Goal: Task Accomplishment & Management: Manage account settings

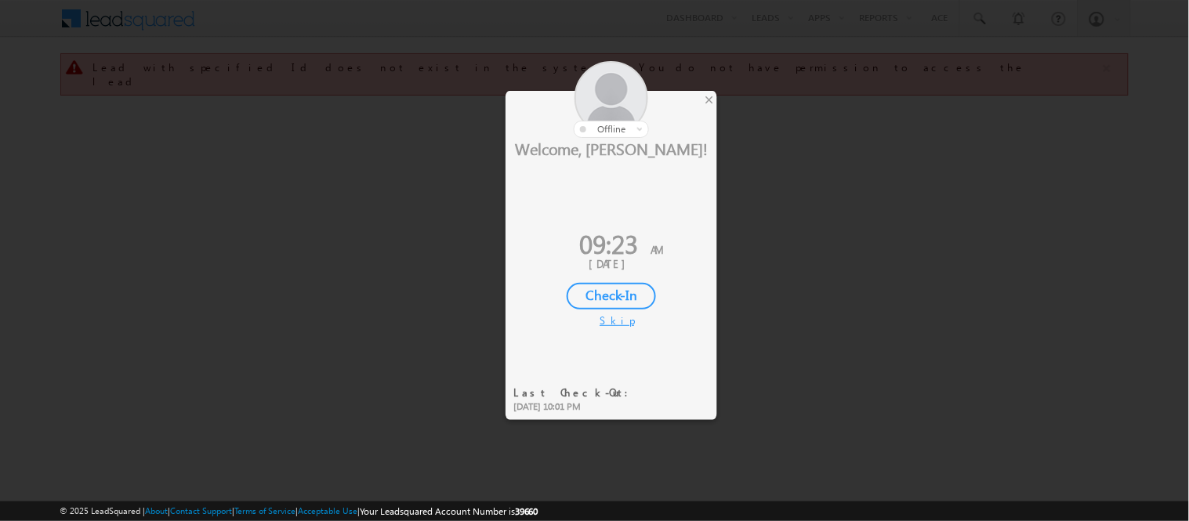
click at [602, 292] on div "Check-In" at bounding box center [611, 296] width 89 height 27
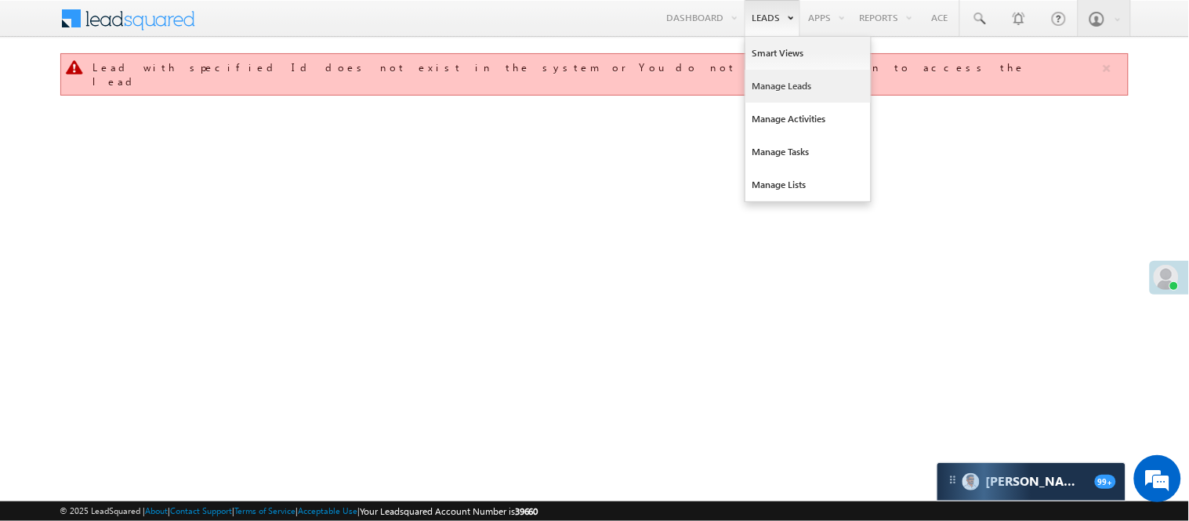
click at [763, 92] on link "Manage Leads" at bounding box center [807, 86] width 125 height 33
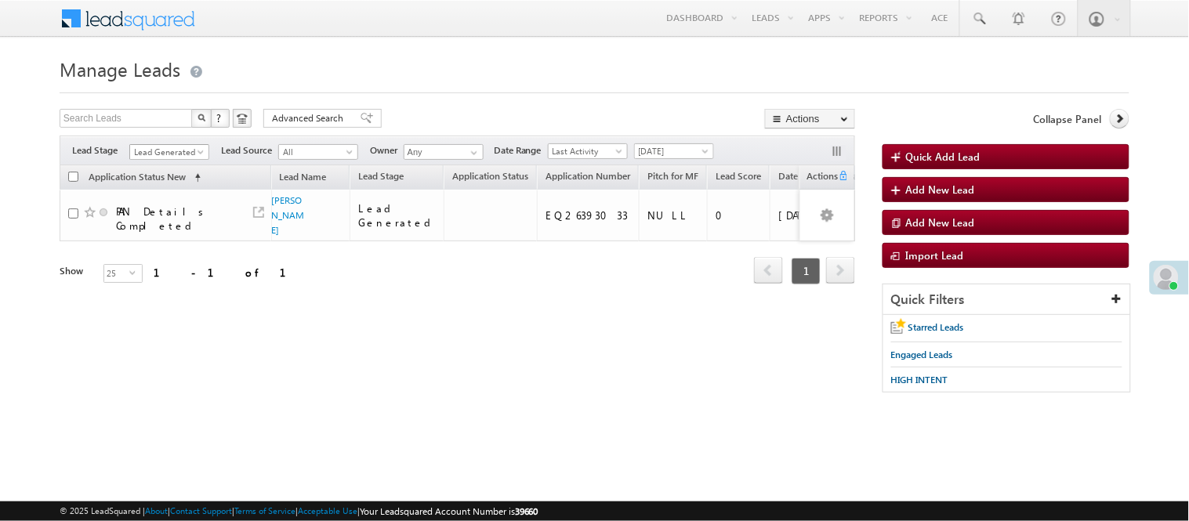
click at [162, 149] on span "Lead Generated" at bounding box center [167, 152] width 74 height 14
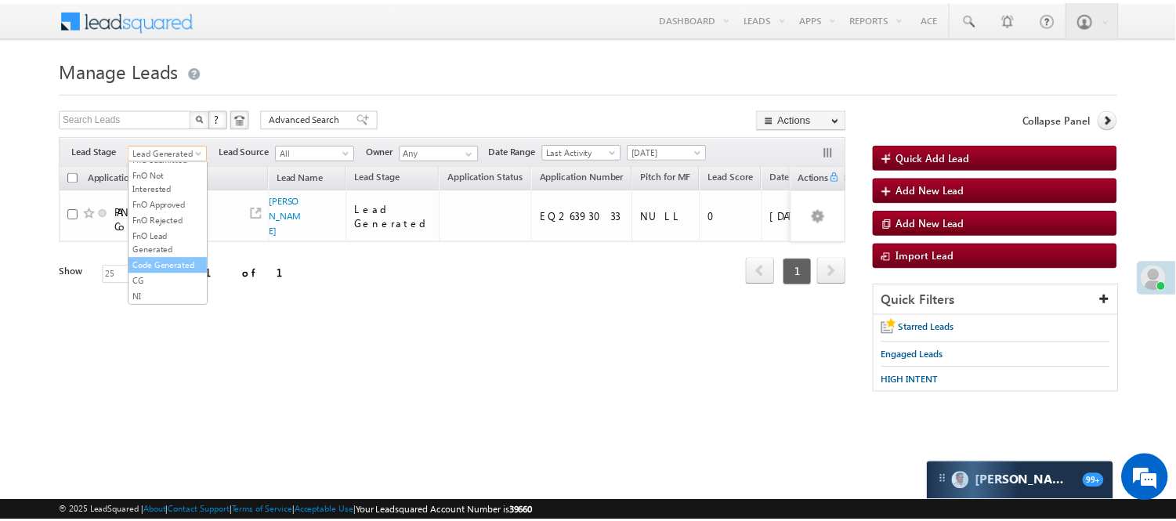
scroll to position [389, 0]
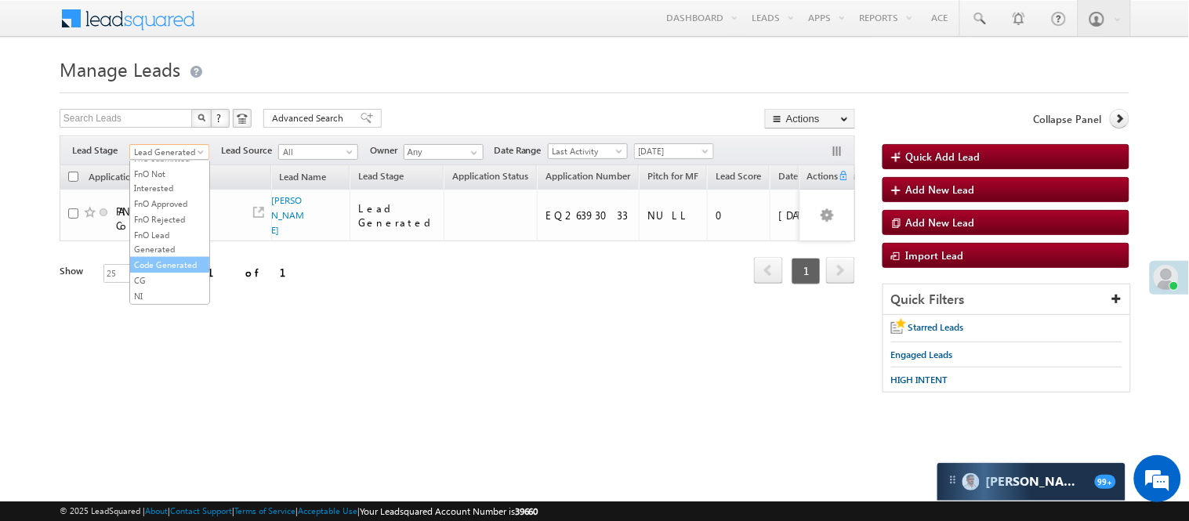
click at [159, 262] on link "Code Generated" at bounding box center [169, 265] width 79 height 14
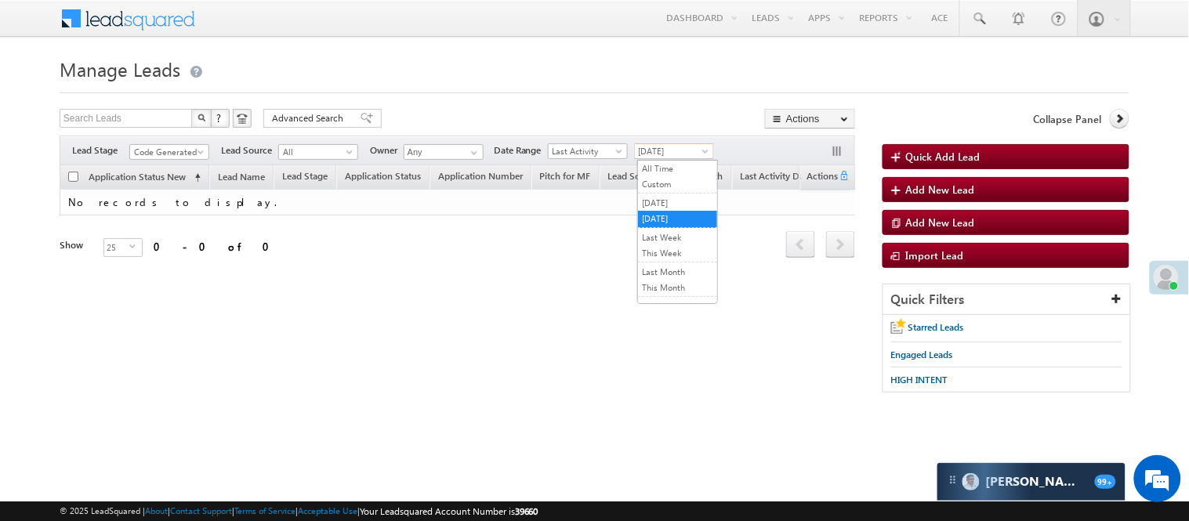
click at [696, 150] on span "[DATE]" at bounding box center [672, 151] width 74 height 14
click at [679, 201] on link "[DATE]" at bounding box center [677, 203] width 79 height 14
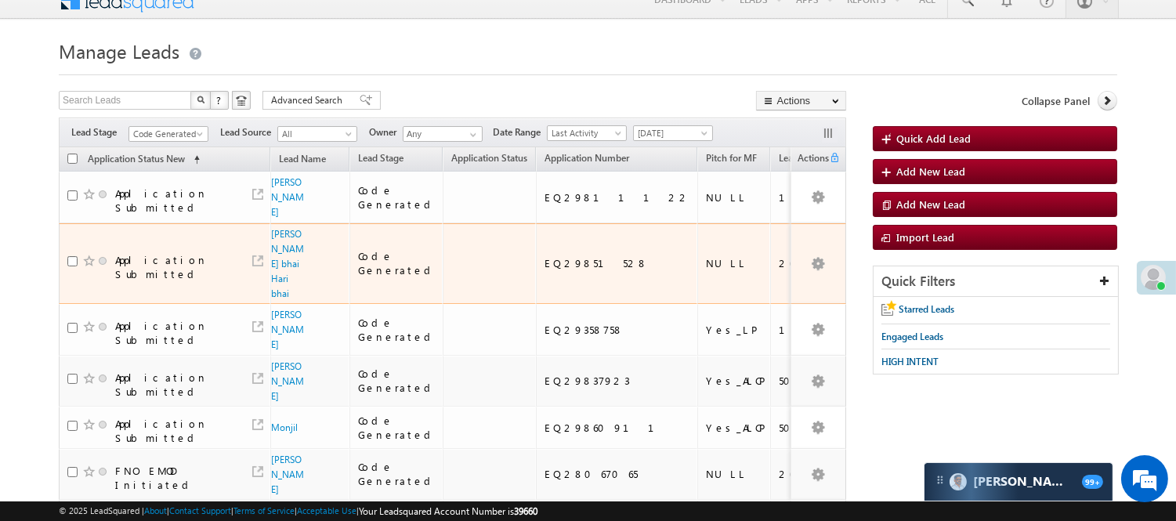
scroll to position [0, 0]
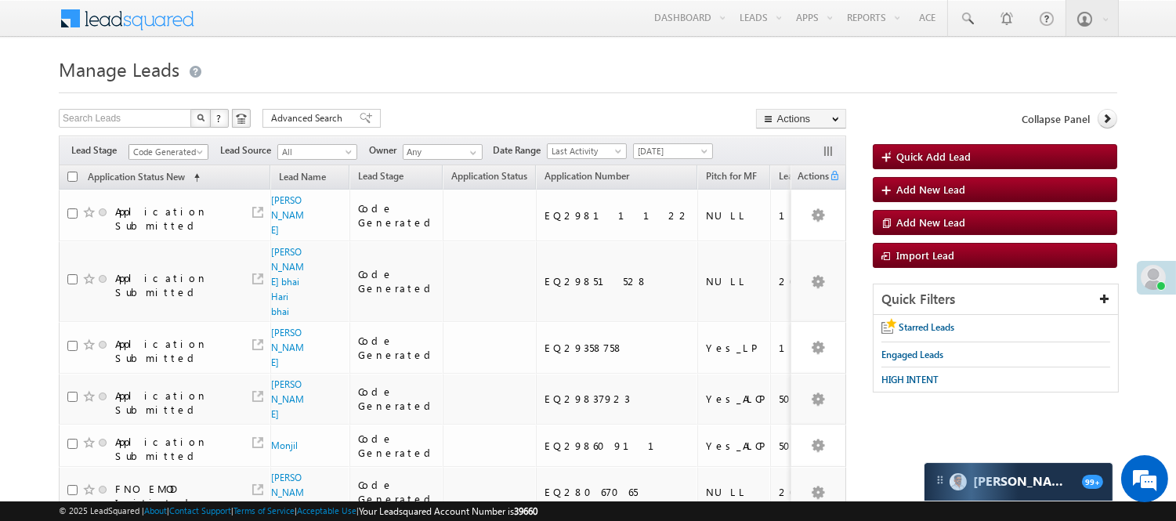
click at [187, 152] on span "Code Generated" at bounding box center [166, 152] width 74 height 14
click at [167, 192] on link "Lead Generated" at bounding box center [168, 185] width 79 height 14
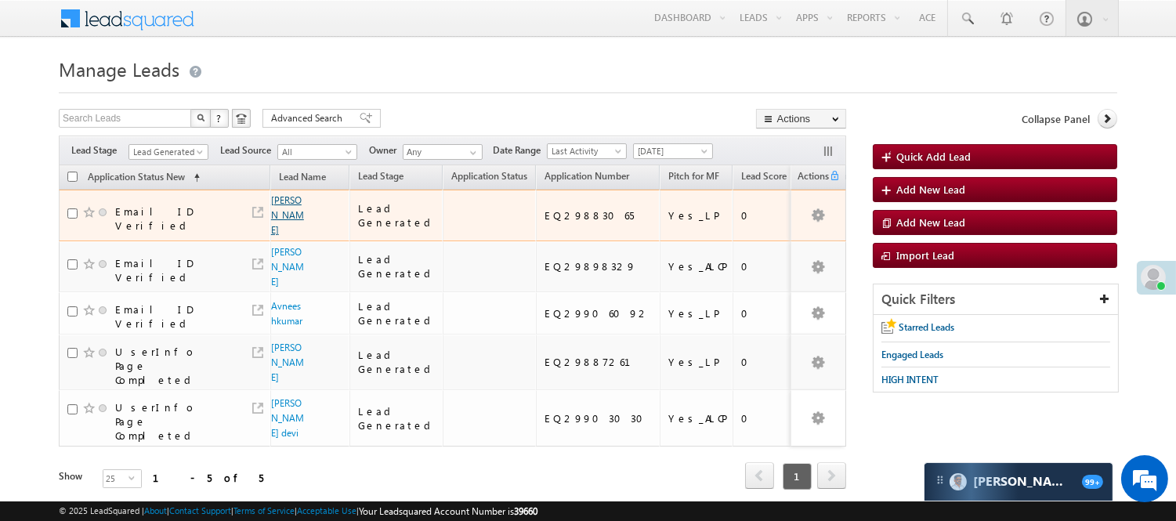
click at [291, 215] on link "Yunus Pathan" at bounding box center [287, 215] width 33 height 42
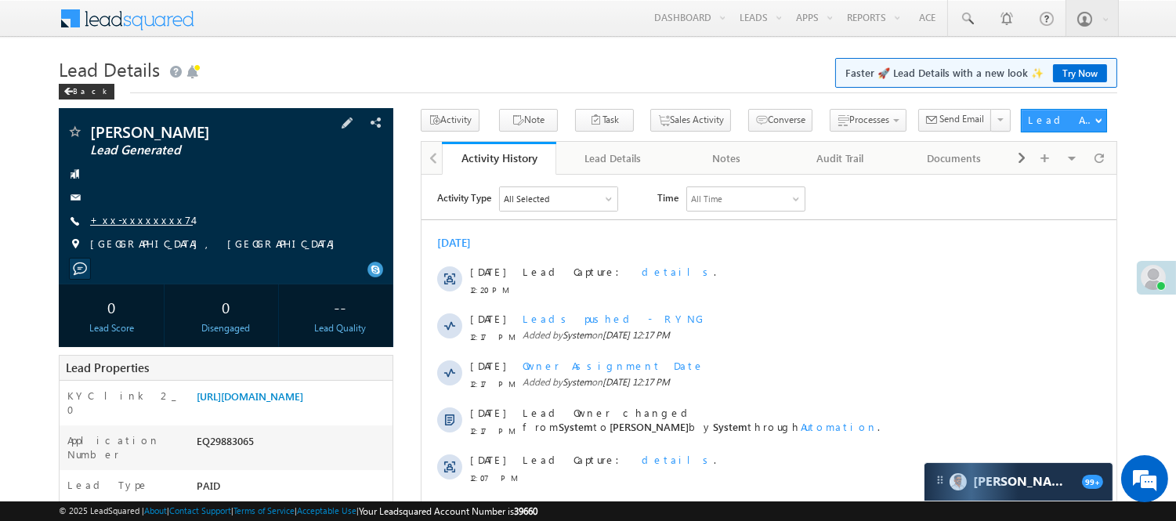
click at [126, 221] on link "+xx-xxxxxxxx74" at bounding box center [141, 219] width 103 height 13
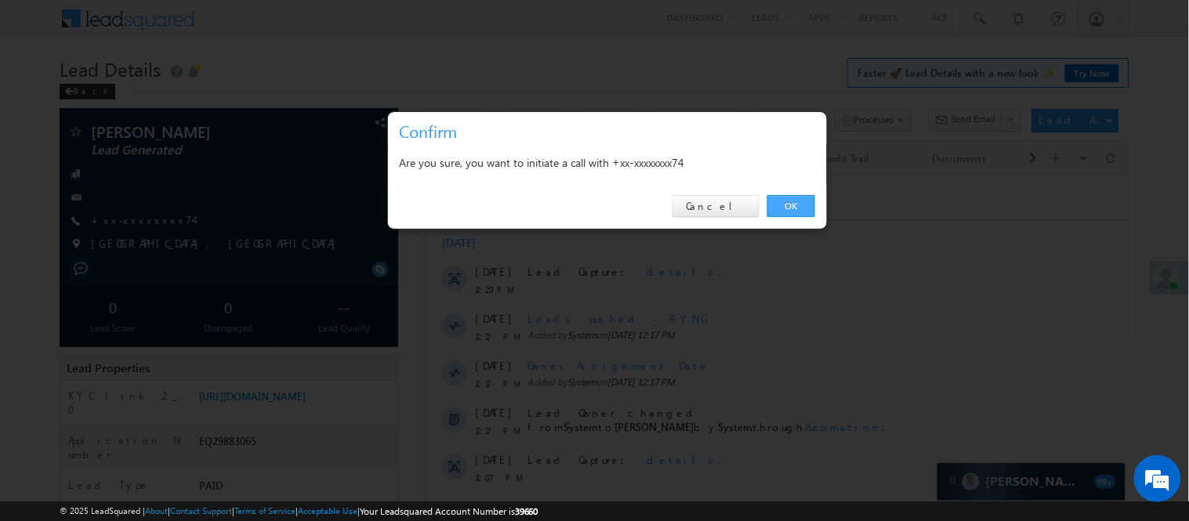
click at [802, 195] on link "OK" at bounding box center [791, 206] width 48 height 22
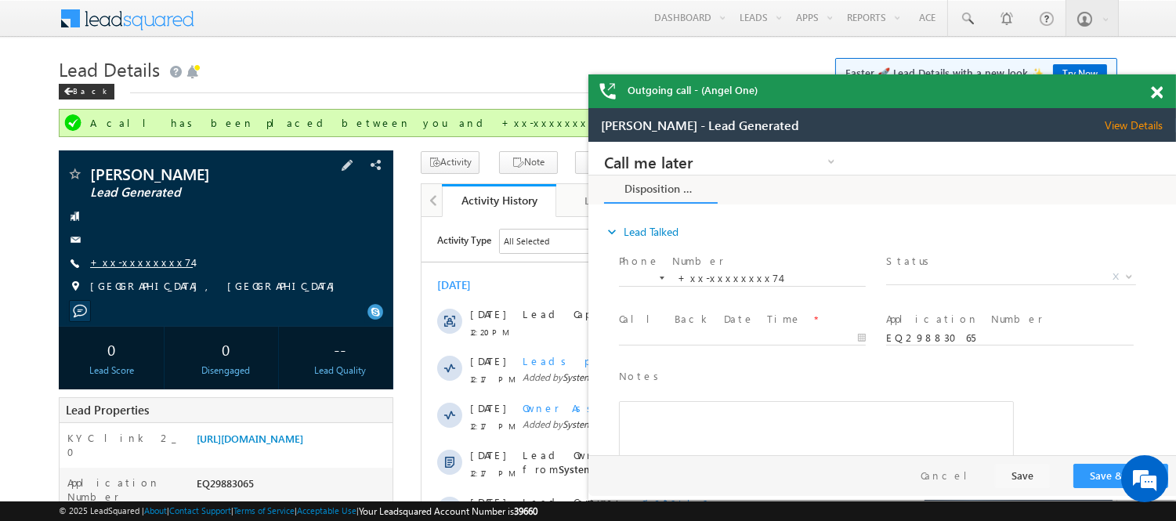
click at [129, 257] on link "+xx-xxxxxxxx74" at bounding box center [141, 261] width 103 height 13
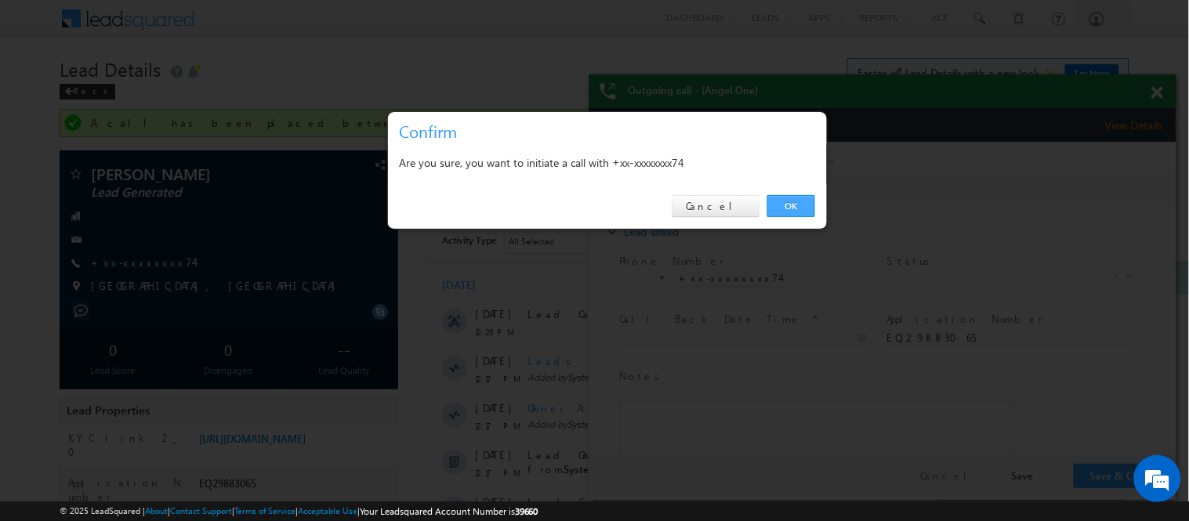
click at [787, 205] on link "OK" at bounding box center [791, 206] width 48 height 22
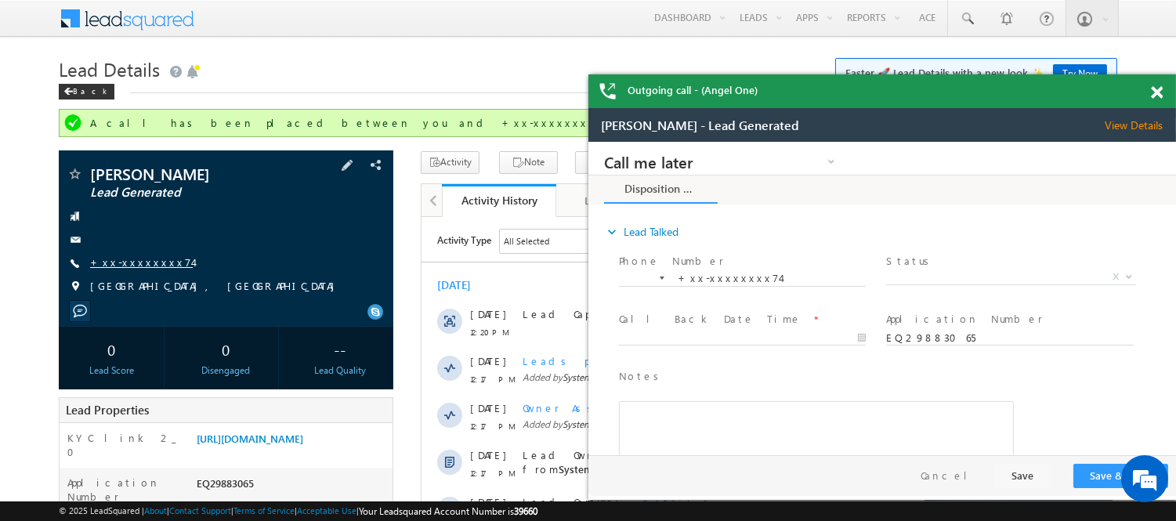
click at [120, 264] on link "+xx-xxxxxxxx74" at bounding box center [141, 261] width 103 height 13
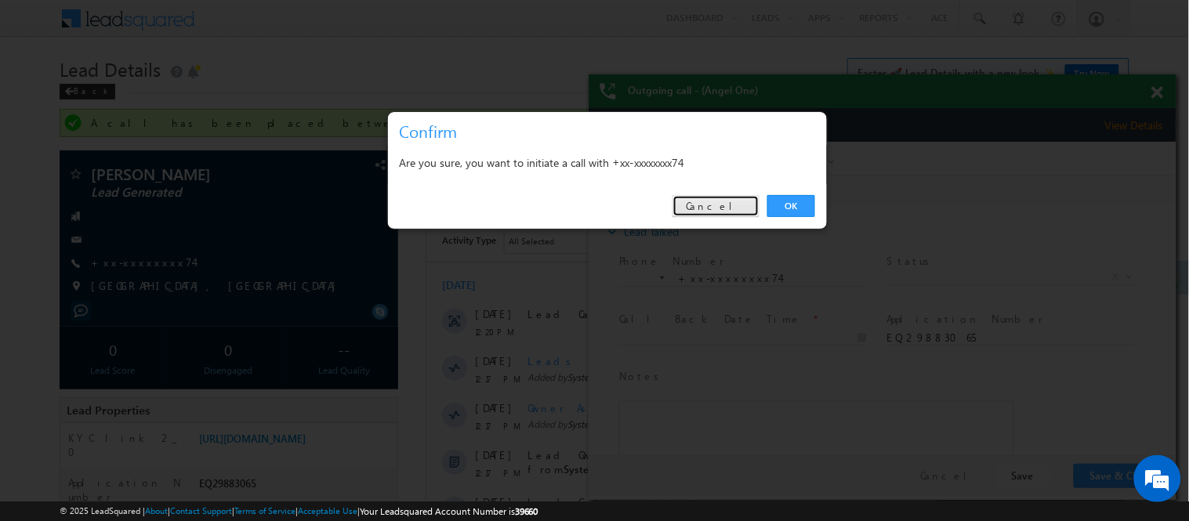
click at [716, 201] on link "Cancel" at bounding box center [715, 206] width 87 height 22
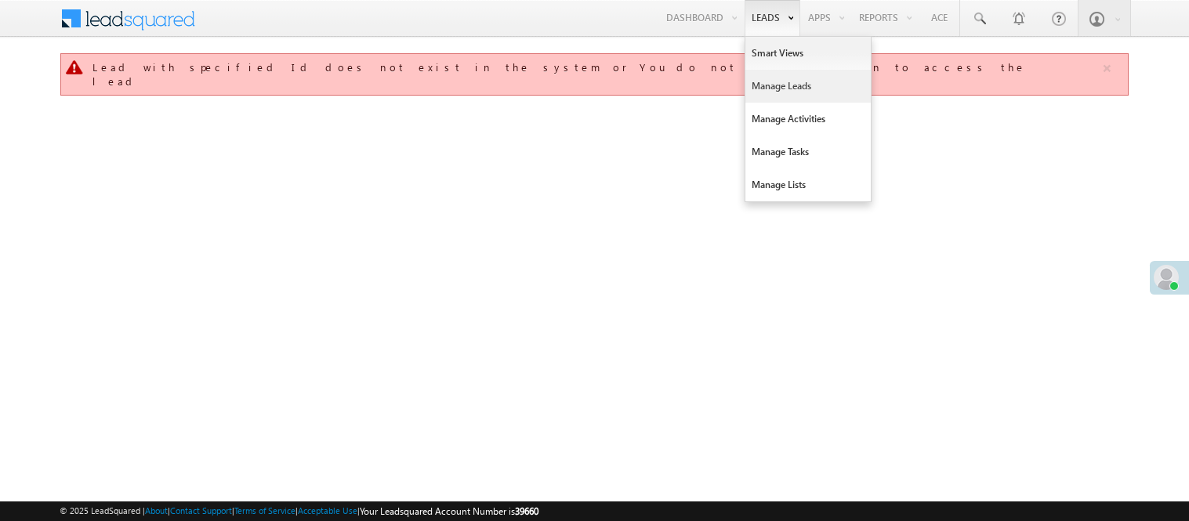
drag, startPoint x: 0, startPoint y: 0, endPoint x: 771, endPoint y: 82, distance: 775.5
click at [771, 82] on link "Manage Leads" at bounding box center [807, 86] width 125 height 33
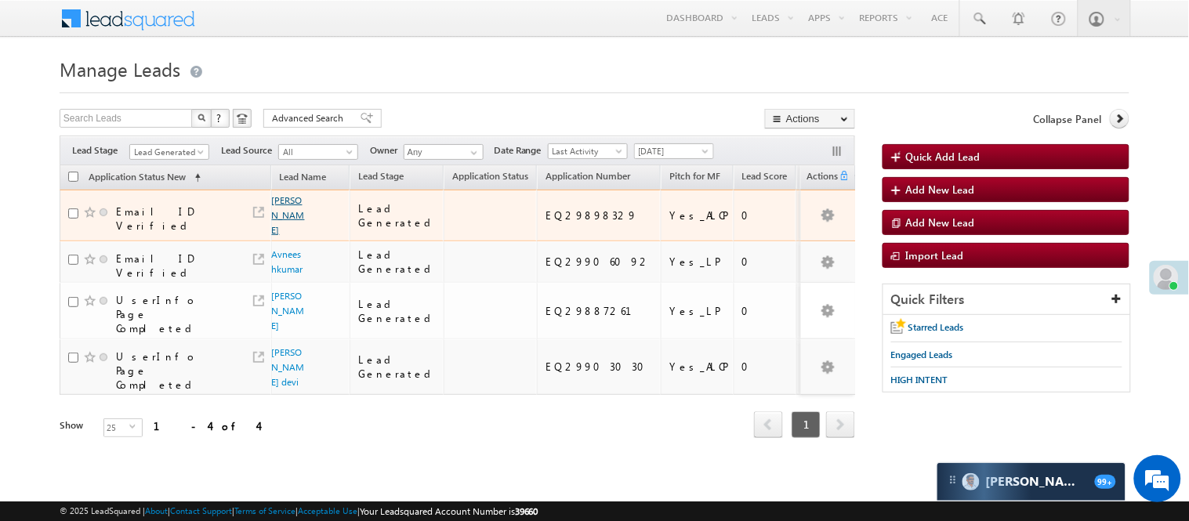
click at [288, 212] on link "[PERSON_NAME]" at bounding box center [288, 215] width 33 height 42
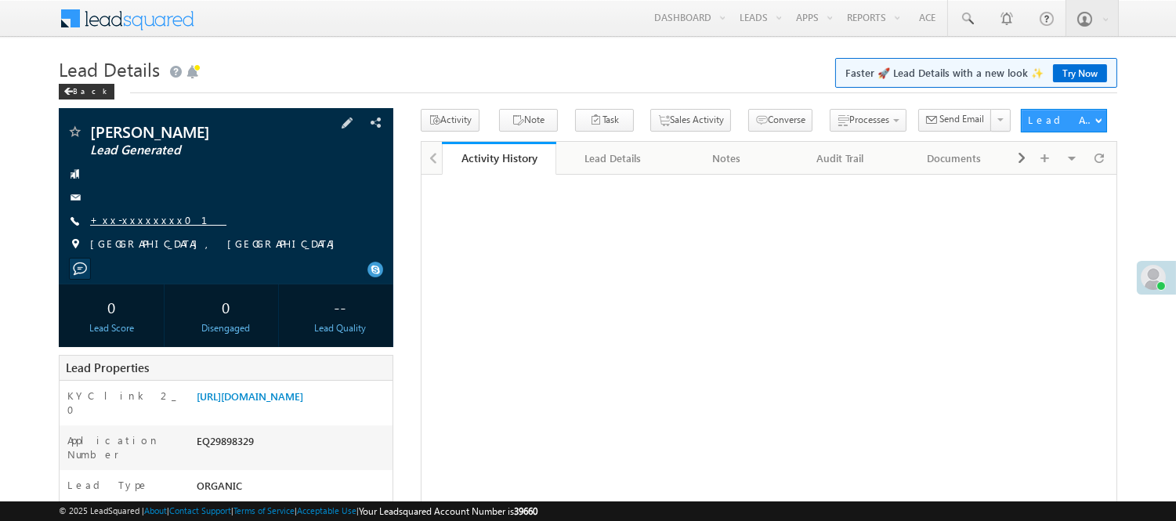
click at [134, 222] on link "+xx-xxxxxxxx01" at bounding box center [158, 219] width 136 height 13
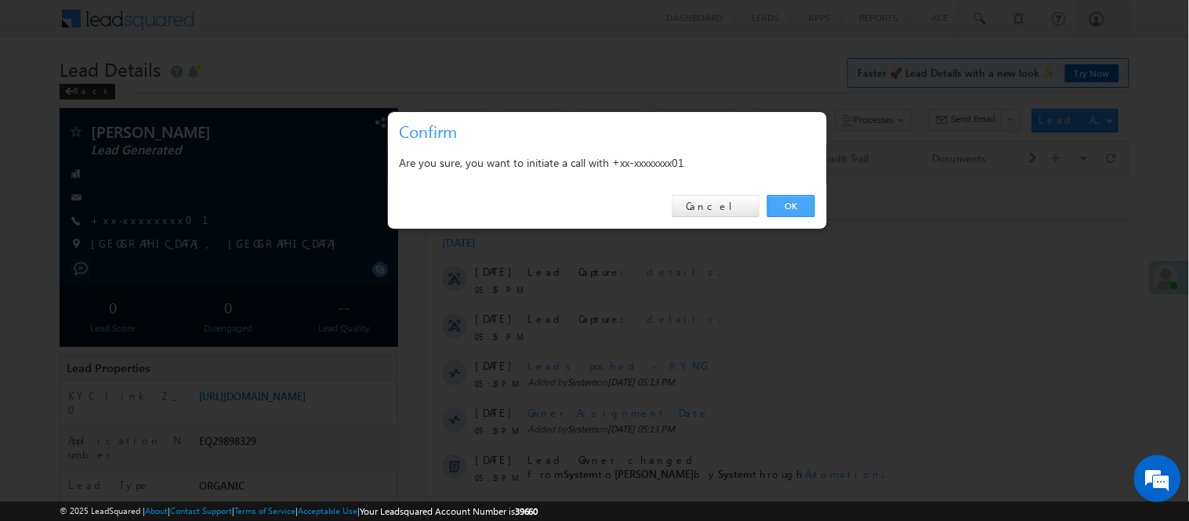
click at [805, 202] on link "OK" at bounding box center [791, 206] width 48 height 22
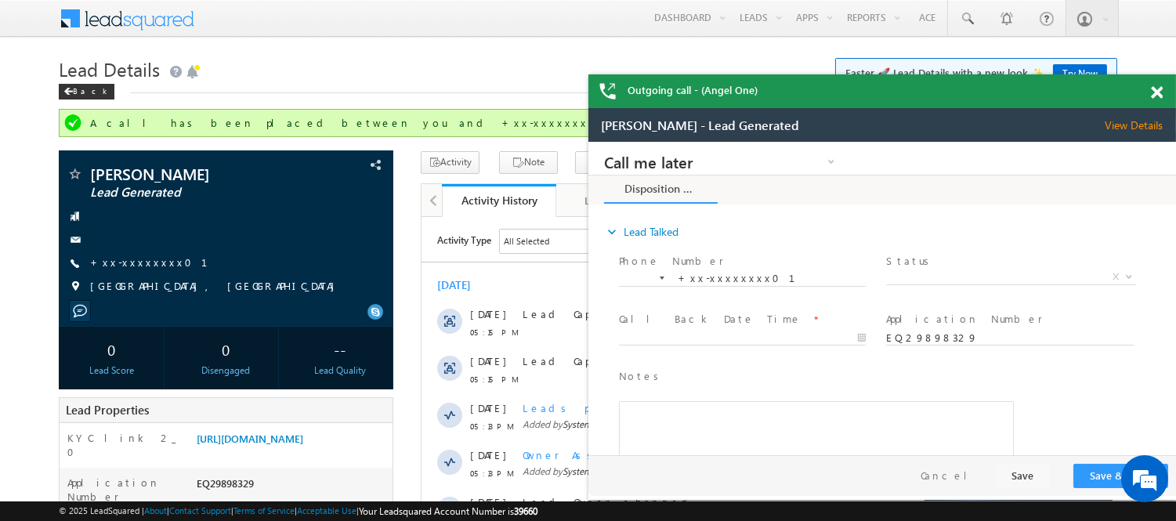
click at [1154, 90] on span at bounding box center [1157, 92] width 12 height 13
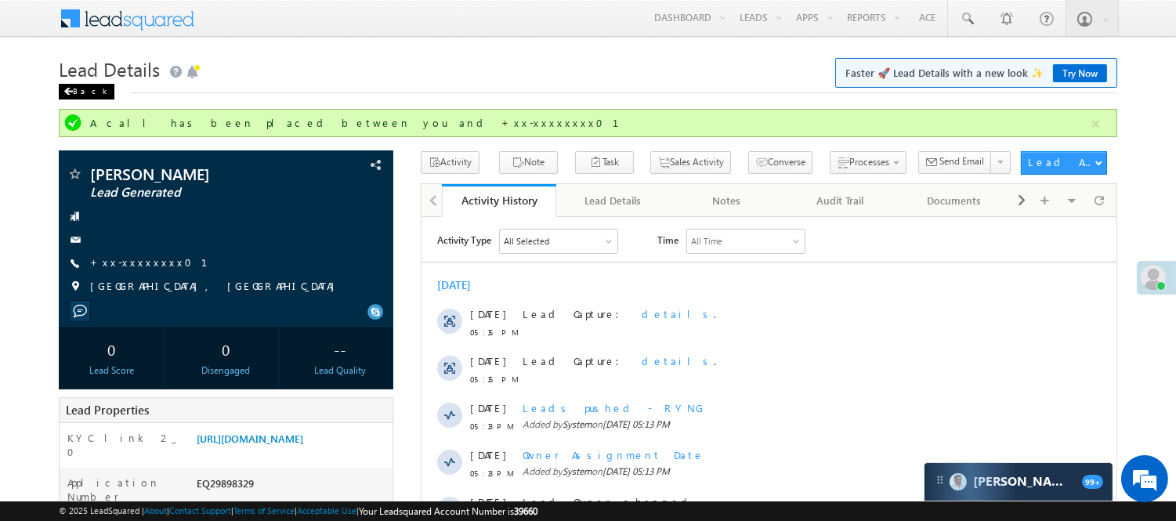
click at [89, 86] on div "Back" at bounding box center [87, 92] width 56 height 16
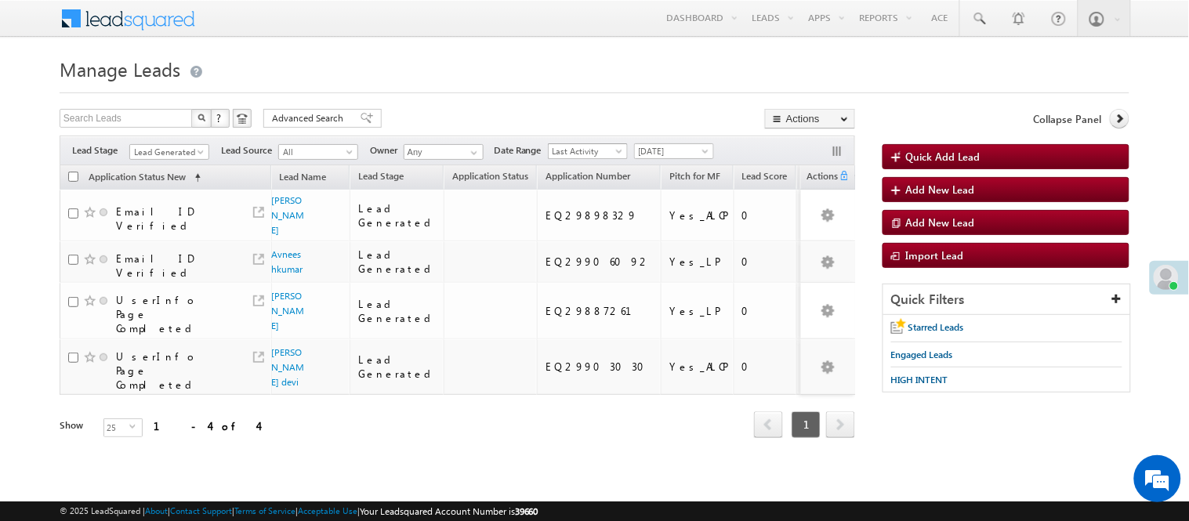
click at [670, 145] on span "[DATE]" at bounding box center [672, 151] width 74 height 14
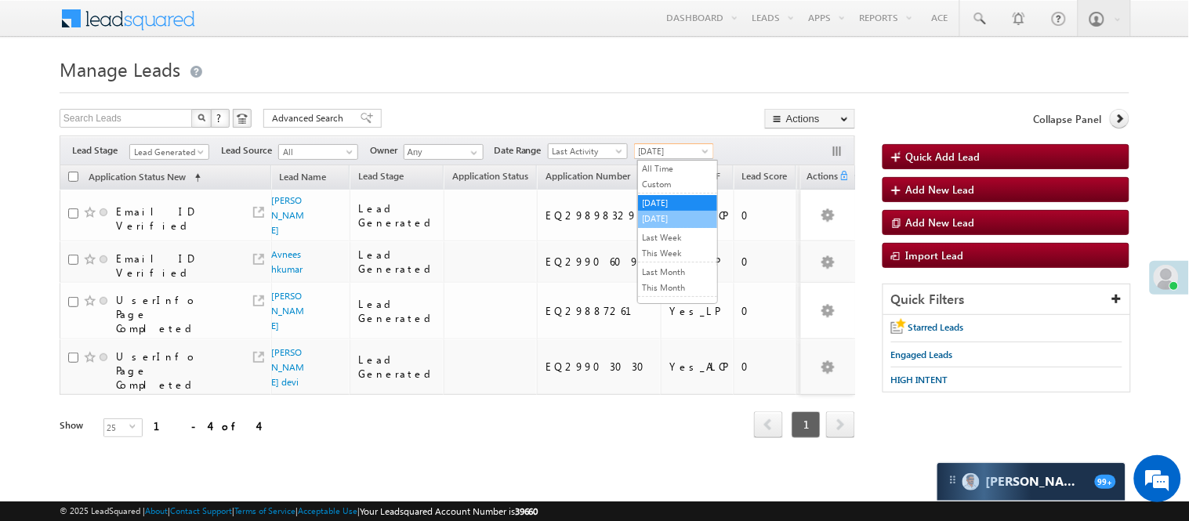
drag, startPoint x: 664, startPoint y: 230, endPoint x: 662, endPoint y: 219, distance: 10.3
click at [662, 219] on ul "All Time Custom [DATE] [DATE] Last Week This Week Last Month This Month Last Ye…" at bounding box center [677, 232] width 81 height 144
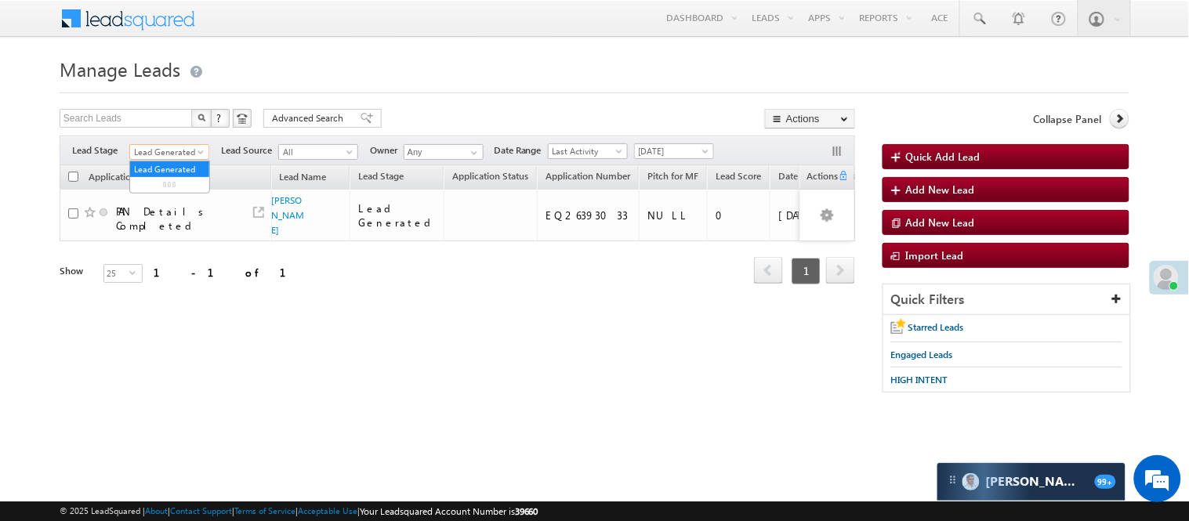
click at [163, 154] on span "Lead Generated" at bounding box center [167, 152] width 74 height 14
click at [166, 262] on link "Code Generated" at bounding box center [169, 265] width 79 height 14
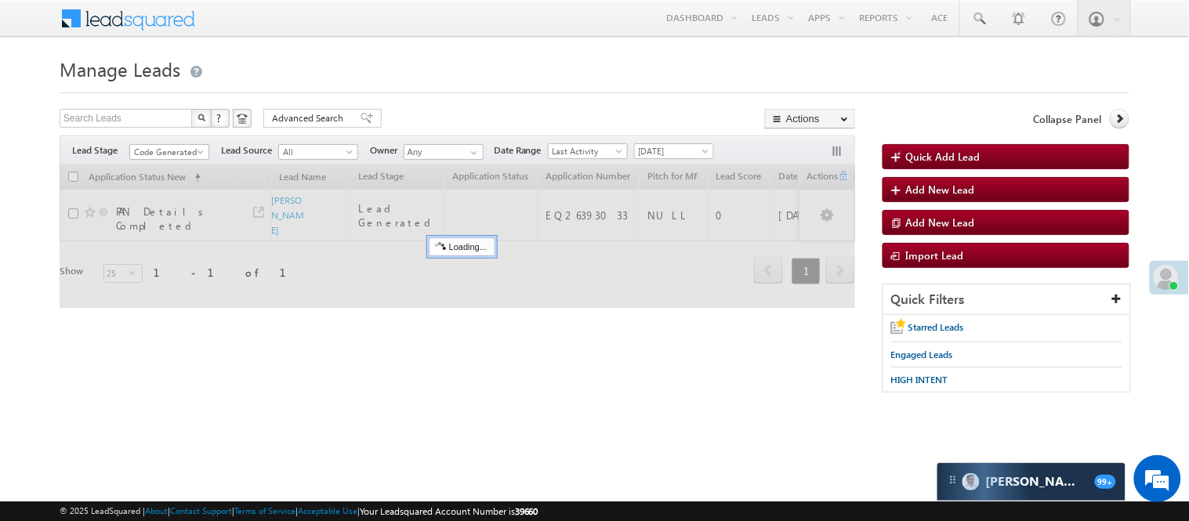
click at [569, 107] on form "Manage Leads Quick Add Lead Search Leads X ? 1 results found Advanced Search Ad…" at bounding box center [595, 231] width 1070 height 356
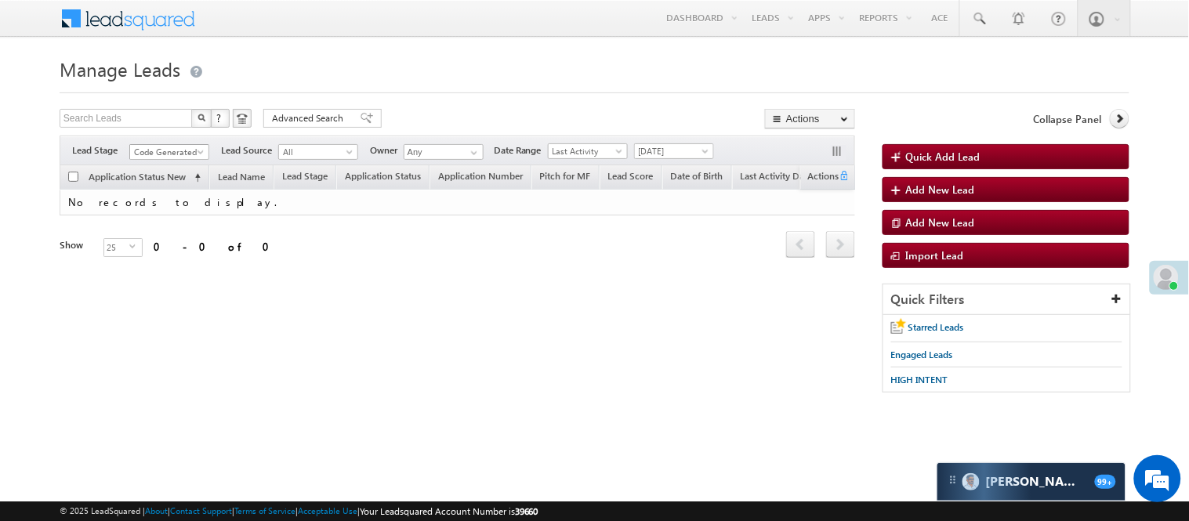
click at [197, 150] on span at bounding box center [202, 155] width 13 height 13
click at [168, 190] on link "Lead Generated" at bounding box center [169, 185] width 79 height 14
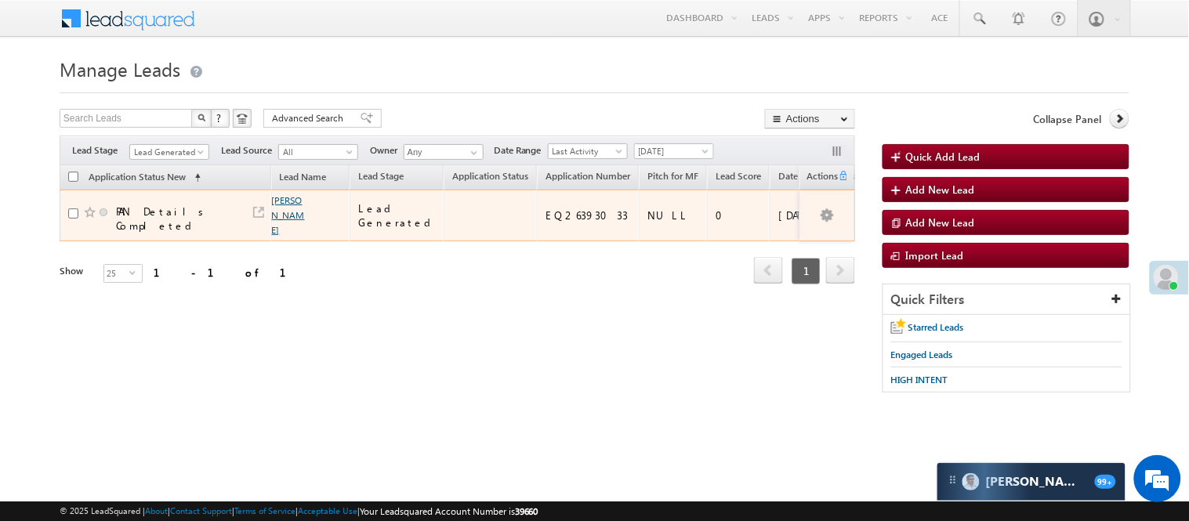
drag, startPoint x: 292, startPoint y: 197, endPoint x: 283, endPoint y: 197, distance: 8.6
click at [291, 197] on link "[PERSON_NAME]" at bounding box center [288, 215] width 33 height 42
click at [283, 197] on link "[PERSON_NAME]" at bounding box center [288, 215] width 33 height 42
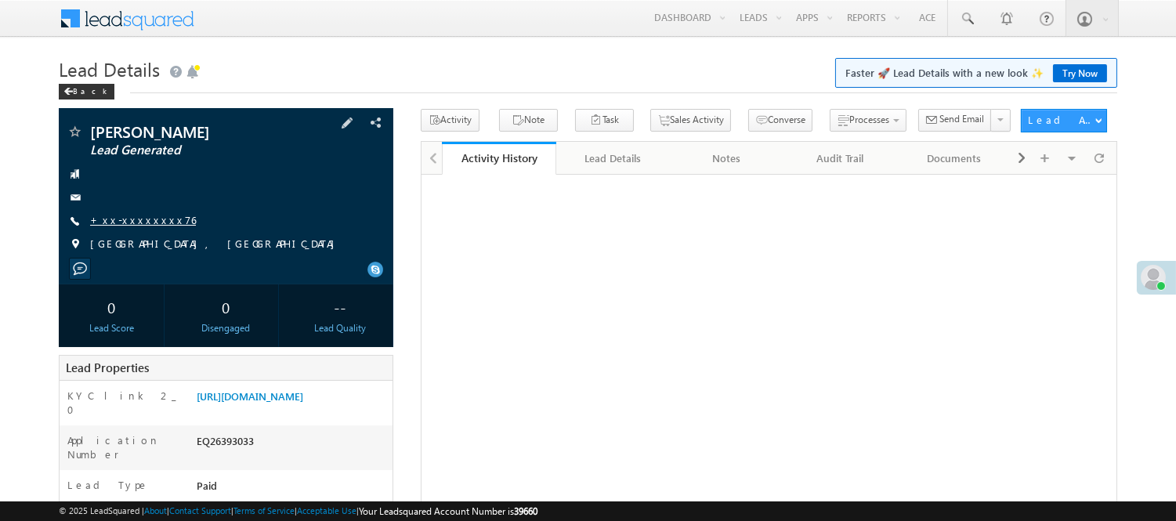
click at [128, 221] on link "+xx-xxxxxxxx76" at bounding box center [143, 219] width 106 height 13
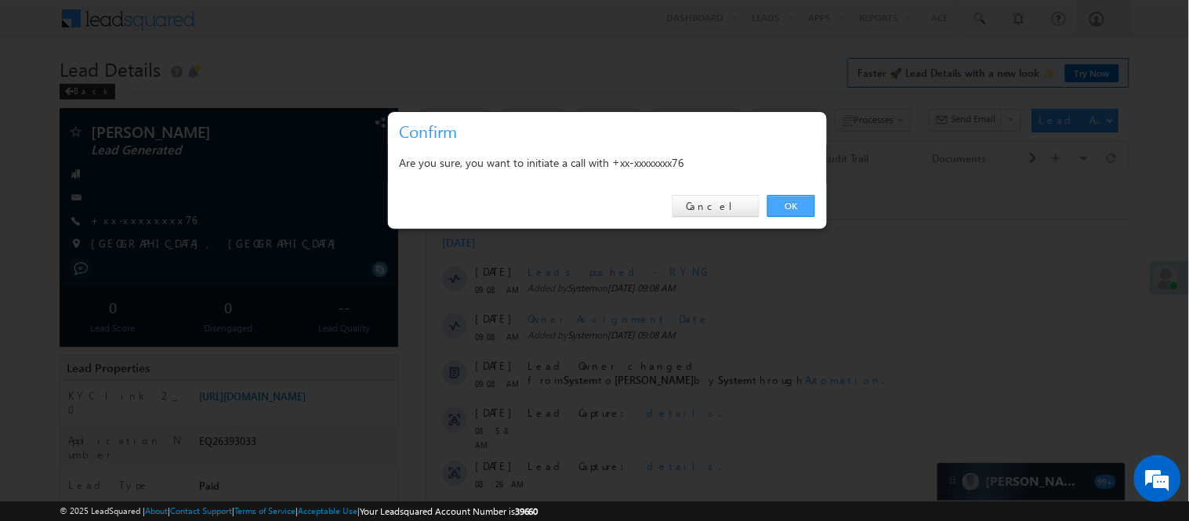
click at [800, 209] on link "OK" at bounding box center [791, 206] width 48 height 22
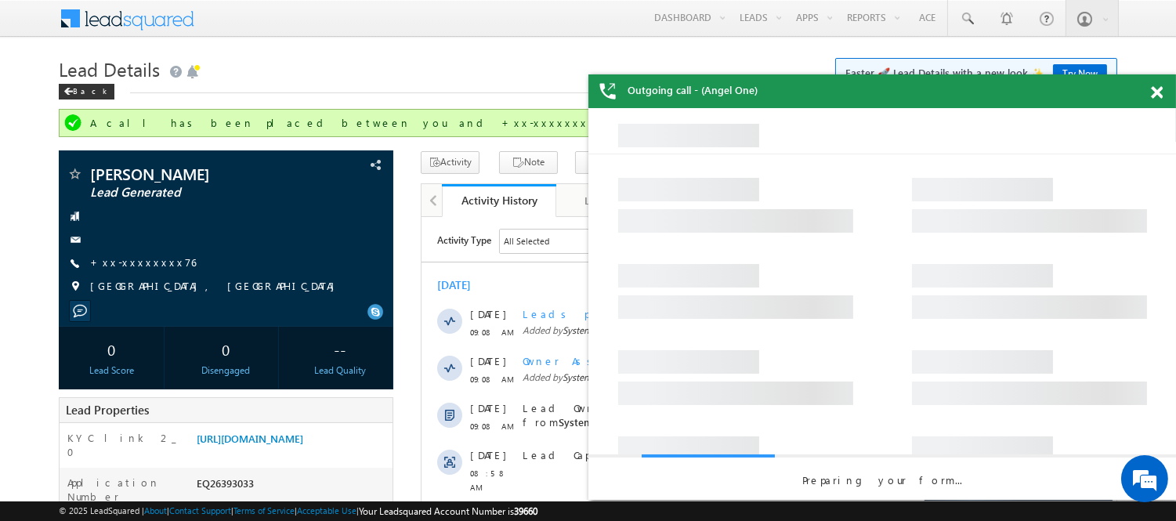
click at [1160, 90] on span at bounding box center [1157, 92] width 12 height 13
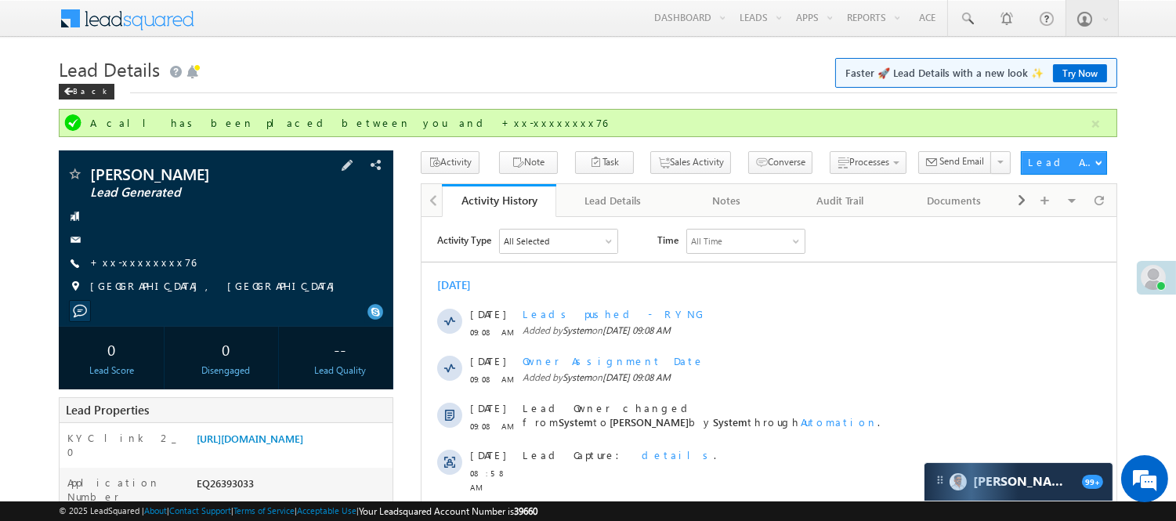
click at [128, 270] on span "+xx-xxxxxxxx76" at bounding box center [143, 263] width 106 height 16
click at [134, 255] on link "+xx-xxxxxxxx76" at bounding box center [143, 261] width 106 height 13
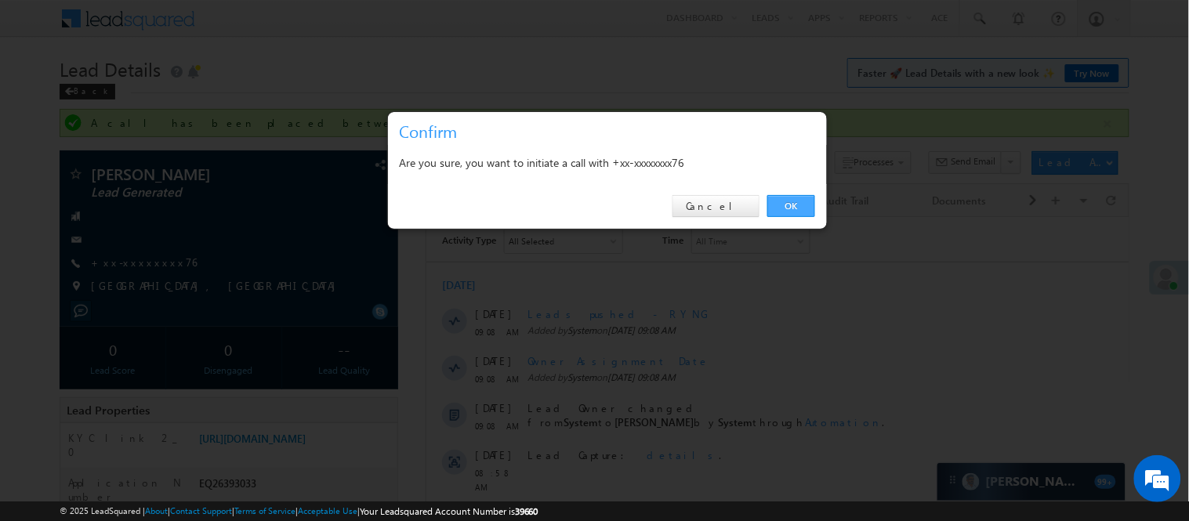
click at [792, 208] on link "OK" at bounding box center [791, 206] width 48 height 22
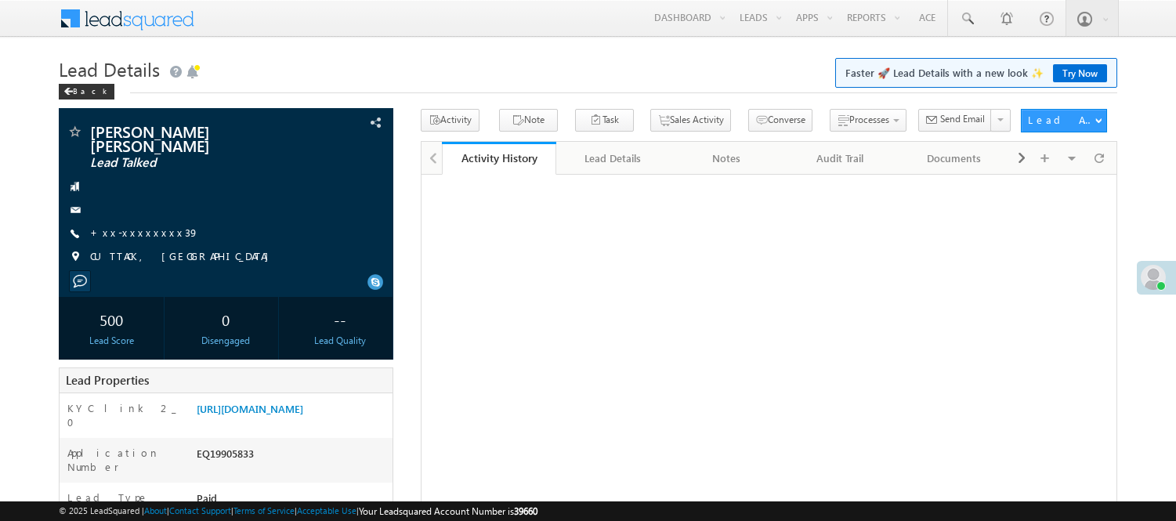
click at [0, 0] on link "Manage Leads" at bounding box center [0, 0] width 0 height 0
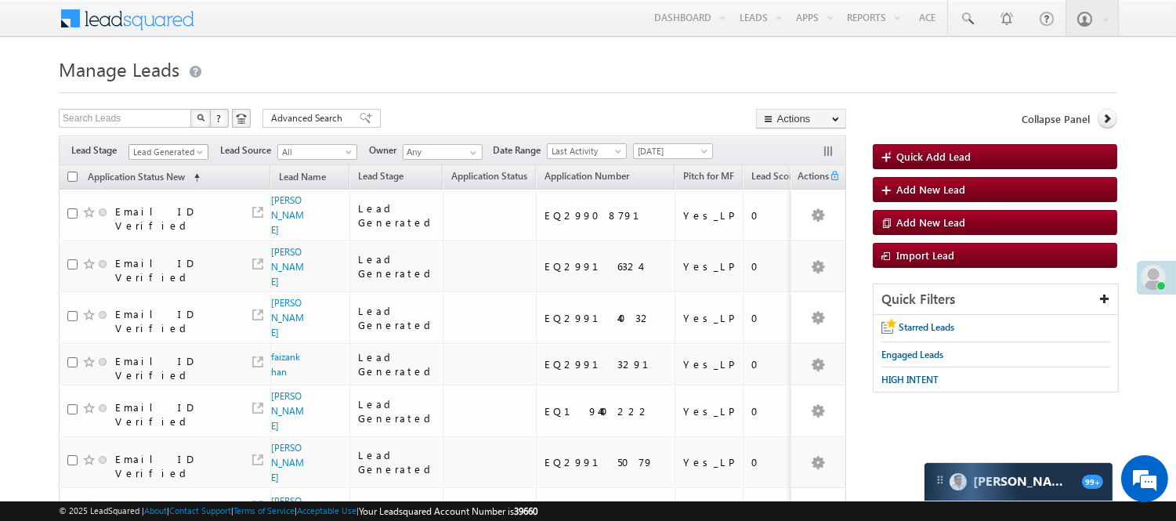
click at [180, 151] on span "Lead Generated" at bounding box center [166, 152] width 74 height 14
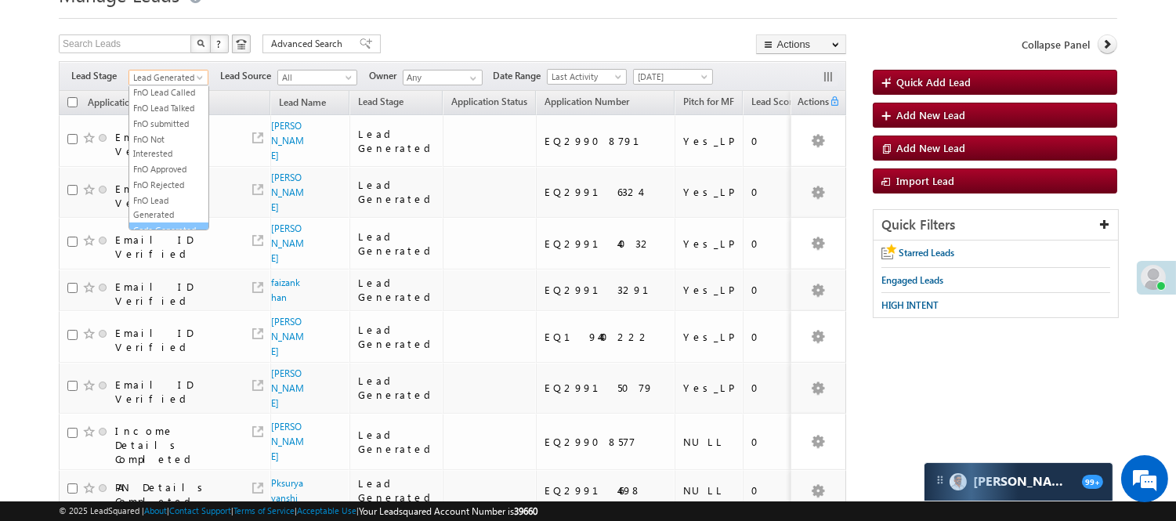
scroll to position [389, 0]
click at [165, 188] on link "Code Generated" at bounding box center [168, 190] width 79 height 14
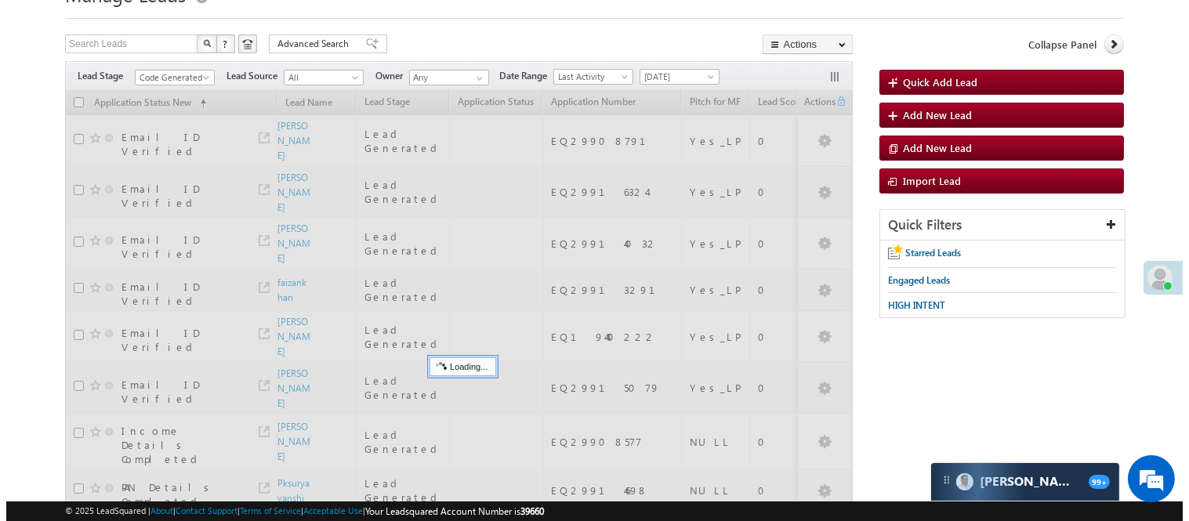
scroll to position [0, 0]
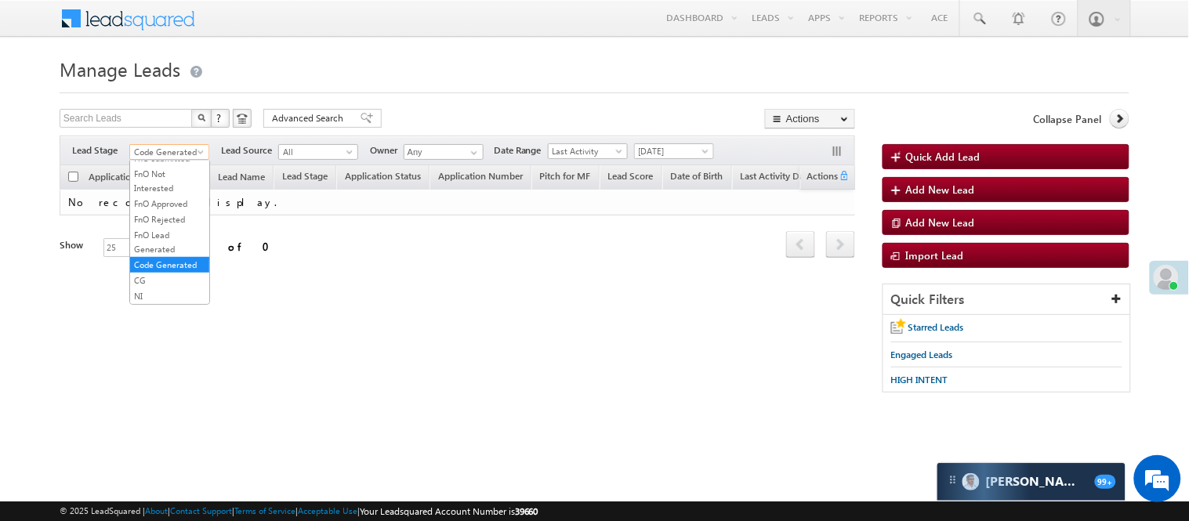
click at [168, 154] on span "Code Generated" at bounding box center [167, 152] width 74 height 14
click at [168, 183] on link "Lead Generated" at bounding box center [169, 185] width 79 height 14
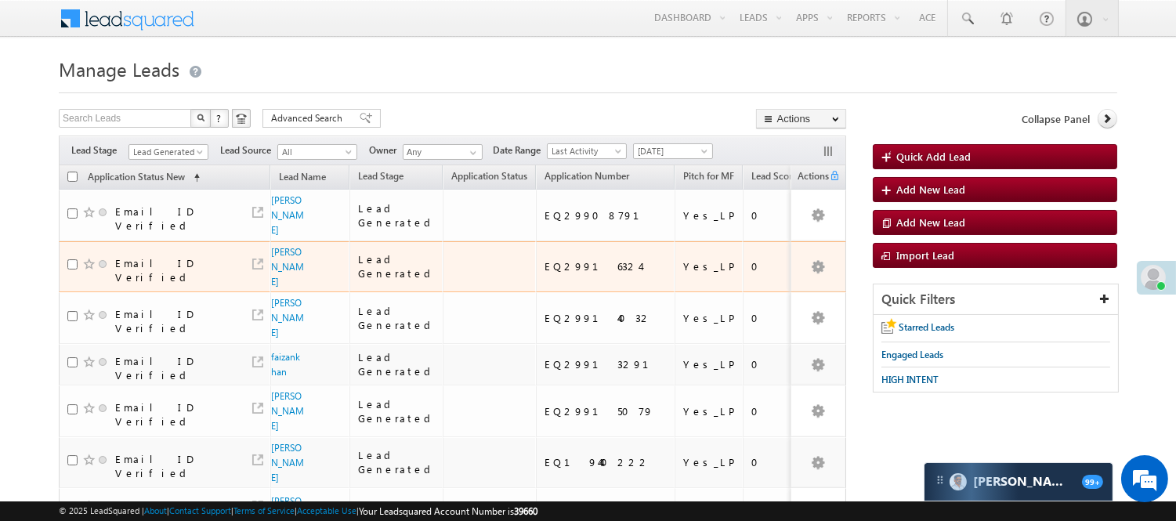
scroll to position [248, 0]
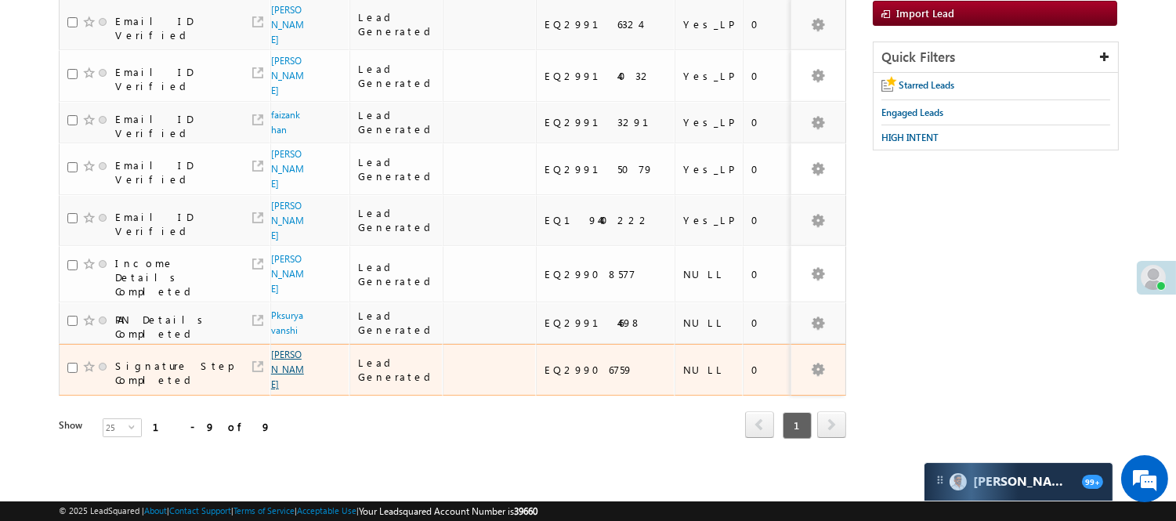
click at [277, 350] on link "Aastha" at bounding box center [287, 370] width 33 height 42
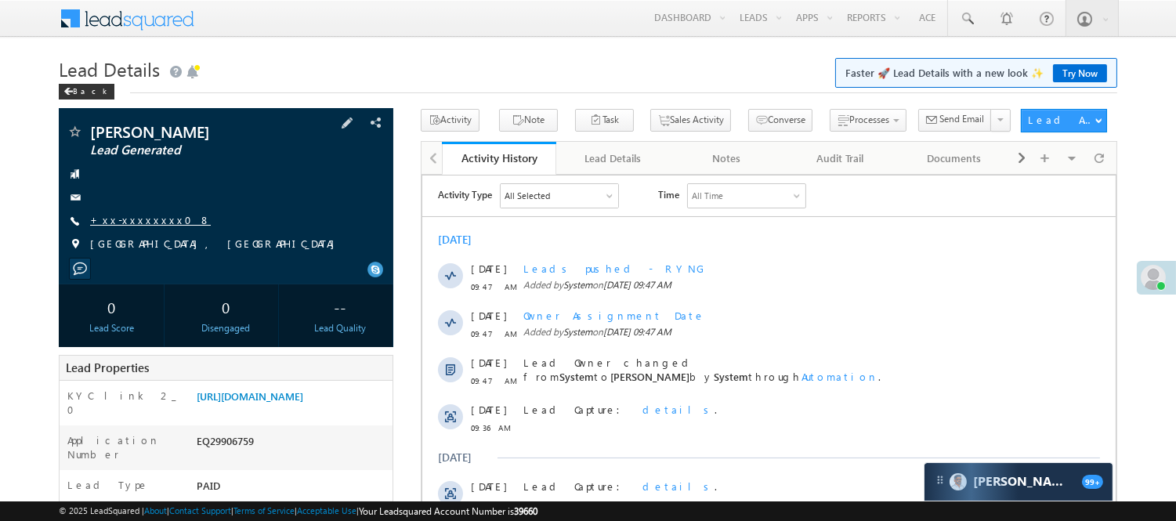
click at [140, 220] on link "+xx-xxxxxxxx08" at bounding box center [150, 219] width 121 height 13
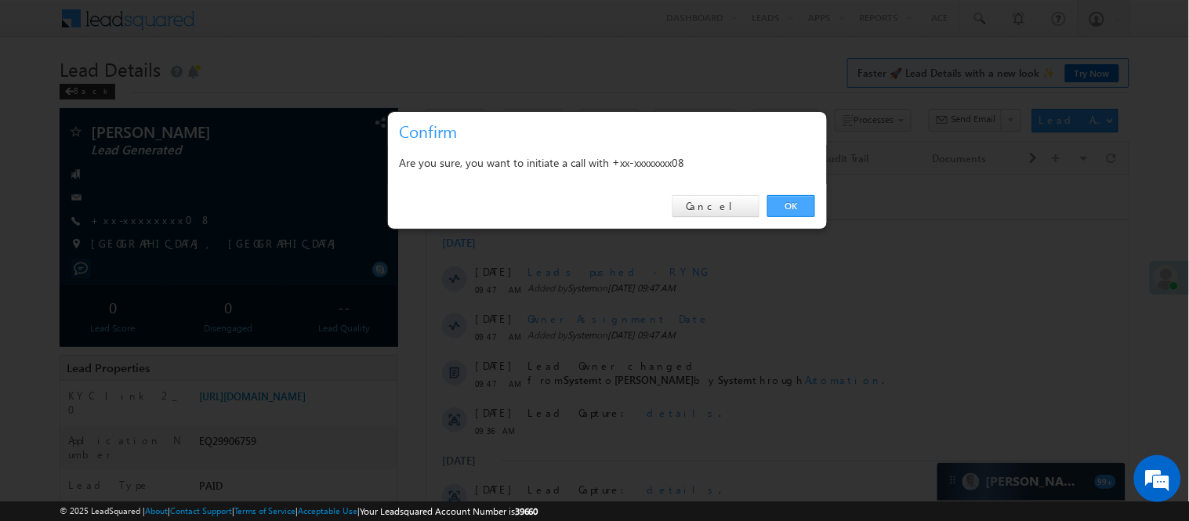
drag, startPoint x: 777, startPoint y: 206, endPoint x: 355, endPoint y: 31, distance: 456.7
click at [777, 206] on link "OK" at bounding box center [791, 206] width 48 height 22
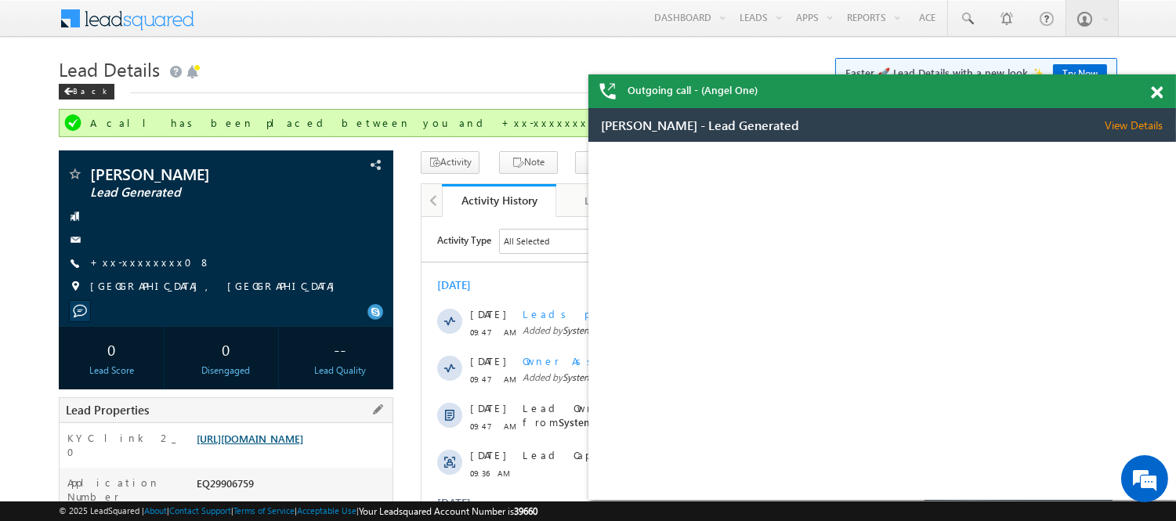
click at [303, 445] on link "https://angelbroking1-pk3em7sa.customui-test.leadsquared.com?leadId=a1e649e7-06…" at bounding box center [250, 438] width 107 height 13
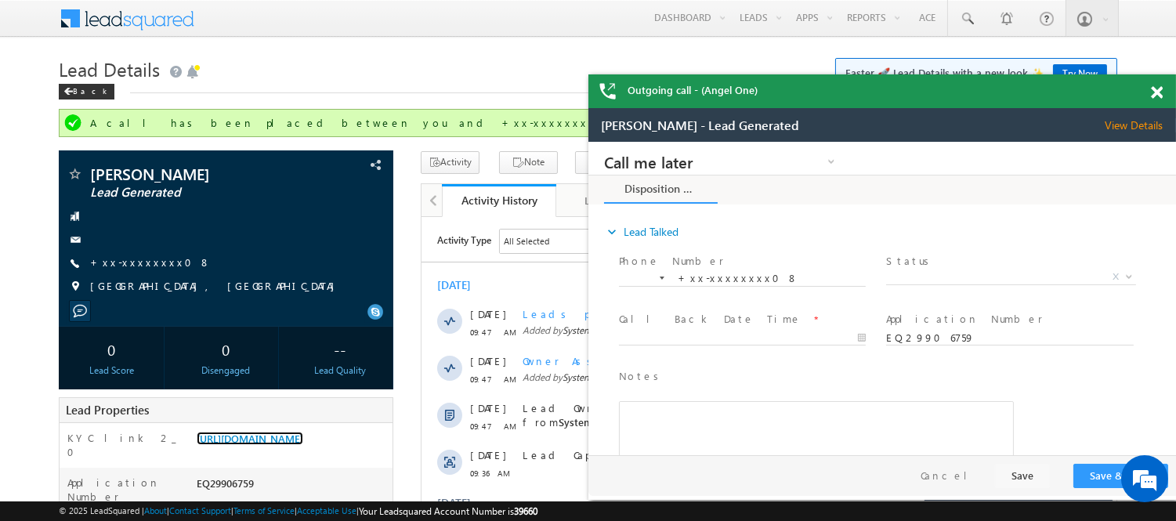
click at [1160, 92] on span at bounding box center [1157, 92] width 12 height 13
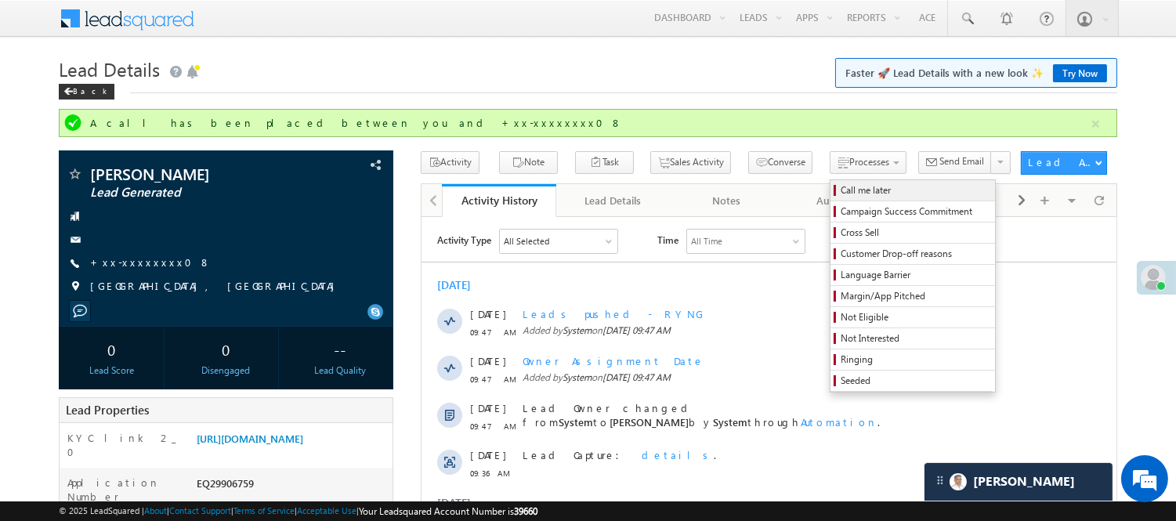
click at [841, 194] on span "Call me later" at bounding box center [915, 190] width 149 height 14
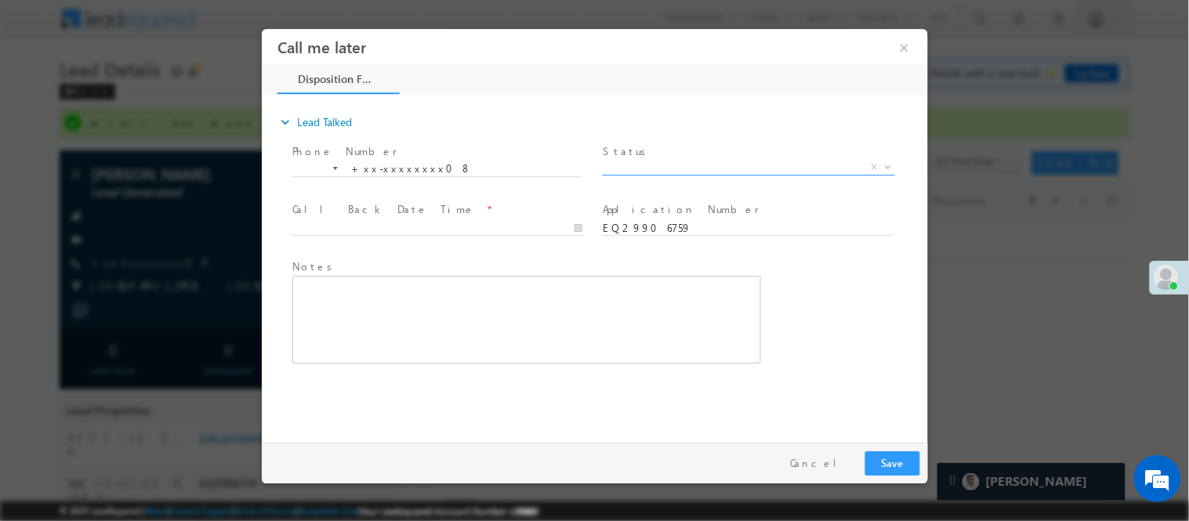
click at [741, 162] on span "X" at bounding box center [748, 167] width 292 height 16
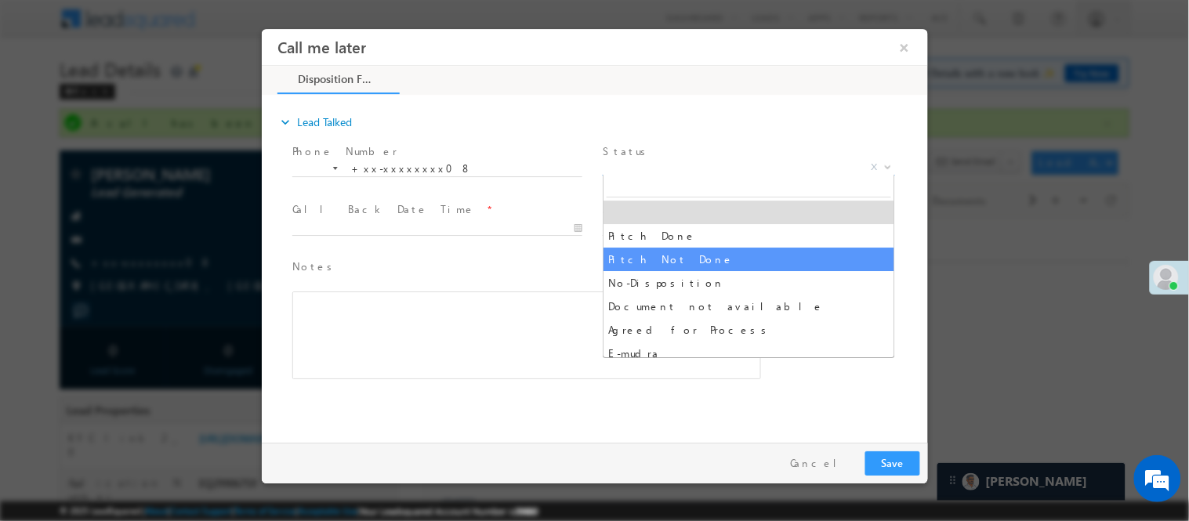
select select "Pitch Not Done"
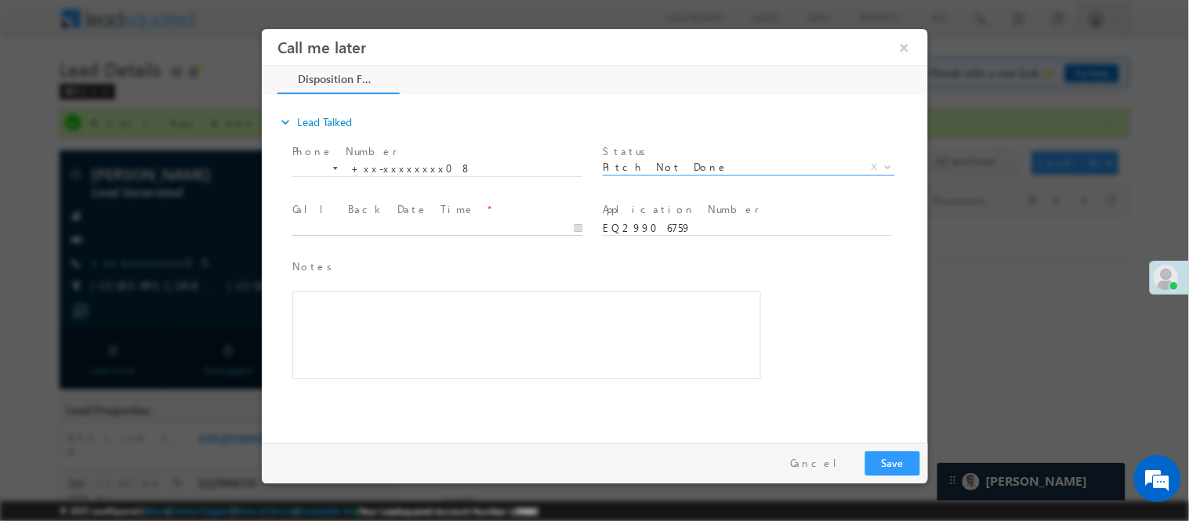
click at [537, 226] on input "text" at bounding box center [437, 228] width 290 height 16
type input "10/03/25 10:02 AM"
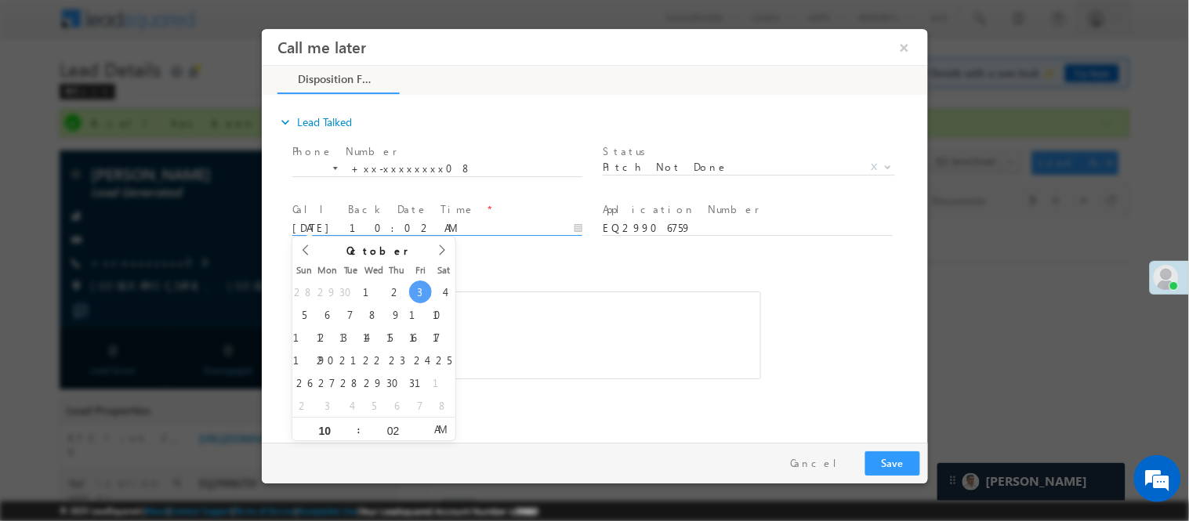
click at [537, 228] on input "10/03/25 10:02 AM" at bounding box center [437, 228] width 290 height 16
click at [893, 459] on button "Save" at bounding box center [891, 463] width 55 height 24
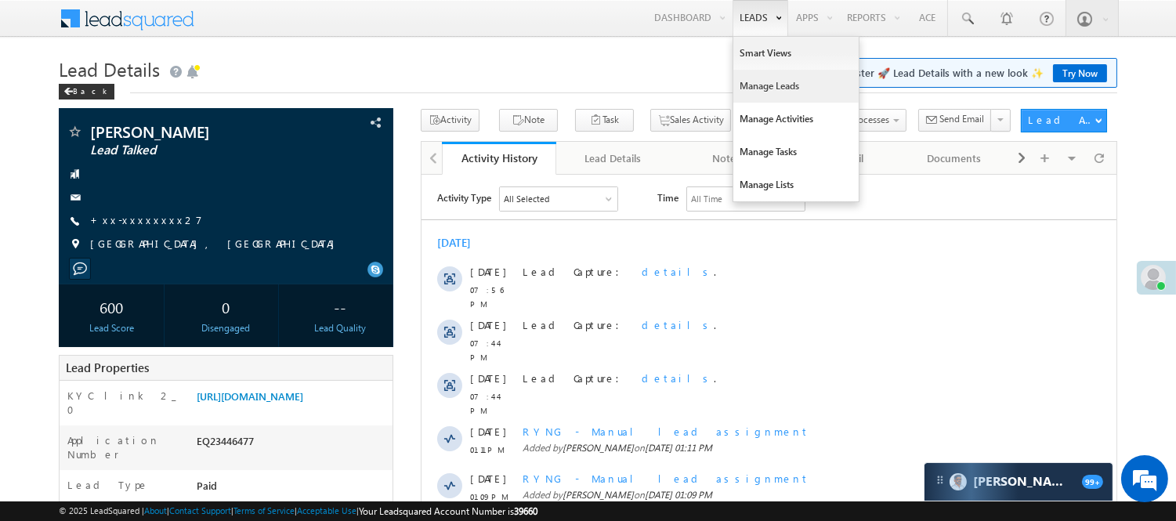
click at [765, 85] on link "Manage Leads" at bounding box center [796, 86] width 125 height 33
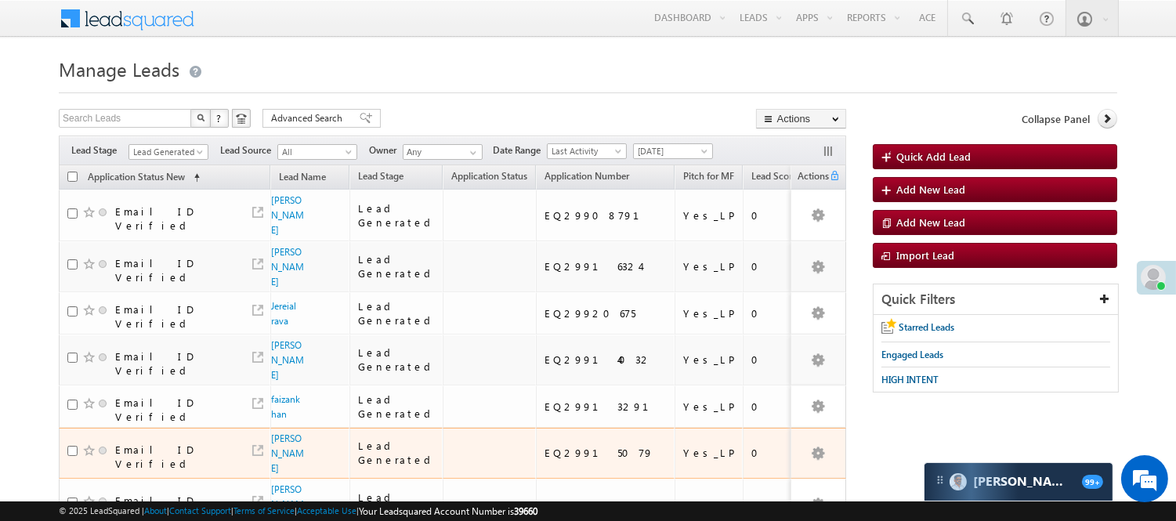
scroll to position [280, 0]
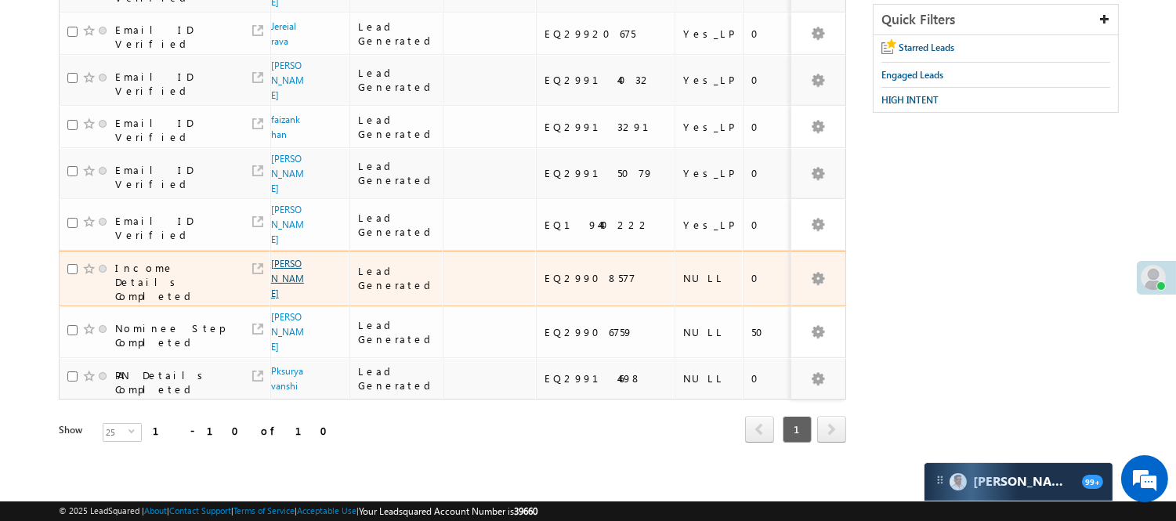
click at [282, 258] on link "[PERSON_NAME]" at bounding box center [287, 279] width 33 height 42
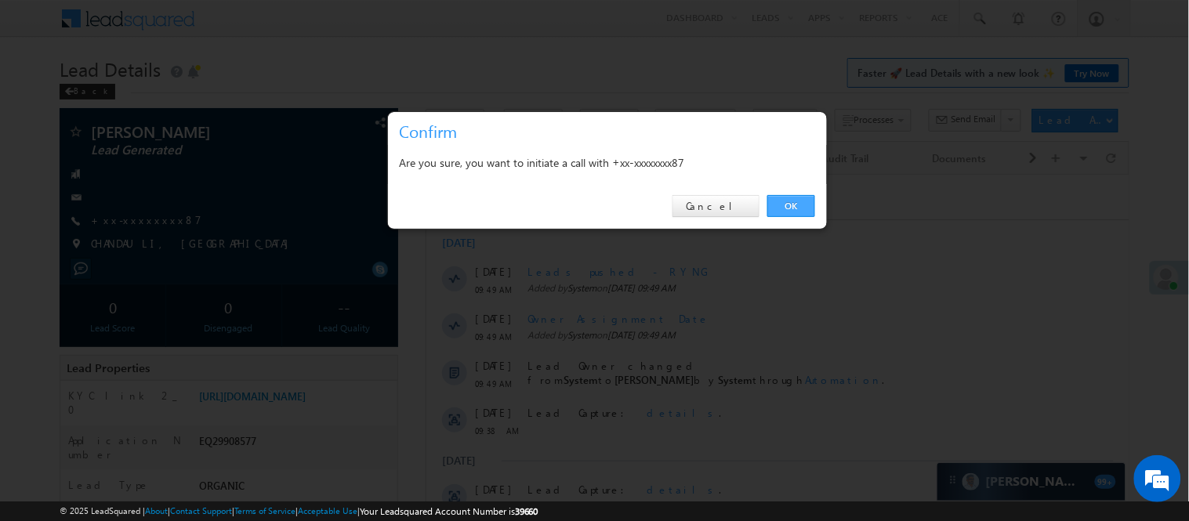
click at [785, 202] on link "OK" at bounding box center [791, 206] width 48 height 22
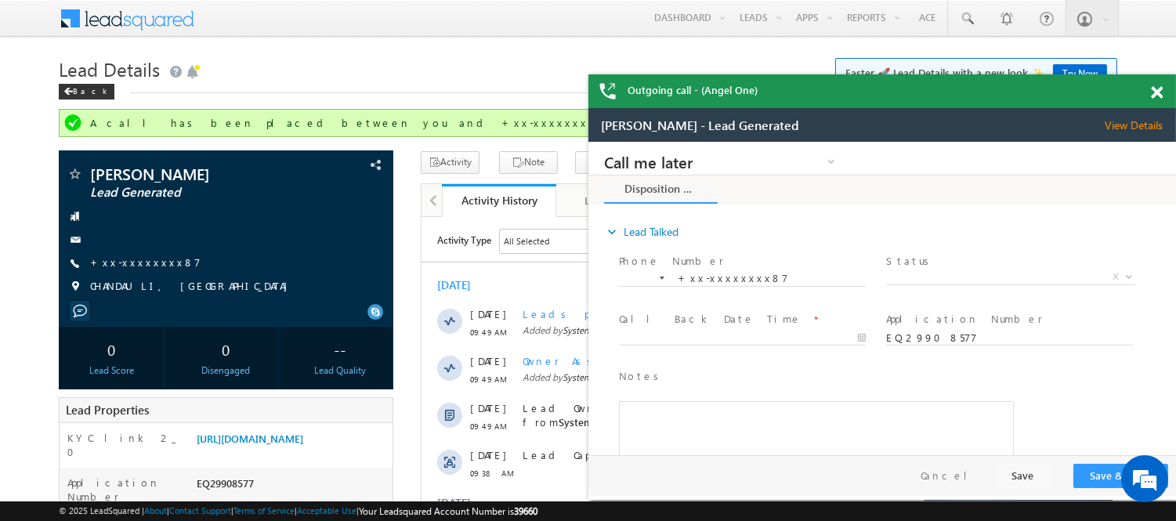
click at [1156, 95] on span at bounding box center [1157, 92] width 12 height 13
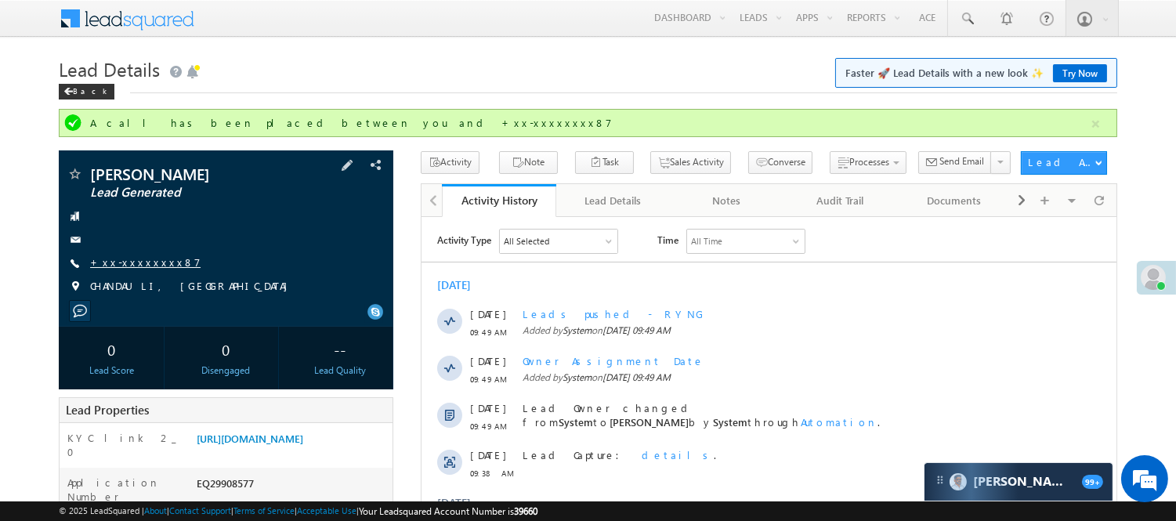
click at [129, 266] on link "+xx-xxxxxxxx87" at bounding box center [145, 261] width 111 height 13
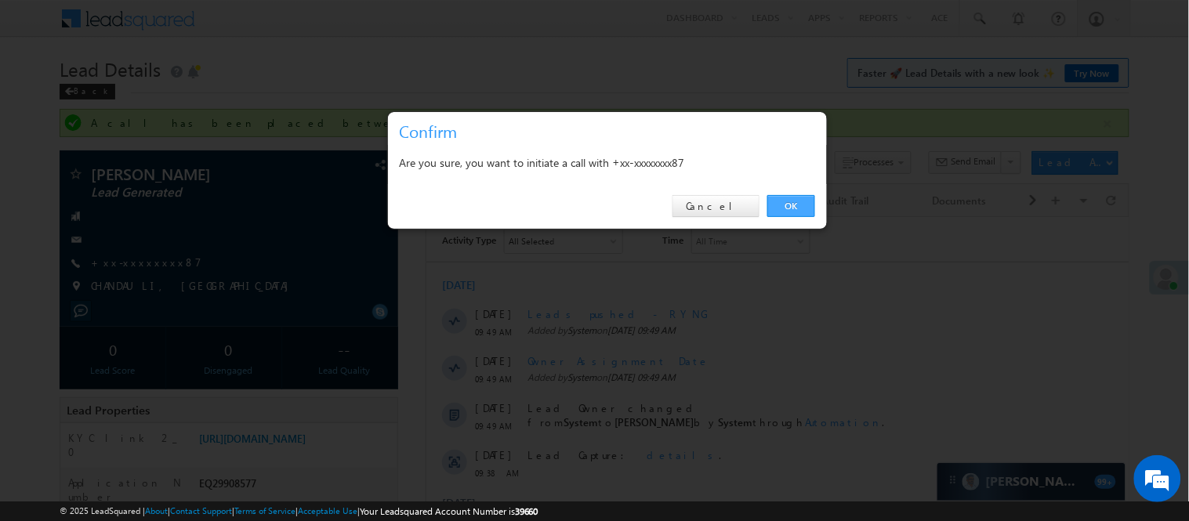
click at [788, 202] on link "OK" at bounding box center [791, 206] width 48 height 22
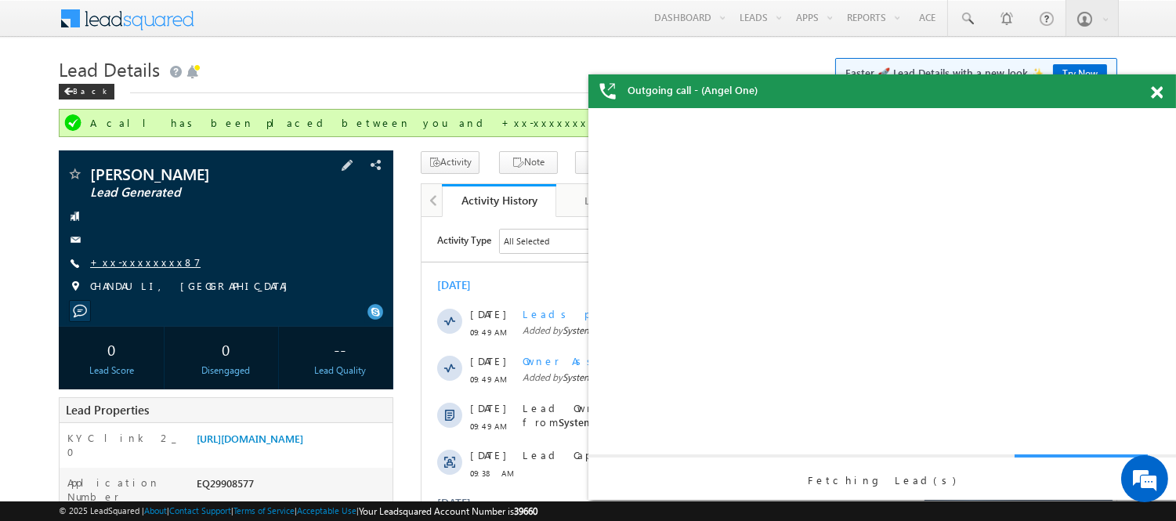
click at [139, 263] on link "+xx-xxxxxxxx87" at bounding box center [145, 261] width 111 height 13
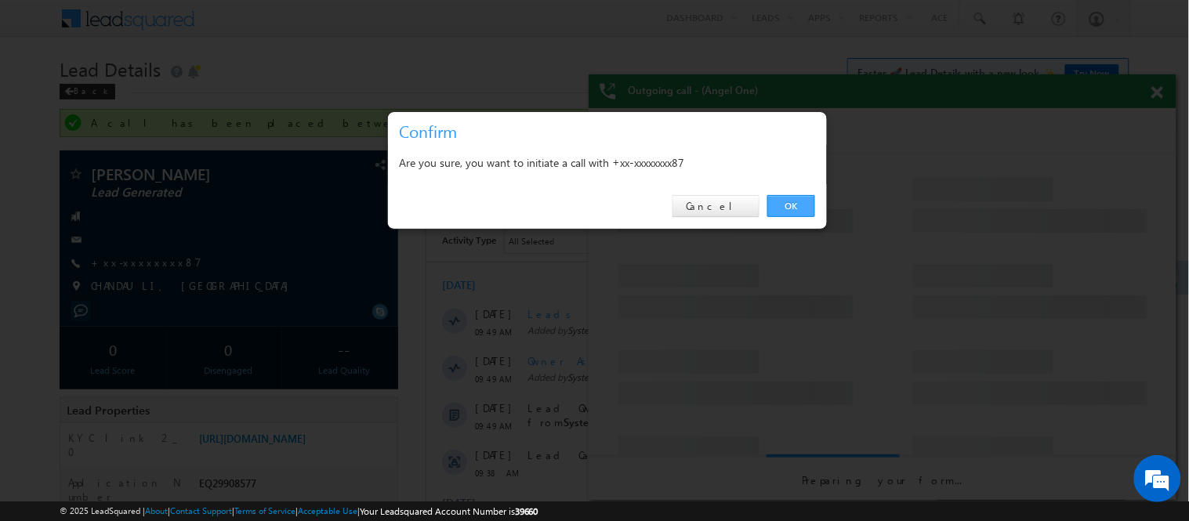
click at [797, 199] on link "OK" at bounding box center [791, 206] width 48 height 22
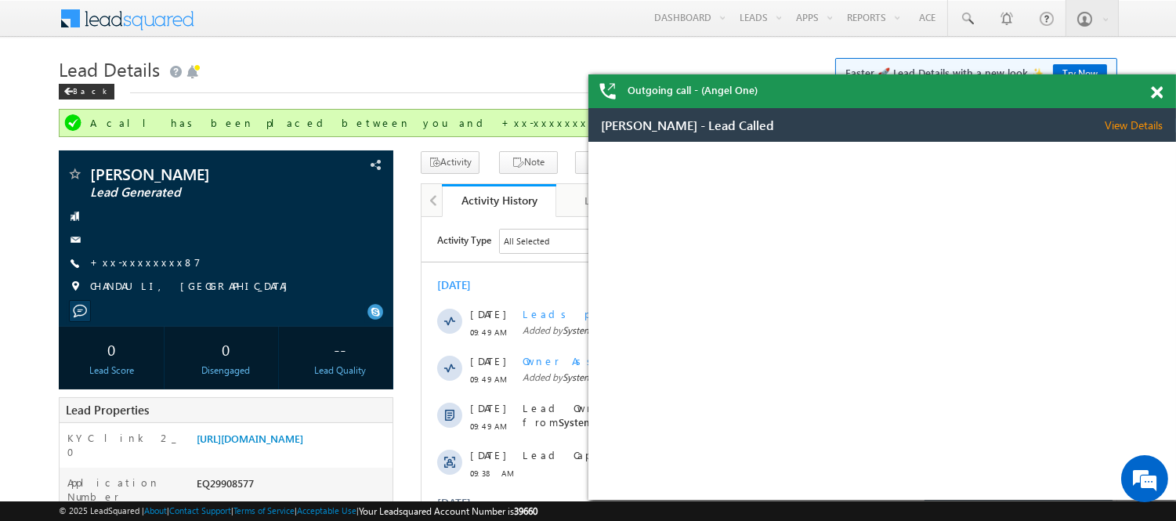
click at [1156, 87] on span at bounding box center [1157, 92] width 12 height 13
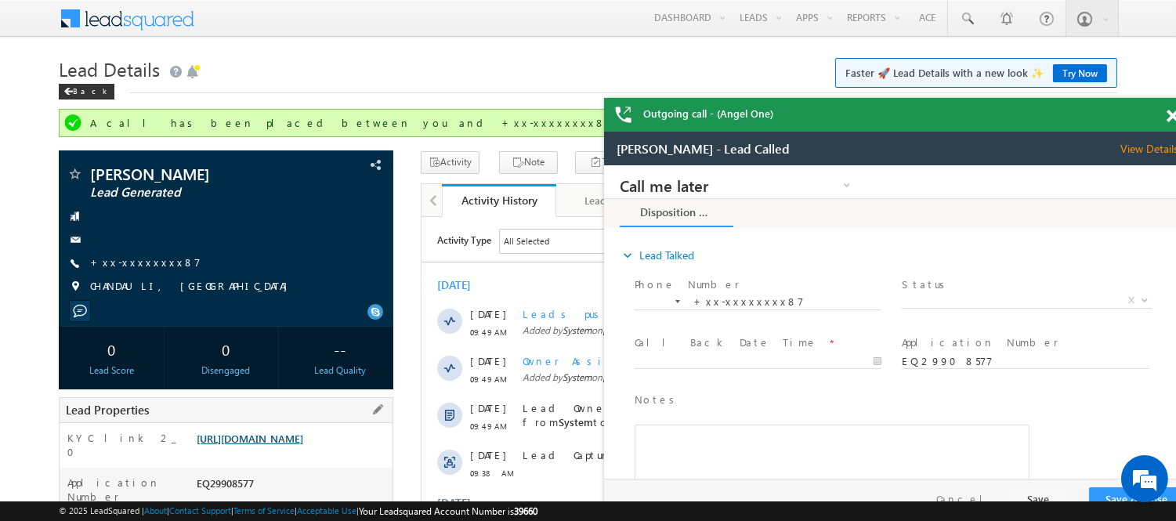
click at [300, 445] on link "https://angelbroking1-pk3em7sa.customui-test.leadsquared.com?leadId=8033d24c-bb…" at bounding box center [250, 438] width 107 height 13
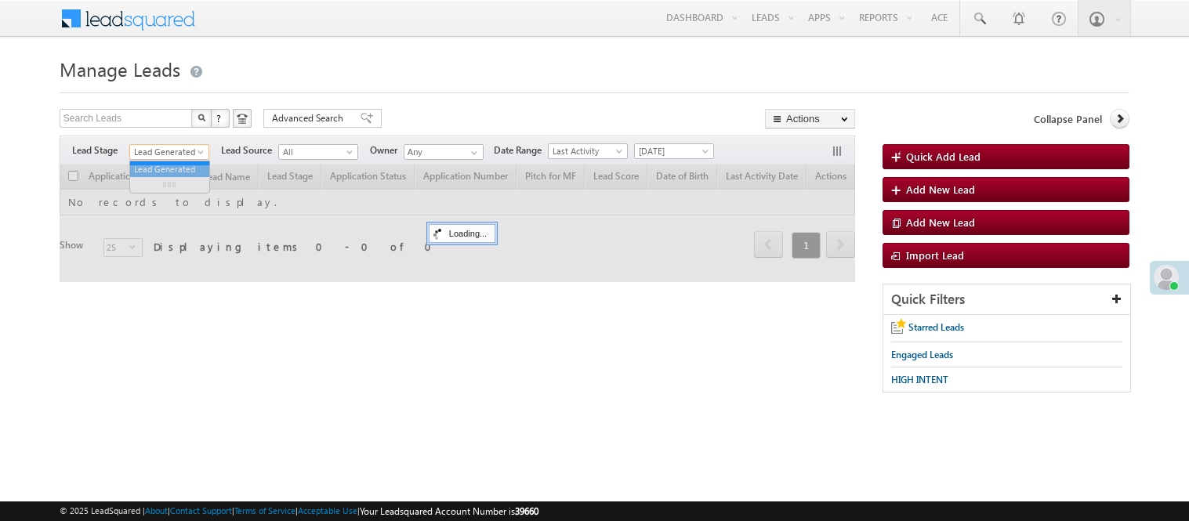
click at [172, 150] on span "Lead Generated" at bounding box center [167, 152] width 74 height 14
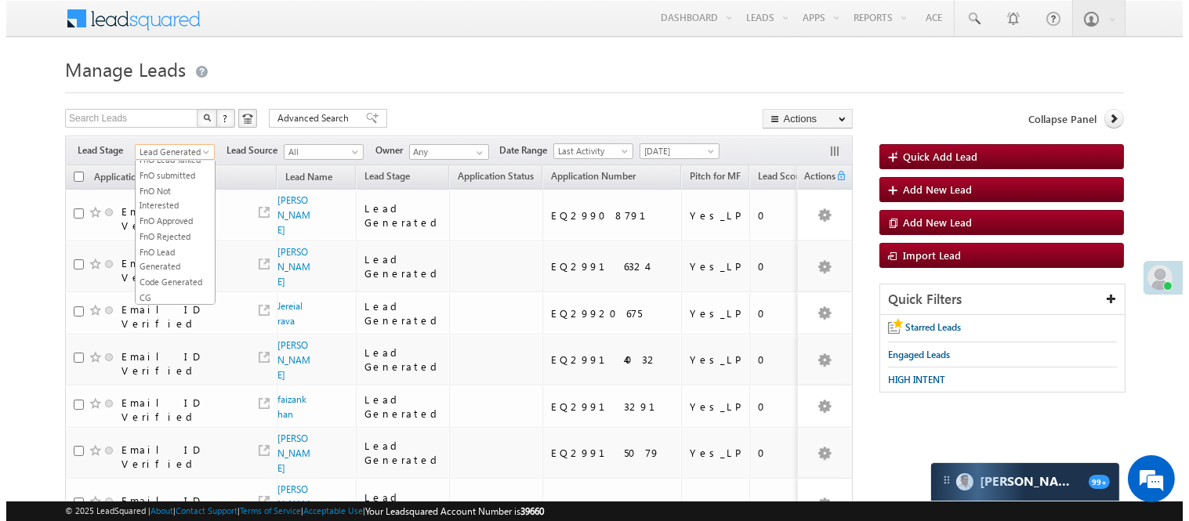
scroll to position [348, 0]
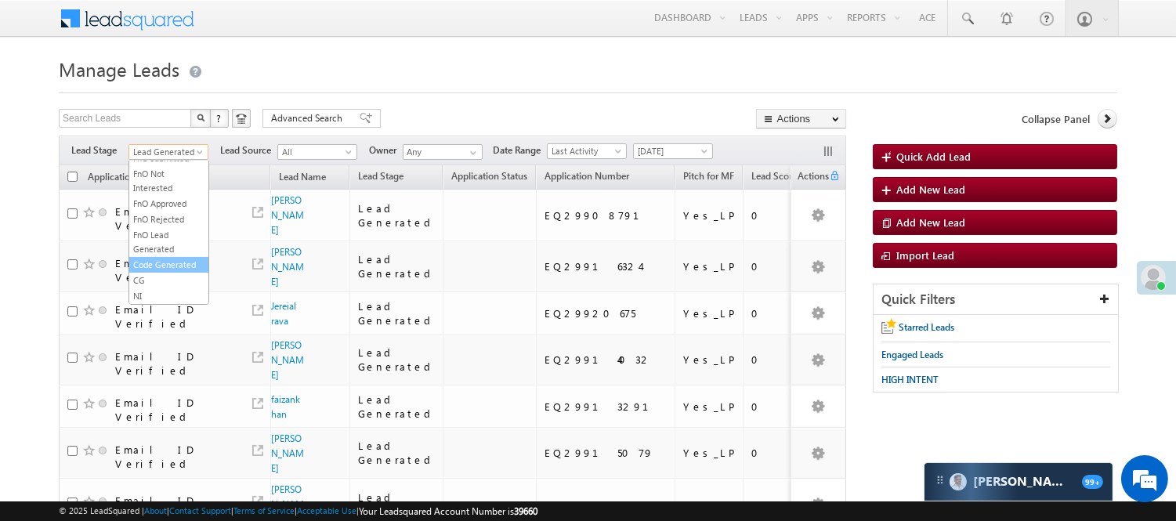
click at [167, 272] on link "Code Generated" at bounding box center [168, 265] width 79 height 14
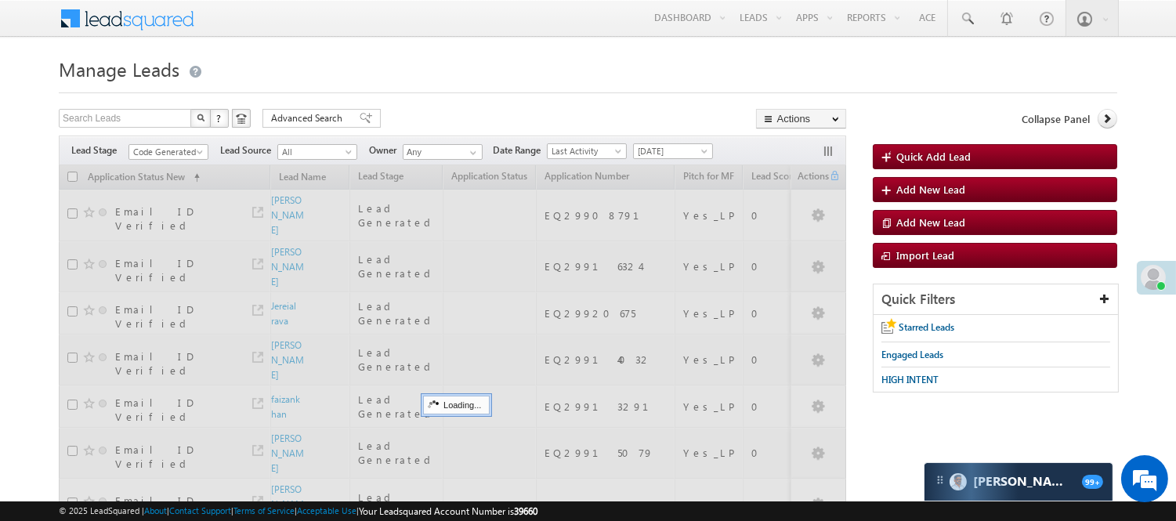
click at [472, 111] on div "Search Leads X ? 8 results found Advanced Search Advanced Search Advanced searc…" at bounding box center [453, 120] width 788 height 23
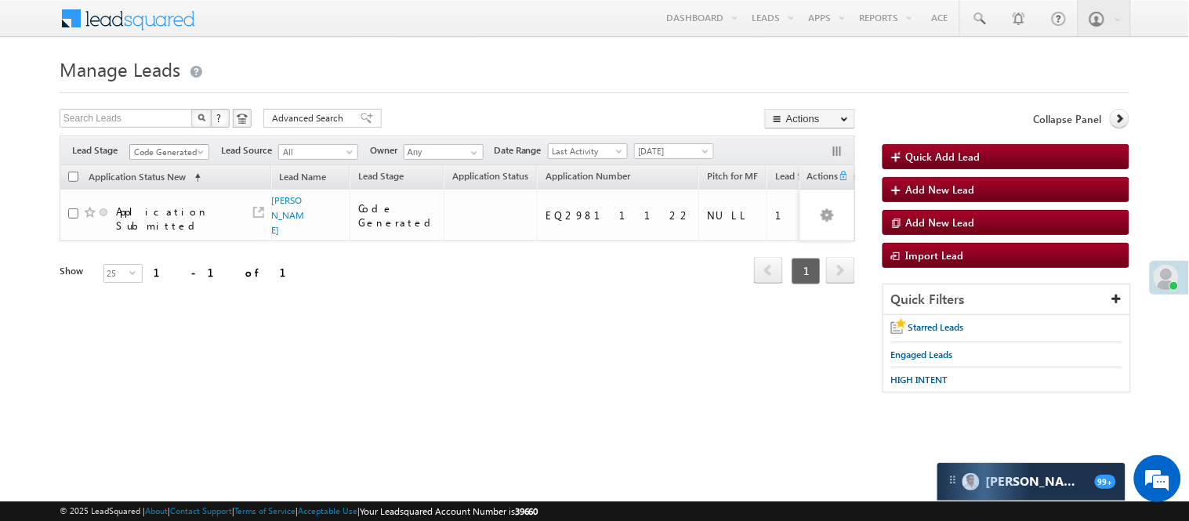
click at [157, 154] on span "Code Generated" at bounding box center [167, 152] width 74 height 14
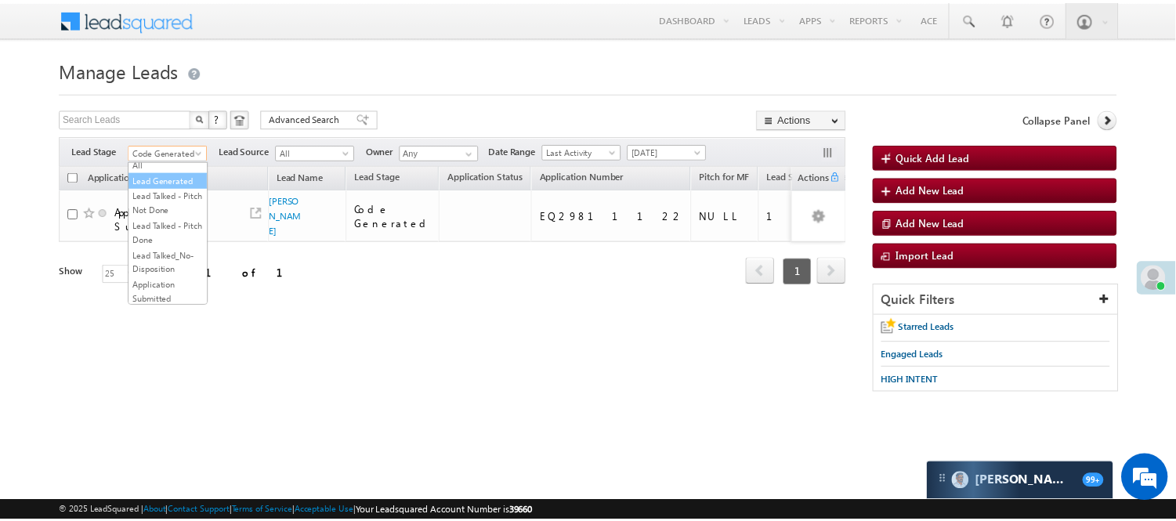
scroll to position [0, 0]
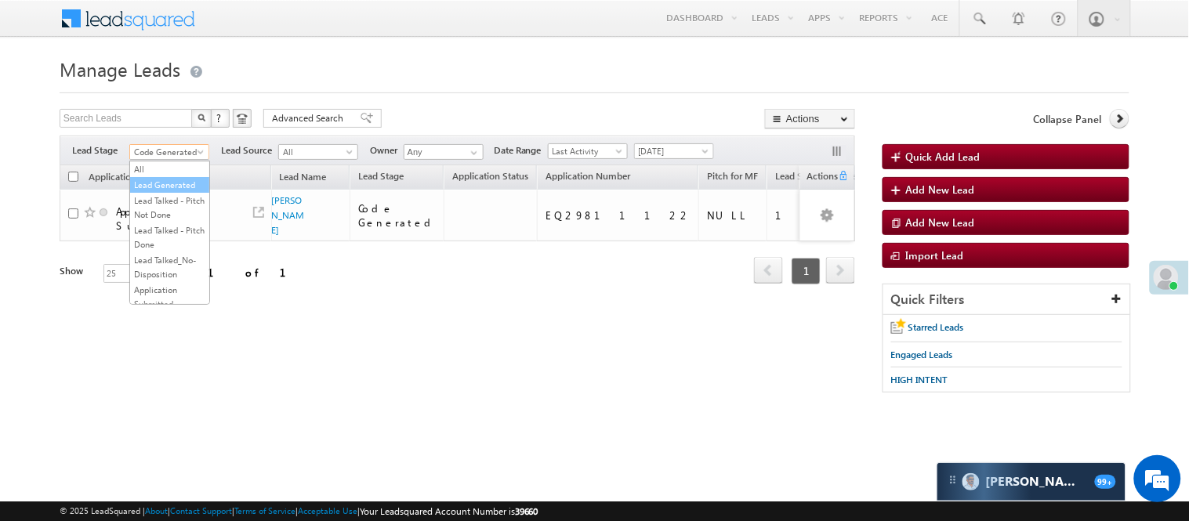
click at [165, 183] on link "Lead Generated" at bounding box center [169, 185] width 79 height 14
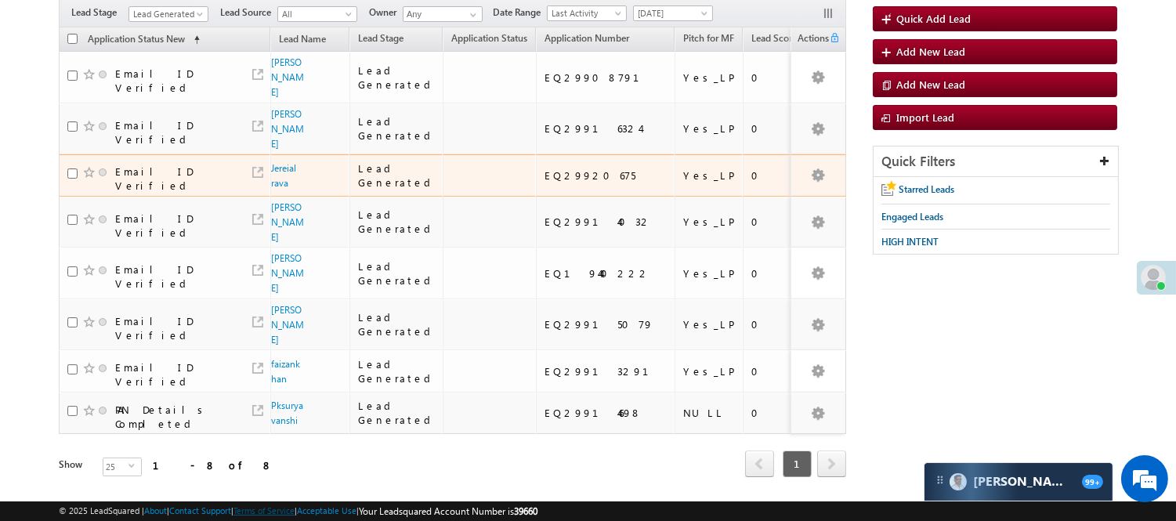
scroll to position [89, 0]
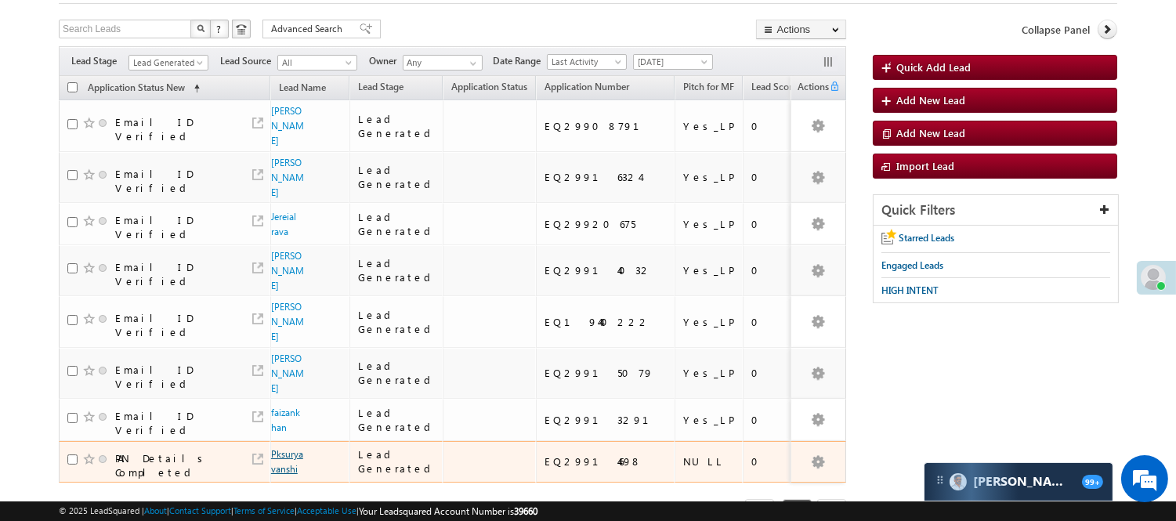
click at [285, 448] on link "Pksuryavanshi" at bounding box center [287, 461] width 32 height 27
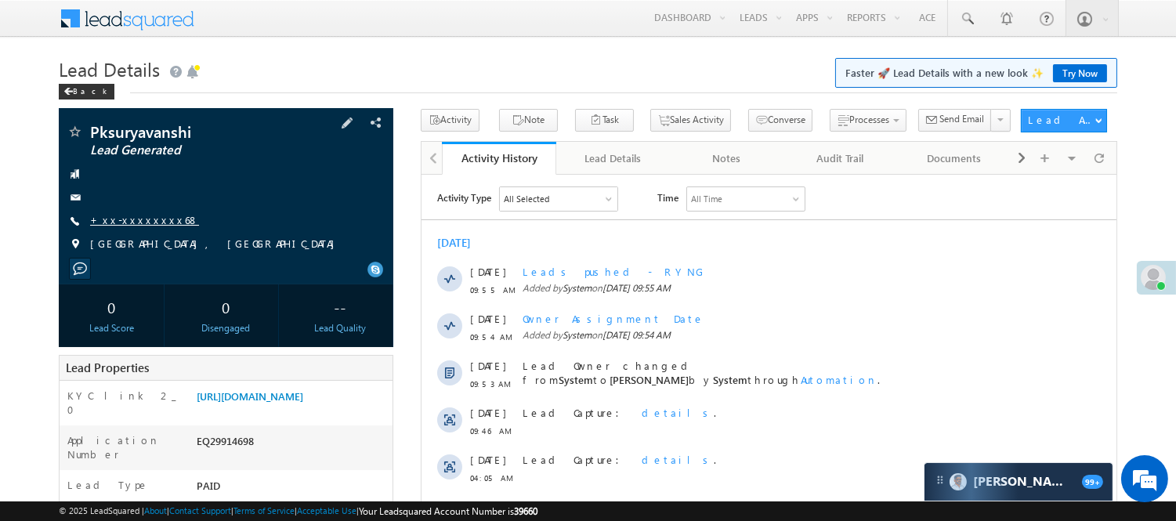
click at [96, 215] on link "+xx-xxxxxxxx68" at bounding box center [144, 219] width 109 height 13
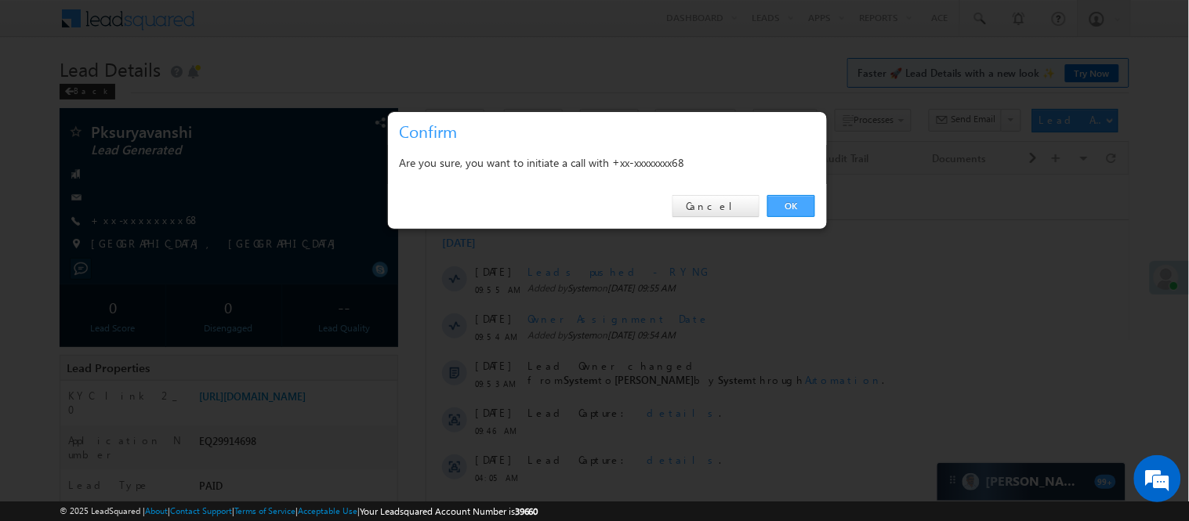
click at [777, 204] on link "OK" at bounding box center [791, 206] width 48 height 22
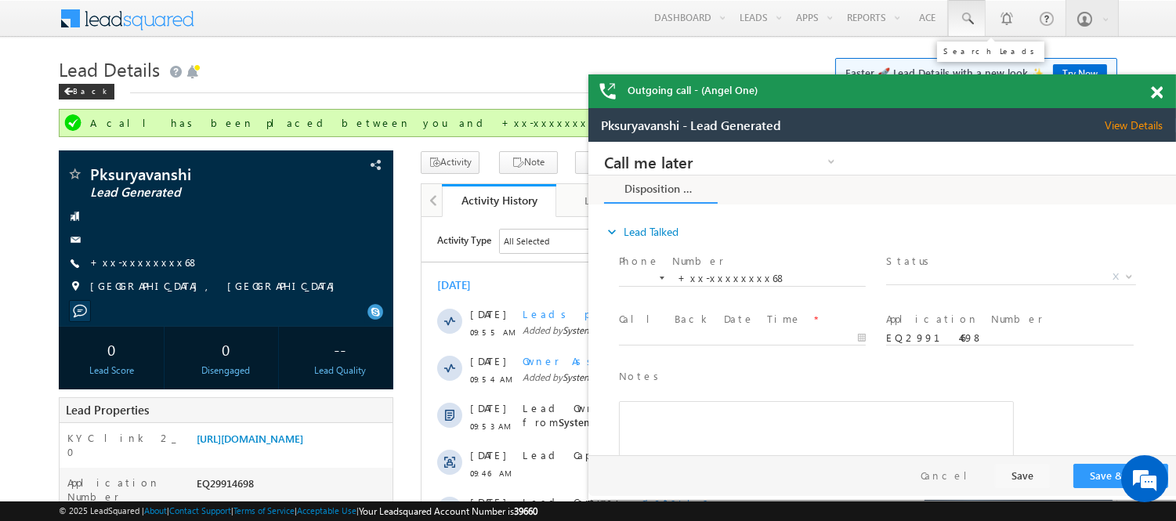
click at [969, 21] on span at bounding box center [967, 19] width 16 height 16
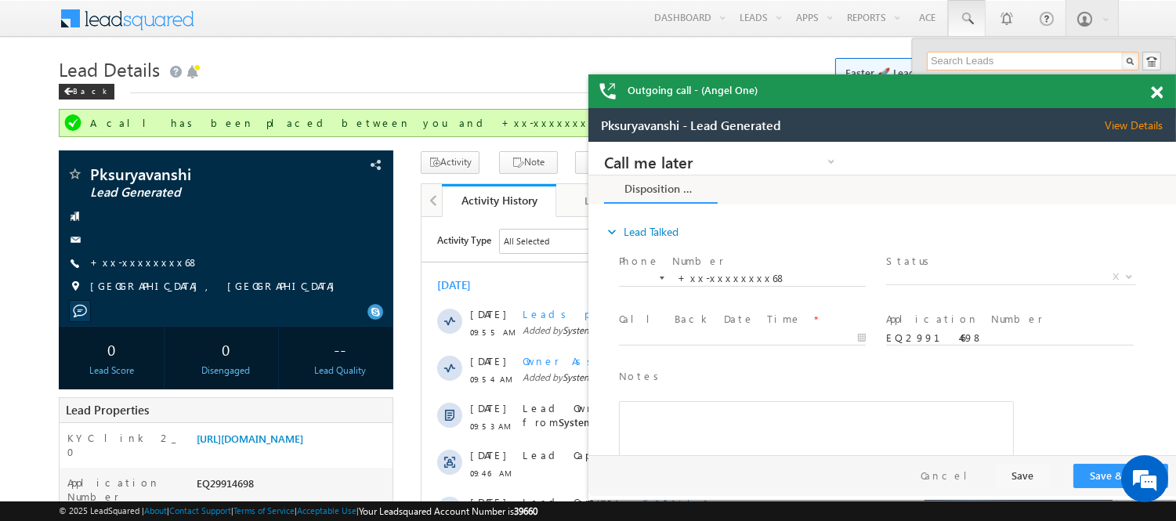
click at [1156, 94] on span at bounding box center [1157, 92] width 12 height 13
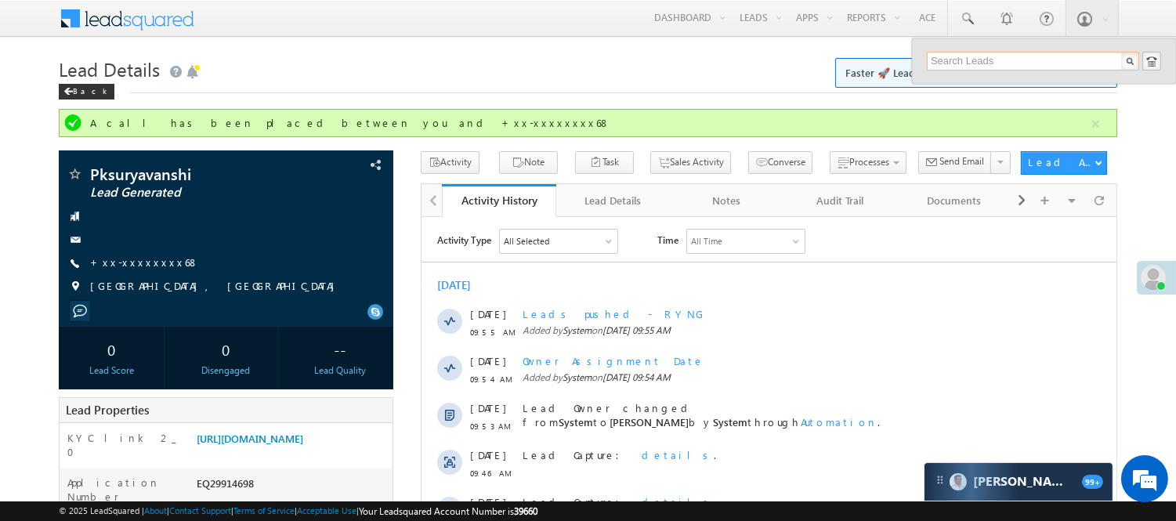
click at [970, 66] on input "text" at bounding box center [1033, 61] width 212 height 19
click at [966, 63] on input "eq2826557" at bounding box center [1033, 61] width 212 height 19
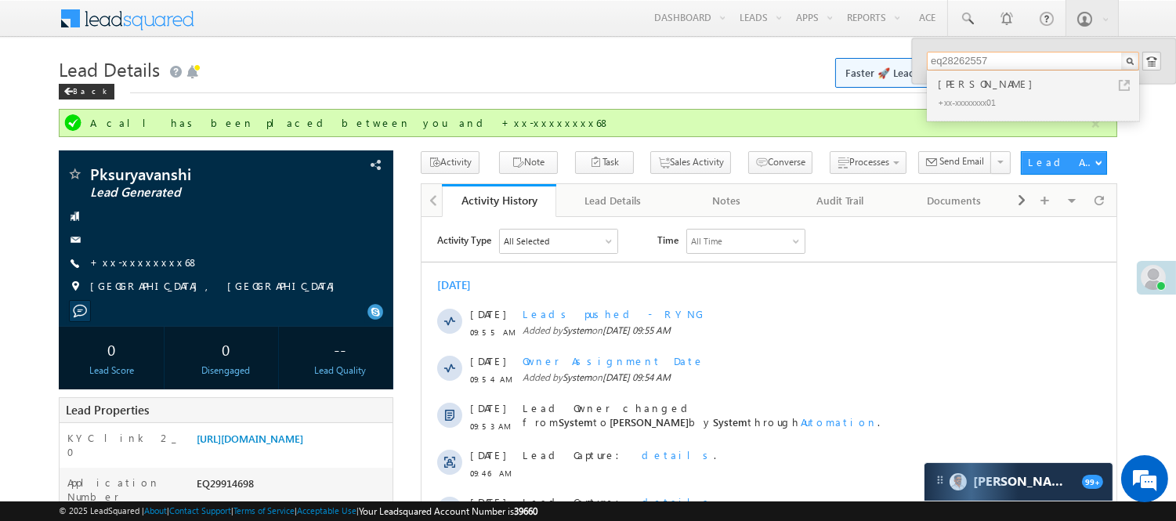
type input "eq28262557"
click at [972, 84] on div "[PERSON_NAME]" at bounding box center [1040, 83] width 210 height 17
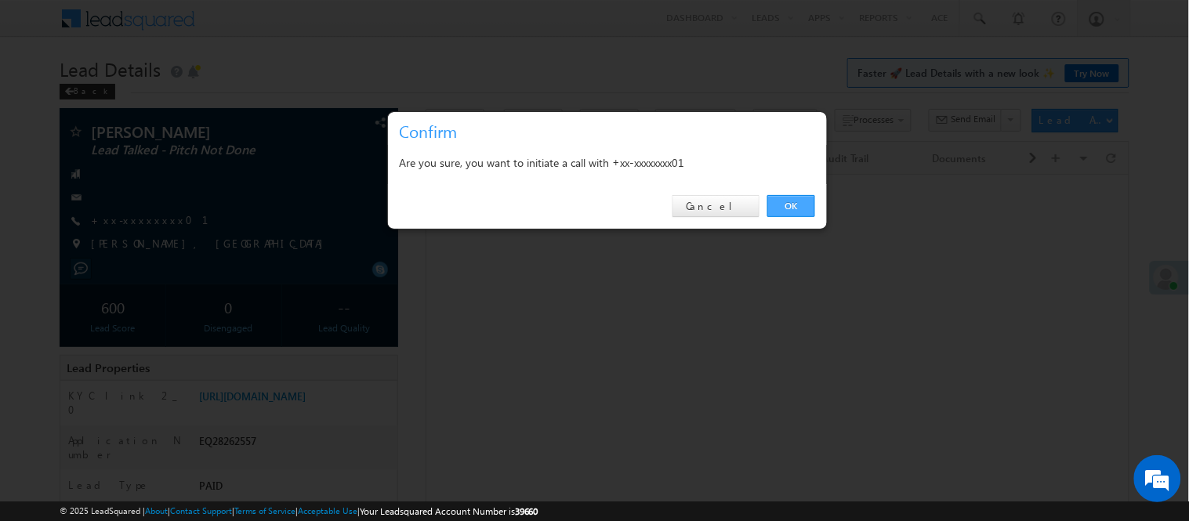
click at [781, 195] on link "OK" at bounding box center [791, 206] width 48 height 22
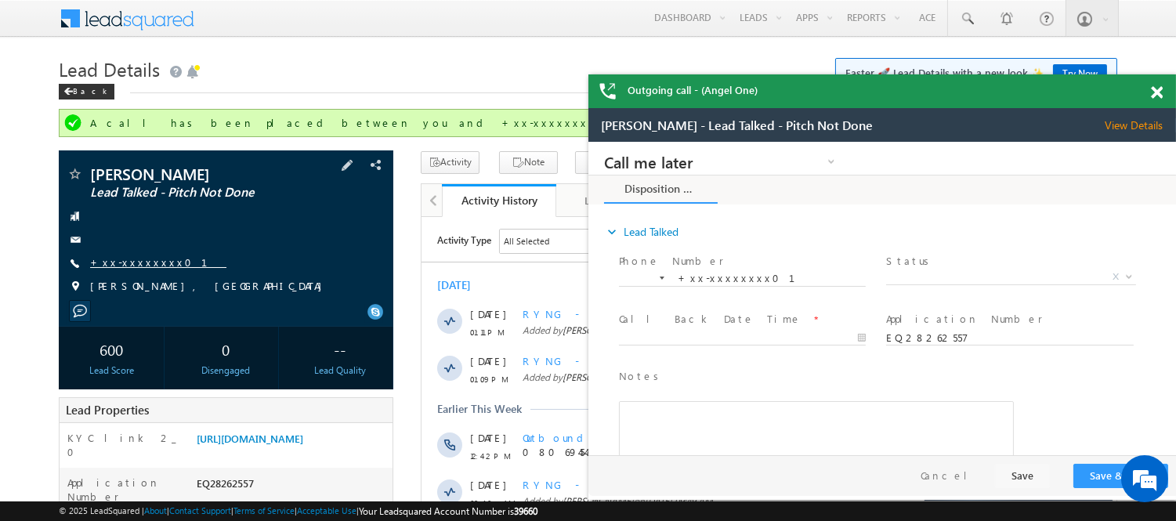
click at [132, 263] on link "+xx-xxxxxxxx01" at bounding box center [158, 261] width 136 height 13
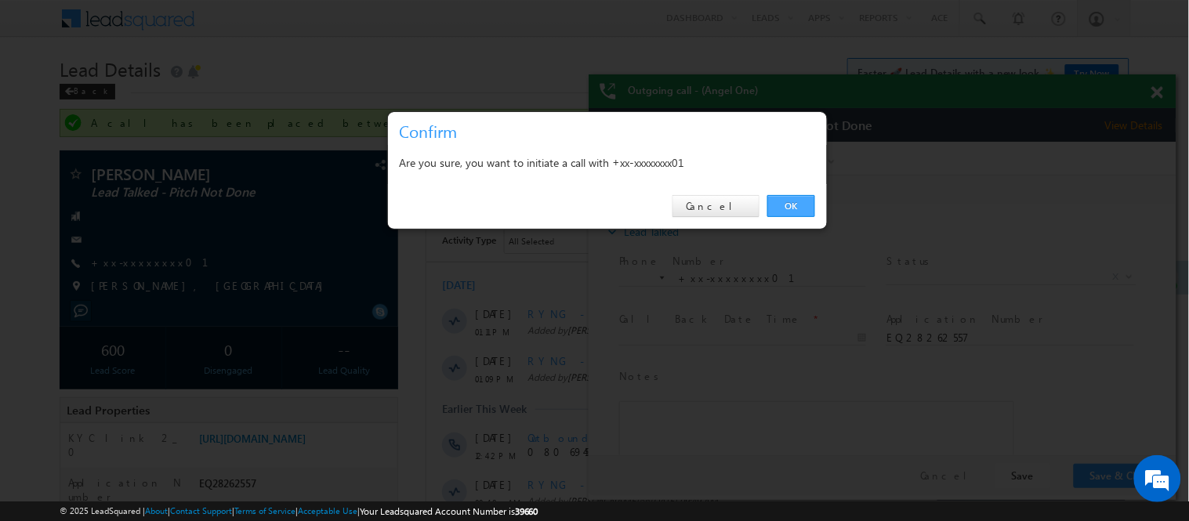
click at [786, 208] on link "OK" at bounding box center [791, 206] width 48 height 22
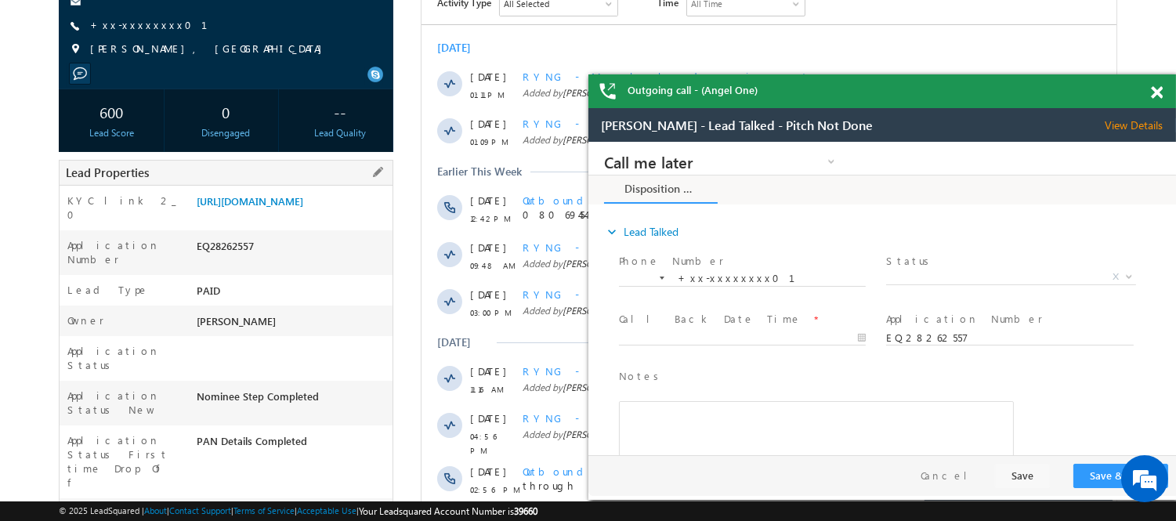
scroll to position [261, 0]
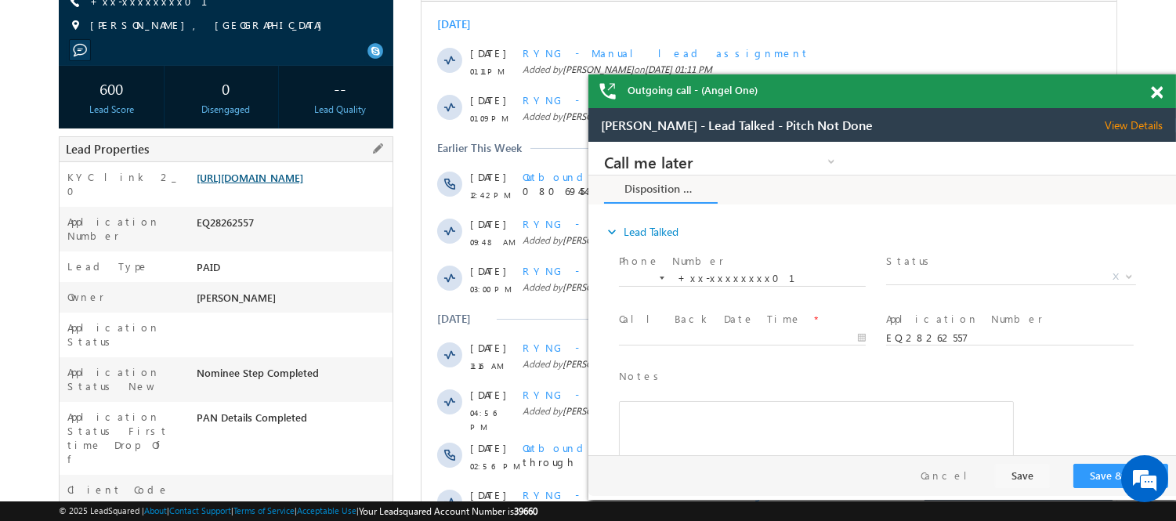
click at [303, 184] on link "[URL][DOMAIN_NAME]" at bounding box center [250, 177] width 107 height 13
click at [230, 236] on div "EQ28262557" at bounding box center [293, 226] width 200 height 22
copy div "EQ28262557"
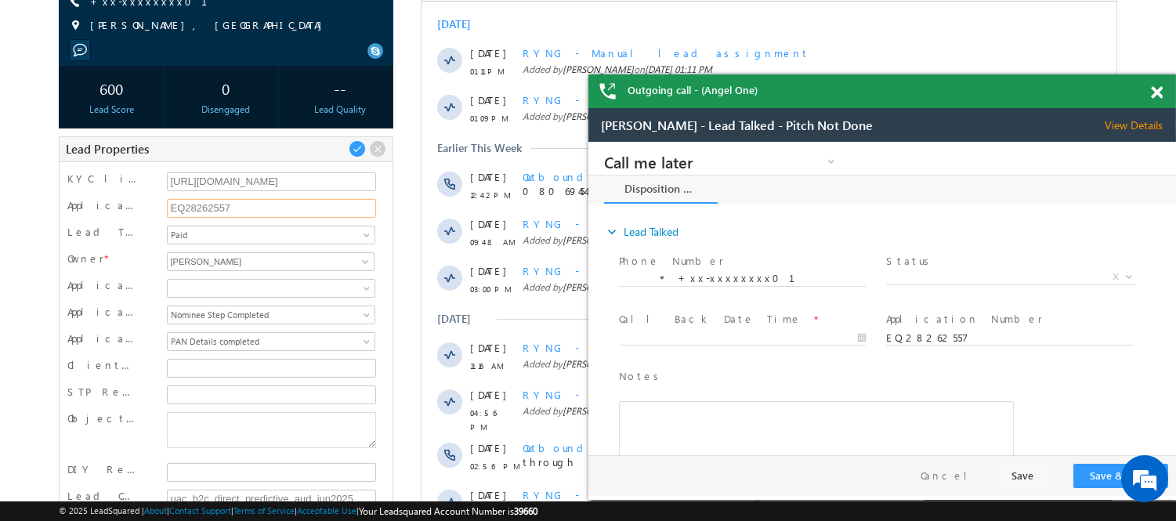
click at [220, 212] on input "EQ28262557" at bounding box center [272, 208] width 210 height 19
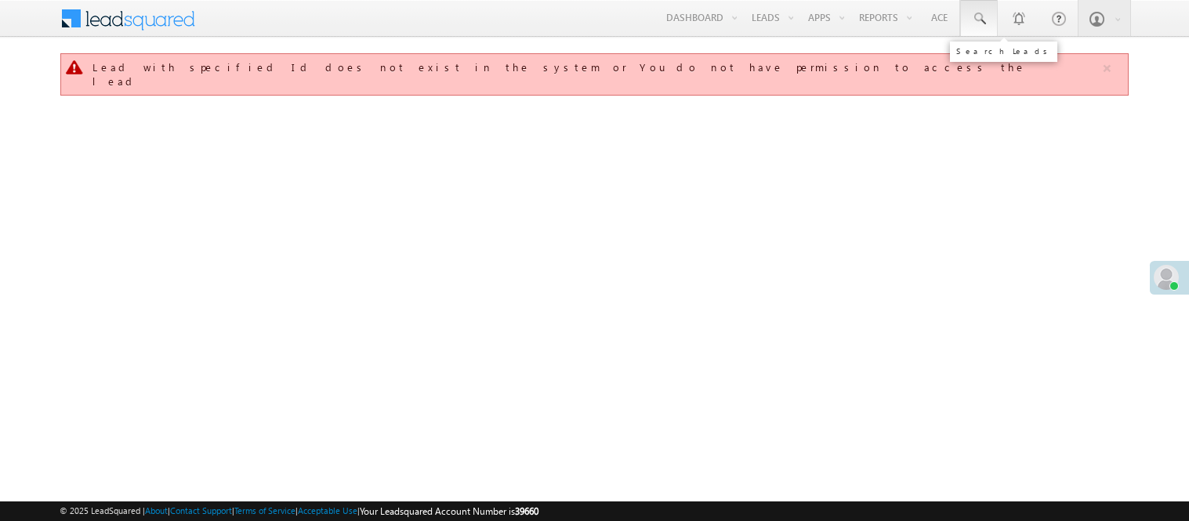
drag, startPoint x: 0, startPoint y: 0, endPoint x: 980, endPoint y: 18, distance: 980.6
click at [980, 18] on span at bounding box center [979, 19] width 16 height 16
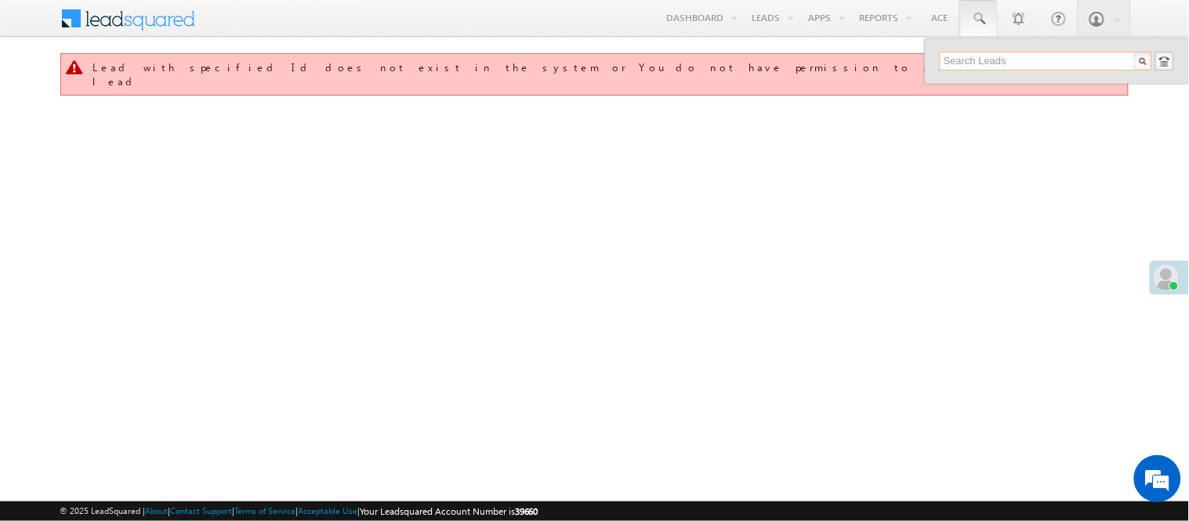
click at [1013, 58] on input "text" at bounding box center [1046, 61] width 212 height 19
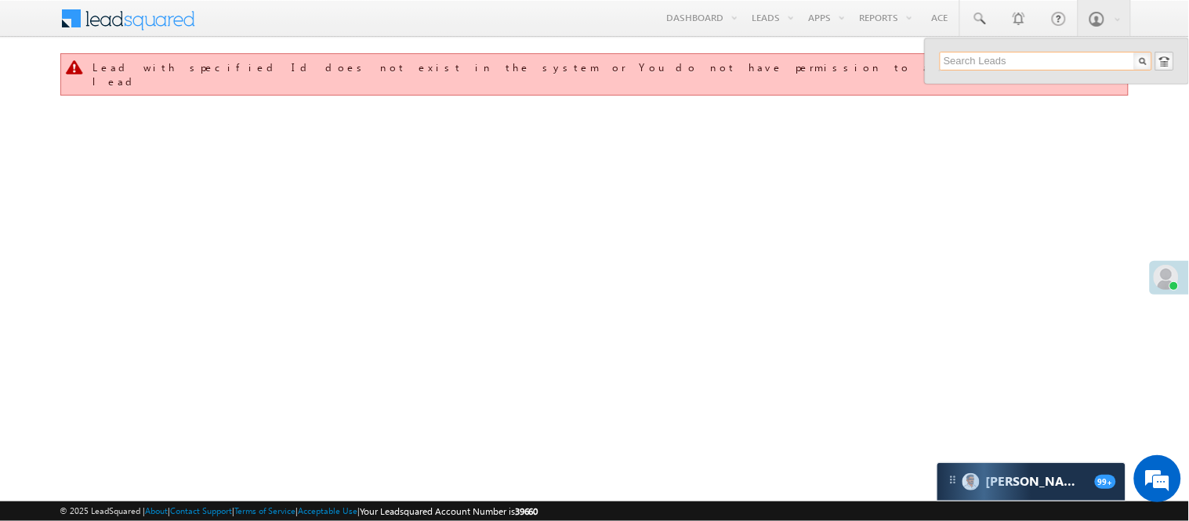
paste input "9044023871"
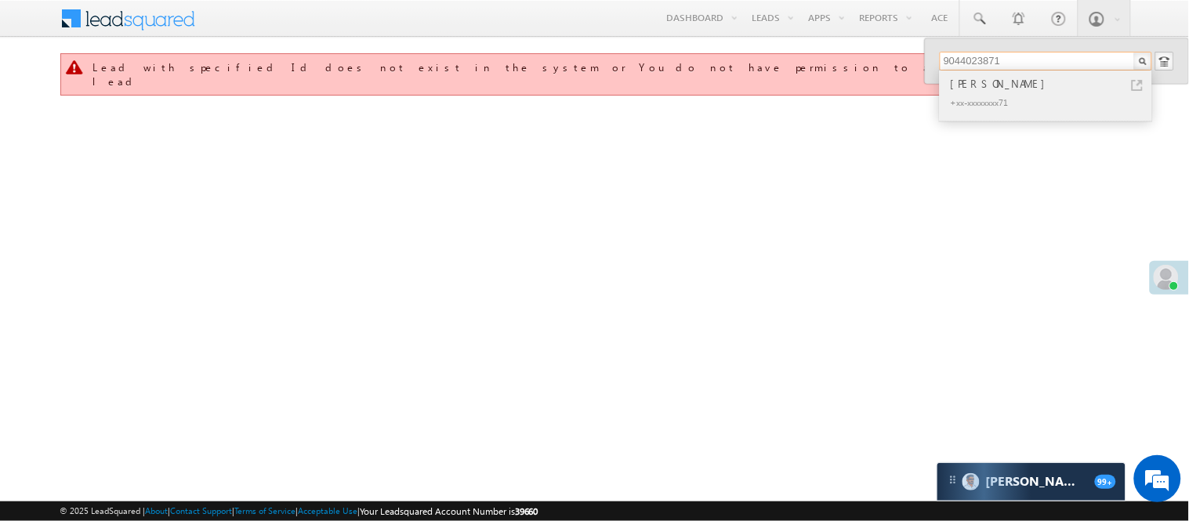
type input "9044023871"
click at [1019, 92] on div "+xx-xxxxxxxx71" at bounding box center [1053, 101] width 210 height 19
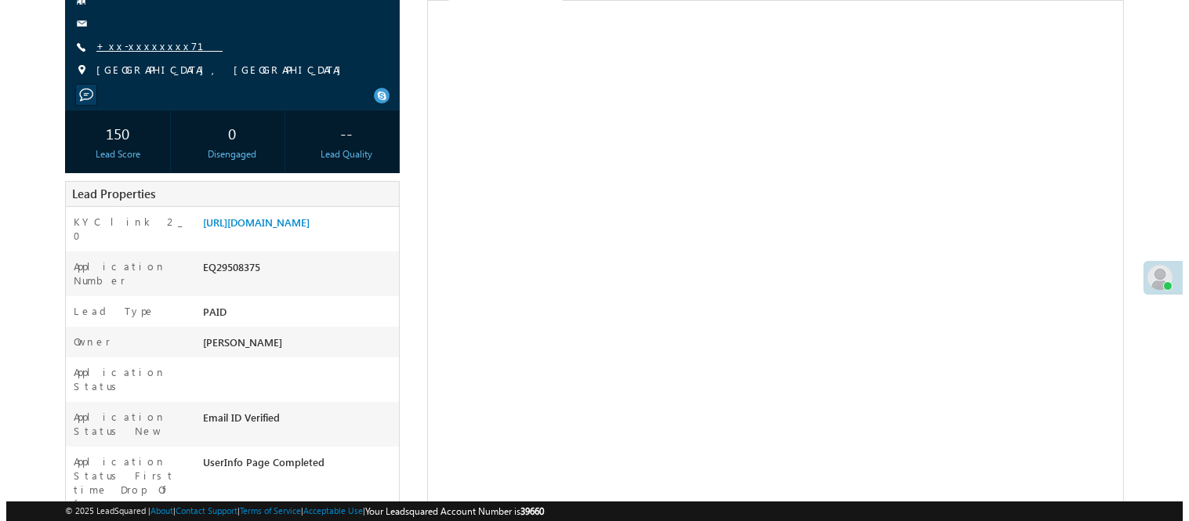
scroll to position [87, 0]
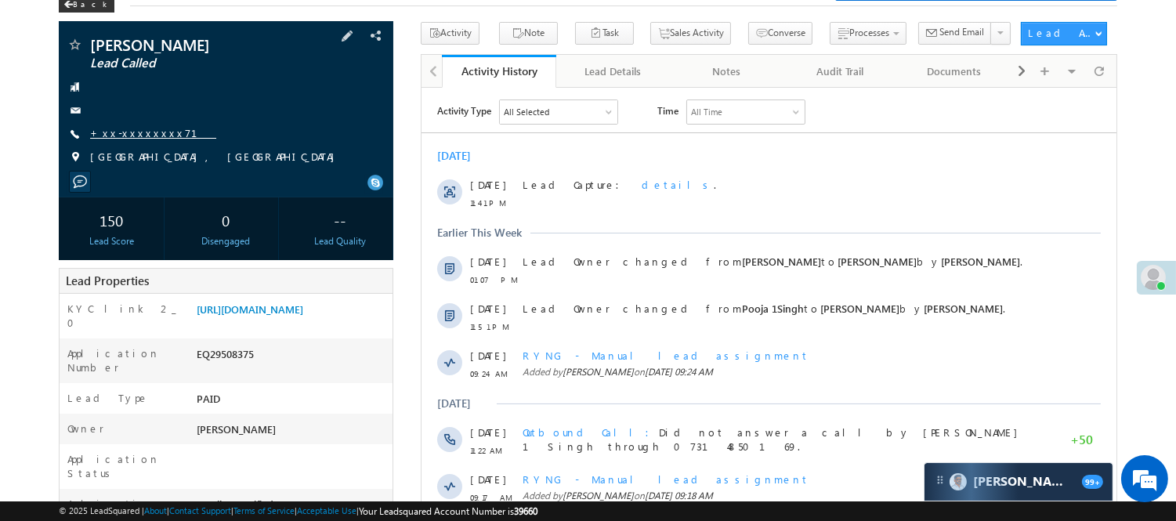
click at [141, 138] on link "+xx-xxxxxxxx71" at bounding box center [153, 132] width 126 height 13
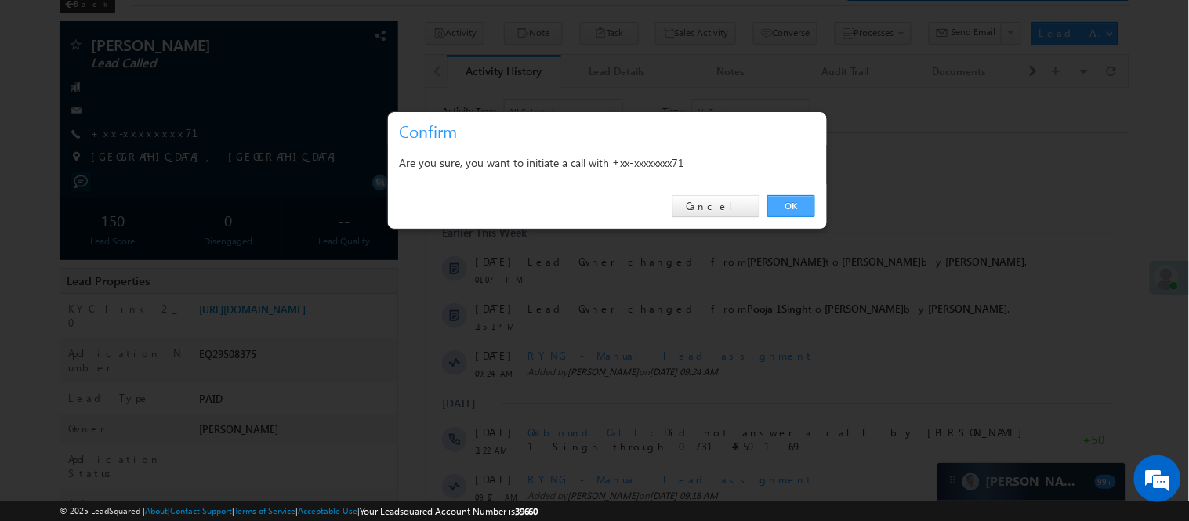
click at [789, 219] on div "OK Cancel" at bounding box center [607, 206] width 439 height 45
click at [789, 210] on link "OK" at bounding box center [791, 206] width 48 height 22
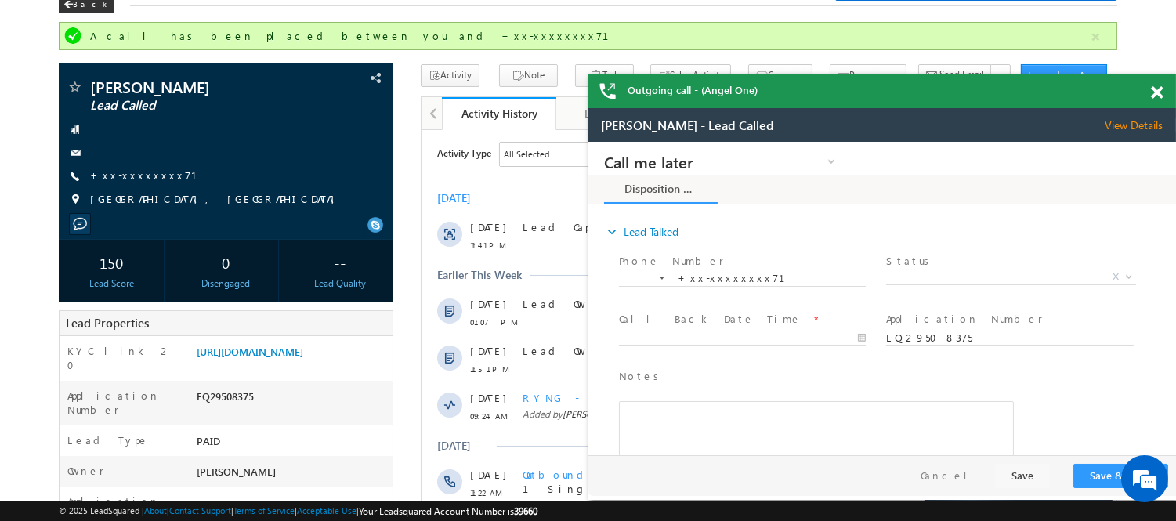
click at [1154, 91] on span at bounding box center [1157, 92] width 12 height 13
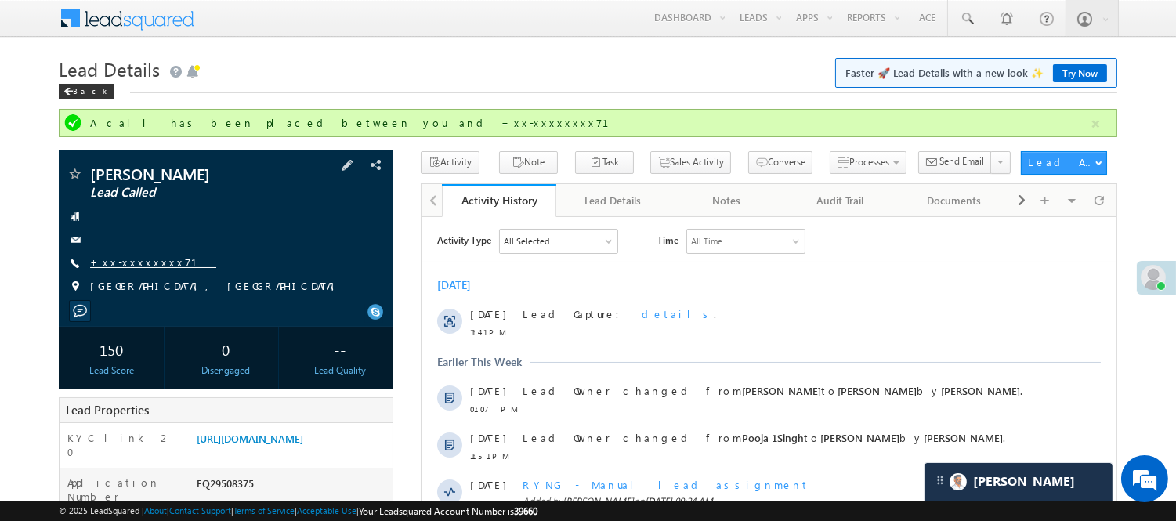
click at [147, 260] on link "+xx-xxxxxxxx71" at bounding box center [153, 261] width 126 height 13
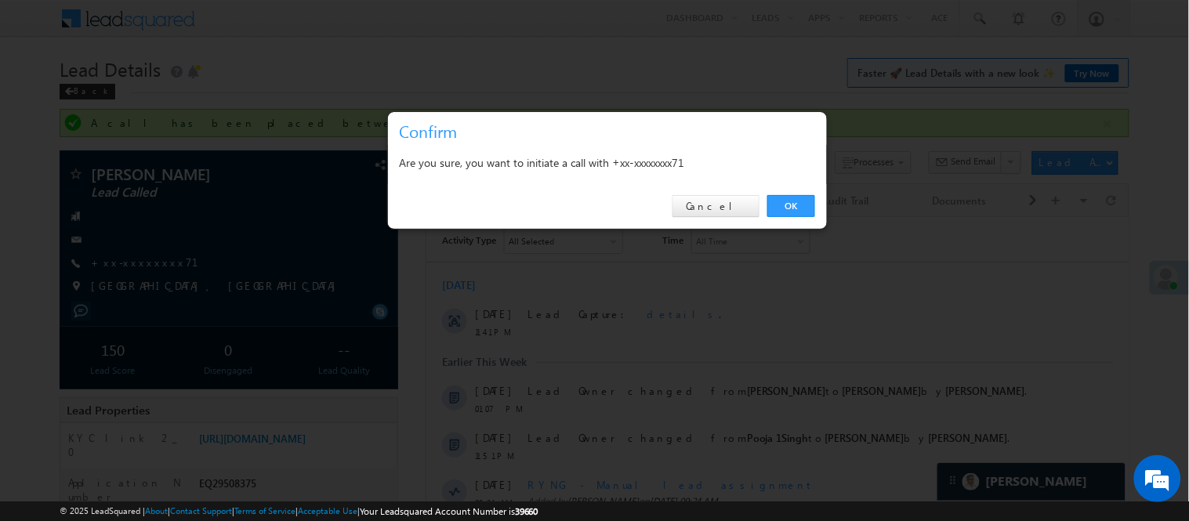
click at [790, 222] on div "OK Cancel" at bounding box center [607, 206] width 439 height 45
click at [787, 213] on link "OK" at bounding box center [791, 206] width 48 height 22
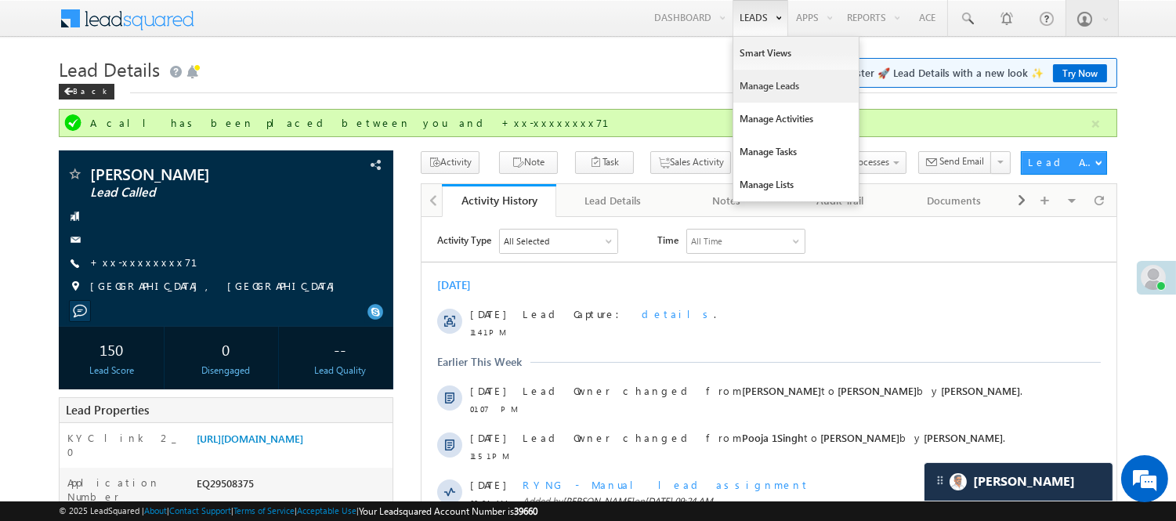
click at [763, 87] on link "Manage Leads" at bounding box center [796, 86] width 125 height 33
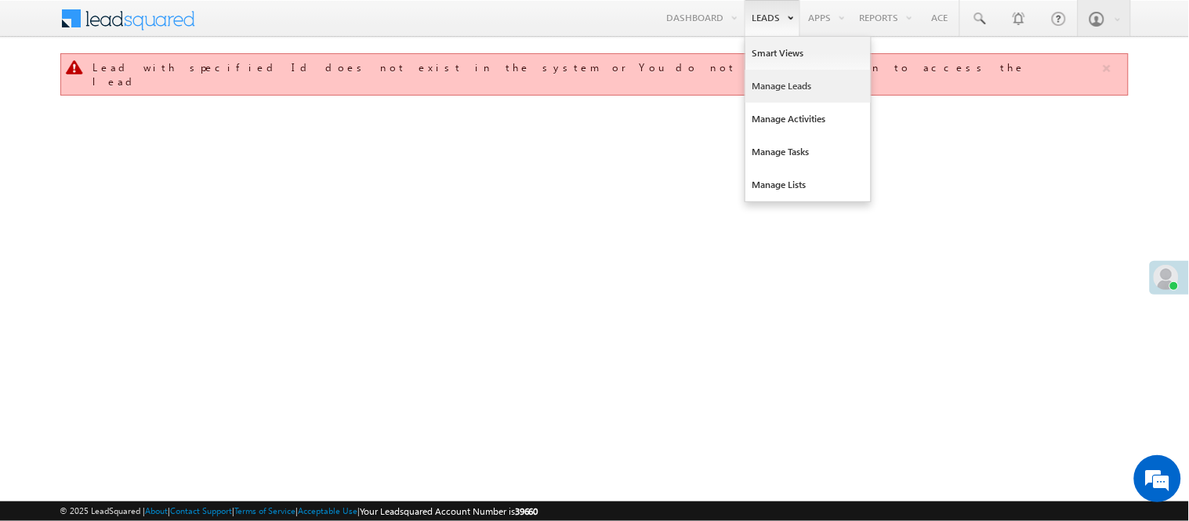
click at [777, 92] on link "Manage Leads" at bounding box center [807, 86] width 125 height 33
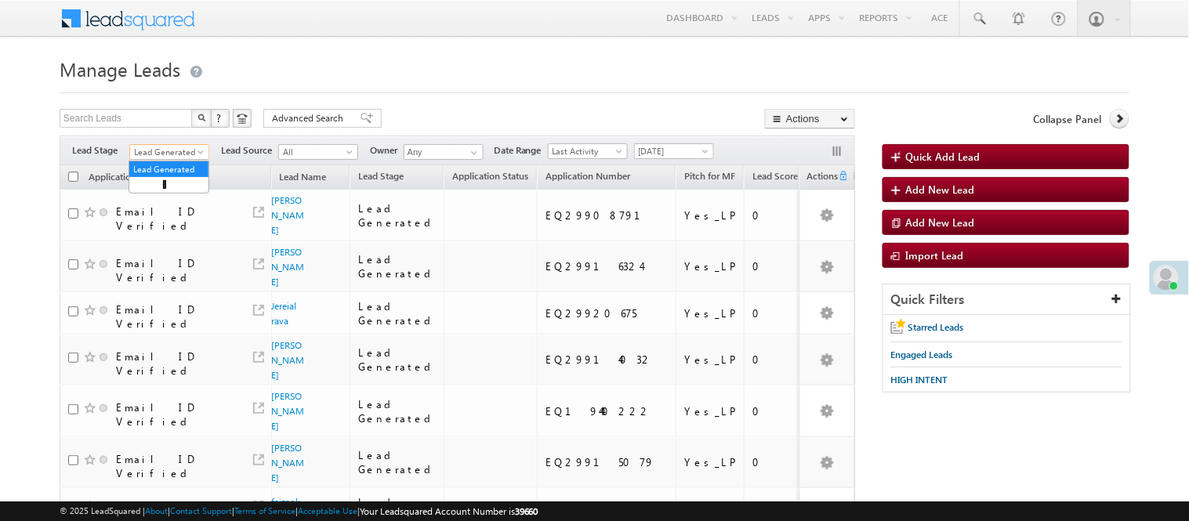
click at [174, 150] on span "Lead Generated" at bounding box center [167, 152] width 74 height 14
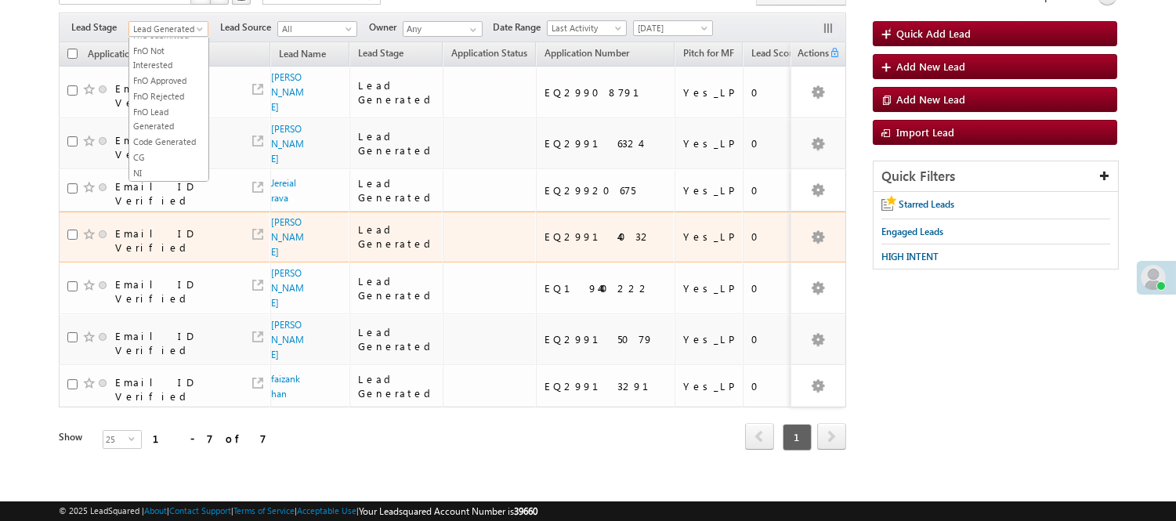
scroll to position [125, 0]
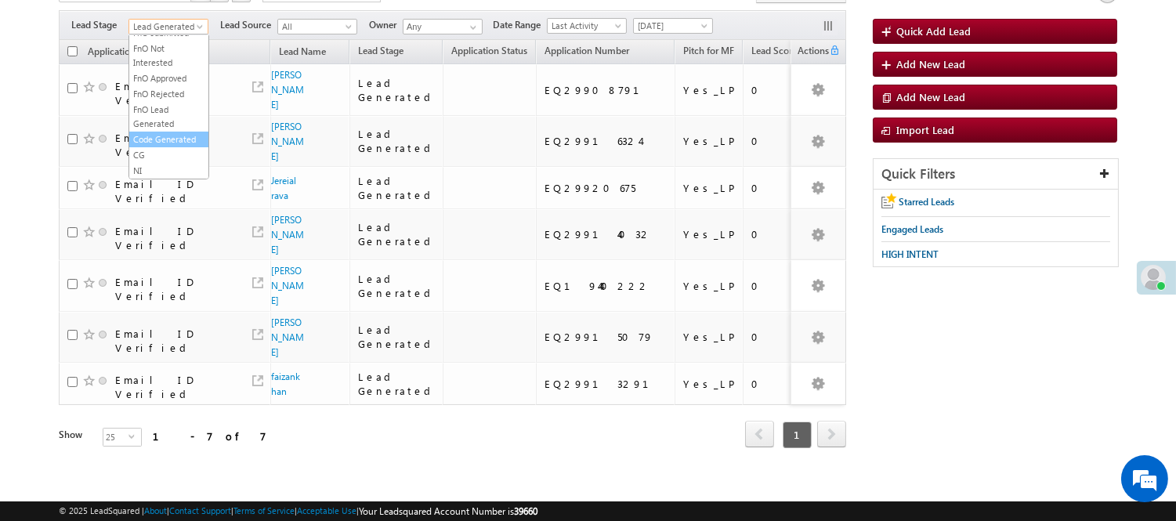
click at [152, 144] on link "Code Generated" at bounding box center [168, 139] width 79 height 14
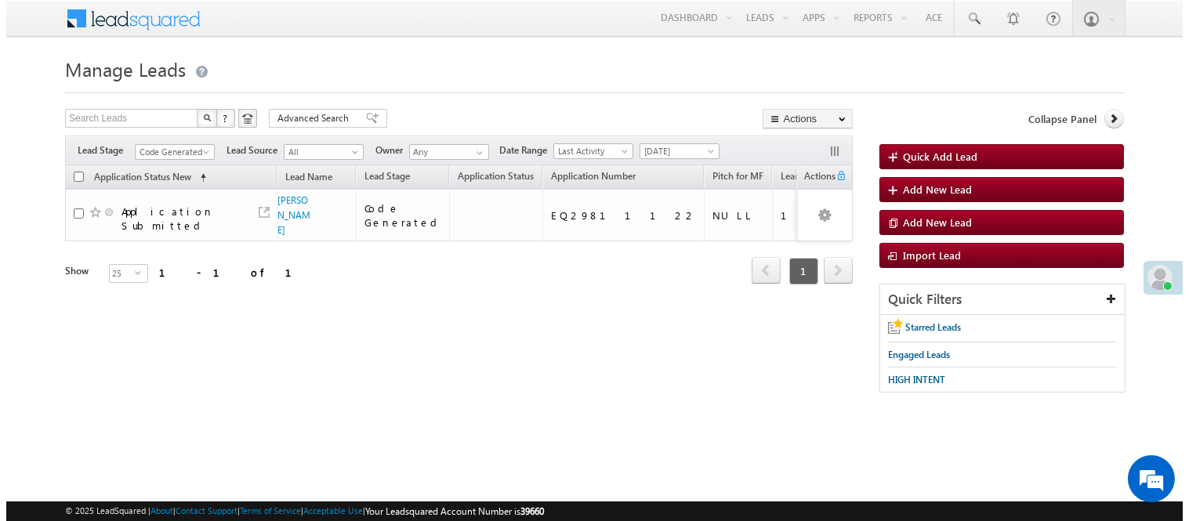
scroll to position [0, 0]
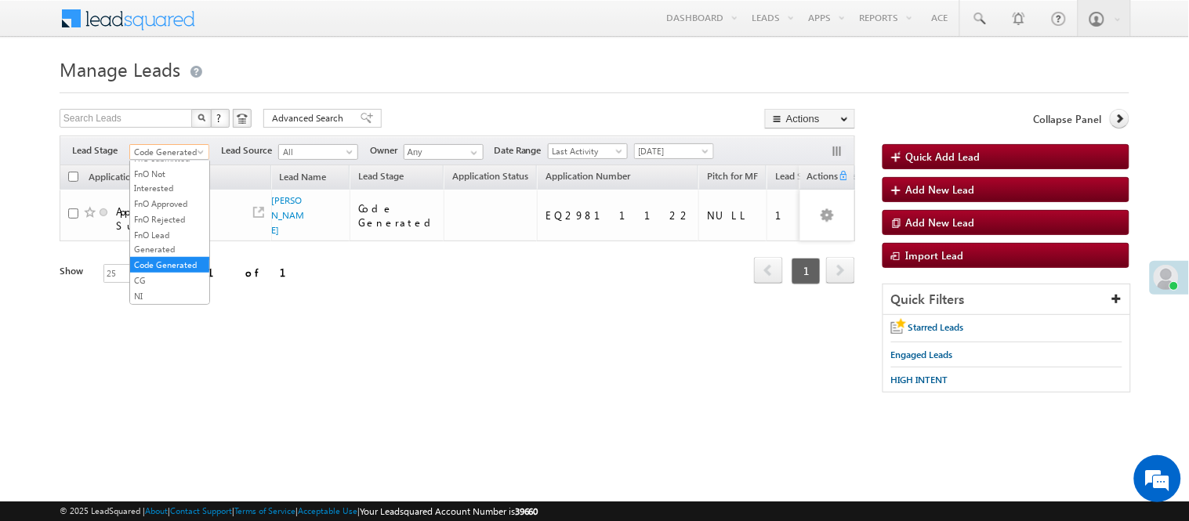
click at [153, 153] on span "Code Generated" at bounding box center [167, 152] width 74 height 14
click at [170, 192] on link "Lead Generated" at bounding box center [169, 185] width 79 height 14
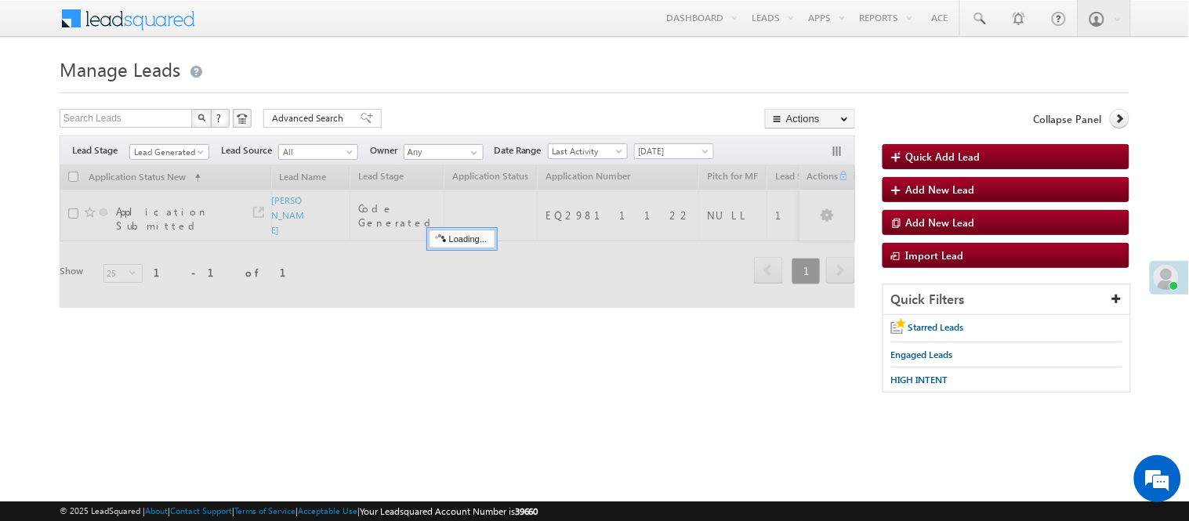
click at [500, 67] on h1 "Manage Leads" at bounding box center [595, 68] width 1070 height 31
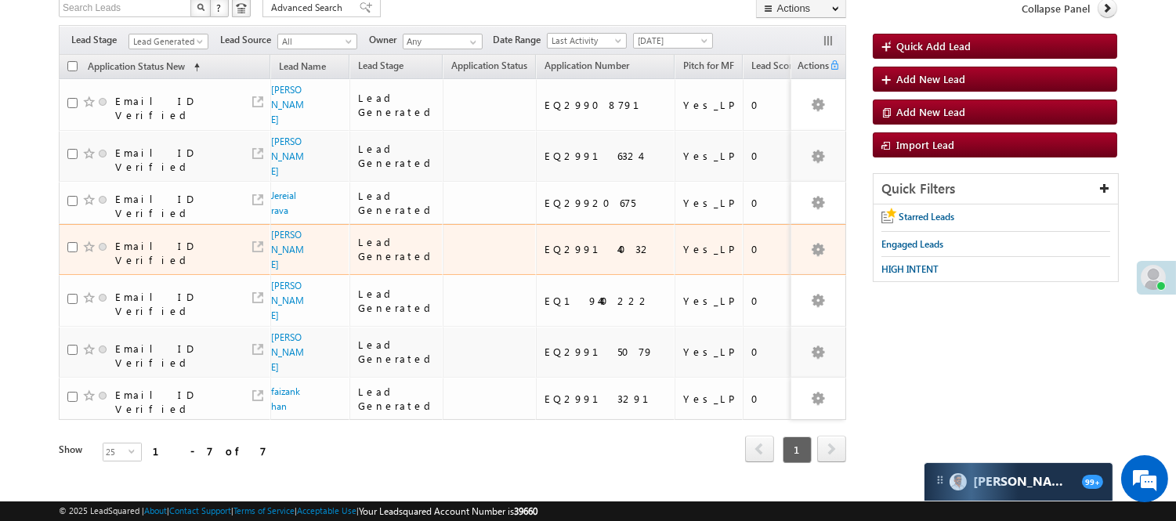
scroll to position [125, 0]
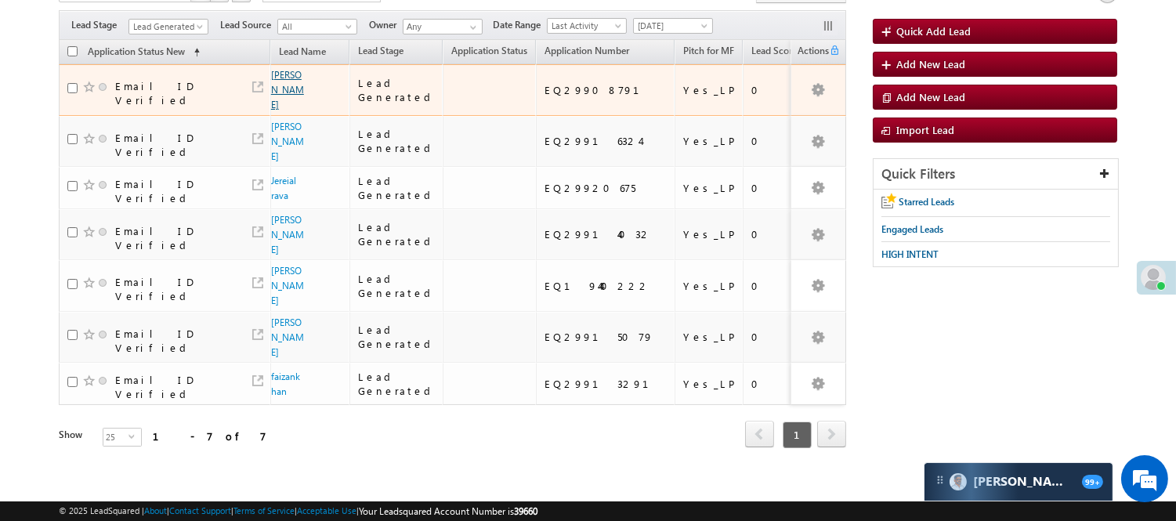
click at [282, 74] on link "Vikash Kumar" at bounding box center [287, 90] width 33 height 42
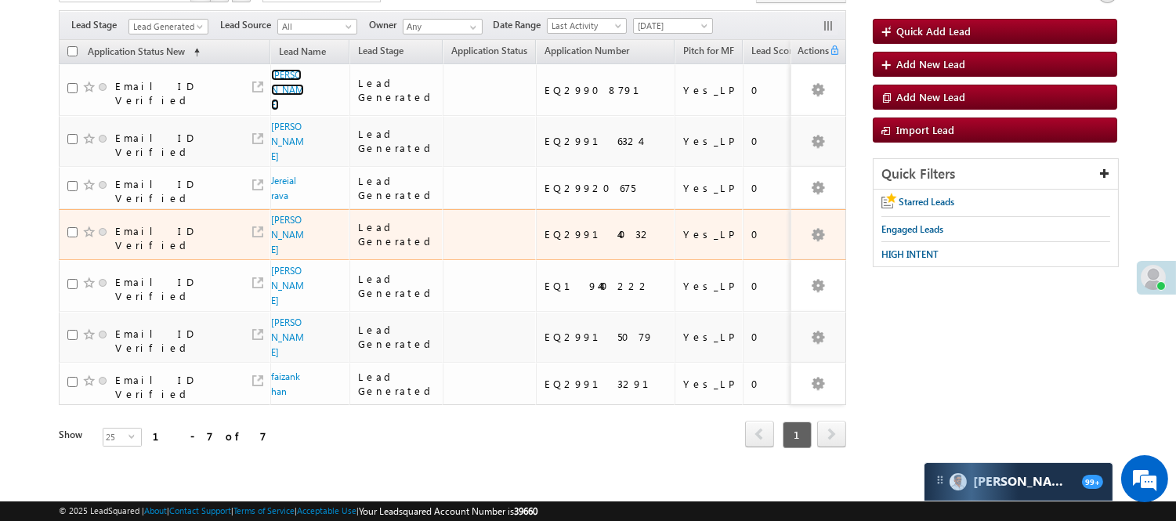
scroll to position [0, 0]
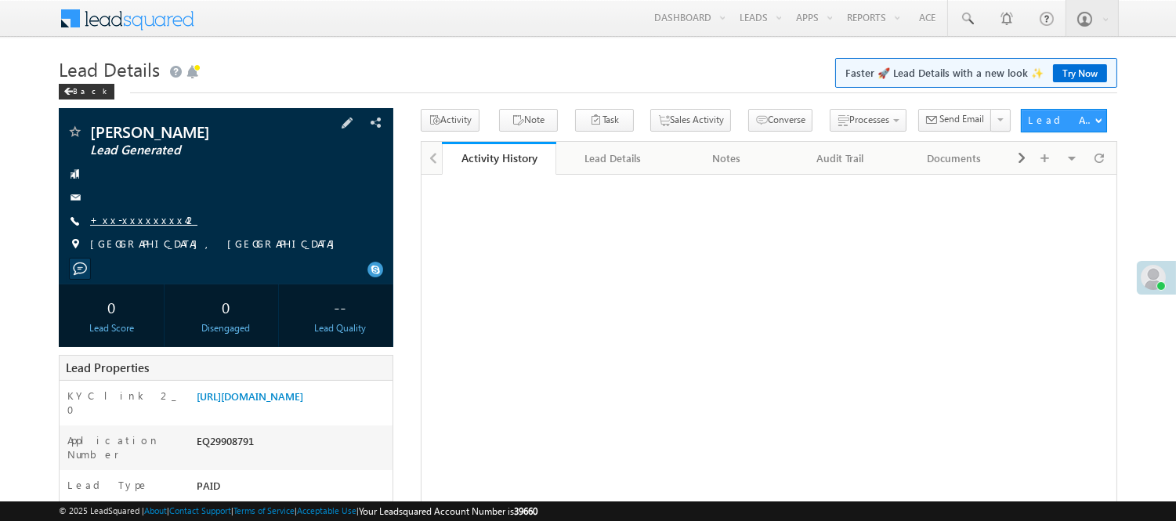
click at [137, 216] on link "+xx-xxxxxxxx42" at bounding box center [143, 219] width 107 height 13
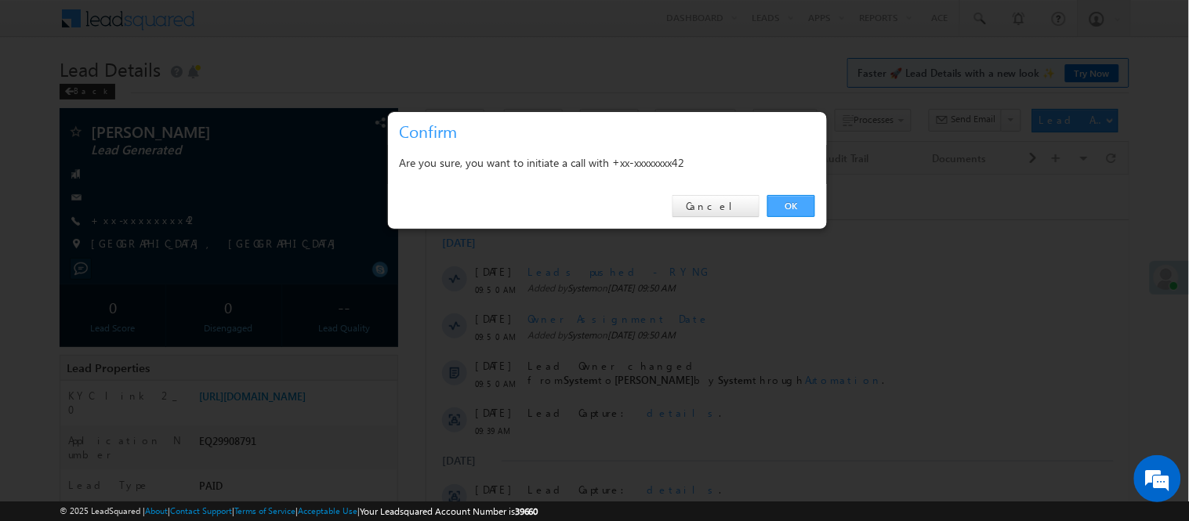
click at [785, 209] on link "OK" at bounding box center [791, 206] width 48 height 22
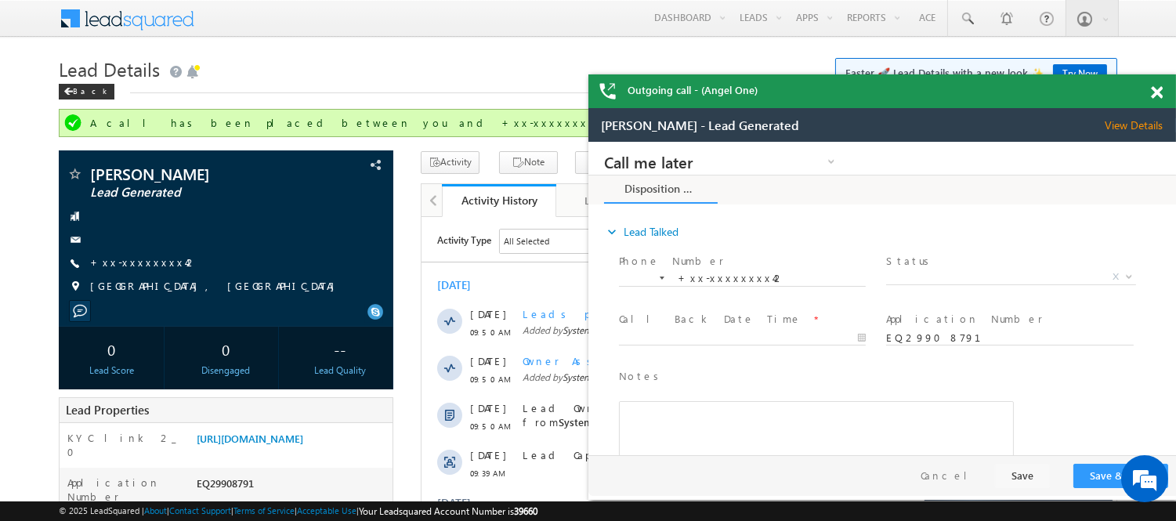
click at [1157, 92] on span at bounding box center [1157, 92] width 12 height 13
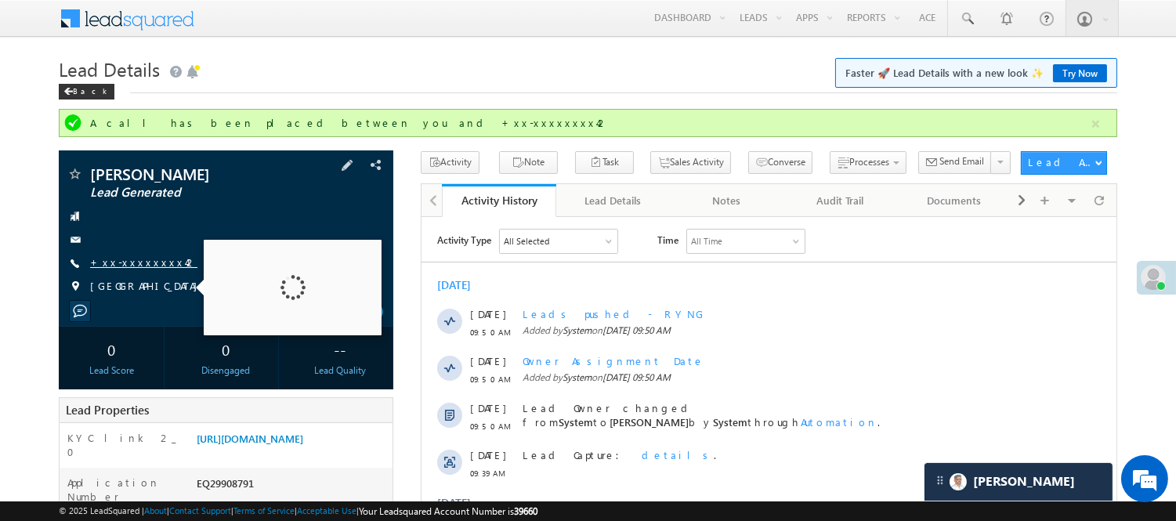
click at [122, 268] on link "+xx-xxxxxxxx42" at bounding box center [143, 261] width 107 height 13
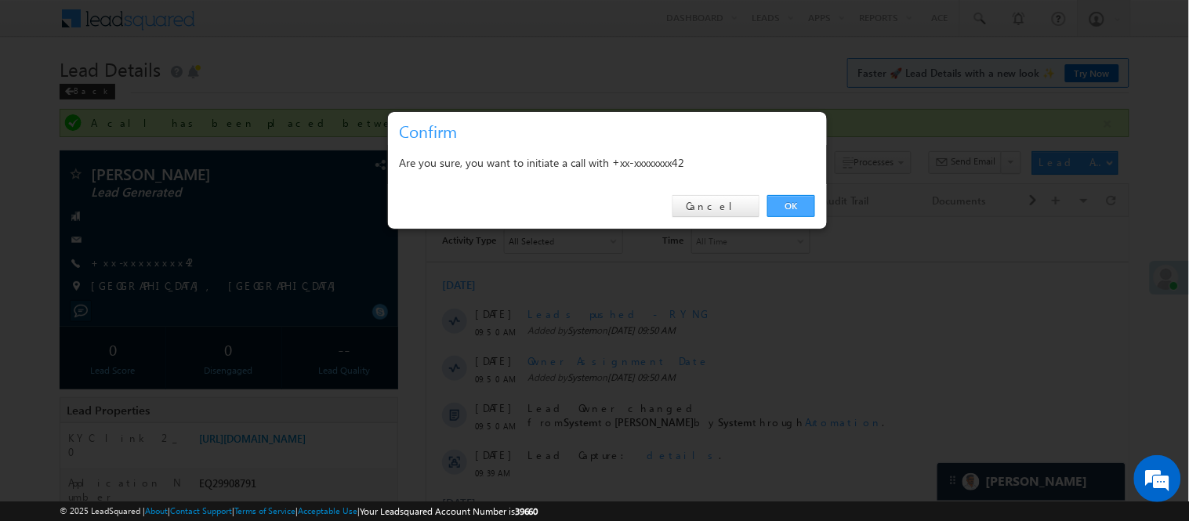
click at [790, 204] on link "OK" at bounding box center [791, 206] width 48 height 22
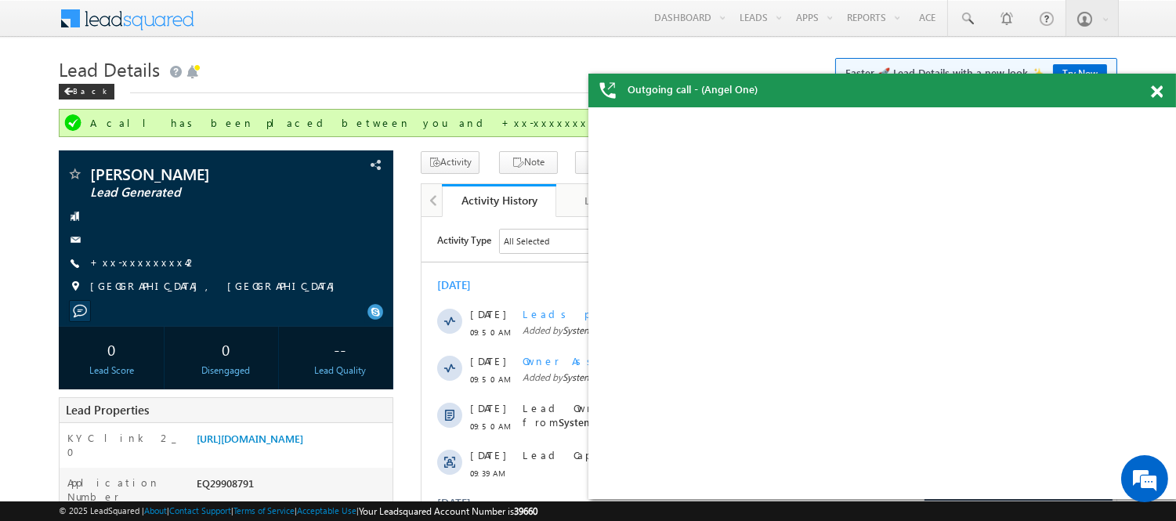
click at [1158, 92] on span at bounding box center [1157, 91] width 12 height 13
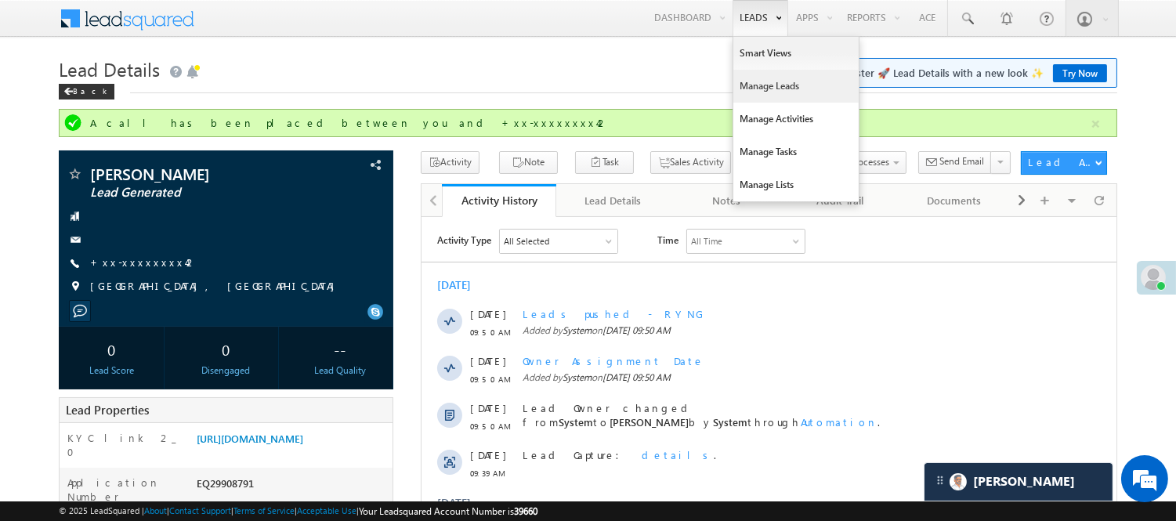
click at [769, 78] on link "Manage Leads" at bounding box center [796, 86] width 125 height 33
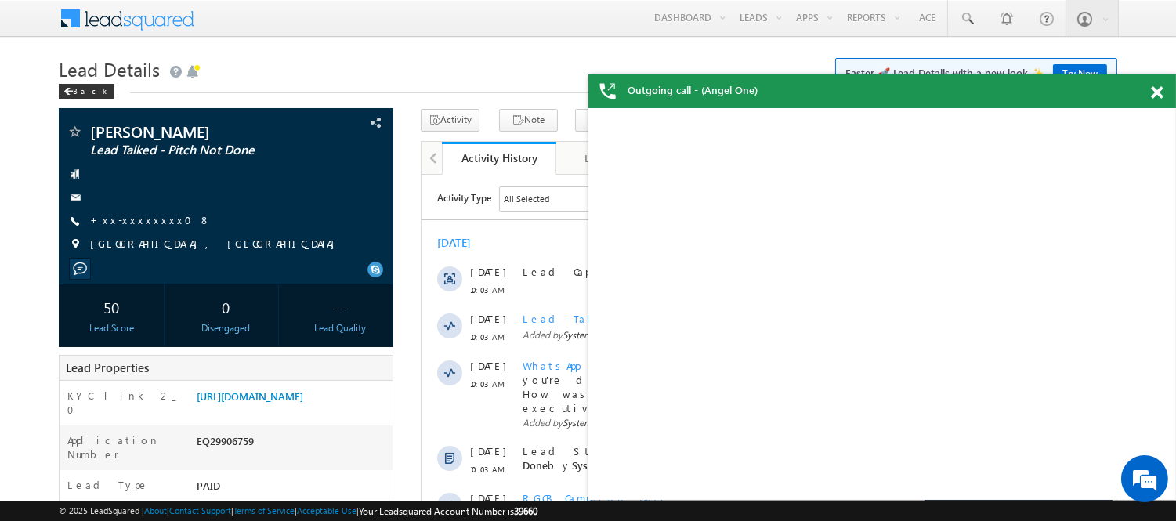
click at [1154, 92] on span at bounding box center [1157, 92] width 12 height 13
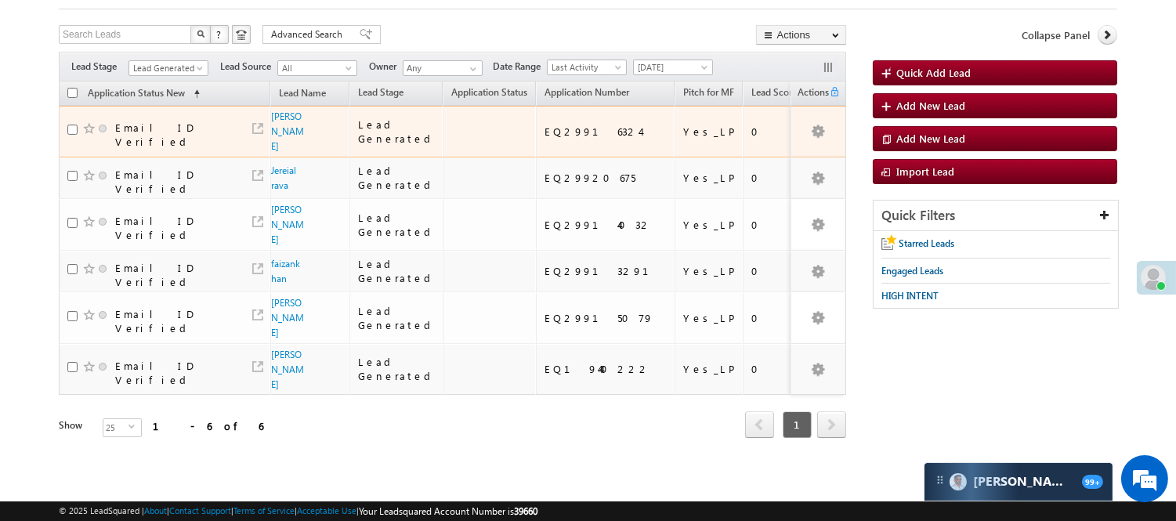
scroll to position [88, 0]
click at [268, 125] on td "Email ID Verified" at bounding box center [165, 132] width 212 height 52
click at [274, 123] on link "Vidya kumari" at bounding box center [287, 132] width 33 height 42
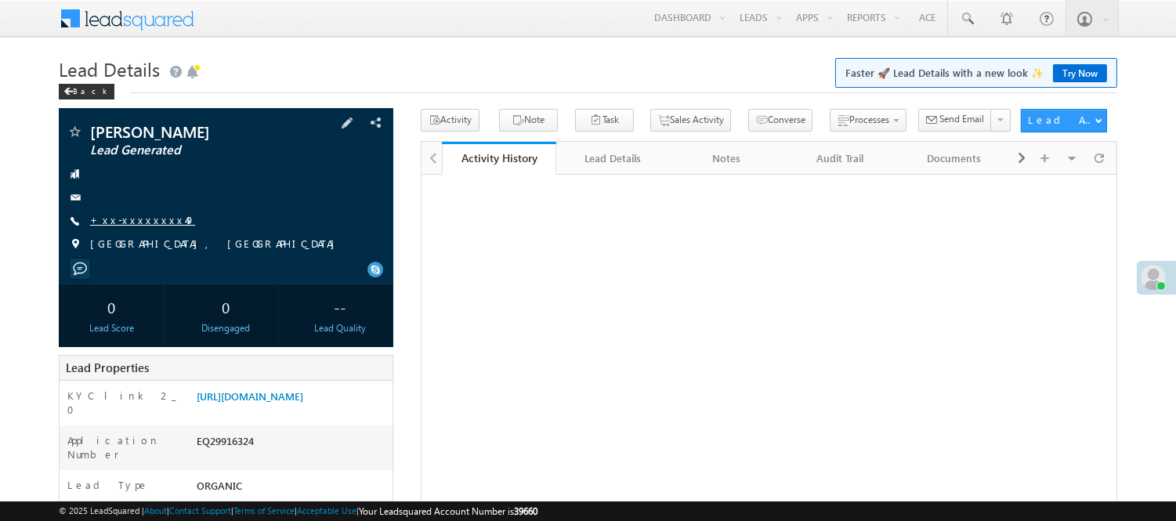
click at [141, 221] on link "+xx-xxxxxxxx49" at bounding box center [142, 219] width 105 height 13
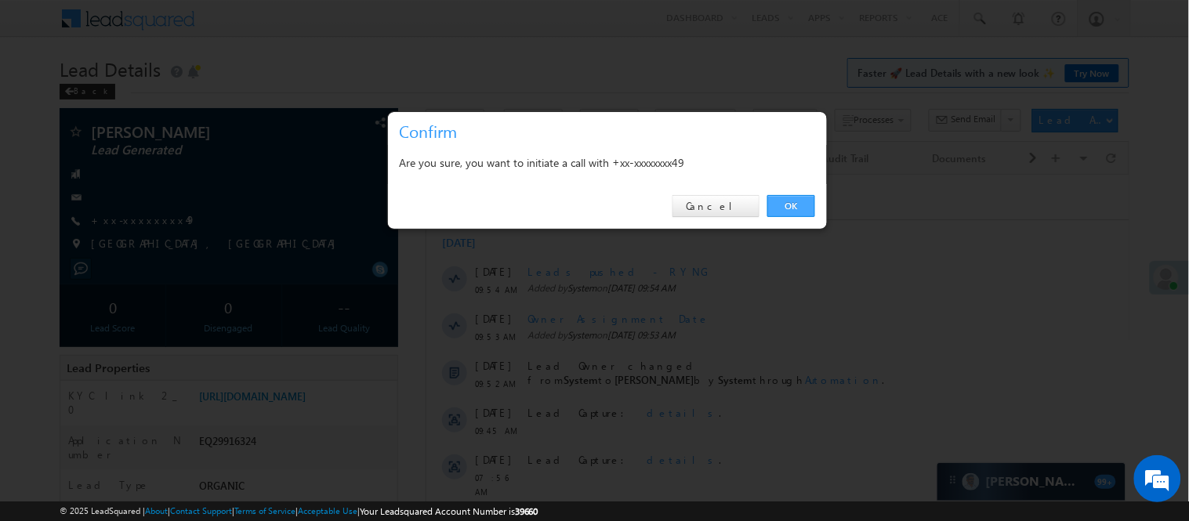
click at [786, 210] on link "OK" at bounding box center [791, 206] width 48 height 22
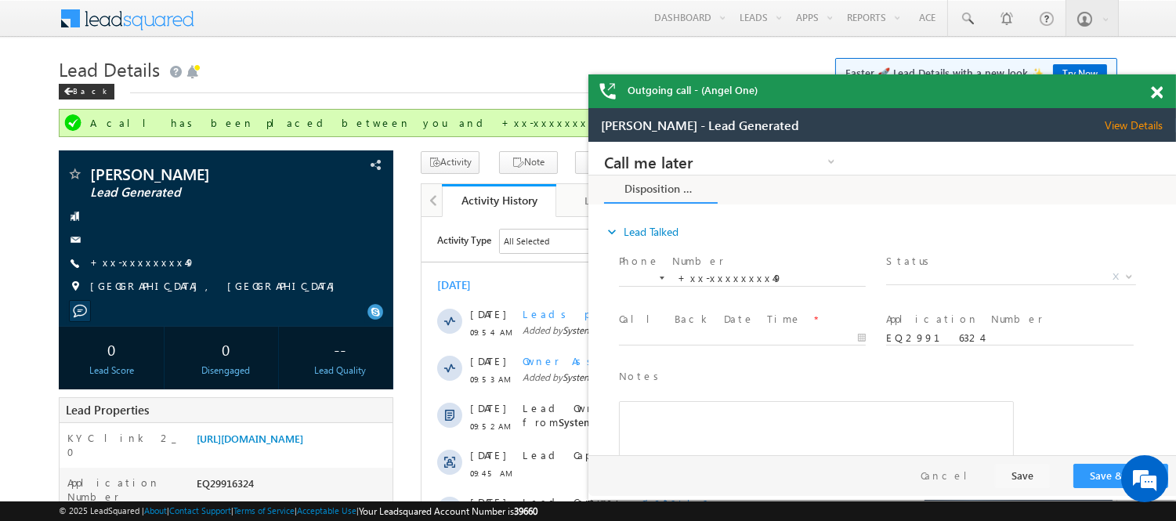
click at [1161, 97] on span at bounding box center [1157, 92] width 12 height 13
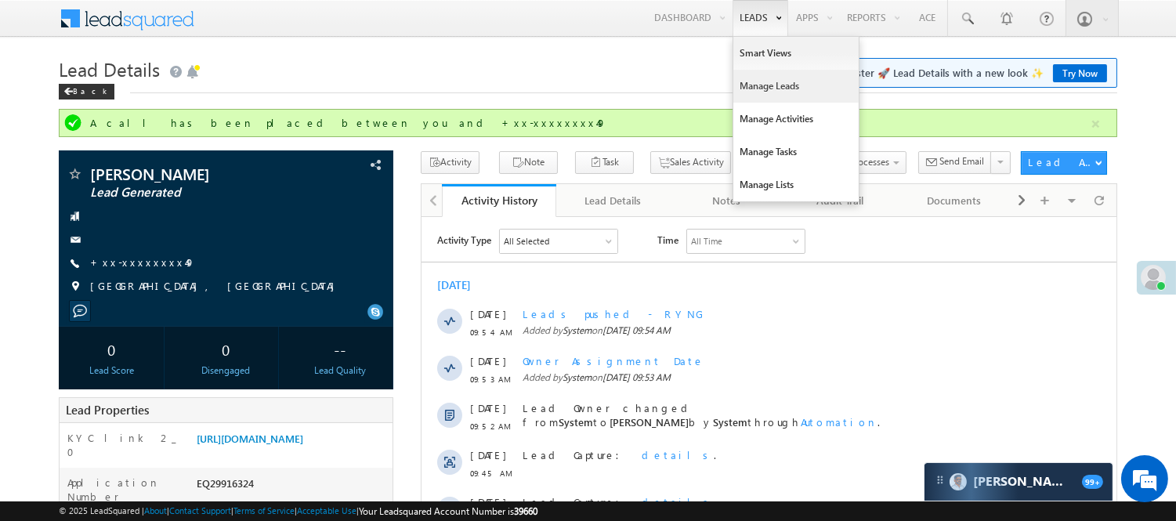
click at [761, 82] on link "Manage Leads" at bounding box center [796, 86] width 125 height 33
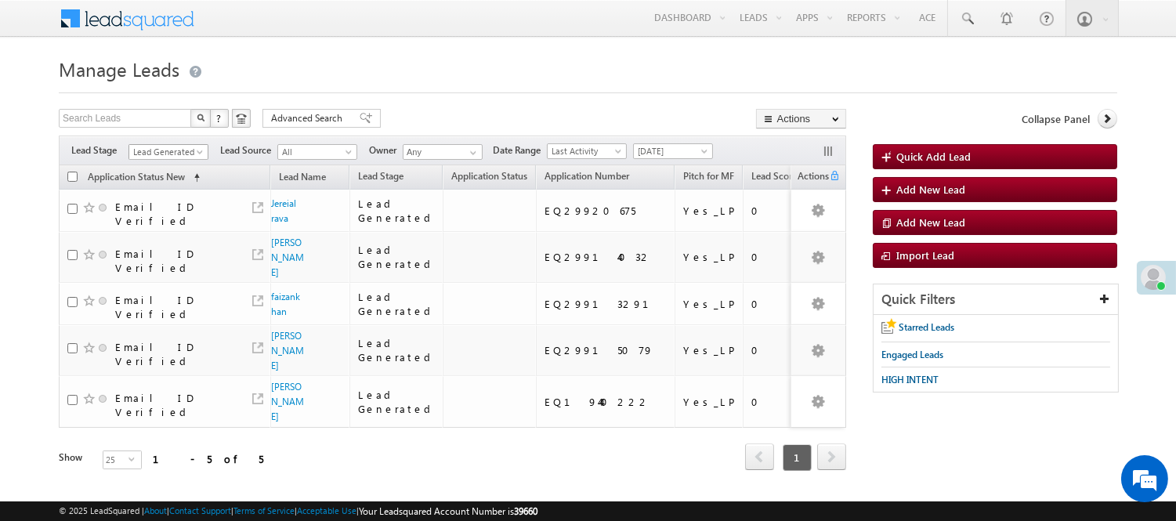
click at [159, 149] on span "Lead Generated" at bounding box center [166, 152] width 74 height 14
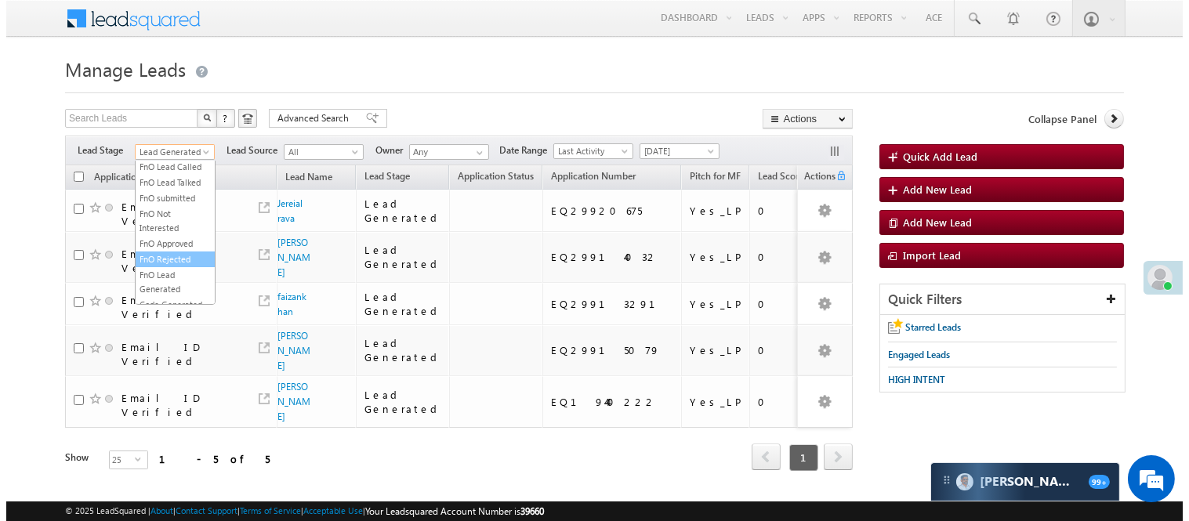
scroll to position [389, 0]
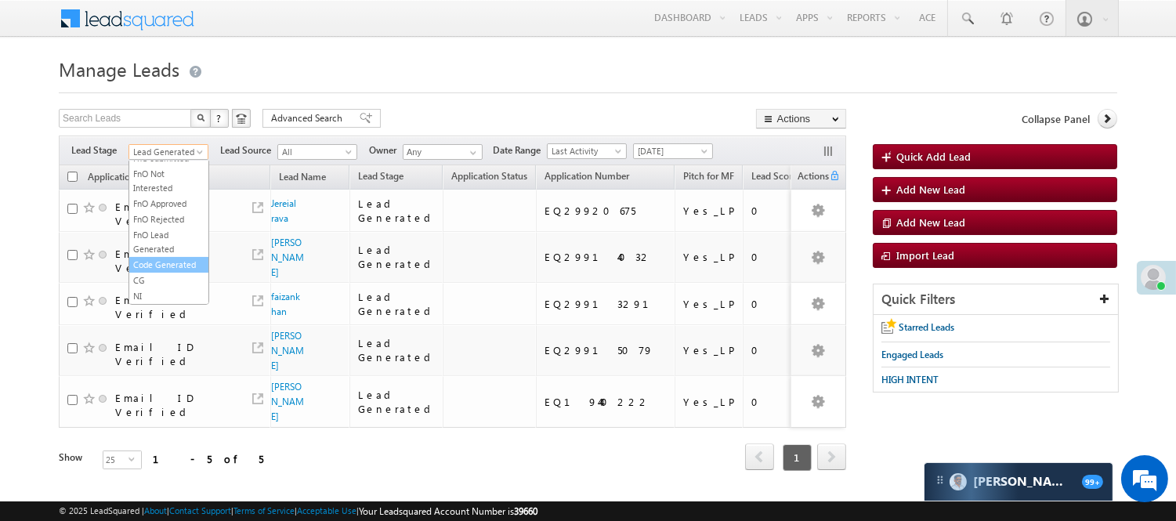
click at [147, 263] on link "Code Generated" at bounding box center [168, 265] width 79 height 14
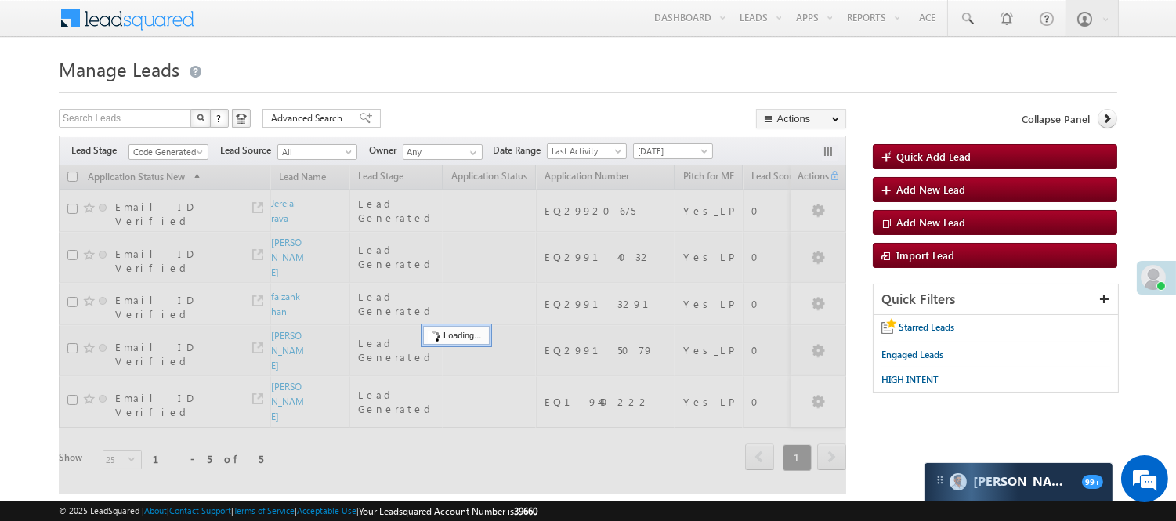
click at [523, 91] on div at bounding box center [588, 88] width 1059 height 10
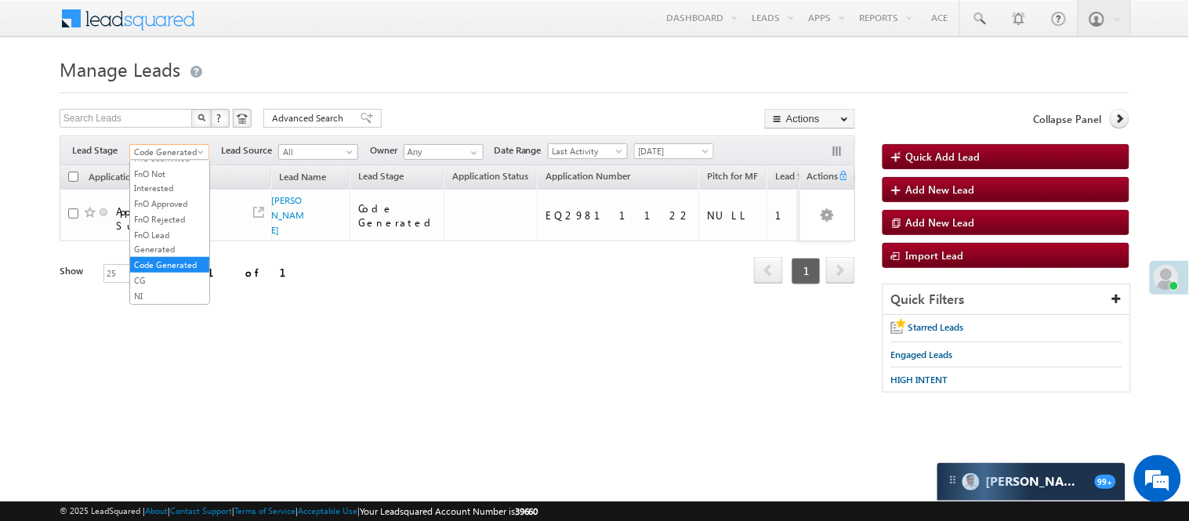
click at [183, 158] on span "Code Generated" at bounding box center [167, 152] width 74 height 14
click at [151, 192] on link "Lead Generated" at bounding box center [169, 185] width 79 height 14
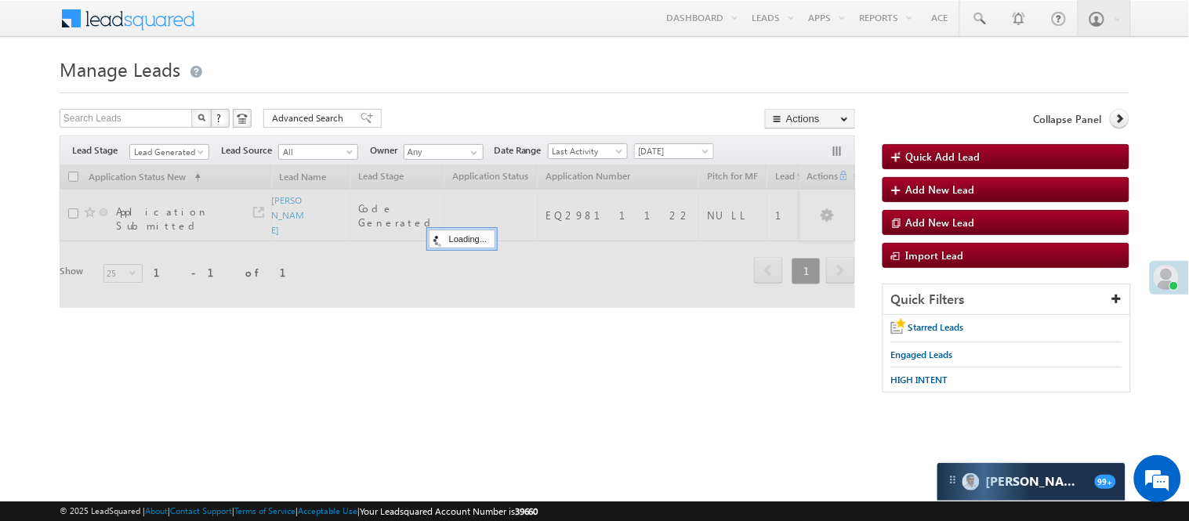
click at [491, 97] on form "Manage Leads Quick Add Lead Search Leads X ? 1 results found Advanced Search Ad…" at bounding box center [595, 231] width 1070 height 356
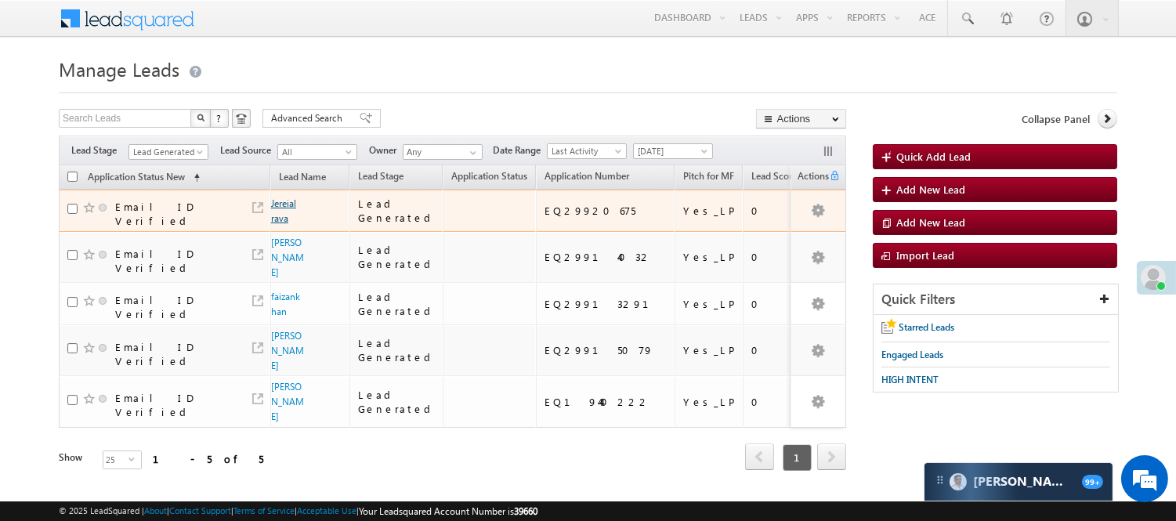
click at [280, 199] on link "Jereial rava" at bounding box center [283, 210] width 25 height 27
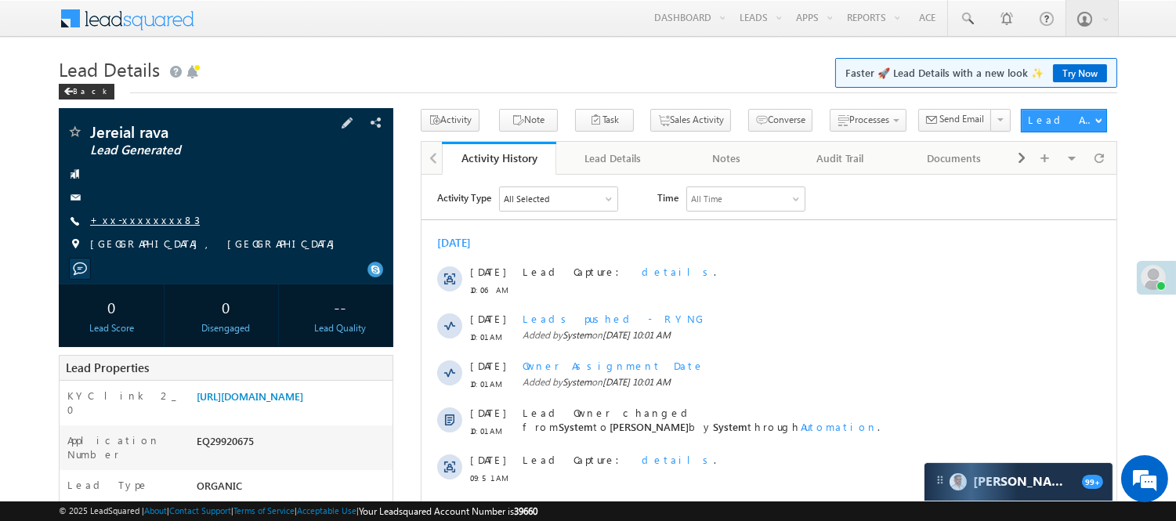
click at [154, 220] on link "+xx-xxxxxxxx83" at bounding box center [145, 219] width 110 height 13
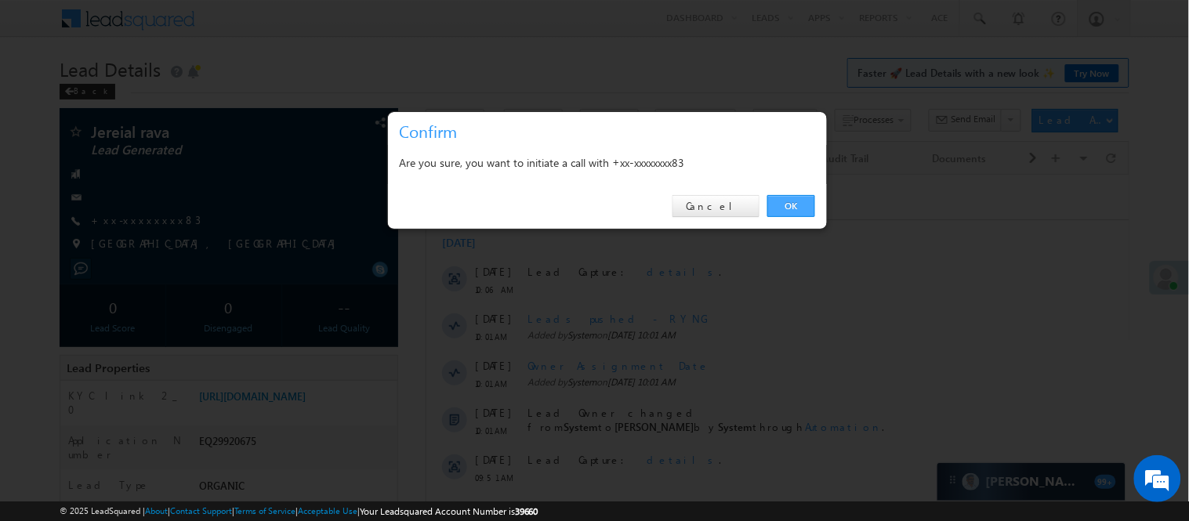
click at [789, 202] on link "OK" at bounding box center [791, 206] width 48 height 22
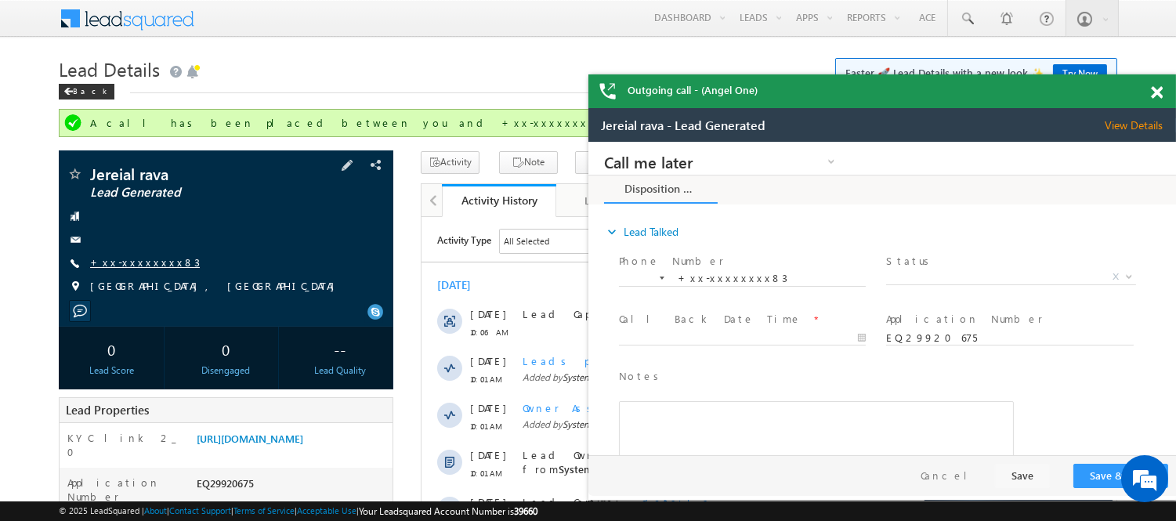
click at [129, 265] on link "+xx-xxxxxxxx83" at bounding box center [145, 261] width 110 height 13
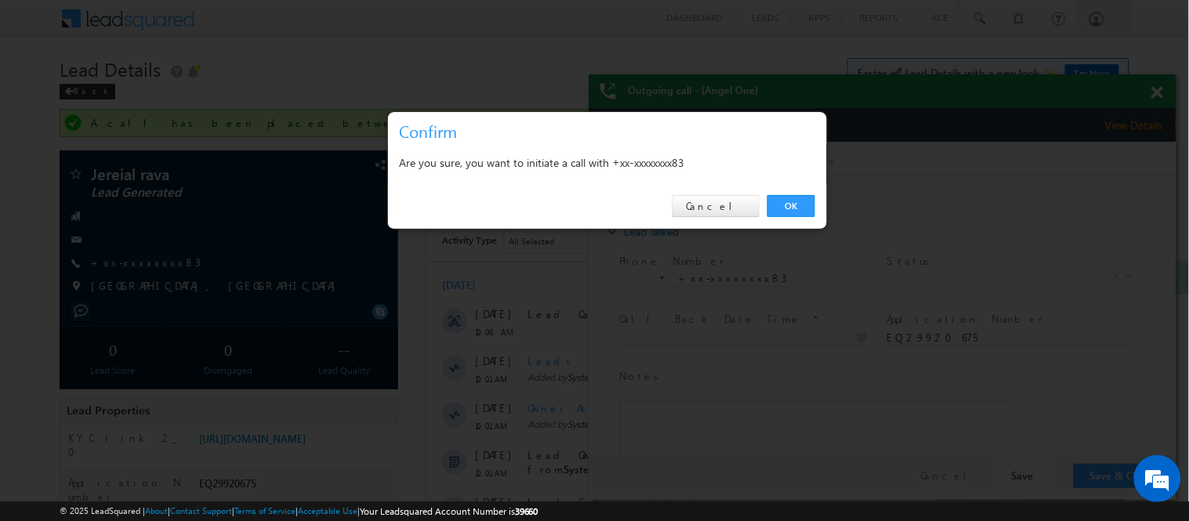
click at [799, 193] on div "OK Cancel" at bounding box center [607, 206] width 439 height 45
click at [799, 208] on link "OK" at bounding box center [791, 206] width 48 height 22
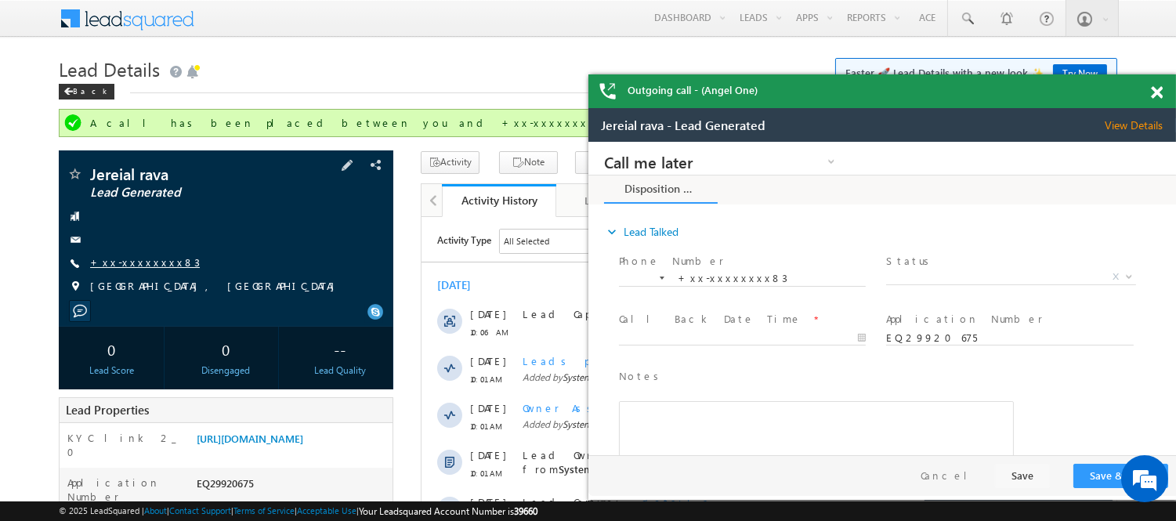
click at [129, 259] on link "+xx-xxxxxxxx83" at bounding box center [145, 261] width 110 height 13
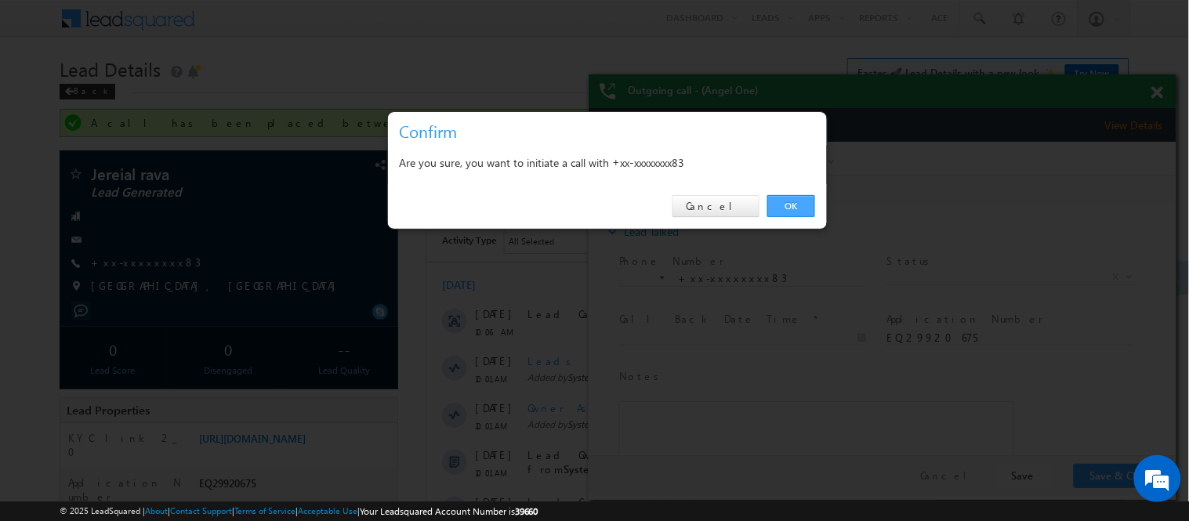
click at [769, 204] on link "OK" at bounding box center [791, 206] width 48 height 22
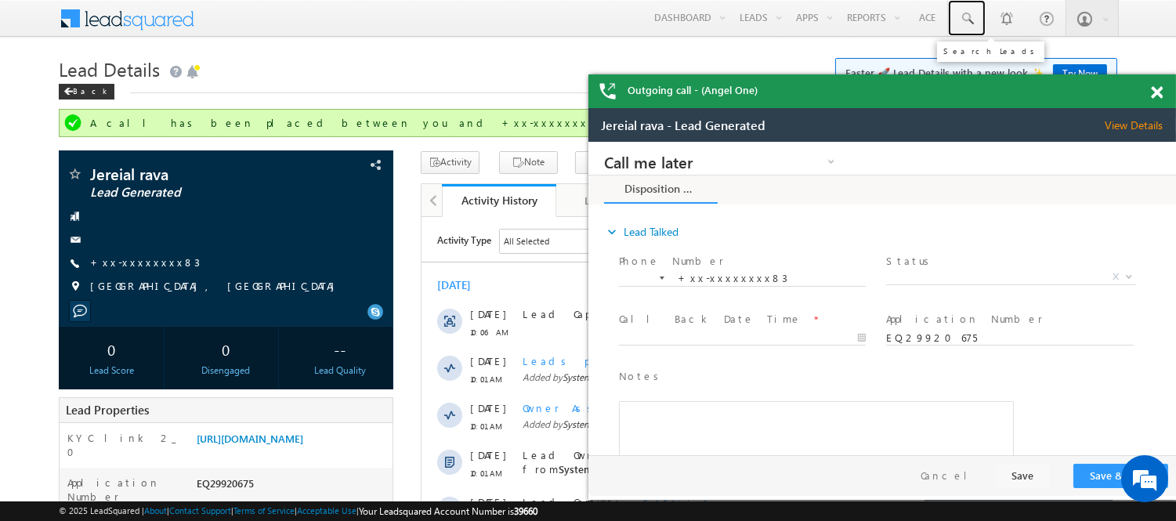
drag, startPoint x: 964, startPoint y: 20, endPoint x: 982, endPoint y: 52, distance: 36.8
click at [964, 20] on span at bounding box center [967, 19] width 16 height 16
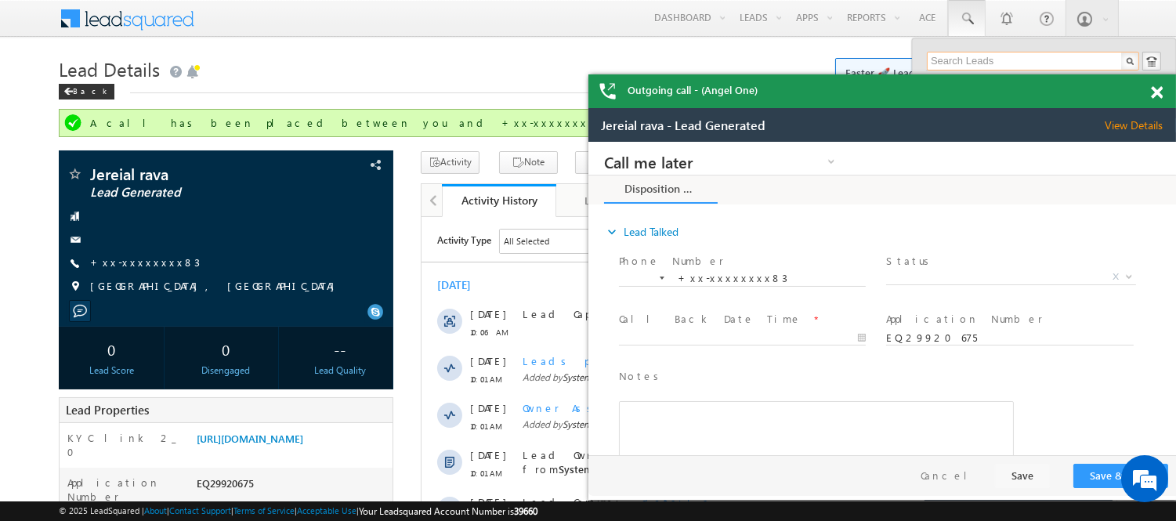
click at [984, 52] on input "text" at bounding box center [1033, 61] width 212 height 19
drag, startPoint x: 1155, startPoint y: 91, endPoint x: 1132, endPoint y: 96, distance: 23.2
click at [1155, 89] on span at bounding box center [1157, 92] width 12 height 13
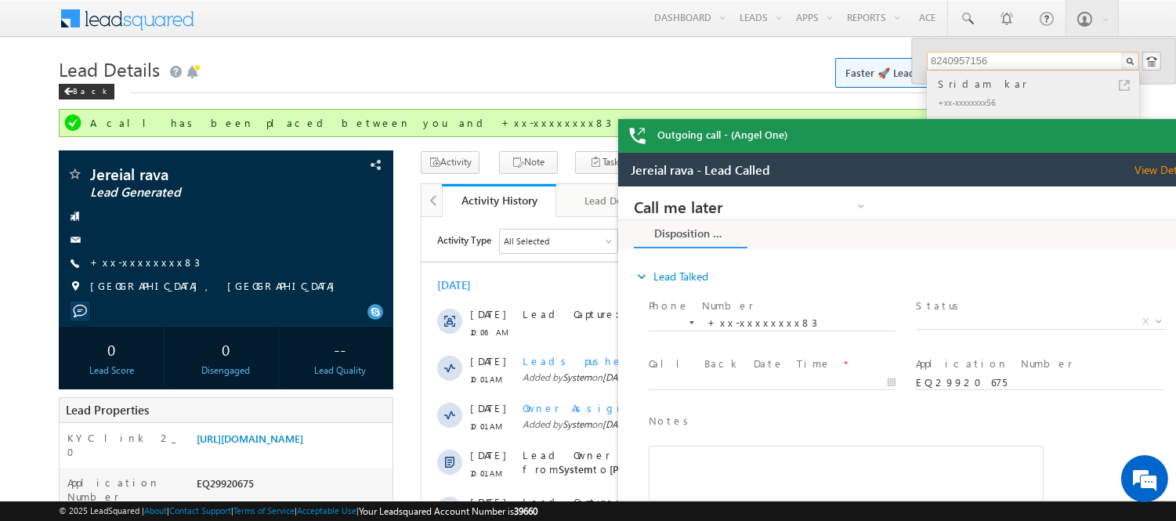
type input "8240957156"
click at [962, 82] on div "Sridam kar" at bounding box center [1040, 83] width 210 height 17
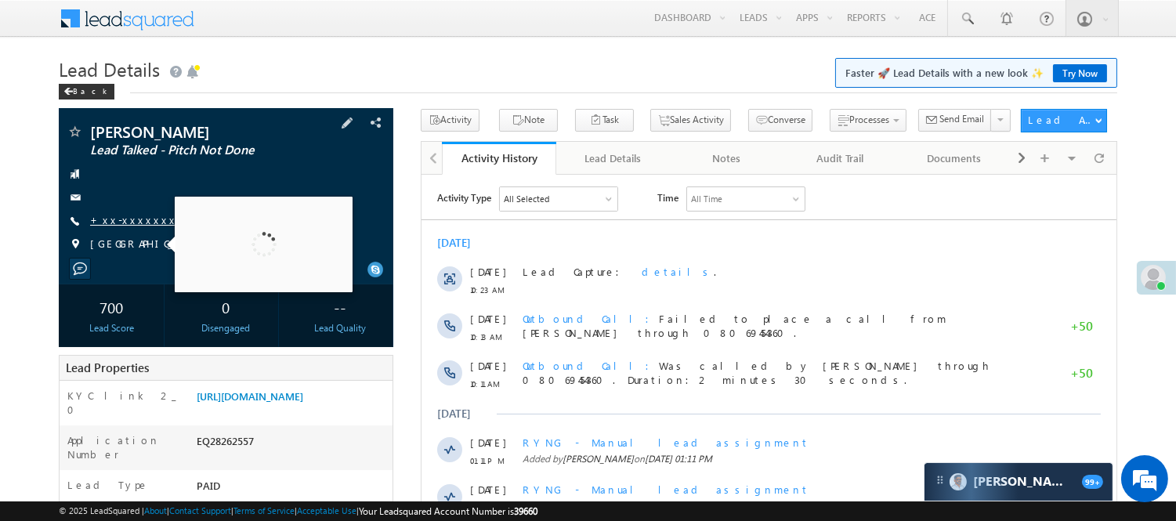
click at [123, 221] on link "+xx-xxxxxxxx01" at bounding box center [158, 219] width 136 height 13
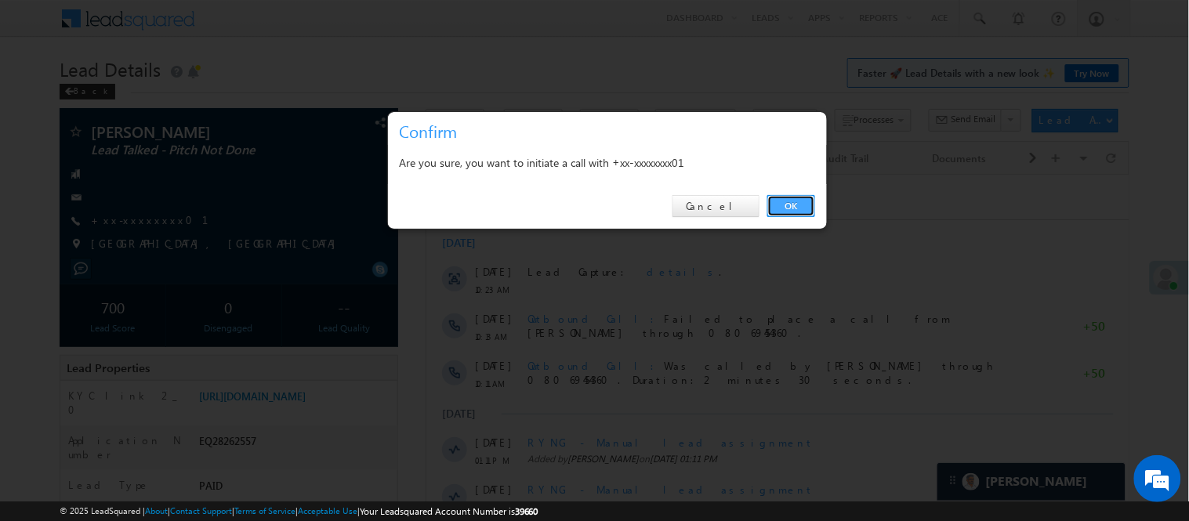
click at [810, 209] on link "OK" at bounding box center [791, 206] width 48 height 22
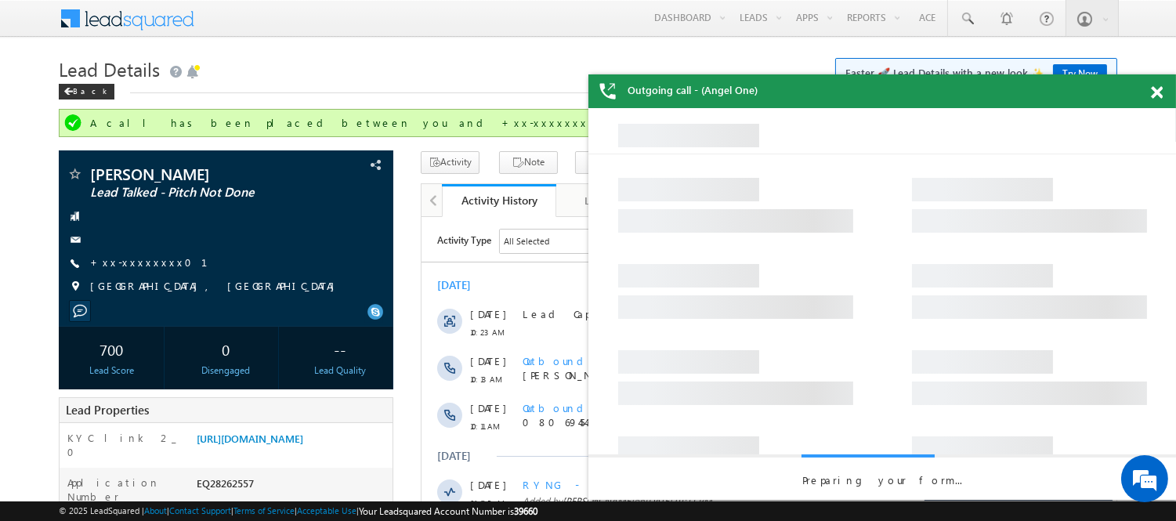
click at [1153, 96] on span at bounding box center [1157, 92] width 12 height 13
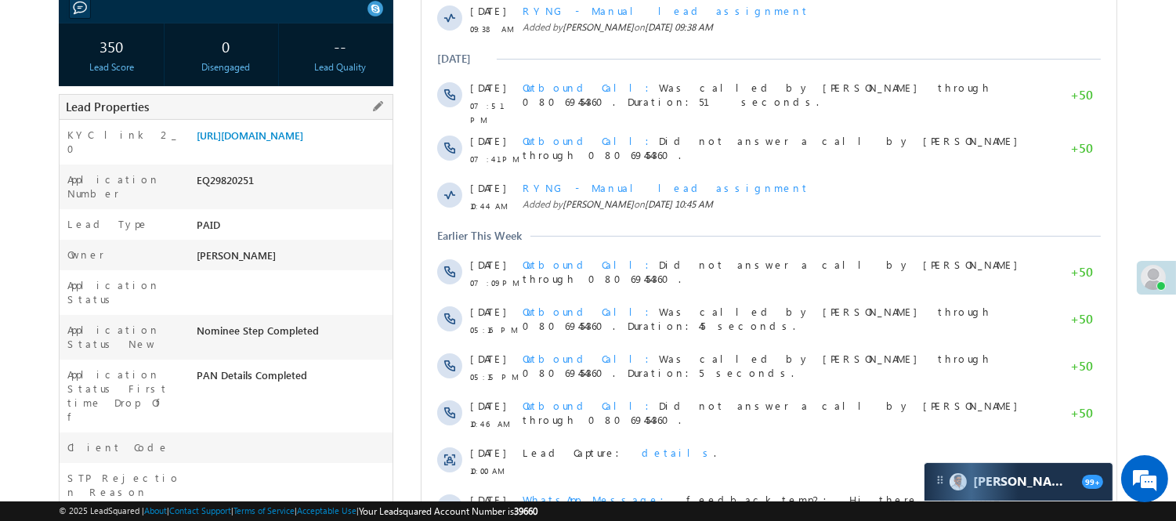
scroll to position [87, 0]
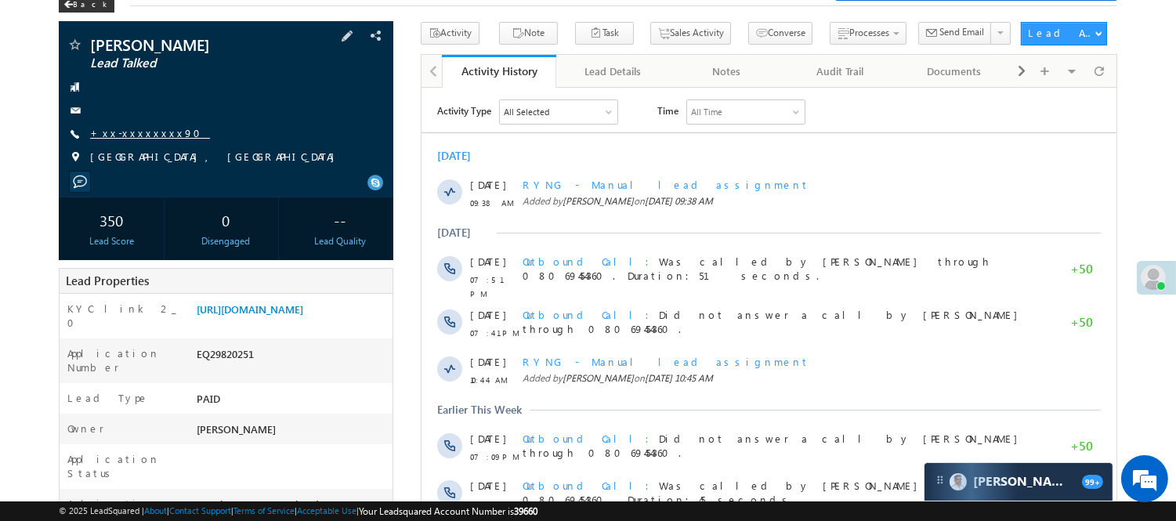
click at [143, 131] on link "+xx-xxxxxxxx90" at bounding box center [150, 132] width 120 height 13
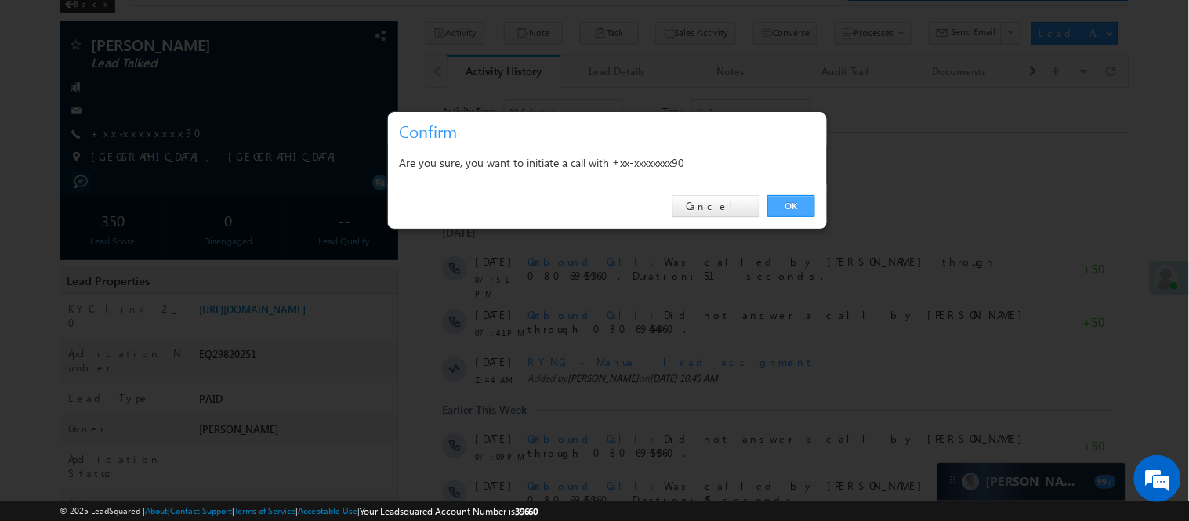
click at [798, 205] on link "OK" at bounding box center [791, 206] width 48 height 22
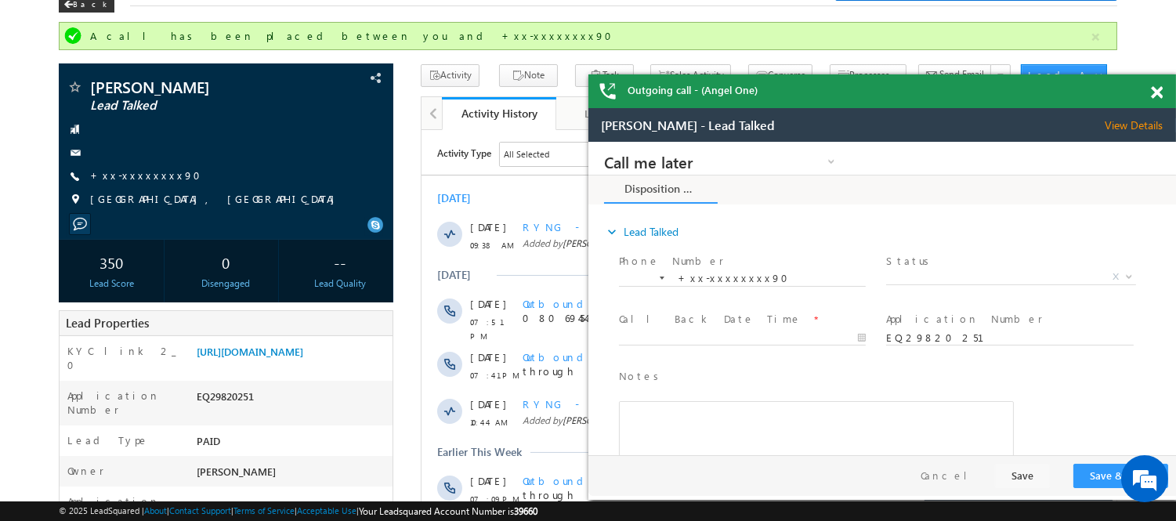
scroll to position [0, 0]
click at [1148, 90] on div "Outgoing call - (Angel One)" at bounding box center [883, 91] width 588 height 34
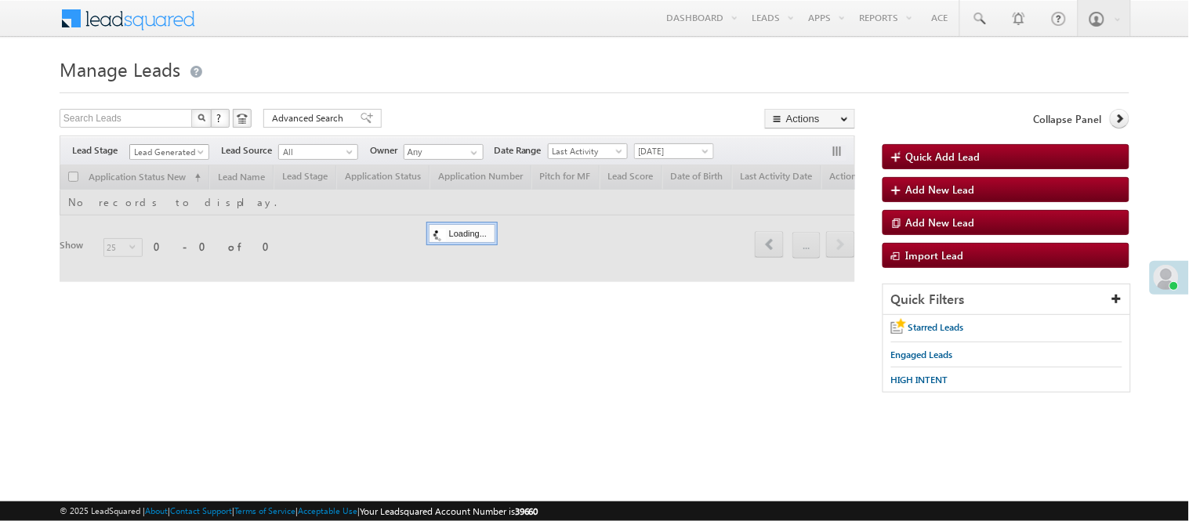
click at [168, 157] on span "Lead Generated" at bounding box center [167, 152] width 74 height 14
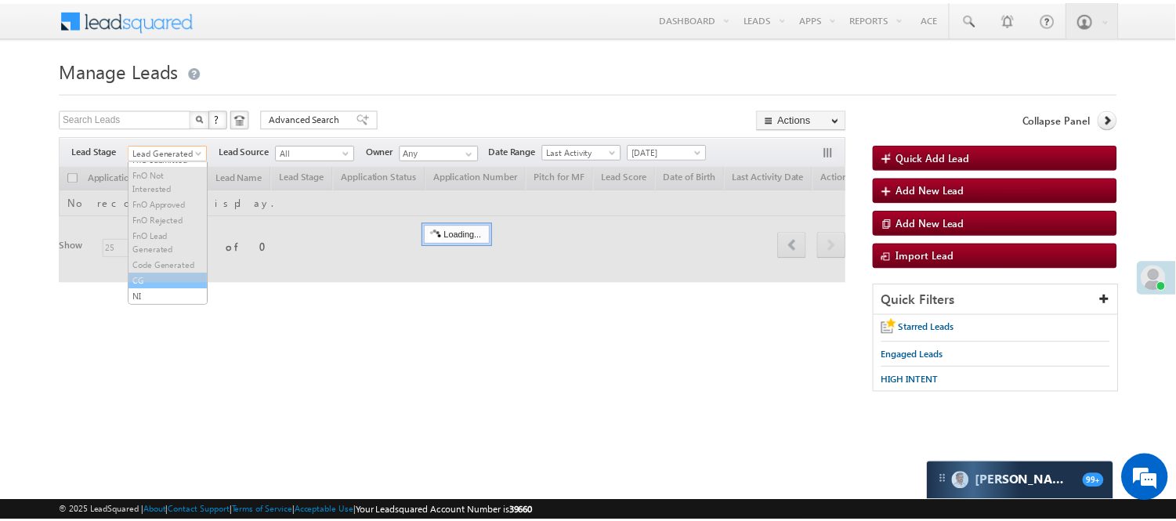
scroll to position [389, 0]
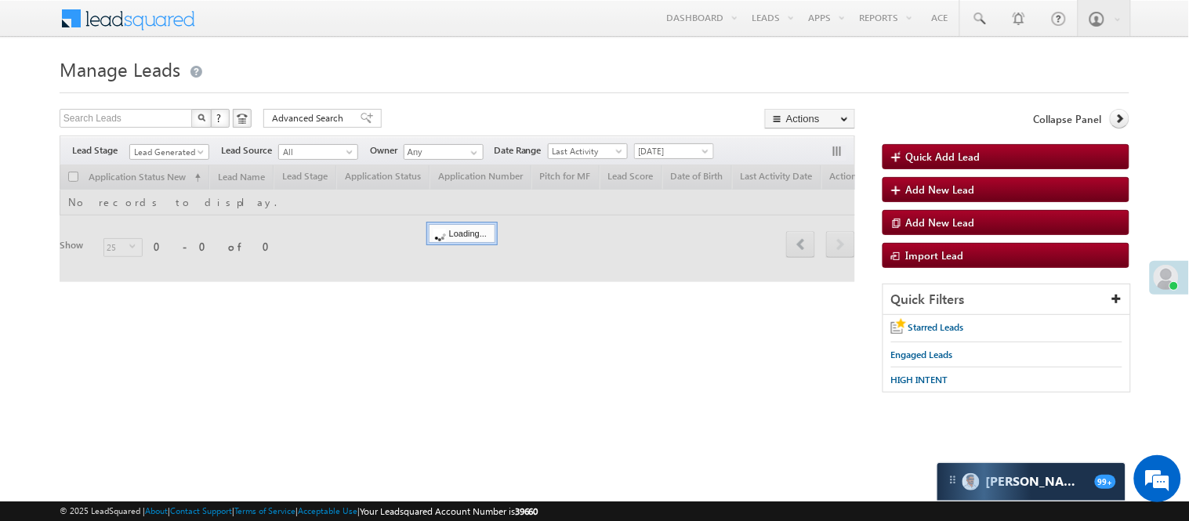
click at [165, 269] on div at bounding box center [457, 223] width 795 height 117
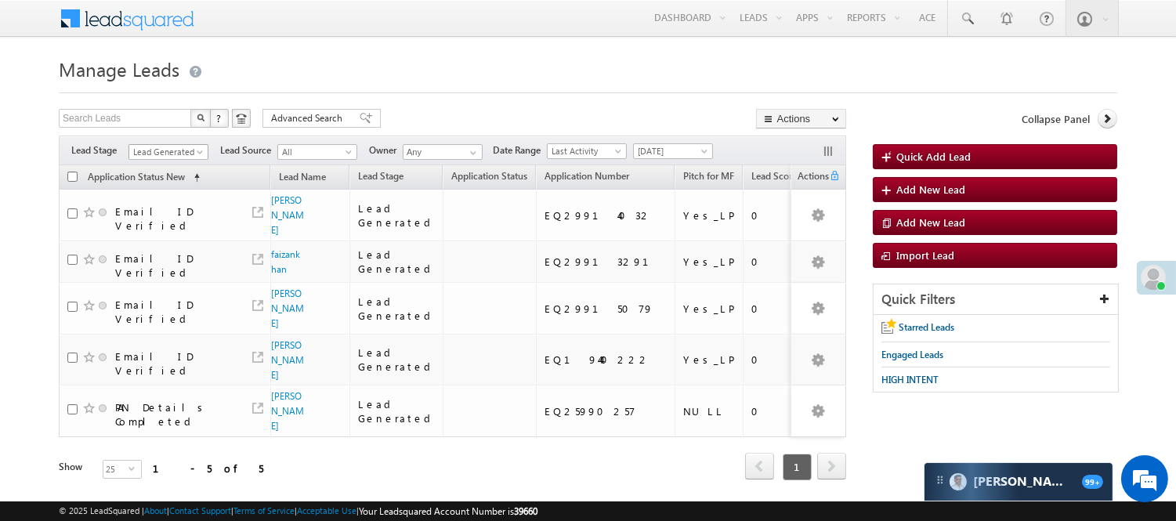
scroll to position [0, 0]
click at [174, 154] on span "Lead Generated" at bounding box center [166, 152] width 74 height 14
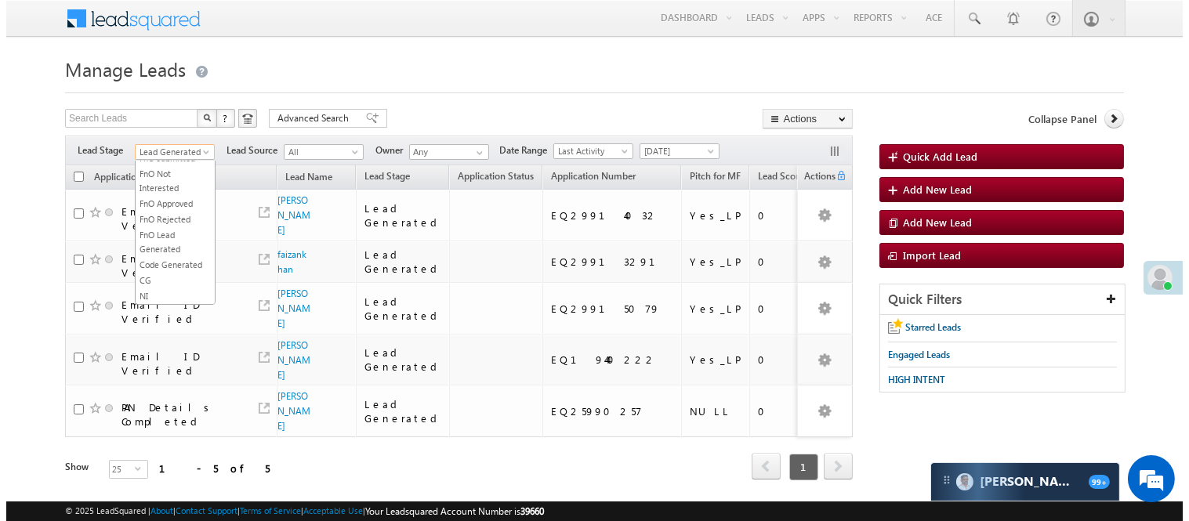
scroll to position [389, 0]
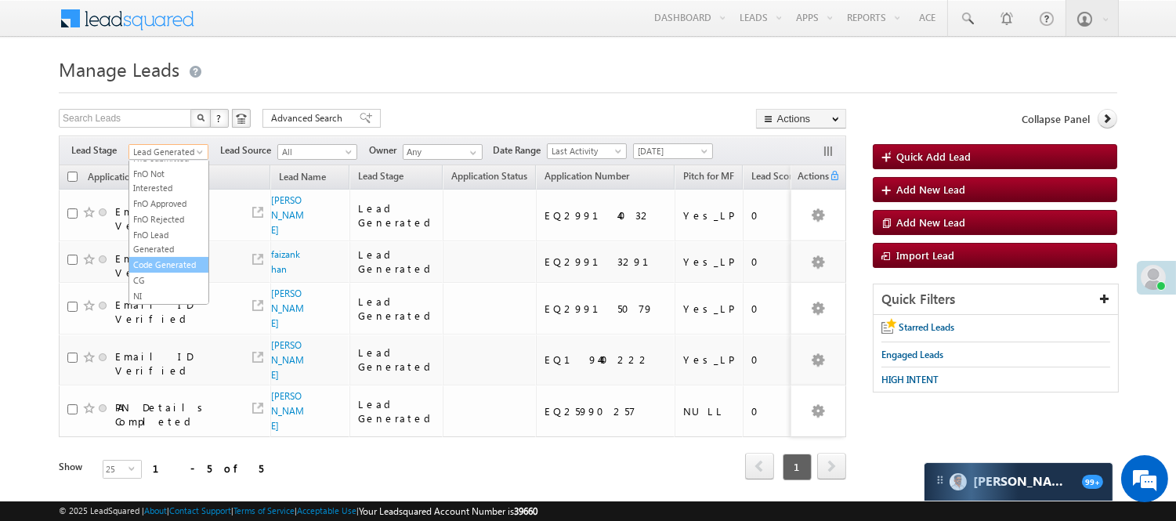
click at [165, 259] on link "Code Generated" at bounding box center [168, 265] width 79 height 14
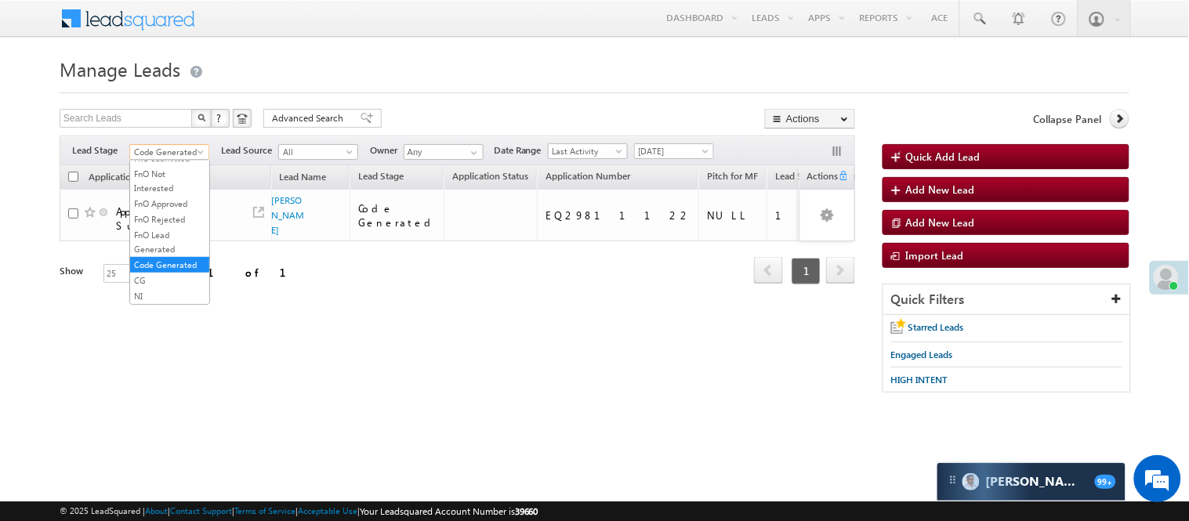
click at [194, 144] on link "Code Generated" at bounding box center [169, 152] width 80 height 16
click at [171, 224] on link "Application Submitted" at bounding box center [169, 210] width 79 height 28
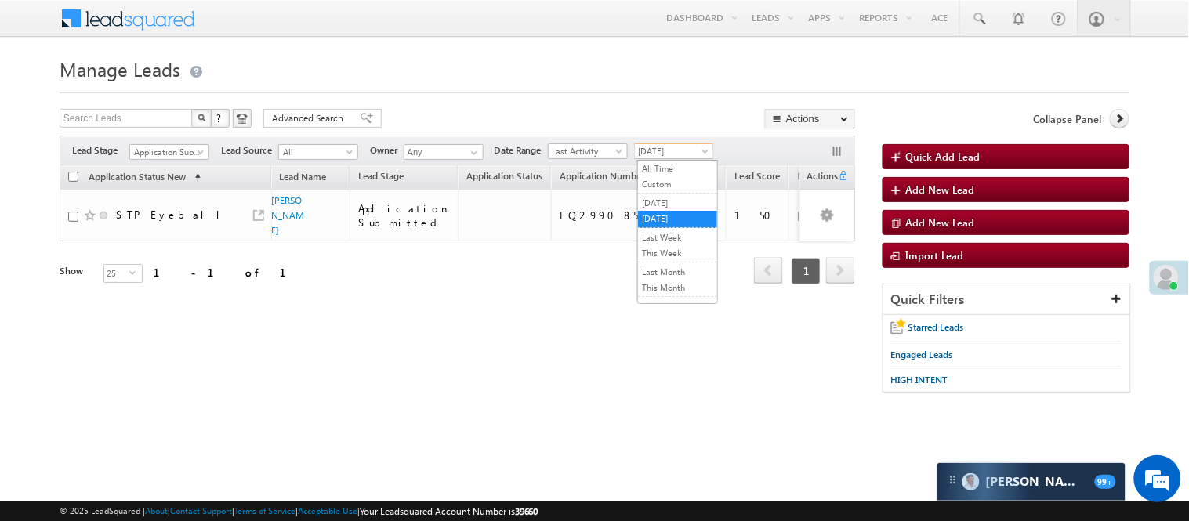
click at [687, 143] on link "[DATE]" at bounding box center [674, 151] width 80 height 16
click at [691, 201] on link "[DATE]" at bounding box center [677, 203] width 79 height 14
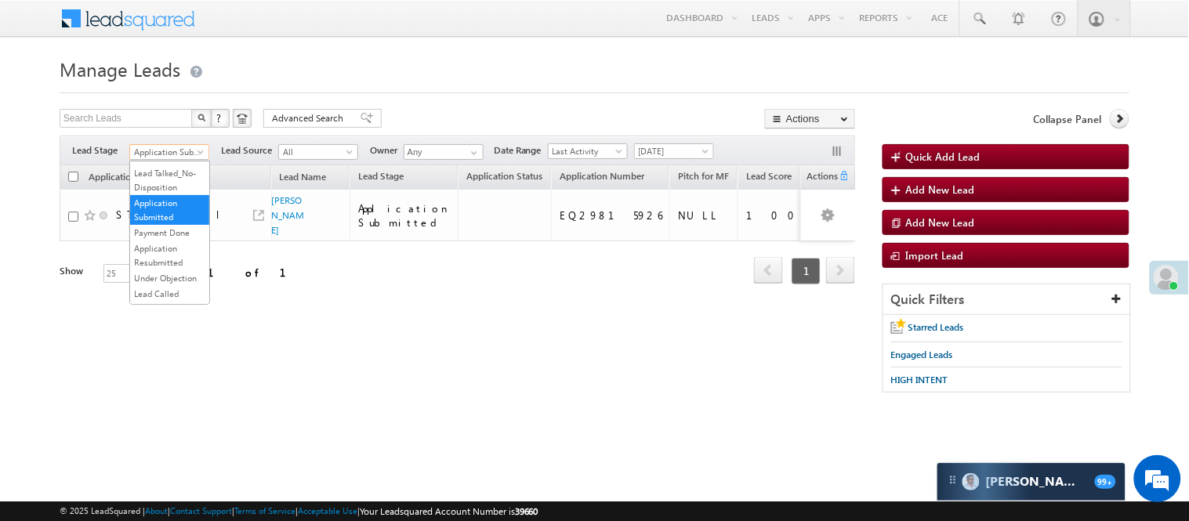
click at [177, 154] on span "Application Submitted" at bounding box center [167, 152] width 74 height 14
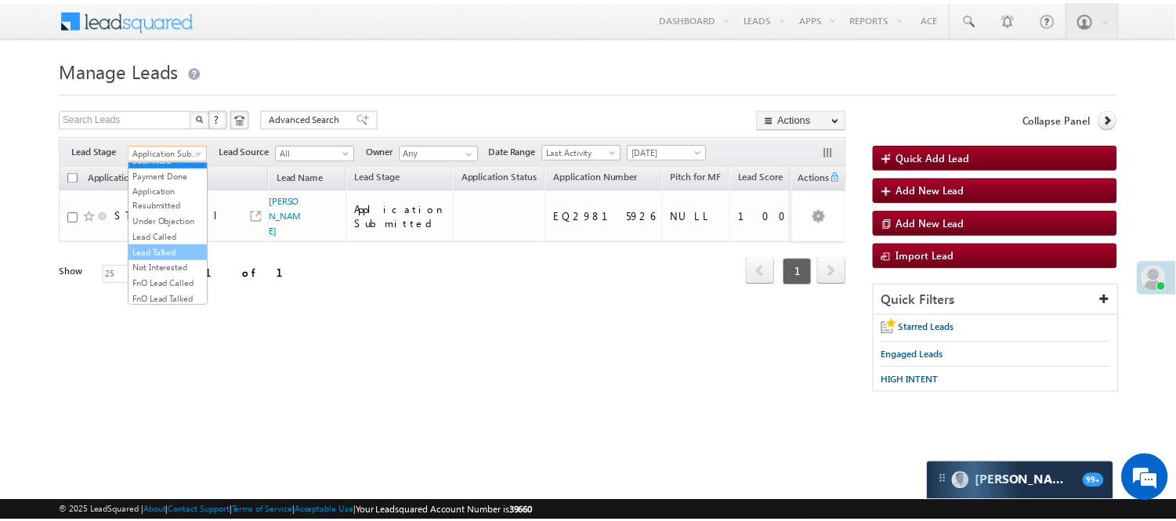
scroll to position [128, 0]
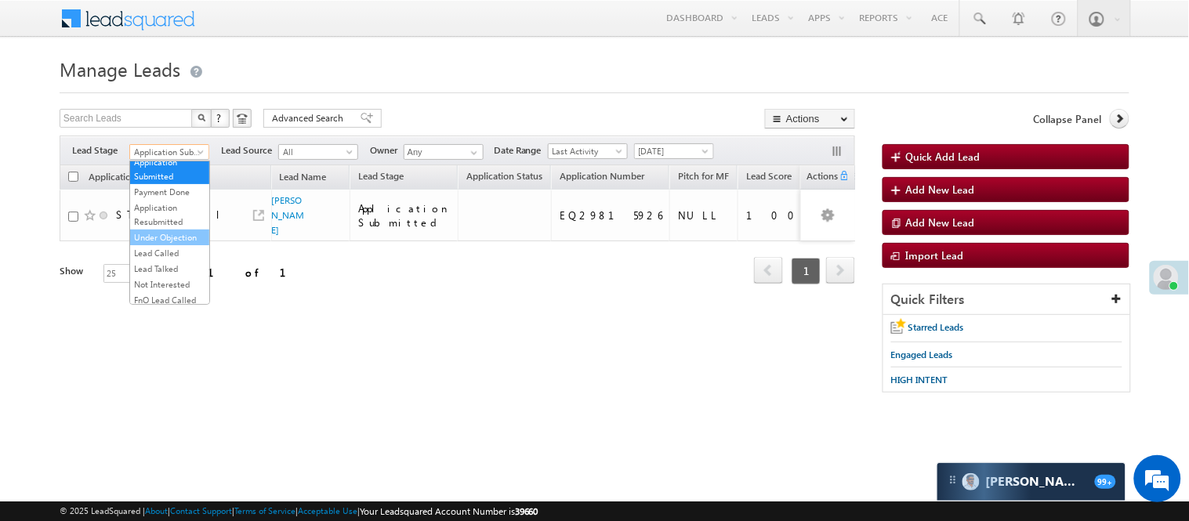
click at [166, 245] on link "Under Objection" at bounding box center [169, 237] width 79 height 14
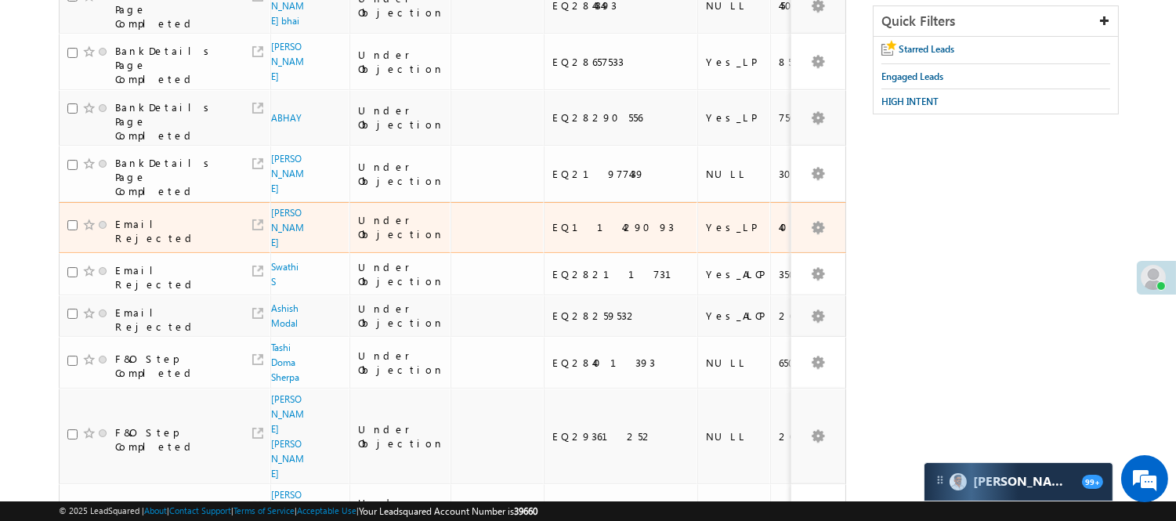
scroll to position [87, 0]
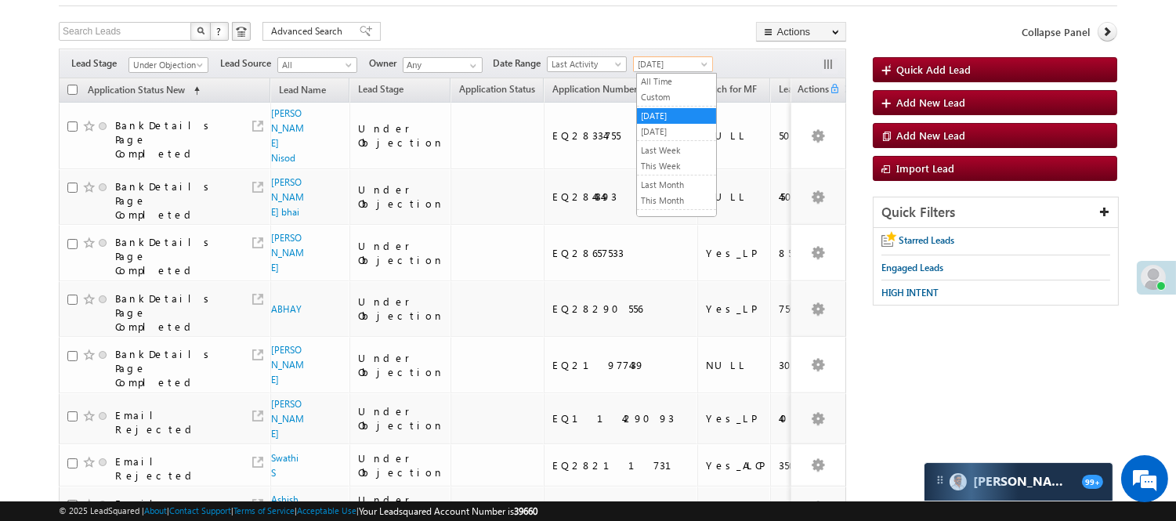
click at [700, 60] on span "[DATE]" at bounding box center [671, 64] width 74 height 14
click at [666, 127] on link "[DATE]" at bounding box center [676, 132] width 79 height 14
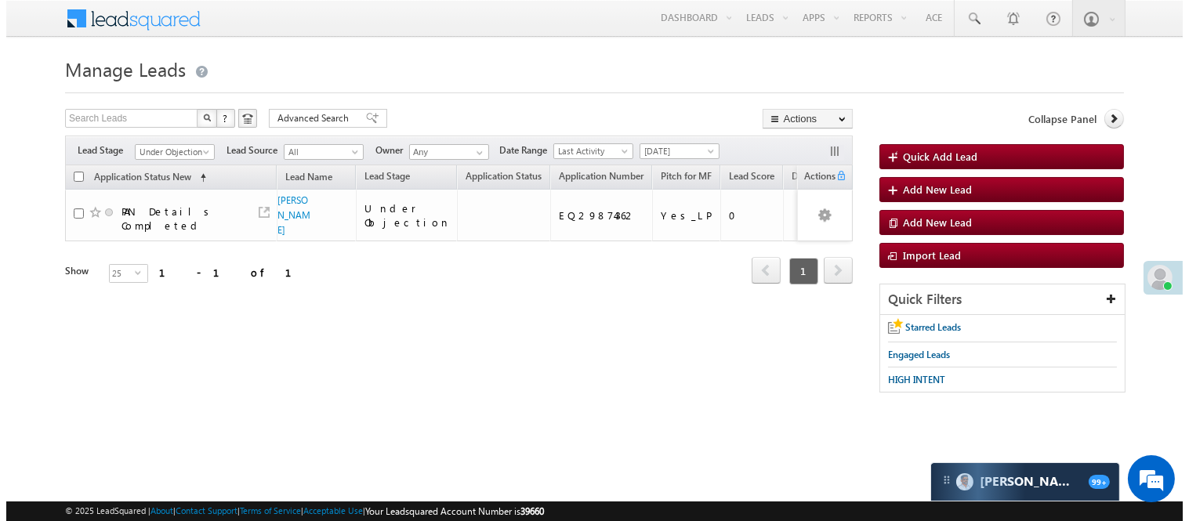
scroll to position [0, 0]
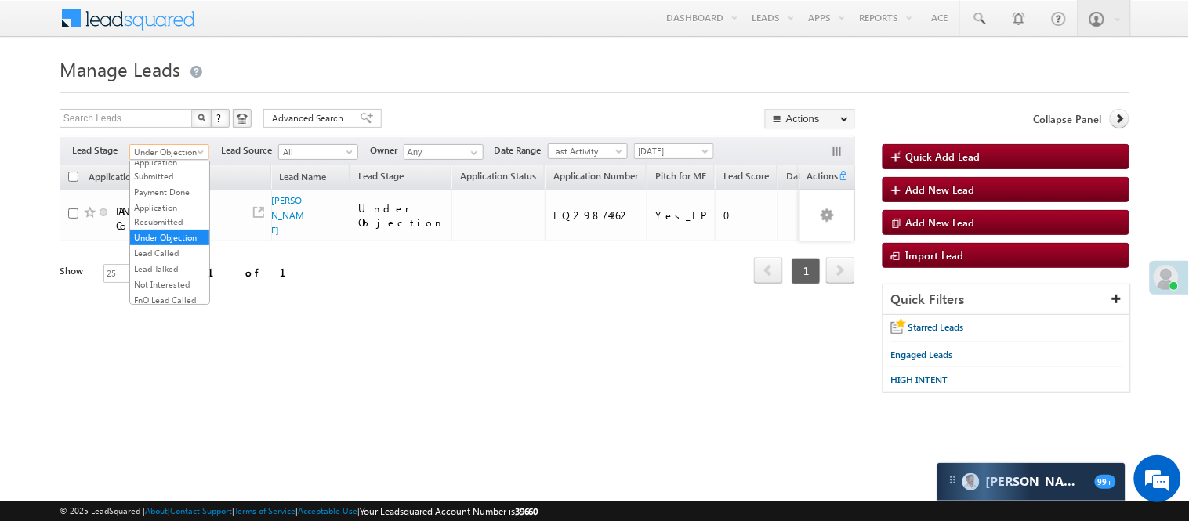
click at [193, 152] on span "Under Objection" at bounding box center [167, 152] width 74 height 14
click at [669, 147] on span "[DATE]" at bounding box center [672, 151] width 74 height 14
click at [183, 157] on span "Under Objection" at bounding box center [167, 152] width 74 height 14
click at [177, 198] on link "Under Objection" at bounding box center [169, 191] width 79 height 14
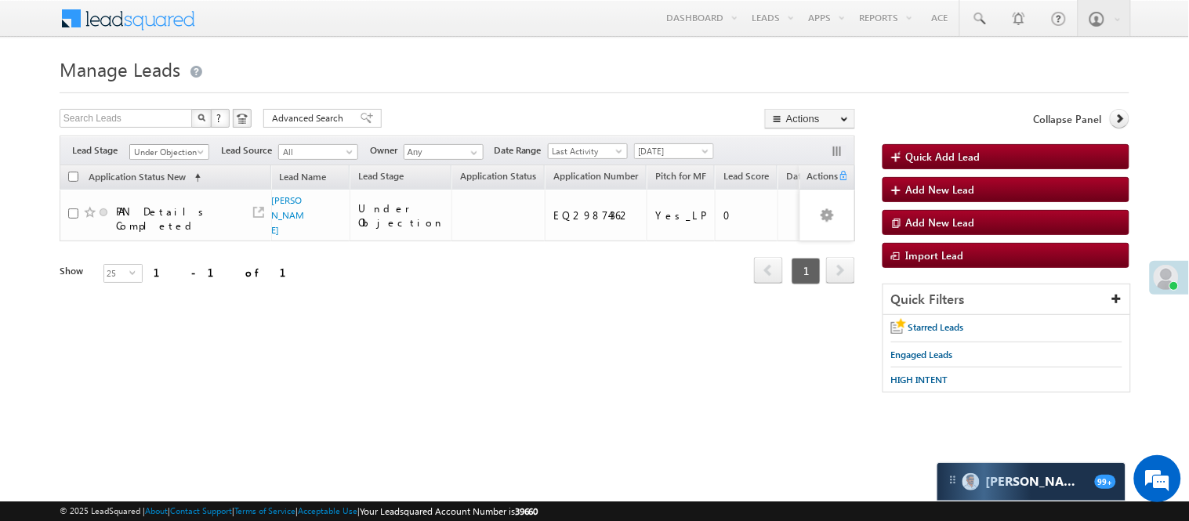
click at [183, 155] on span "Under Objection" at bounding box center [167, 152] width 74 height 14
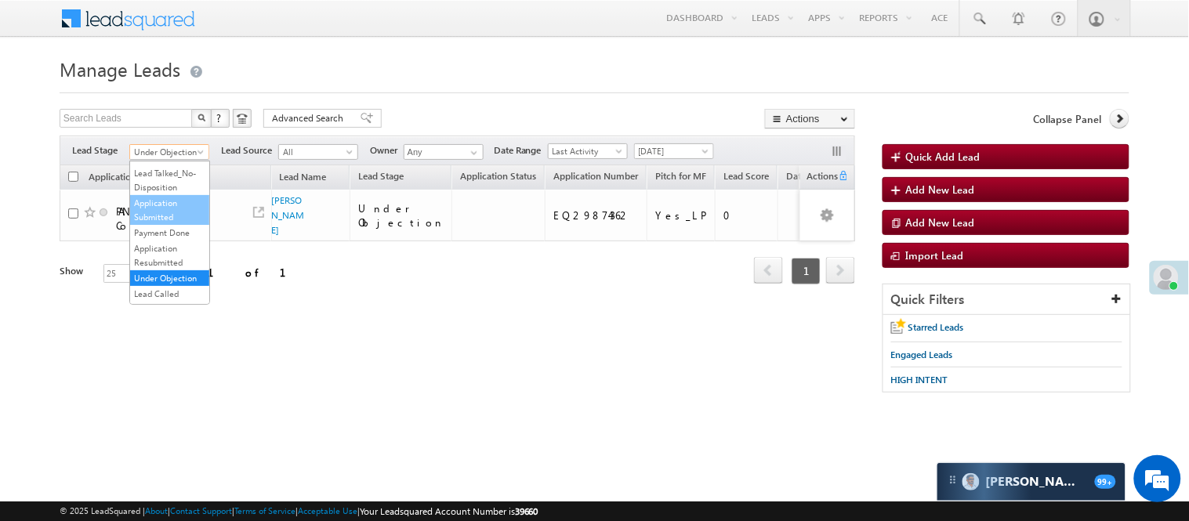
click at [180, 224] on link "Application Submitted" at bounding box center [169, 210] width 79 height 28
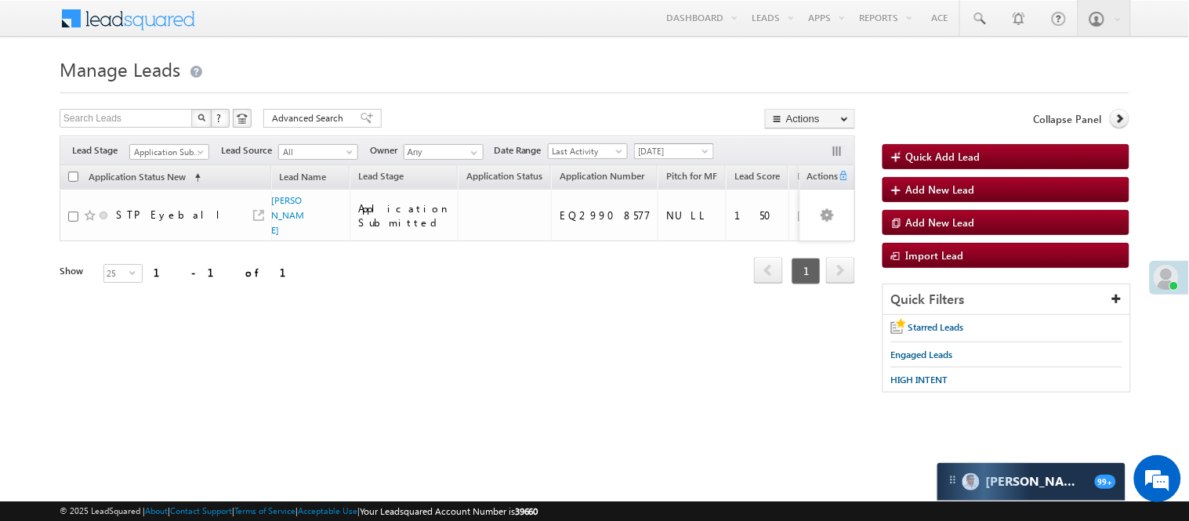
click at [663, 145] on span "[DATE]" at bounding box center [672, 151] width 74 height 14
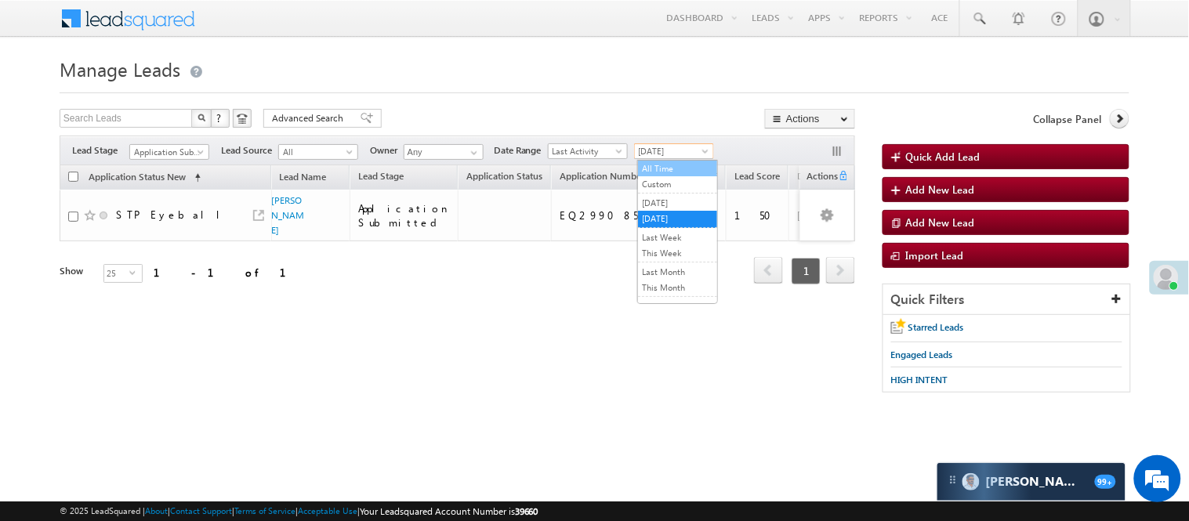
click at [666, 168] on link "All Time" at bounding box center [677, 168] width 79 height 14
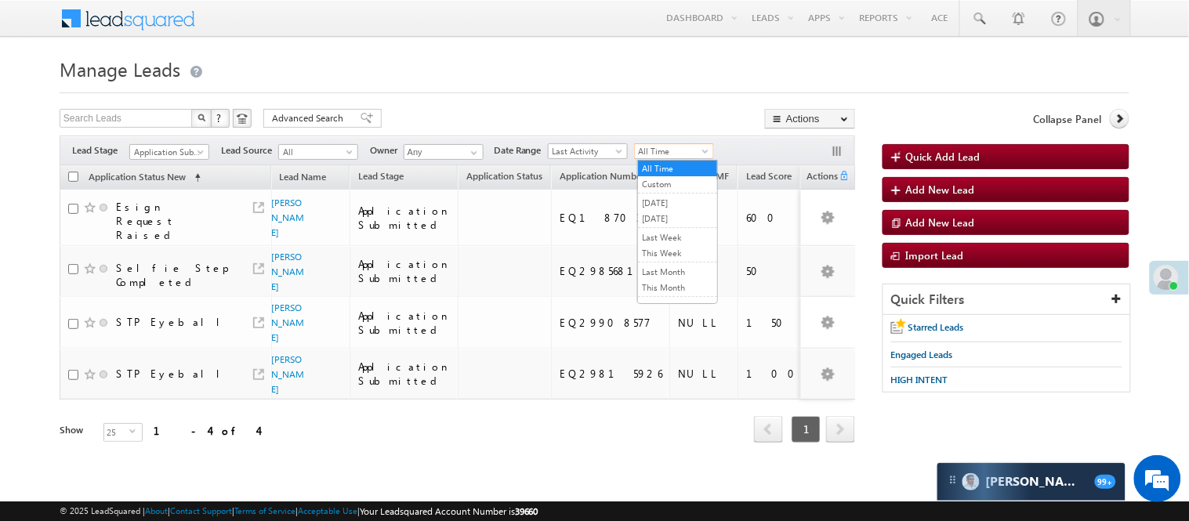
click at [684, 146] on span "All Time" at bounding box center [672, 151] width 74 height 14
click at [669, 215] on link "[DATE]" at bounding box center [677, 219] width 79 height 14
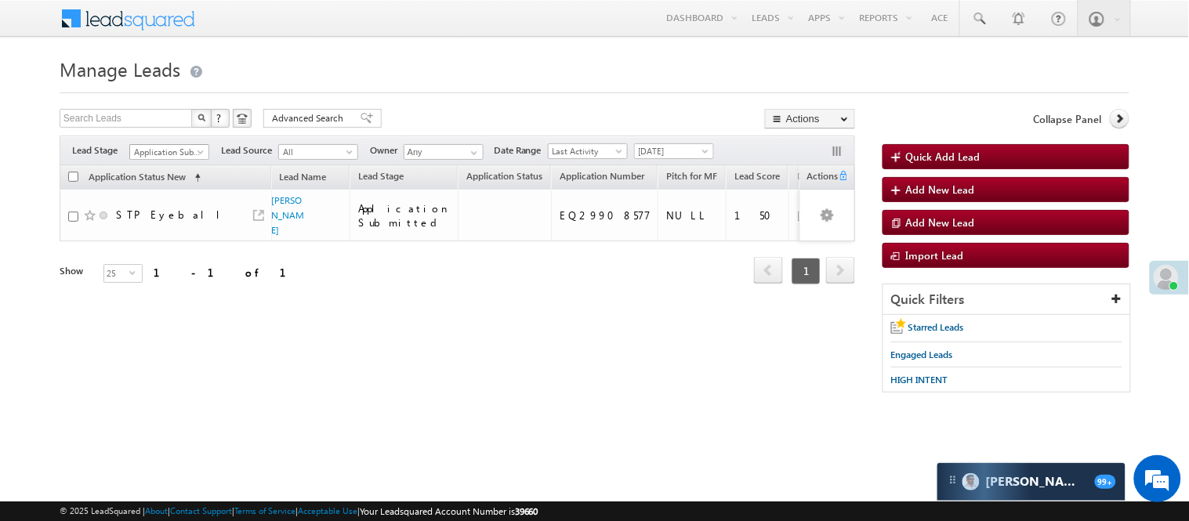
click at [181, 149] on span "Application Submitted" at bounding box center [167, 152] width 74 height 14
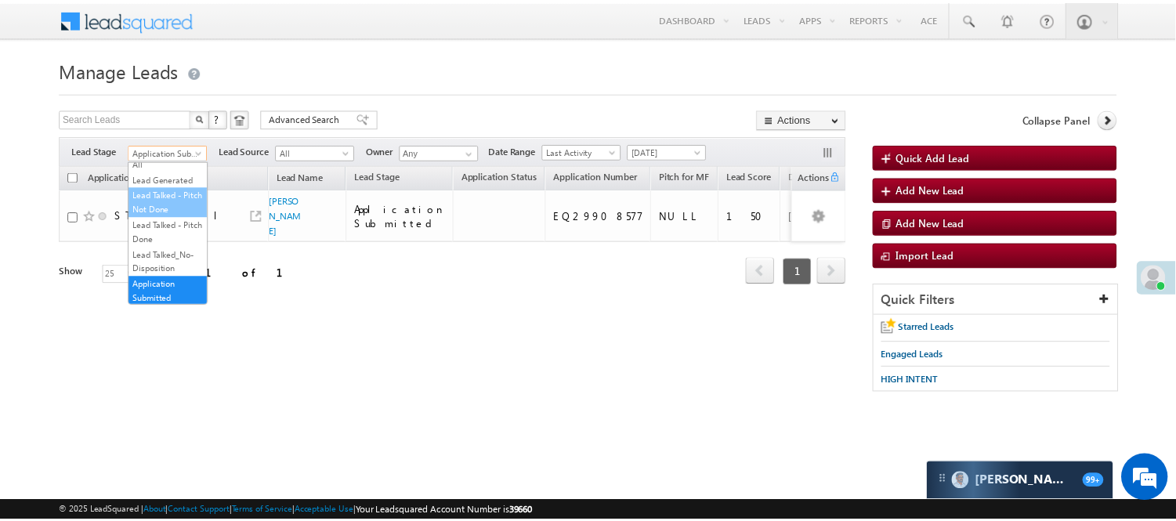
scroll to position [0, 0]
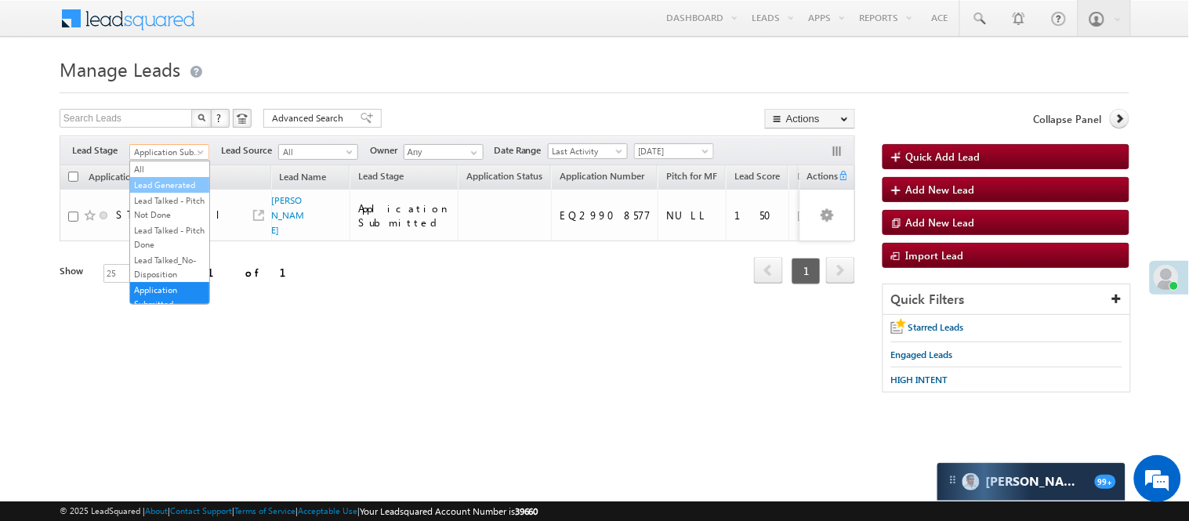
click at [171, 192] on link "Lead Generated" at bounding box center [169, 185] width 79 height 14
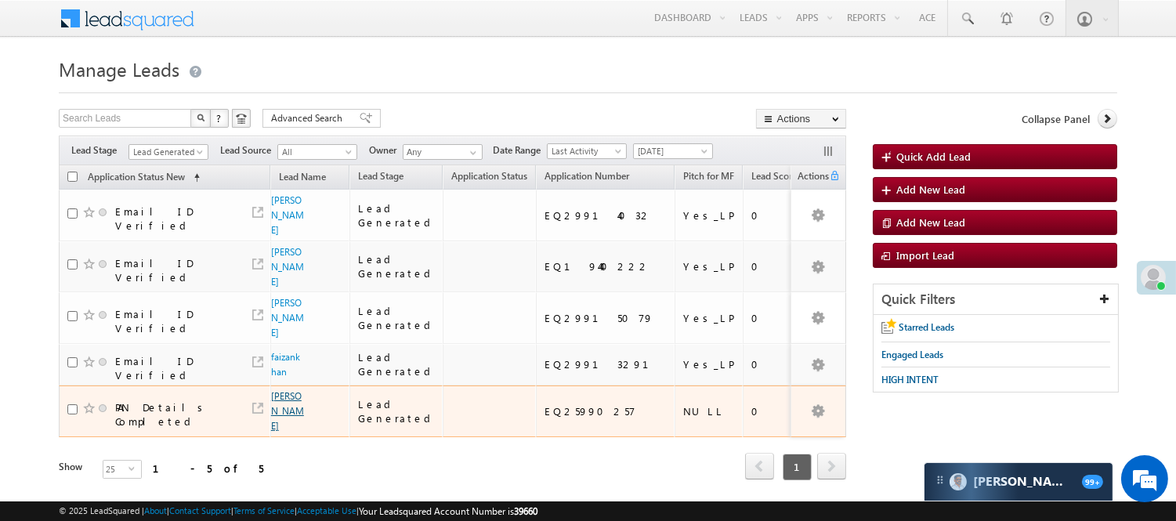
click at [274, 402] on link "Radha Pandiya" at bounding box center [287, 411] width 33 height 42
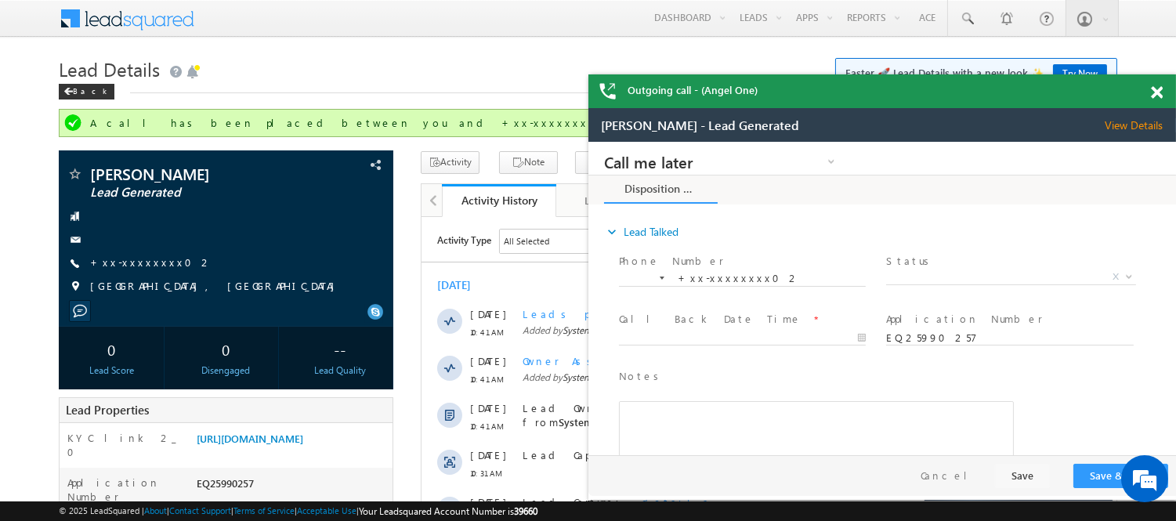
click at [1158, 87] on span at bounding box center [1157, 92] width 12 height 13
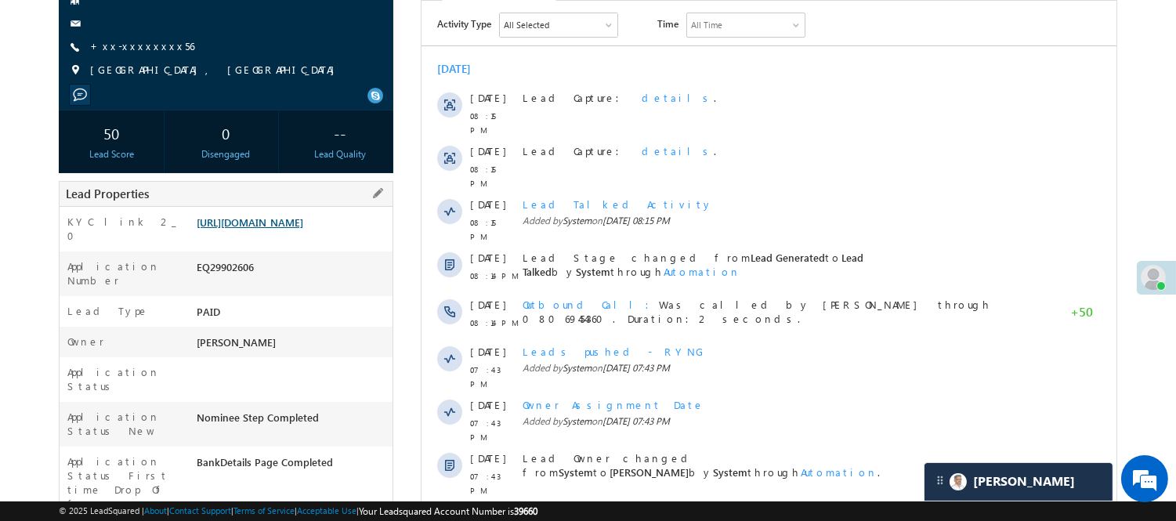
click at [303, 226] on link "[URL][DOMAIN_NAME]" at bounding box center [250, 222] width 107 height 13
click at [303, 229] on link "[URL][DOMAIN_NAME]" at bounding box center [250, 222] width 107 height 13
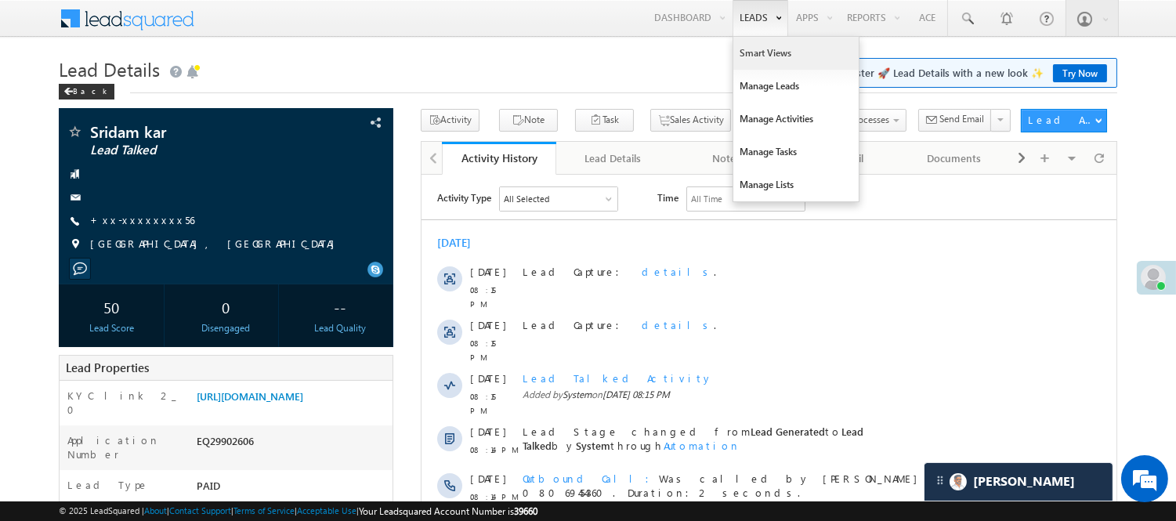
click at [752, 49] on link "Smart Views" at bounding box center [796, 53] width 125 height 33
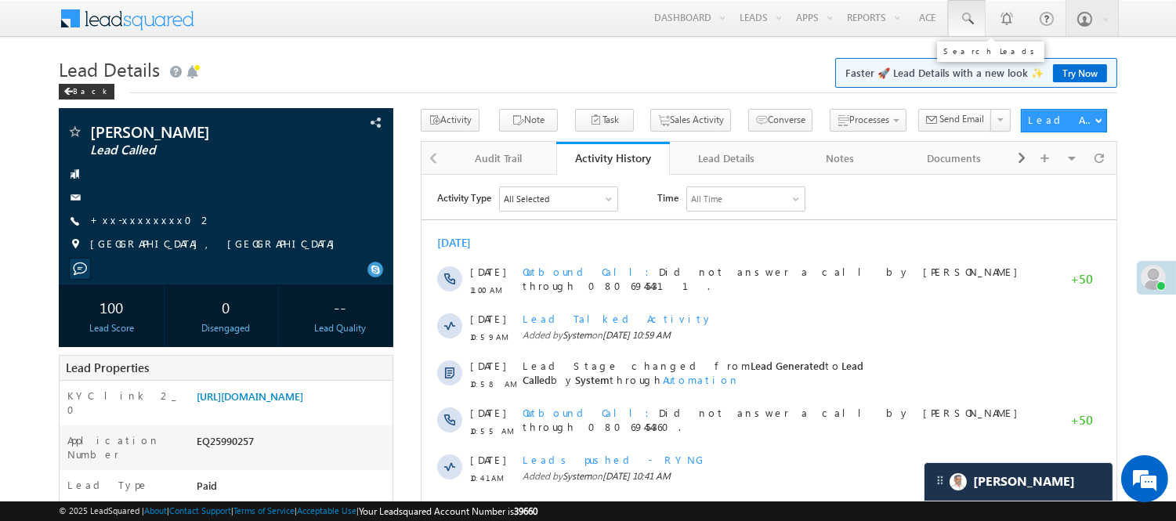
click at [982, 17] on link at bounding box center [967, 18] width 38 height 36
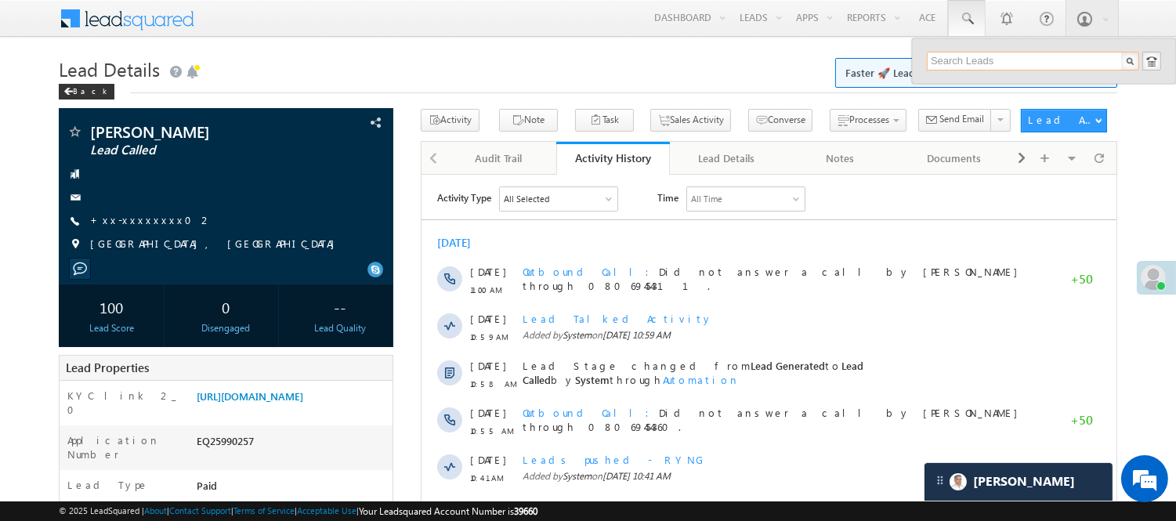
click at [1009, 56] on input "text" at bounding box center [1033, 61] width 212 height 19
click at [993, 63] on input "text" at bounding box center [1033, 61] width 212 height 19
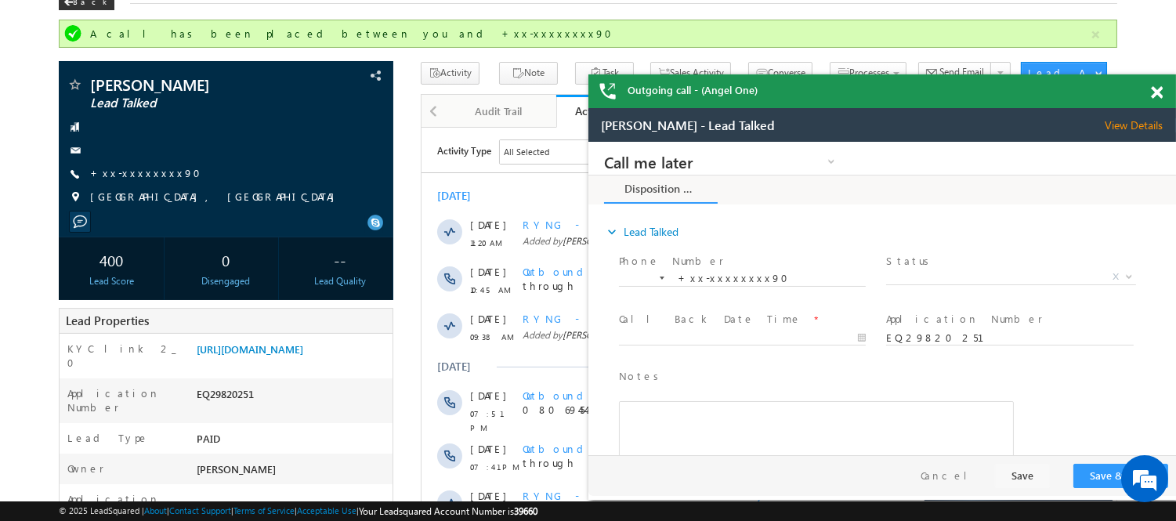
scroll to position [87, 0]
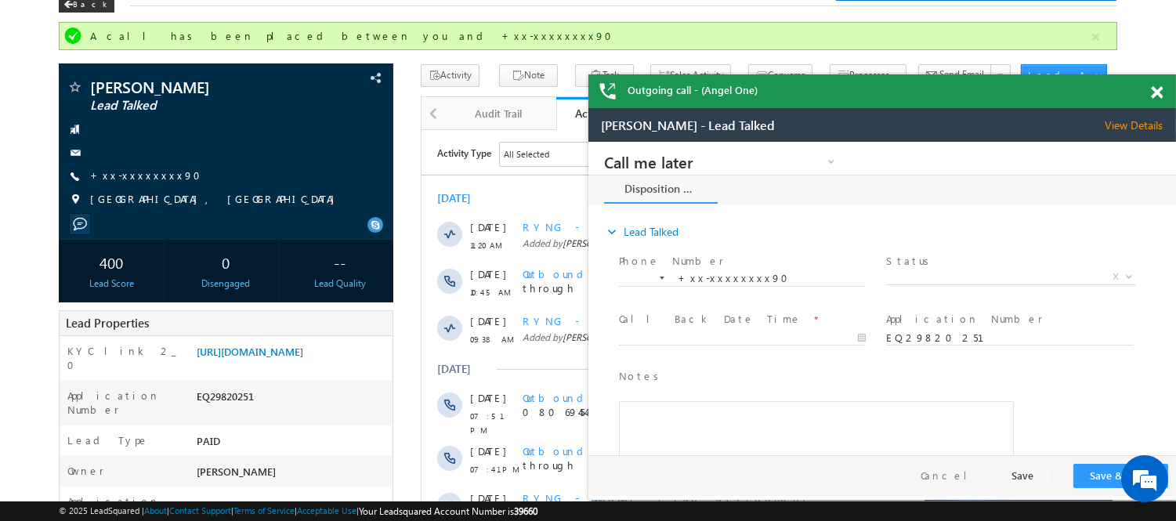
click at [1152, 87] on span at bounding box center [1157, 92] width 12 height 13
click at [1153, 87] on span at bounding box center [1157, 92] width 12 height 13
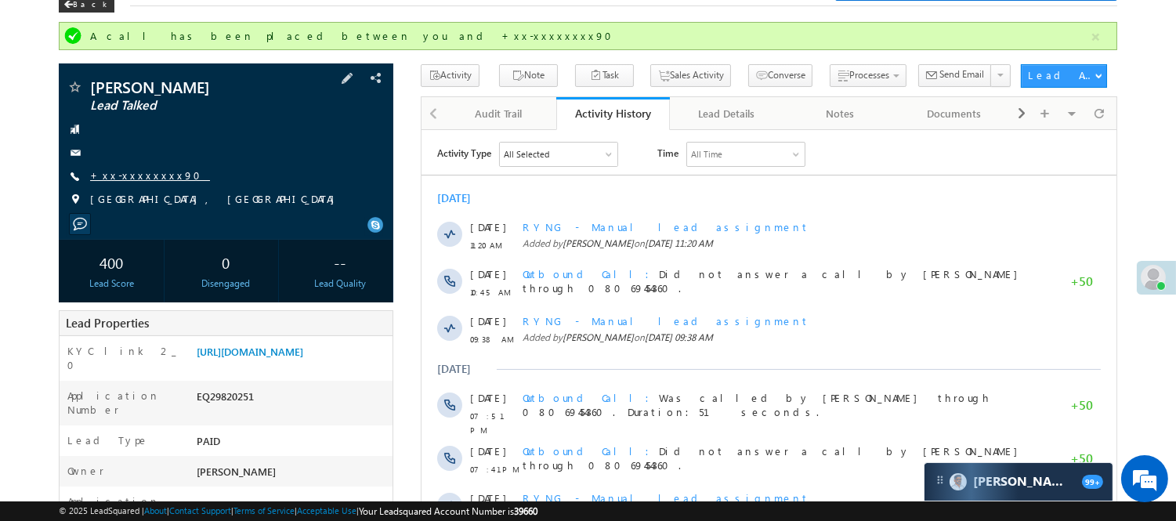
drag, startPoint x: 136, startPoint y: 168, endPoint x: 225, endPoint y: 104, distance: 109.0
click at [136, 168] on link "+xx-xxxxxxxx90" at bounding box center [150, 174] width 120 height 13
click at [139, 176] on link "+xx-xxxxxxxx90" at bounding box center [150, 174] width 120 height 13
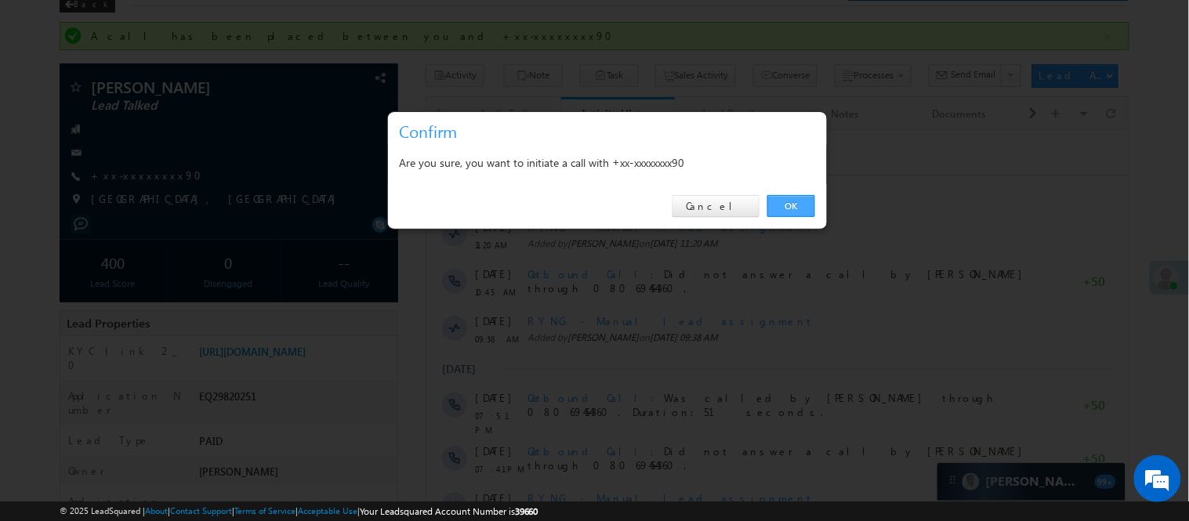
click at [777, 205] on link "OK" at bounding box center [791, 206] width 48 height 22
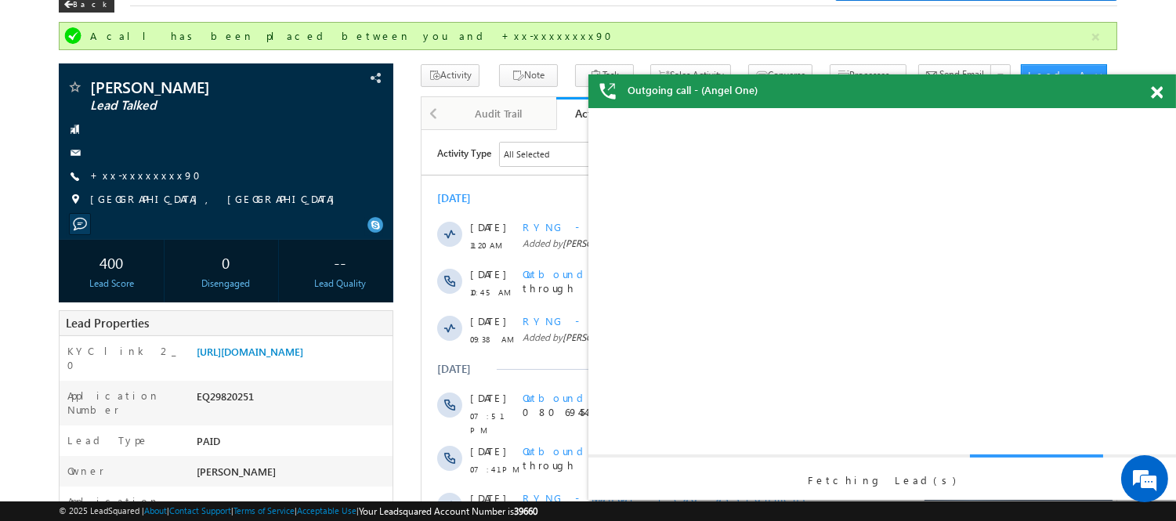
scroll to position [0, 0]
click at [1155, 94] on span at bounding box center [1157, 92] width 12 height 13
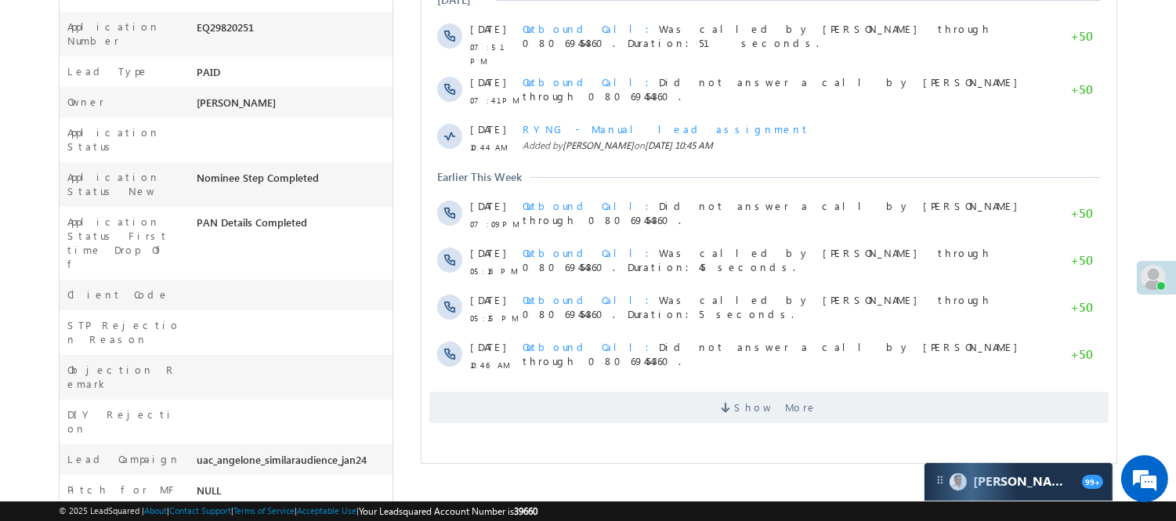
scroll to position [194, 0]
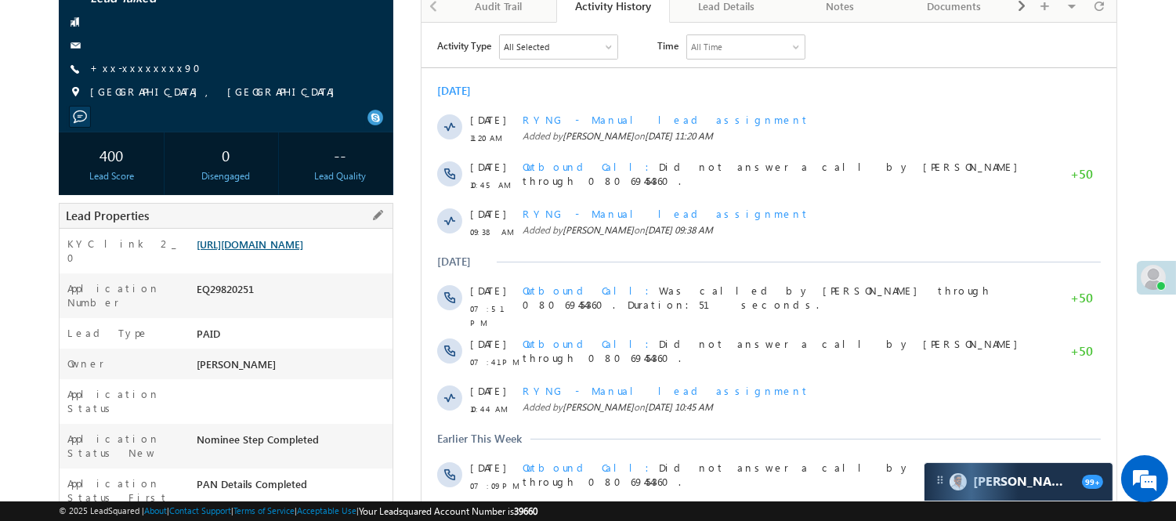
click at [262, 244] on link "[URL][DOMAIN_NAME]" at bounding box center [250, 243] width 107 height 13
click at [303, 251] on link "https://angelbroking1-pk3em7sa.customui-test.leadsquared.com?leadId=121bc89e-15…" at bounding box center [250, 243] width 107 height 13
click at [218, 303] on div "EQ29820251" at bounding box center [293, 292] width 200 height 22
copy div "EQ29820251"
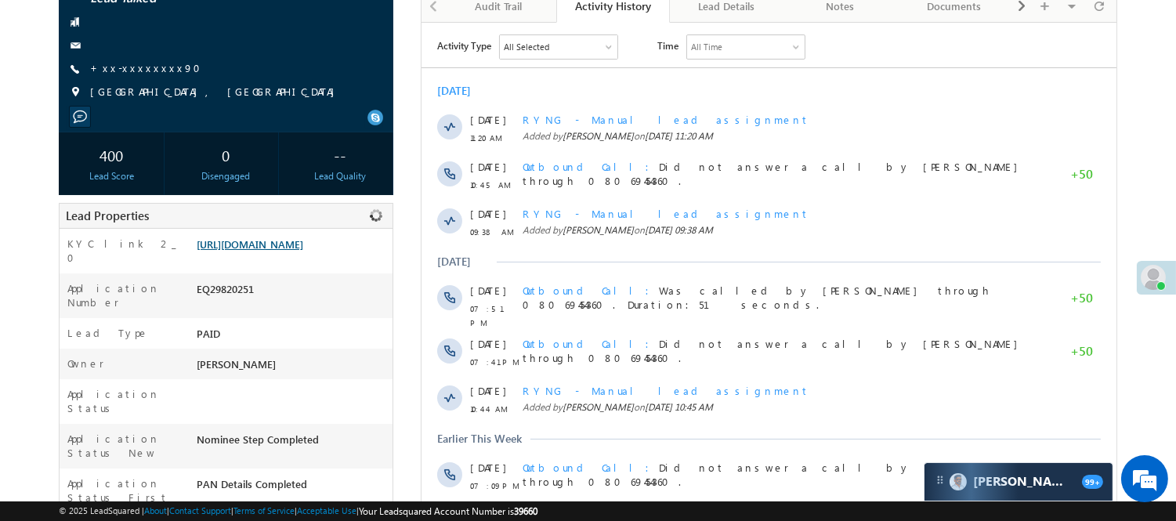
click at [249, 251] on link "https://angelbroking1-pk3em7sa.customui-test.leadsquared.com?leadId=121bc89e-15…" at bounding box center [250, 243] width 107 height 13
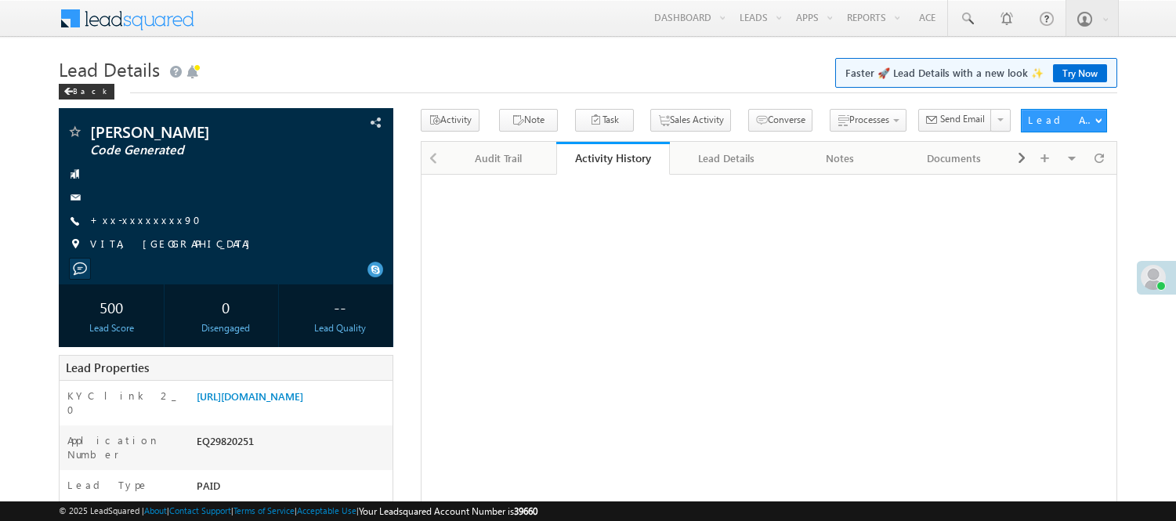
scroll to position [99, 0]
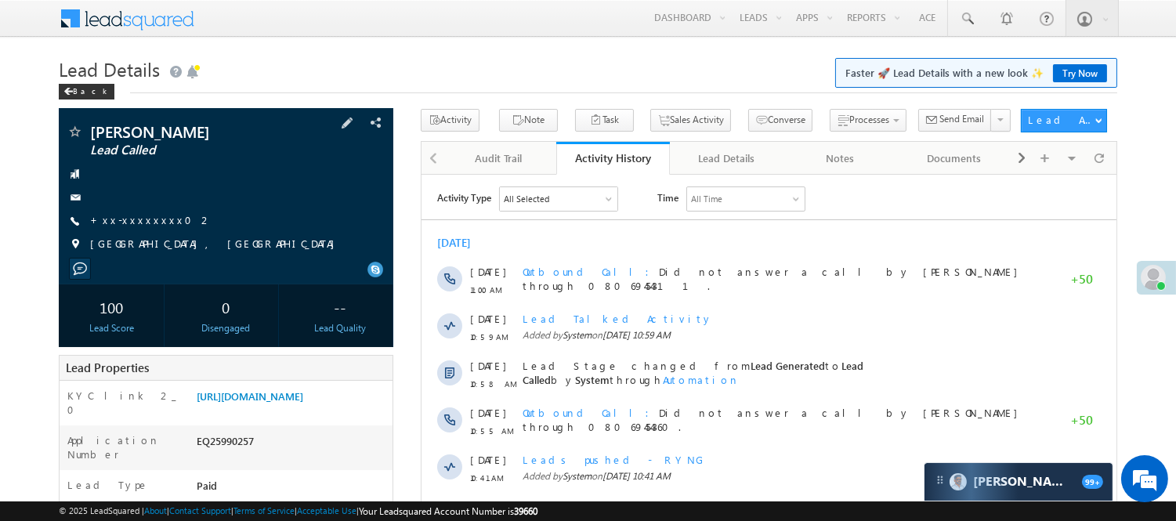
click at [141, 209] on div "[PERSON_NAME] Lead Called +xx-xxxxxxxx02" at bounding box center [226, 192] width 319 height 136
click at [140, 215] on link "+xx-xxxxxxxx02" at bounding box center [151, 219] width 122 height 13
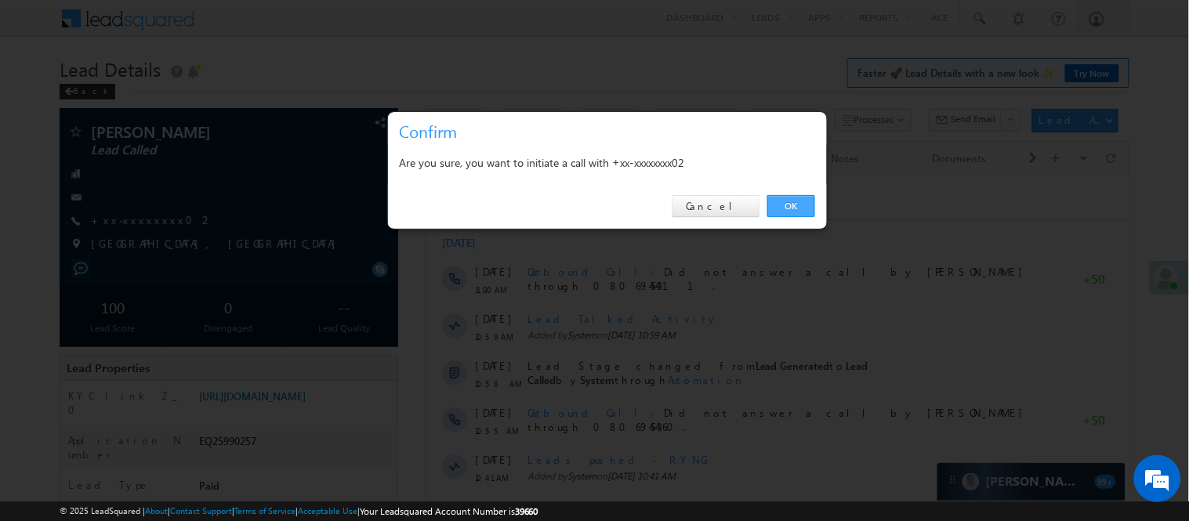
click at [792, 200] on link "OK" at bounding box center [791, 206] width 48 height 22
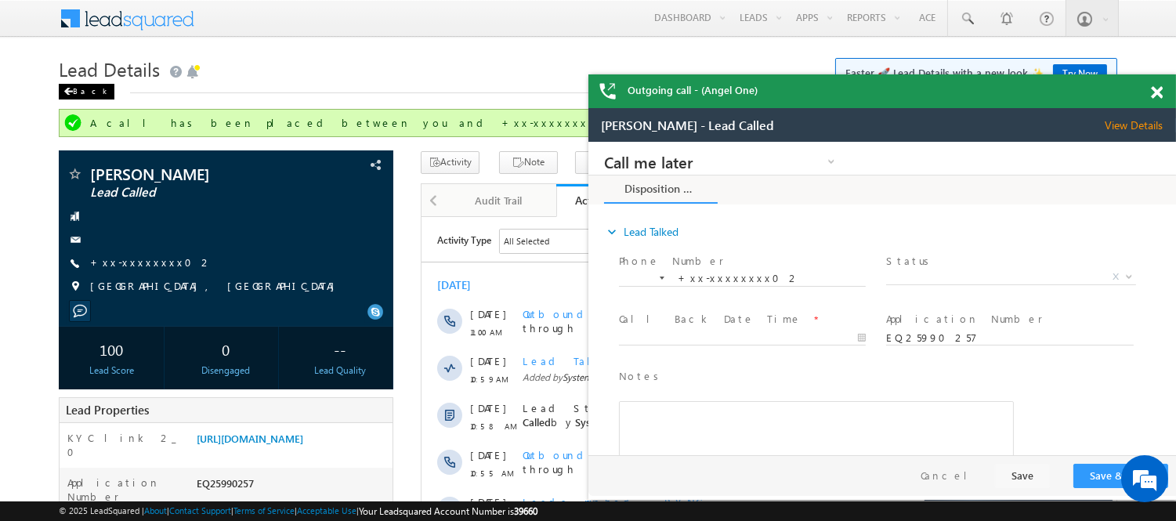
click at [86, 91] on div "Back" at bounding box center [87, 92] width 56 height 16
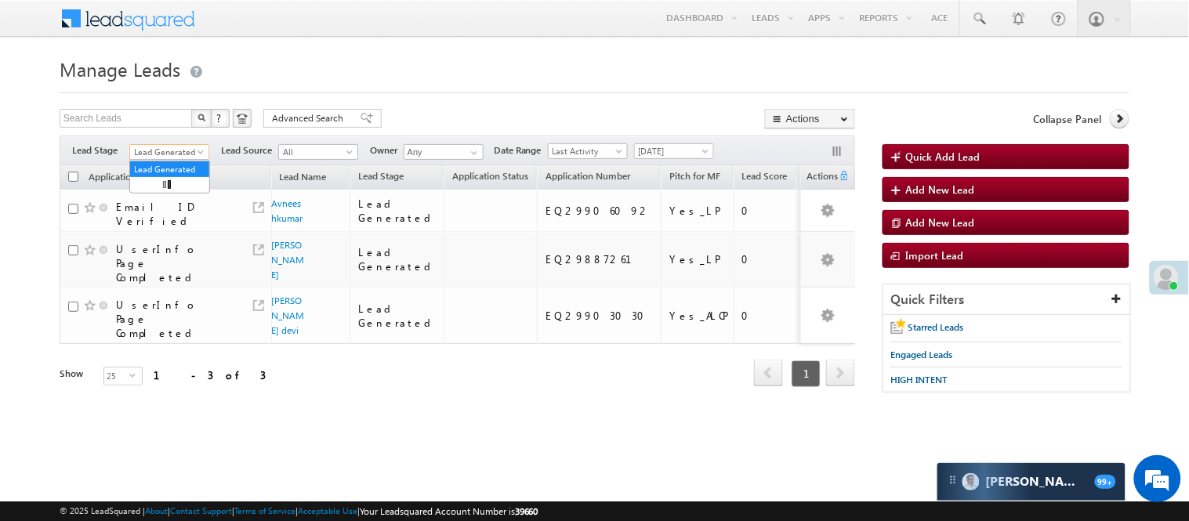
click at [190, 149] on span "Lead Generated" at bounding box center [167, 152] width 74 height 14
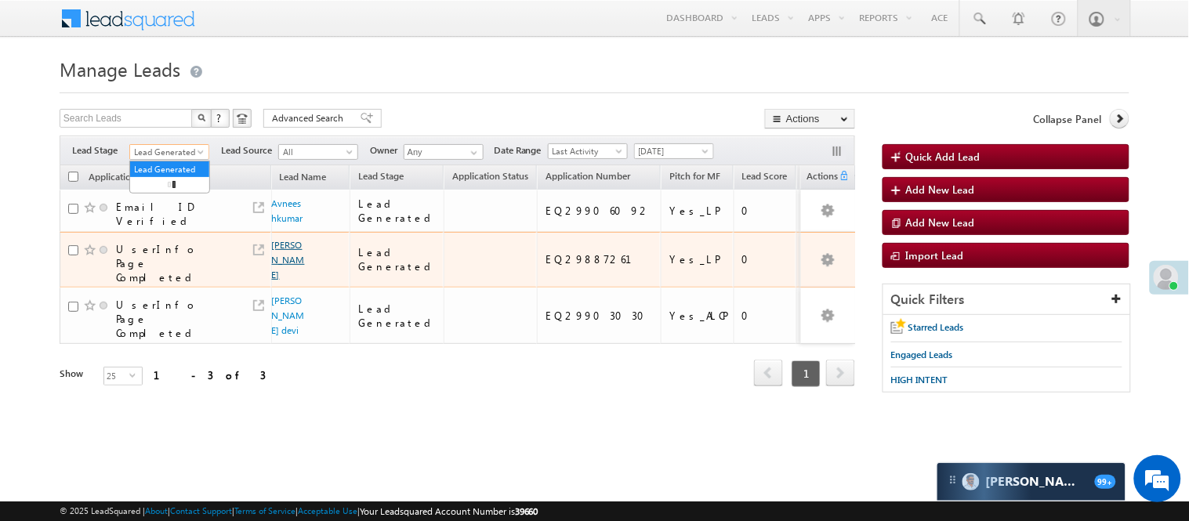
click at [273, 255] on link "Radha dhurve" at bounding box center [288, 260] width 33 height 42
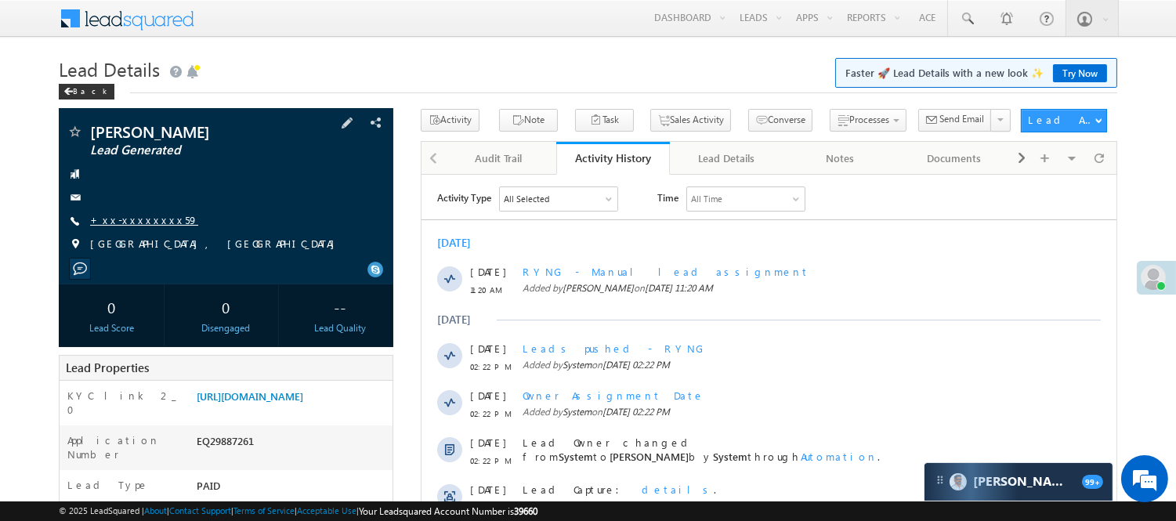
click at [149, 217] on link "+xx-xxxxxxxx59" at bounding box center [144, 219] width 108 height 13
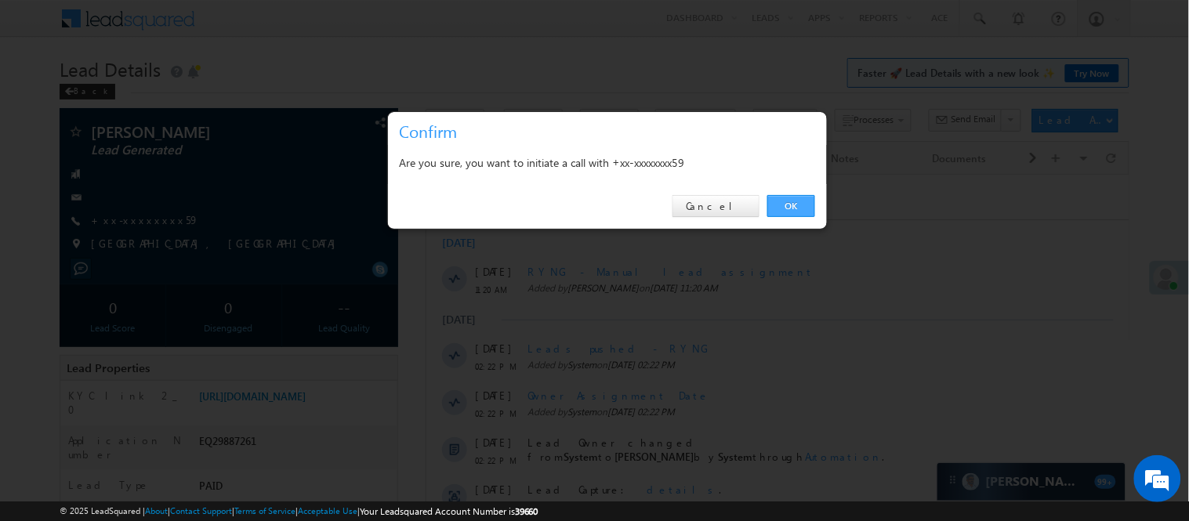
click at [782, 196] on link "OK" at bounding box center [791, 206] width 48 height 22
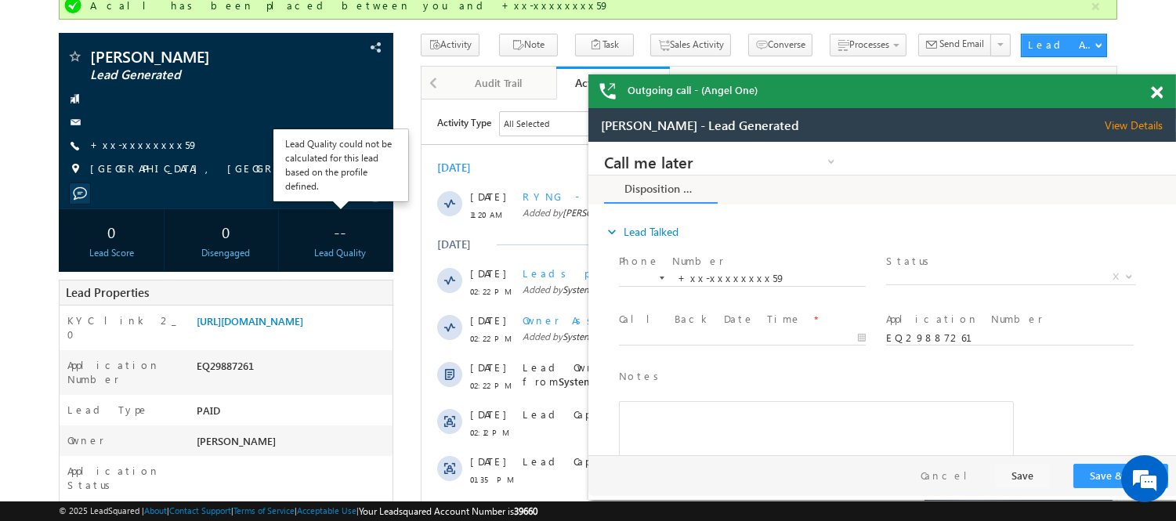
scroll to position [87, 0]
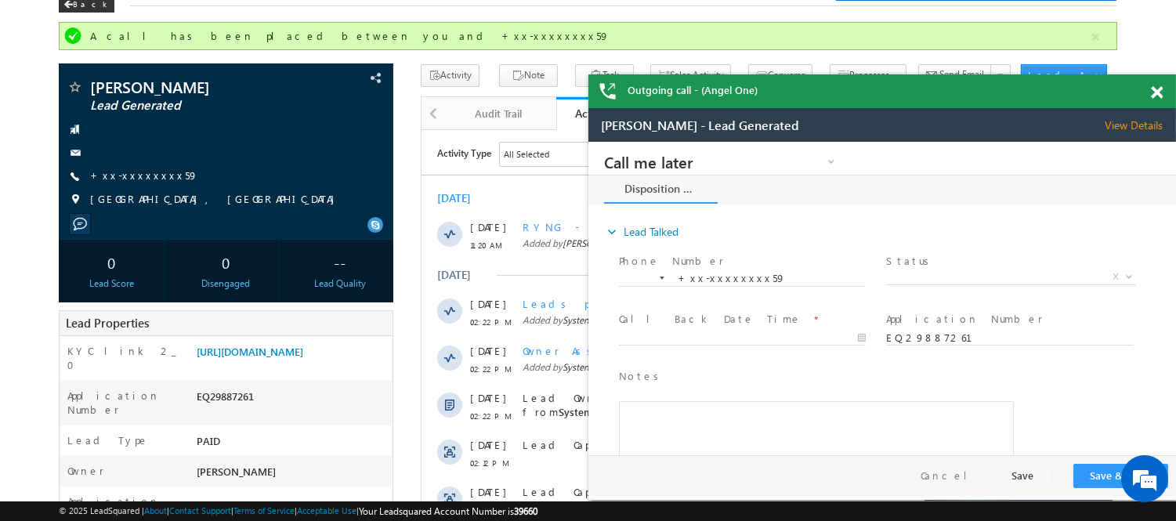
click at [1154, 89] on span at bounding box center [1157, 92] width 12 height 13
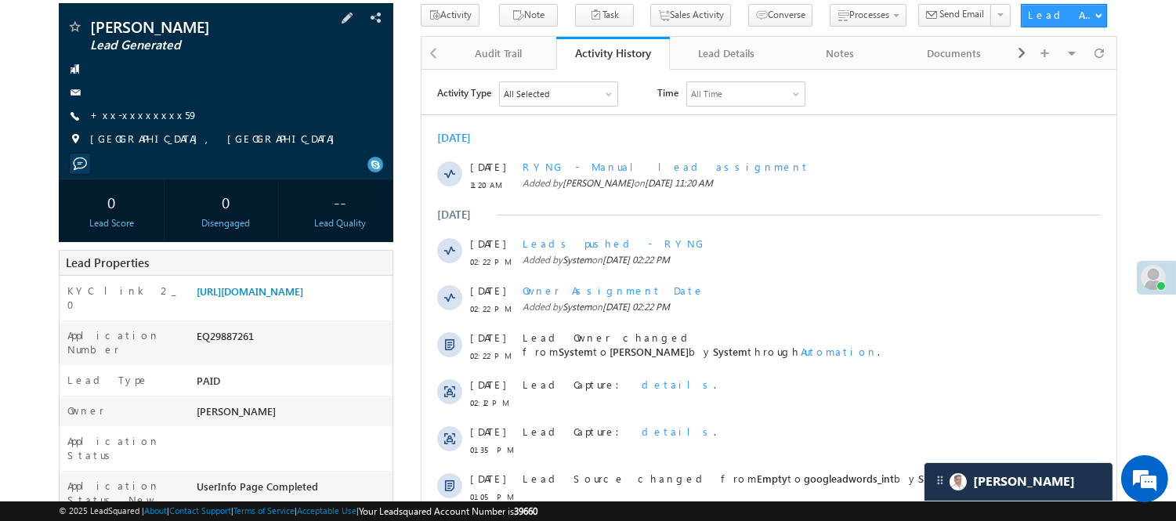
scroll to position [174, 0]
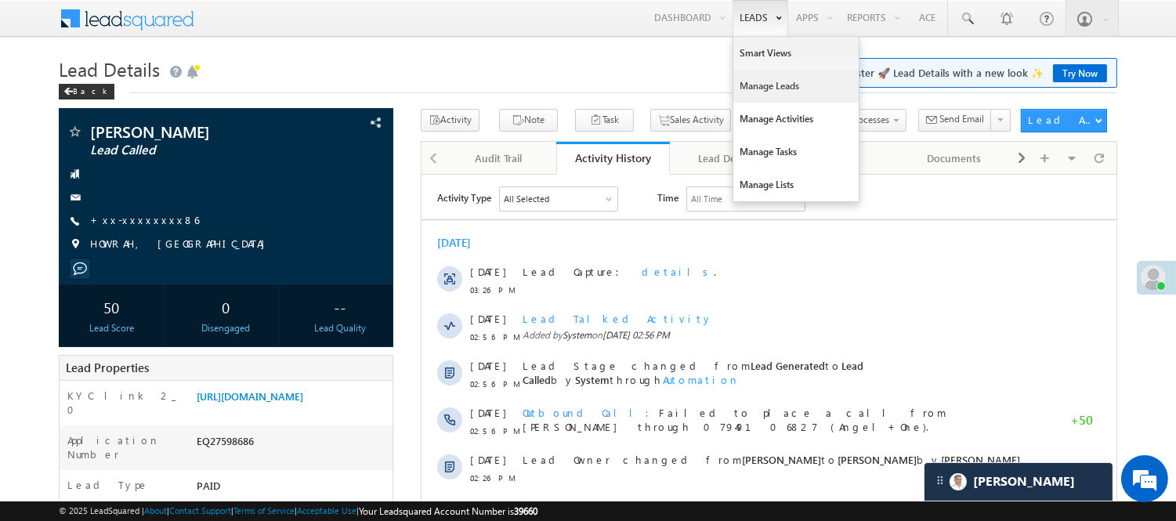
click at [765, 86] on link "Manage Leads" at bounding box center [796, 86] width 125 height 33
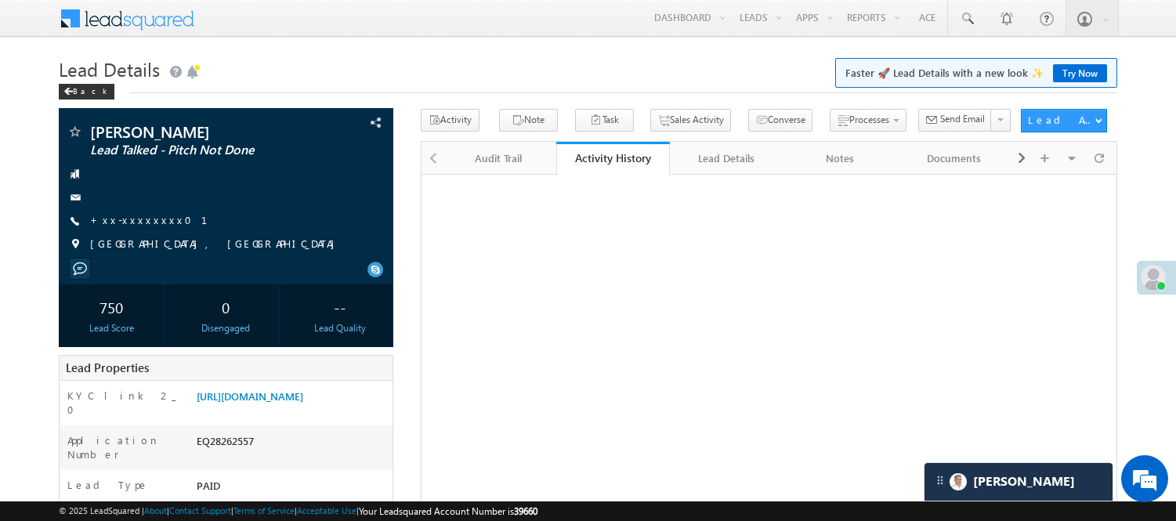
scroll to position [176, 0]
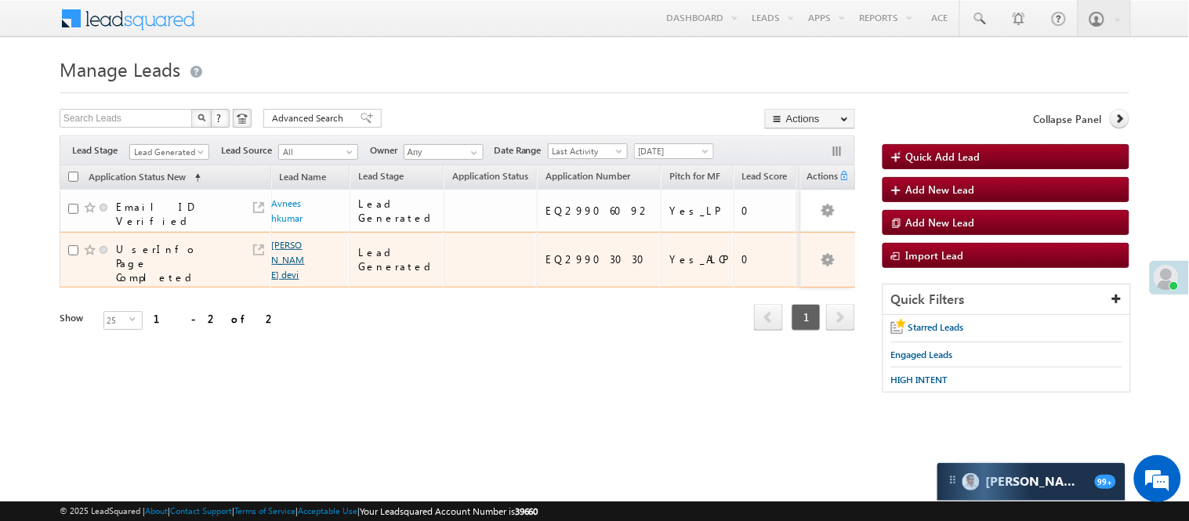
click at [286, 255] on link "[PERSON_NAME] devi" at bounding box center [288, 260] width 33 height 42
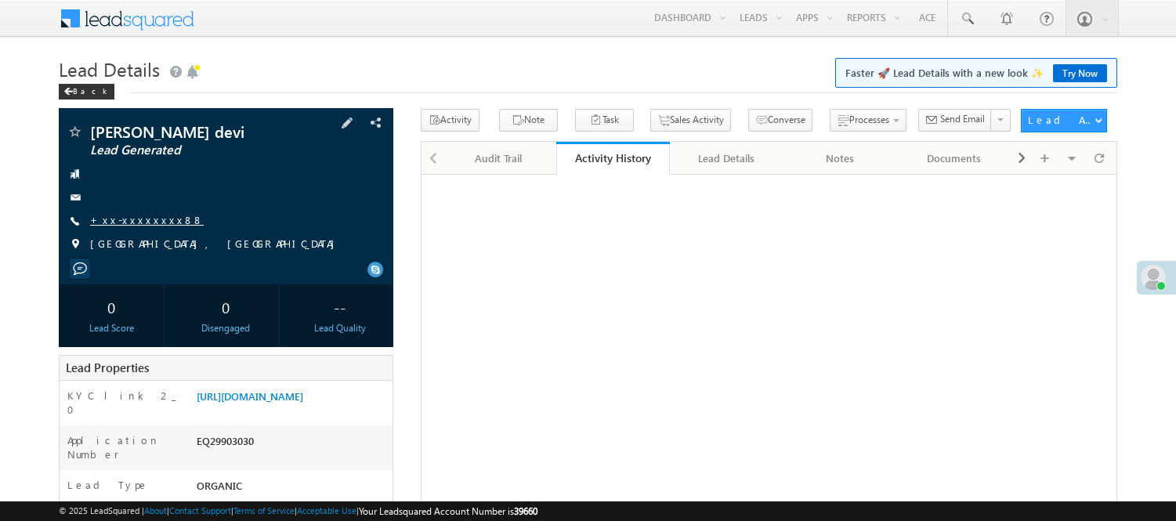
click at [128, 220] on link "+xx-xxxxxxxx88" at bounding box center [147, 219] width 114 height 13
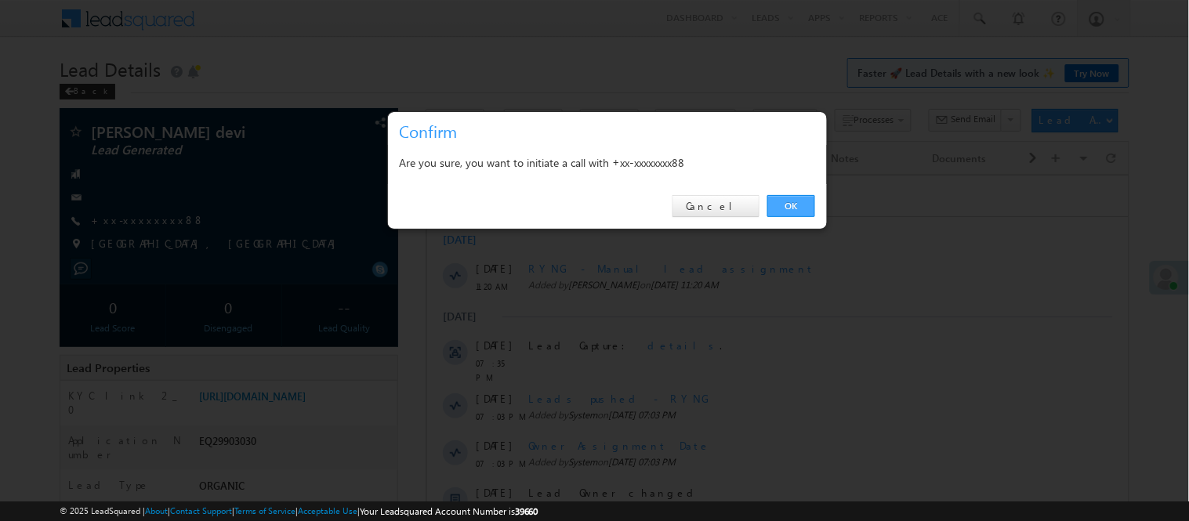
click at [796, 199] on link "OK" at bounding box center [791, 206] width 48 height 22
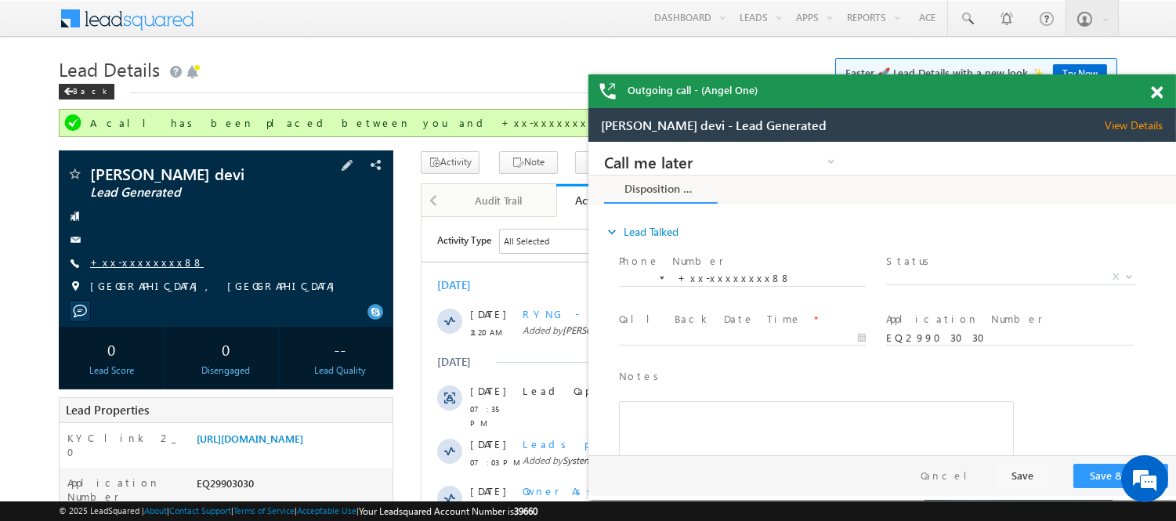
click at [149, 264] on link "+xx-xxxxxxxx88" at bounding box center [147, 261] width 114 height 13
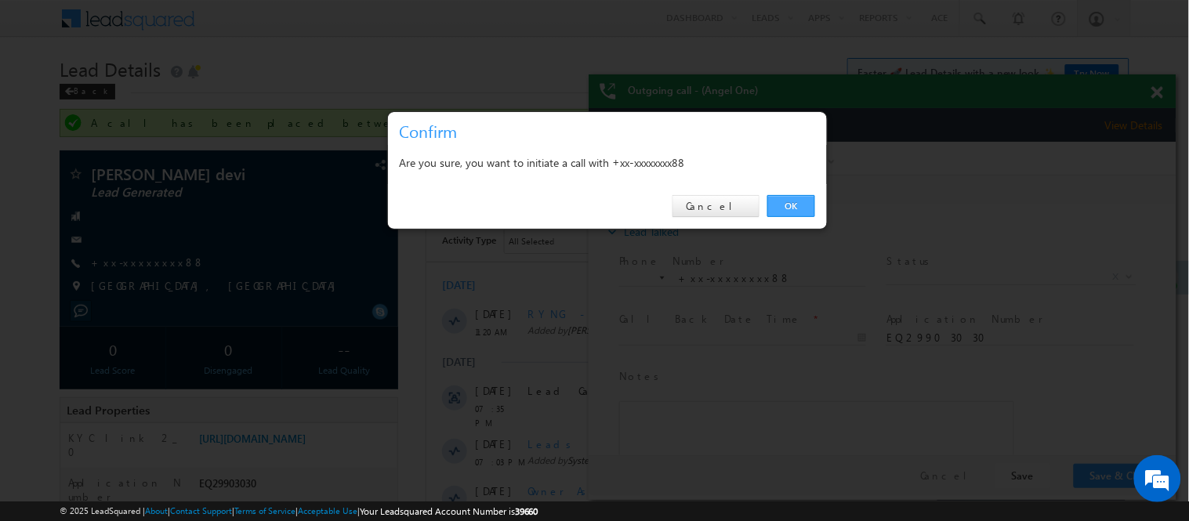
drag, startPoint x: 803, startPoint y: 210, endPoint x: 215, endPoint y: 68, distance: 605.4
click at [803, 210] on link "OK" at bounding box center [791, 206] width 48 height 22
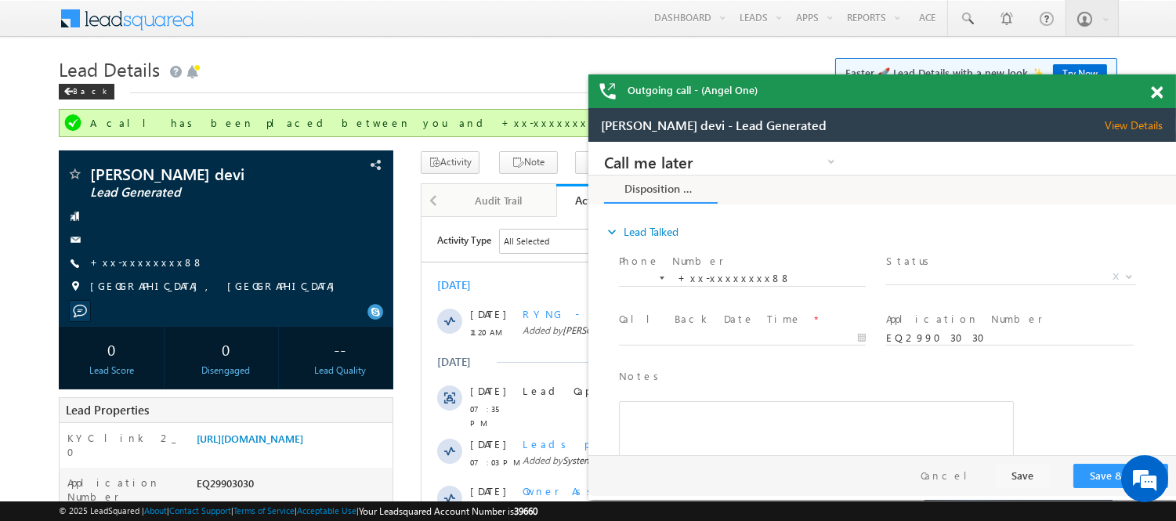
click at [1156, 88] on span at bounding box center [1157, 92] width 12 height 13
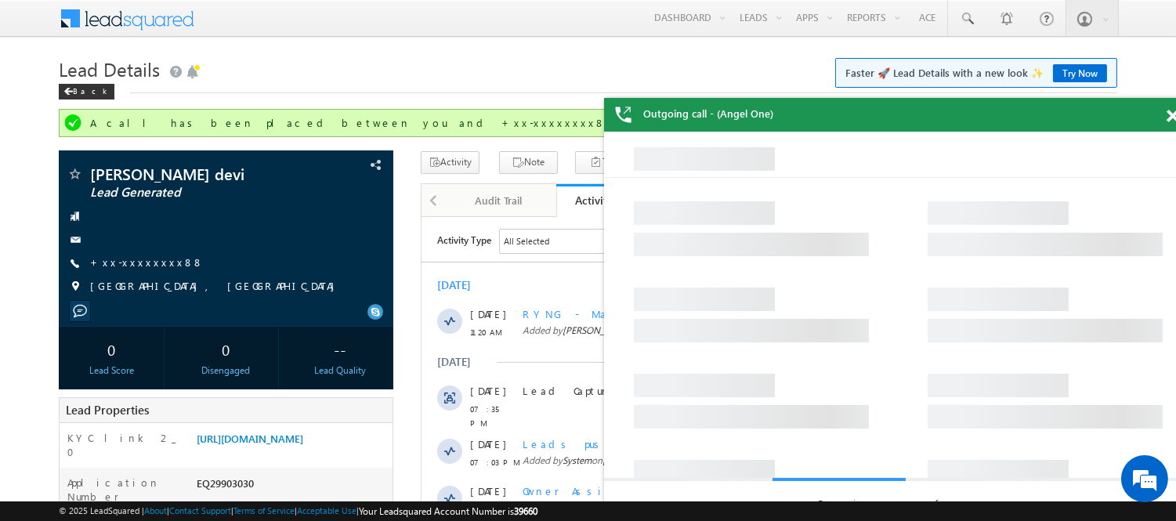
click at [1171, 114] on span at bounding box center [1173, 116] width 12 height 13
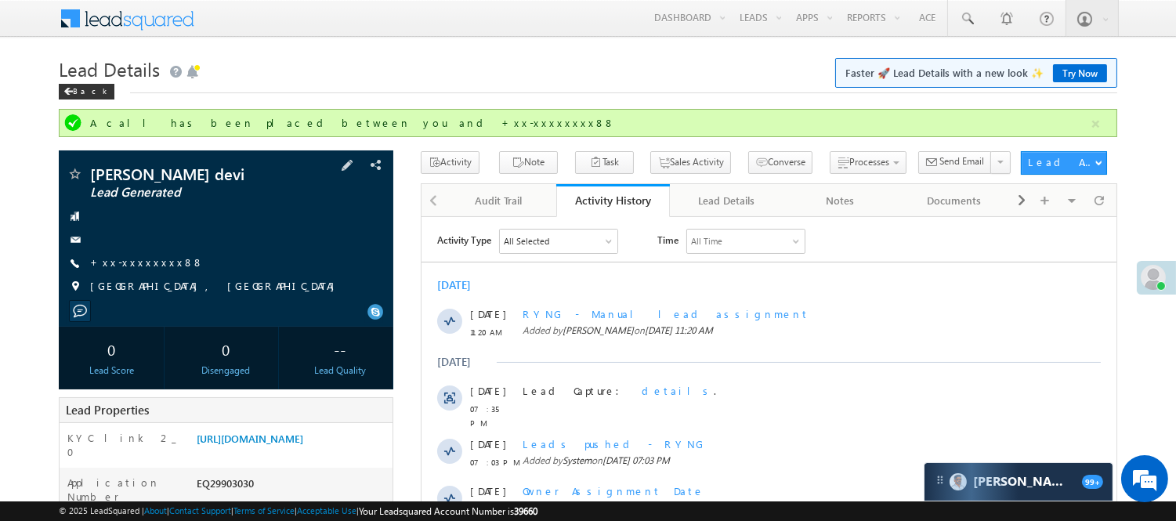
click at [143, 253] on div "Kamla devi Lead Generated +xx-xxxxxxxx88" at bounding box center [226, 234] width 319 height 136
click at [82, 92] on div "Back" at bounding box center [87, 92] width 56 height 16
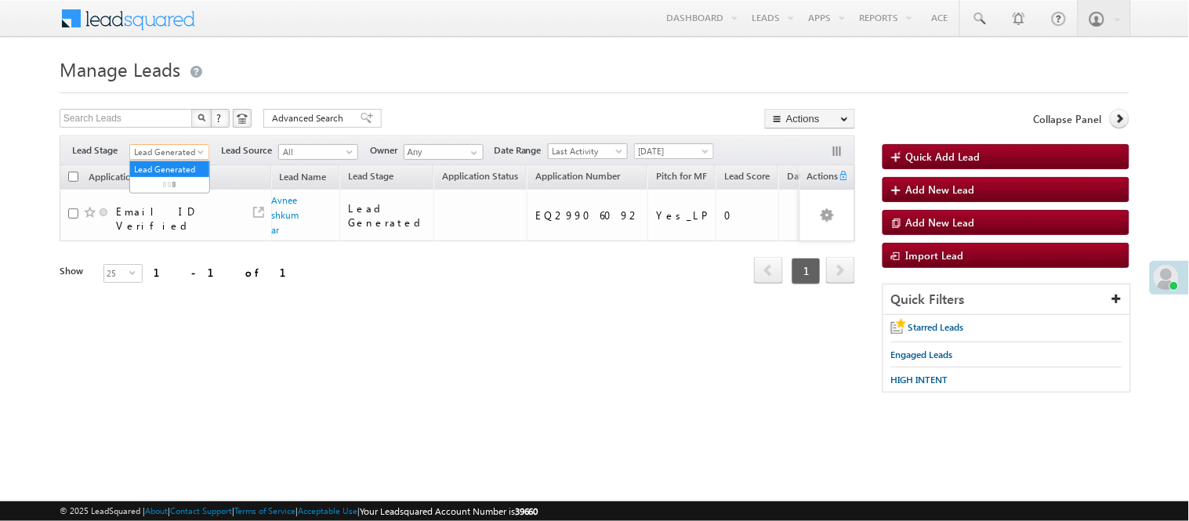
click at [168, 155] on span "Lead Generated" at bounding box center [167, 152] width 74 height 14
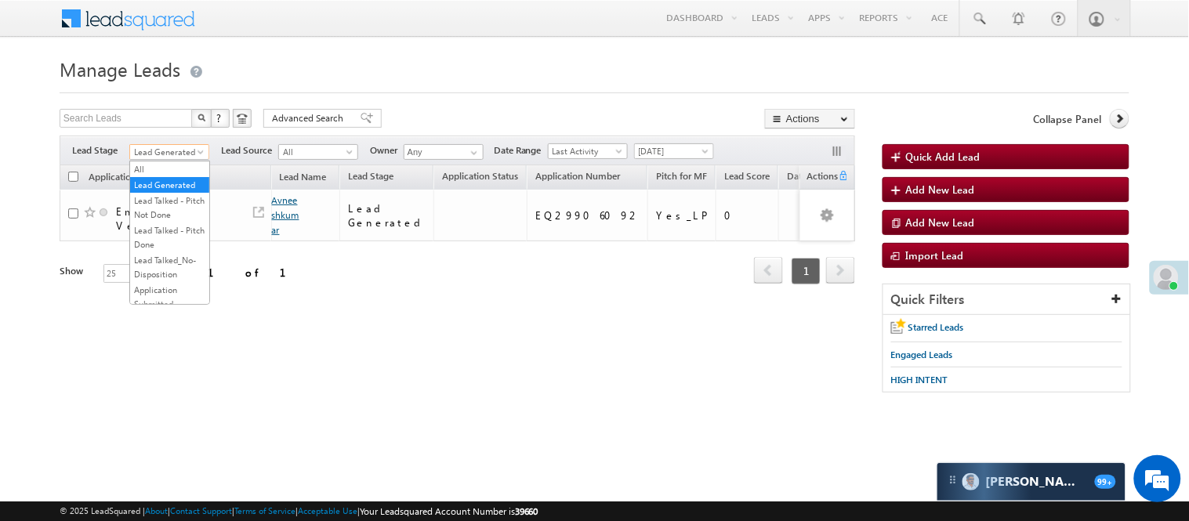
click at [284, 204] on link "Avneeshkumar" at bounding box center [285, 215] width 27 height 42
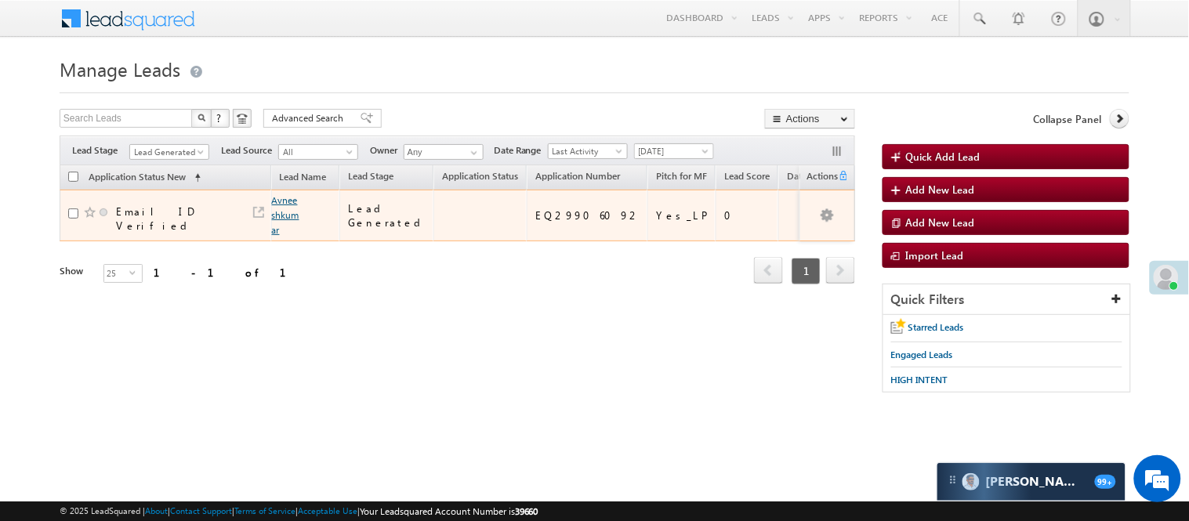
click at [284, 204] on link "Avneeshkumar" at bounding box center [285, 215] width 27 height 42
click at [279, 216] on link "Avneeshkumar" at bounding box center [285, 215] width 27 height 42
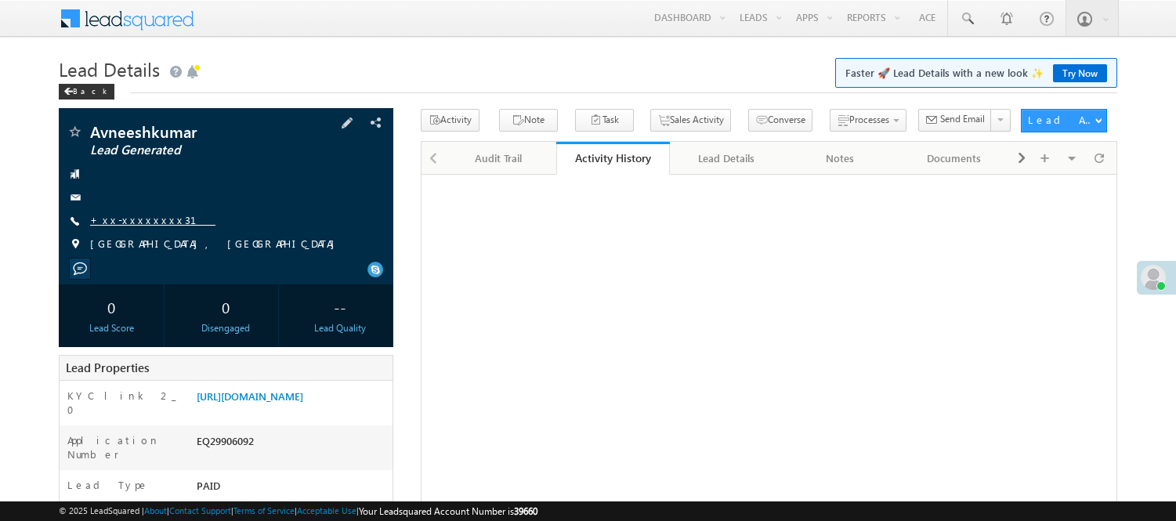
click at [147, 218] on link "+xx-xxxxxxxx31" at bounding box center [152, 219] width 125 height 13
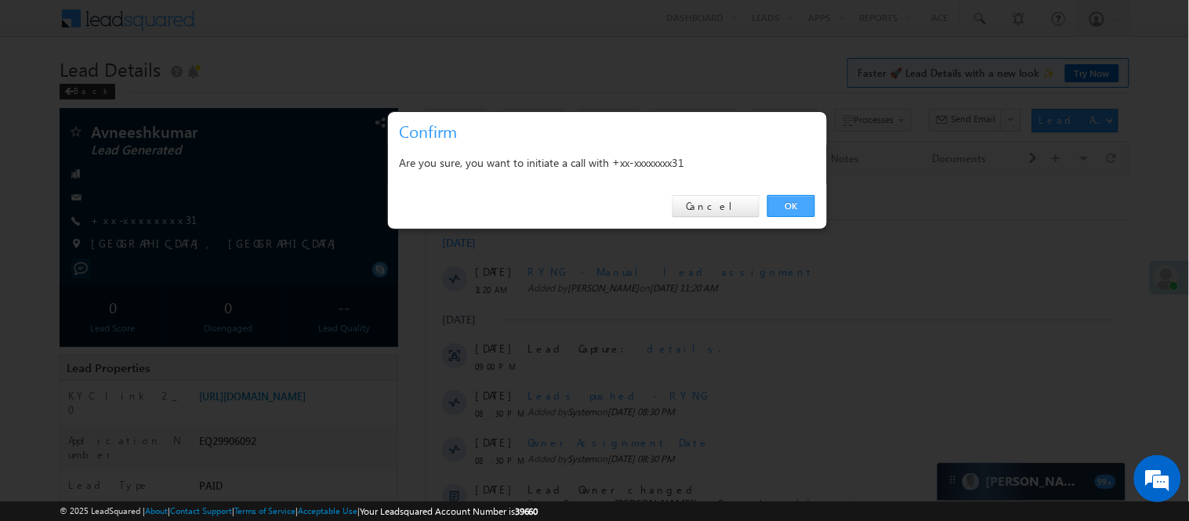
click at [774, 205] on link "OK" at bounding box center [791, 206] width 48 height 22
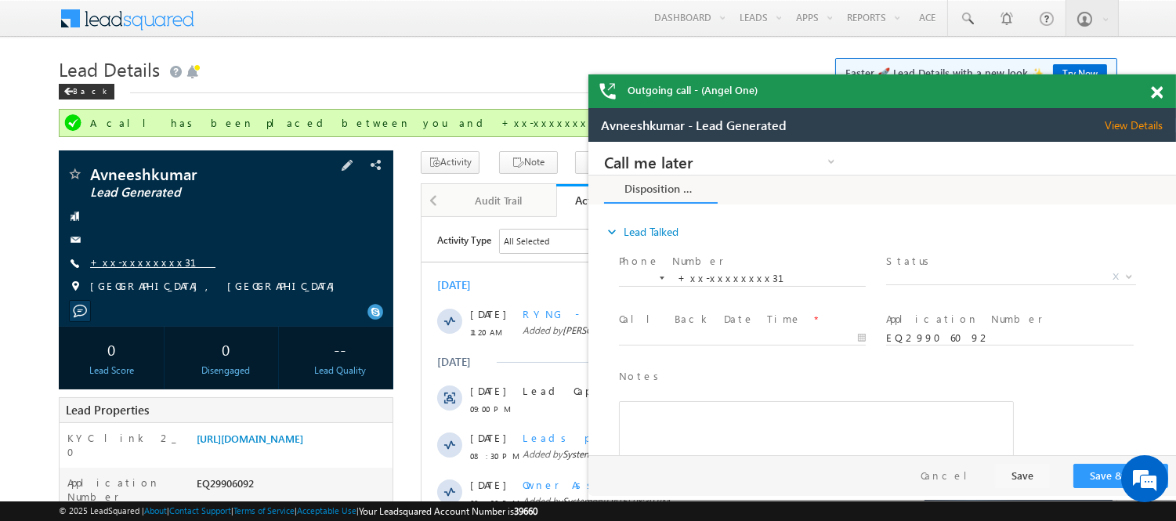
click at [154, 263] on link "+xx-xxxxxxxx31" at bounding box center [152, 261] width 125 height 13
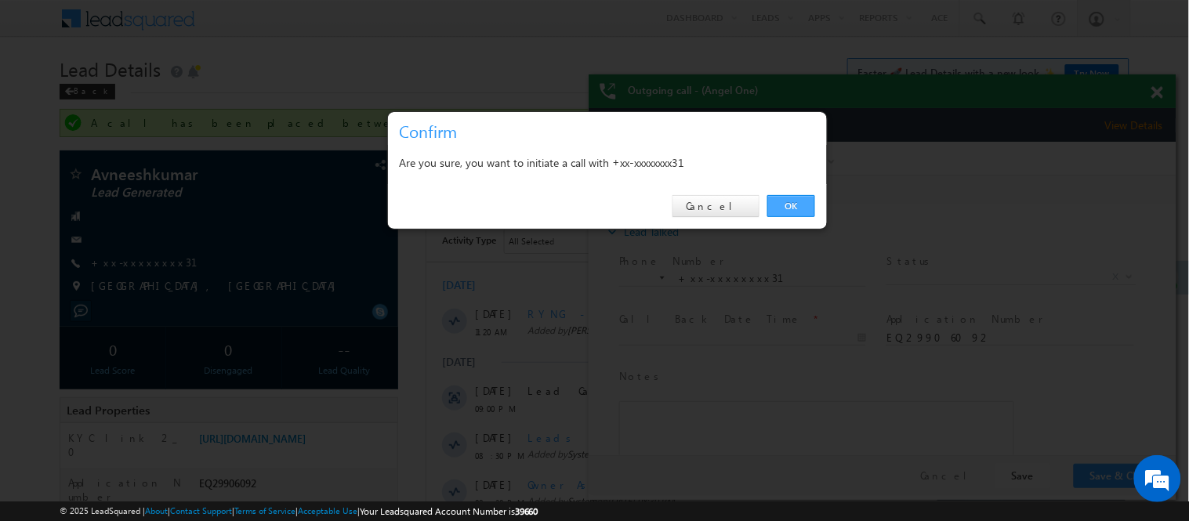
click at [789, 202] on link "OK" at bounding box center [791, 206] width 48 height 22
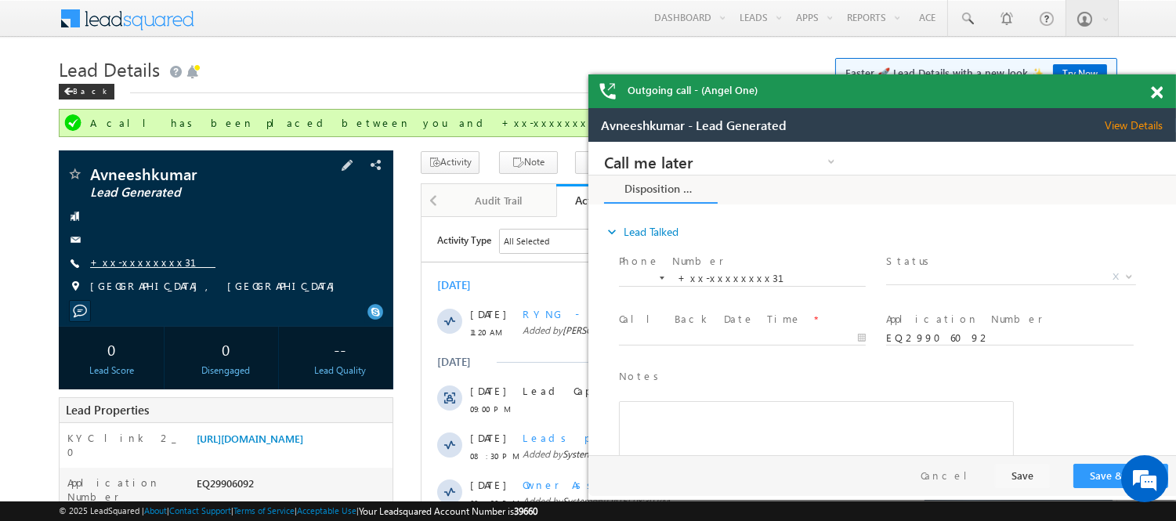
click at [138, 266] on link "+xx-xxxxxxxx31" at bounding box center [152, 261] width 125 height 13
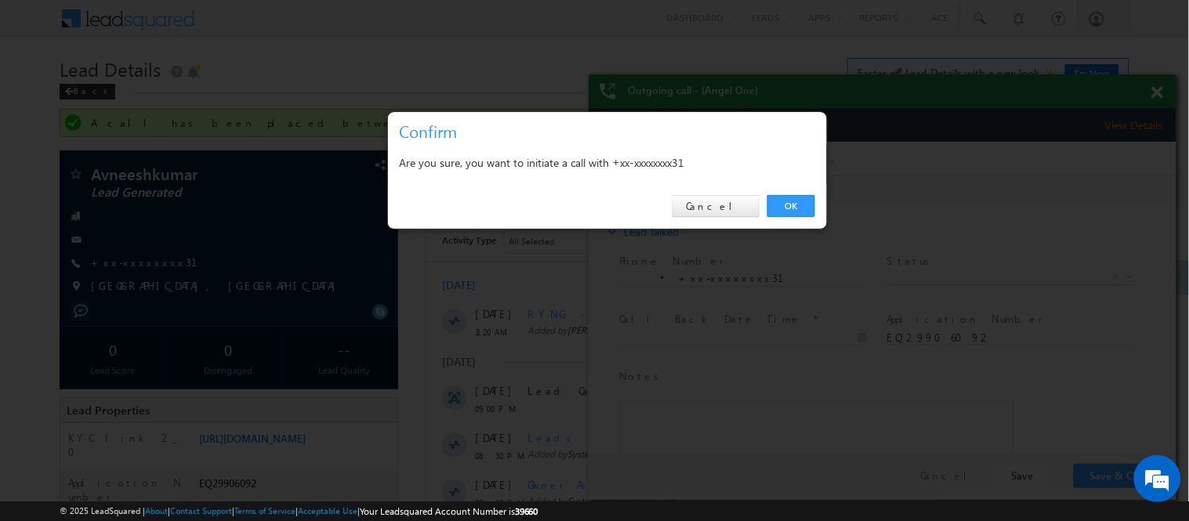
click at [788, 192] on div "OK Cancel" at bounding box center [607, 206] width 439 height 45
click at [795, 207] on link "OK" at bounding box center [791, 206] width 48 height 22
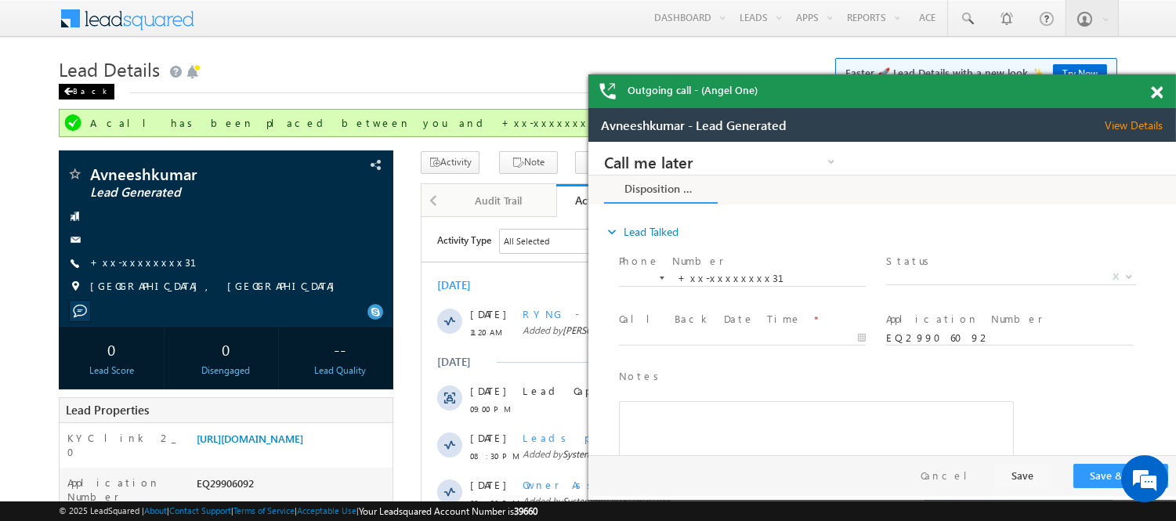
click at [79, 92] on div "Back" at bounding box center [87, 92] width 56 height 16
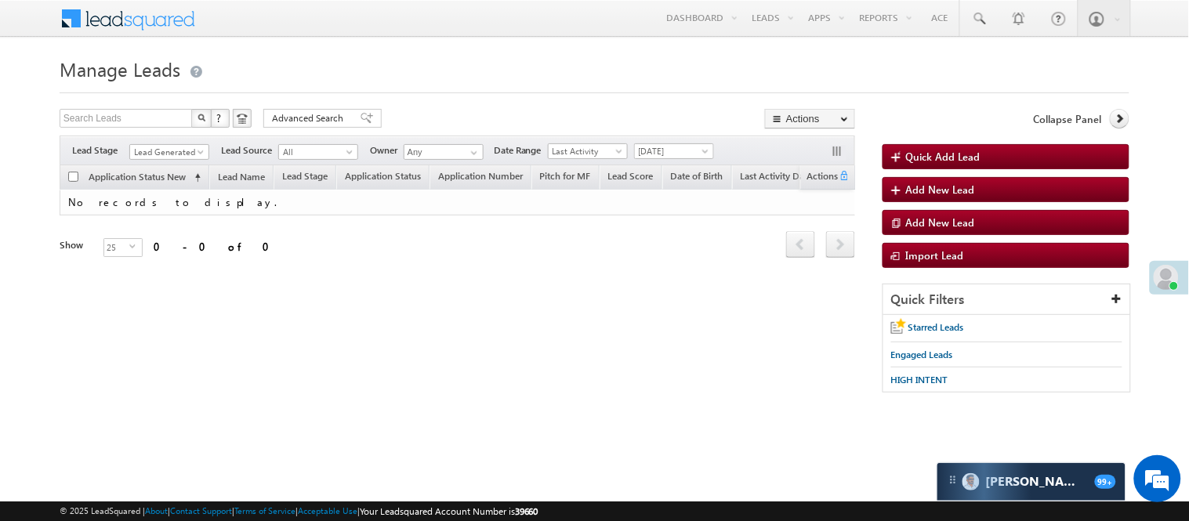
click at [169, 158] on span "Lead Generated" at bounding box center [167, 152] width 74 height 14
click at [169, 154] on span "Lead Generated" at bounding box center [167, 152] width 74 height 14
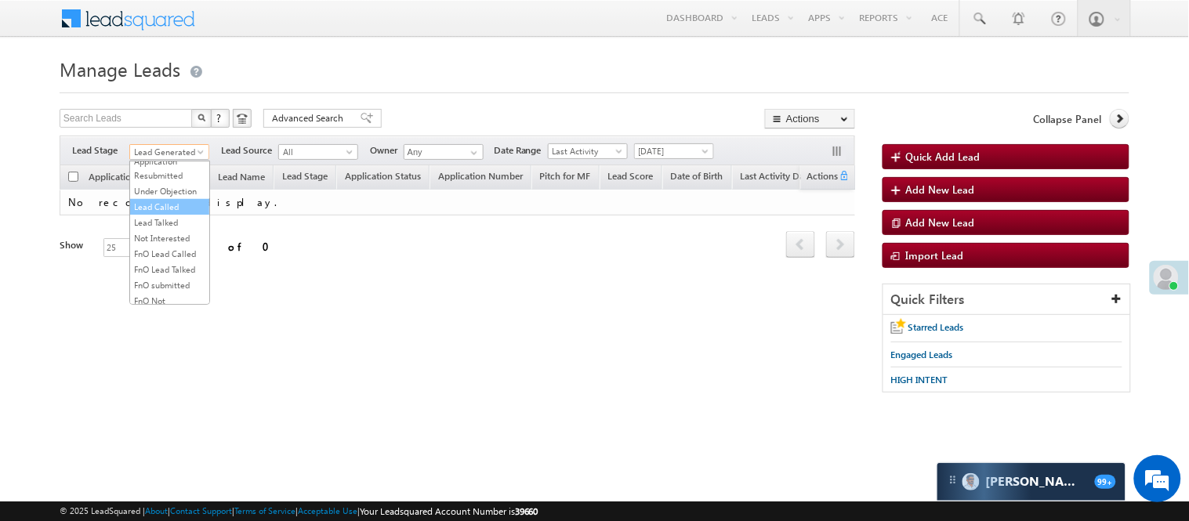
click at [169, 214] on link "Lead Called" at bounding box center [169, 207] width 79 height 14
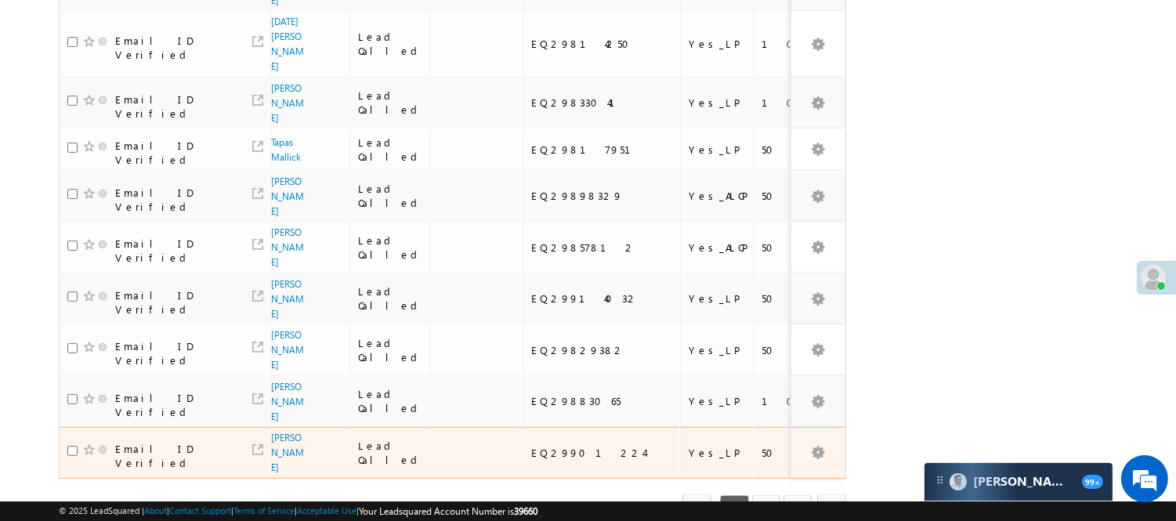
scroll to position [1041, 0]
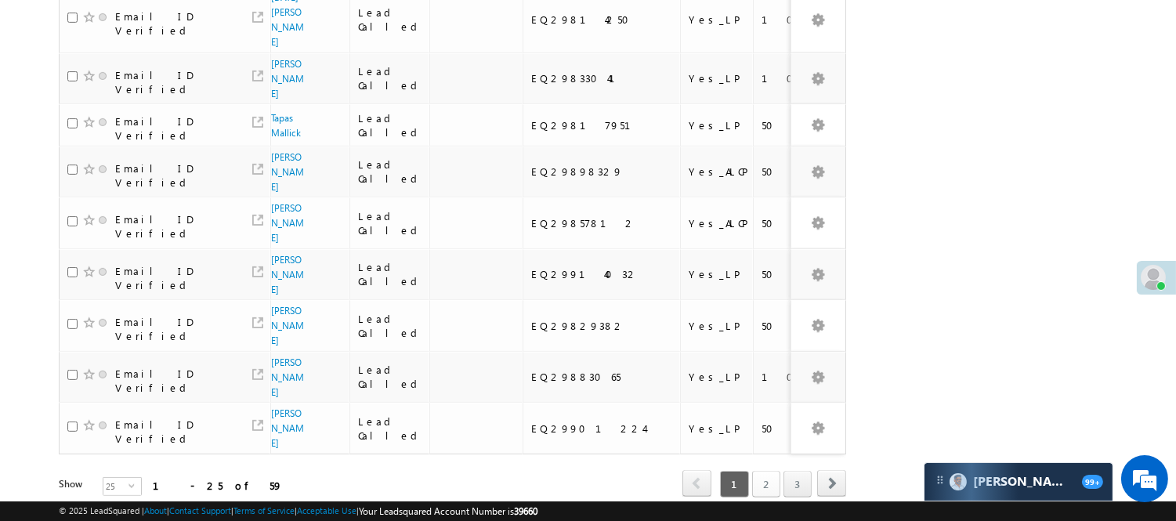
click at [764, 471] on link "2" at bounding box center [766, 484] width 28 height 27
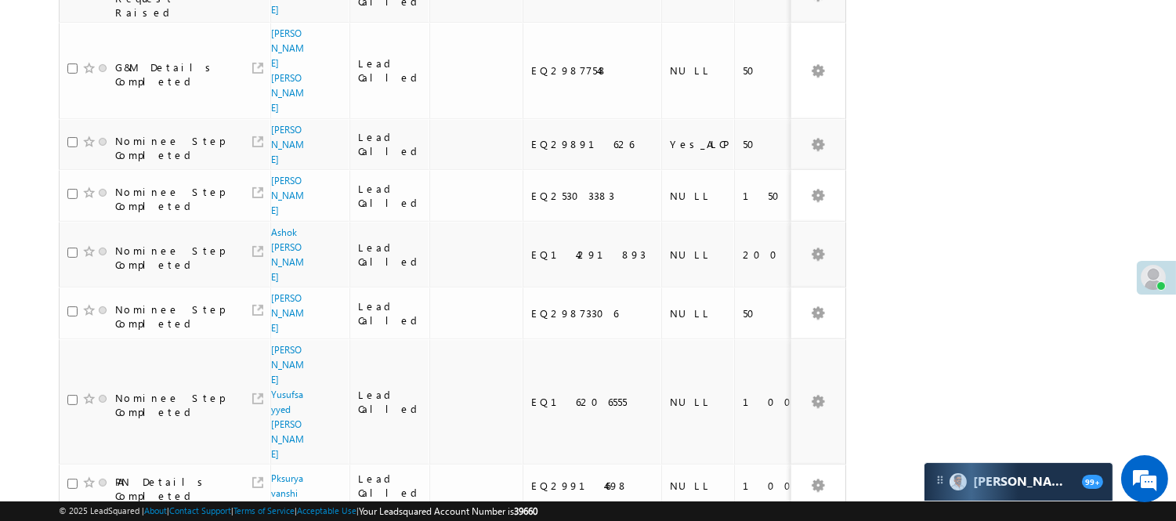
scroll to position [1071, 0]
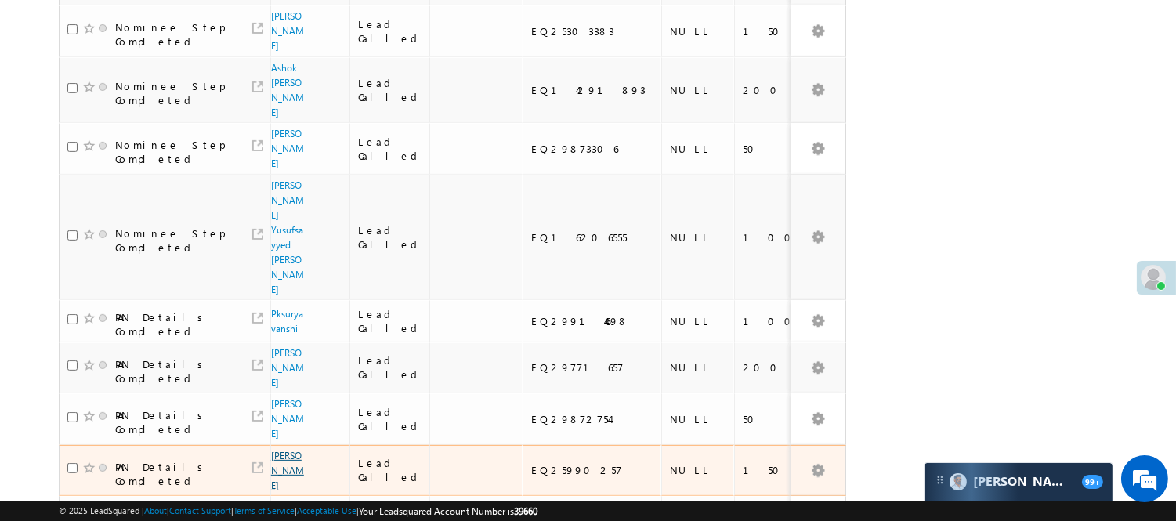
click at [288, 450] on link "Radha Pandiya" at bounding box center [287, 471] width 33 height 42
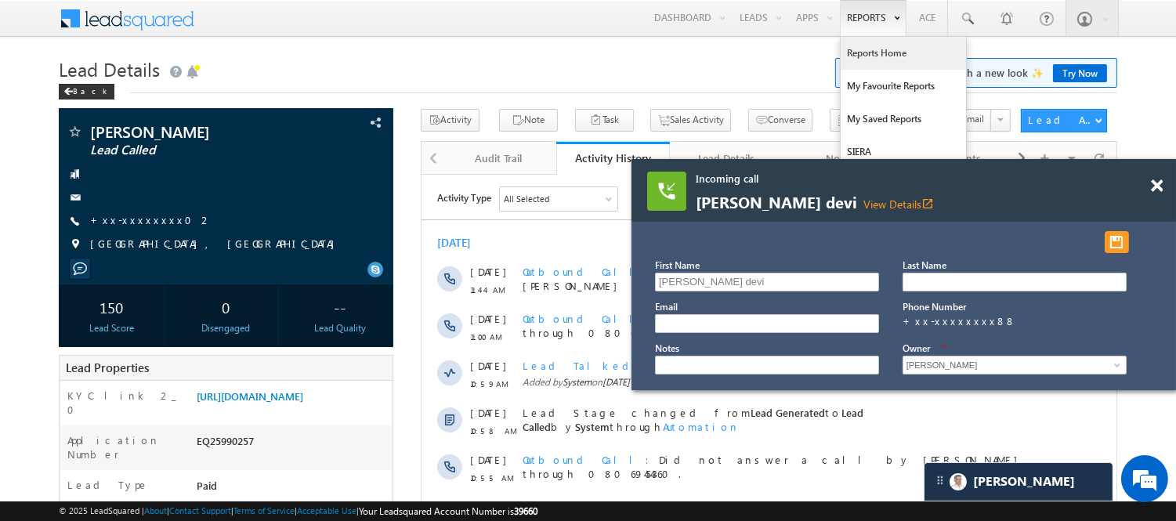
click at [873, 53] on link "Reports Home" at bounding box center [903, 53] width 125 height 33
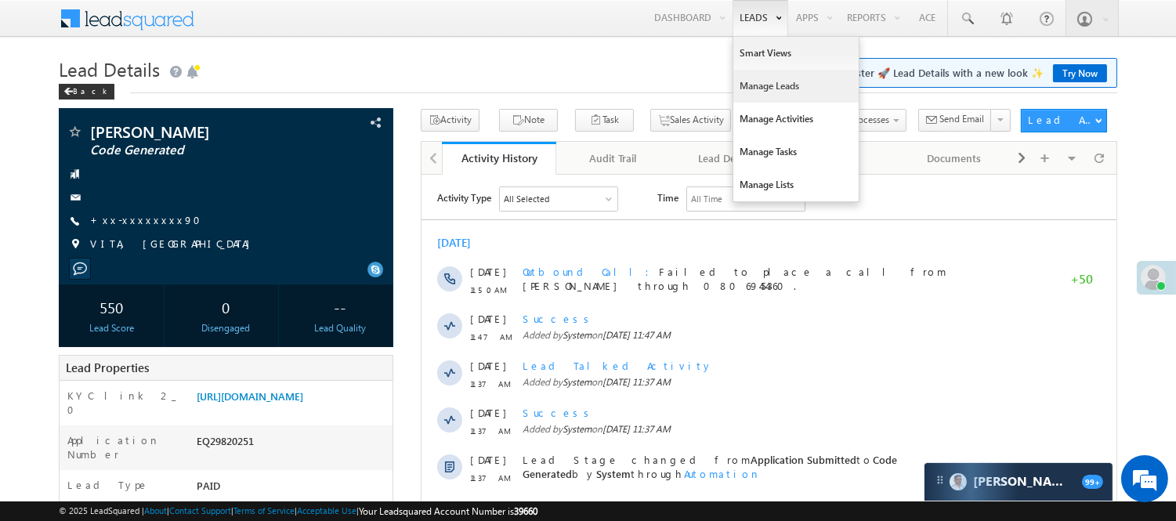
click at [776, 92] on link "Manage Leads" at bounding box center [796, 86] width 125 height 33
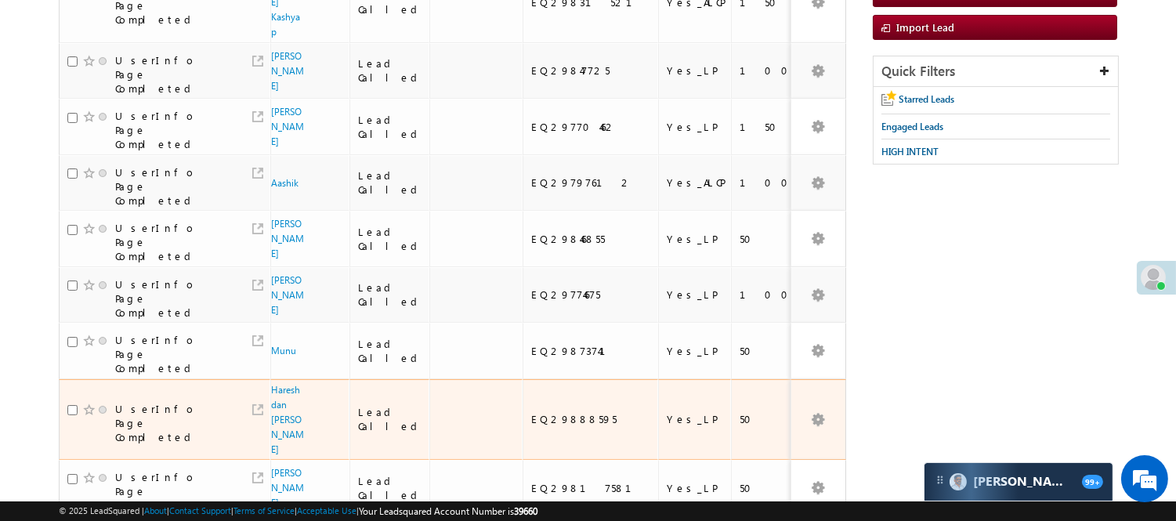
scroll to position [287, 0]
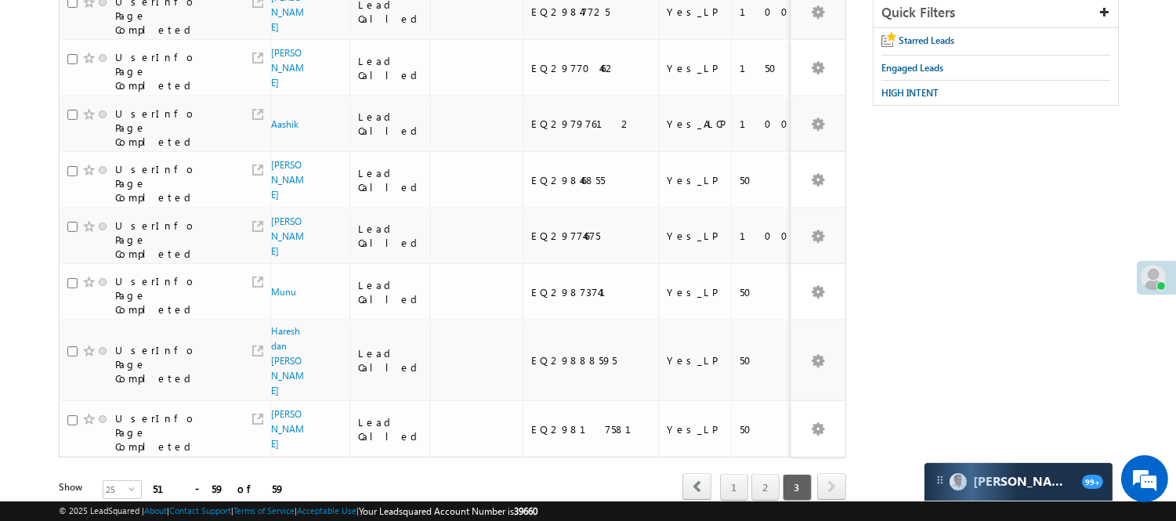
click at [748, 474] on div "1 2 3" at bounding box center [764, 487] width 95 height 27
click at [763, 474] on link "2" at bounding box center [766, 487] width 28 height 27
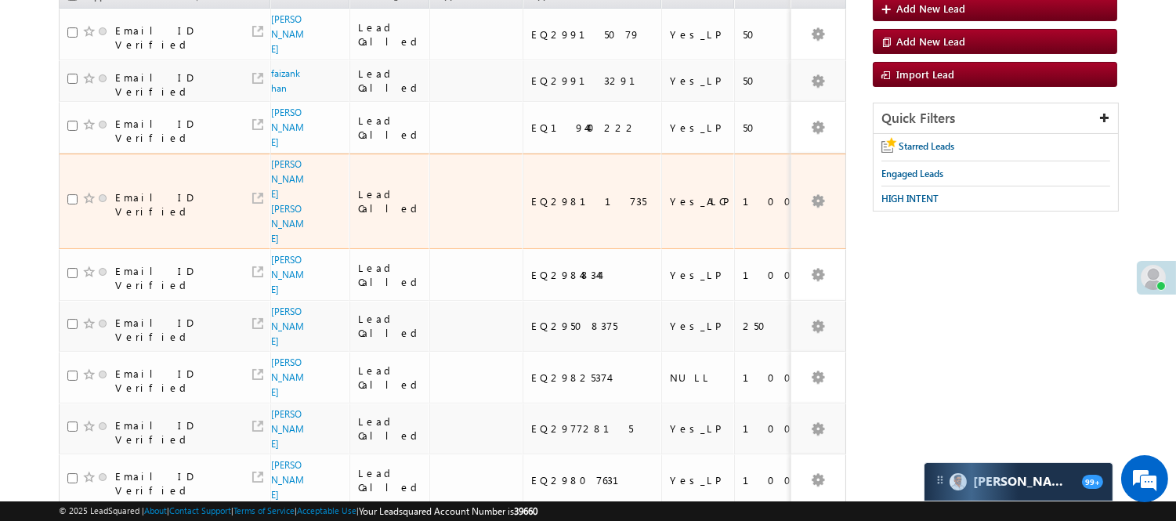
scroll to position [114, 0]
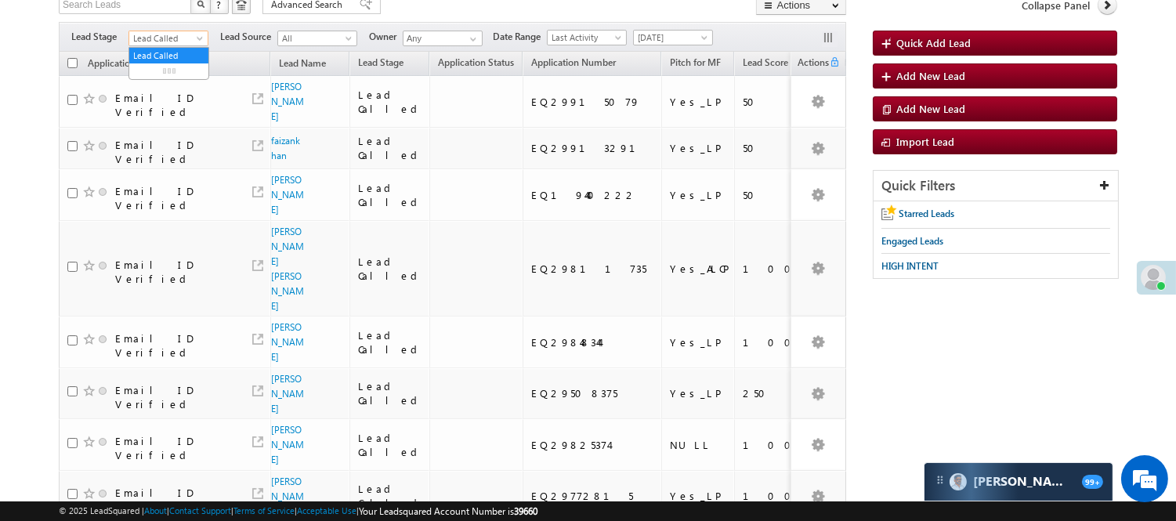
drag, startPoint x: 165, startPoint y: 42, endPoint x: 166, endPoint y: 80, distance: 38.4
click at [165, 41] on span "Lead Called" at bounding box center [166, 38] width 74 height 14
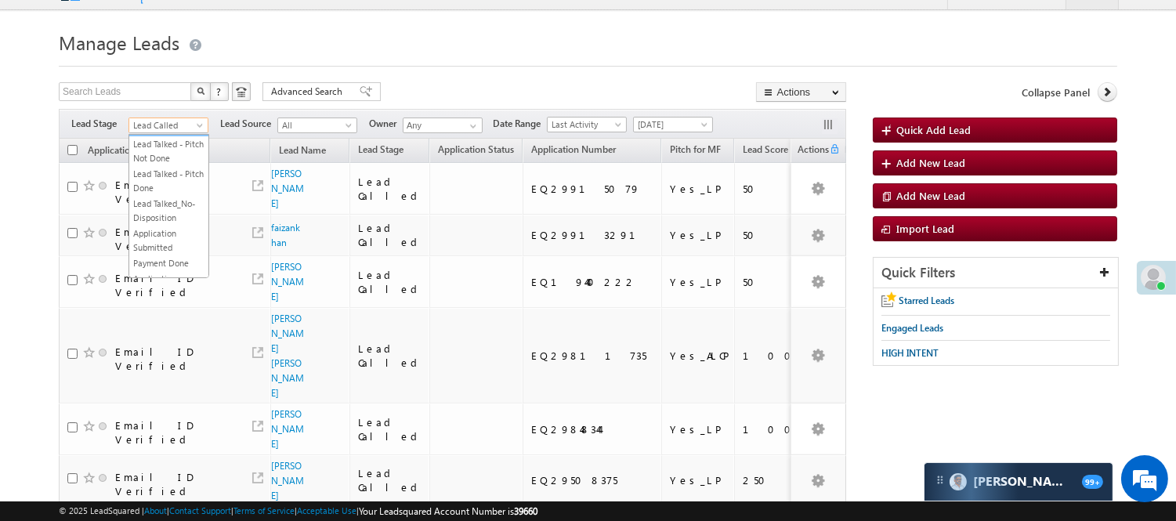
scroll to position [0, 0]
click at [157, 151] on link "Lead Generated" at bounding box center [168, 158] width 79 height 14
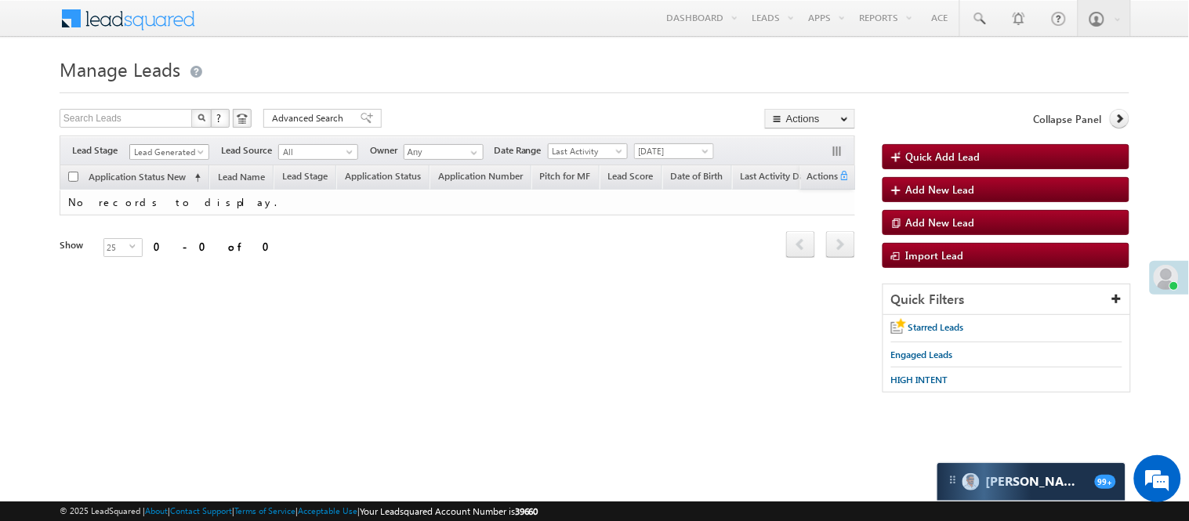
click at [175, 154] on span "Lead Generated" at bounding box center [167, 152] width 74 height 14
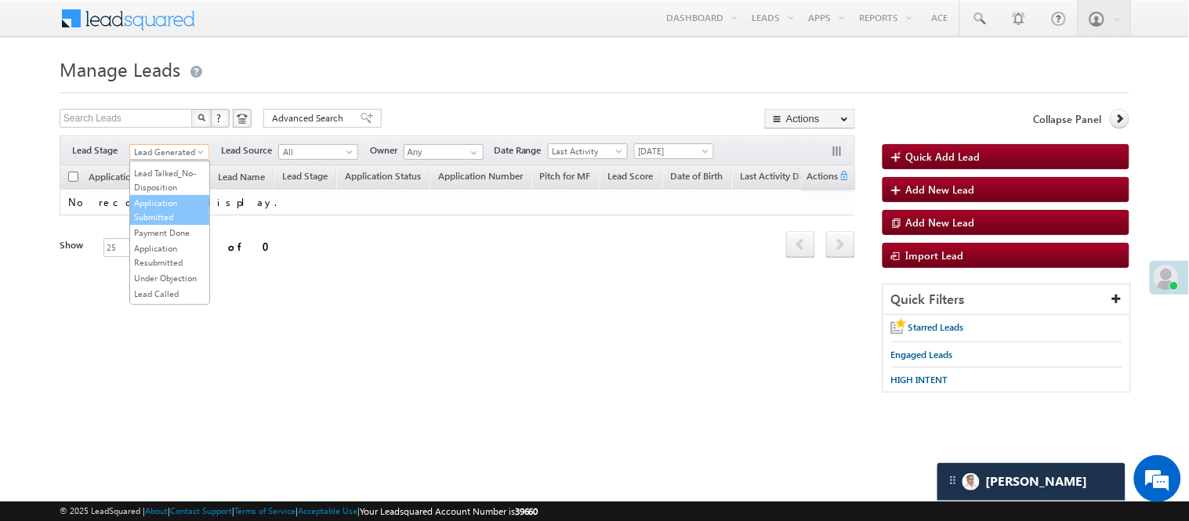
click at [161, 224] on link "Application Submitted" at bounding box center [169, 210] width 79 height 28
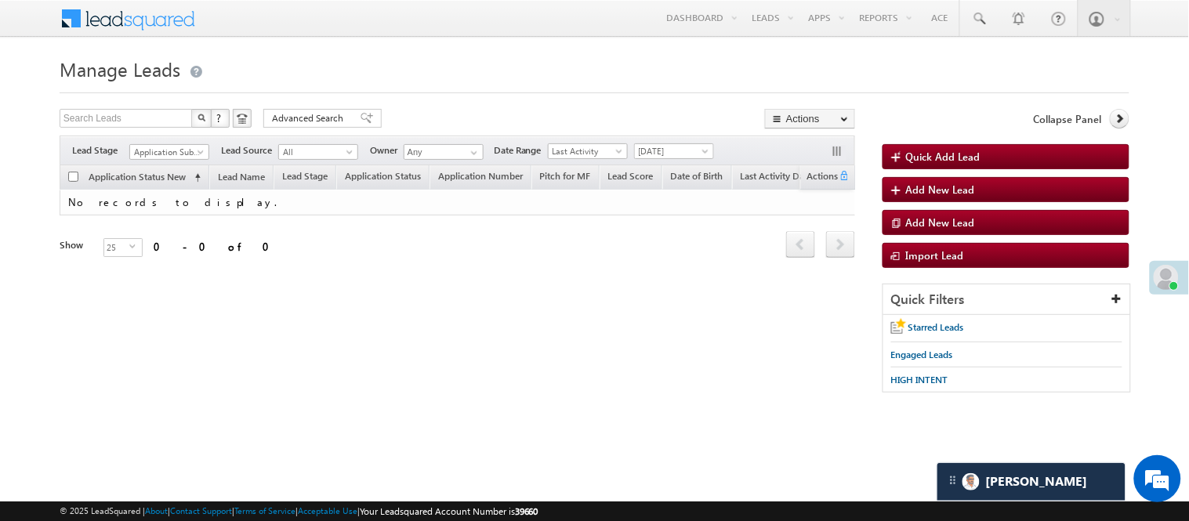
drag, startPoint x: 664, startPoint y: 142, endPoint x: 665, endPoint y: 151, distance: 9.4
click at [665, 142] on div "Filters Lead Stage All Lead Generated Lead Talked - Pitch Not Done Lead Talked …" at bounding box center [457, 151] width 795 height 30
click at [665, 151] on span "[DATE]" at bounding box center [672, 151] width 74 height 14
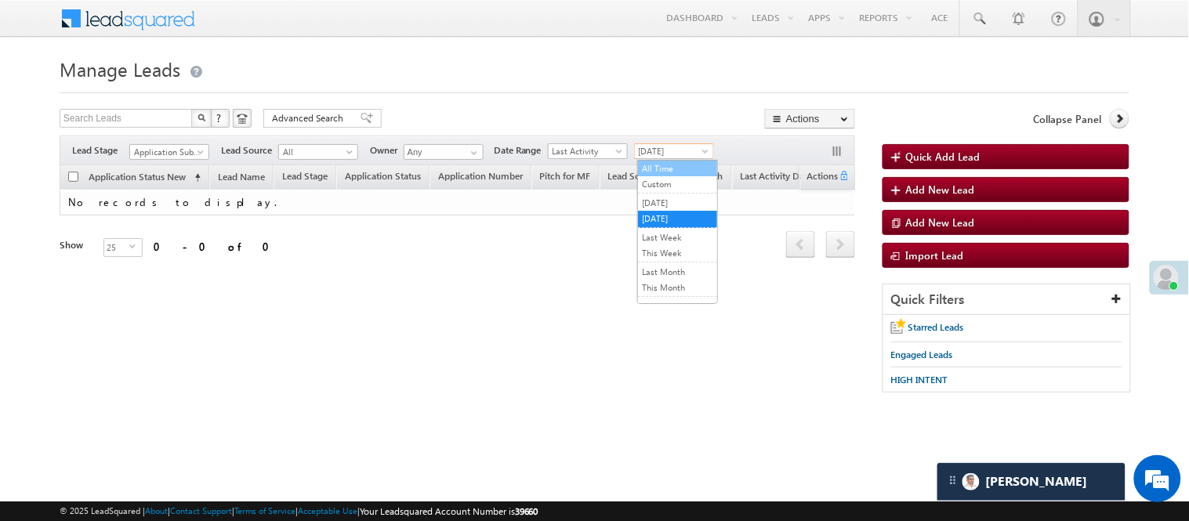
click at [670, 173] on link "All Time" at bounding box center [677, 168] width 79 height 14
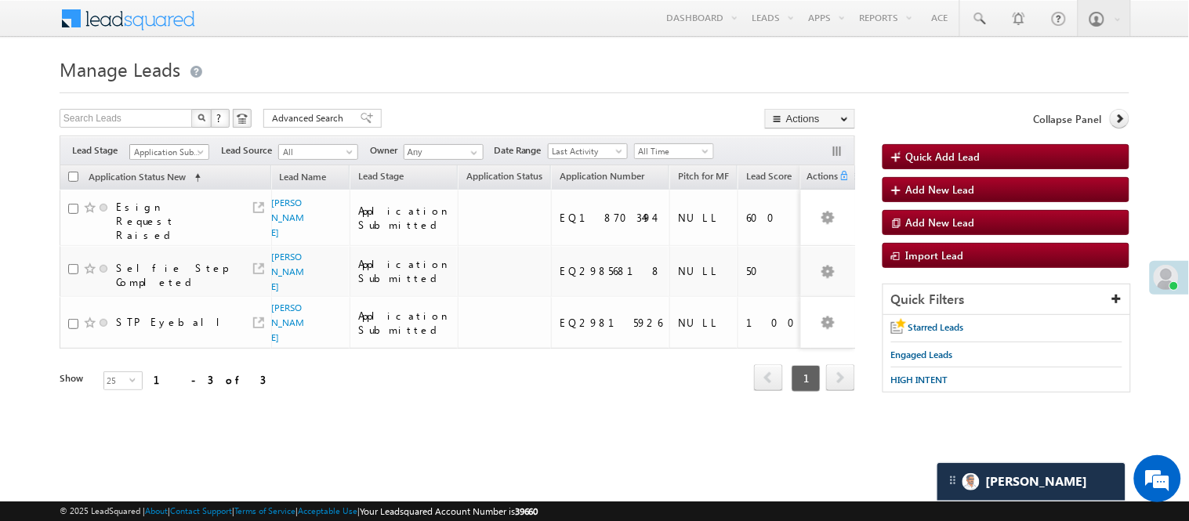
click at [186, 147] on span "Application Submitted" at bounding box center [167, 152] width 74 height 14
click at [160, 176] on link "All" at bounding box center [169, 169] width 79 height 14
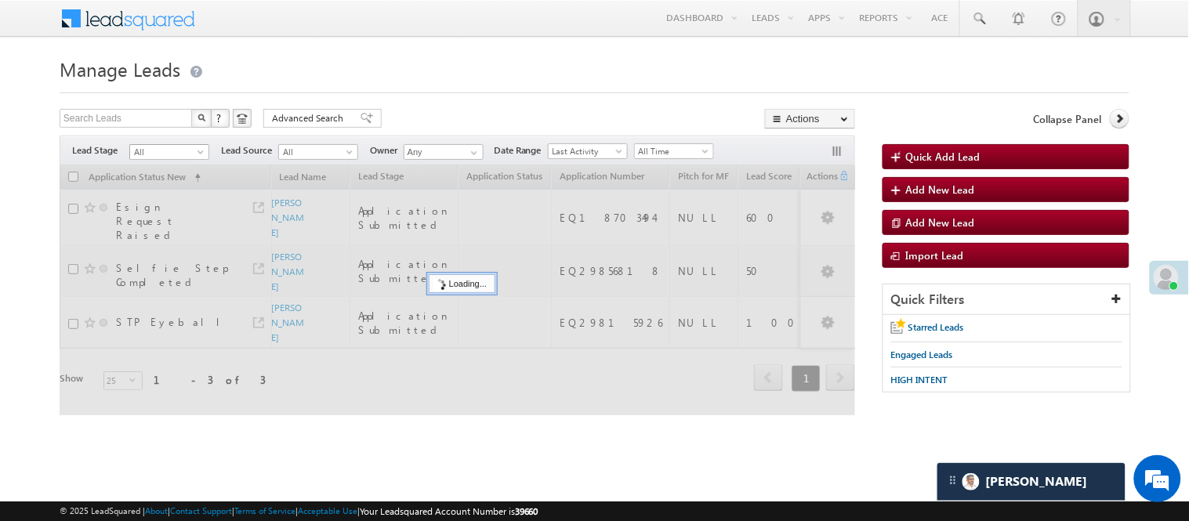
click at [167, 157] on span "All" at bounding box center [167, 152] width 74 height 14
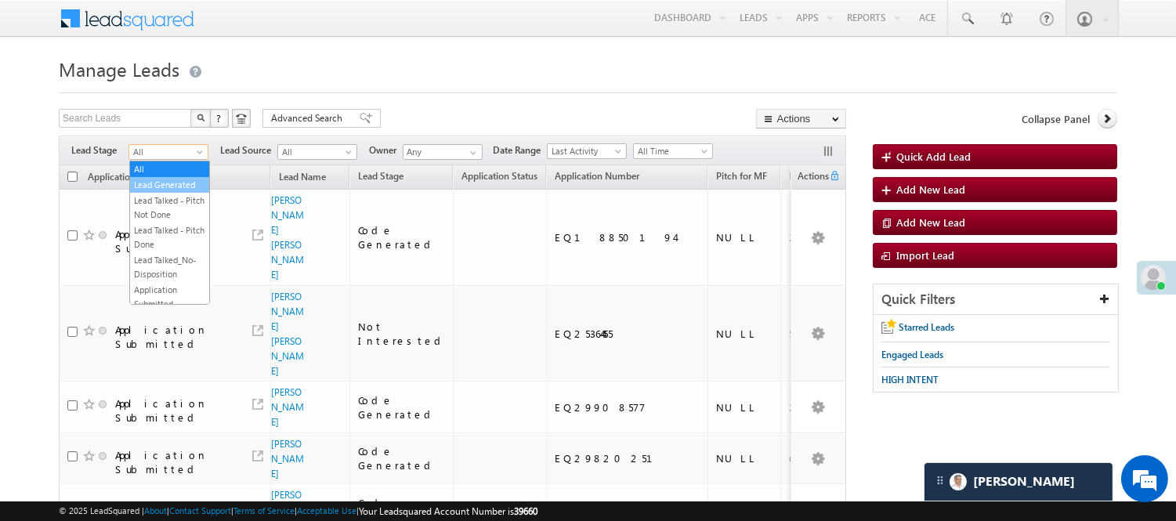
click at [163, 192] on link "Lead Generated" at bounding box center [169, 185] width 79 height 14
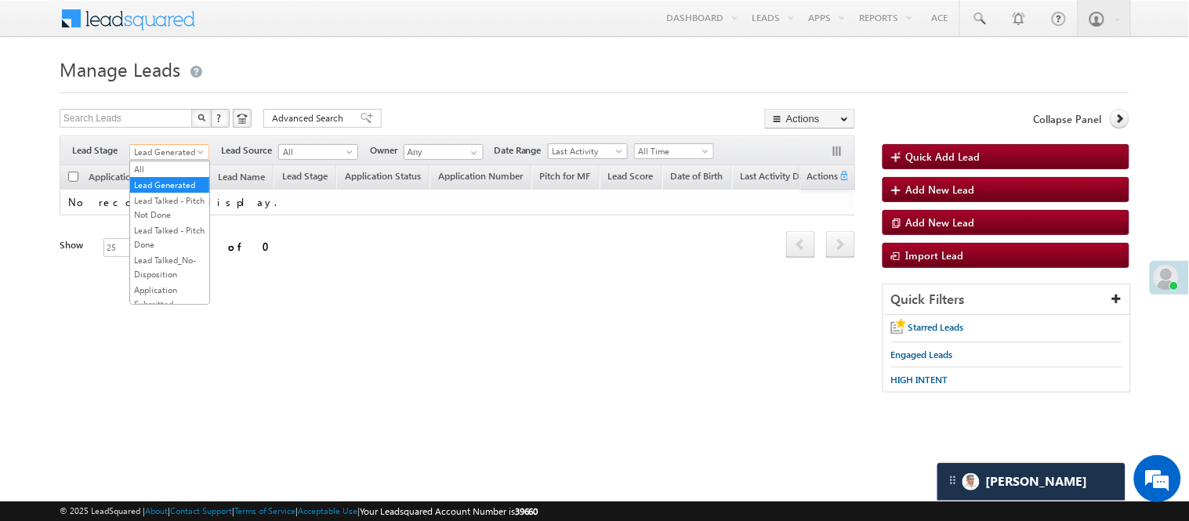
click at [174, 150] on span "Lead Generated" at bounding box center [167, 152] width 74 height 14
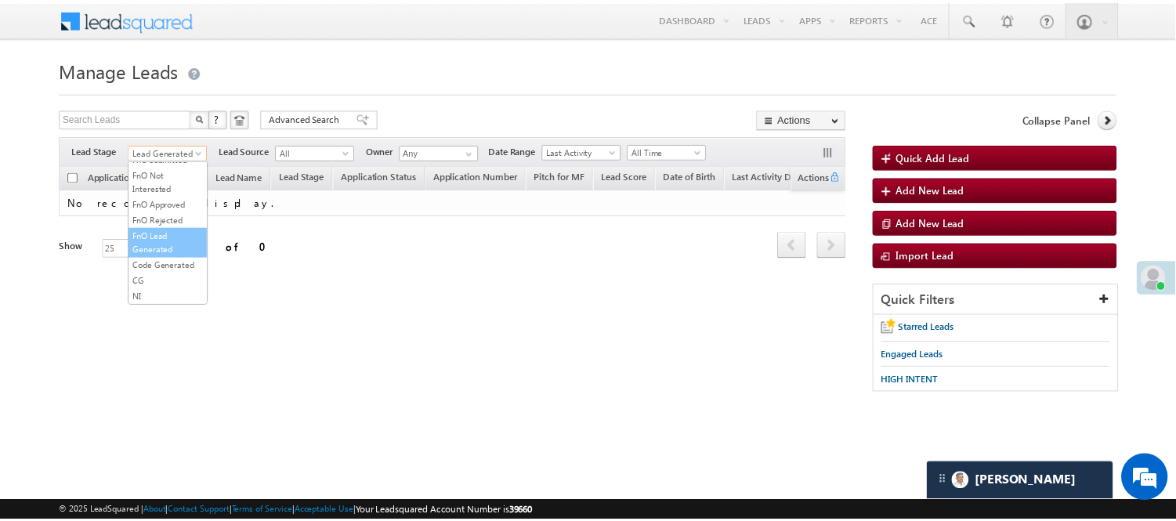
scroll to position [215, 0]
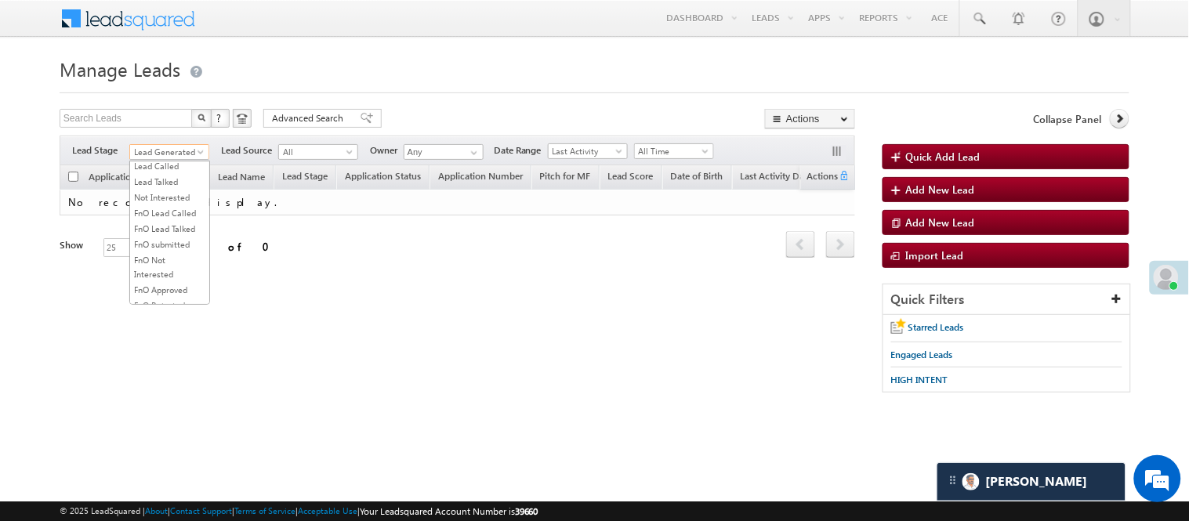
drag, startPoint x: 176, startPoint y: 204, endPoint x: 176, endPoint y: 190, distance: 14.1
click at [176, 190] on ul "All Lead Generated Lead Talked - Pitch Not Done Lead Talked - Pitch Done Lead T…" at bounding box center [169, 233] width 81 height 144
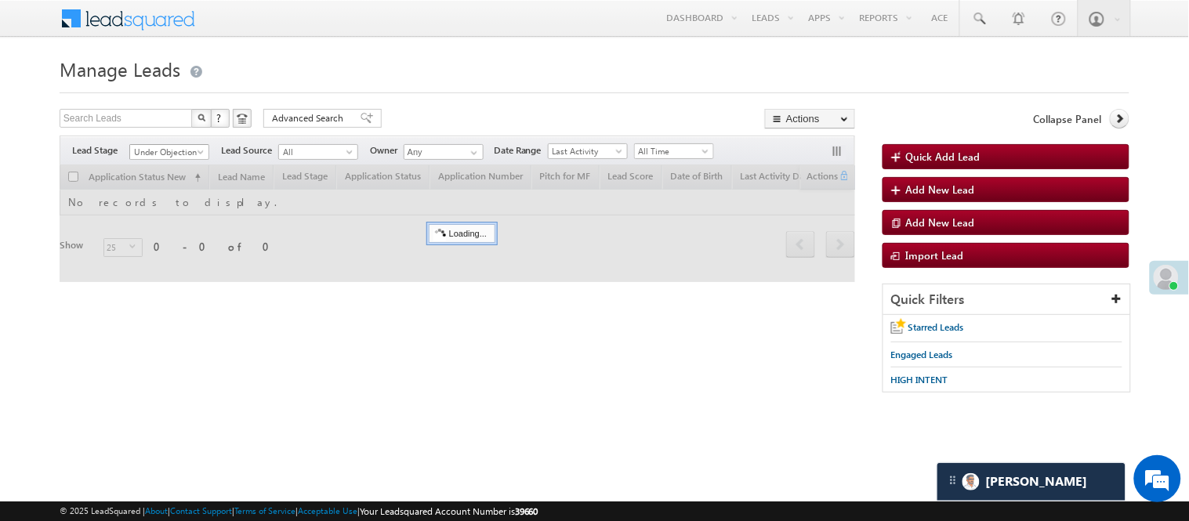
click at [165, 150] on span "Under Objection" at bounding box center [167, 152] width 74 height 14
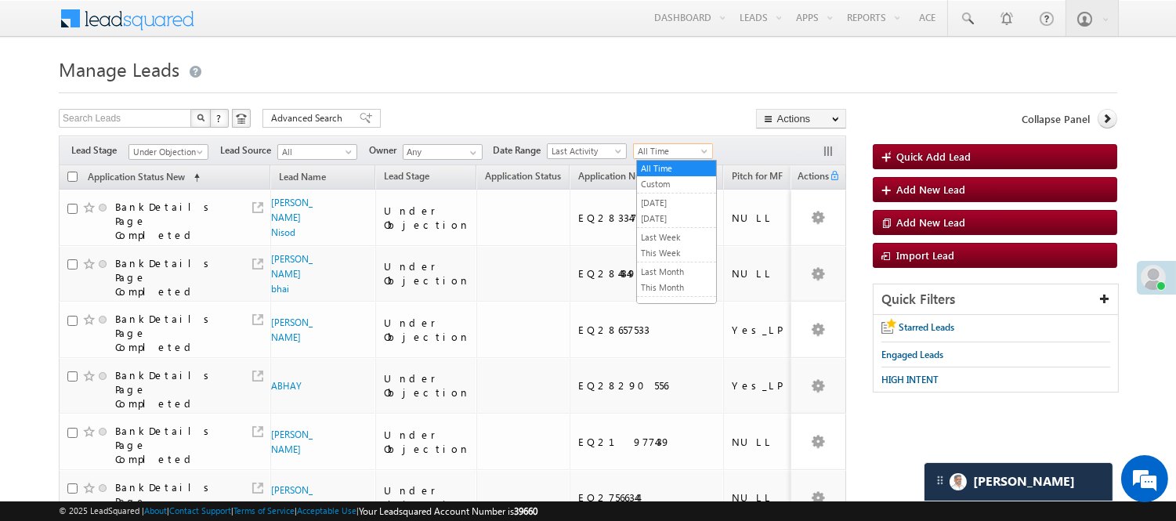
click at [685, 150] on span "All Time" at bounding box center [671, 151] width 74 height 14
click at [667, 223] on link "Today" at bounding box center [676, 219] width 79 height 14
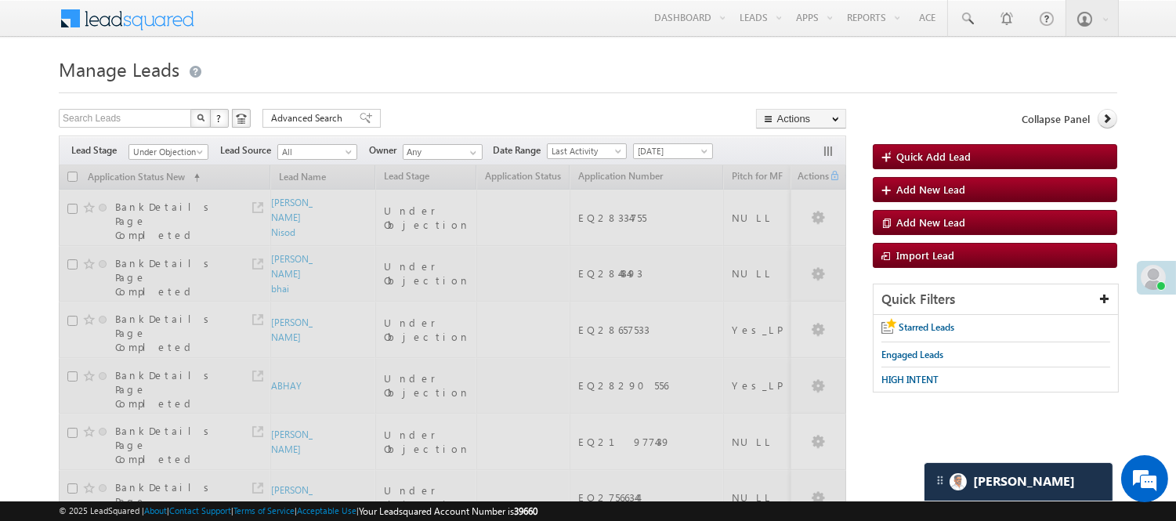
click at [455, 58] on h1 "Manage Leads" at bounding box center [588, 68] width 1059 height 31
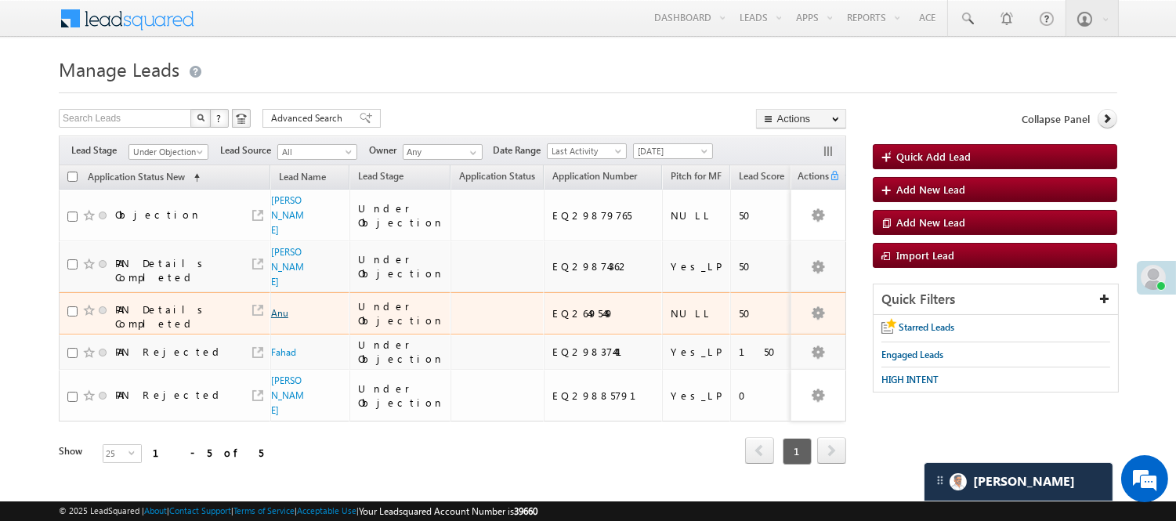
click at [282, 312] on link "Anu" at bounding box center [279, 313] width 17 height 12
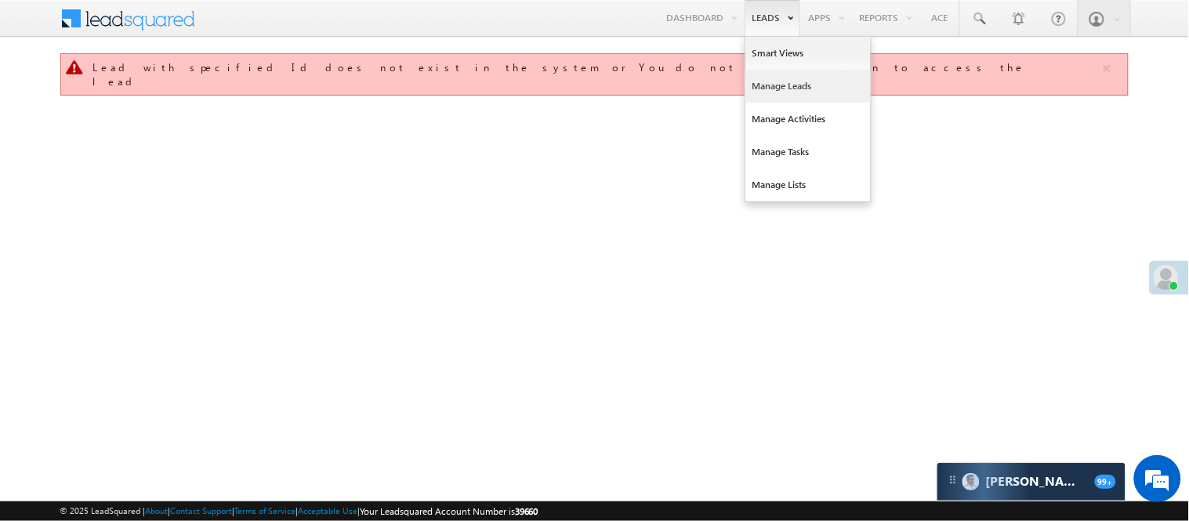
click at [786, 89] on link "Manage Leads" at bounding box center [807, 86] width 125 height 33
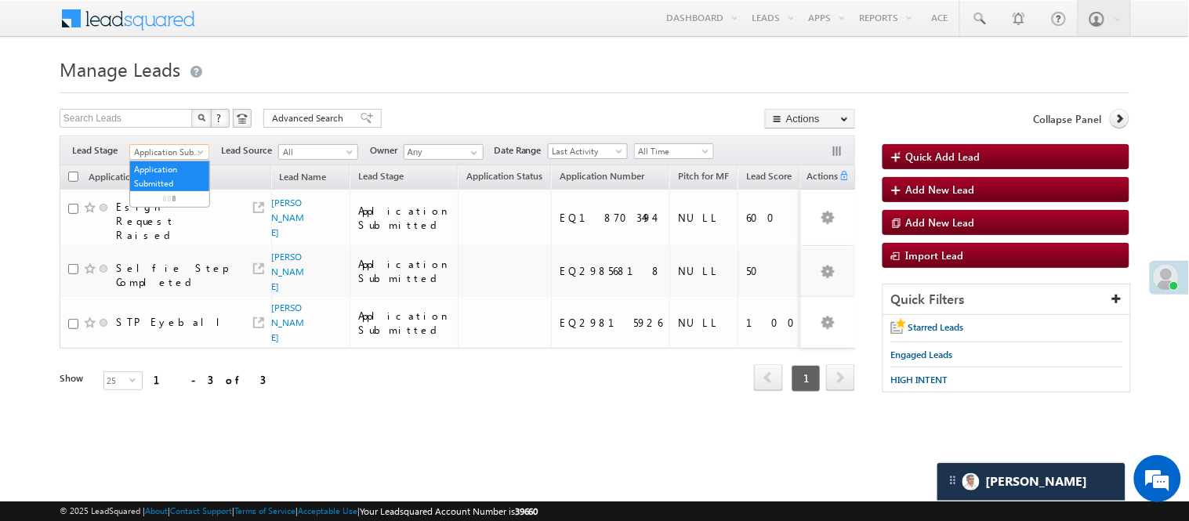
click at [173, 150] on span "Application Submitted" at bounding box center [167, 152] width 74 height 14
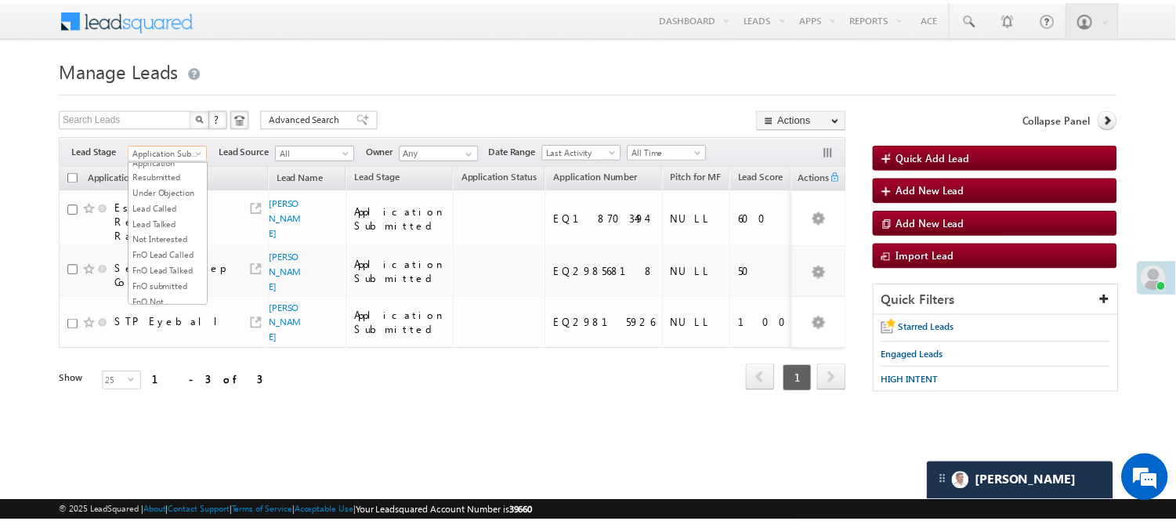
scroll to position [174, 0]
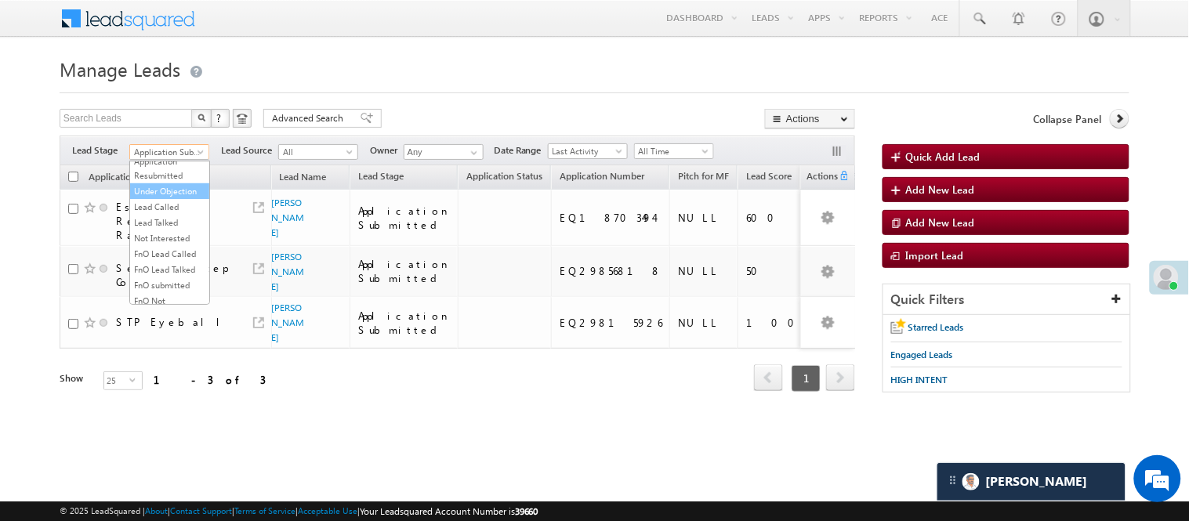
click at [162, 198] on link "Under Objection" at bounding box center [169, 191] width 79 height 14
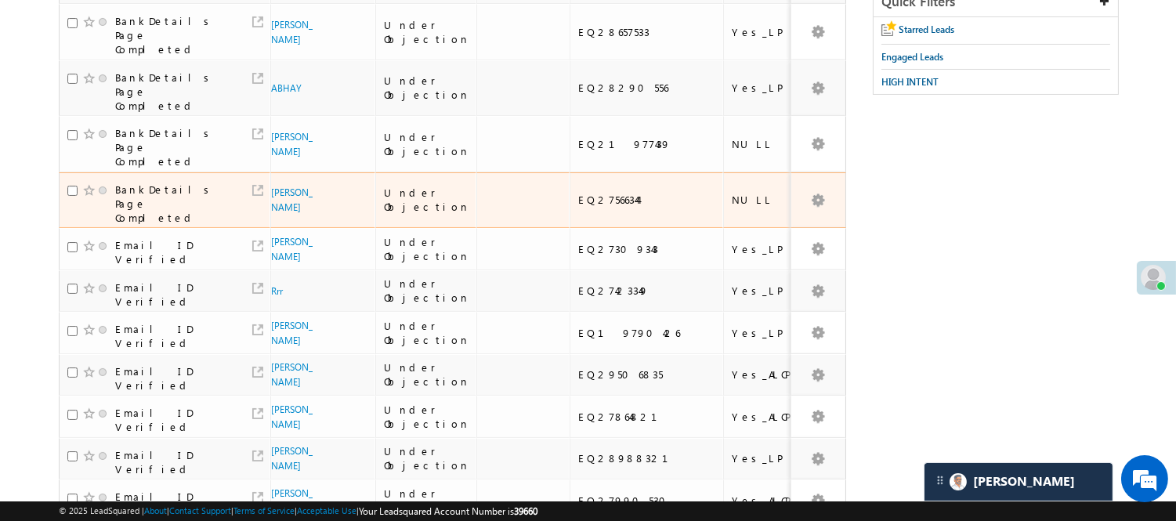
scroll to position [87, 0]
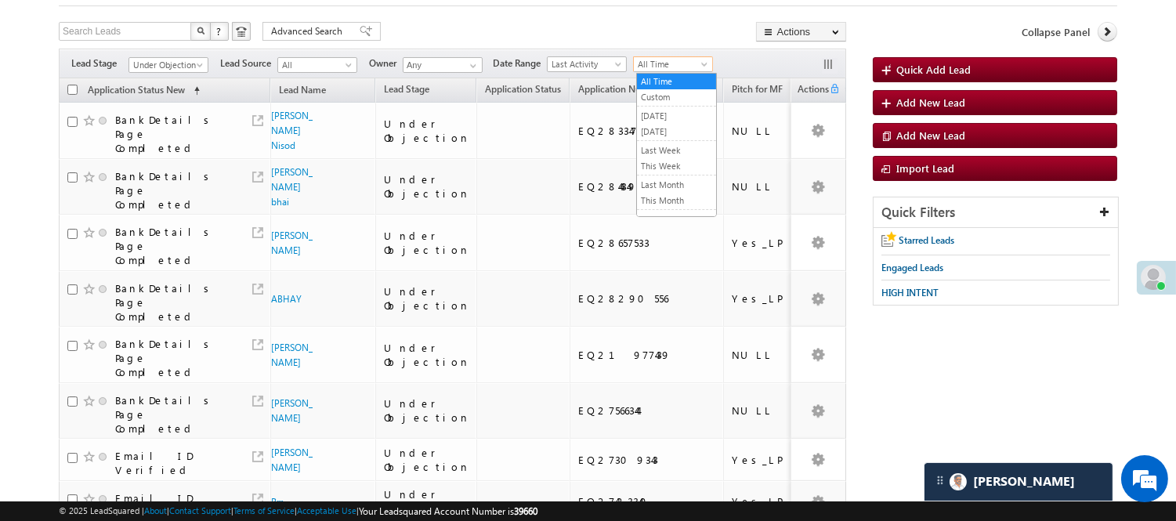
click at [684, 69] on span "All Time" at bounding box center [671, 64] width 74 height 14
click at [661, 136] on link "[DATE]" at bounding box center [676, 132] width 79 height 14
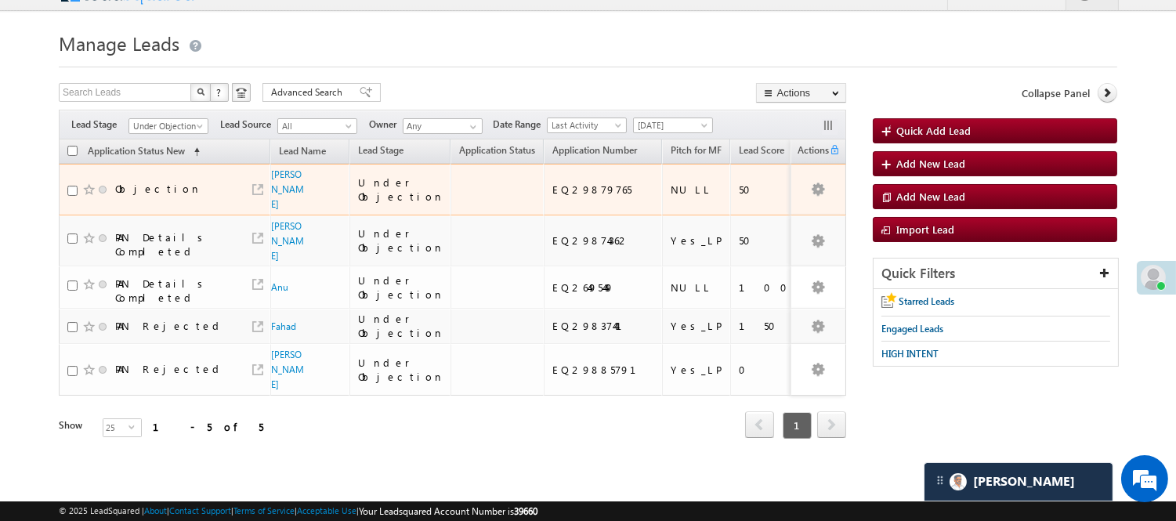
scroll to position [34, 0]
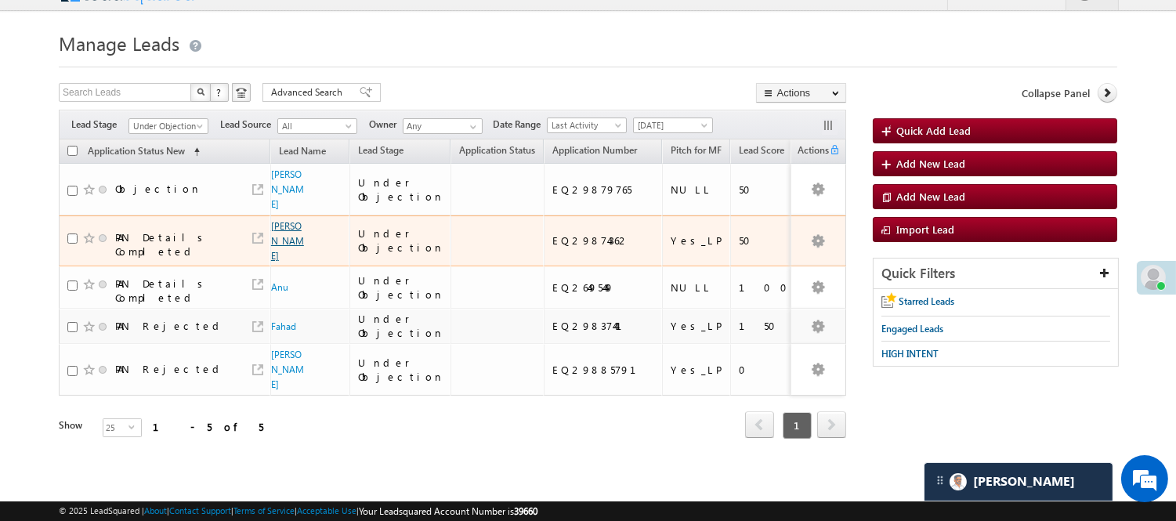
click at [279, 246] on link "[PERSON_NAME]" at bounding box center [287, 241] width 33 height 42
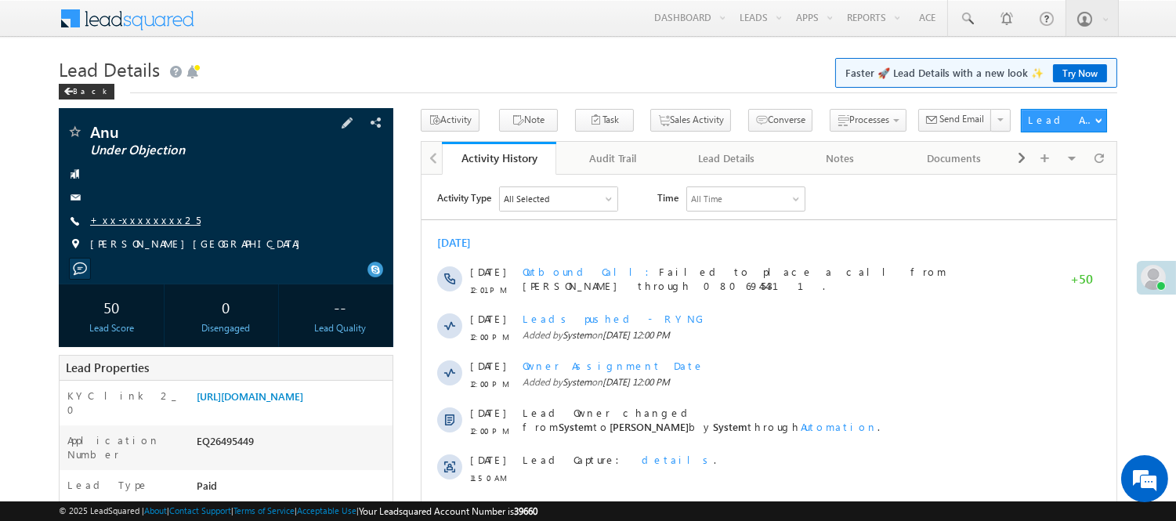
click at [147, 221] on link "+xx-xxxxxxxx25" at bounding box center [145, 219] width 111 height 13
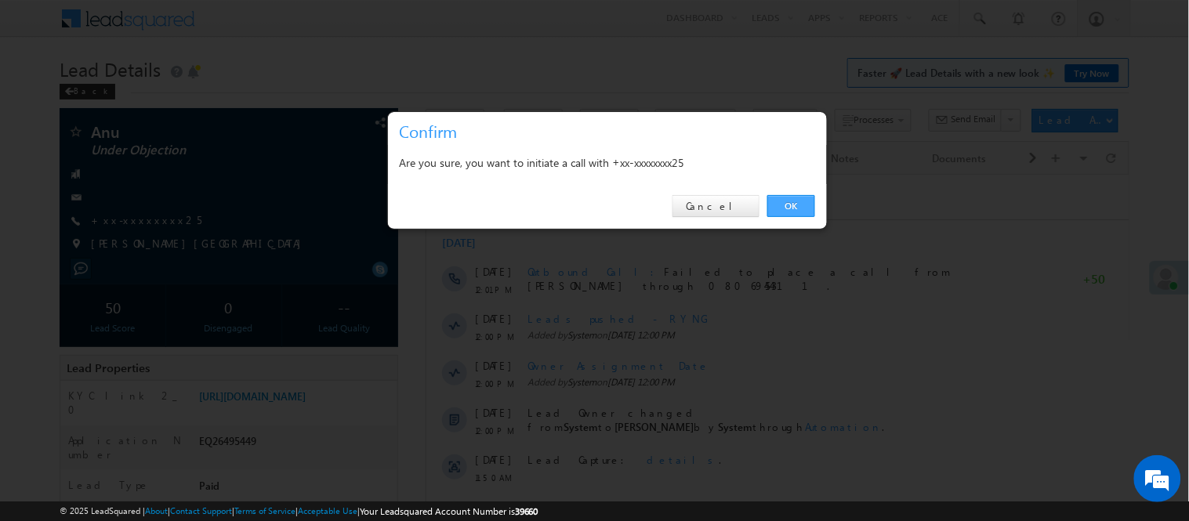
click at [785, 206] on link "OK" at bounding box center [791, 206] width 48 height 22
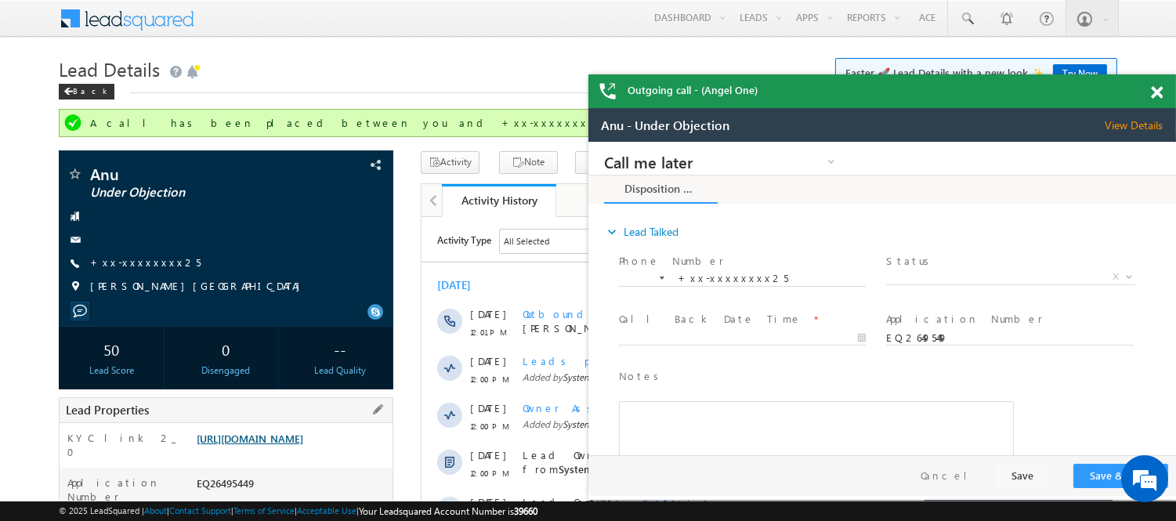
click at [303, 445] on link "https://angelbroking1-pk3em7sa.customui-test.leadsquared.com?leadId=dea4358b-cc…" at bounding box center [250, 438] width 107 height 13
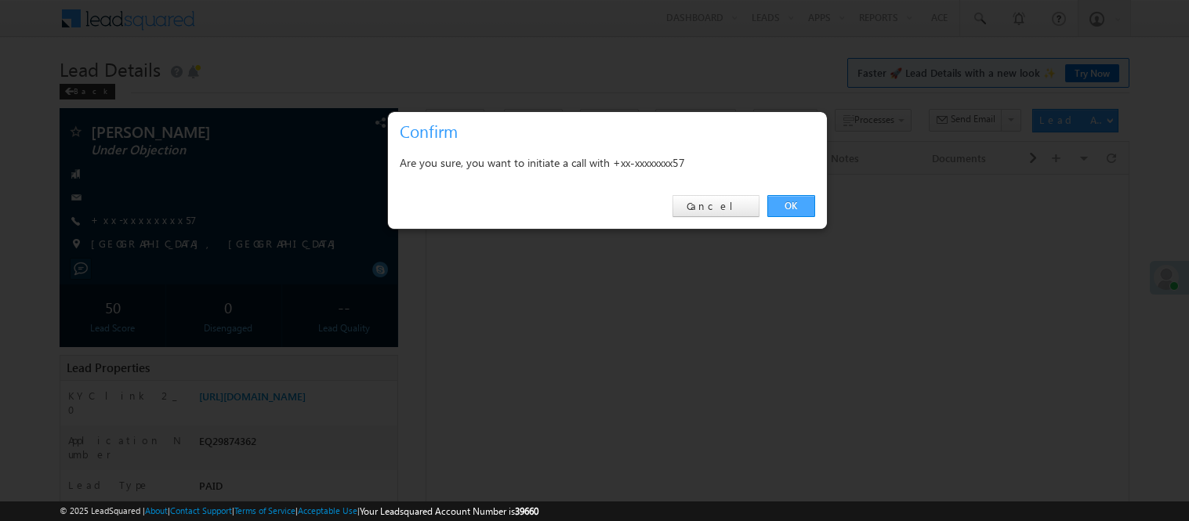
click at [787, 195] on link "OK" at bounding box center [791, 206] width 48 height 22
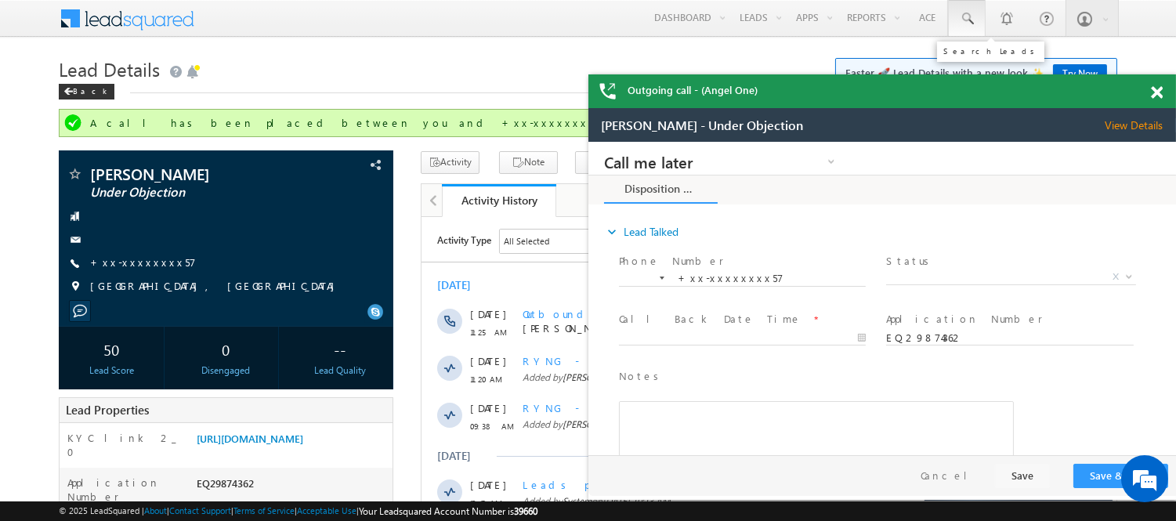
click at [973, 20] on span at bounding box center [967, 19] width 16 height 16
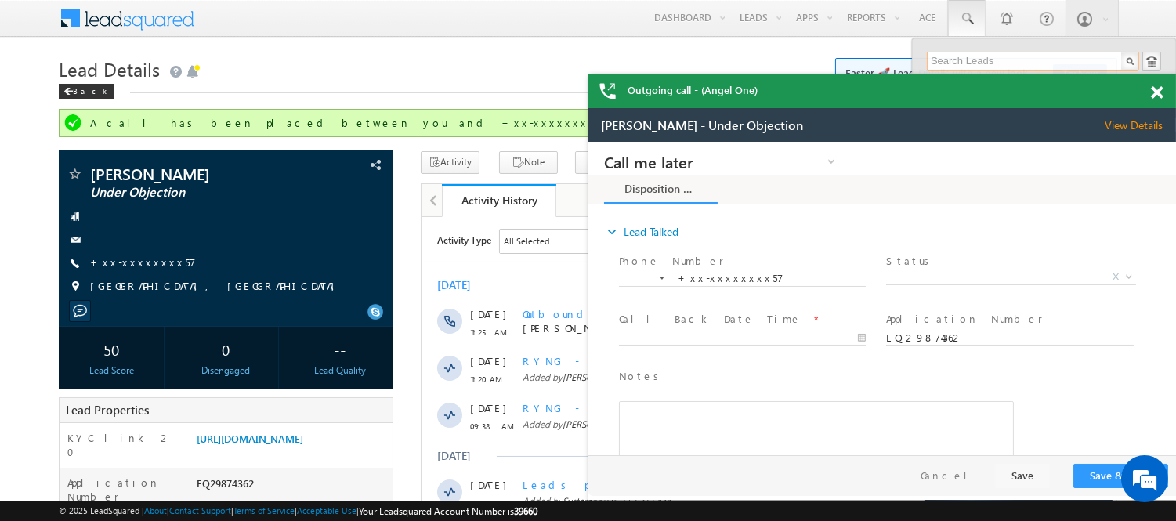
click at [998, 57] on input "text" at bounding box center [1033, 61] width 212 height 19
paste input "8814974021"
click at [1154, 92] on span at bounding box center [1157, 92] width 12 height 13
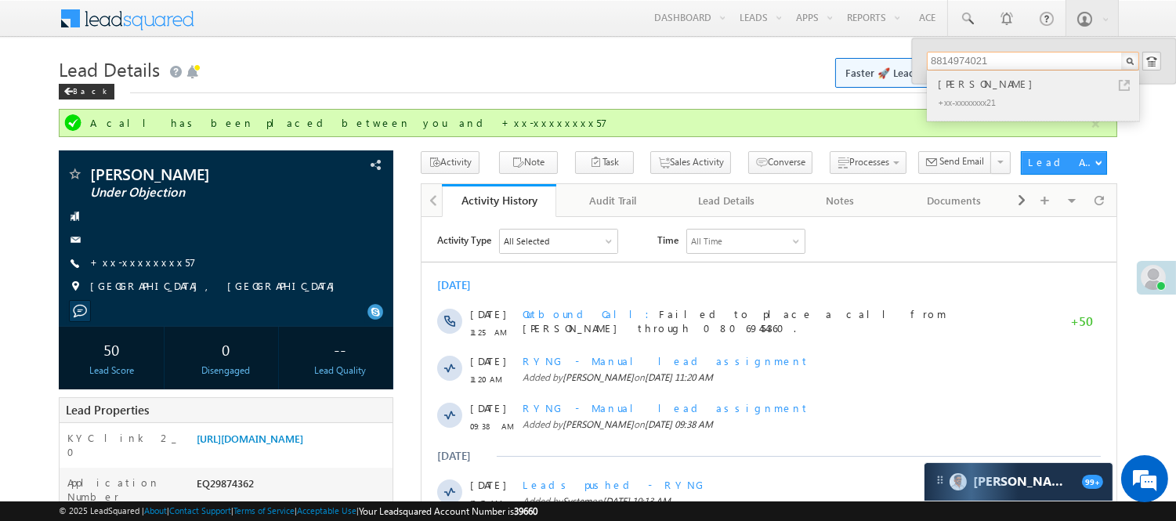
type input "8814974021"
click at [937, 94] on div "+xx-xxxxxxxx21" at bounding box center [1040, 101] width 210 height 19
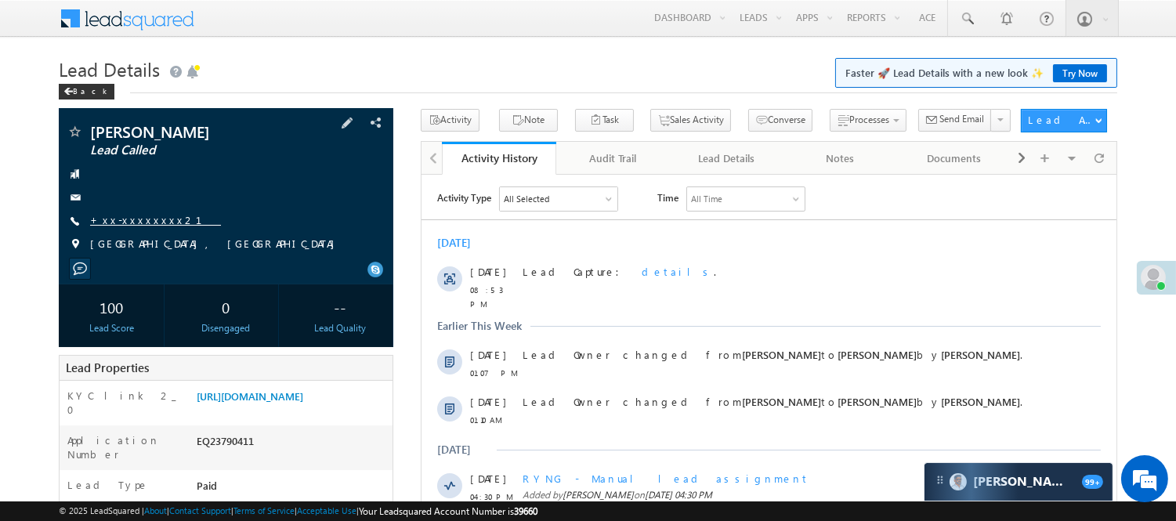
click at [153, 220] on link "+xx-xxxxxxxx21" at bounding box center [155, 219] width 131 height 13
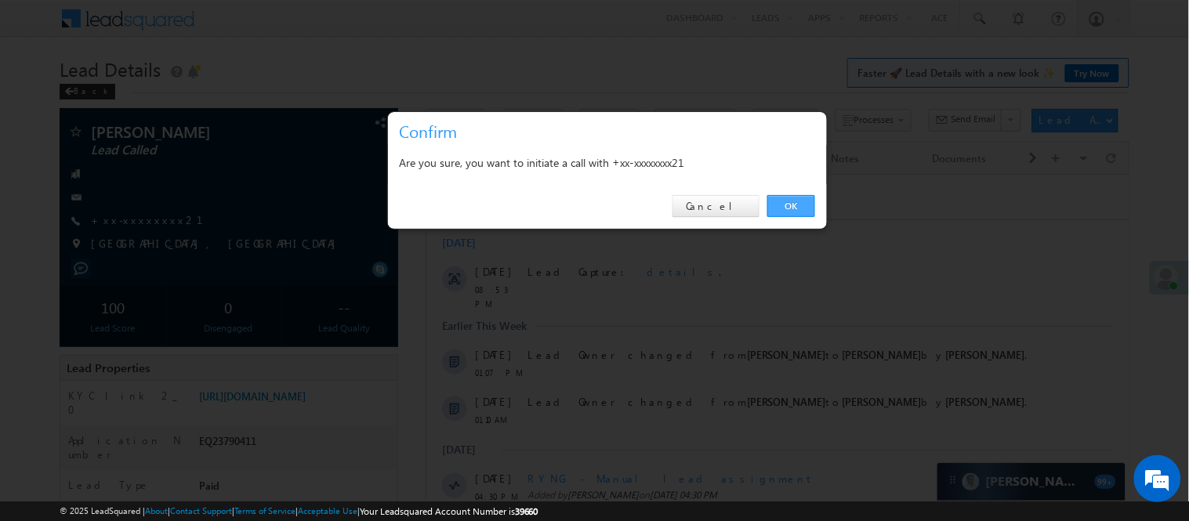
click at [792, 205] on link "OK" at bounding box center [791, 206] width 48 height 22
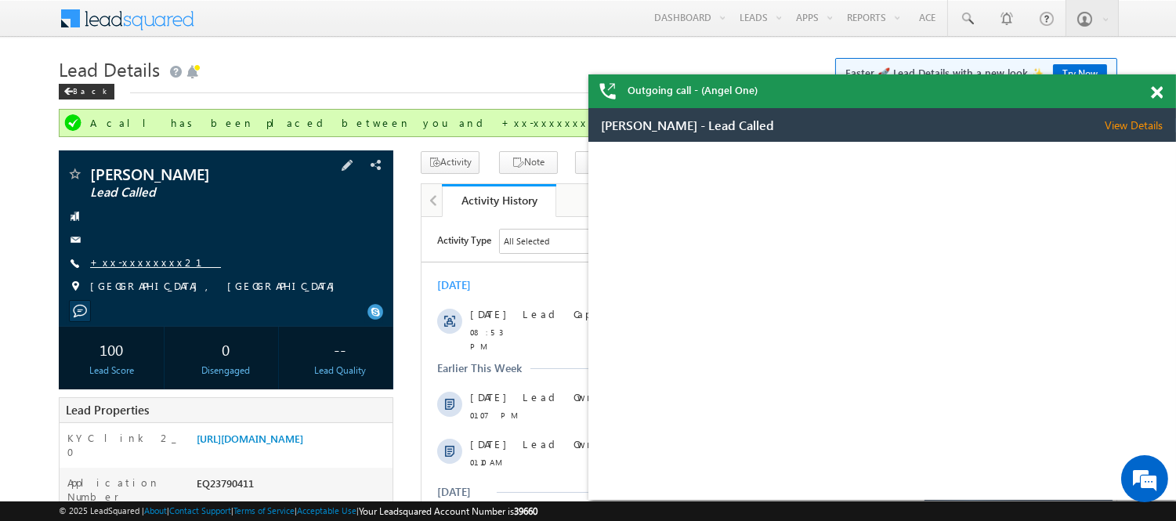
click at [142, 262] on link "+xx-xxxxxxxx21" at bounding box center [155, 261] width 131 height 13
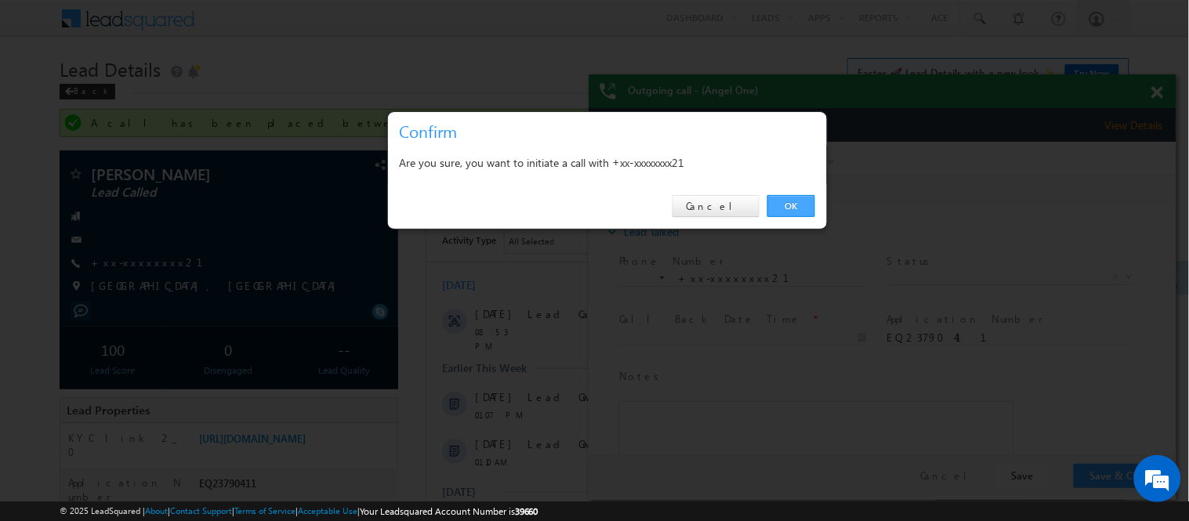
click at [781, 208] on link "OK" at bounding box center [791, 206] width 48 height 22
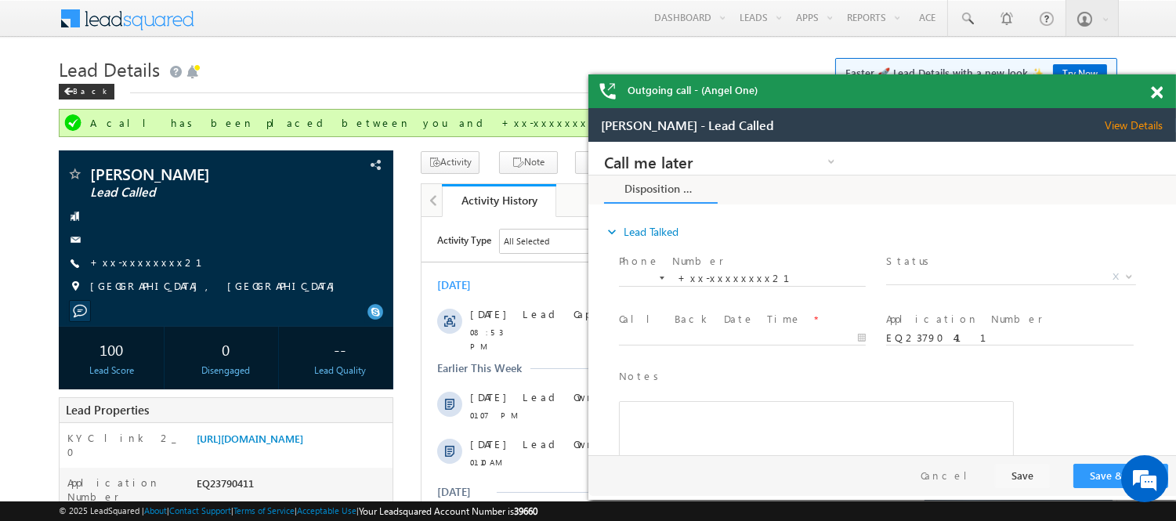
click at [1157, 94] on span at bounding box center [1157, 92] width 12 height 13
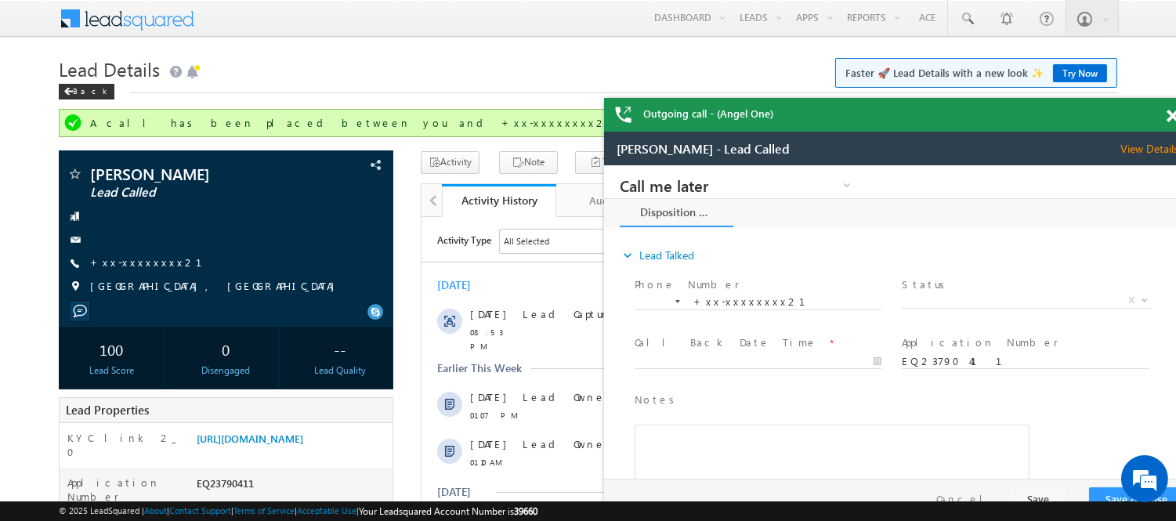
click at [1172, 114] on span at bounding box center [1173, 116] width 12 height 13
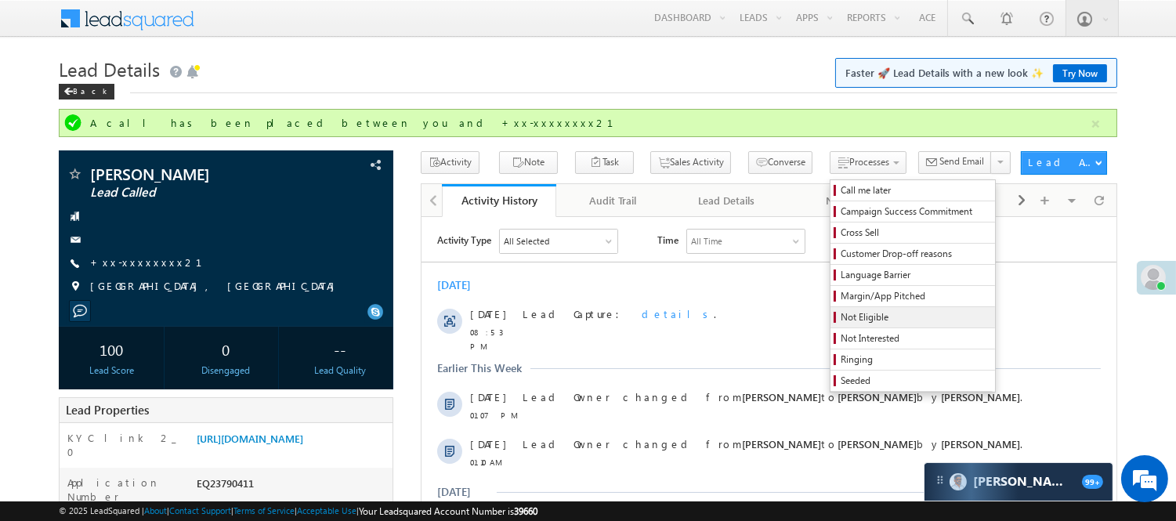
click at [841, 319] on span "Not Eligible" at bounding box center [915, 317] width 149 height 14
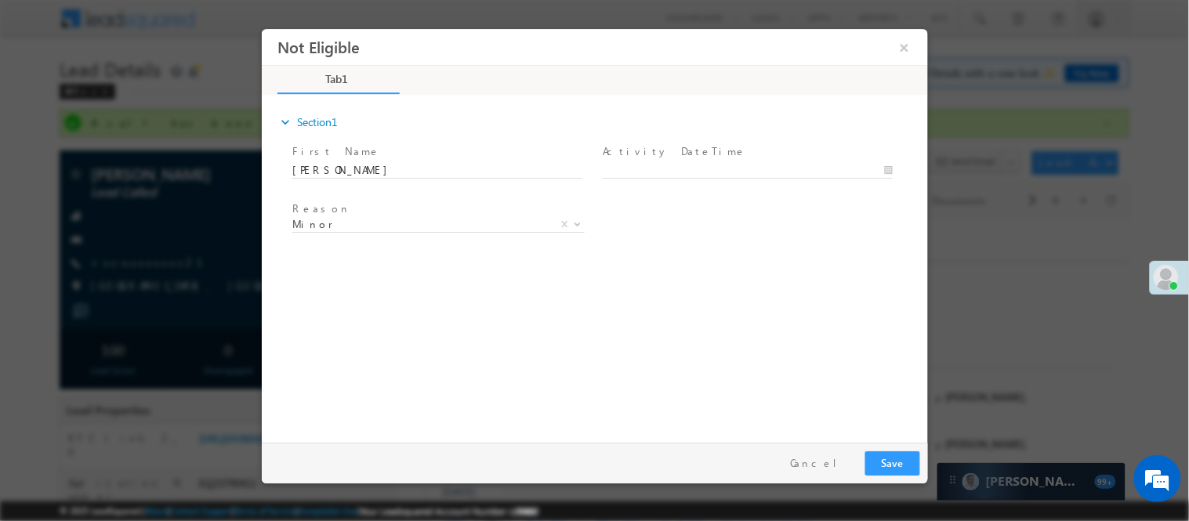
click at [394, 181] on span at bounding box center [436, 185] width 289 height 17
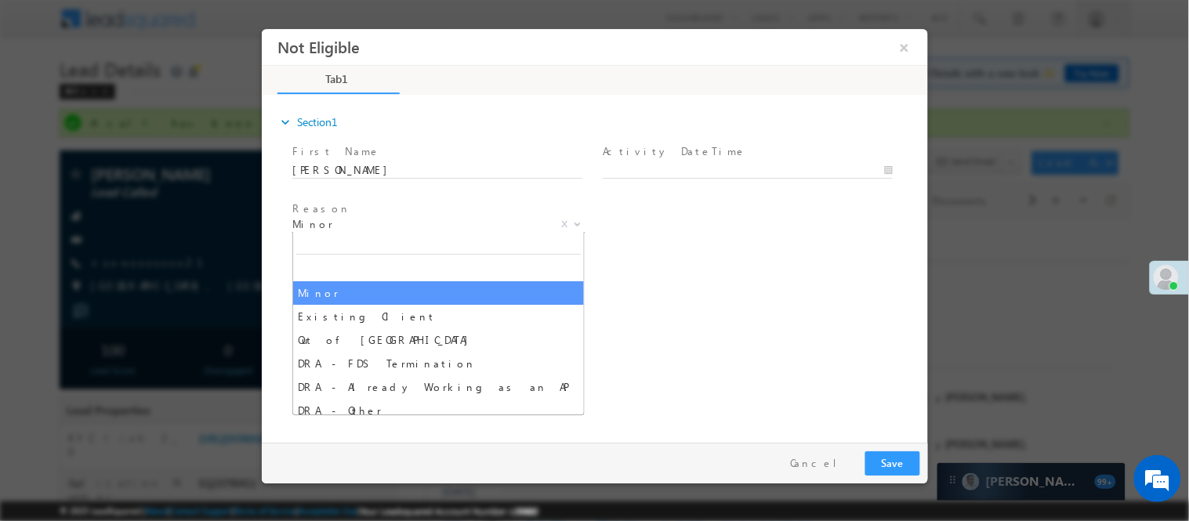
click at [387, 220] on span "Minor" at bounding box center [419, 223] width 255 height 14
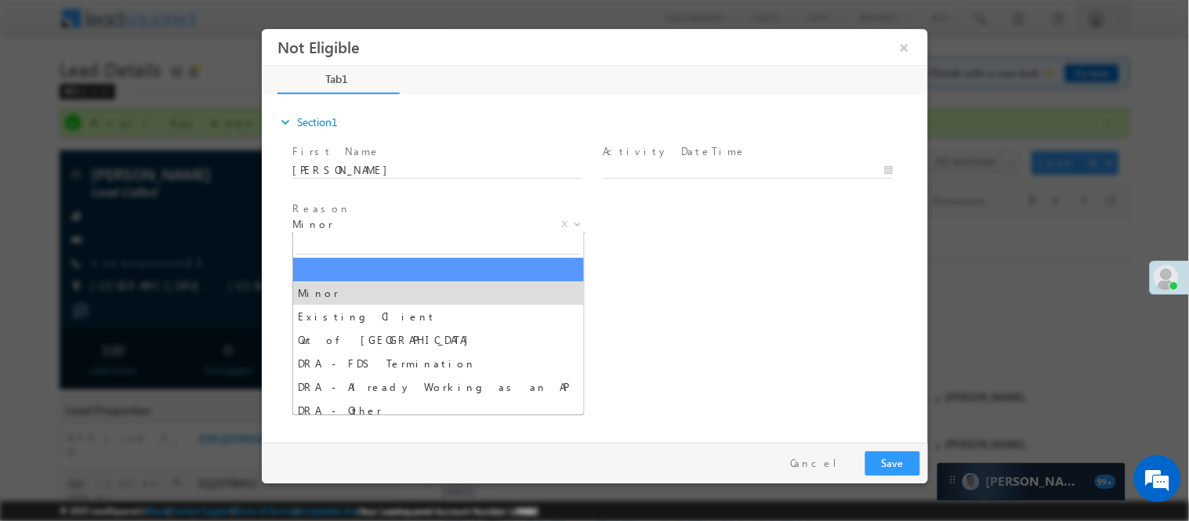
click at [330, 219] on span "Minor" at bounding box center [419, 223] width 255 height 14
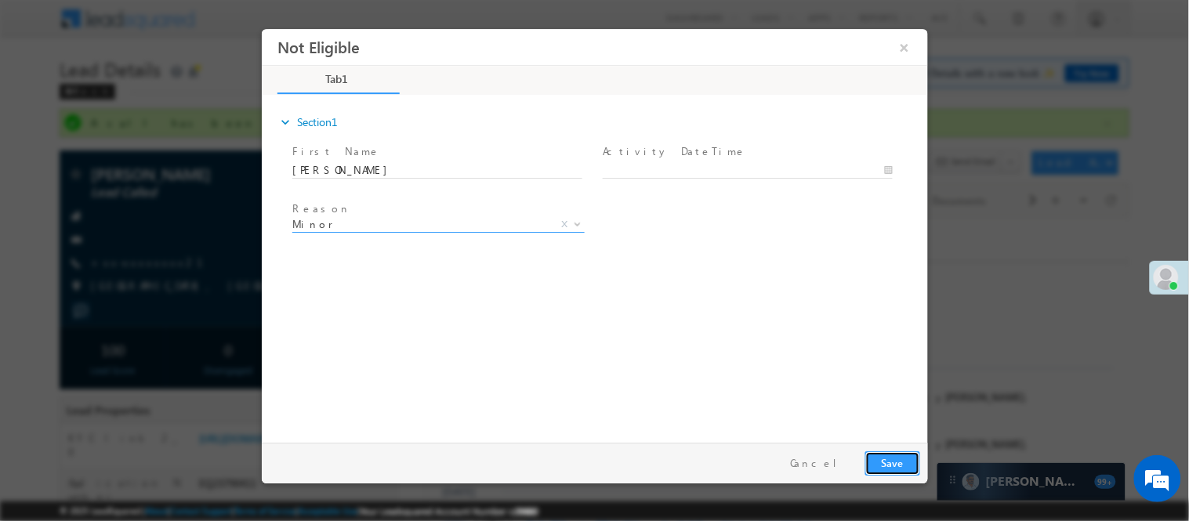
click at [875, 468] on button "Save" at bounding box center [891, 463] width 55 height 24
type input "10/03/25 12:14 PM"
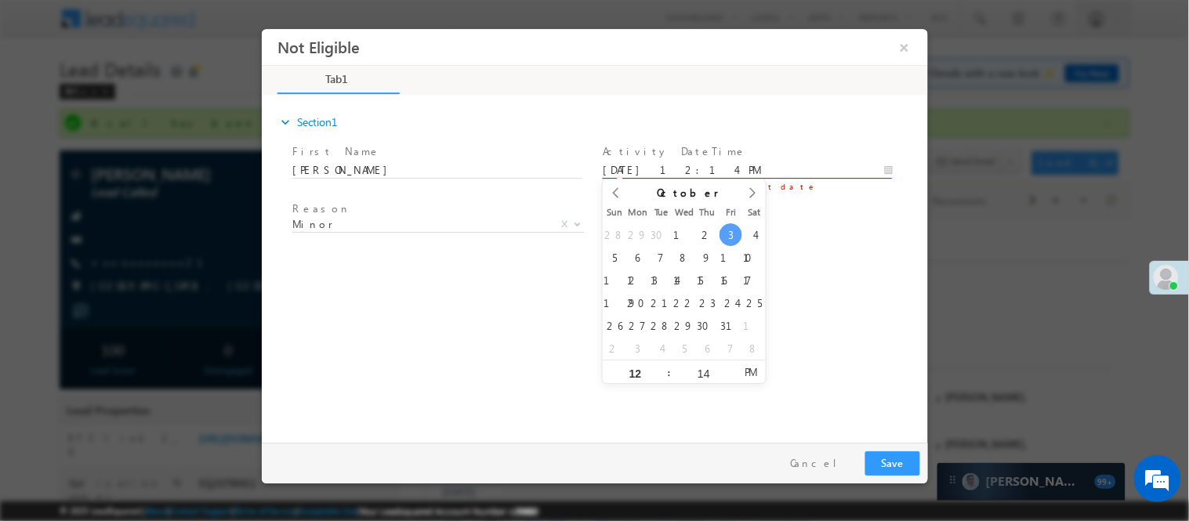
click at [666, 174] on body "Not Eligible ×" at bounding box center [594, 231] width 666 height 407
click at [897, 467] on button "Save" at bounding box center [891, 463] width 55 height 24
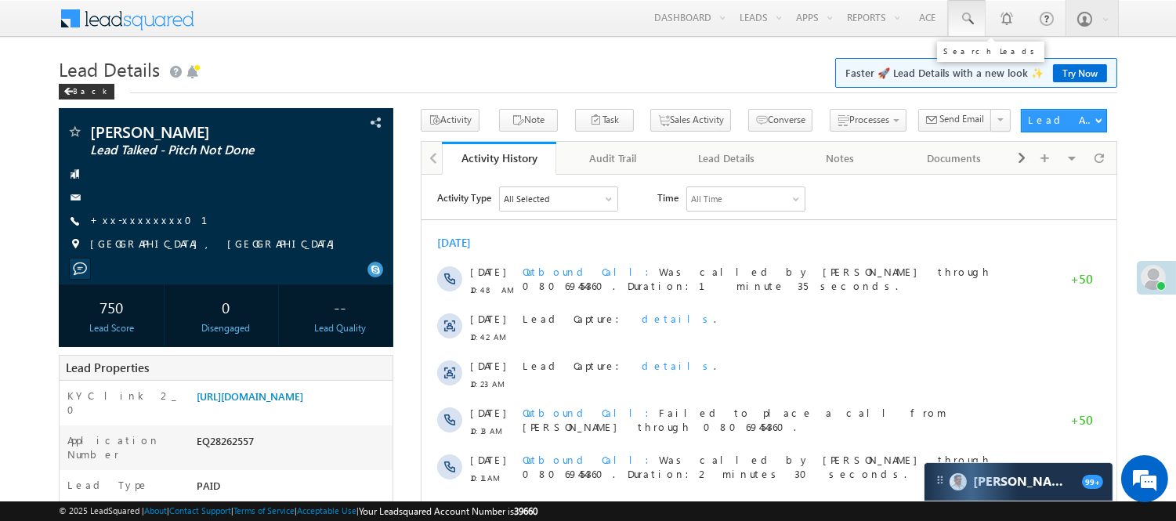
click at [975, 20] on link at bounding box center [967, 18] width 38 height 36
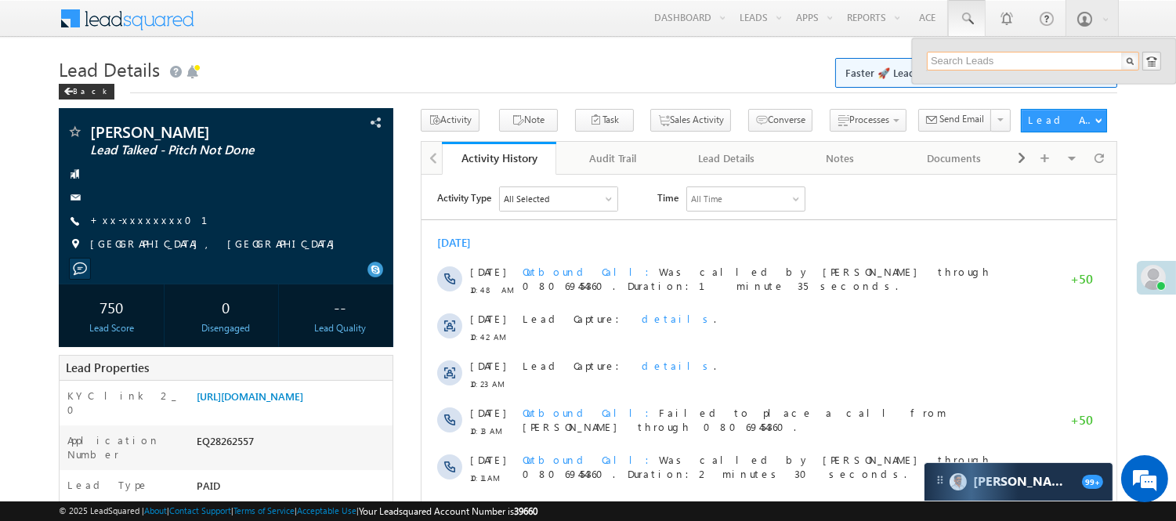
click at [982, 61] on input "text" at bounding box center [1033, 61] width 212 height 19
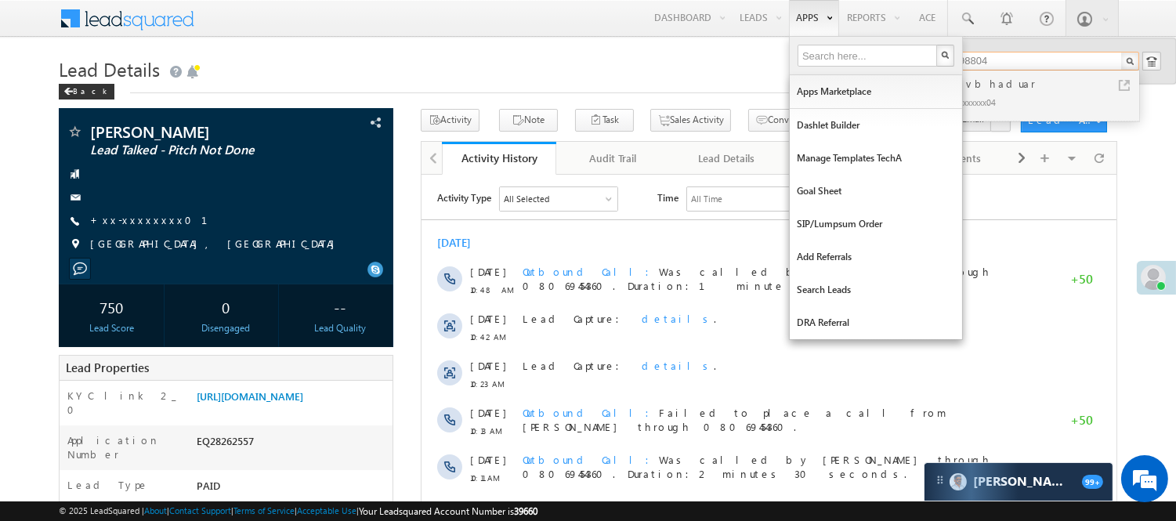
type input "9118398804"
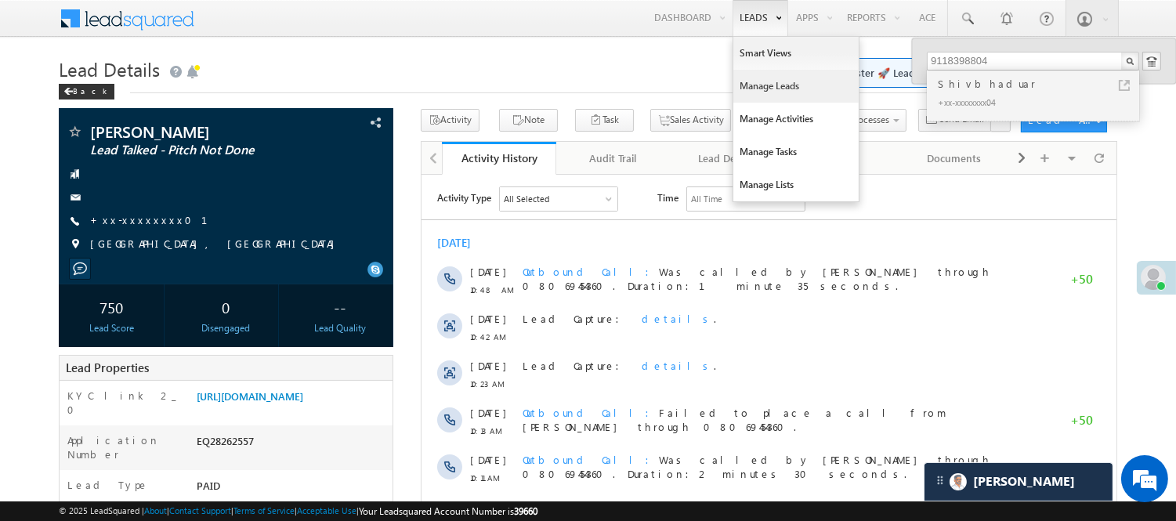
click at [764, 89] on link "Manage Leads" at bounding box center [796, 86] width 125 height 33
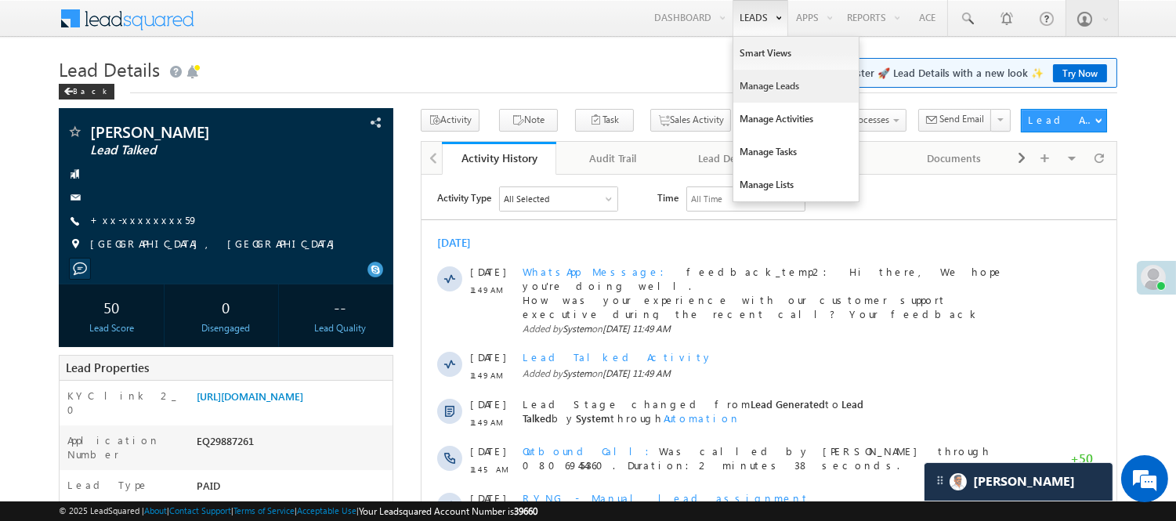
click at [764, 89] on link "Manage Leads" at bounding box center [796, 86] width 125 height 33
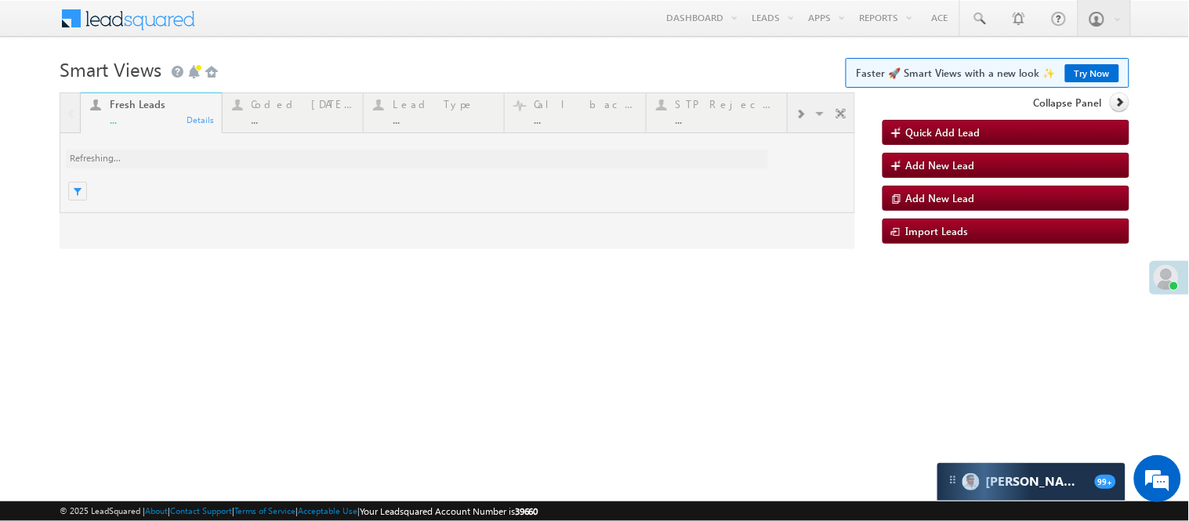
click at [276, 113] on div at bounding box center [457, 170] width 795 height 157
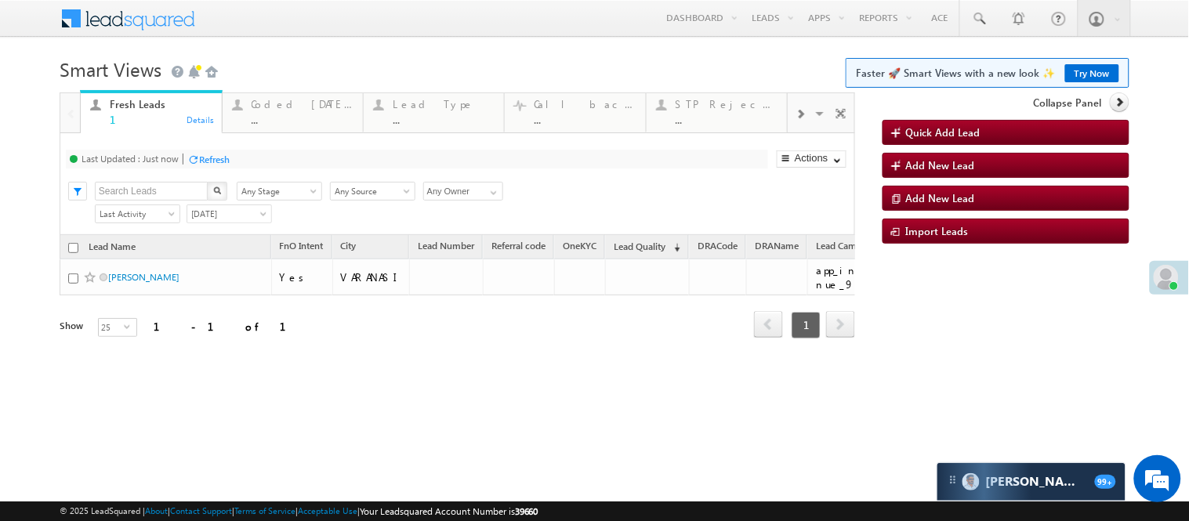
click at [284, 88] on form "Smart Views Getting Started Faster 🚀 Smart Views with a new look ✨ Try Now Quic…" at bounding box center [595, 217] width 1070 height 329
click at [293, 100] on div "Coded [DATE]" at bounding box center [303, 104] width 102 height 13
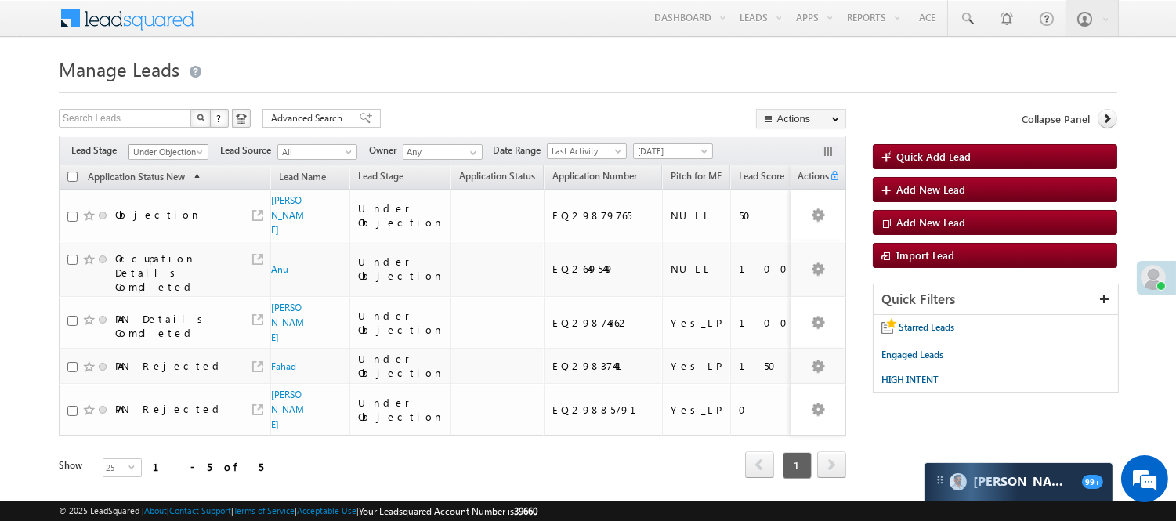
click at [183, 157] on span "Under Objection" at bounding box center [166, 152] width 74 height 14
click at [163, 192] on link "Lead Generated" at bounding box center [168, 185] width 79 height 14
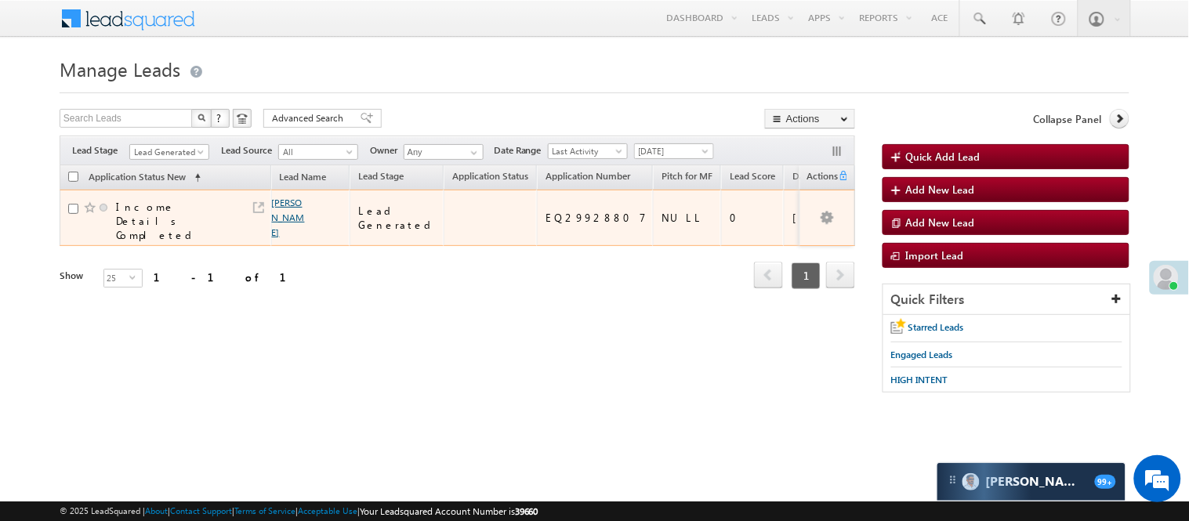
click at [277, 197] on link "[PERSON_NAME]" at bounding box center [288, 218] width 33 height 42
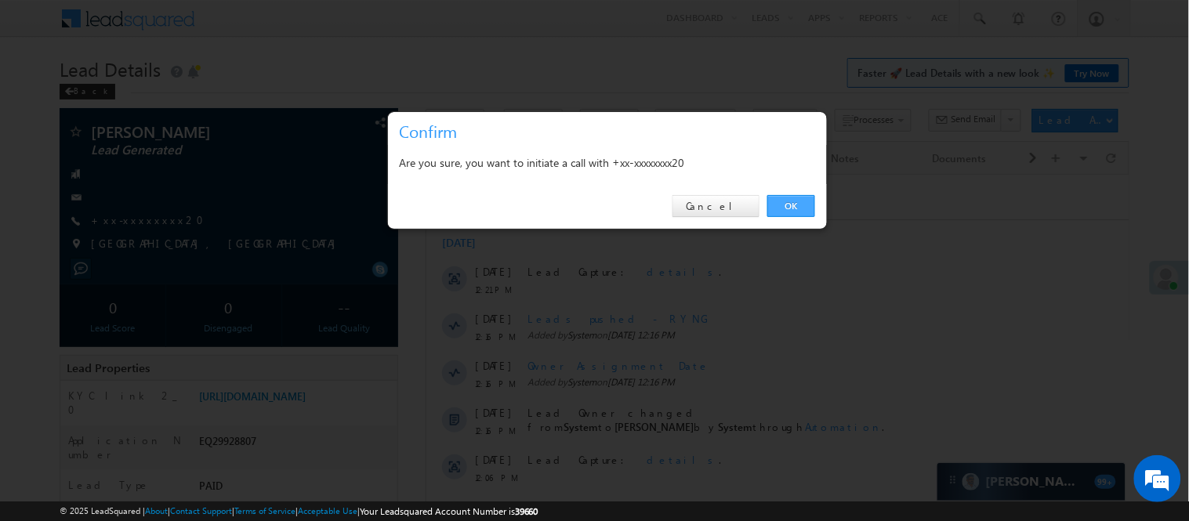
click at [787, 208] on link "OK" at bounding box center [791, 206] width 48 height 22
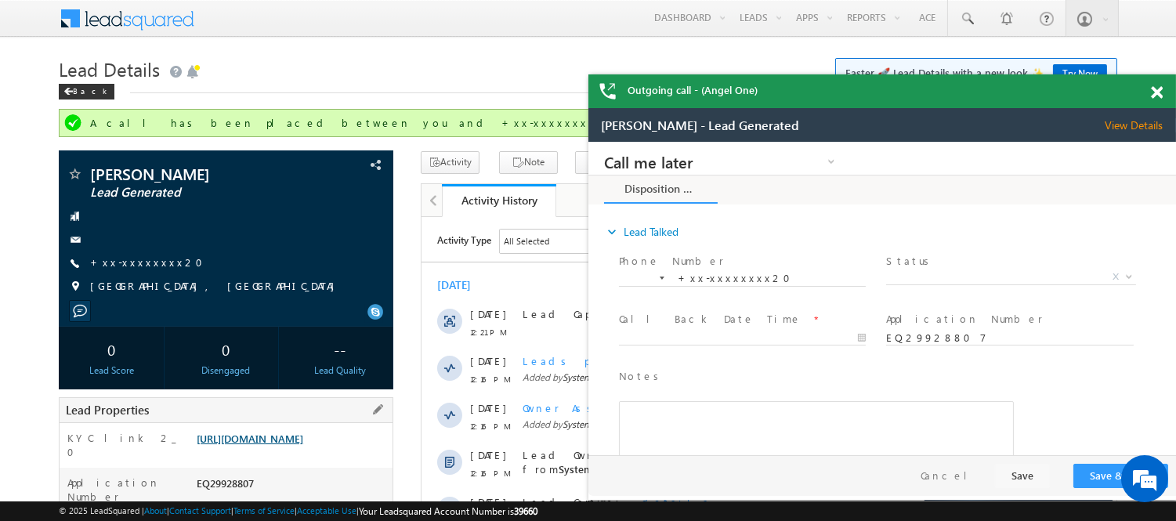
click at [277, 445] on link "https://angelbroking1-pk3em7sa.customui-test.leadsquared.com?leadId=3744d729-82…" at bounding box center [250, 438] width 107 height 13
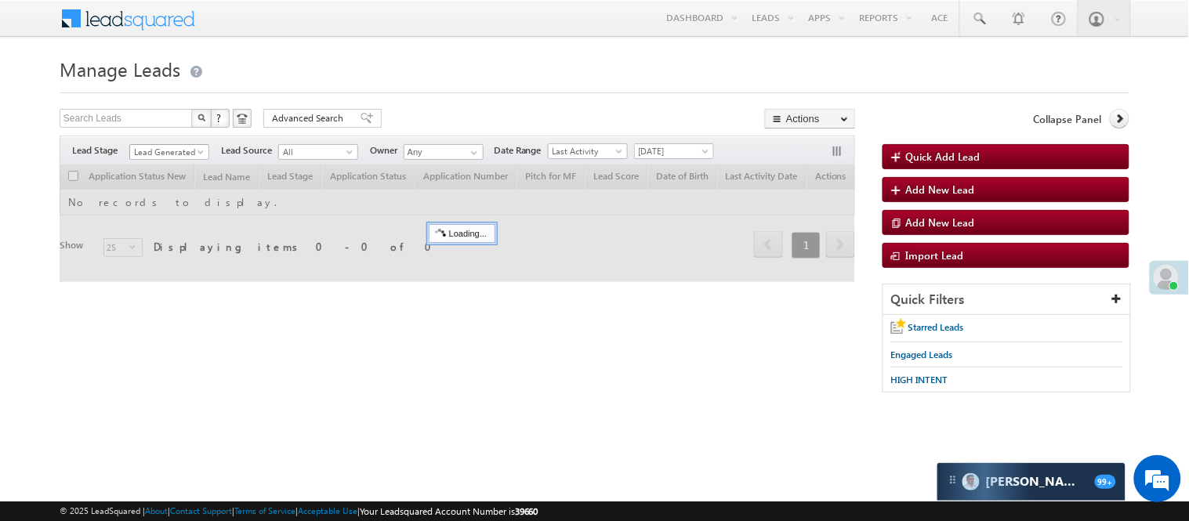
click at [183, 153] on span "Lead Generated" at bounding box center [167, 152] width 74 height 14
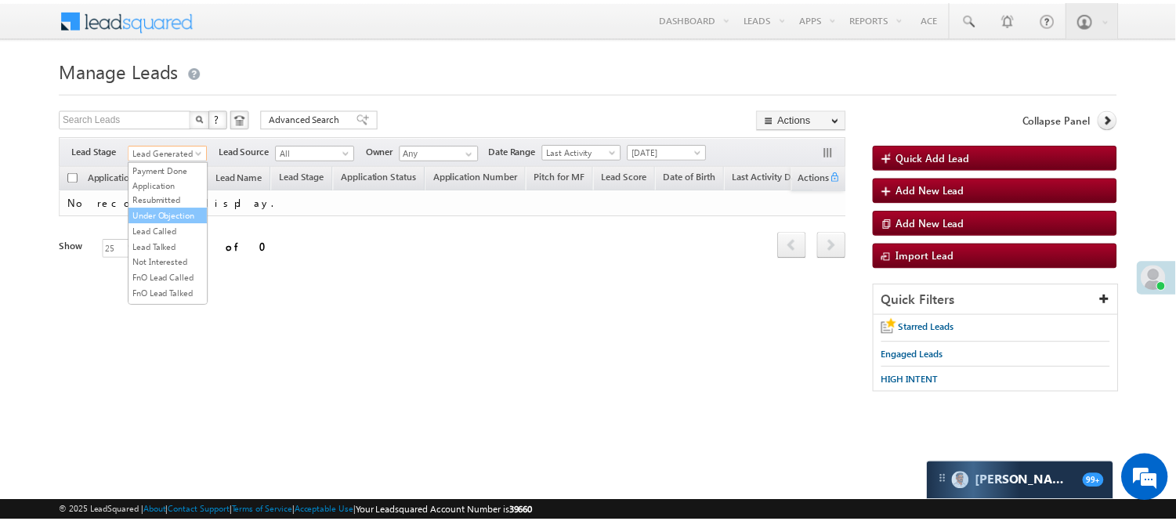
scroll to position [174, 0]
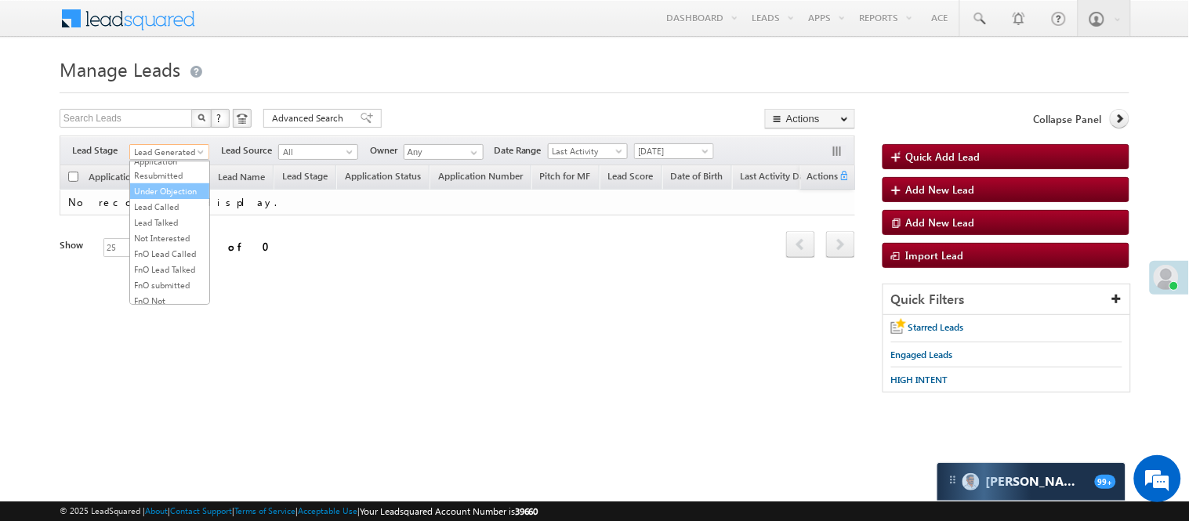
click at [161, 198] on link "Under Objection" at bounding box center [169, 191] width 79 height 14
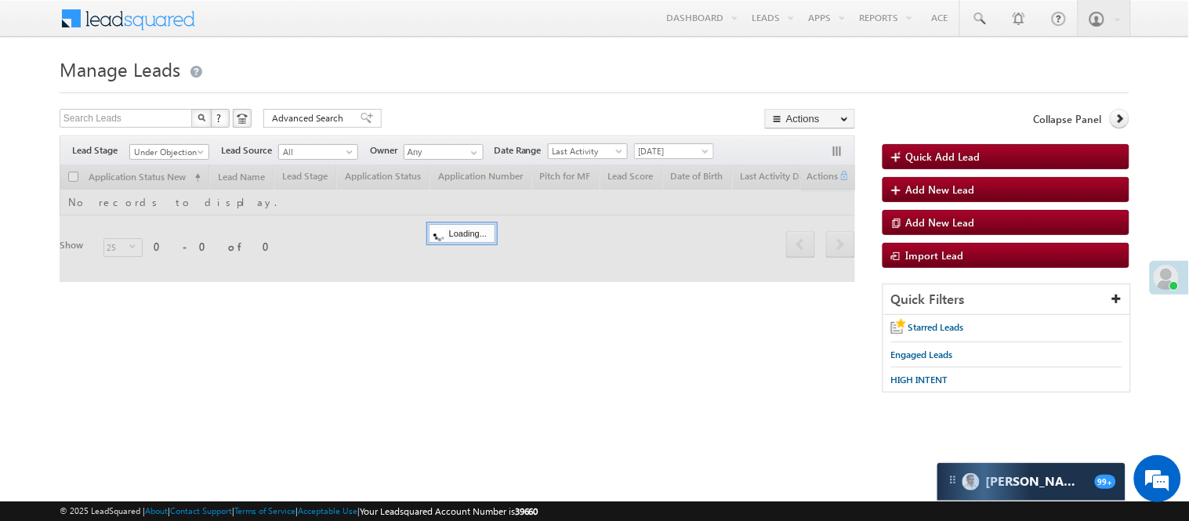
click at [418, 120] on div "Search Leads X ? 0 results found Advanced Search Advanced Search Advanced searc…" at bounding box center [457, 120] width 795 height 23
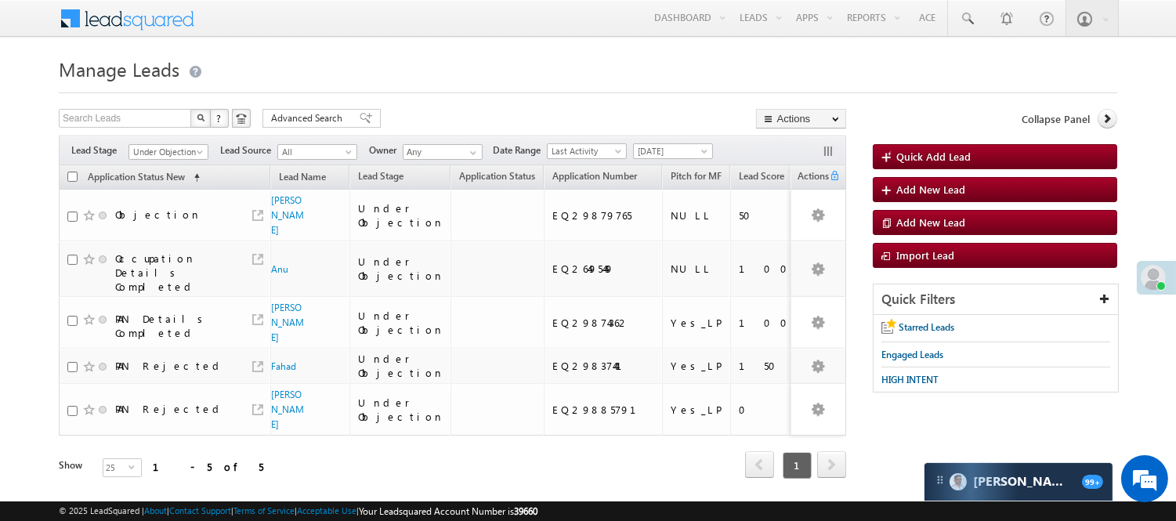
scroll to position [0, 0]
click at [661, 158] on span "Today" at bounding box center [671, 151] width 74 height 14
click at [679, 212] on li "[DATE]" at bounding box center [676, 219] width 79 height 17
click at [679, 155] on span "[DATE]" at bounding box center [671, 151] width 74 height 14
click at [675, 205] on link "[DATE]" at bounding box center [676, 203] width 79 height 14
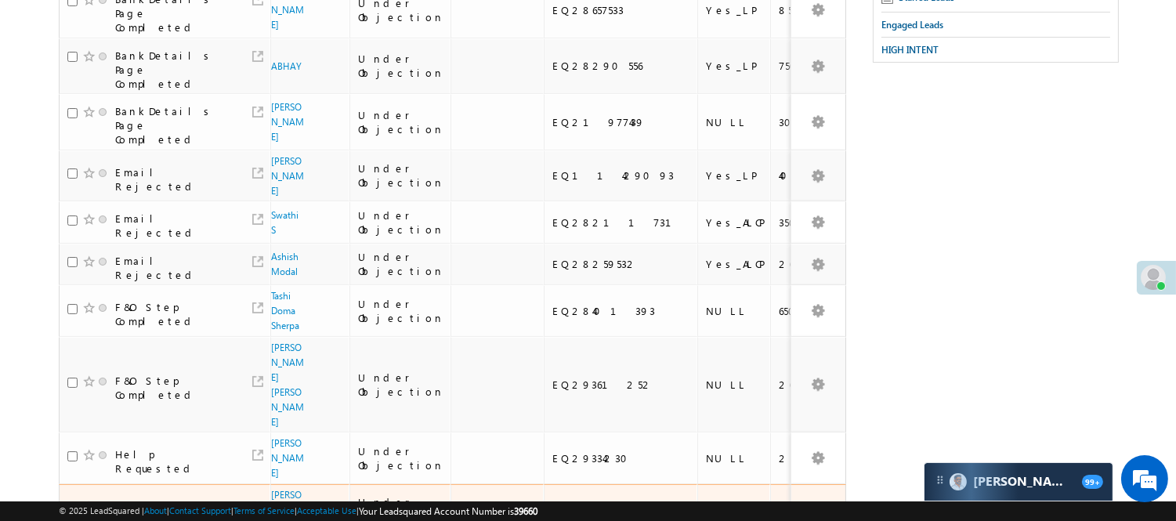
scroll to position [435, 0]
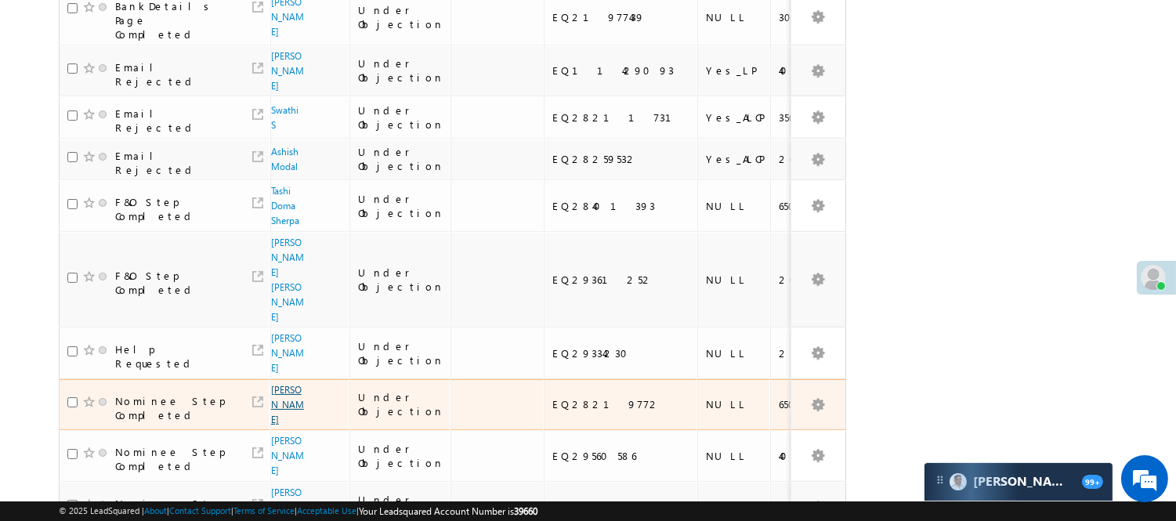
click at [278, 384] on link "Sajid Khan" at bounding box center [287, 405] width 33 height 42
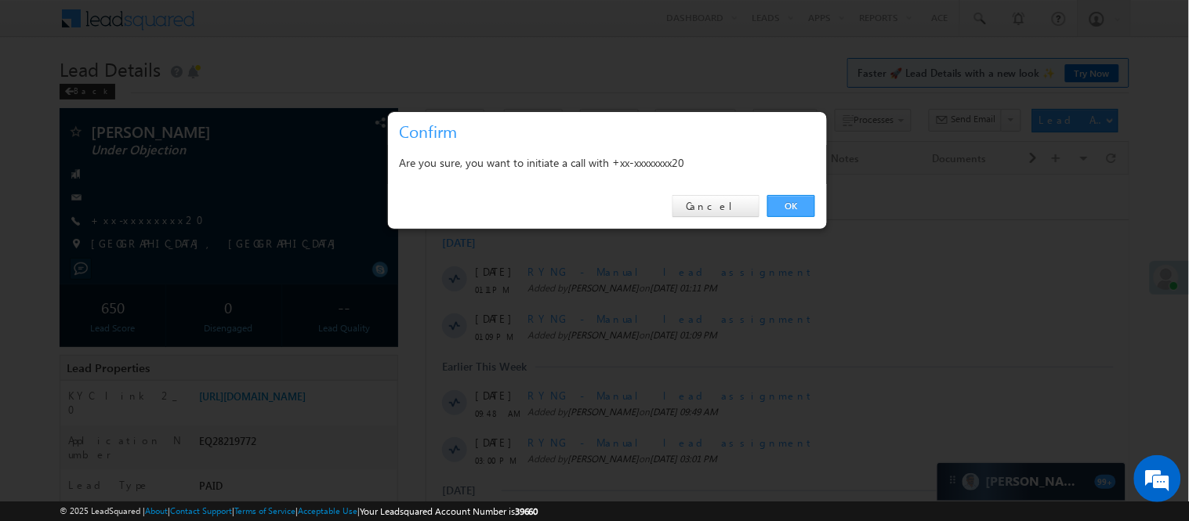
click at [789, 207] on link "OK" at bounding box center [791, 206] width 48 height 22
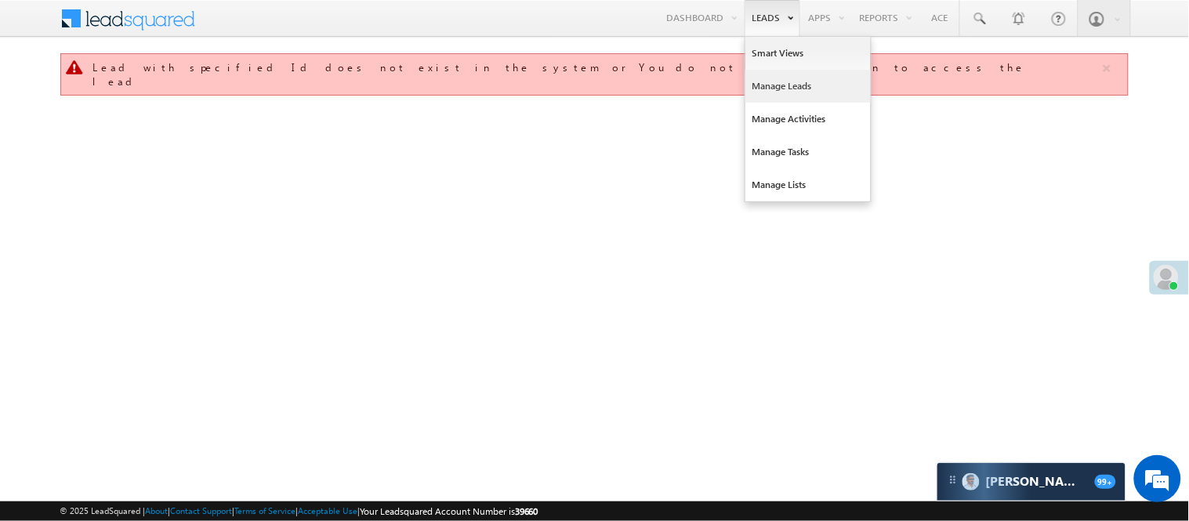
click at [784, 96] on link "Manage Leads" at bounding box center [807, 86] width 125 height 33
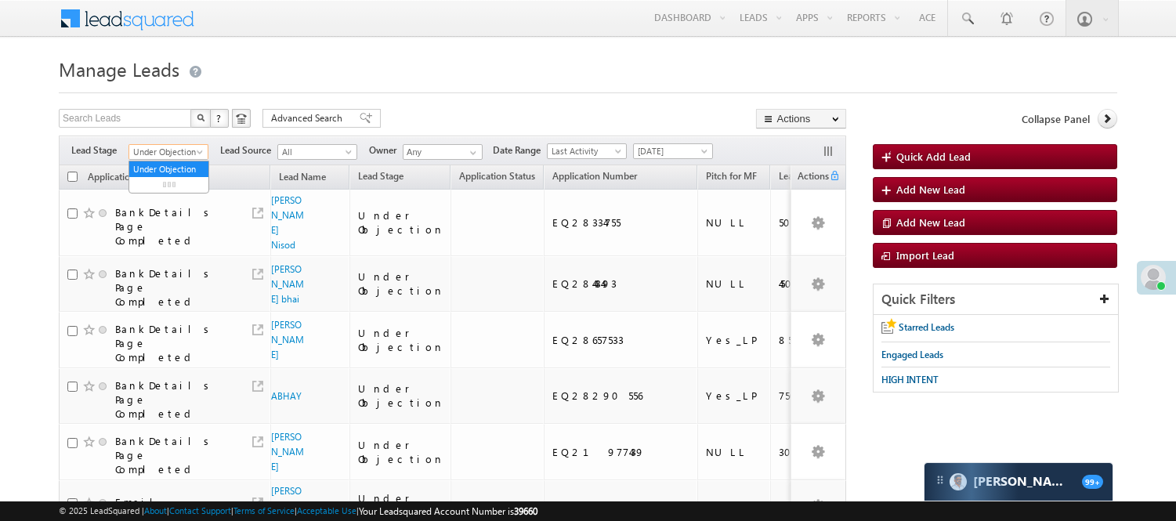
click at [158, 149] on span "Under Objection" at bounding box center [166, 152] width 74 height 14
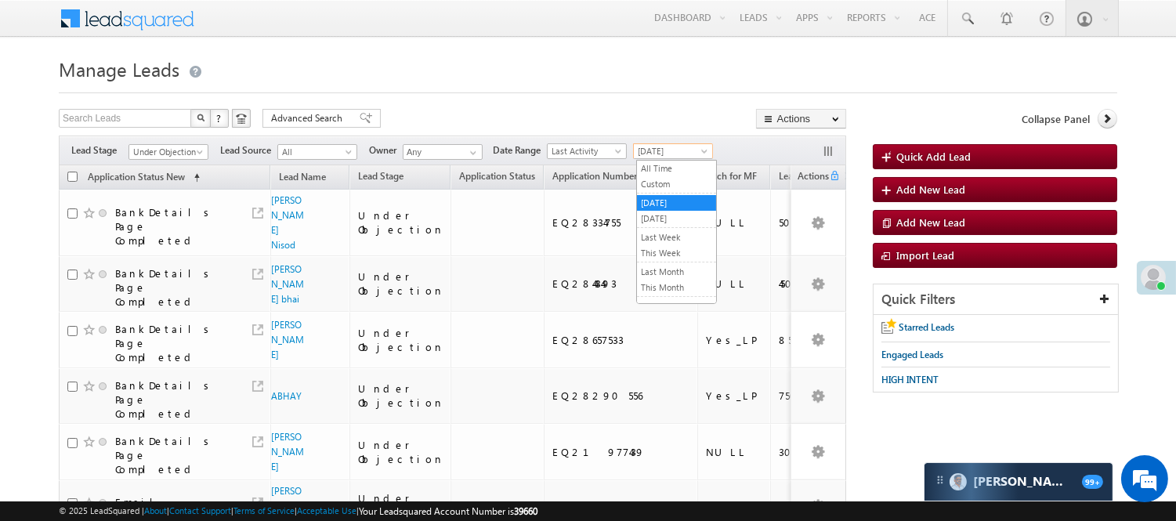
click at [686, 151] on span "[DATE]" at bounding box center [671, 151] width 74 height 14
click at [654, 216] on link "[DATE]" at bounding box center [676, 219] width 79 height 14
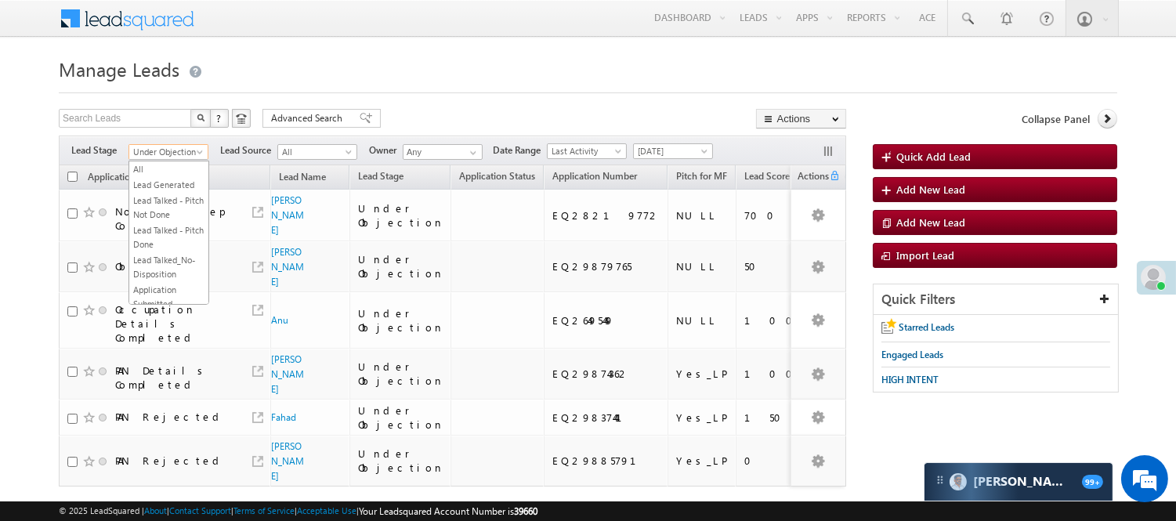
click at [188, 152] on span "Under Objection" at bounding box center [166, 152] width 74 height 14
click at [165, 260] on link "Code Generated" at bounding box center [168, 265] width 79 height 14
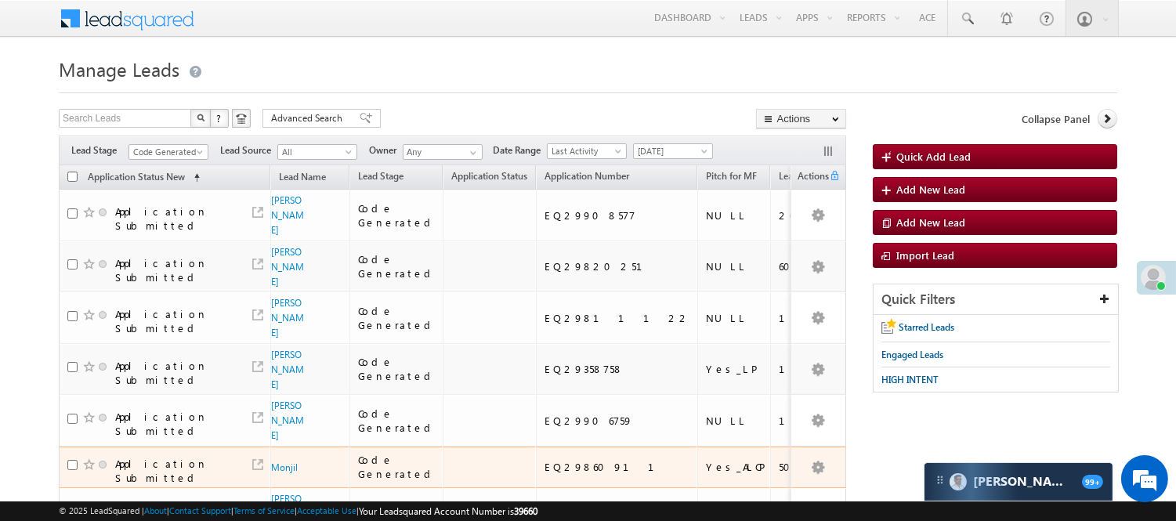
scroll to position [87, 0]
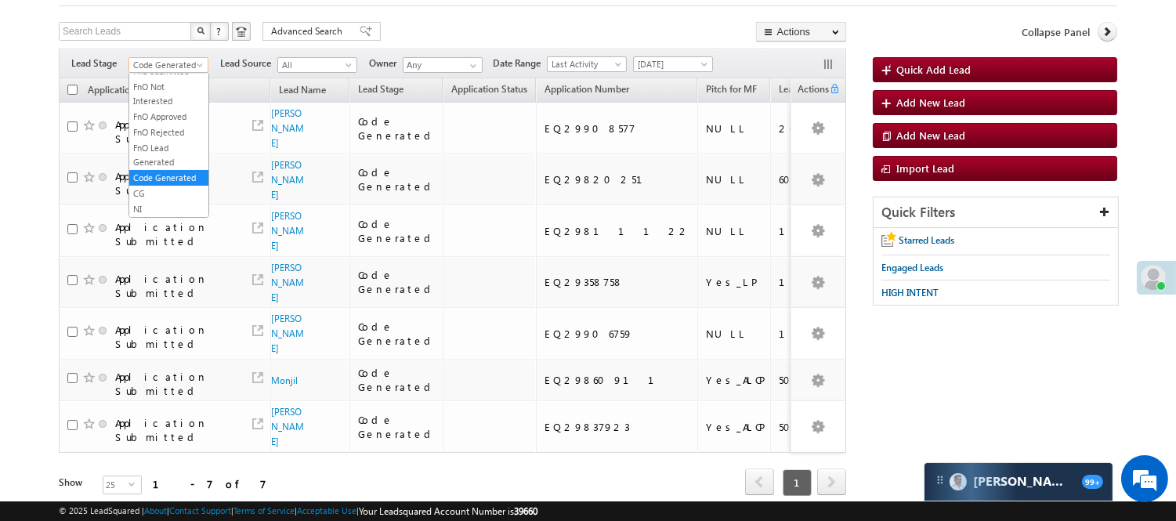
click at [190, 68] on span "Code Generated" at bounding box center [166, 65] width 74 height 14
click at [161, 105] on link "Lead Generated" at bounding box center [168, 98] width 79 height 14
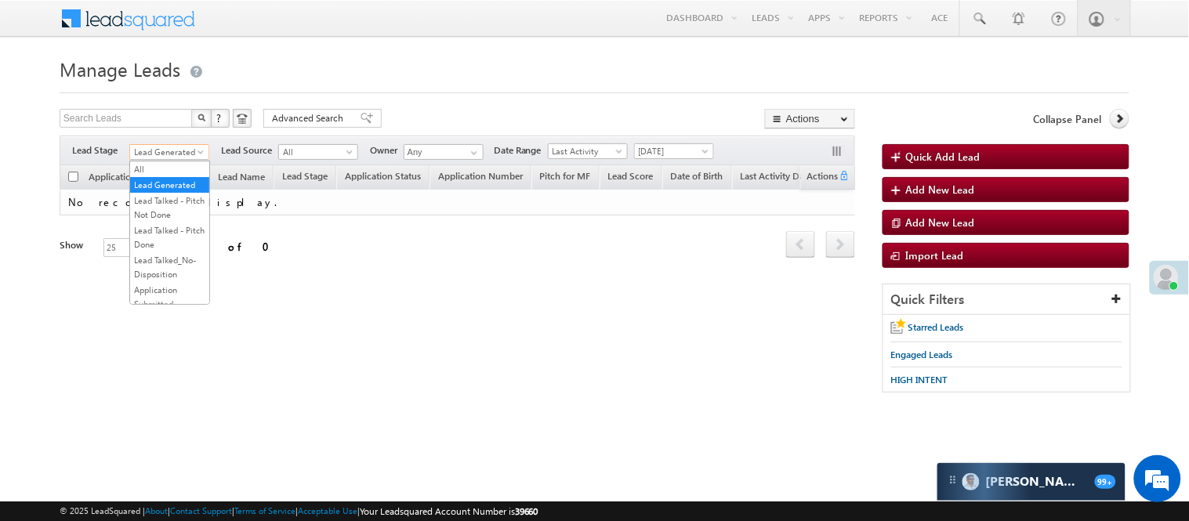
click at [166, 157] on span "Lead Generated" at bounding box center [167, 152] width 74 height 14
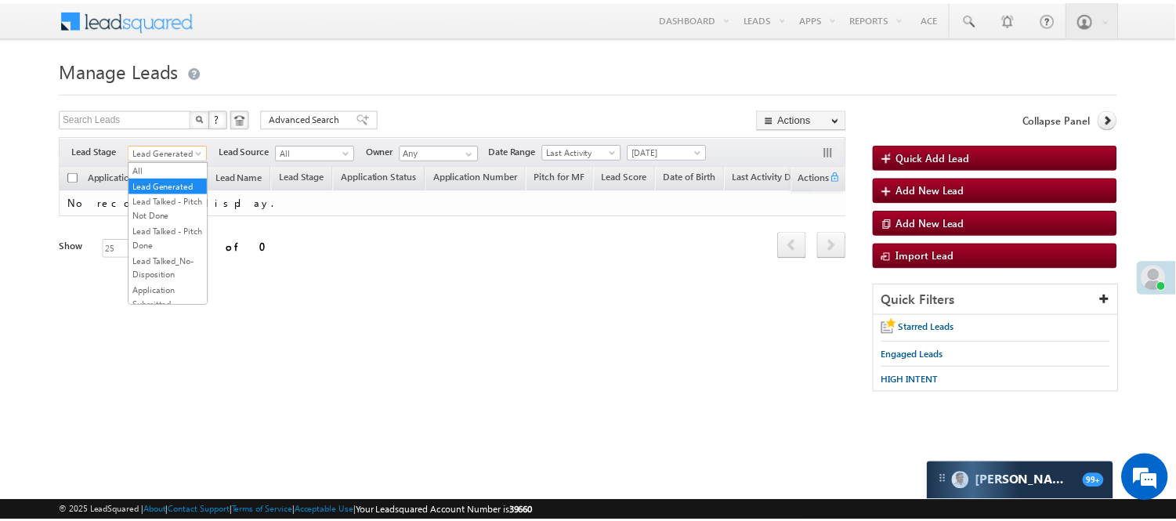
scroll to position [261, 0]
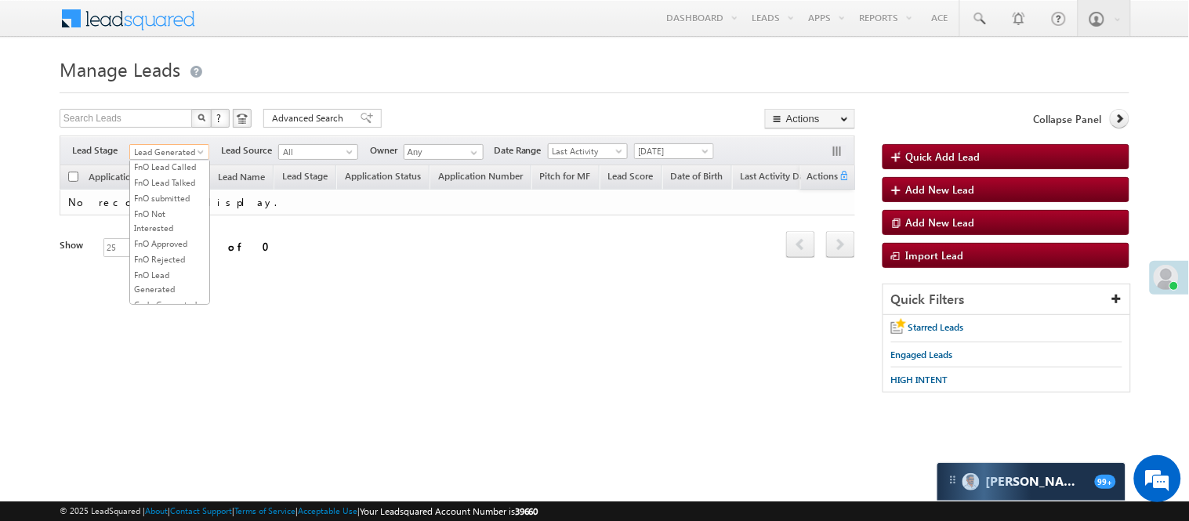
click at [158, 143] on link "Lead Talked" at bounding box center [169, 136] width 79 height 14
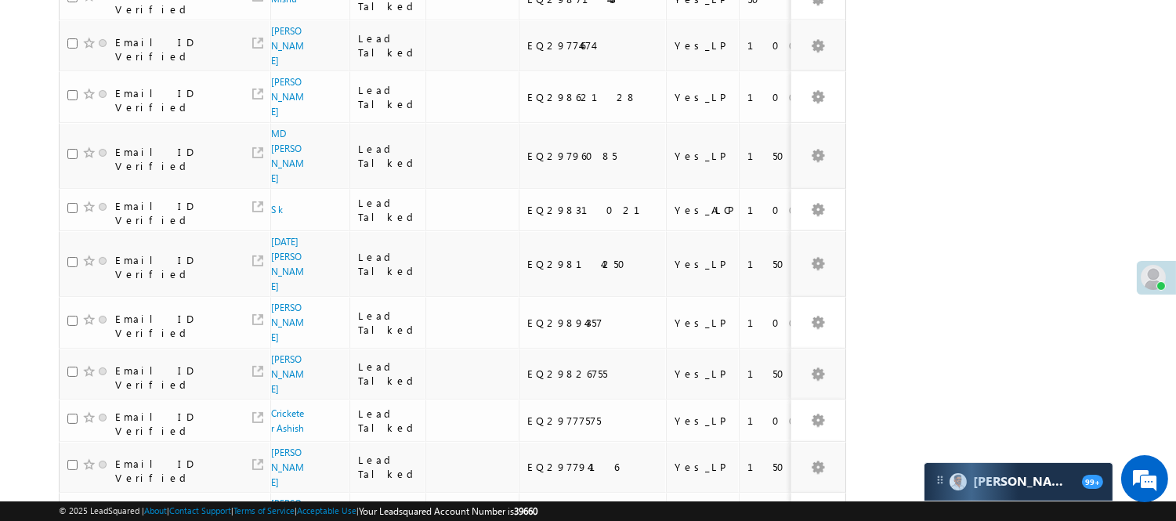
scroll to position [1044, 0]
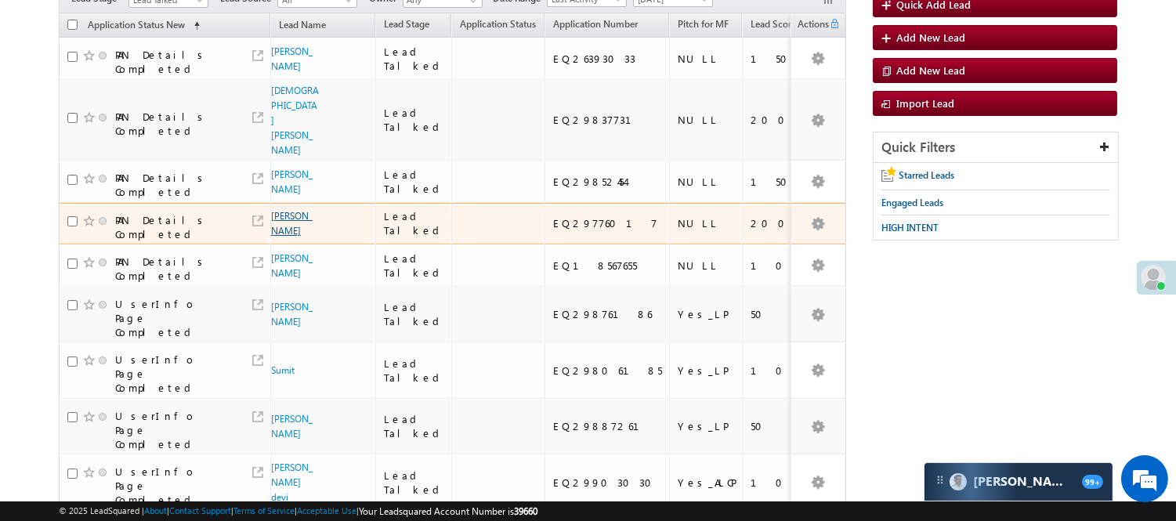
scroll to position [0, 0]
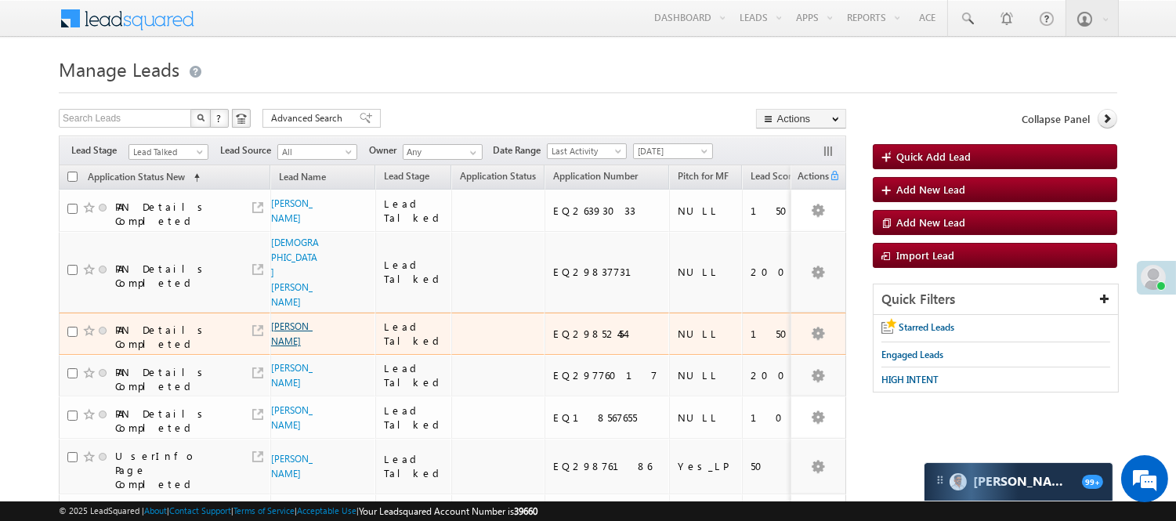
click at [284, 321] on link "Gaurav nomodas" at bounding box center [292, 334] width 42 height 27
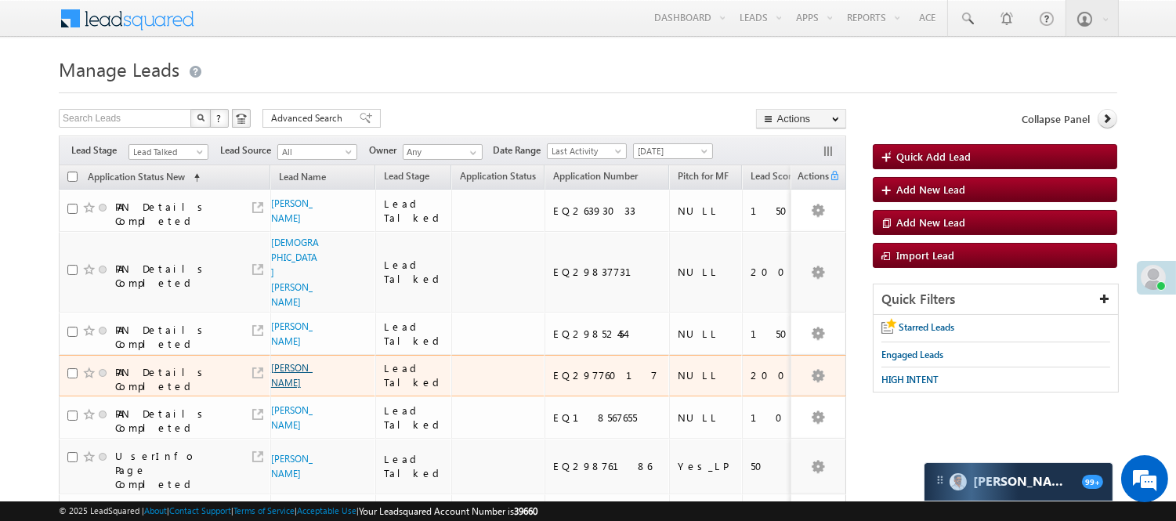
click at [292, 362] on link "Koushik Mondal" at bounding box center [292, 375] width 42 height 27
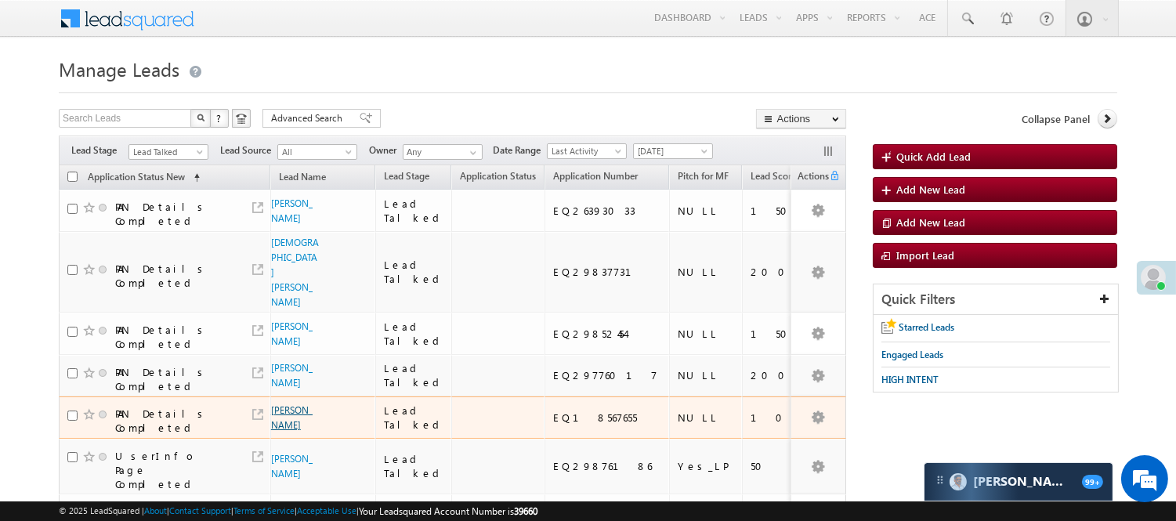
click at [292, 426] on link "Roop Singh" at bounding box center [292, 417] width 42 height 27
click at [292, 422] on link "Roop Singh" at bounding box center [292, 417] width 42 height 27
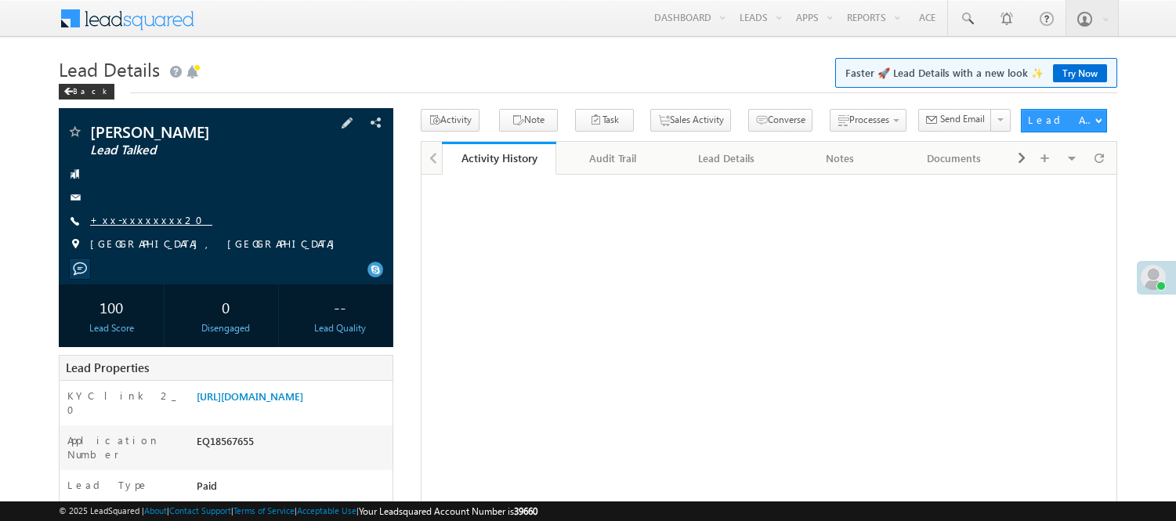
click at [136, 222] on link "+xx-xxxxxxxx20" at bounding box center [151, 219] width 122 height 13
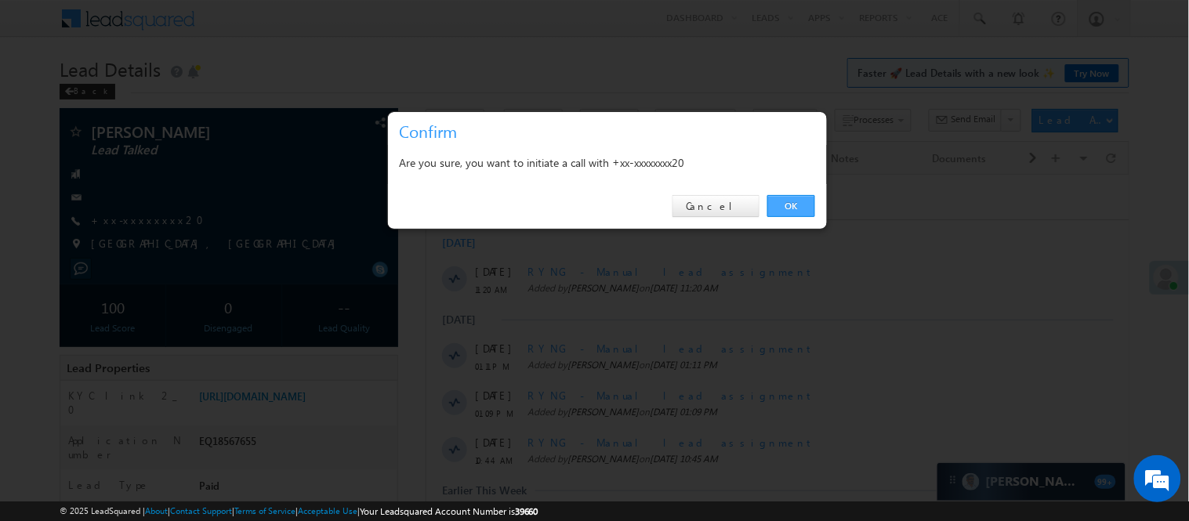
click at [798, 204] on link "OK" at bounding box center [791, 206] width 48 height 22
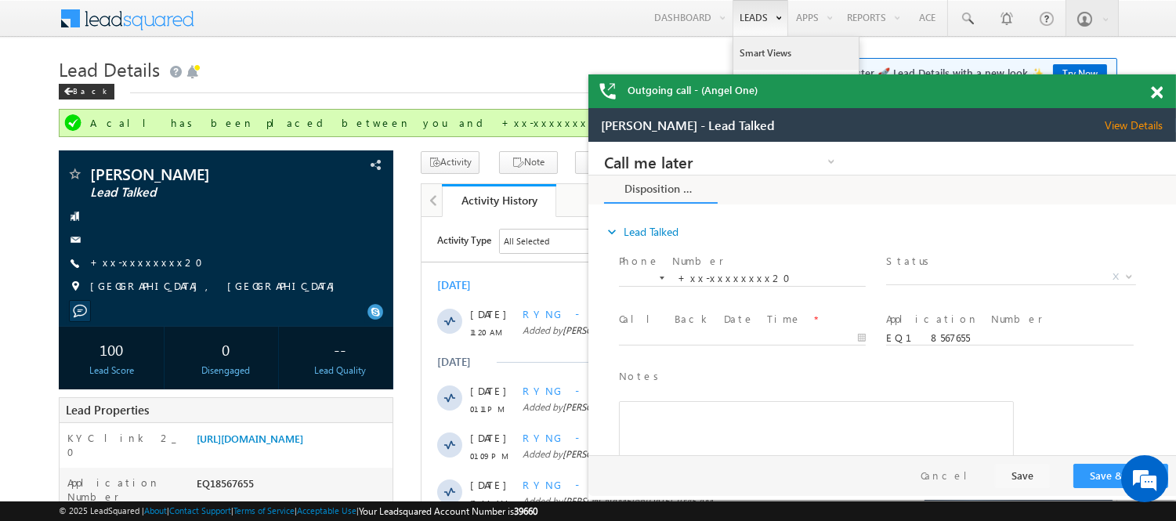
click at [760, 45] on link "Smart Views" at bounding box center [796, 53] width 125 height 33
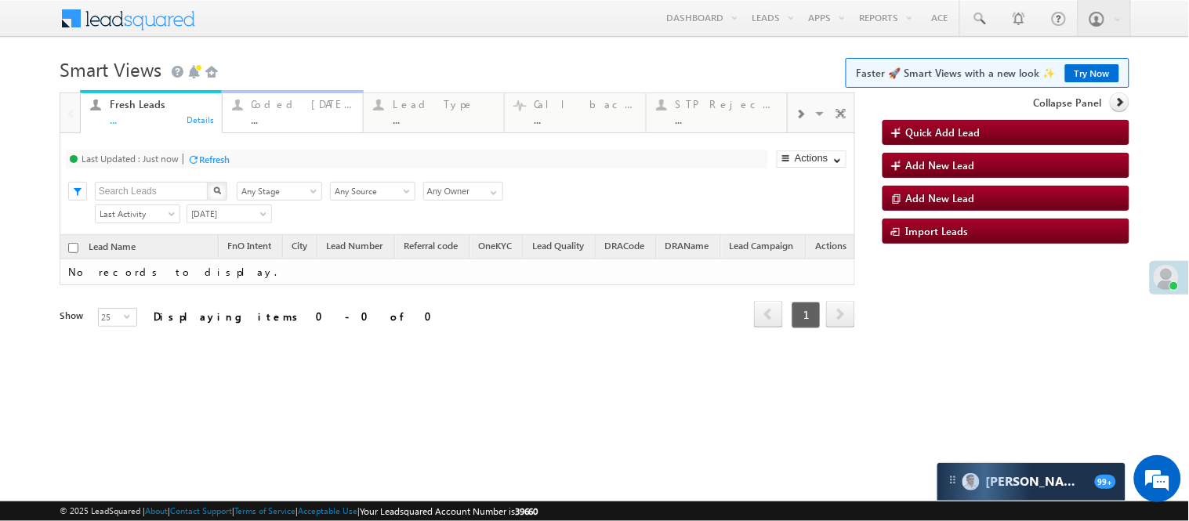
click at [307, 114] on div "..." at bounding box center [303, 120] width 102 height 12
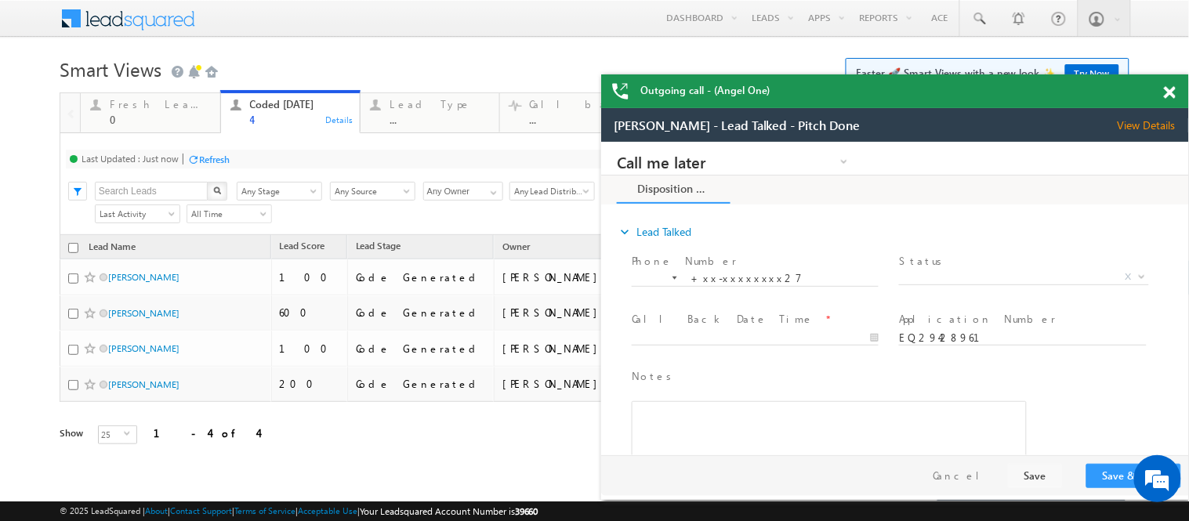
click at [365, 56] on h1 "Smart Views Getting Started Faster 🚀 Smart Views with a new look ✨ Try Now" at bounding box center [595, 68] width 1070 height 31
drag, startPoint x: 1170, startPoint y: 90, endPoint x: 912, endPoint y: 176, distance: 271.6
click at [1170, 90] on span at bounding box center [1170, 92] width 12 height 13
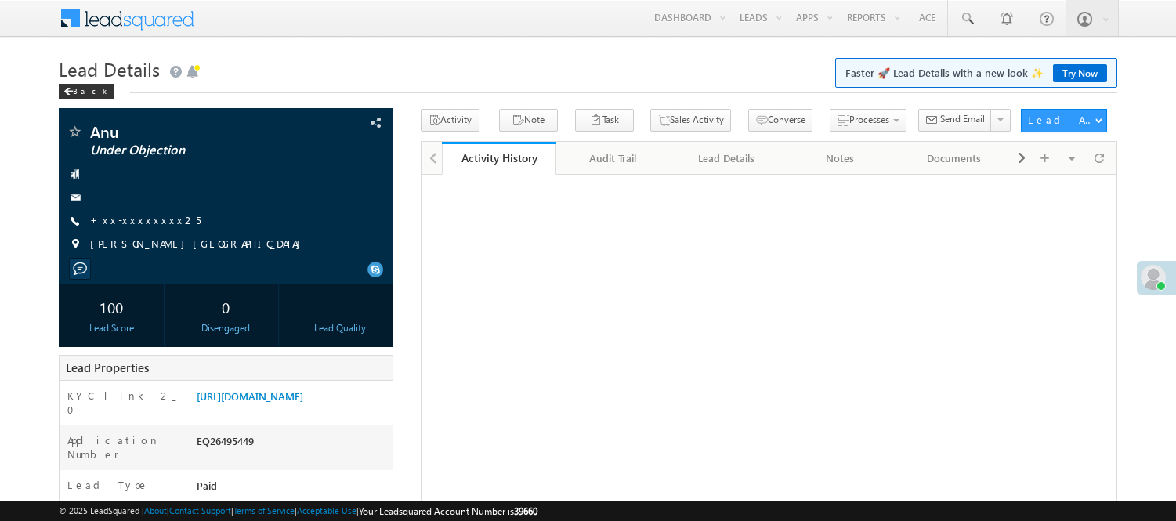
drag, startPoint x: 0, startPoint y: 0, endPoint x: 746, endPoint y: 45, distance: 747.5
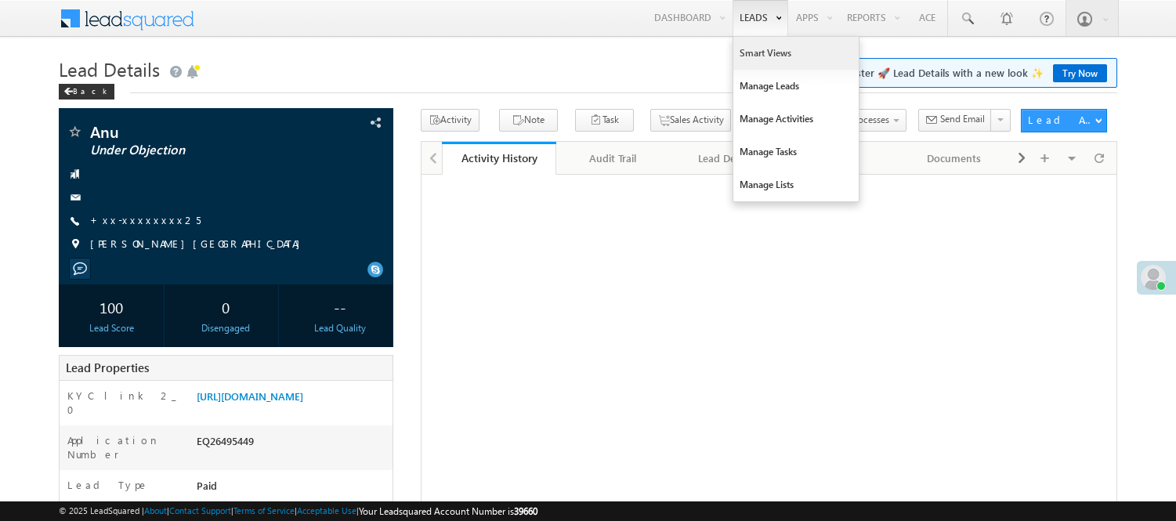
click at [746, 45] on link "Smart Views" at bounding box center [796, 53] width 125 height 33
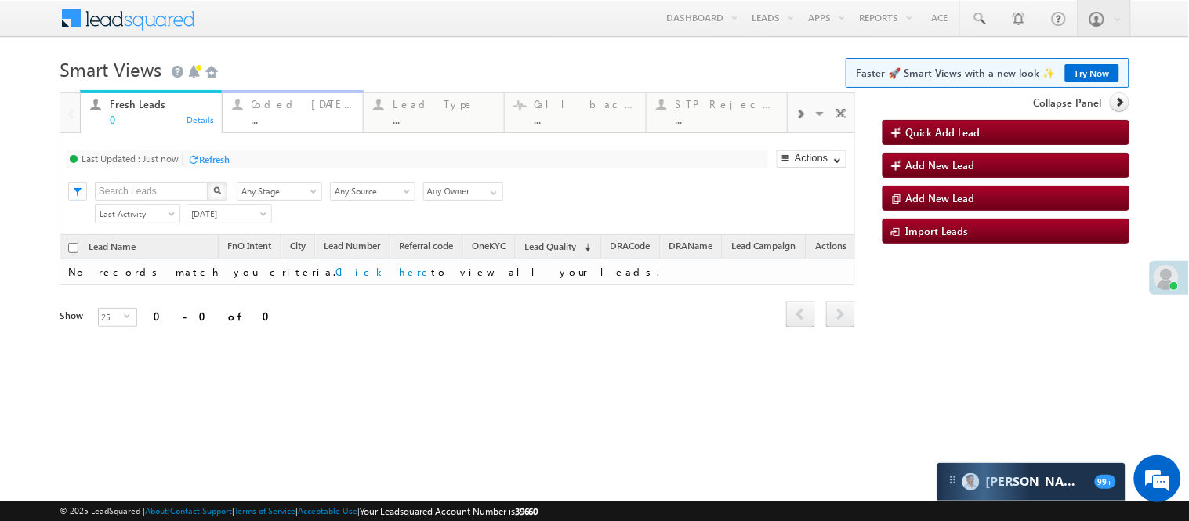
click at [269, 108] on div "Coded [DATE]" at bounding box center [303, 104] width 102 height 13
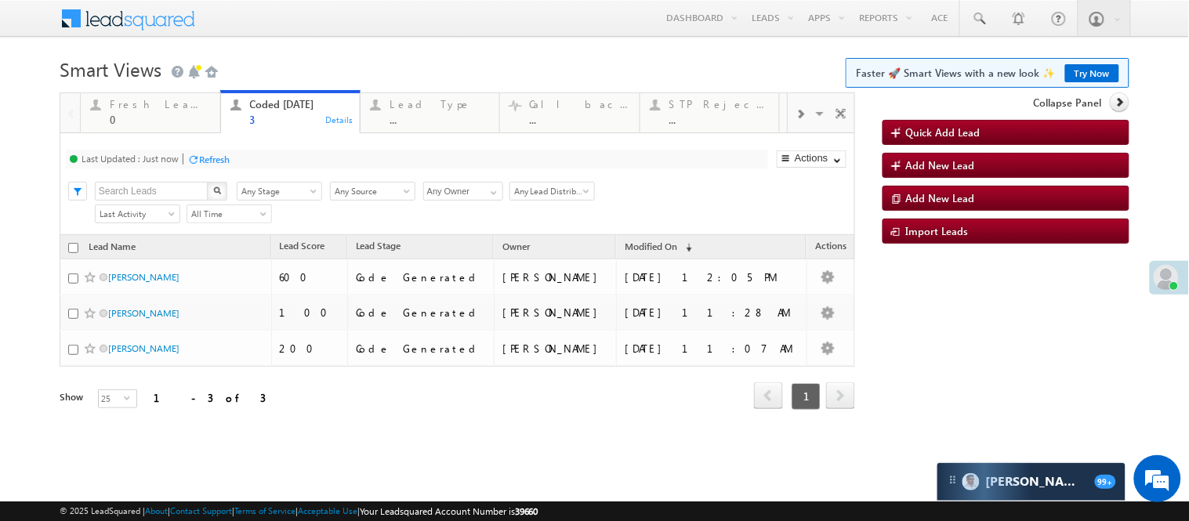
click at [1065, 71] on link "Try Now" at bounding box center [1092, 73] width 54 height 18
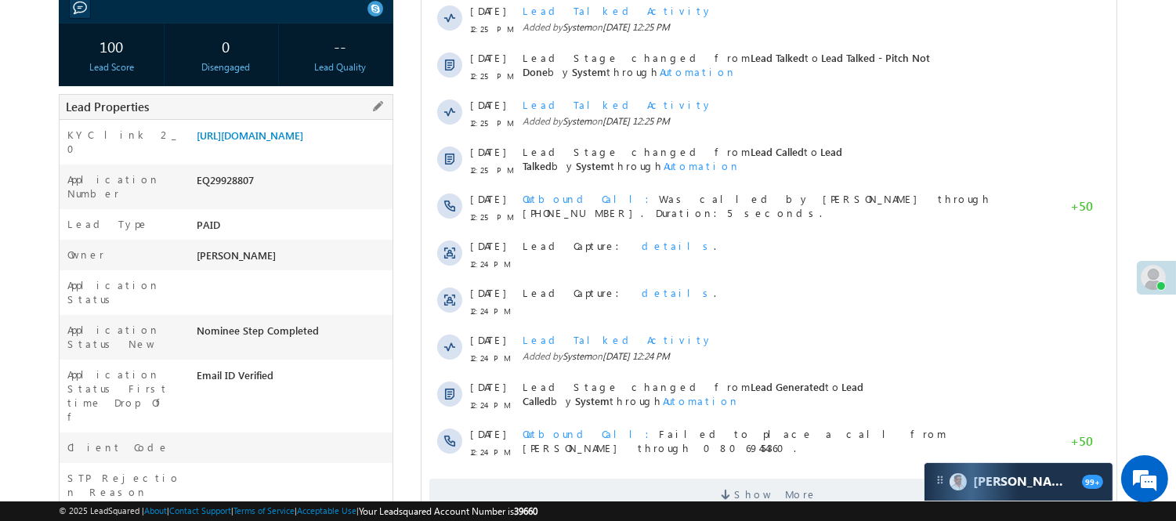
click at [220, 193] on div "EQ29928807" at bounding box center [293, 183] width 200 height 22
copy div "EQ29928807"
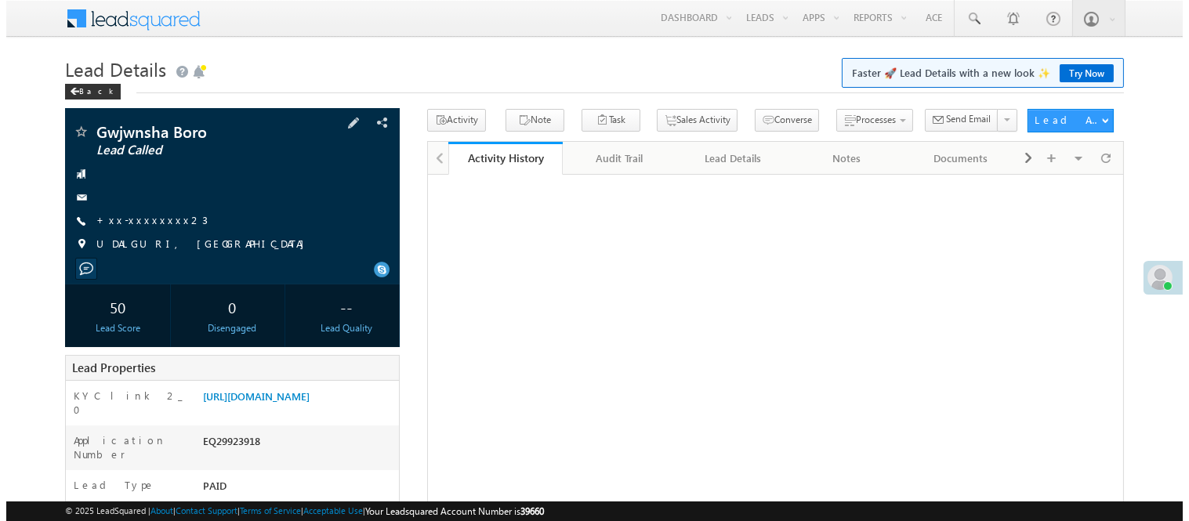
scroll to position [87, 0]
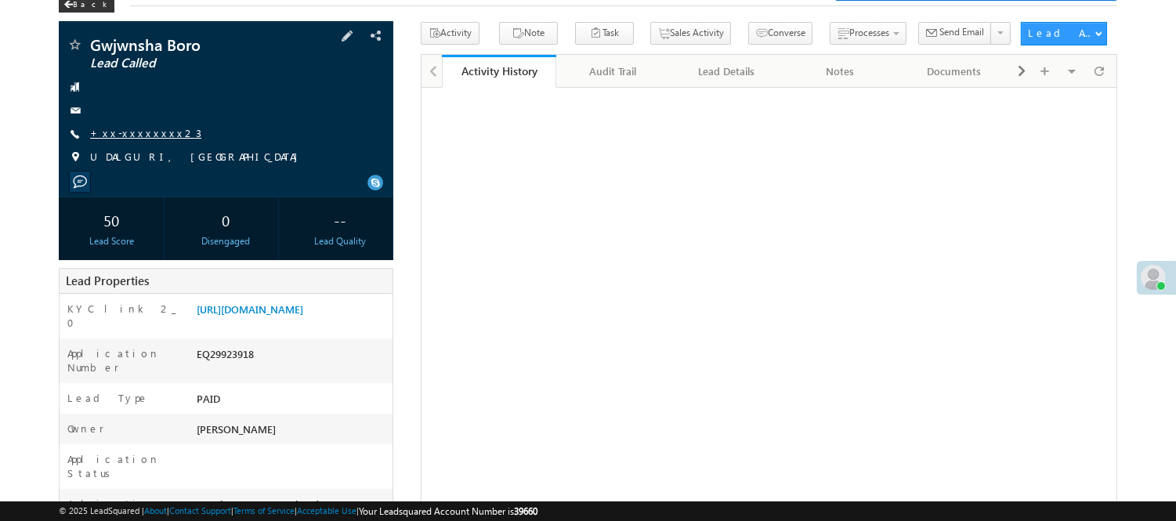
click at [150, 130] on link "+xx-xxxxxxxx23" at bounding box center [145, 132] width 111 height 13
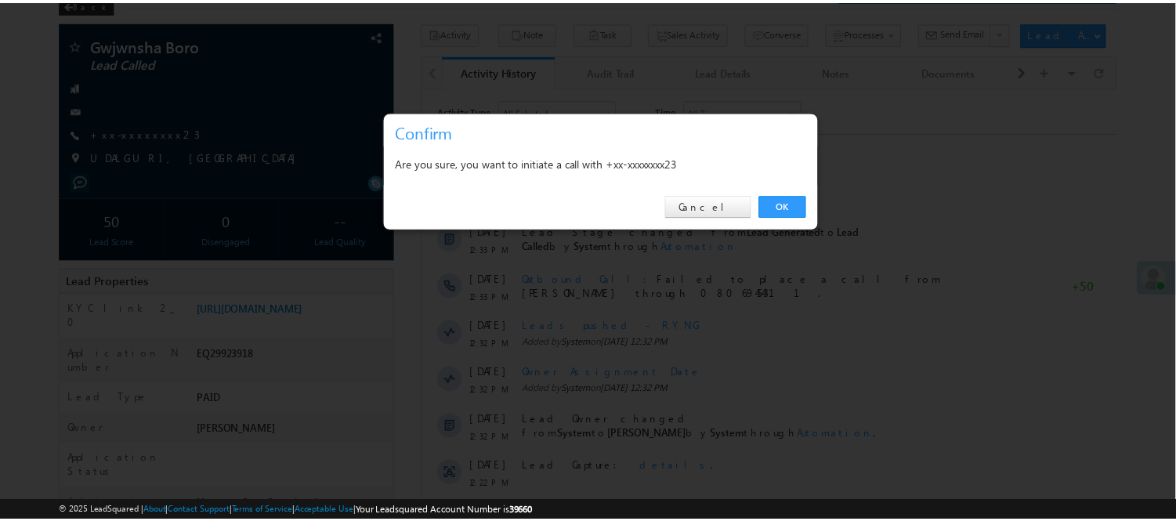
scroll to position [0, 0]
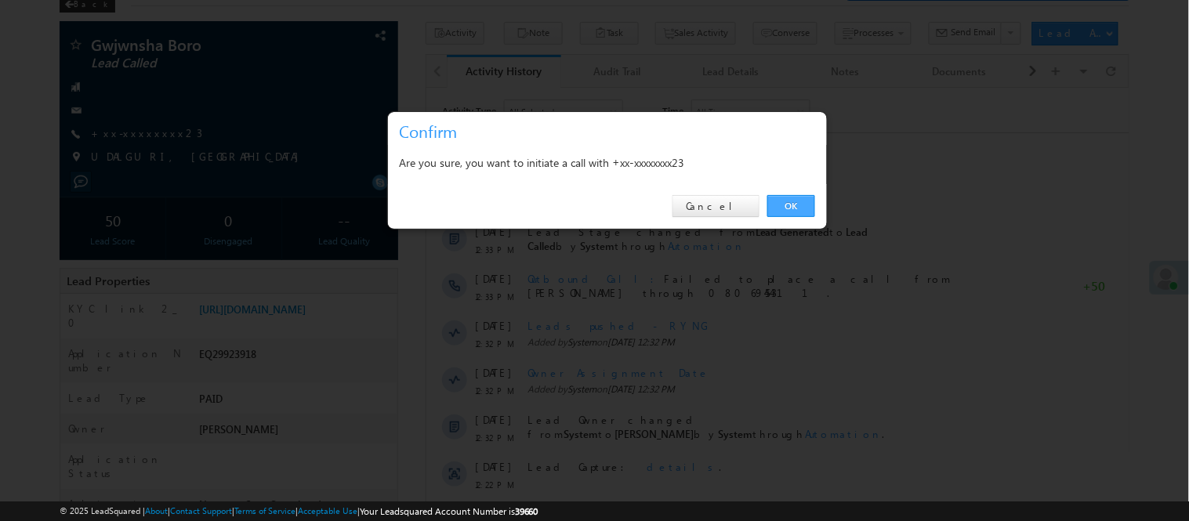
click at [809, 207] on link "OK" at bounding box center [791, 206] width 48 height 22
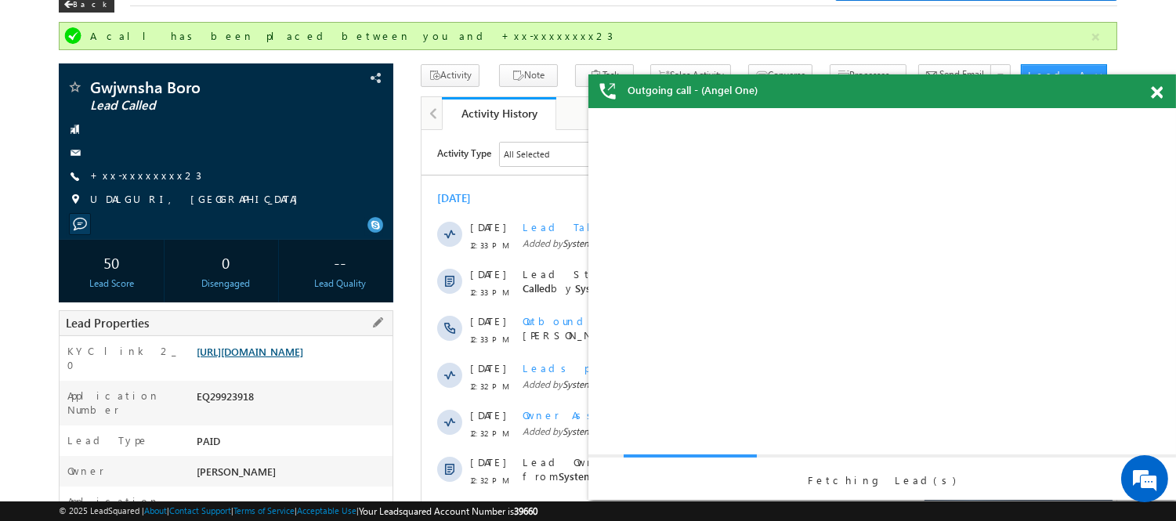
click at [255, 358] on link "https://angelbroking1-pk3em7sa.customui-test.leadsquared.com?leadId=0465b88c-7a…" at bounding box center [250, 351] width 107 height 13
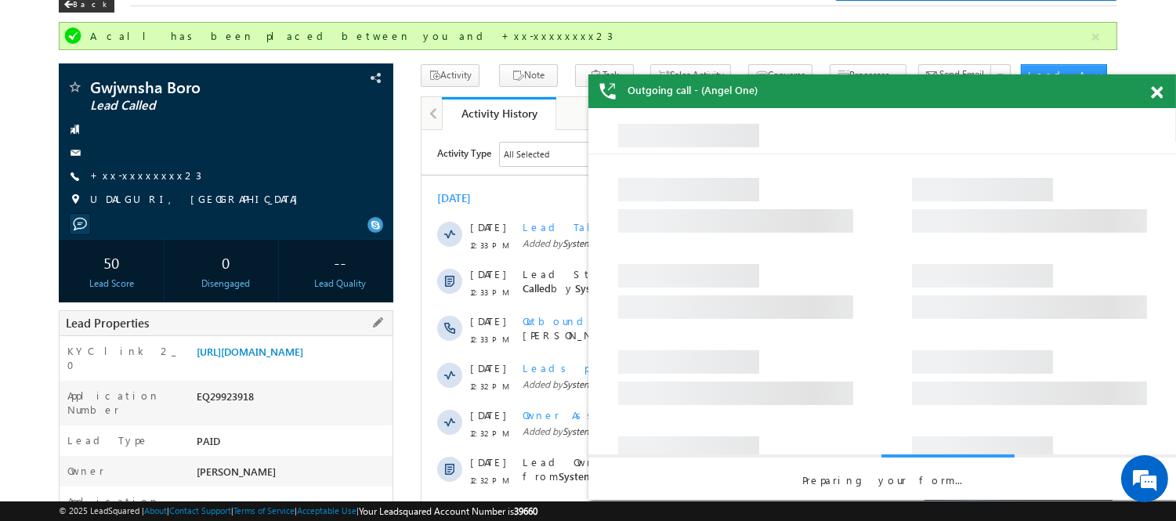
click at [231, 400] on div "Application Number EQ29923918" at bounding box center [226, 403] width 333 height 45
copy div "EQ29923918"
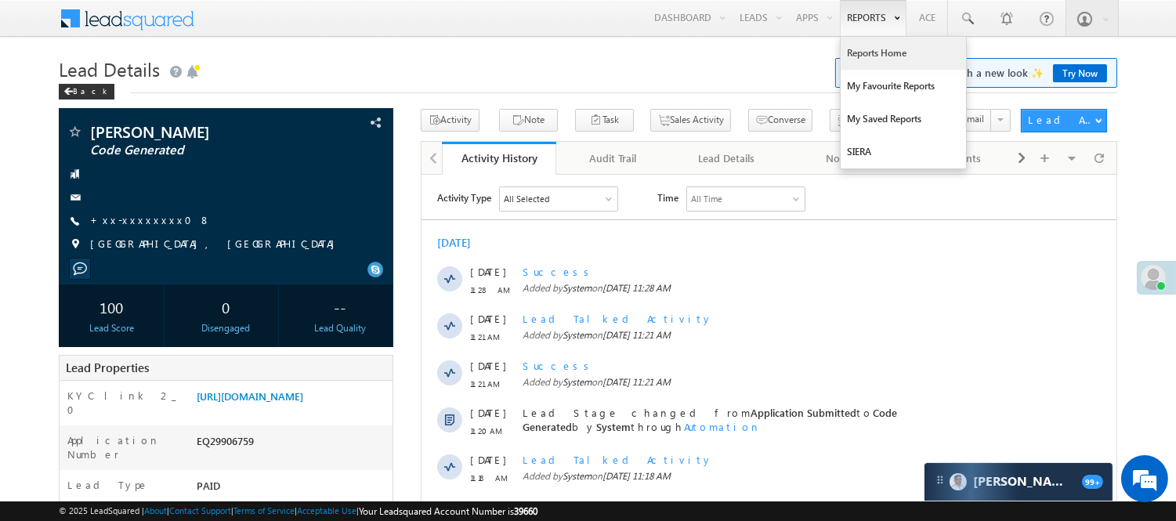
click at [872, 50] on link "Reports Home" at bounding box center [903, 53] width 125 height 33
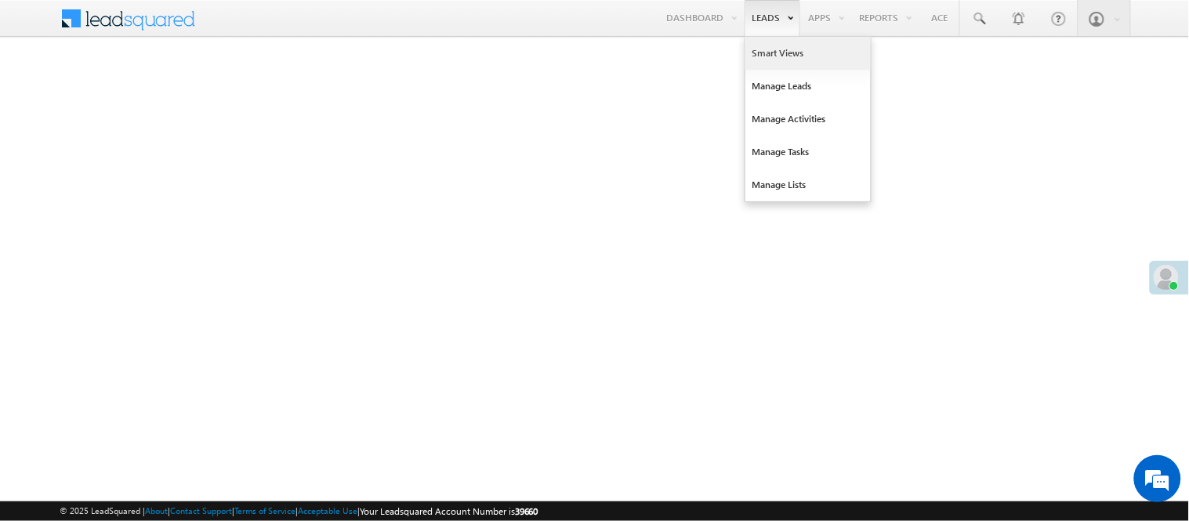
click at [762, 48] on link "Smart Views" at bounding box center [807, 53] width 125 height 33
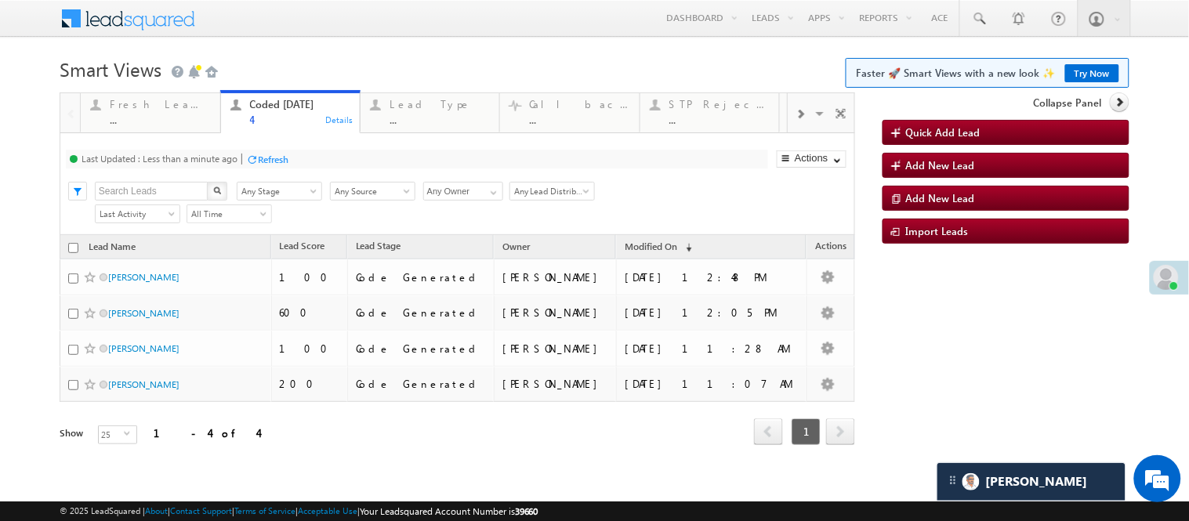
click at [551, 77] on h1 "Smart Views Getting Started Faster 🚀 Smart Views with a new look ✨ Try Now" at bounding box center [595, 68] width 1070 height 31
click at [1082, 78] on link "Try Now" at bounding box center [1092, 73] width 54 height 18
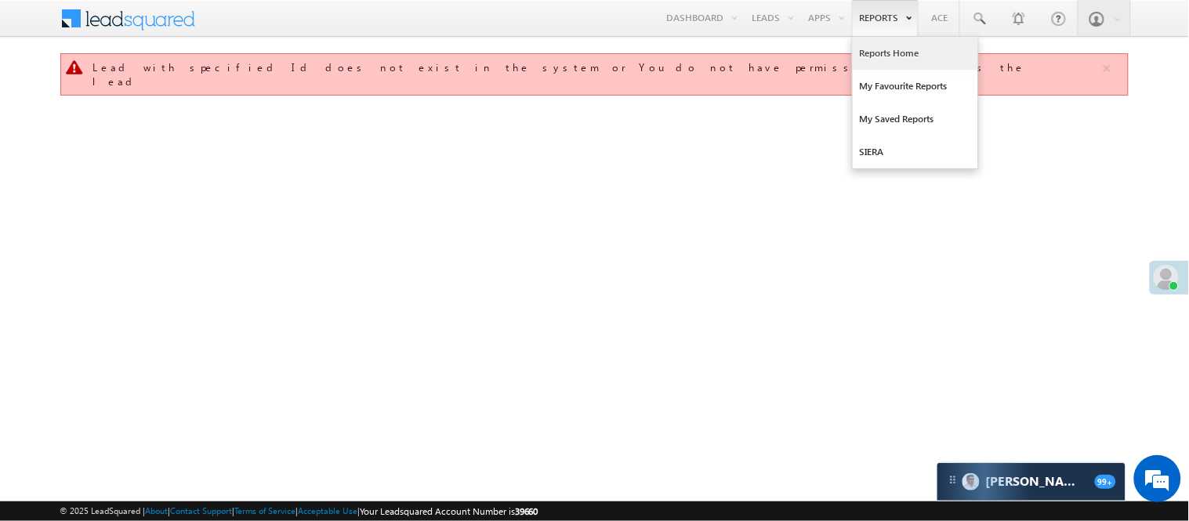
click at [879, 55] on link "Reports Home" at bounding box center [915, 53] width 125 height 33
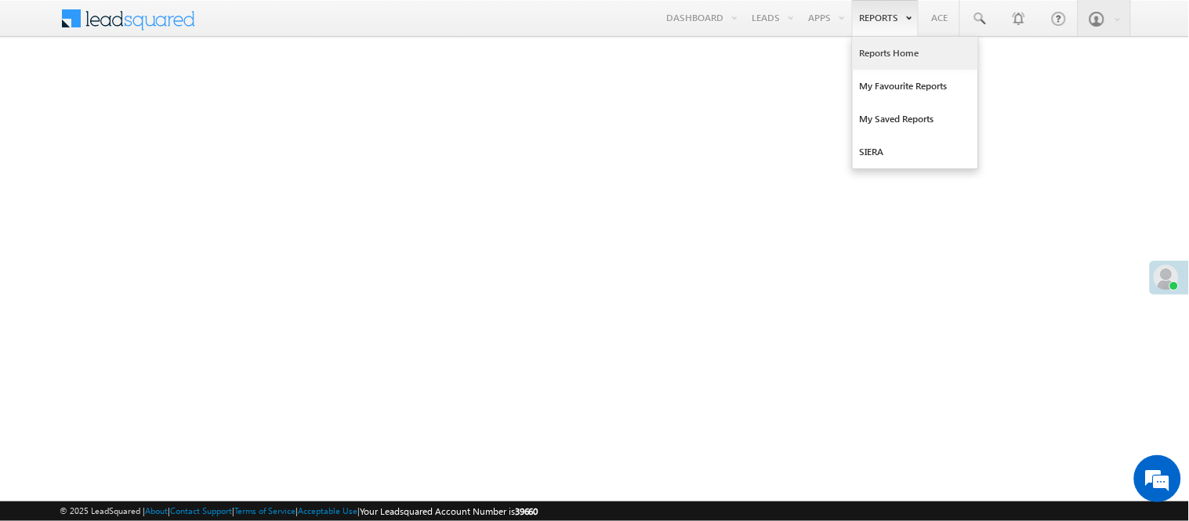
click at [881, 48] on link "Reports Home" at bounding box center [915, 53] width 125 height 33
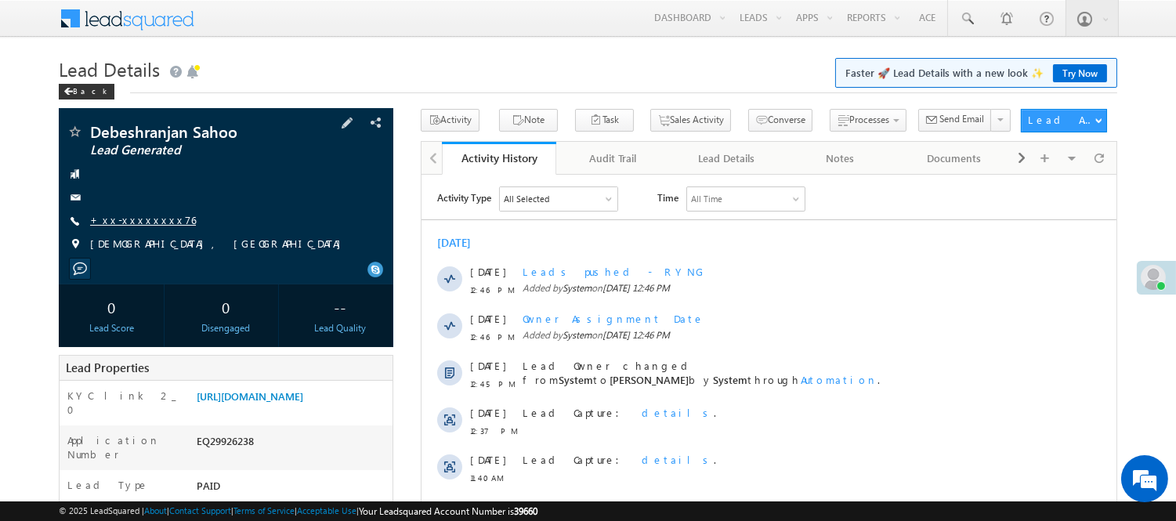
click at [130, 224] on link "+xx-xxxxxxxx76" at bounding box center [143, 219] width 106 height 13
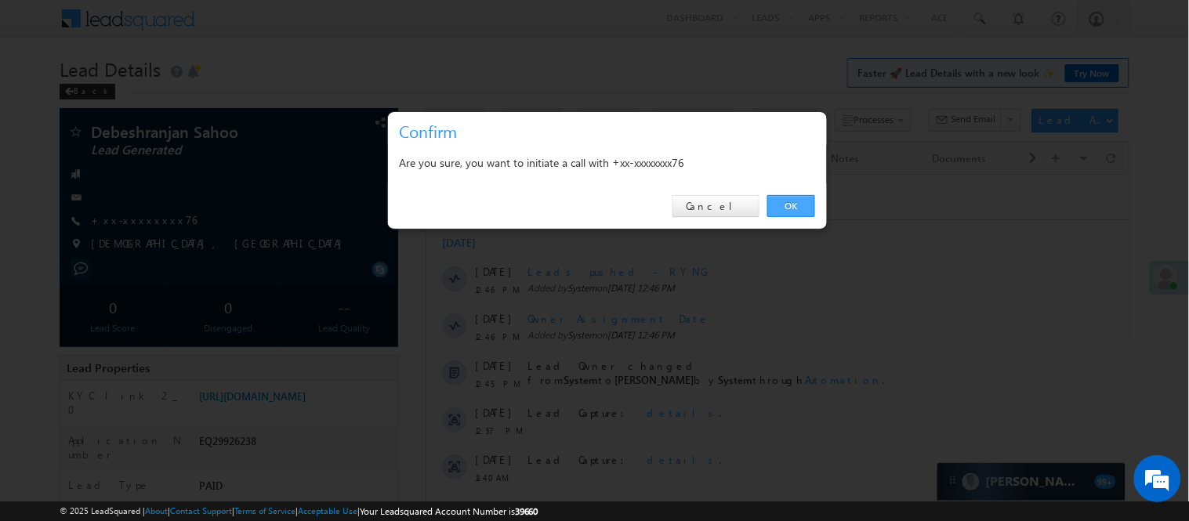
click at [810, 193] on div "OK Cancel" at bounding box center [607, 206] width 439 height 45
click at [792, 205] on link "OK" at bounding box center [791, 206] width 48 height 22
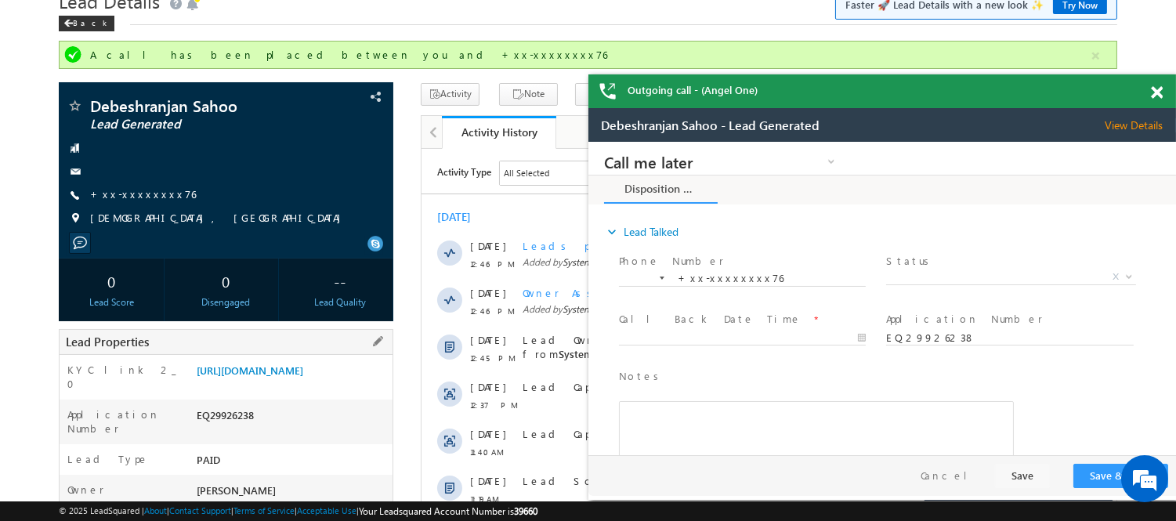
scroll to position [174, 0]
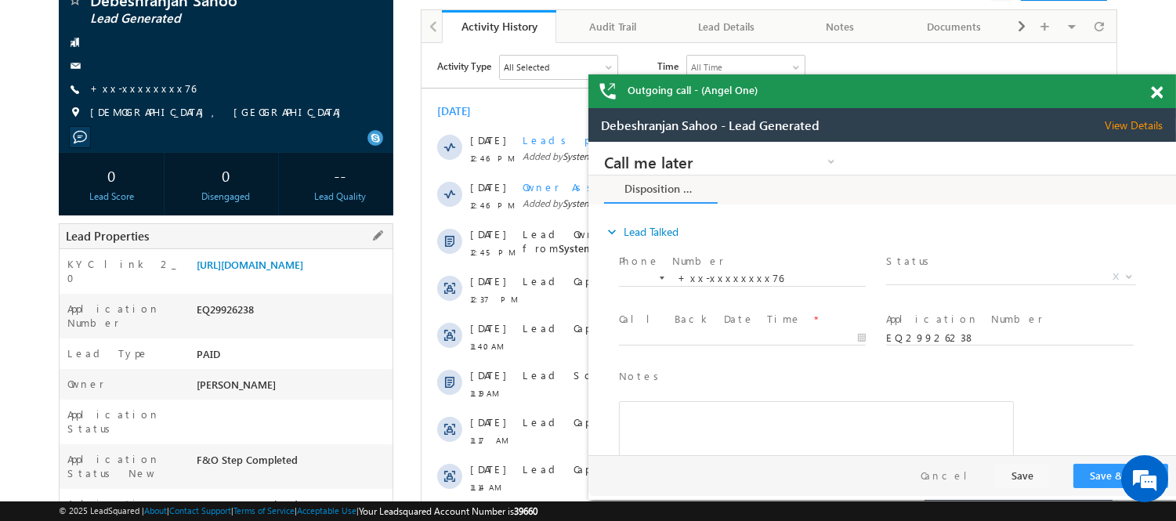
click at [245, 318] on div "EQ29926238" at bounding box center [293, 313] width 200 height 22
copy div "EQ29926238"
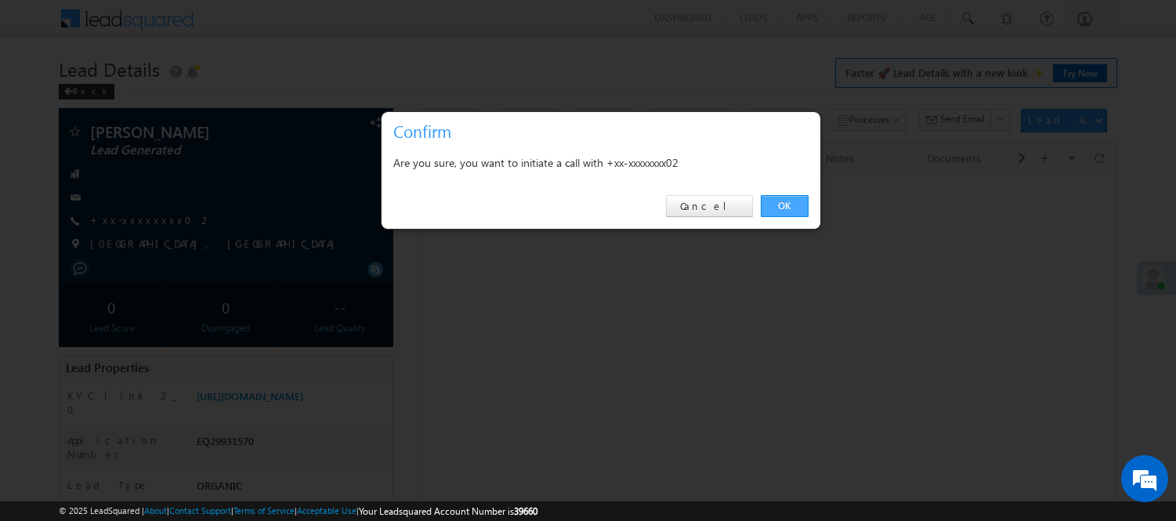
click at [790, 201] on link "OK" at bounding box center [785, 206] width 48 height 22
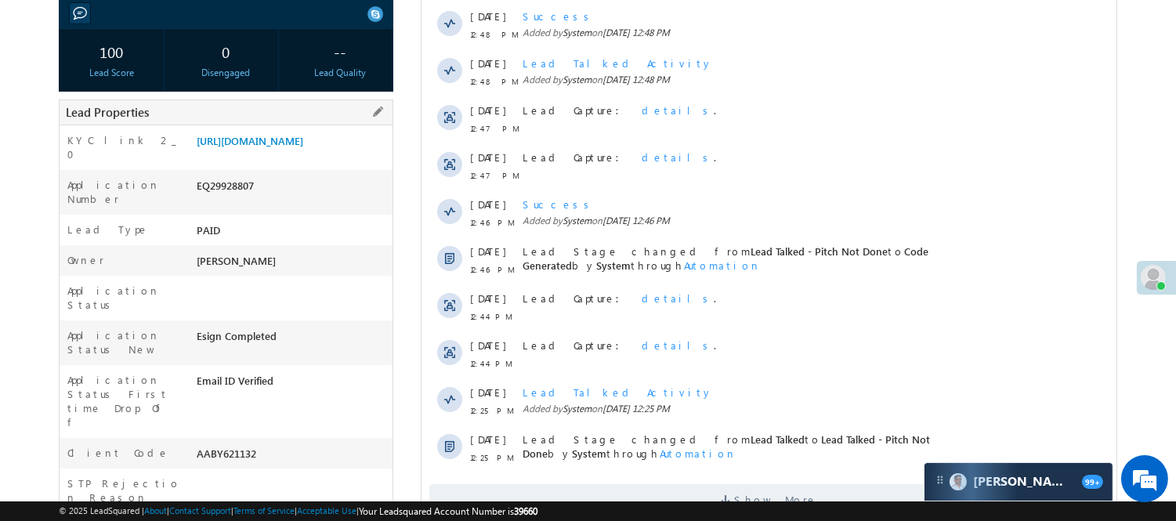
scroll to position [261, 0]
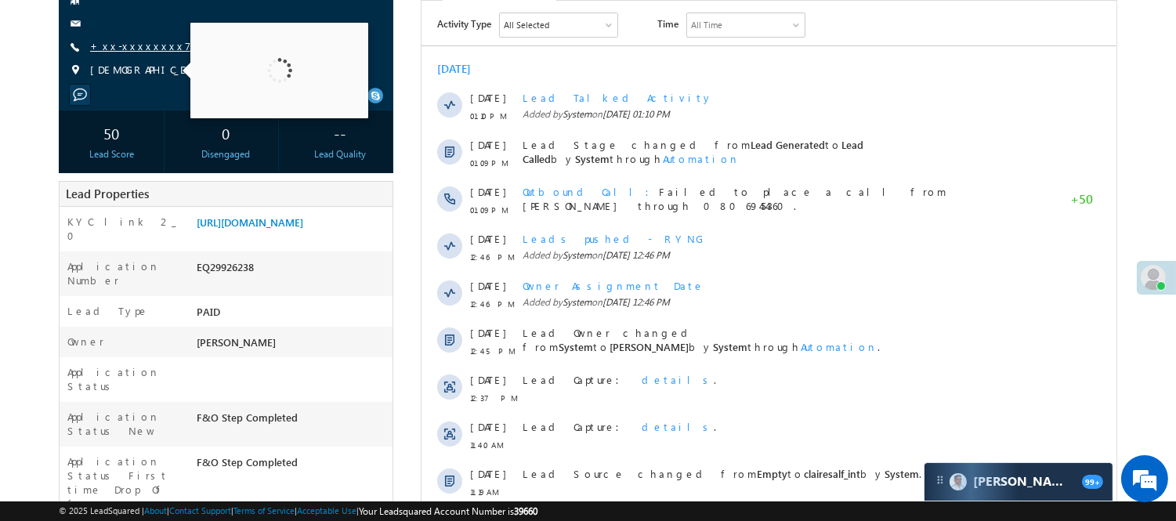
click at [133, 48] on link "+xx-xxxxxxxx76" at bounding box center [143, 45] width 106 height 13
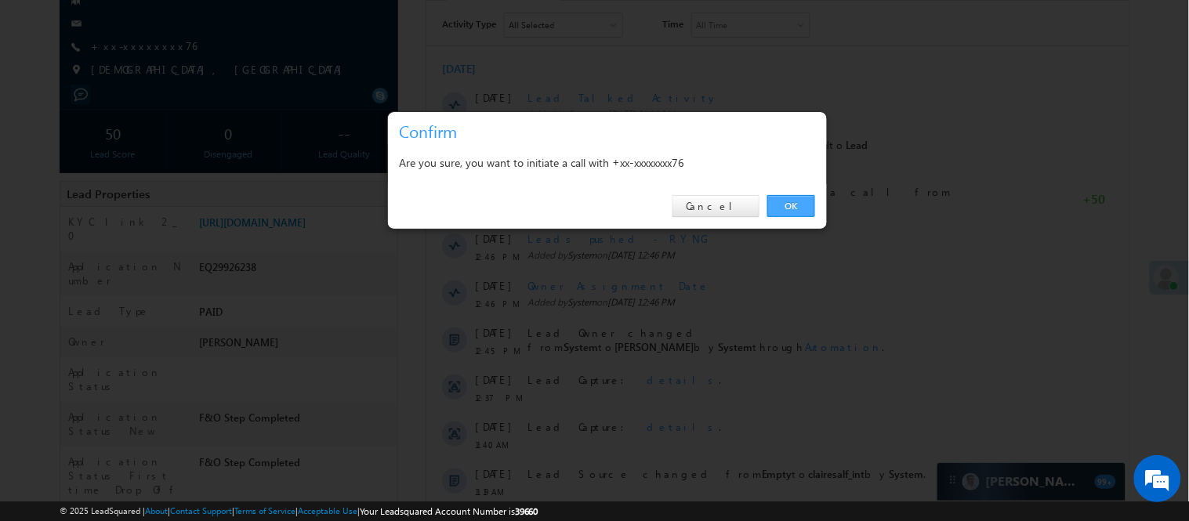
click at [800, 212] on link "OK" at bounding box center [791, 206] width 48 height 22
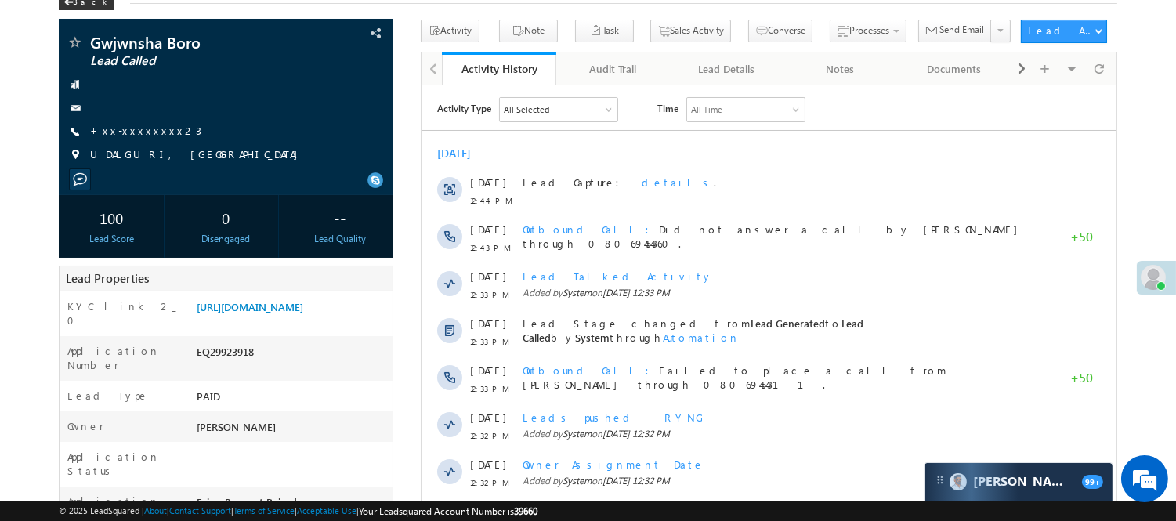
scroll to position [87, 0]
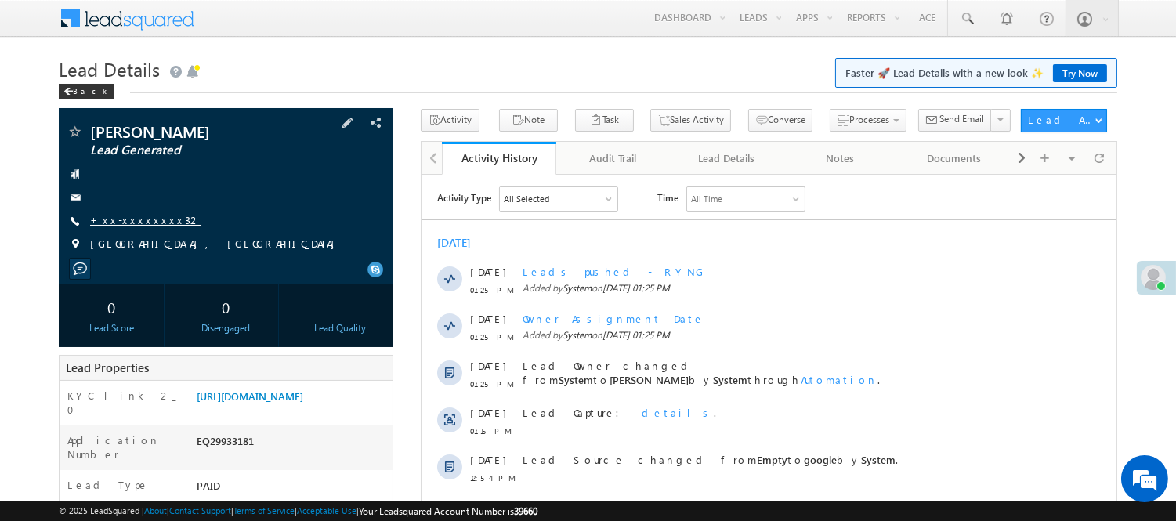
click at [138, 225] on link "+xx-xxxxxxxx32" at bounding box center [145, 219] width 111 height 13
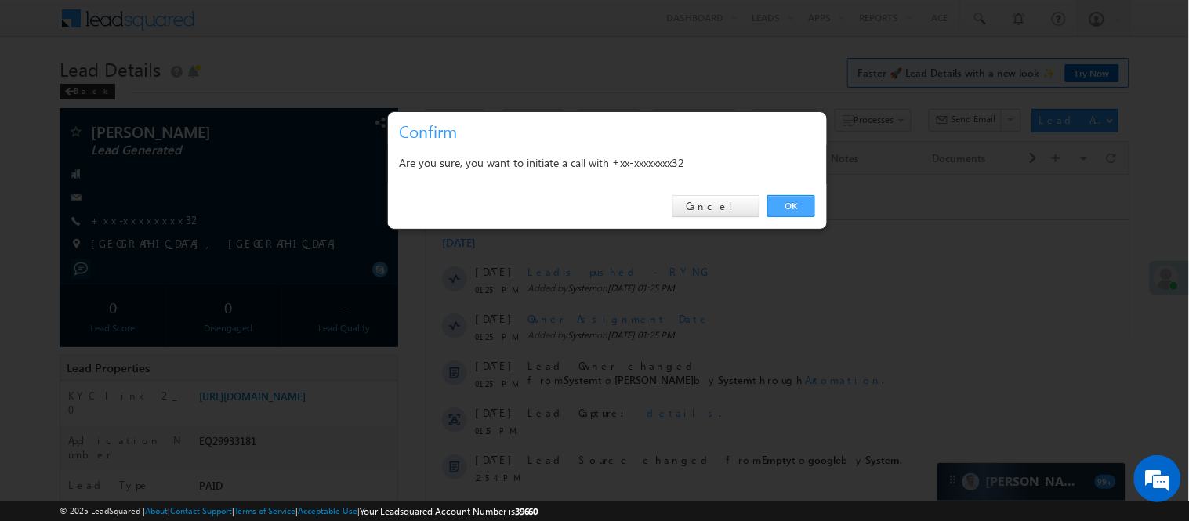
drag, startPoint x: 793, startPoint y: 201, endPoint x: 372, endPoint y: 20, distance: 457.8
click at [793, 201] on link "OK" at bounding box center [791, 206] width 48 height 22
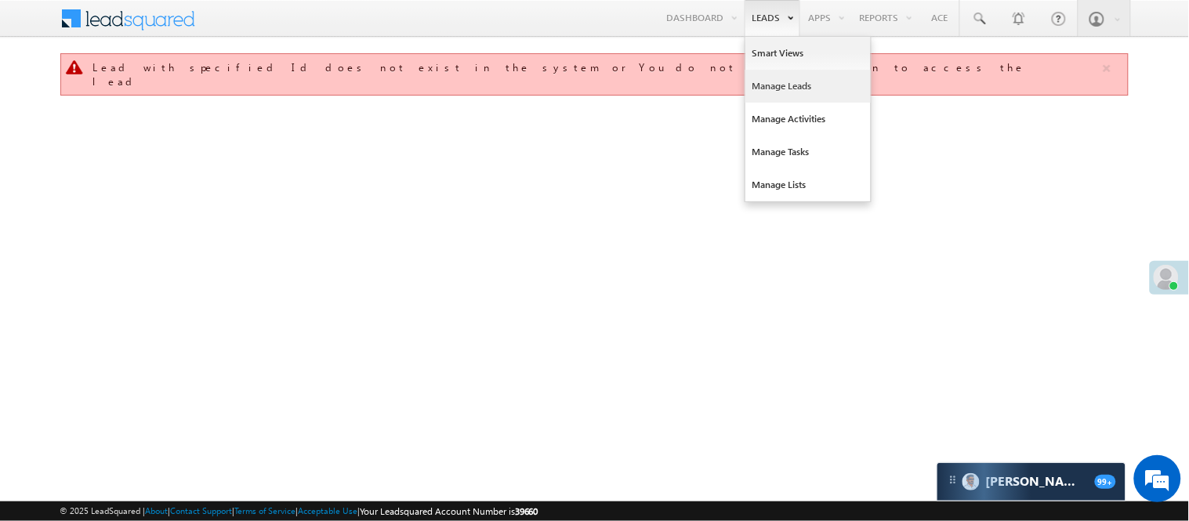
click at [774, 72] on link "Manage Leads" at bounding box center [807, 86] width 125 height 33
click at [774, 78] on link "Manage Leads" at bounding box center [807, 86] width 125 height 33
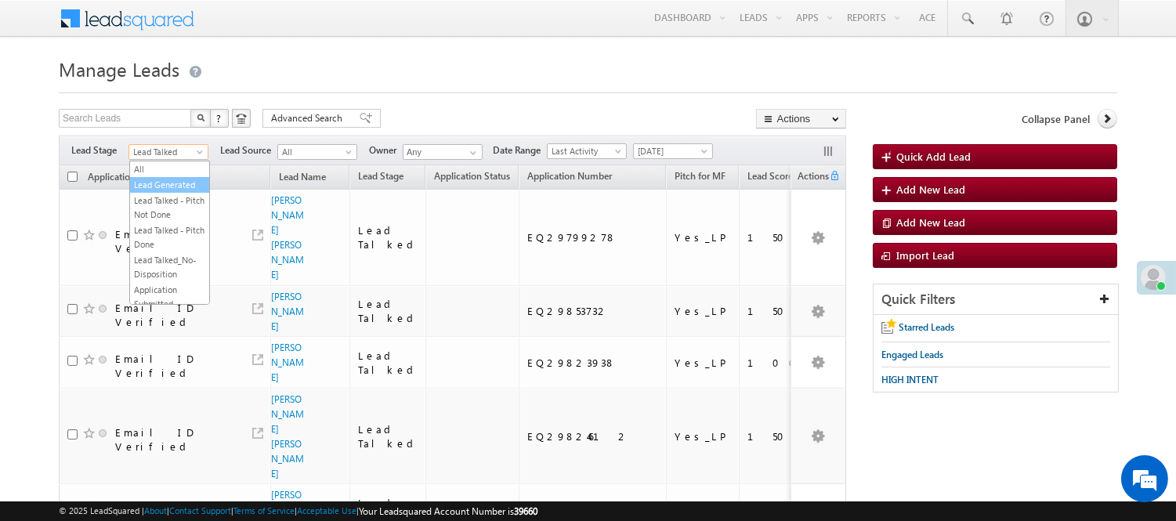
click at [168, 188] on link "Lead Generated" at bounding box center [169, 185] width 79 height 14
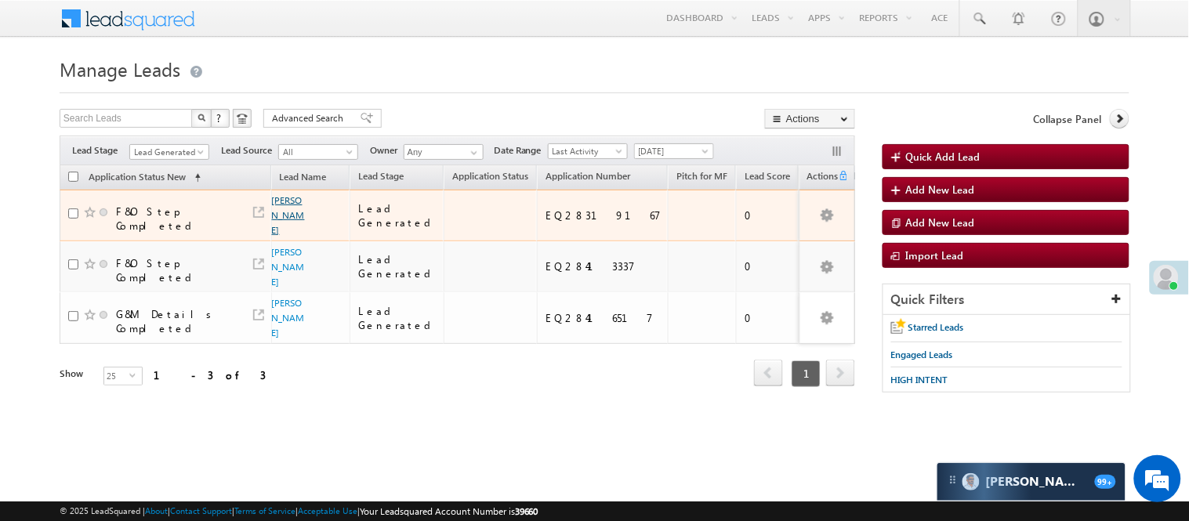
click link "Anil Kumar"
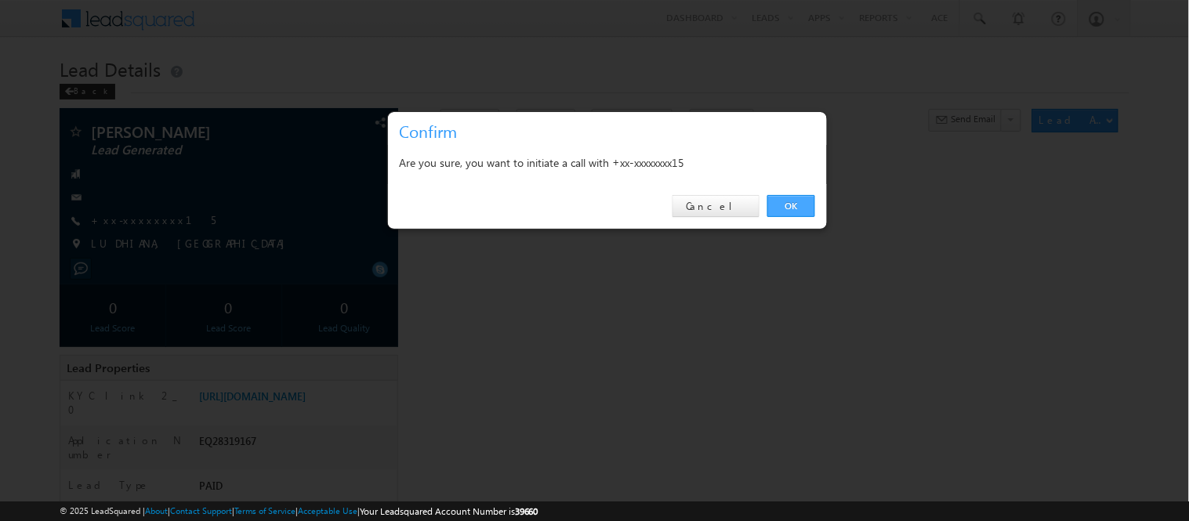
click at [801, 196] on link "OK" at bounding box center [791, 206] width 48 height 22
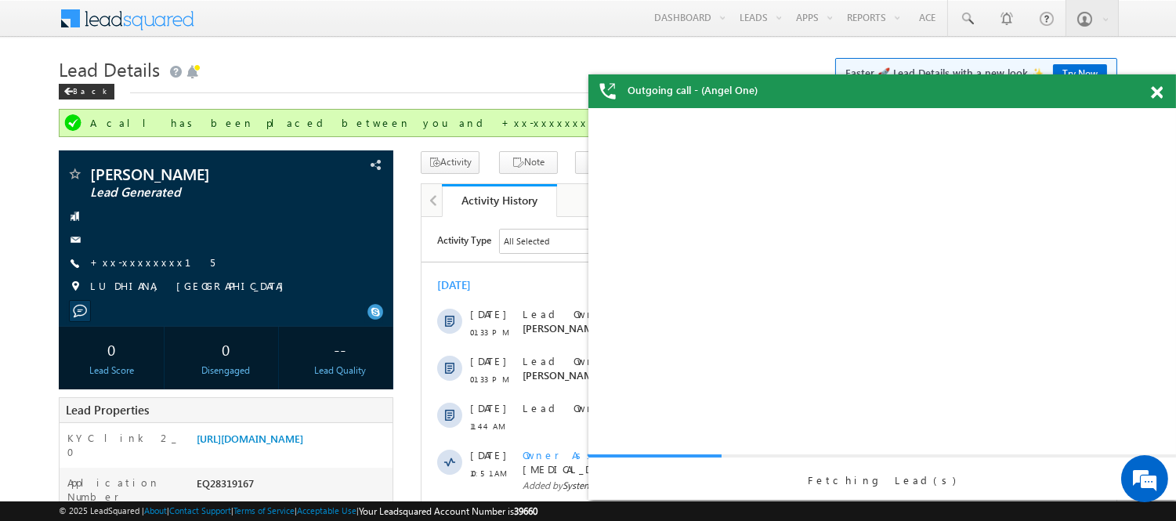
click at [1156, 92] on span at bounding box center [1157, 92] width 12 height 13
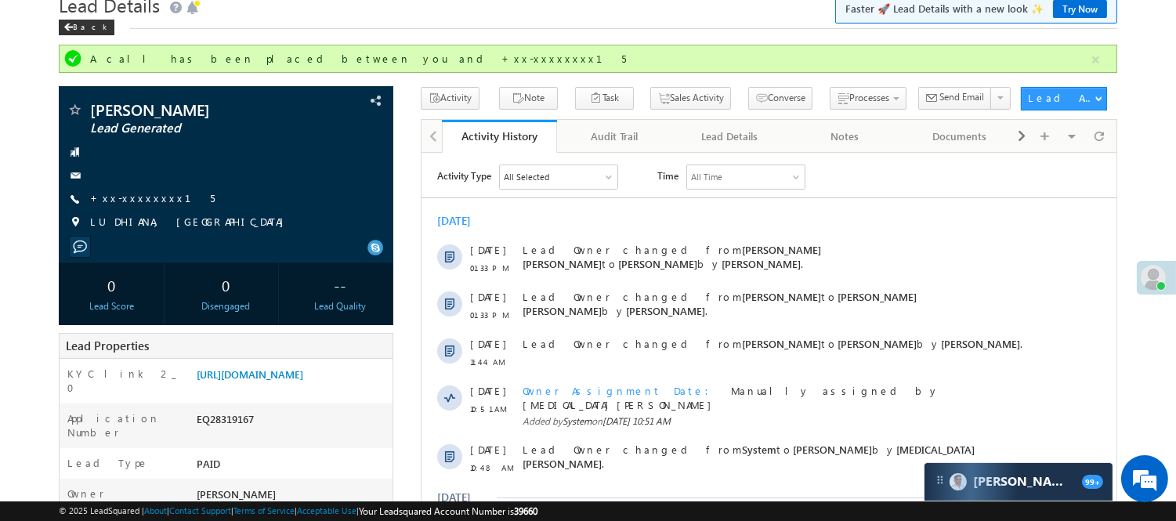
scroll to position [174, 0]
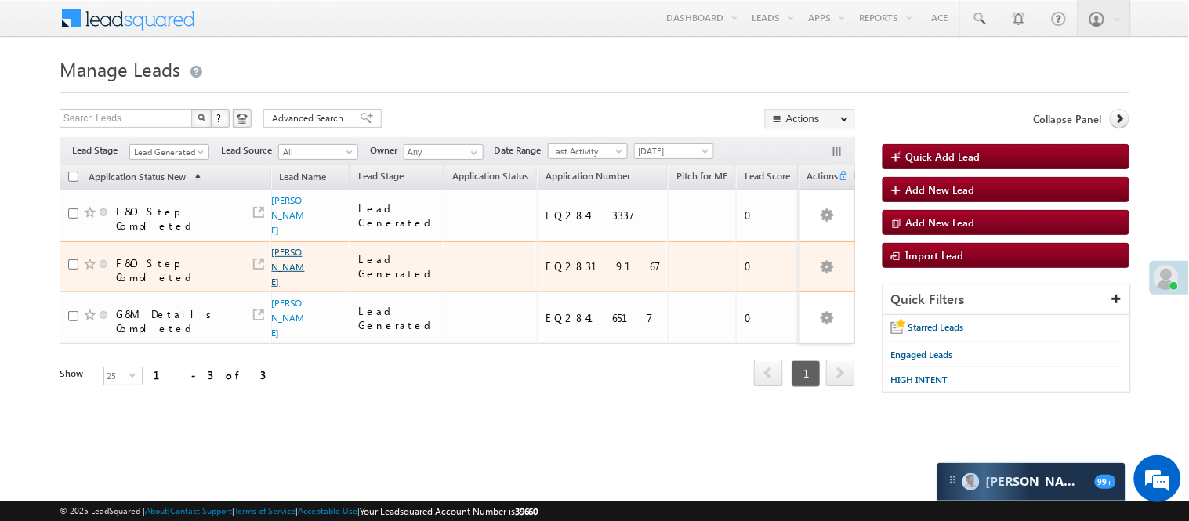
click at [287, 270] on link "Anil Kumar" at bounding box center [288, 267] width 33 height 42
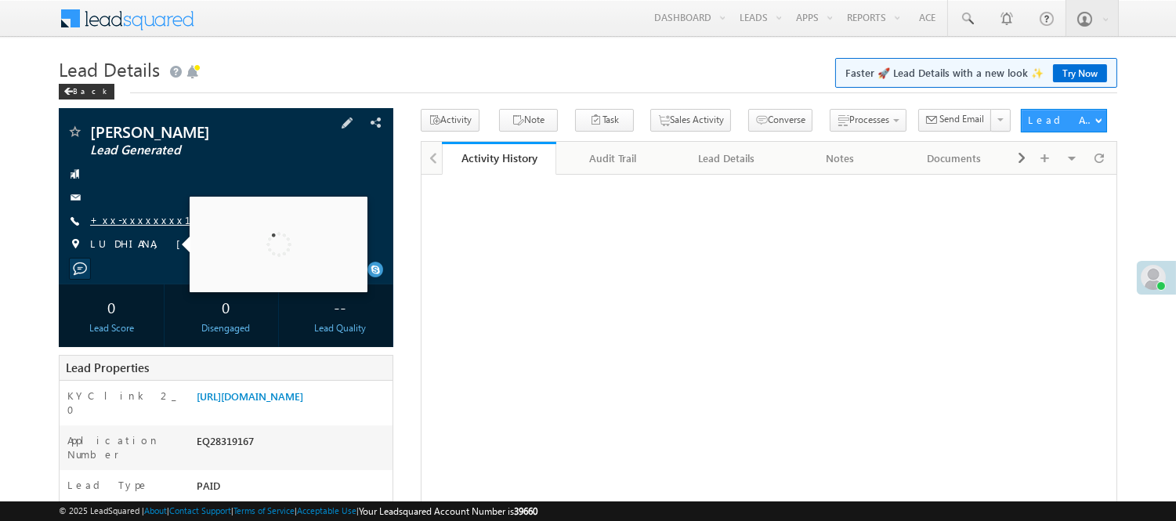
click at [124, 220] on link "+xx-xxxxxxxx15" at bounding box center [152, 219] width 125 height 13
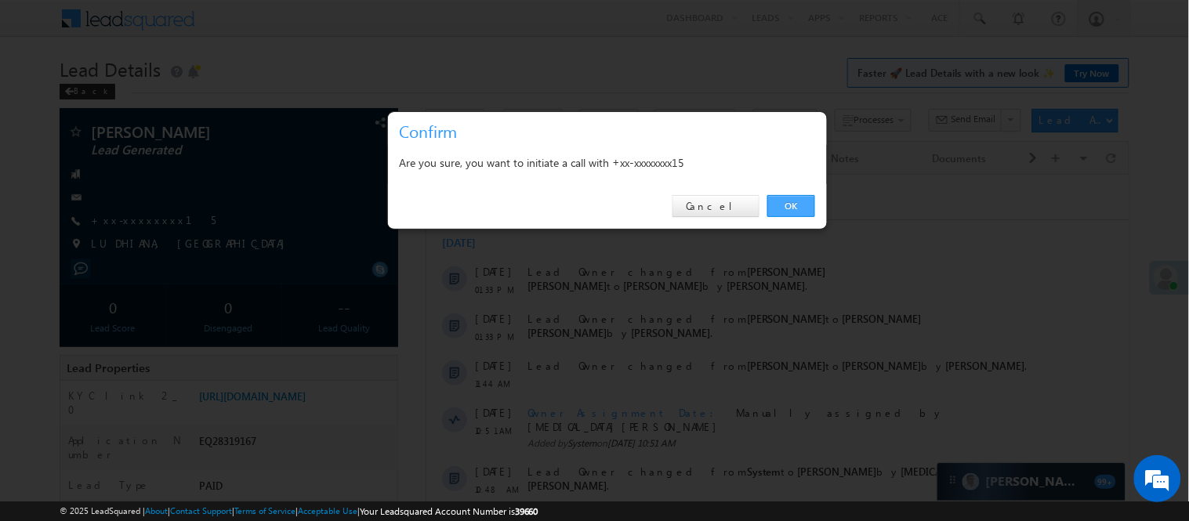
click at [786, 212] on link "OK" at bounding box center [791, 206] width 48 height 22
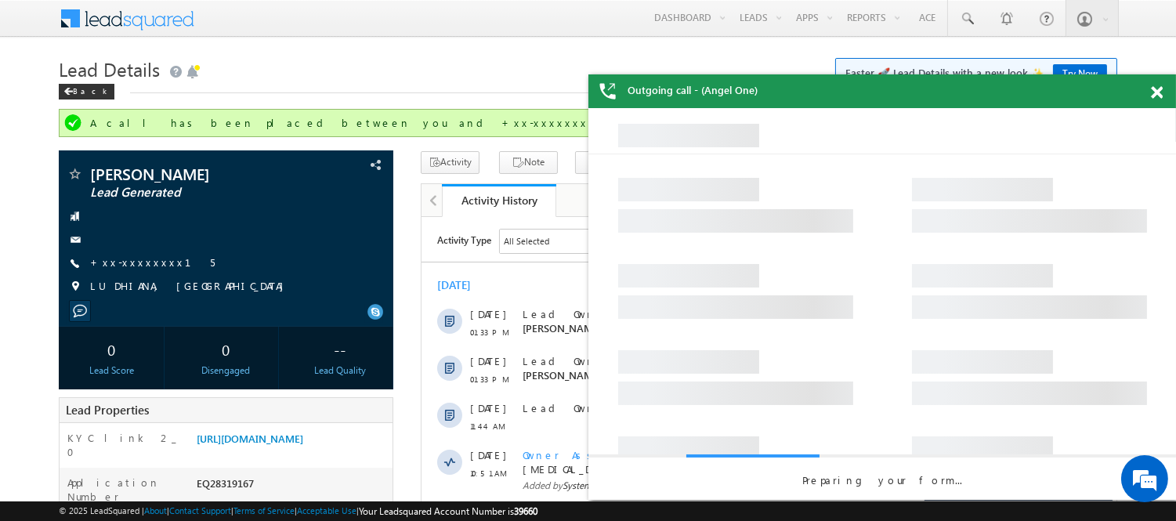
click at [1154, 92] on span at bounding box center [1157, 92] width 12 height 13
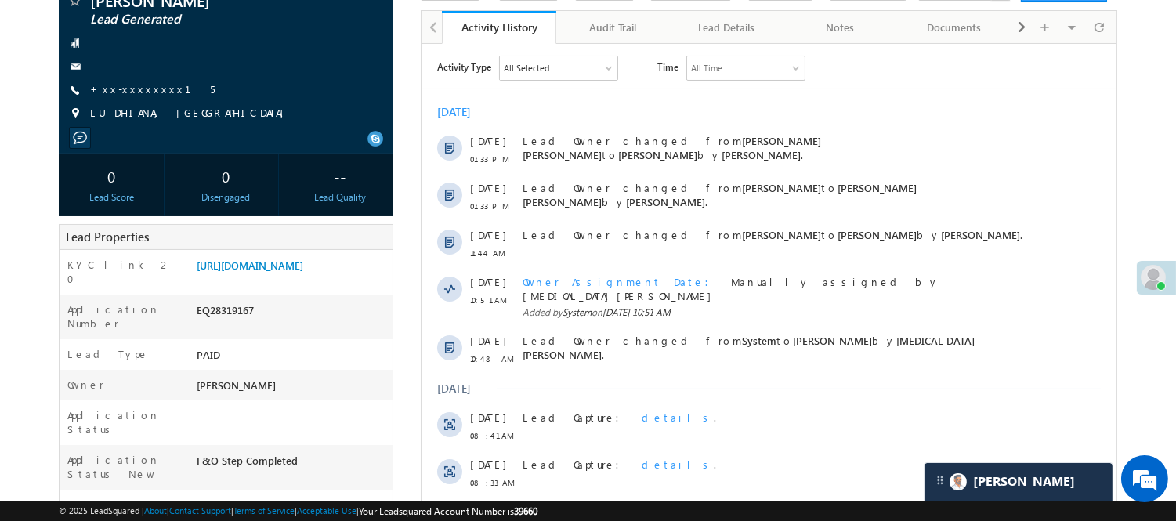
scroll to position [174, 0]
click at [303, 271] on link "https://angelbroking1-pk3em7sa.customui-test.leadsquared.com?leadId=6fccf58a-75…" at bounding box center [250, 264] width 107 height 13
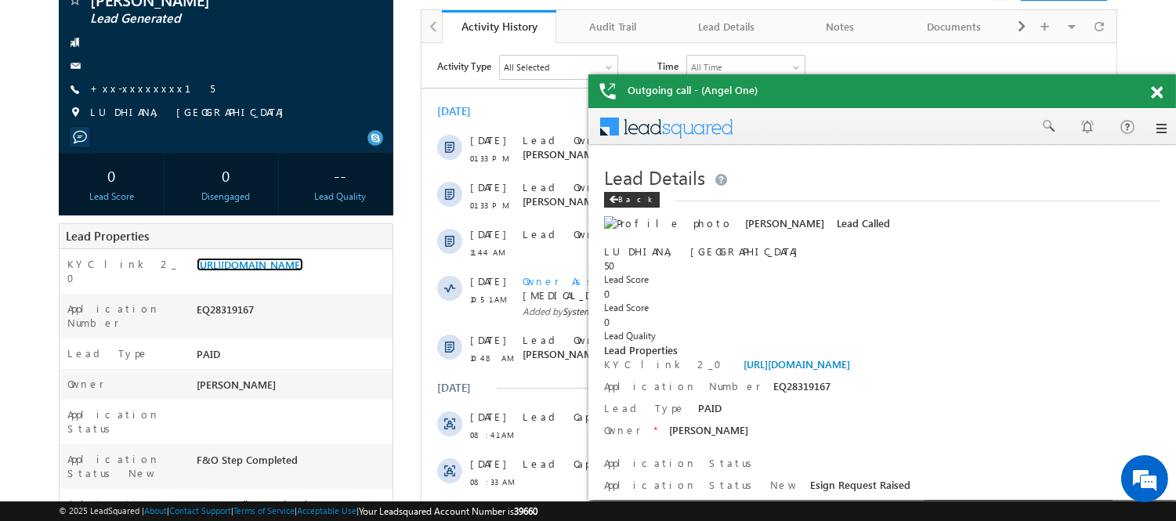
click at [1157, 89] on span at bounding box center [1157, 92] width 12 height 13
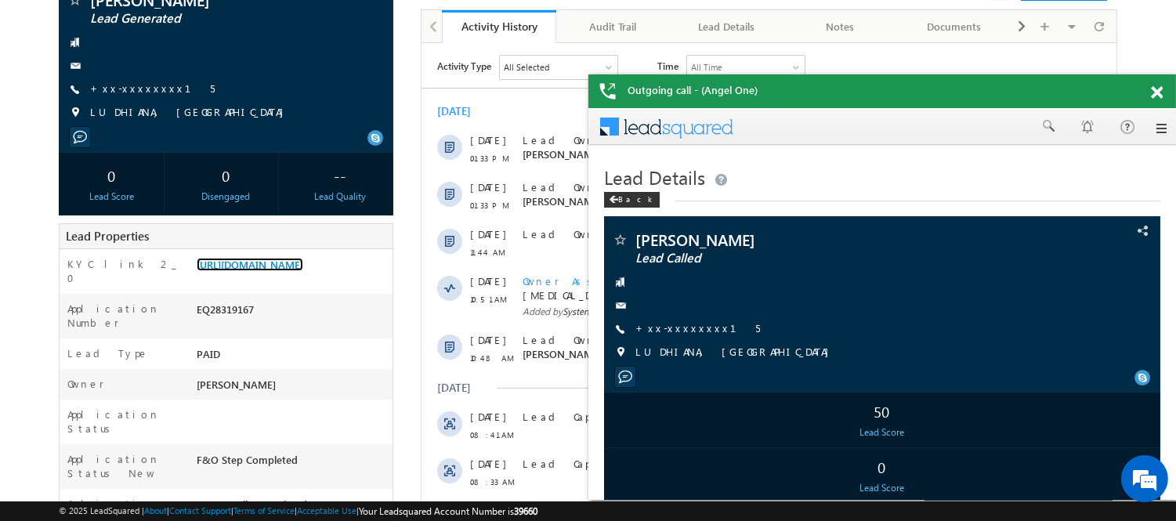
scroll to position [0, 0]
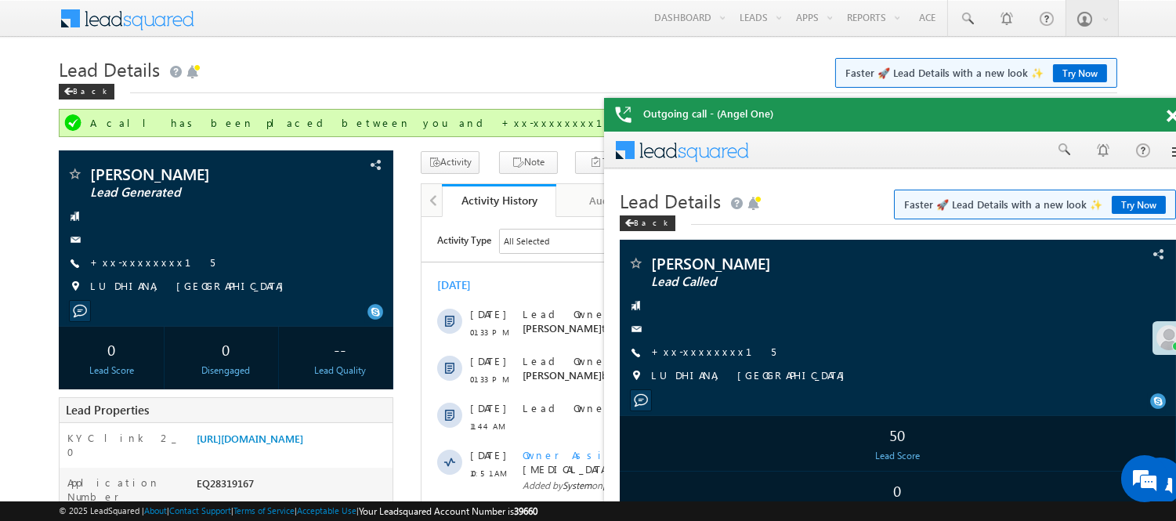
click at [1168, 111] on span at bounding box center [1173, 116] width 12 height 13
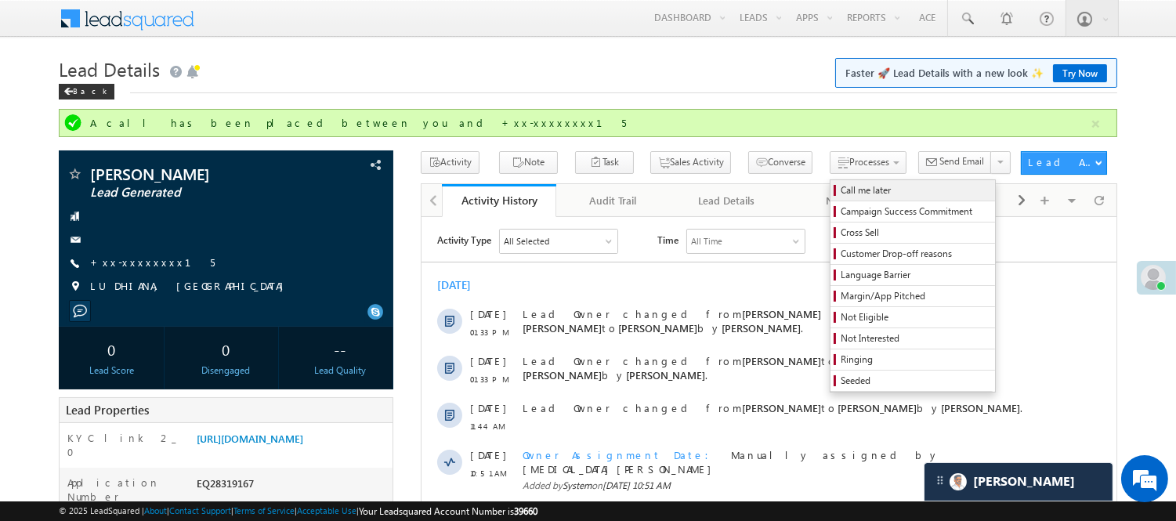
click at [842, 185] on span "Call me later" at bounding box center [915, 190] width 149 height 14
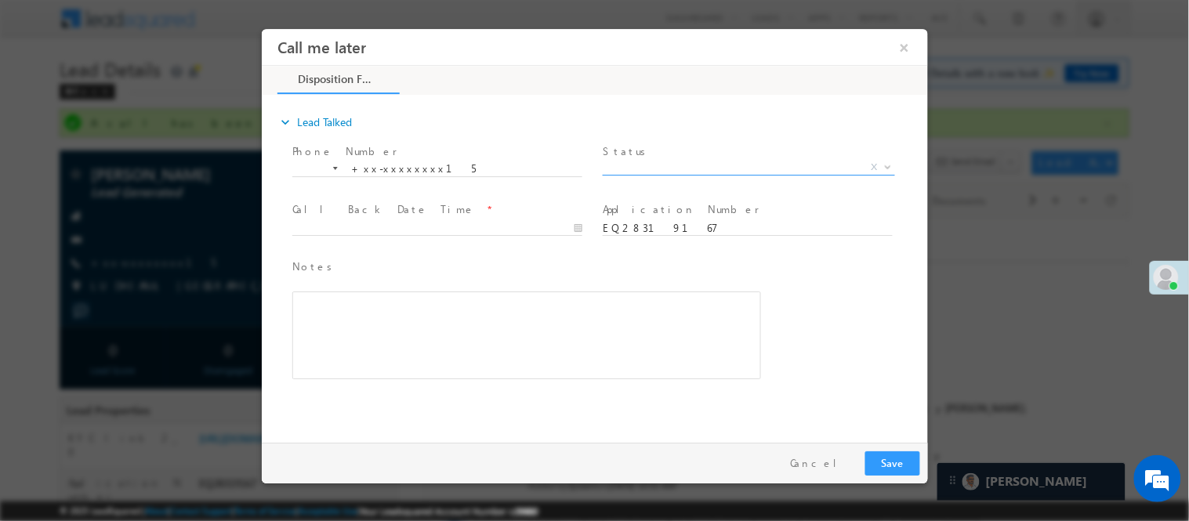
click at [733, 166] on span "X" at bounding box center [748, 167] width 292 height 16
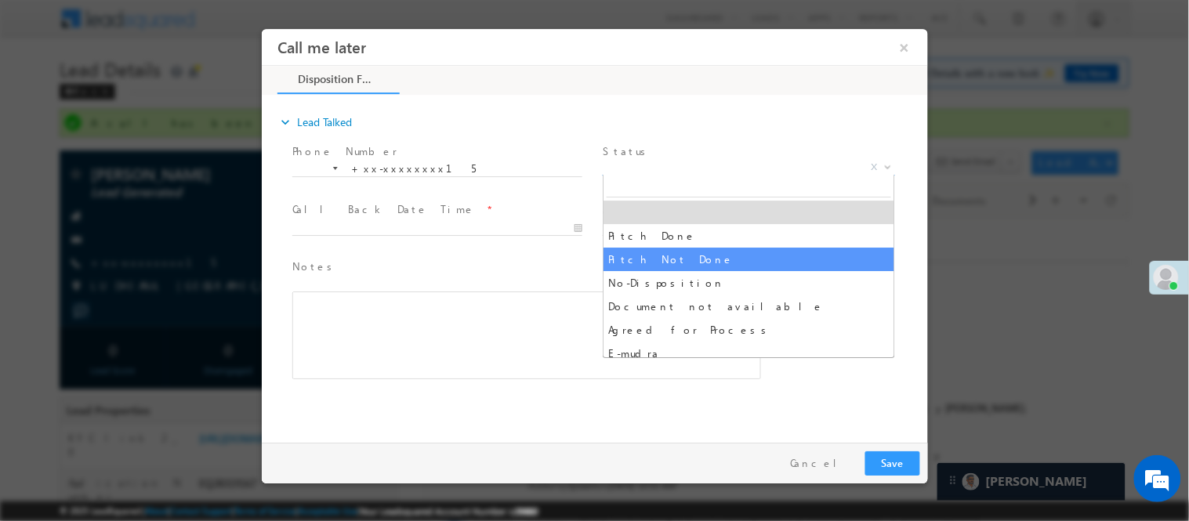
select select "Pitch Not Done"
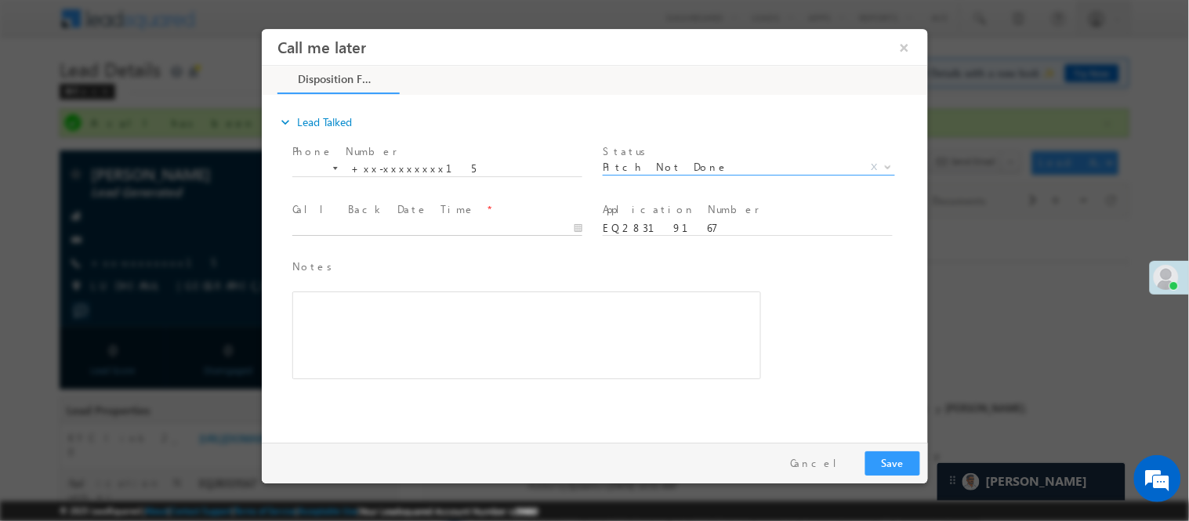
type input "10/03/25 1:51 PM"
click at [542, 222] on input "10/03/25 1:51 PM" at bounding box center [437, 228] width 290 height 16
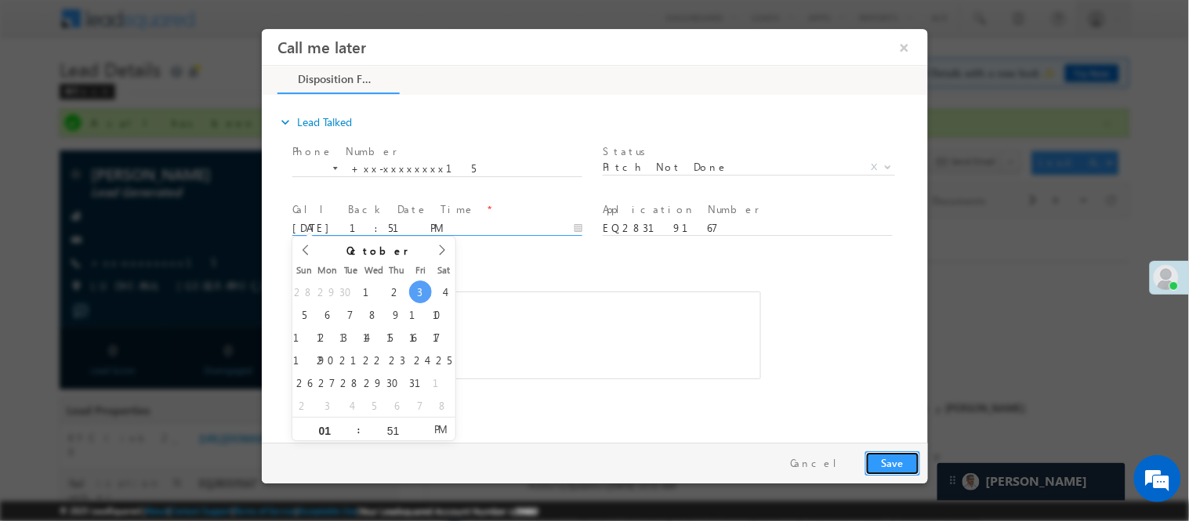
click at [881, 453] on button "Save" at bounding box center [891, 463] width 55 height 24
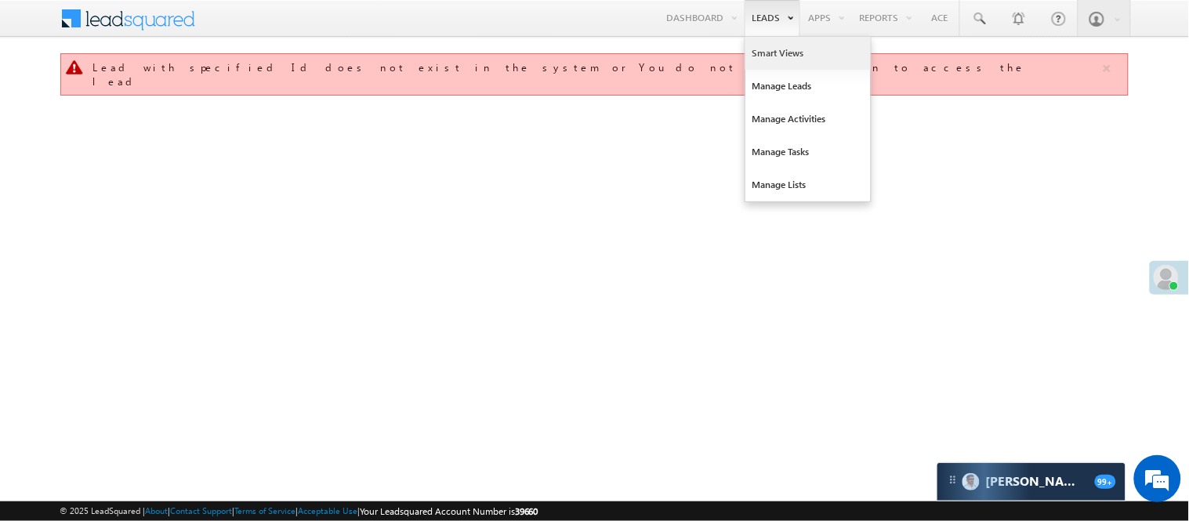
click at [771, 49] on link "Smart Views" at bounding box center [807, 53] width 125 height 33
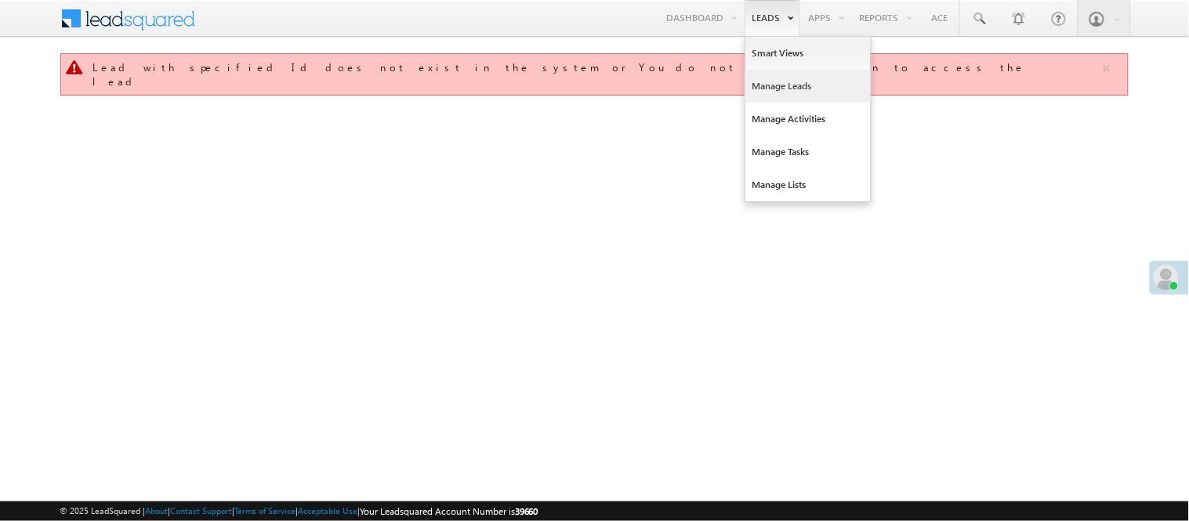
click at [784, 92] on link "Manage Leads" at bounding box center [807, 86] width 125 height 33
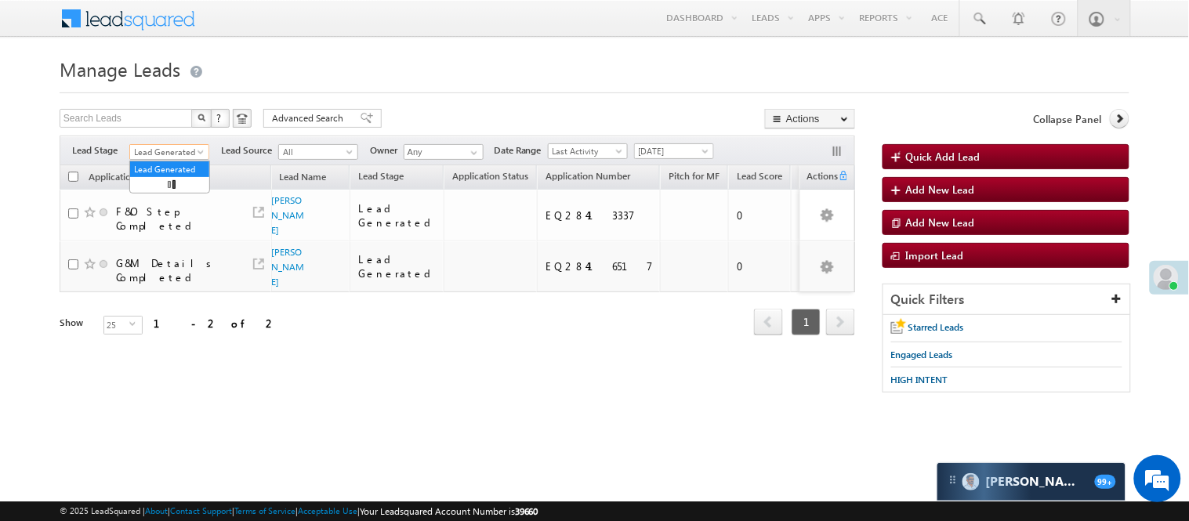
click at [160, 152] on span "Lead Generated" at bounding box center [167, 152] width 74 height 14
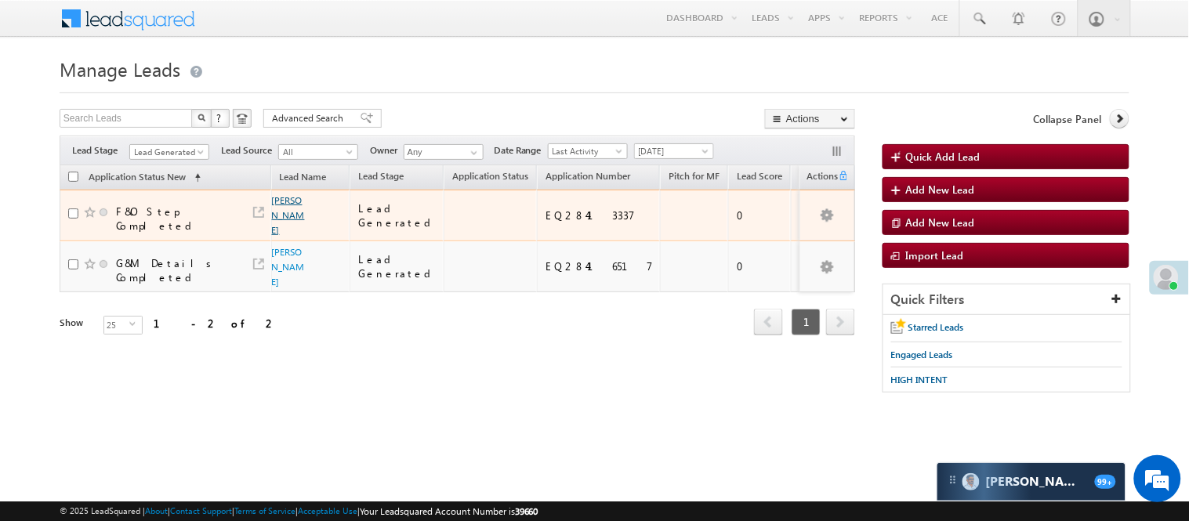
click at [273, 220] on link "Ramanpreet Kaur" at bounding box center [288, 215] width 33 height 42
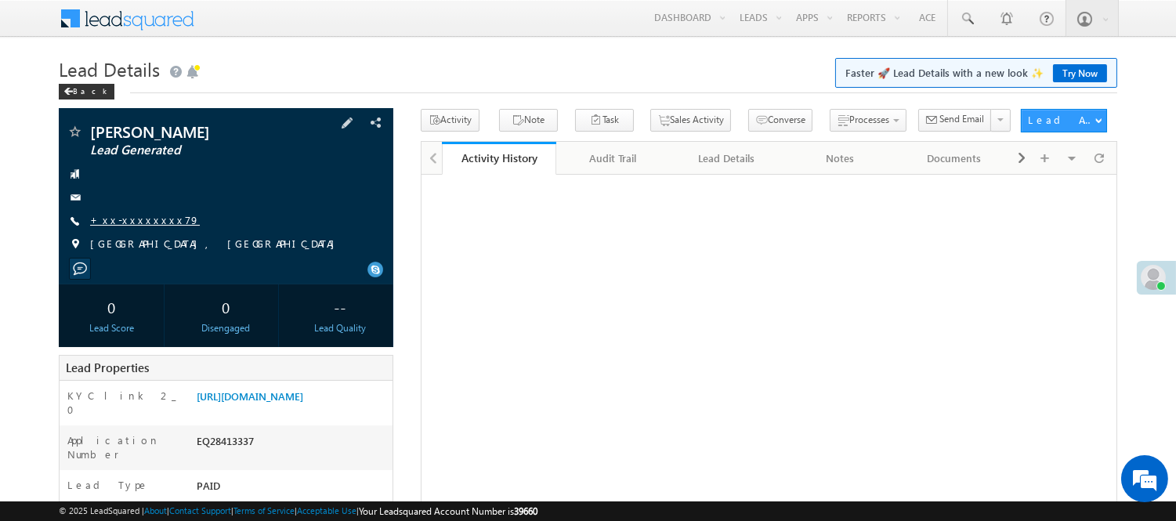
click at [121, 217] on link "+xx-xxxxxxxx79" at bounding box center [145, 219] width 110 height 13
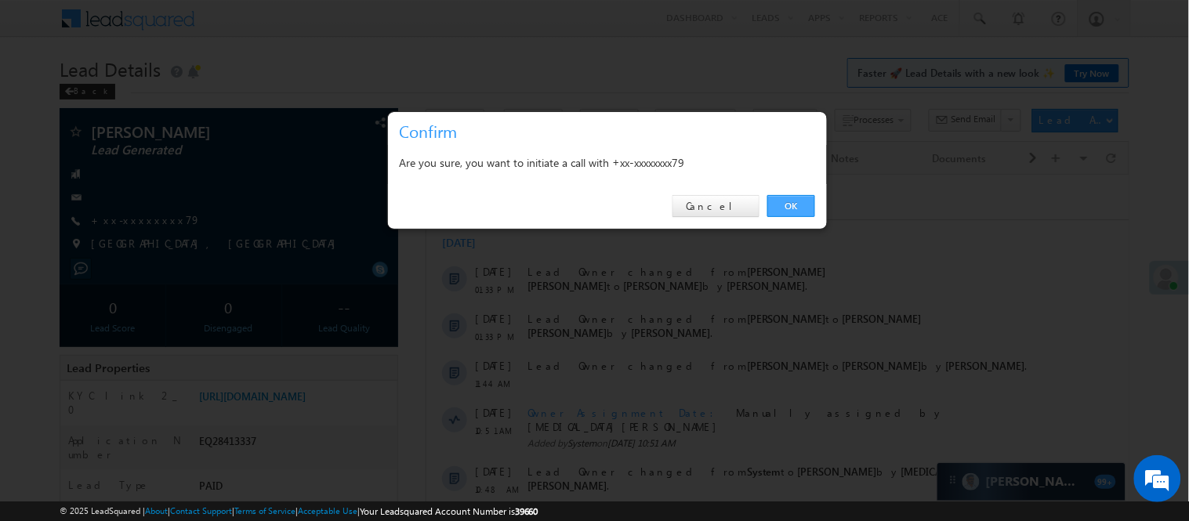
drag, startPoint x: 781, startPoint y: 210, endPoint x: 360, endPoint y: 34, distance: 457.0
click at [781, 210] on link "OK" at bounding box center [791, 206] width 48 height 22
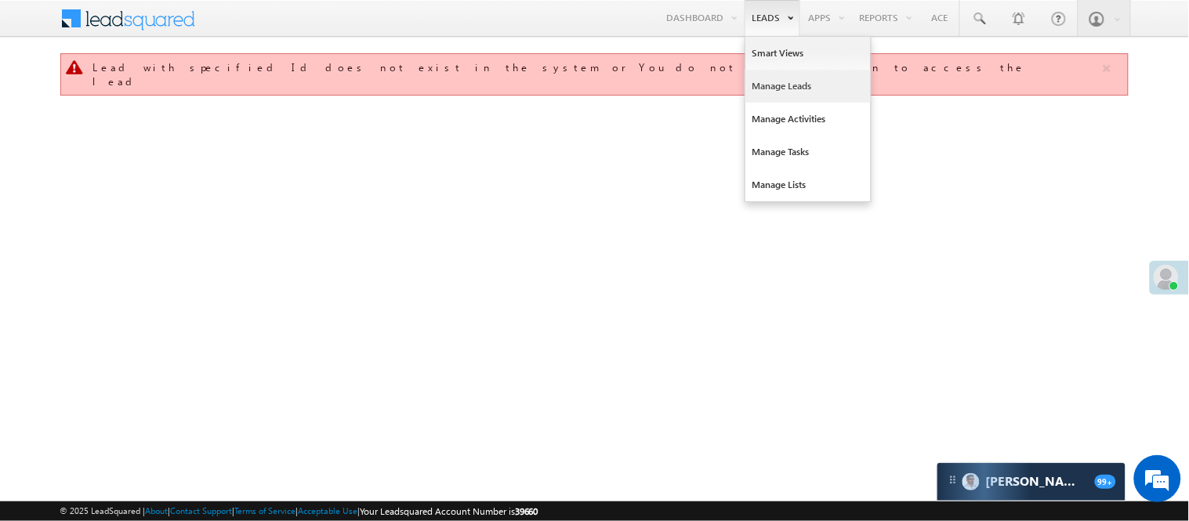
click at [771, 88] on link "Manage Leads" at bounding box center [807, 86] width 125 height 33
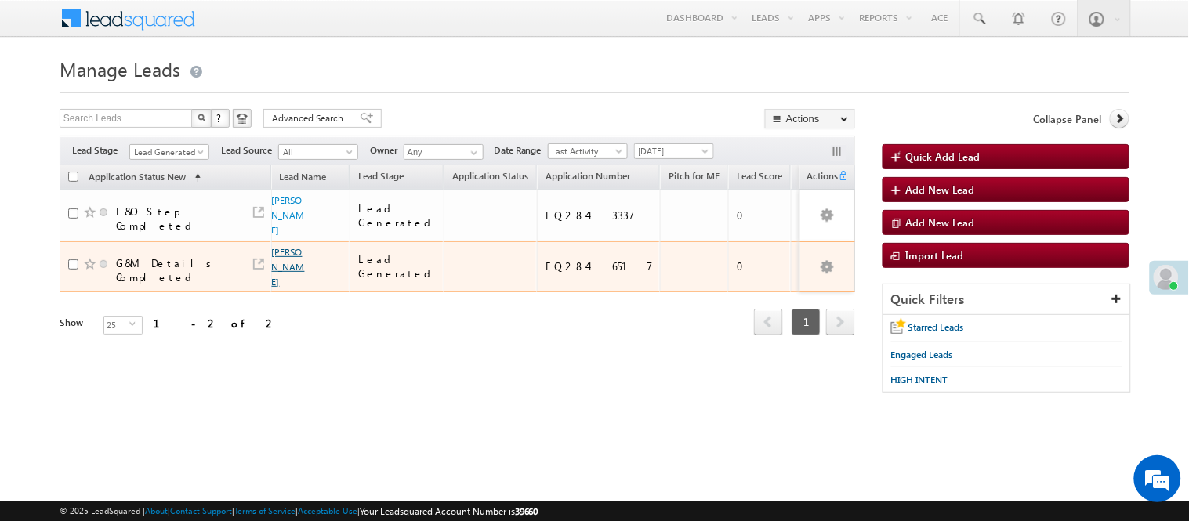
click at [282, 247] on link "Tribhuwan Kumar" at bounding box center [288, 267] width 33 height 42
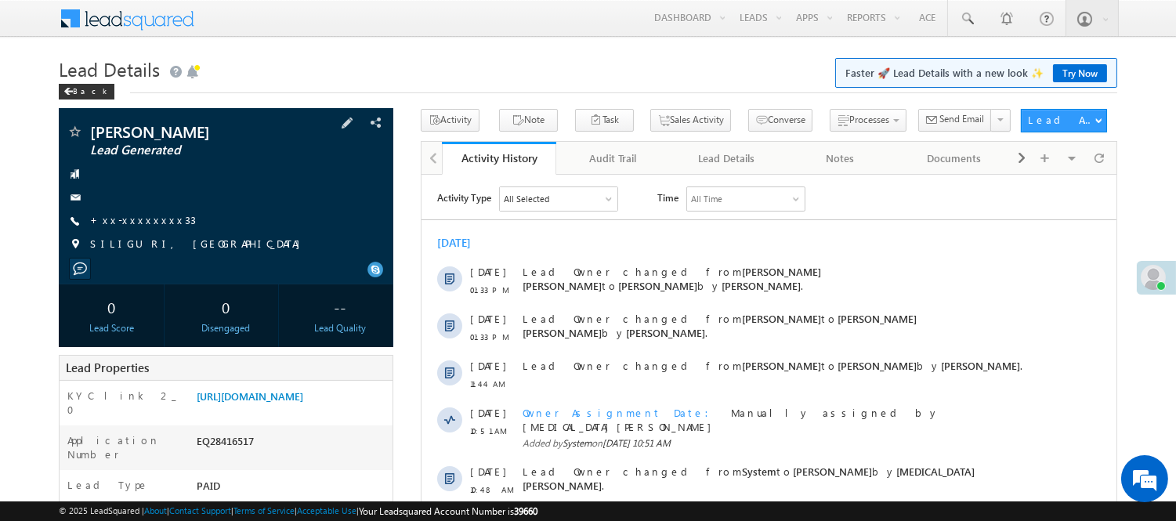
click at [118, 229] on span "+xx-xxxxxxxx33" at bounding box center [143, 221] width 106 height 16
click at [118, 222] on link "+xx-xxxxxxxx33" at bounding box center [143, 219] width 106 height 13
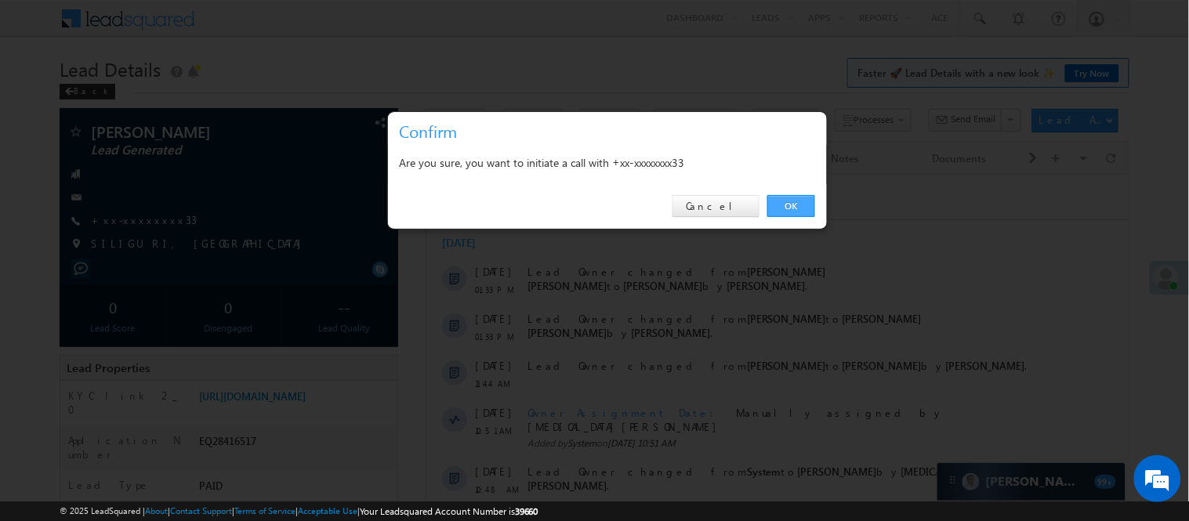
click at [796, 205] on link "OK" at bounding box center [791, 206] width 48 height 22
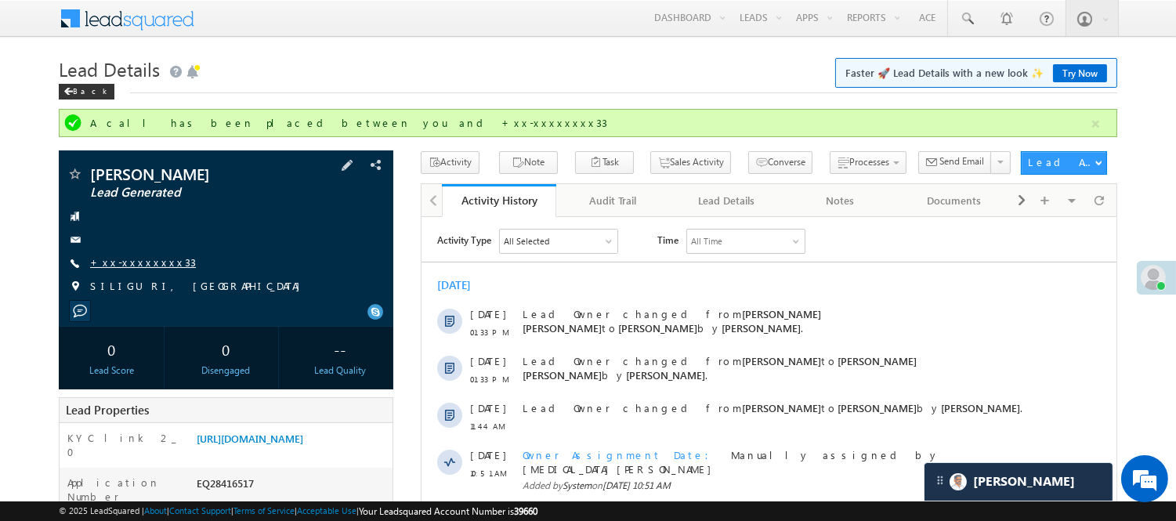
click at [124, 269] on link "+xx-xxxxxxxx33" at bounding box center [143, 261] width 106 height 13
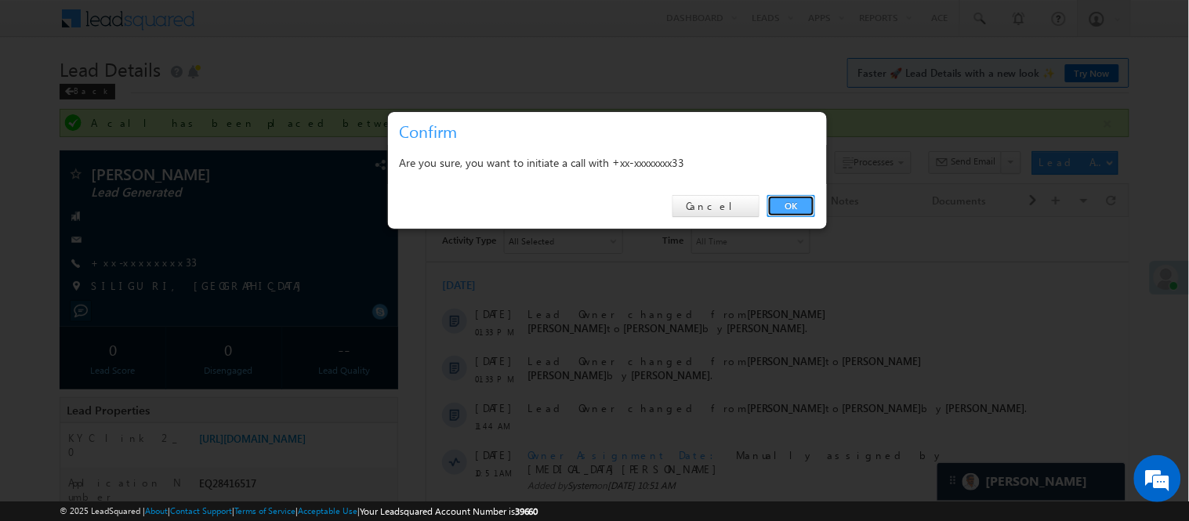
click at [777, 201] on link "OK" at bounding box center [791, 206] width 48 height 22
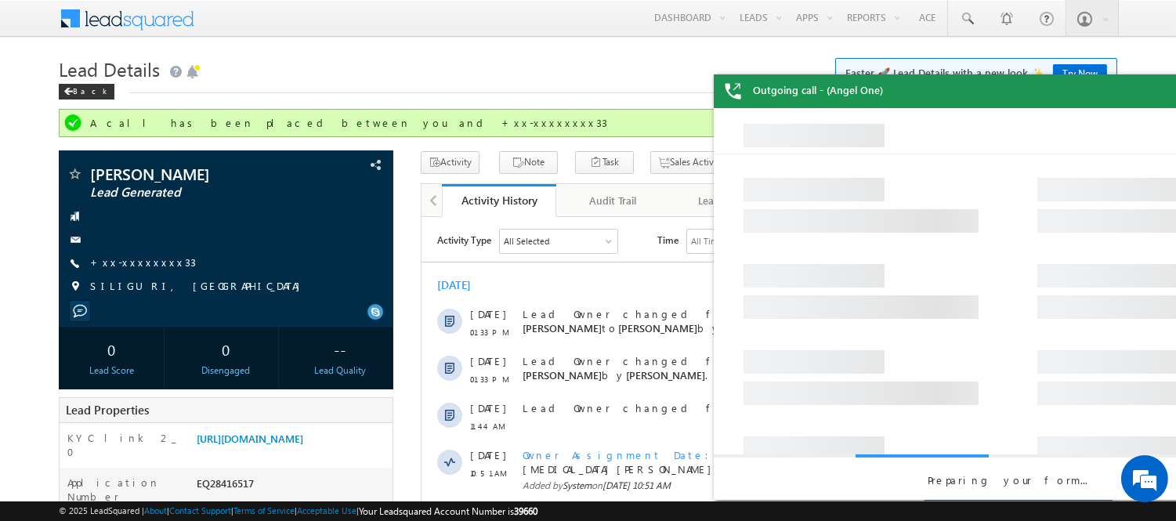
click at [1154, 86] on div "Outgoing call - (Angel One)" at bounding box center [1008, 91] width 588 height 34
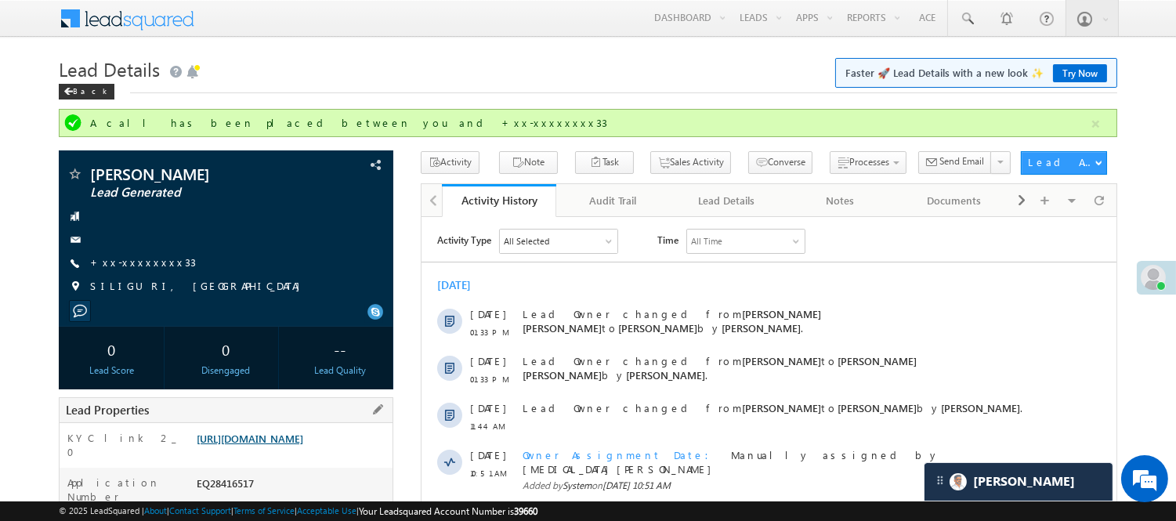
click at [303, 445] on link "https://angelbroking1-pk3em7sa.customui-test.leadsquared.com?leadId=bbe28adb-74…" at bounding box center [250, 438] width 107 height 13
click at [276, 441] on link "https://angelbroking1-pk3em7sa.customui-test.leadsquared.com?leadId=bbe28adb-74…" at bounding box center [250, 438] width 107 height 13
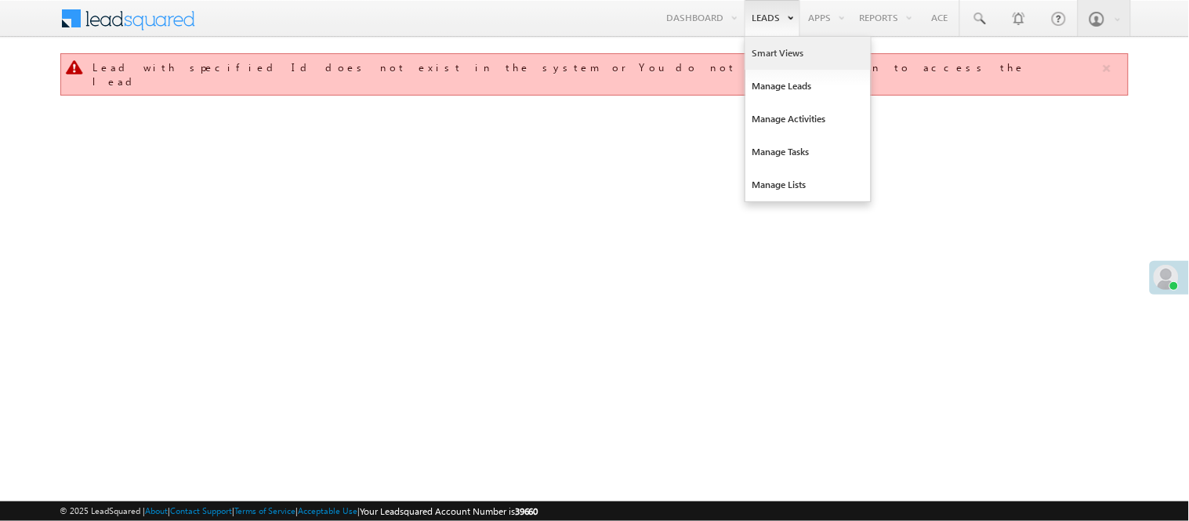
click at [771, 56] on link "Smart Views" at bounding box center [807, 53] width 125 height 33
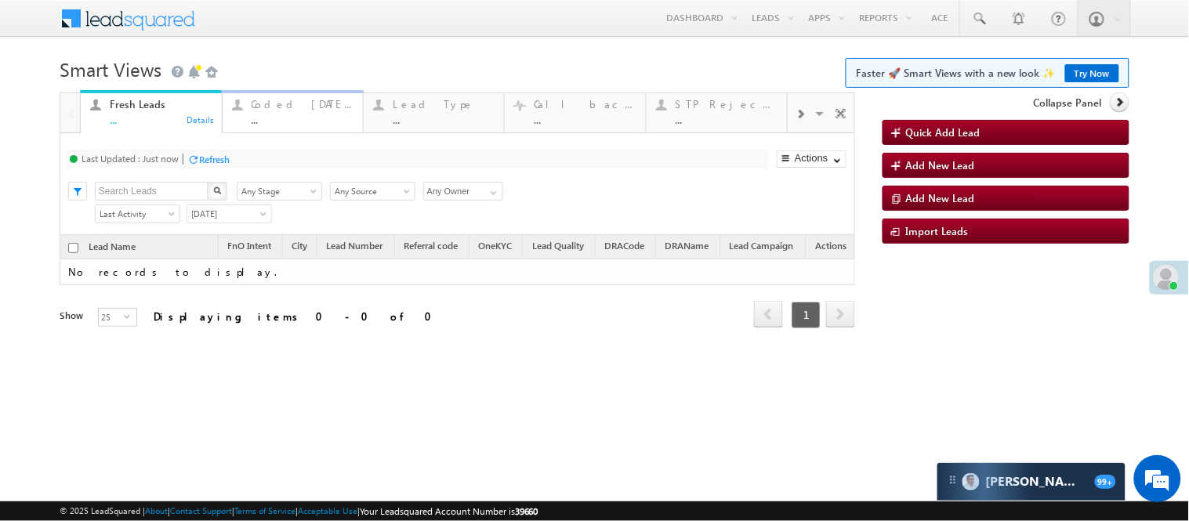
click at [308, 112] on div "Coded Today ..." at bounding box center [303, 110] width 102 height 31
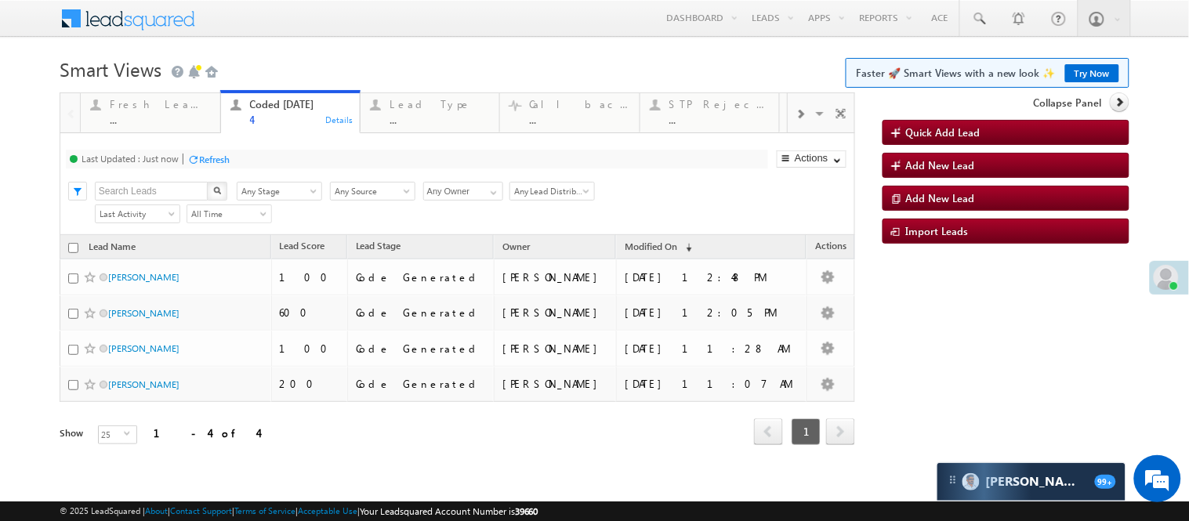
click at [403, 36] on div "Menu Nisha Anand Yadav Nisha .Yada v@ang elbro king. com Angel Broki" at bounding box center [595, 19] width 1070 height 38
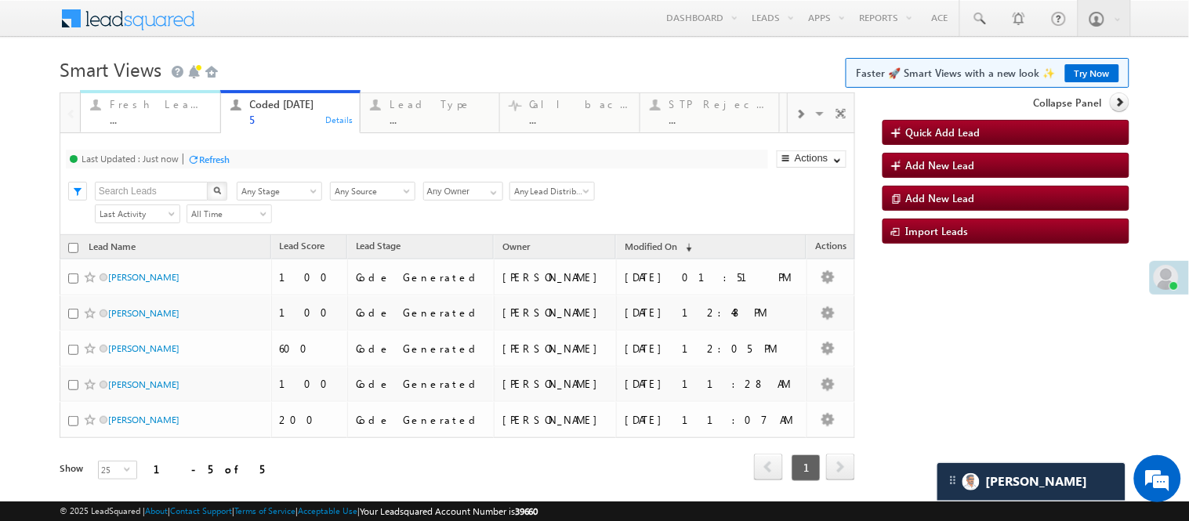
click at [162, 110] on div "Fresh Leads" at bounding box center [160, 104] width 100 height 13
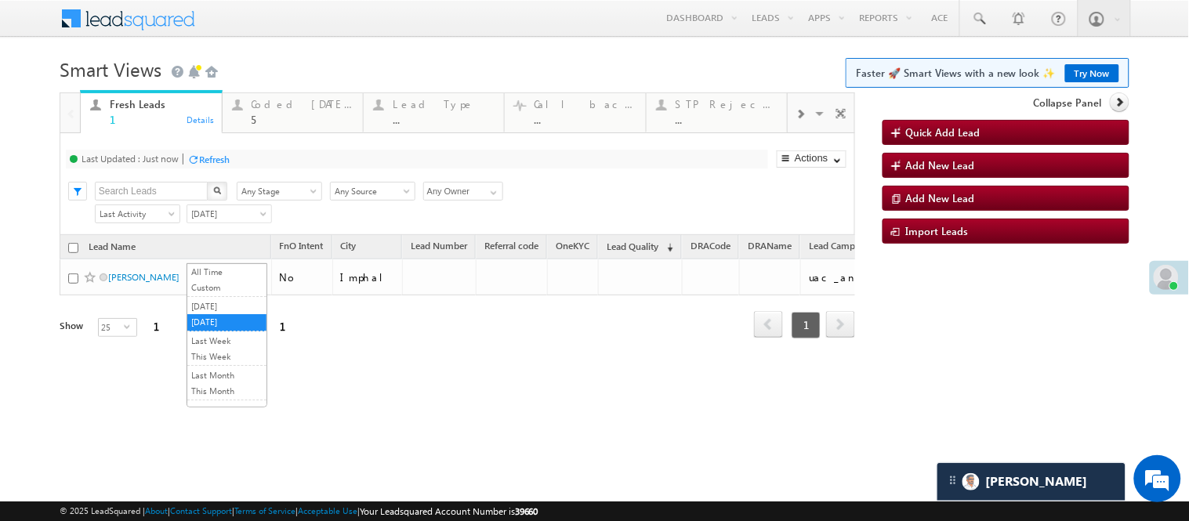
click at [225, 221] on span "Today" at bounding box center [226, 214] width 79 height 14
click at [229, 270] on link "All Time" at bounding box center [226, 272] width 79 height 14
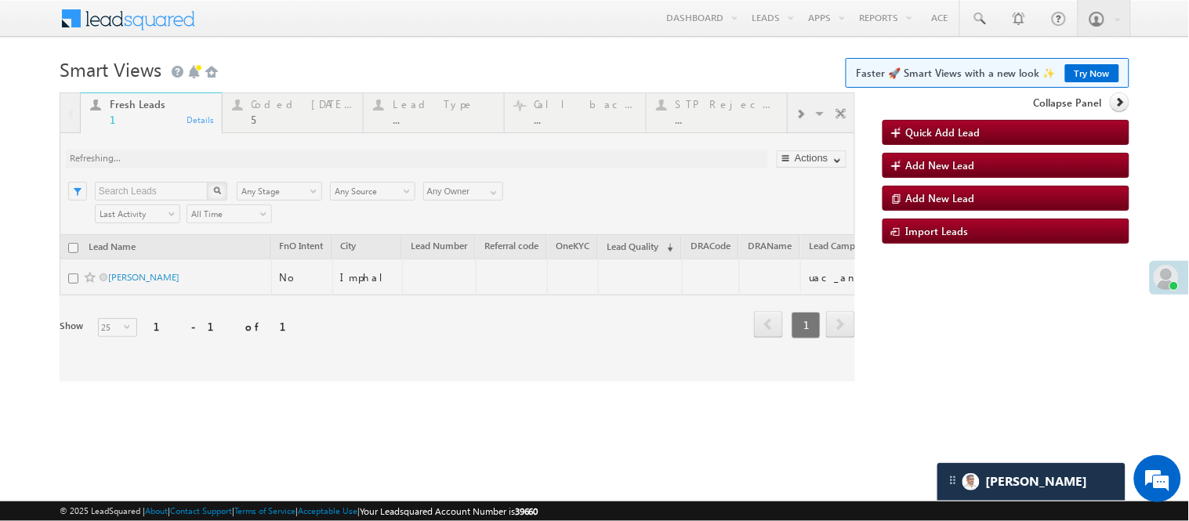
click at [230, 251] on div at bounding box center [457, 236] width 795 height 289
click at [221, 253] on div at bounding box center [457, 236] width 795 height 289
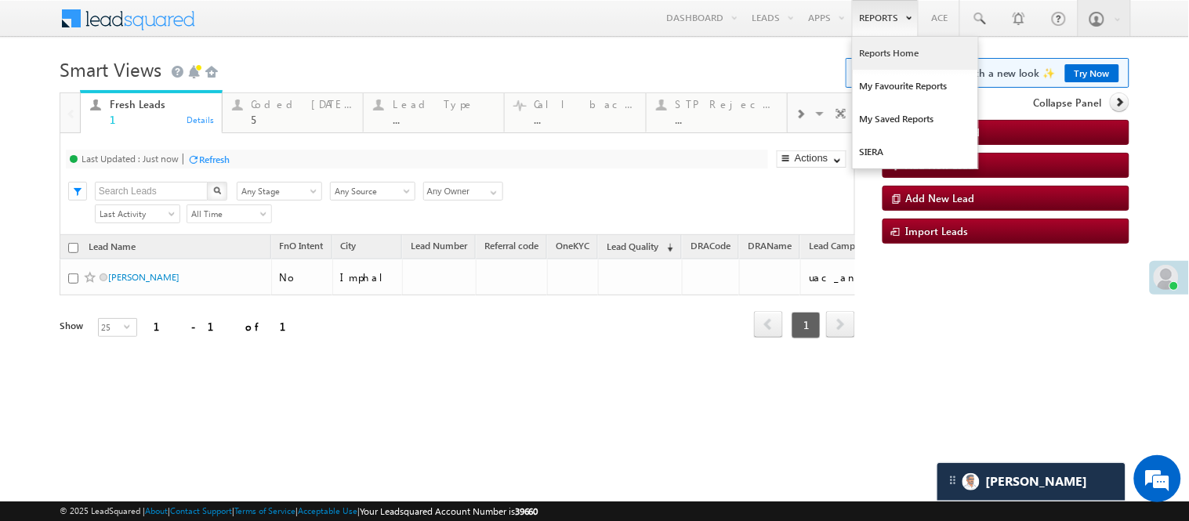
click at [880, 48] on link "Reports Home" at bounding box center [915, 53] width 125 height 33
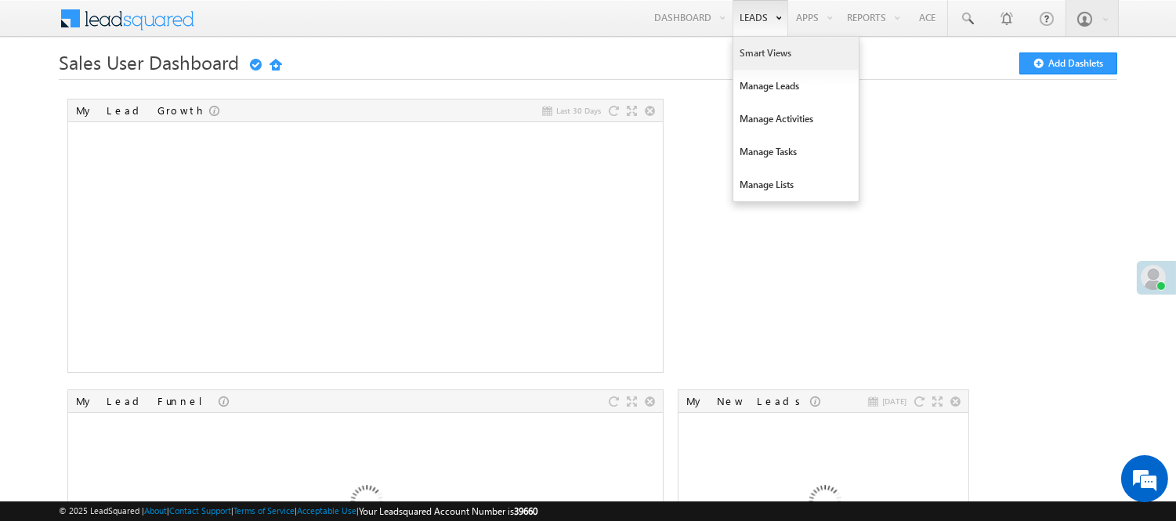
click at [756, 56] on link "Smart Views" at bounding box center [796, 53] width 125 height 33
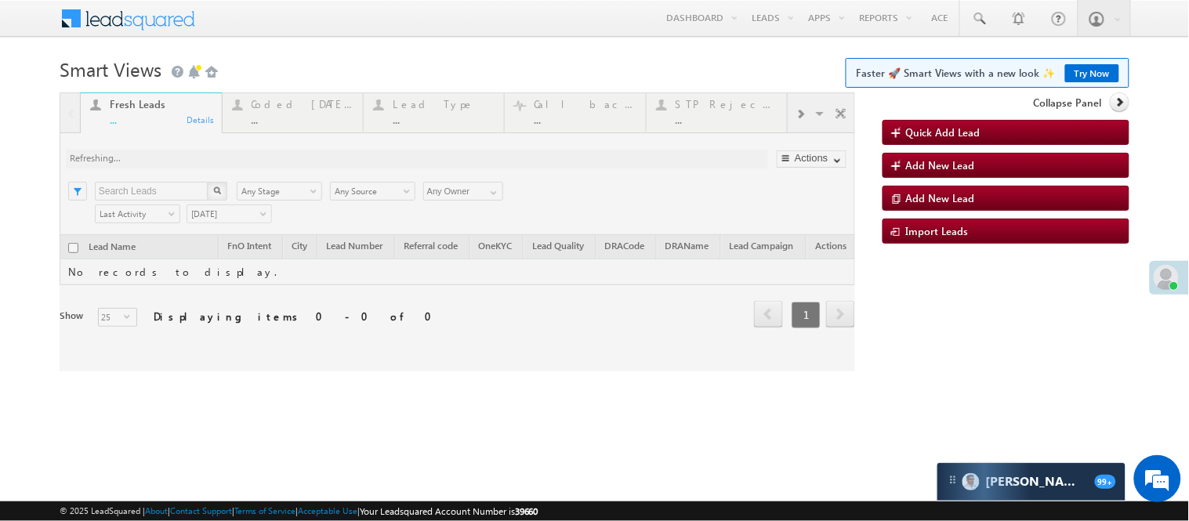
click at [1088, 67] on link "Try Now" at bounding box center [1092, 73] width 54 height 18
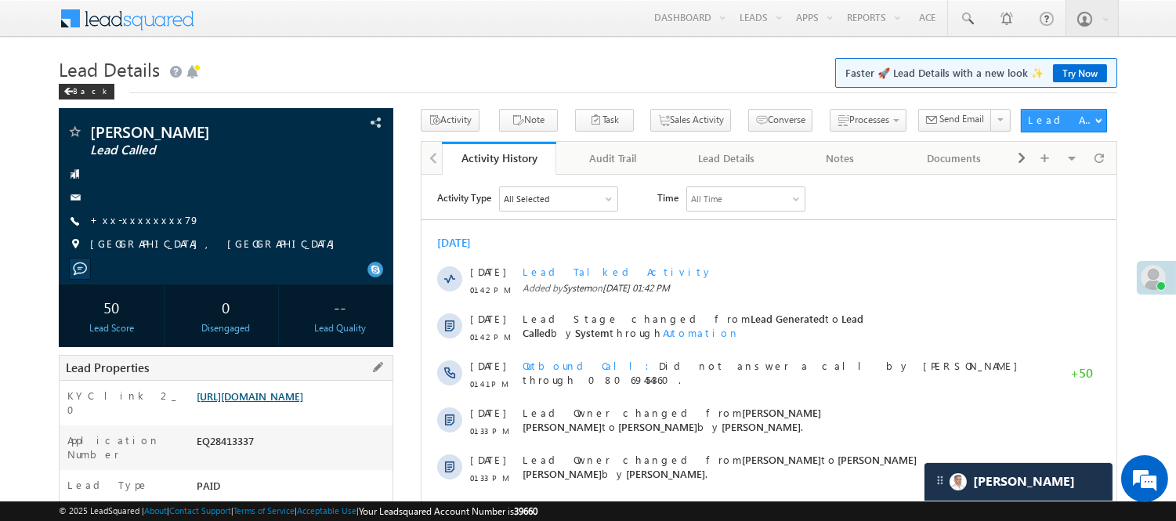
click at [303, 397] on link "https://angelbroking1-pk3em7sa.customui-test.leadsquared.com?leadId=862f003d-11…" at bounding box center [250, 396] width 107 height 13
click at [135, 222] on link "+xx-xxxxxxxx79" at bounding box center [145, 219] width 110 height 13
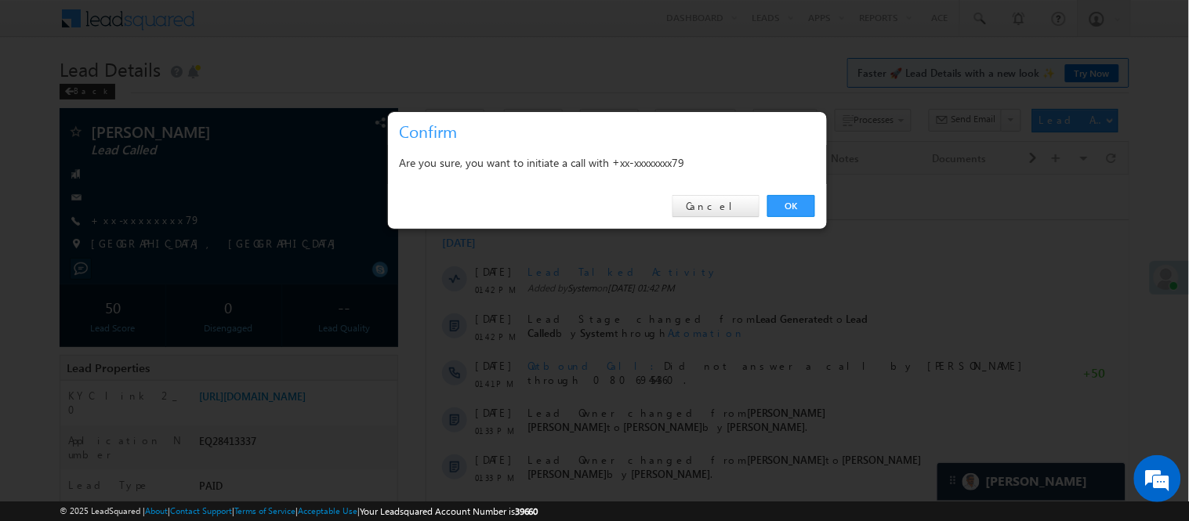
click at [835, 216] on div at bounding box center [594, 260] width 1189 height 521
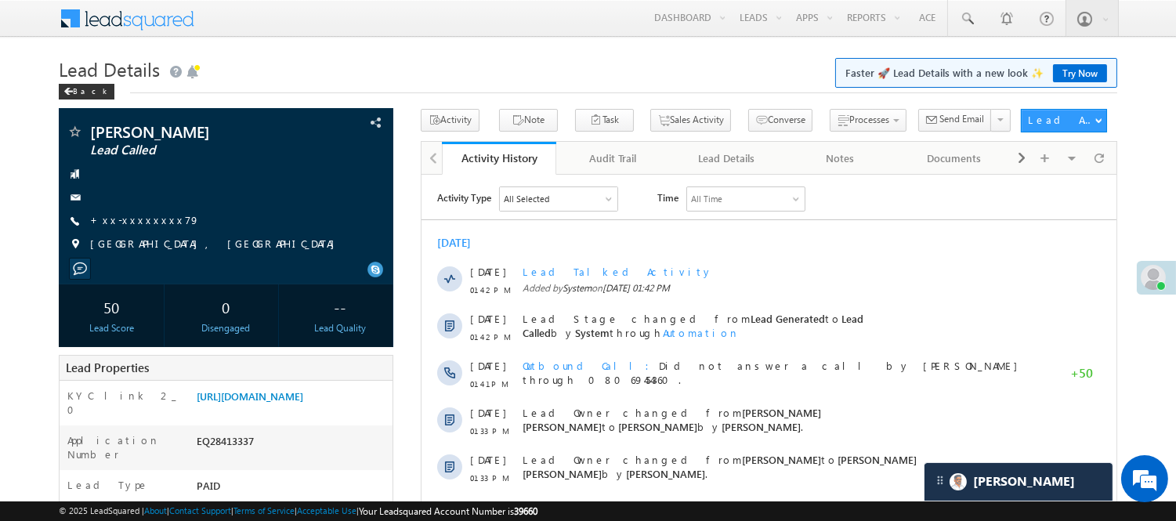
click at [812, 205] on div "Activity Type All Selected Select All Sales Activities 1 Sales Activity Email A…" at bounding box center [776, 198] width 679 height 25
drag, startPoint x: 161, startPoint y: 220, endPoint x: 147, endPoint y: 214, distance: 14.7
click at [160, 220] on div "+xx-xxxxxxxx79" at bounding box center [226, 221] width 319 height 16
click at [147, 213] on link "+xx-xxxxxxxx79" at bounding box center [145, 219] width 110 height 13
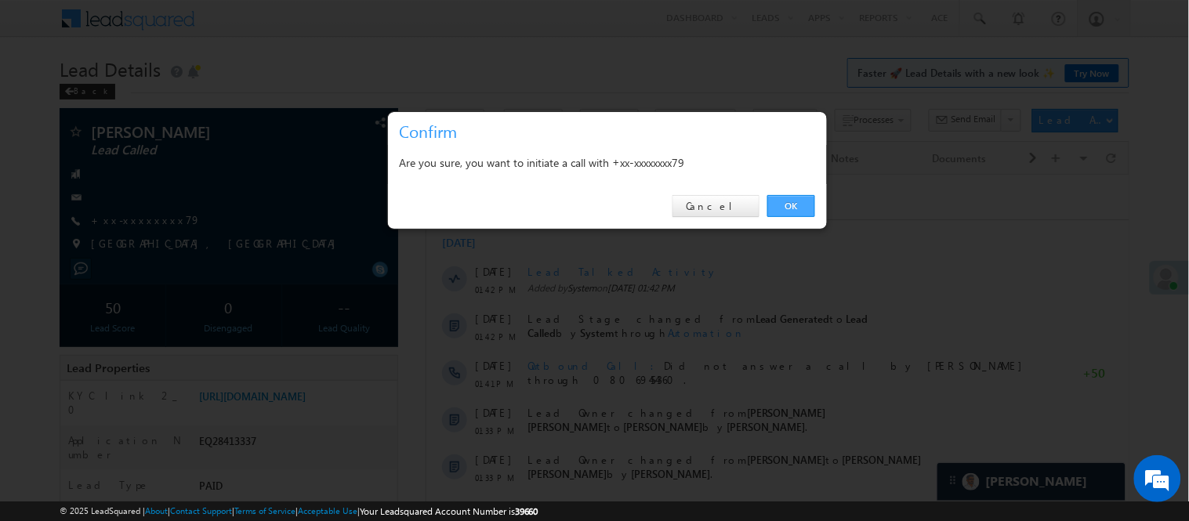
click at [781, 202] on link "OK" at bounding box center [791, 206] width 48 height 22
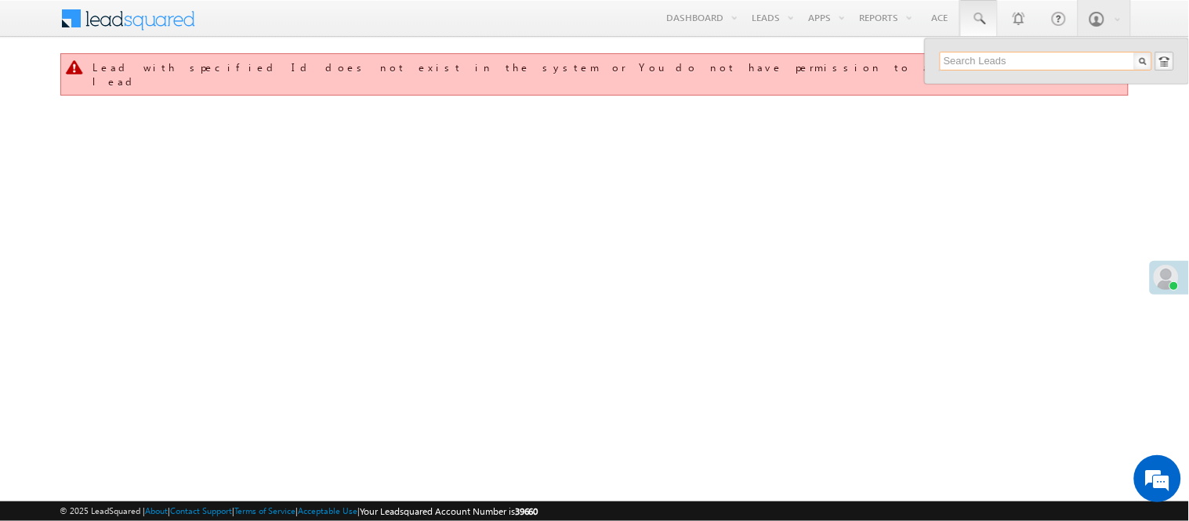
click at [1000, 63] on input "text" at bounding box center [1046, 61] width 212 height 19
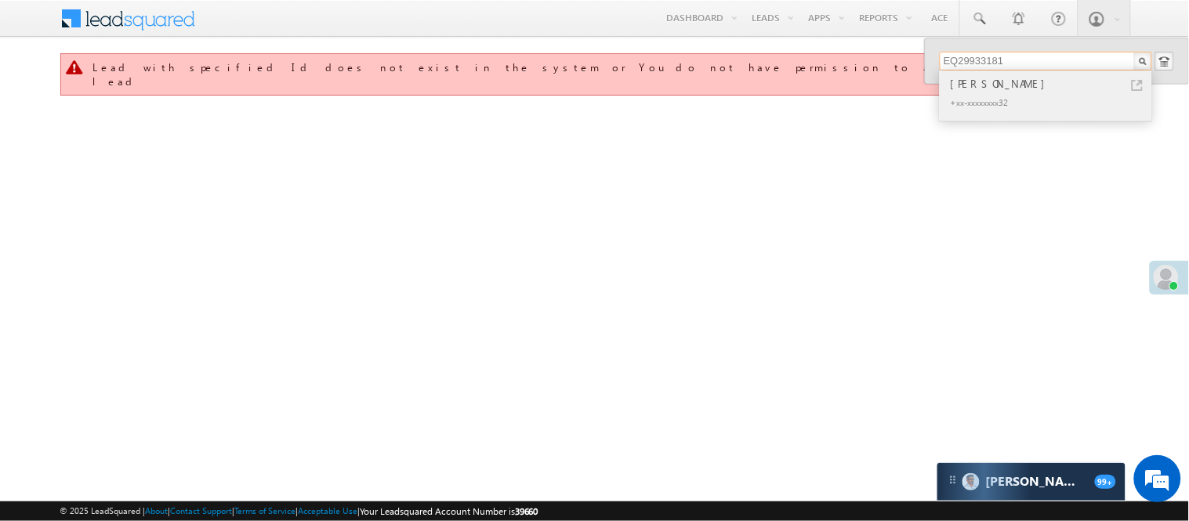
type input "EQ29933181"
click at [981, 85] on div "[PERSON_NAME]" at bounding box center [1053, 83] width 210 height 17
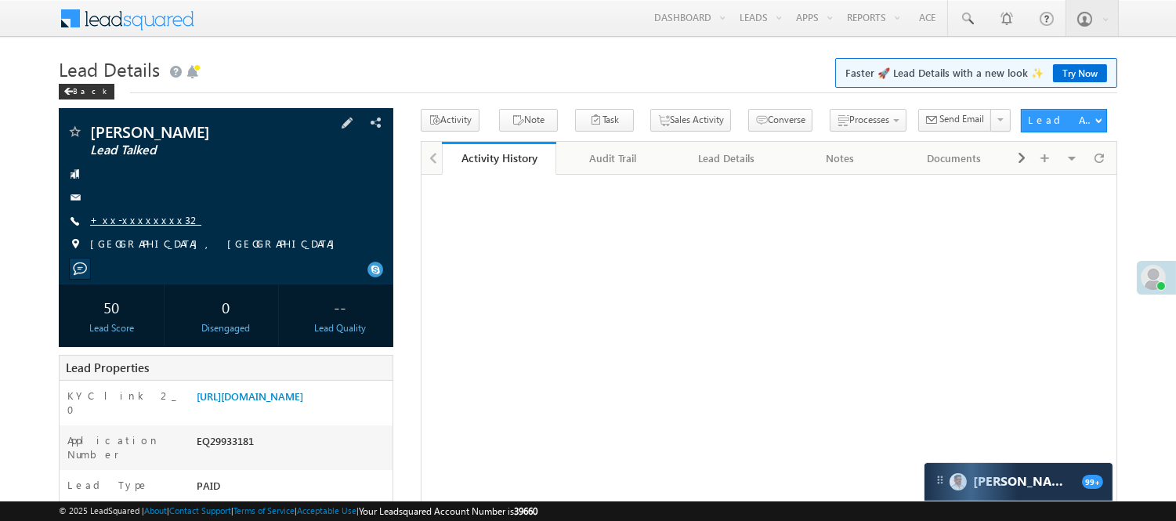
click at [127, 225] on link "+xx-xxxxxxxx32" at bounding box center [145, 219] width 111 height 13
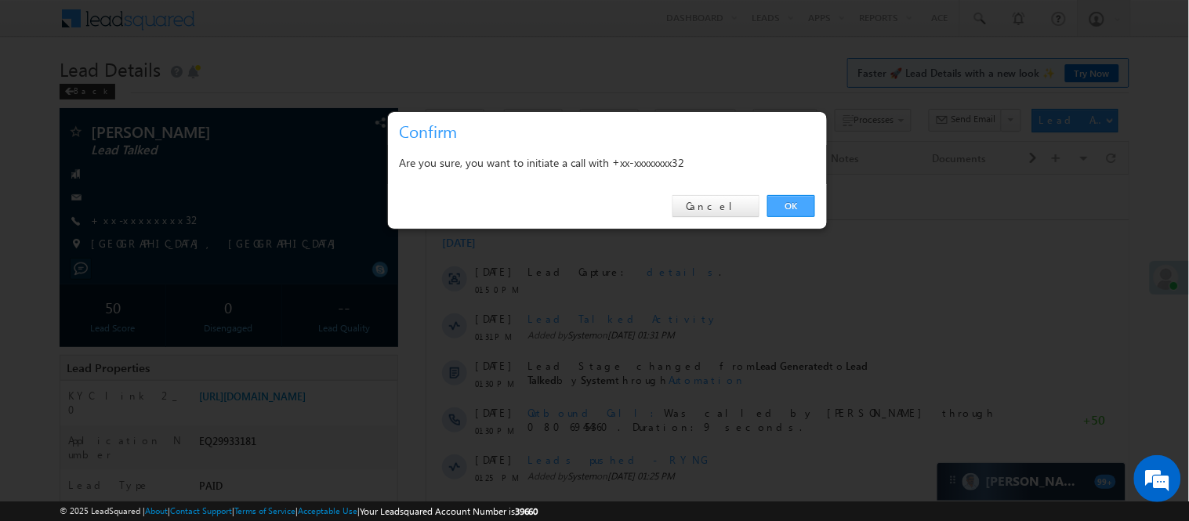
click at [793, 205] on link "OK" at bounding box center [791, 206] width 48 height 22
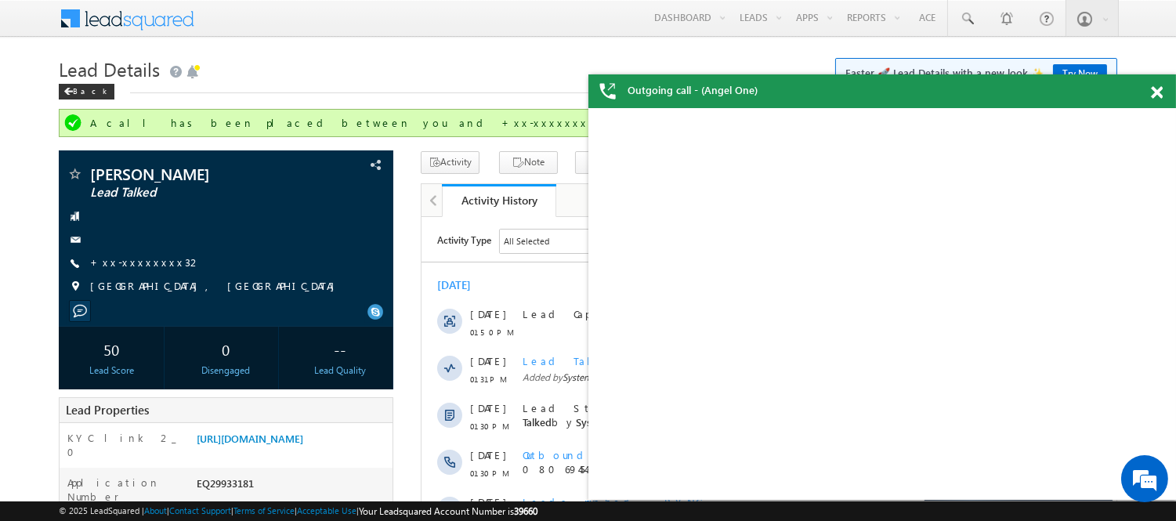
click at [1154, 86] on div "Outgoing call - (Angel One)" at bounding box center [883, 91] width 588 height 34
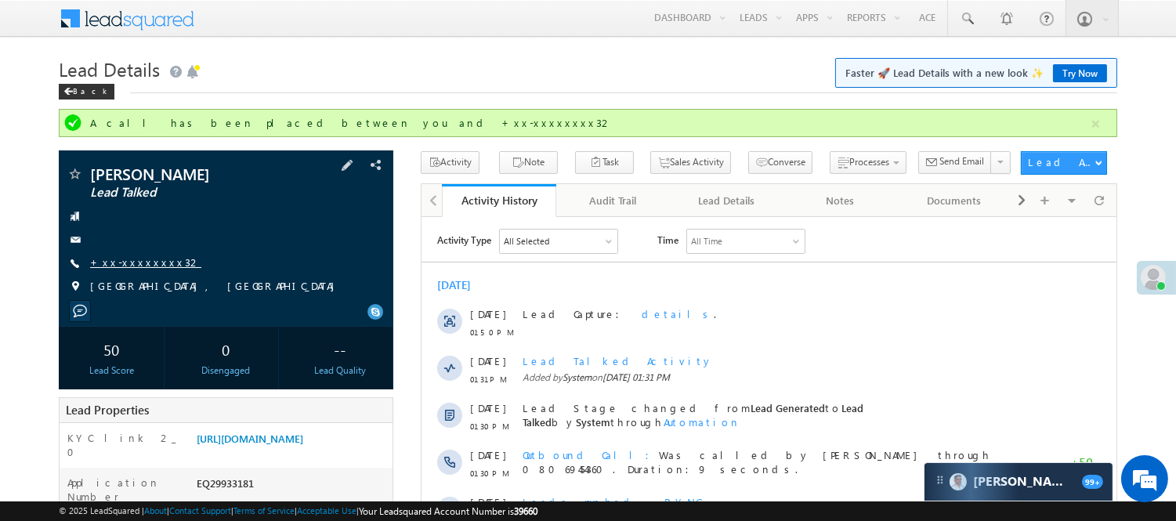
click at [150, 259] on link "+xx-xxxxxxxx32" at bounding box center [145, 261] width 111 height 13
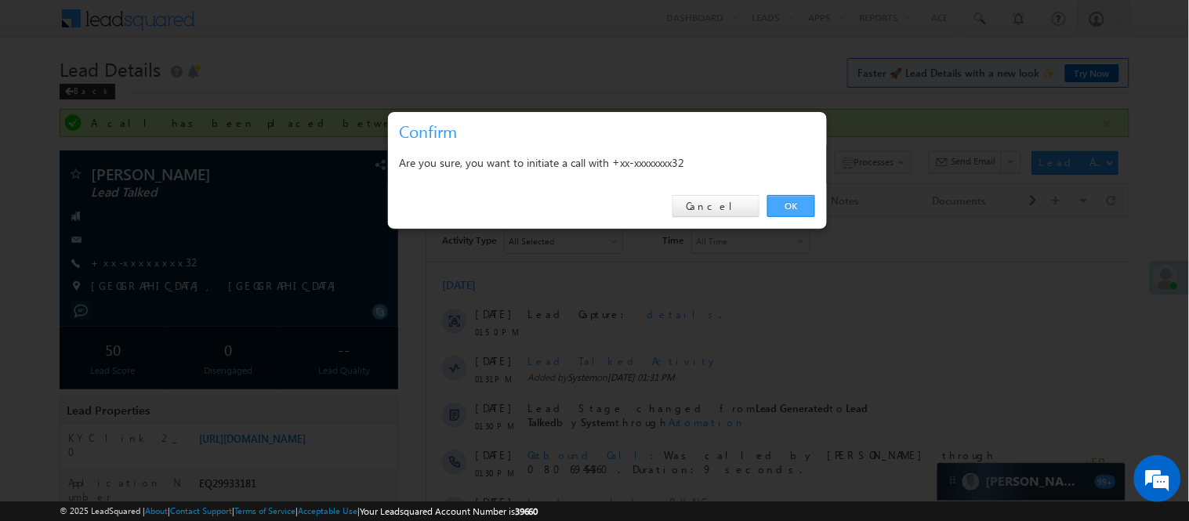
click at [798, 208] on link "OK" at bounding box center [791, 206] width 48 height 22
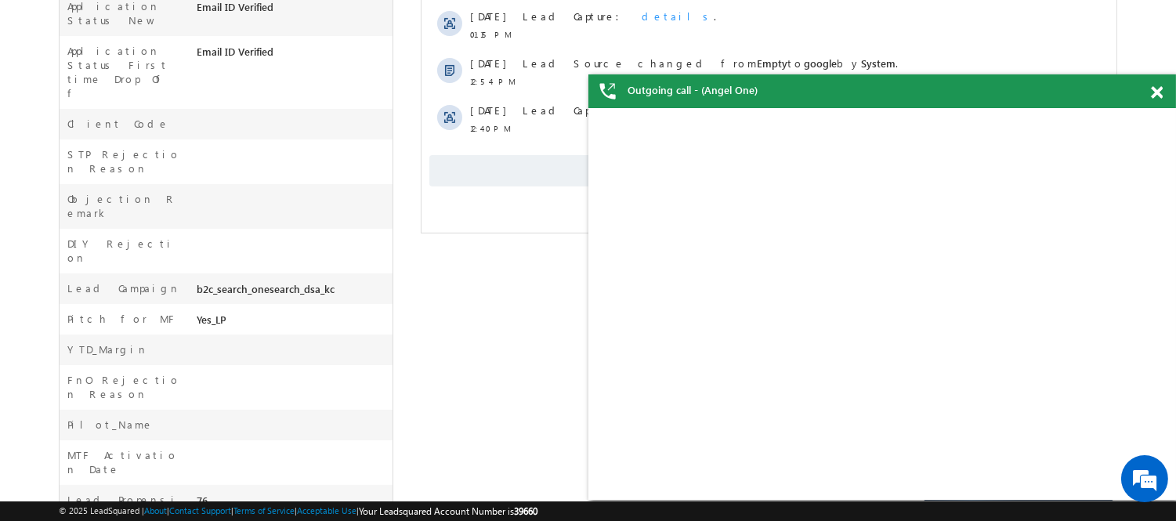
scroll to position [664, 0]
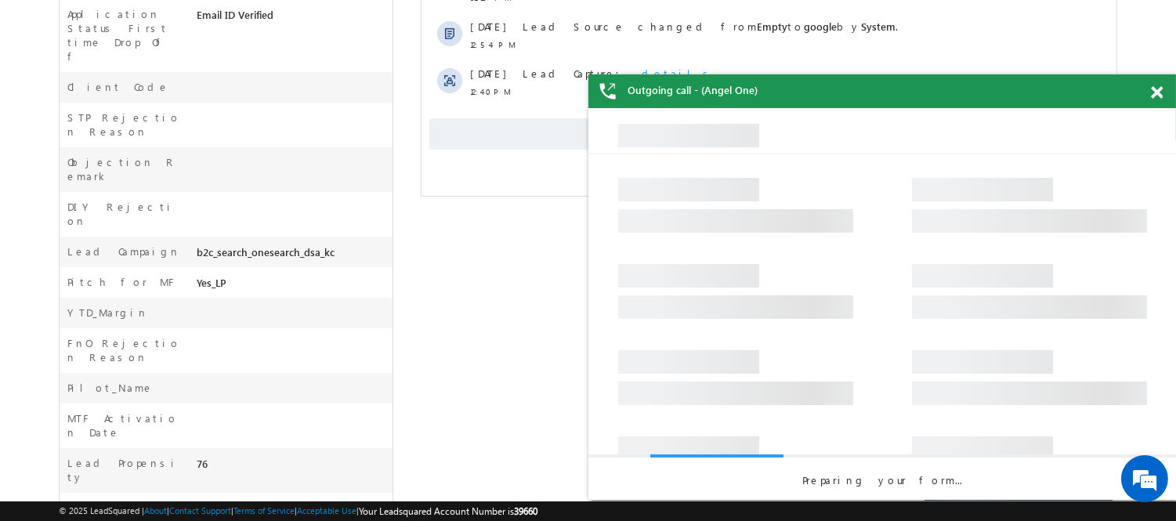
click at [1160, 90] on span at bounding box center [1157, 92] width 12 height 13
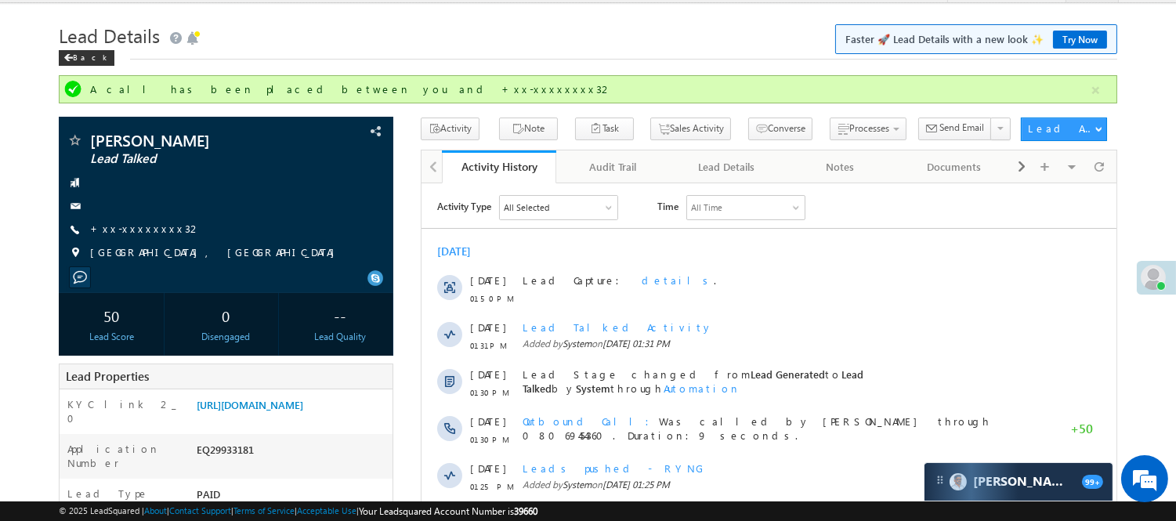
scroll to position [0, 0]
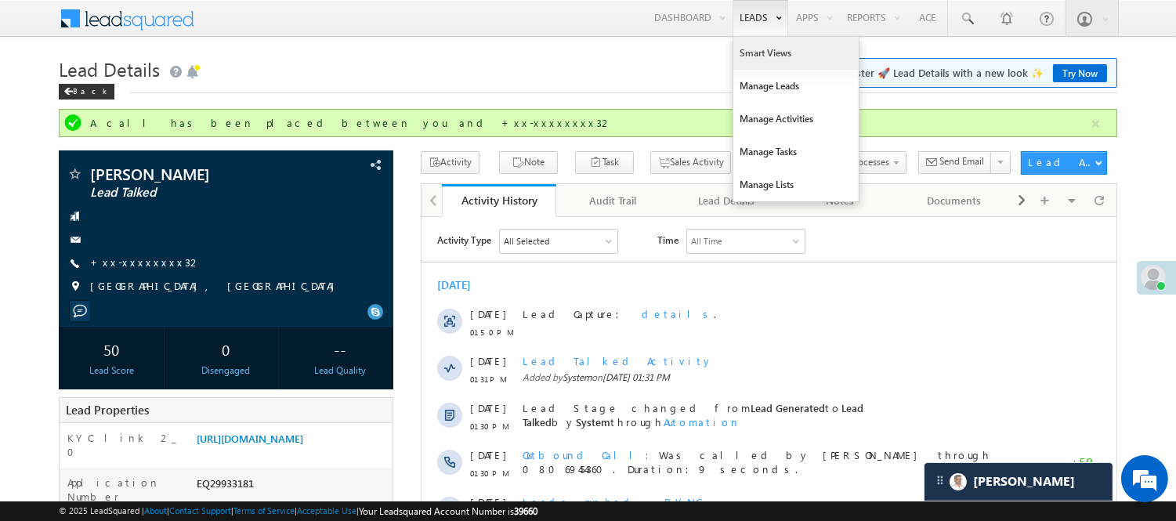
click at [763, 60] on link "Smart Views" at bounding box center [796, 53] width 125 height 33
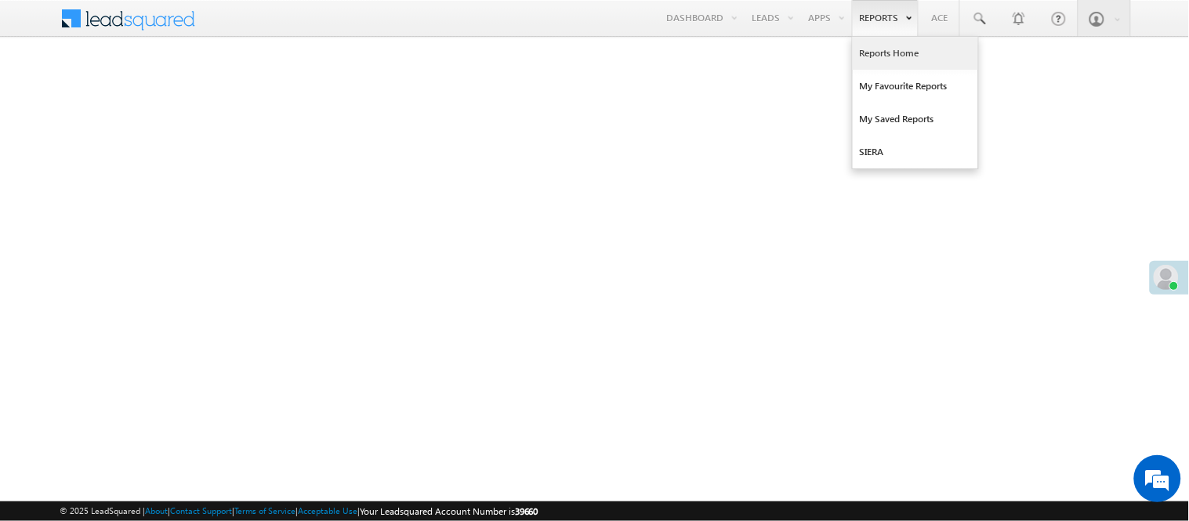
click at [889, 52] on link "Reports Home" at bounding box center [915, 53] width 125 height 33
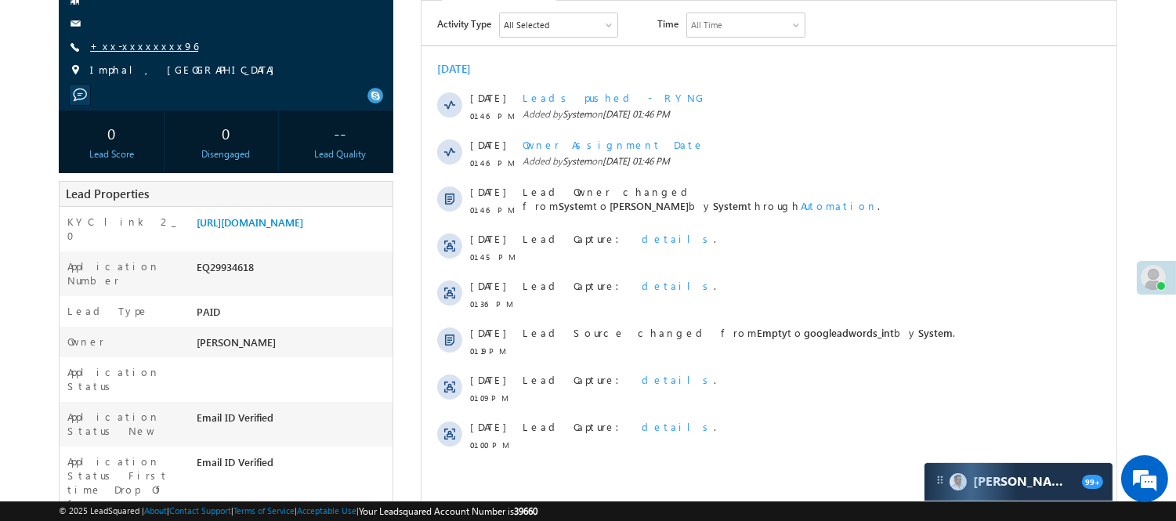
click at [126, 42] on link "+xx-xxxxxxxx96" at bounding box center [144, 45] width 108 height 13
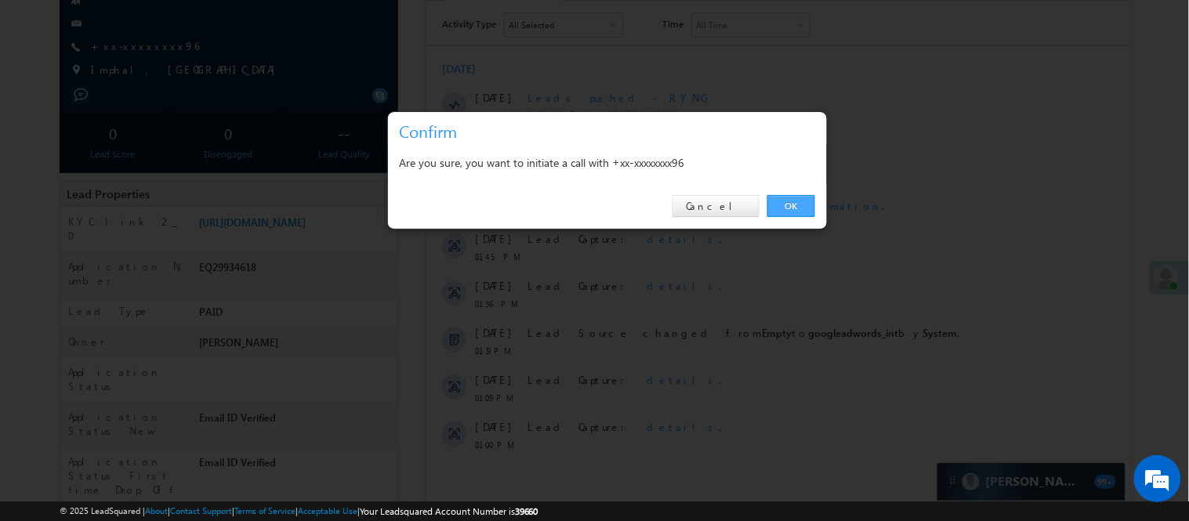
drag, startPoint x: 786, startPoint y: 205, endPoint x: 364, endPoint y: 203, distance: 421.6
click at [786, 205] on link "OK" at bounding box center [791, 206] width 48 height 22
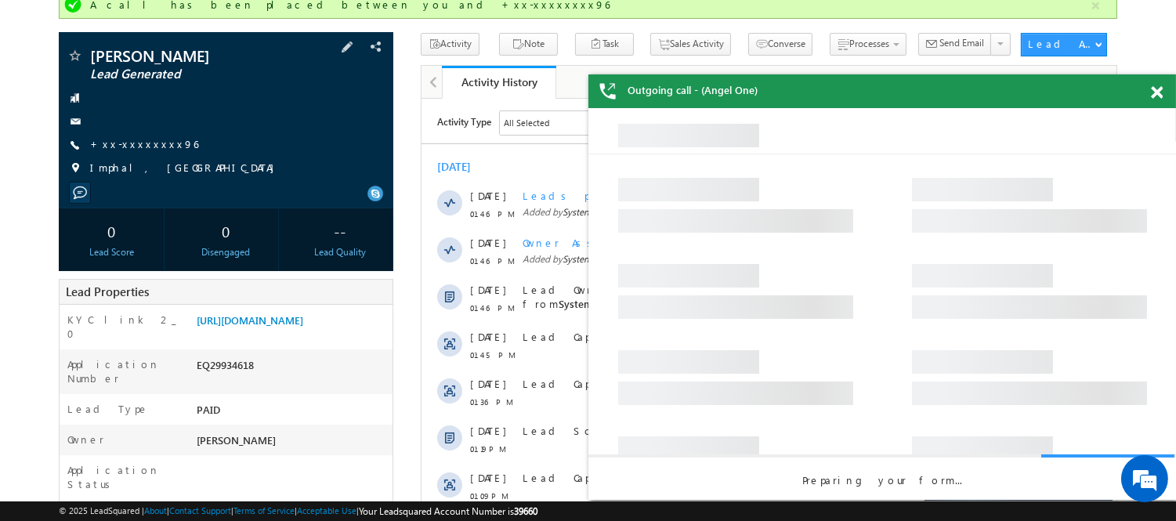
scroll to position [87, 0]
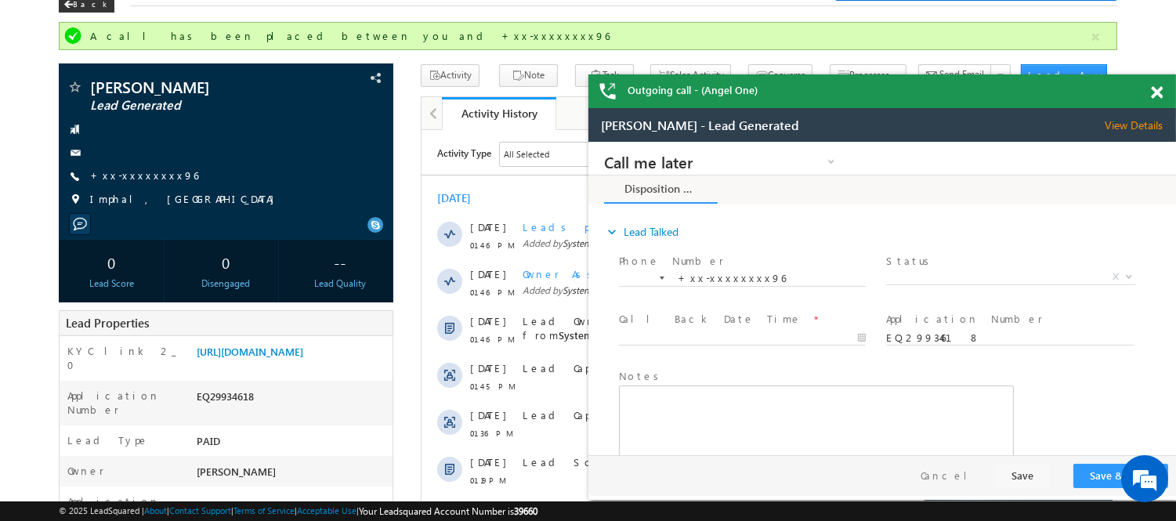
click at [1157, 89] on span at bounding box center [1157, 92] width 12 height 13
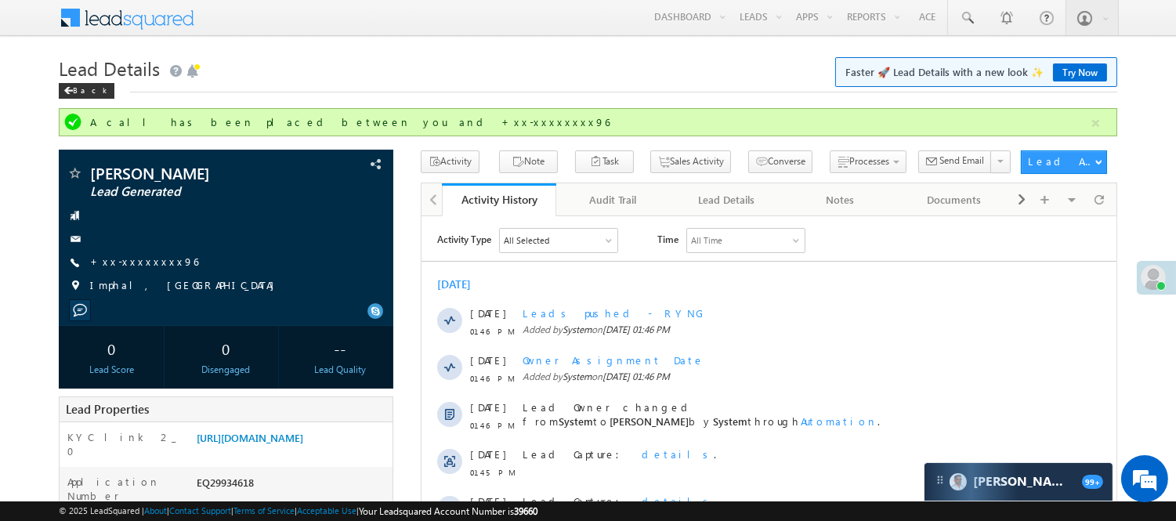
scroll to position [0, 0]
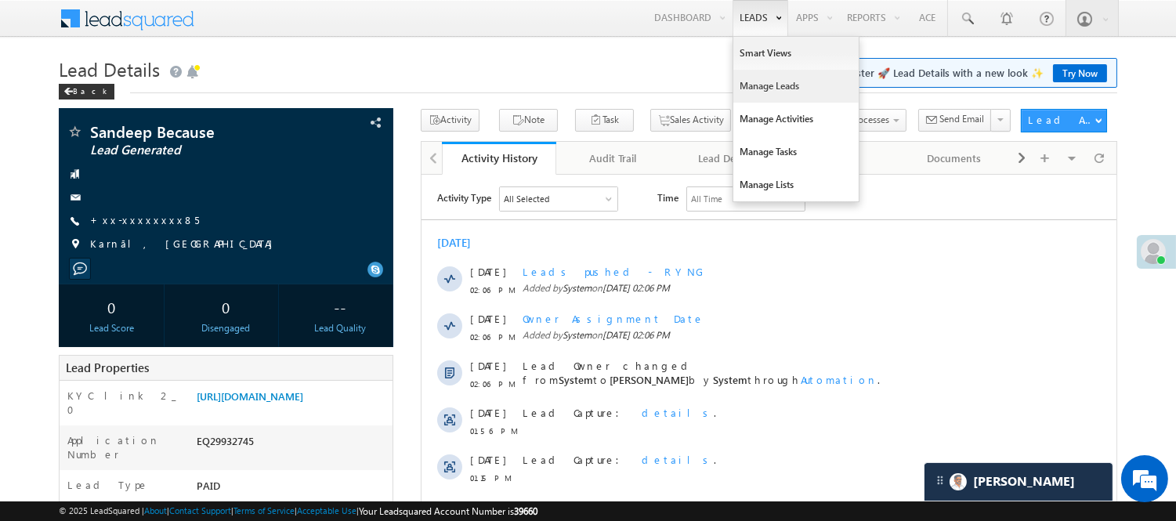
click at [765, 82] on link "Manage Leads" at bounding box center [796, 86] width 125 height 33
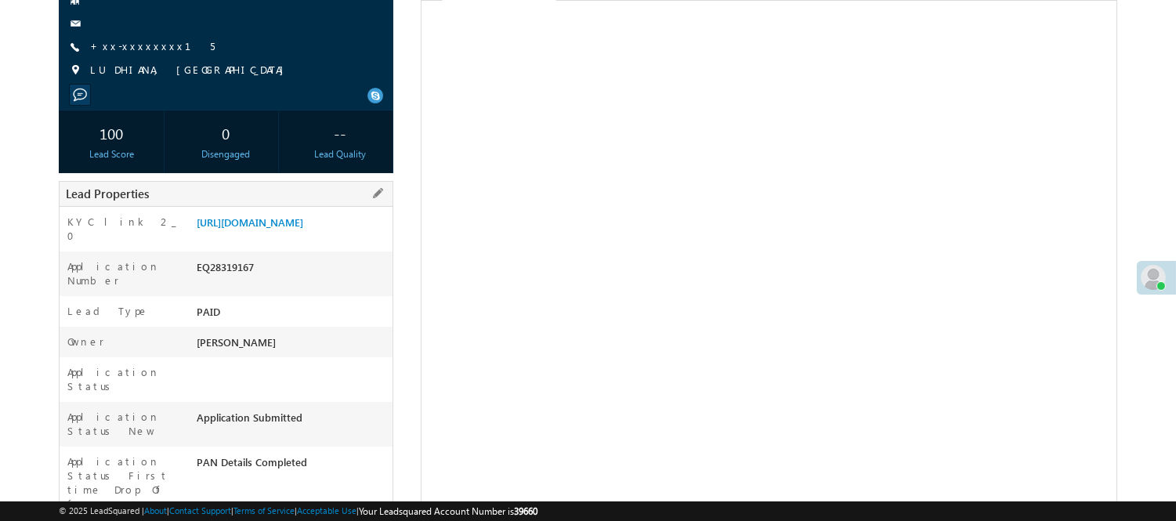
click at [214, 281] on div "EQ28319167" at bounding box center [293, 270] width 200 height 22
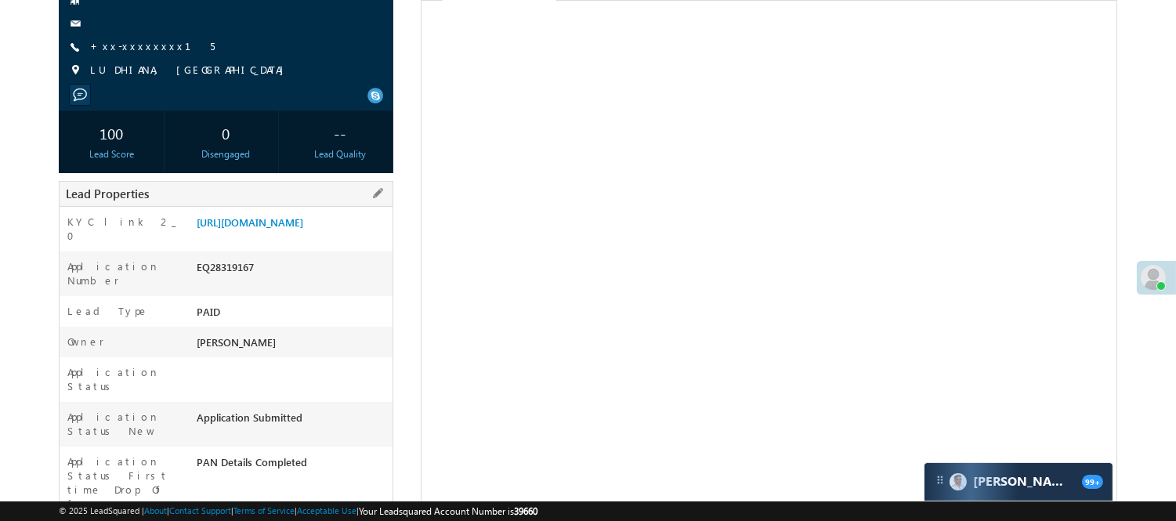
click at [214, 281] on div "EQ28319167" at bounding box center [293, 270] width 200 height 22
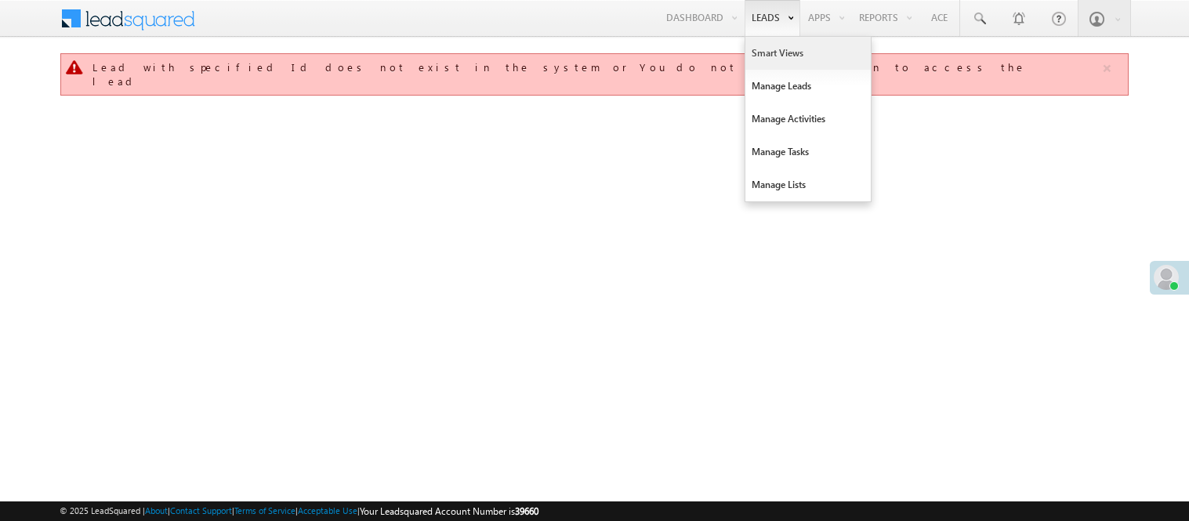
click at [770, 58] on link "Smart Views" at bounding box center [807, 53] width 125 height 33
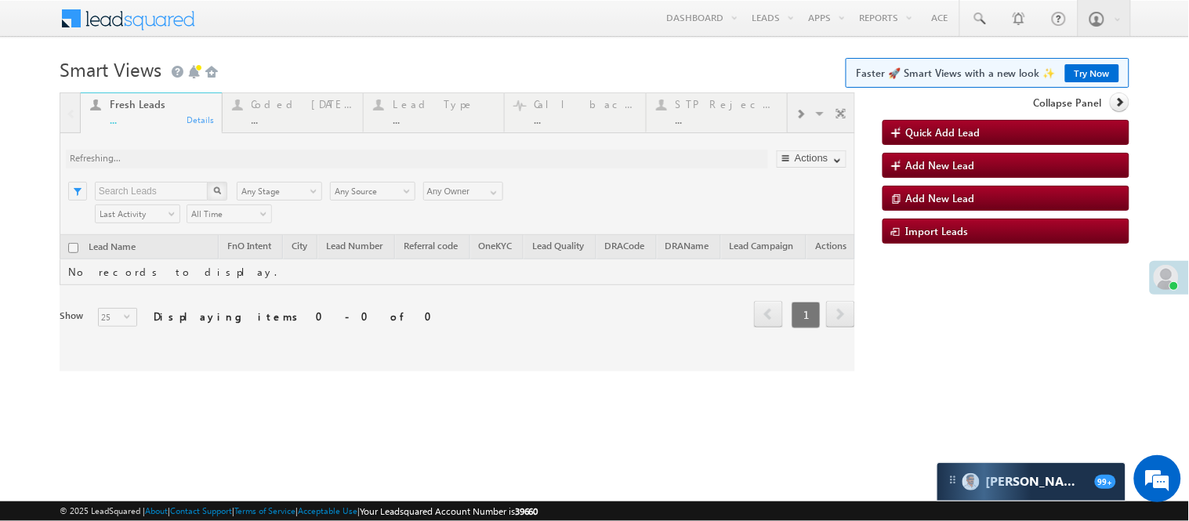
click at [299, 95] on div at bounding box center [457, 231] width 795 height 279
click at [302, 107] on div at bounding box center [457, 231] width 795 height 279
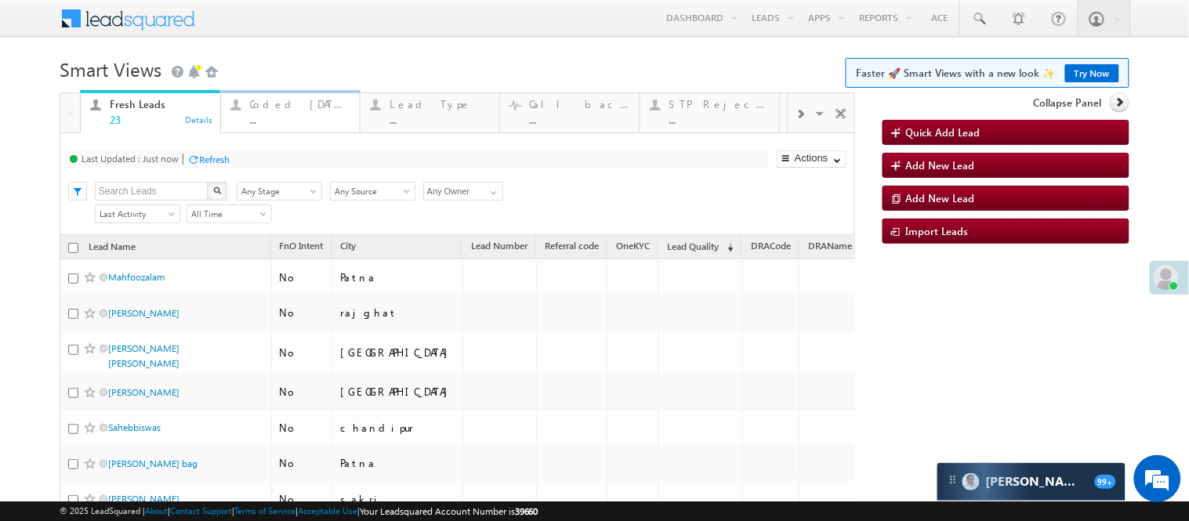
click at [302, 107] on div "Coded Today" at bounding box center [300, 104] width 100 height 13
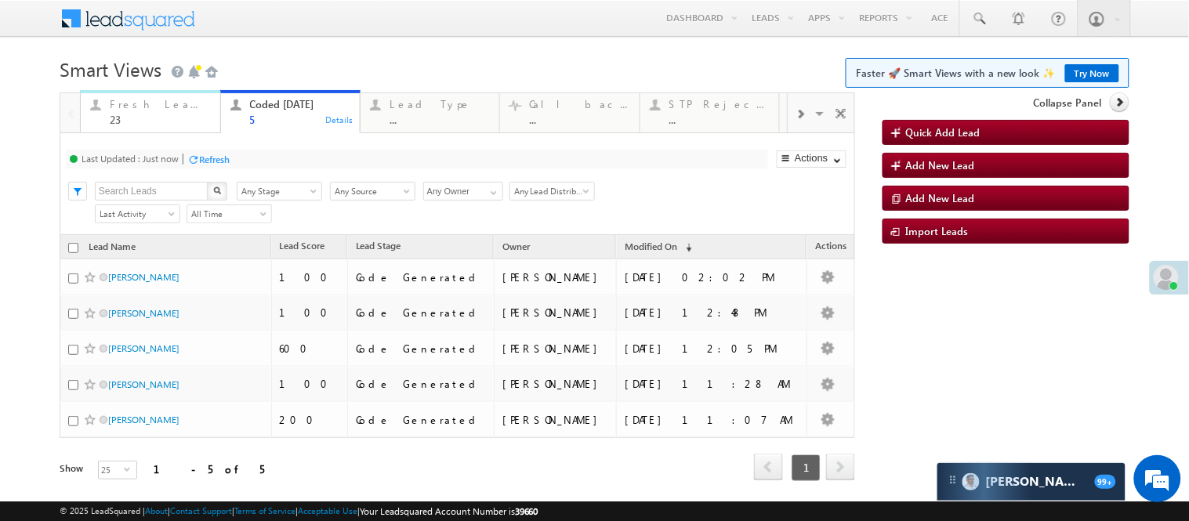
click at [136, 114] on div "23" at bounding box center [160, 120] width 100 height 12
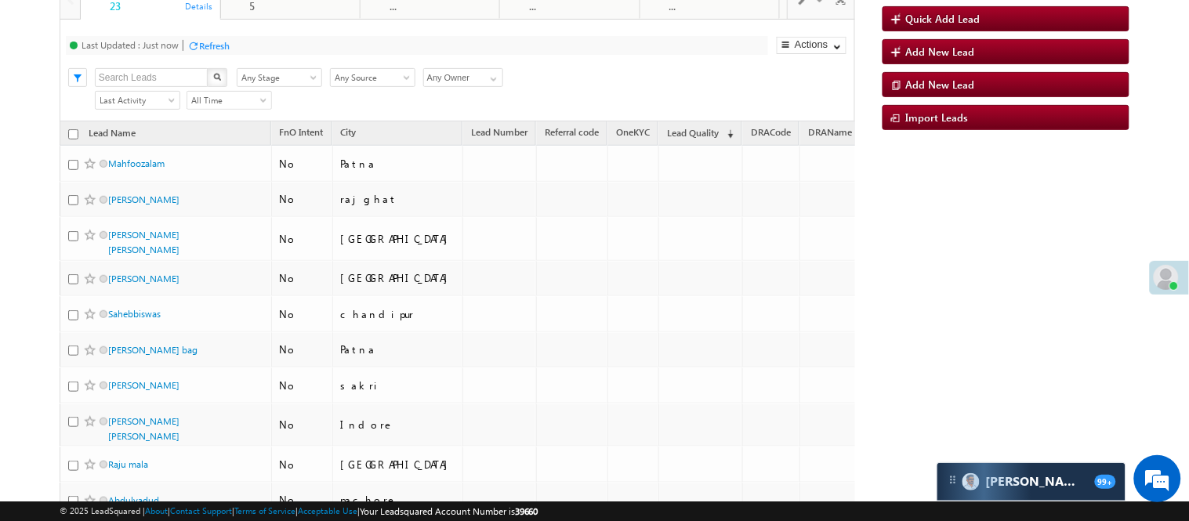
scroll to position [174, 0]
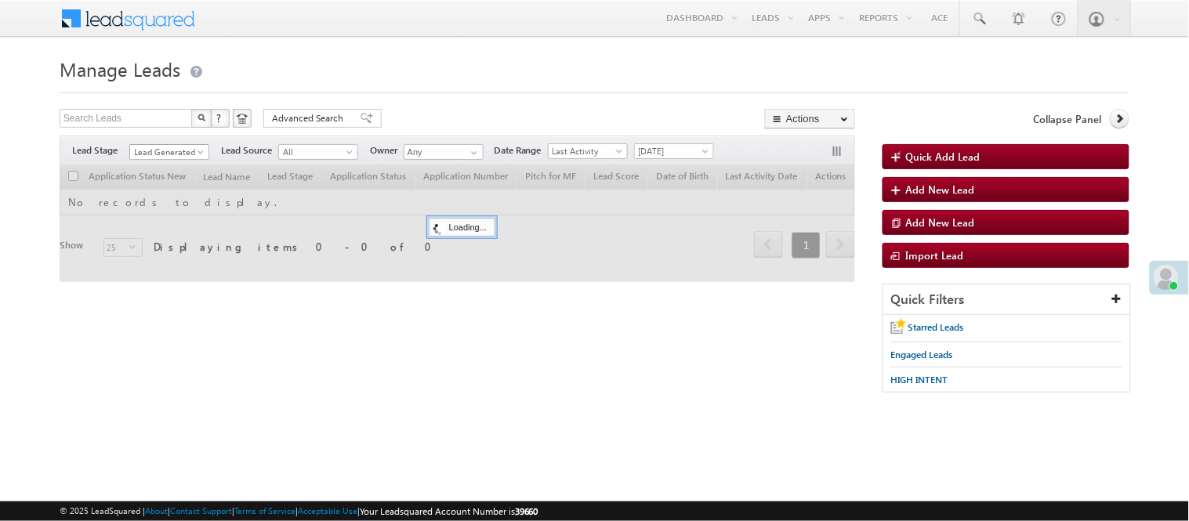
click at [163, 152] on span "Lead Generated" at bounding box center [167, 152] width 74 height 14
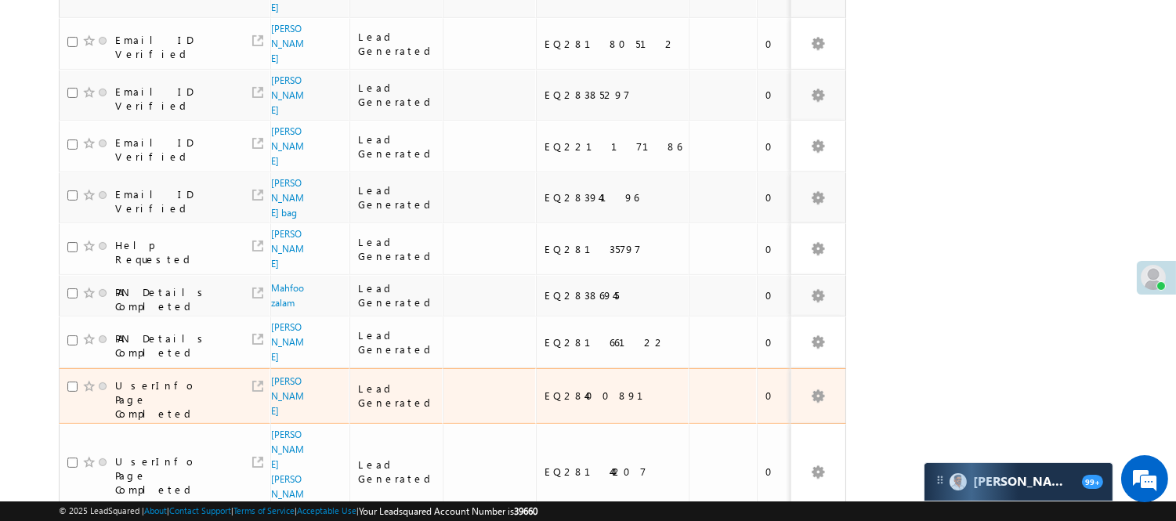
scroll to position [650, 0]
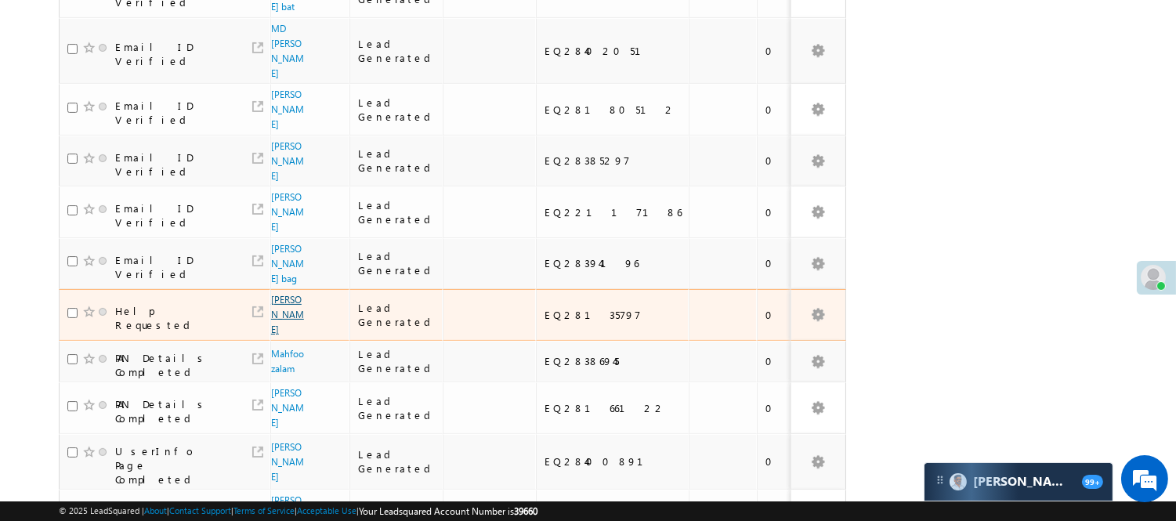
click at [281, 294] on link "Vikesh Kumar" at bounding box center [287, 315] width 33 height 42
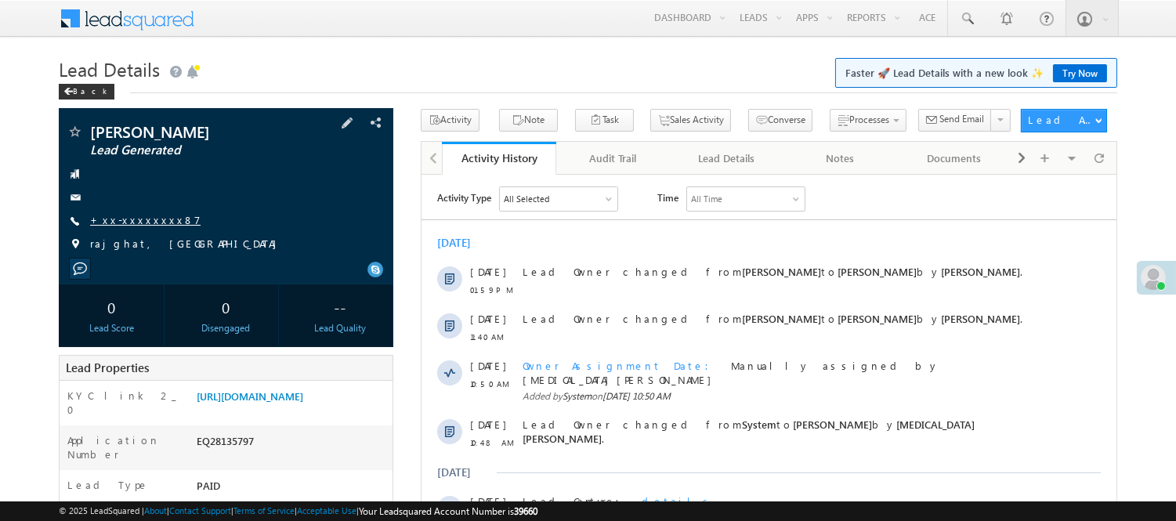
click at [145, 217] on link "+xx-xxxxxxxx87" at bounding box center [145, 219] width 111 height 13
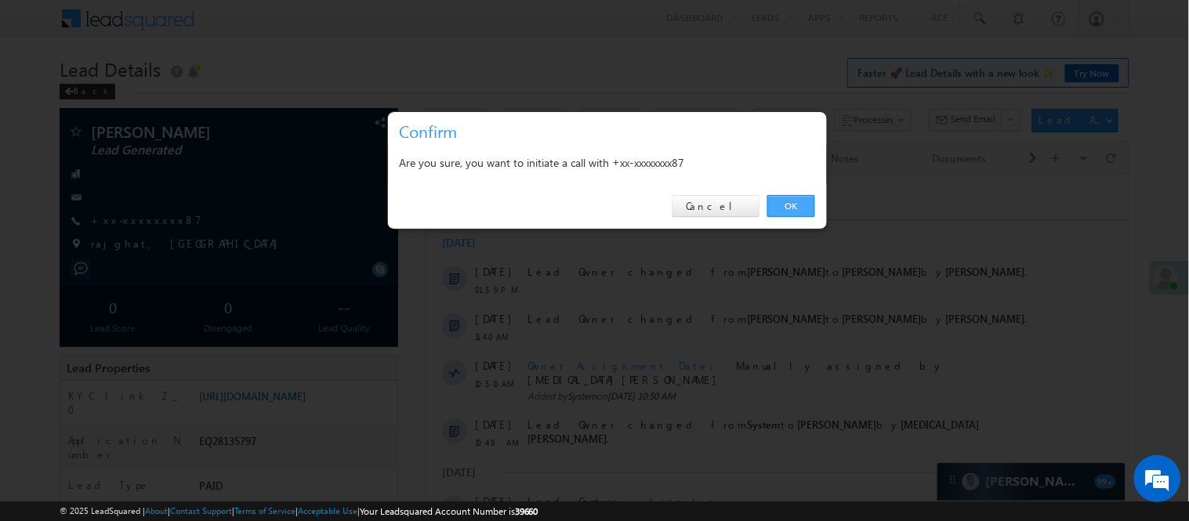
click at [810, 213] on link "OK" at bounding box center [791, 206] width 48 height 22
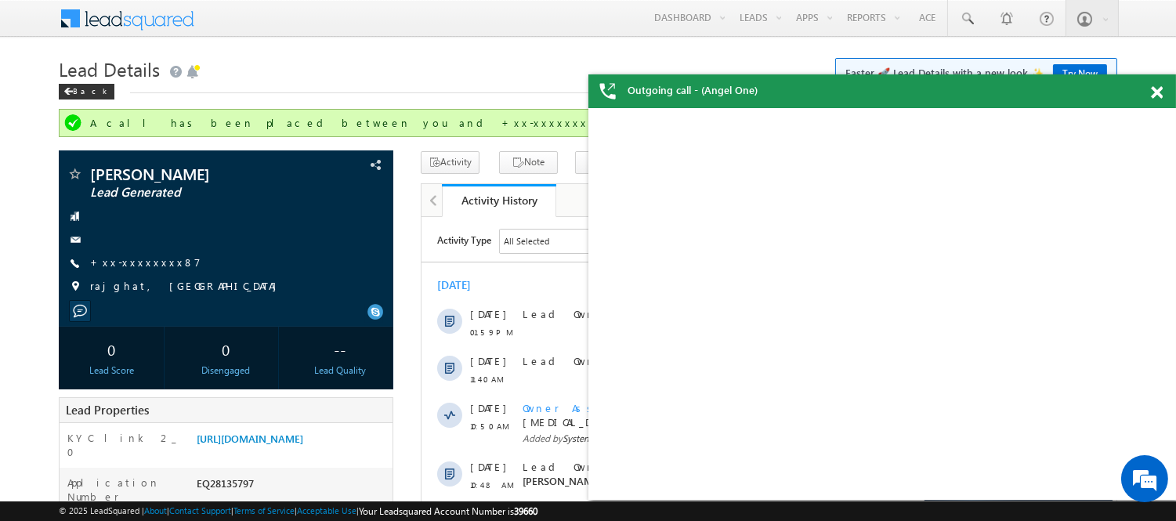
click at [1158, 90] on span at bounding box center [1157, 92] width 12 height 13
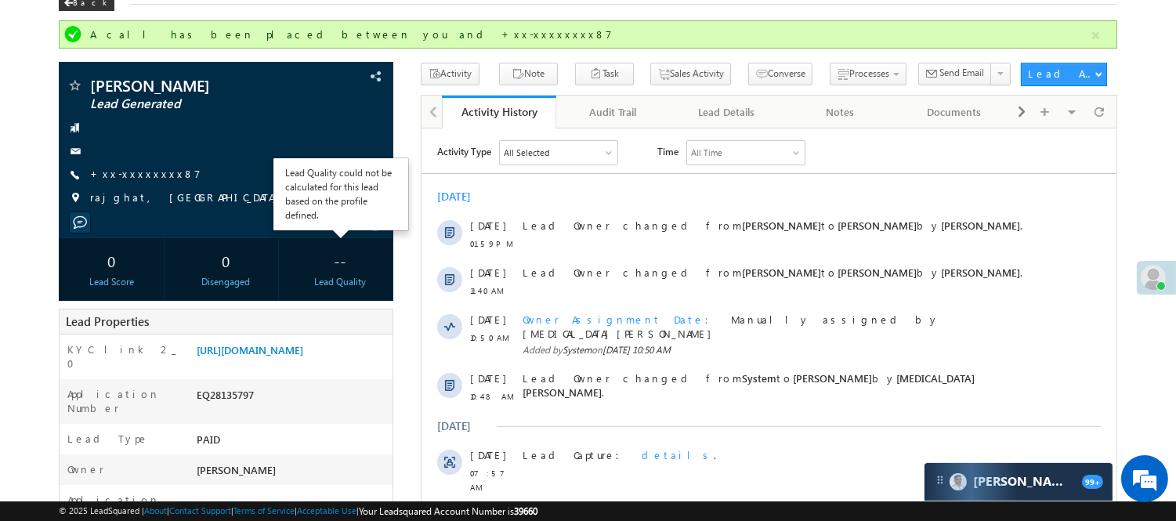
scroll to position [174, 0]
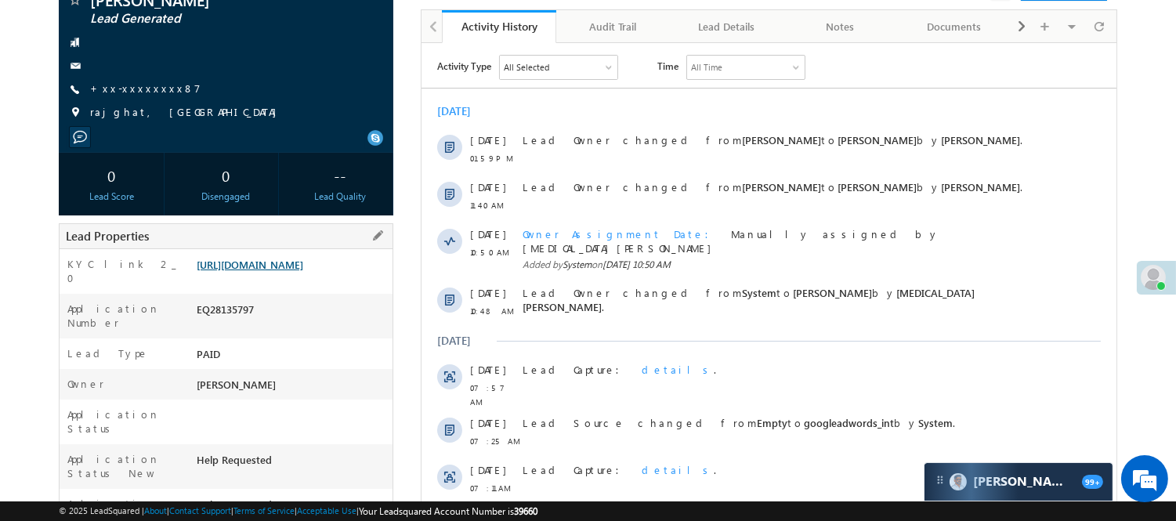
click at [303, 263] on link "https://angelbroking1-pk3em7sa.customui-test.leadsquared.com?leadId=73ce3132-76…" at bounding box center [250, 264] width 107 height 13
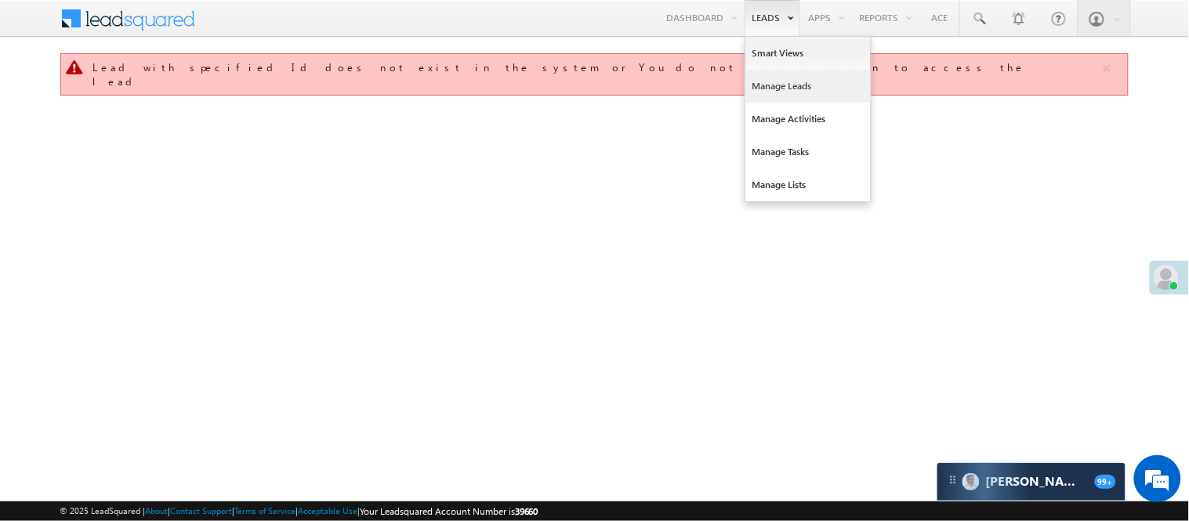
click at [788, 85] on link "Manage Leads" at bounding box center [807, 86] width 125 height 33
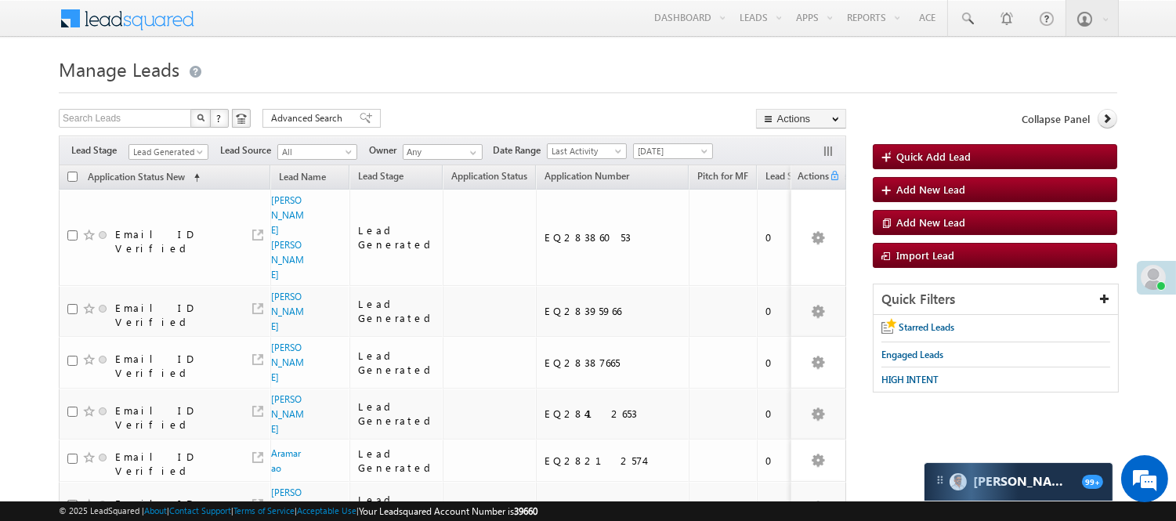
click at [204, 142] on div "Filters Lead Stage Lead Generated Lead Generated Lead Source All All Owner Any …" at bounding box center [453, 151] width 788 height 30
click at [201, 144] on link "Lead Generated" at bounding box center [169, 152] width 80 height 16
click at [165, 189] on link "Lead Generated" at bounding box center [168, 185] width 79 height 14
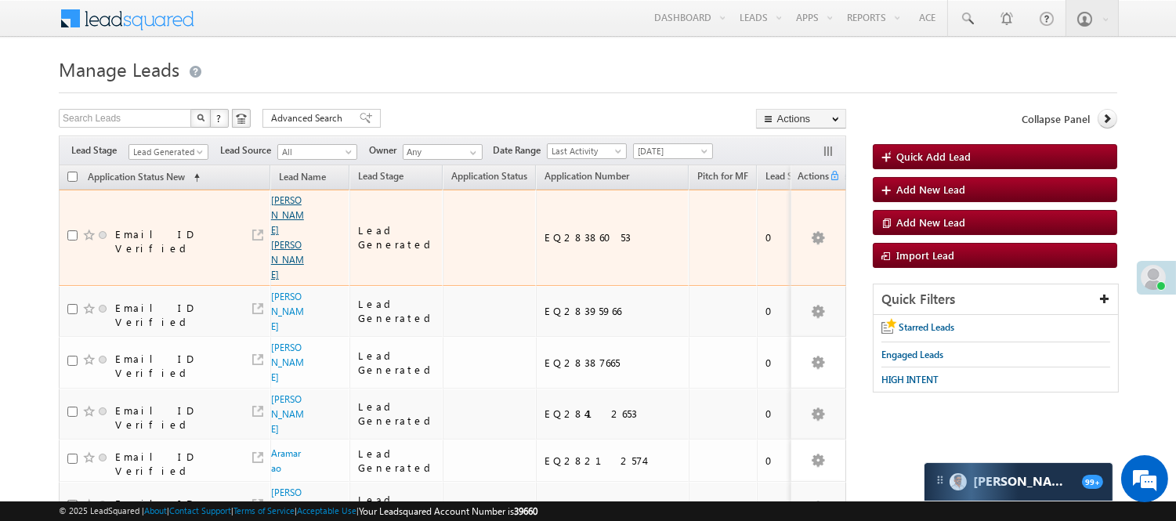
click at [286, 212] on link "[PERSON_NAME] [PERSON_NAME]" at bounding box center [287, 237] width 33 height 86
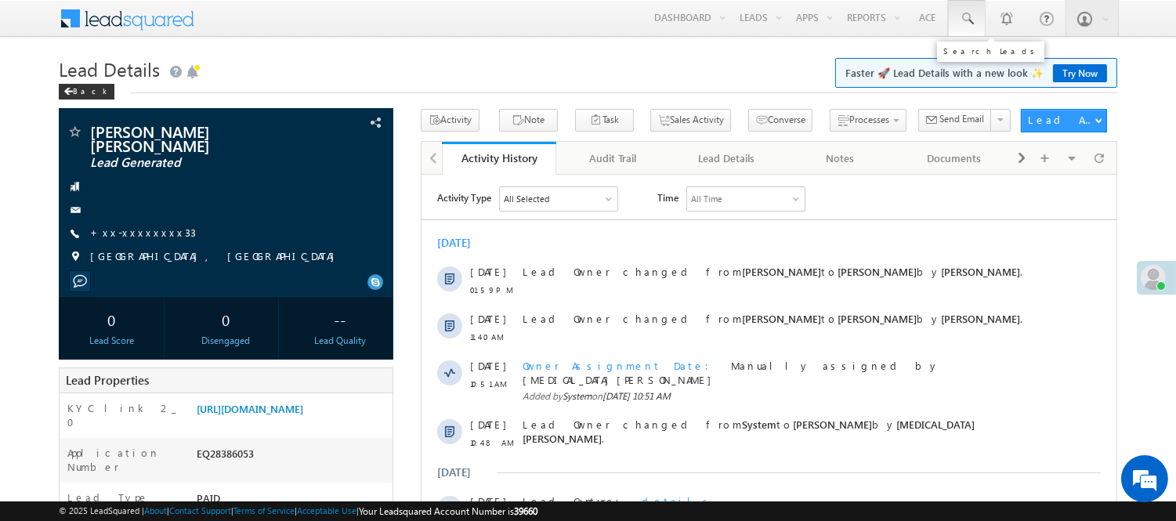
click at [973, 21] on span at bounding box center [967, 19] width 16 height 16
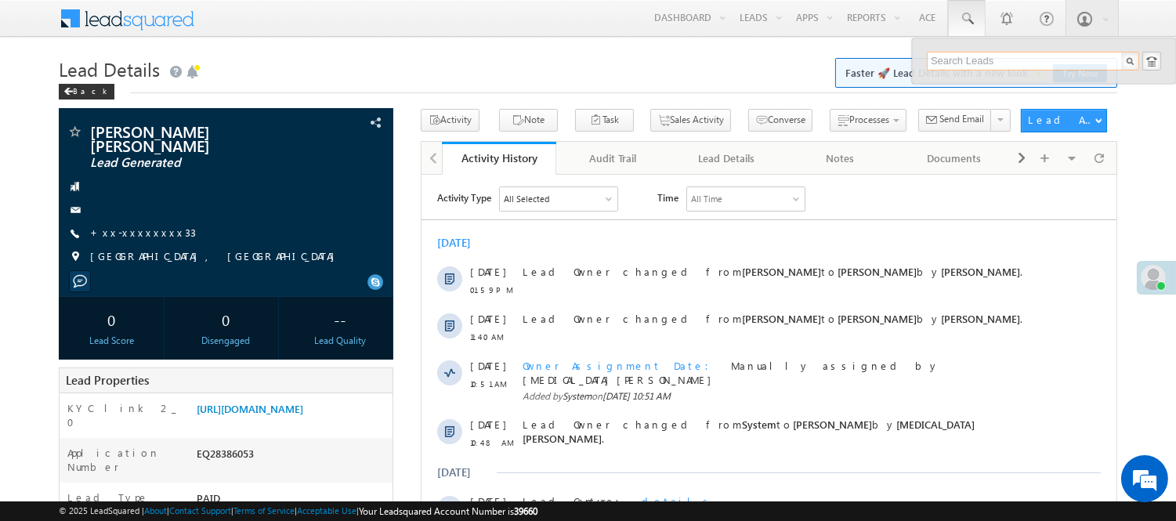
click at [984, 63] on input "text" at bounding box center [1033, 61] width 212 height 19
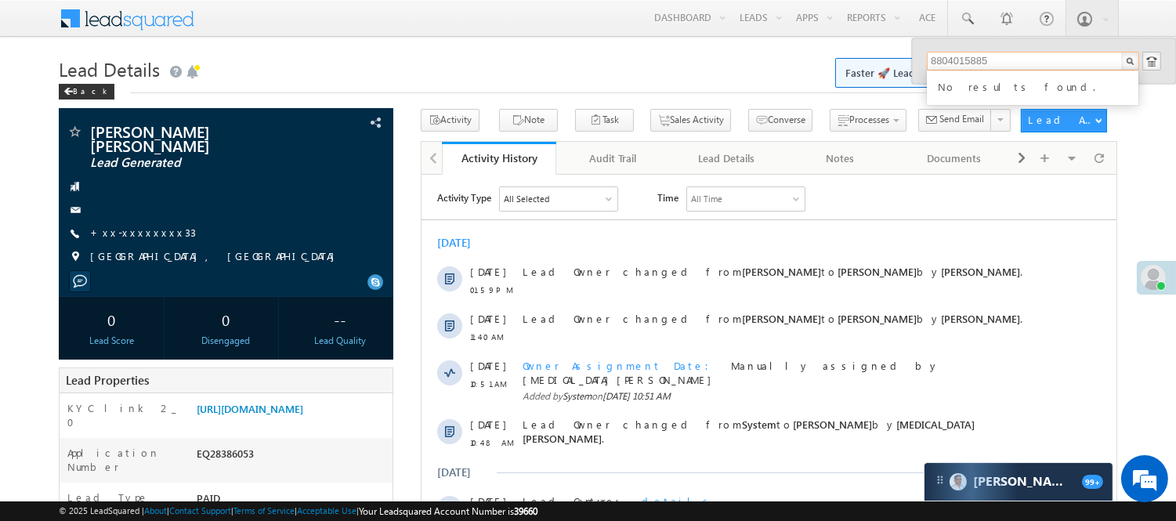
drag, startPoint x: 991, startPoint y: 60, endPoint x: 831, endPoint y: 63, distance: 160.7
type input "8804015885"
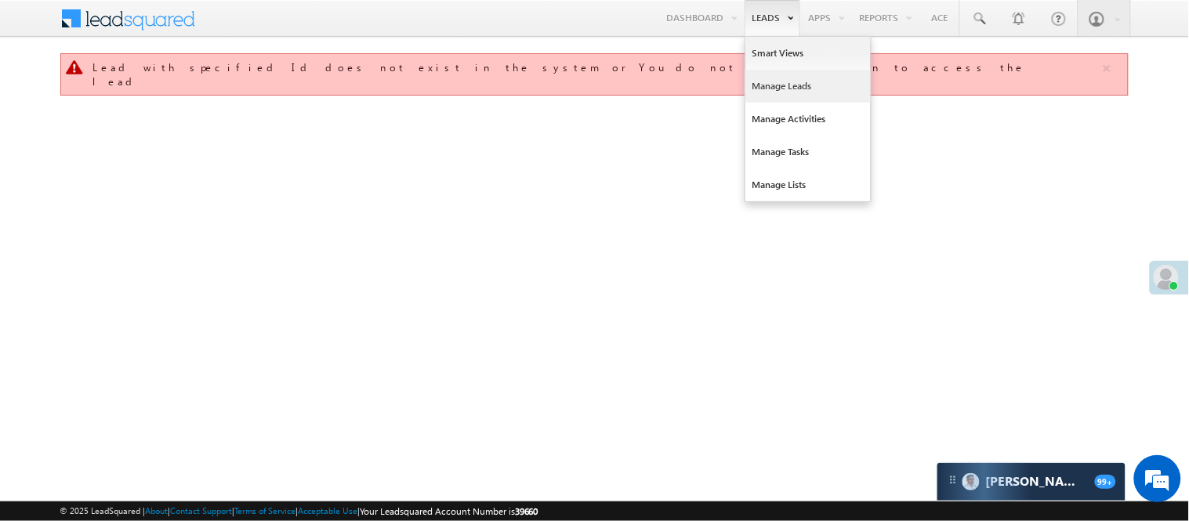
click at [785, 83] on link "Manage Leads" at bounding box center [807, 86] width 125 height 33
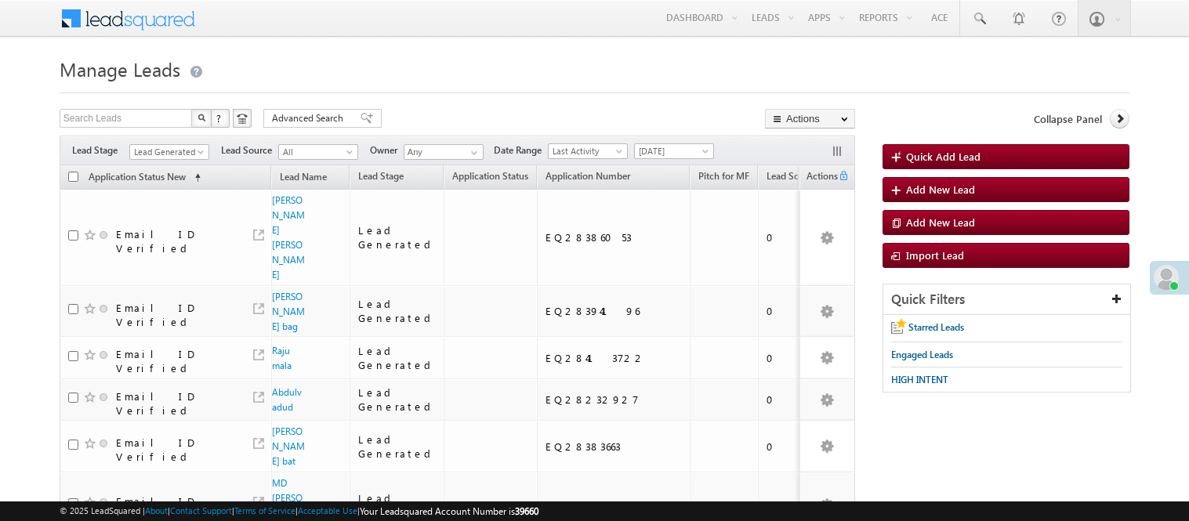
click at [187, 145] on span "Lead Generated" at bounding box center [167, 152] width 74 height 14
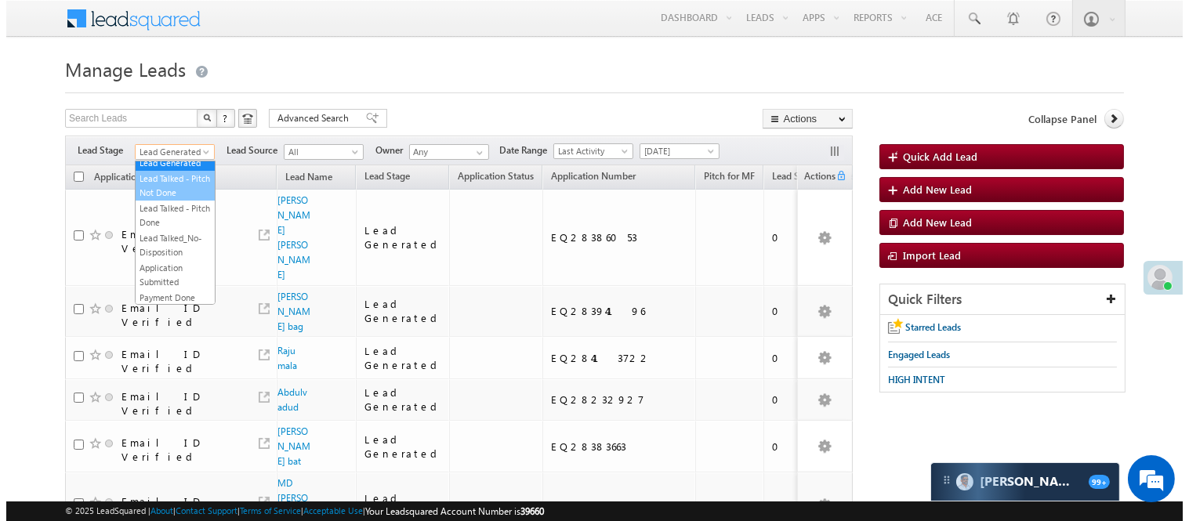
scroll to position [87, 0]
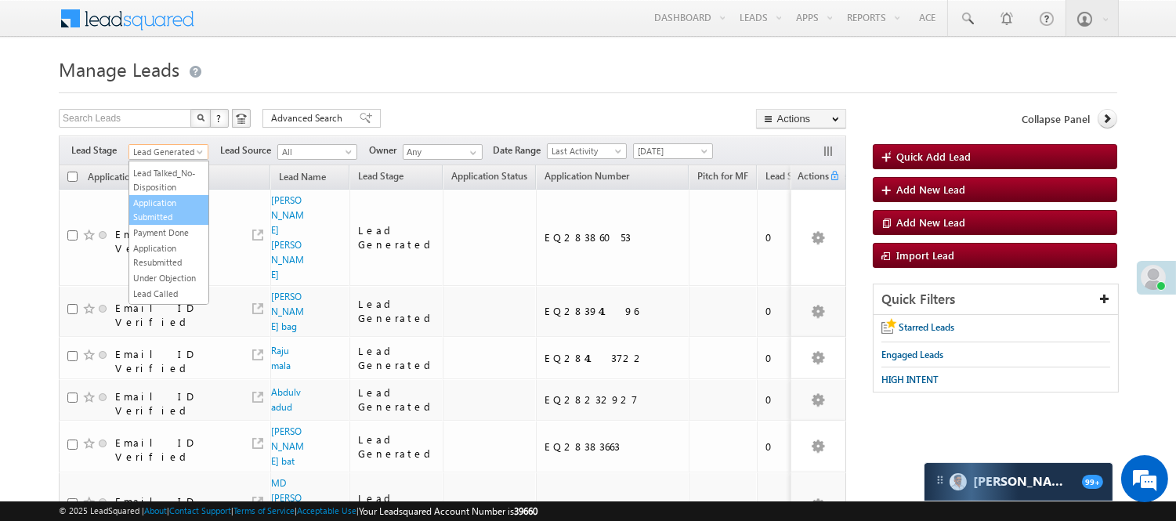
click at [163, 224] on link "Application Submitted" at bounding box center [168, 210] width 79 height 28
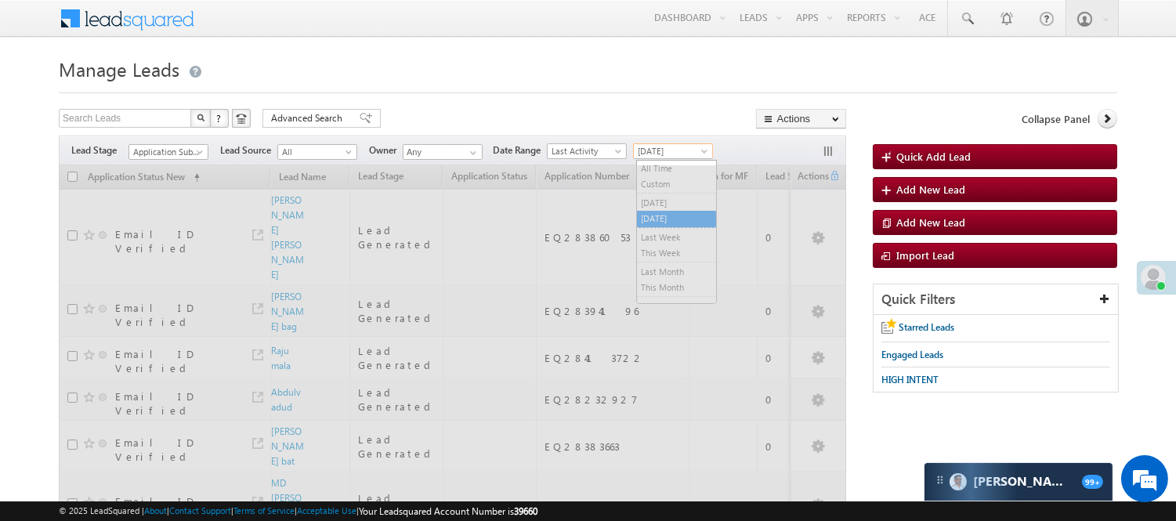
click at [659, 150] on span "Today" at bounding box center [671, 151] width 74 height 14
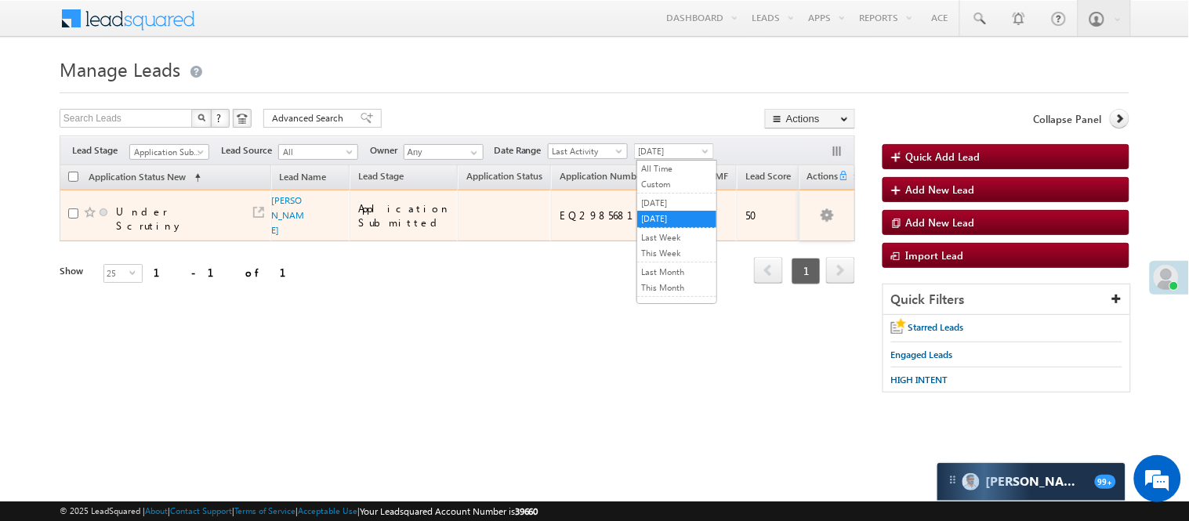
scroll to position [0, 0]
click at [560, 219] on div "EQ29856818" at bounding box center [611, 215] width 102 height 14
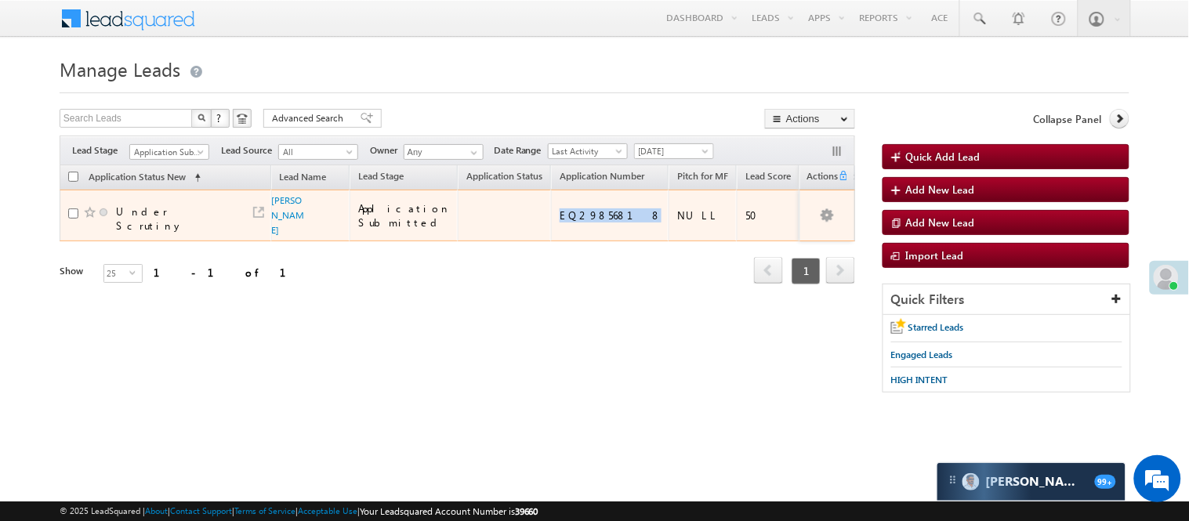
click at [560, 219] on div "EQ29856818" at bounding box center [611, 215] width 102 height 14
copy div "EQ29856818"
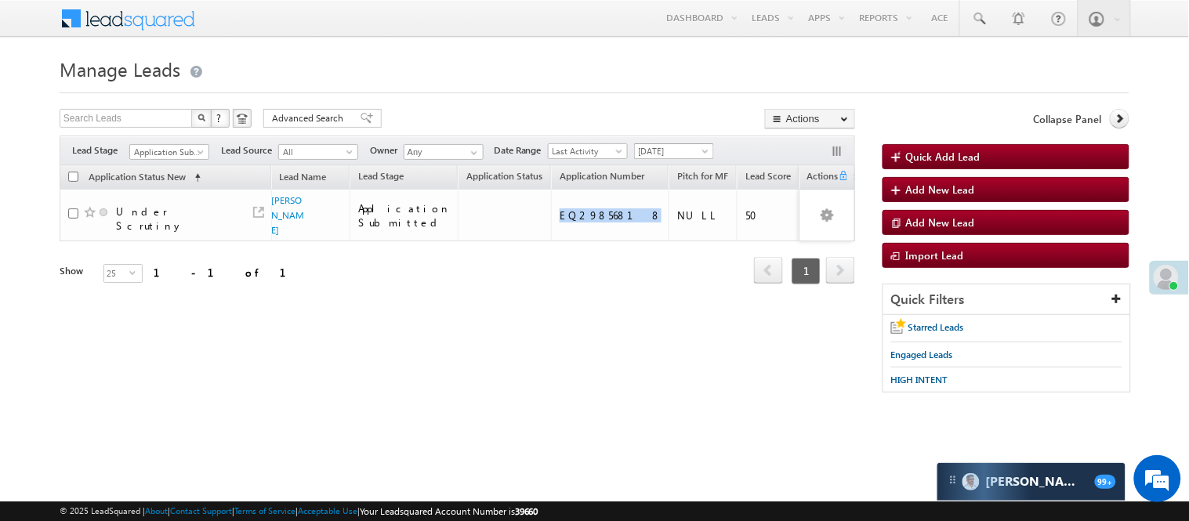
click at [669, 147] on span "Today" at bounding box center [672, 151] width 74 height 14
click at [676, 163] on link "All Time" at bounding box center [677, 168] width 79 height 14
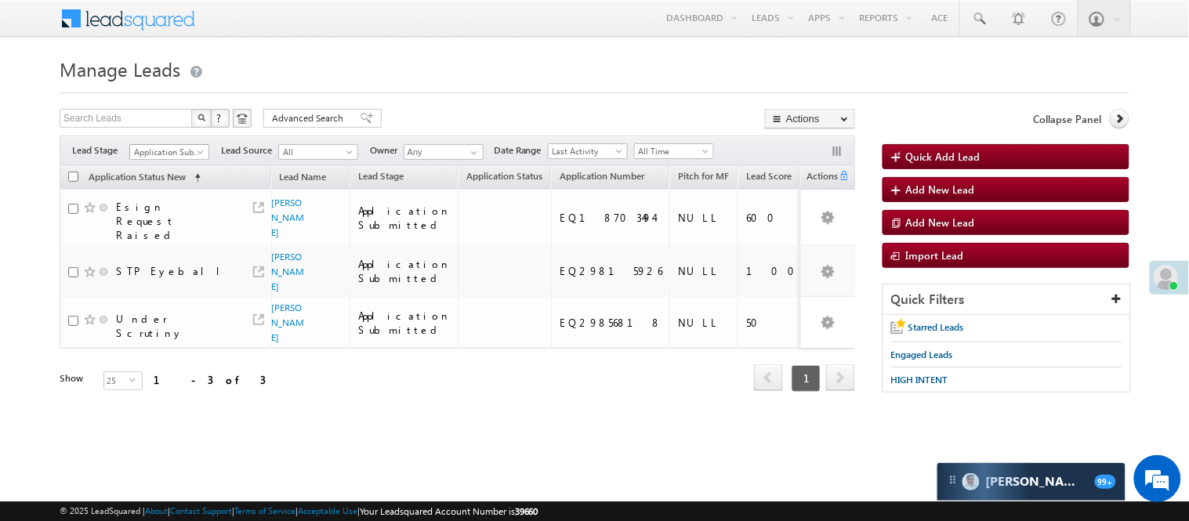
click at [147, 149] on span "Application Submitted" at bounding box center [167, 152] width 74 height 14
click at [662, 159] on body "Menu Nisha Anand Yadav Nisha .Yada v@ang elbro king. com" at bounding box center [594, 222] width 1189 height 444
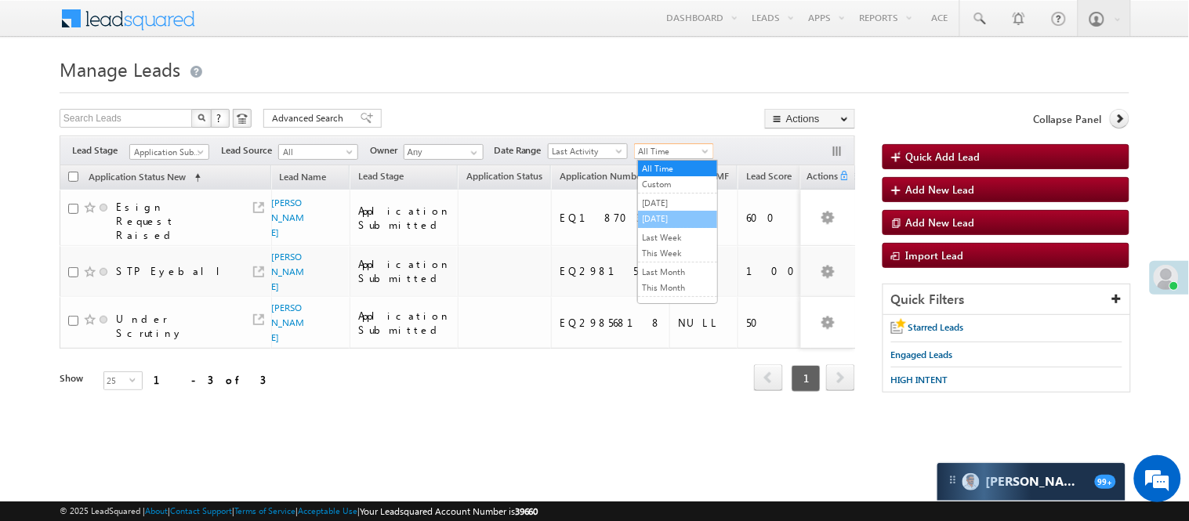
click at [665, 219] on link "Today" at bounding box center [677, 219] width 79 height 14
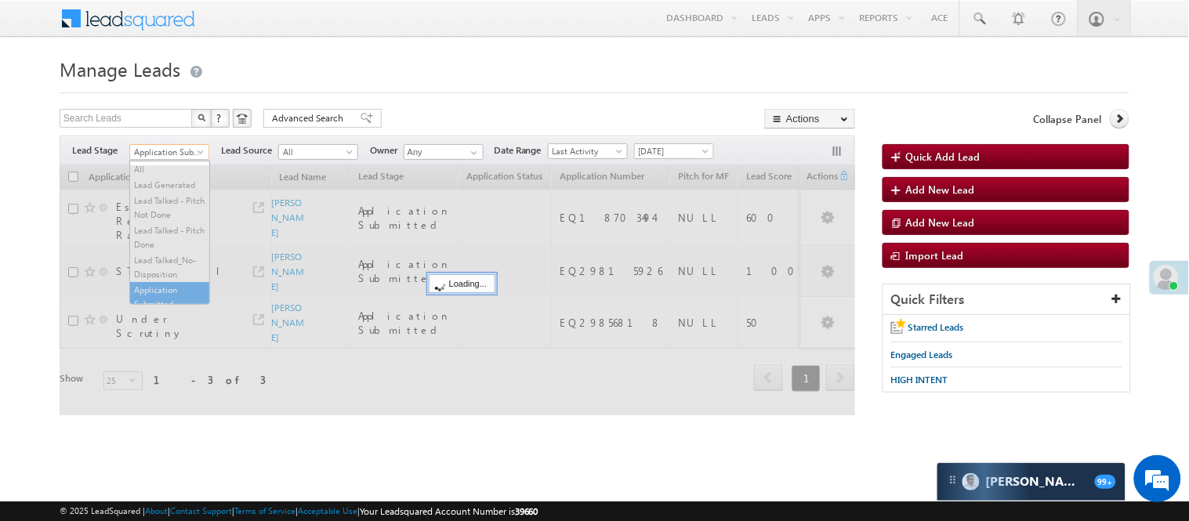
click at [154, 151] on span "Application Submitted" at bounding box center [167, 152] width 74 height 14
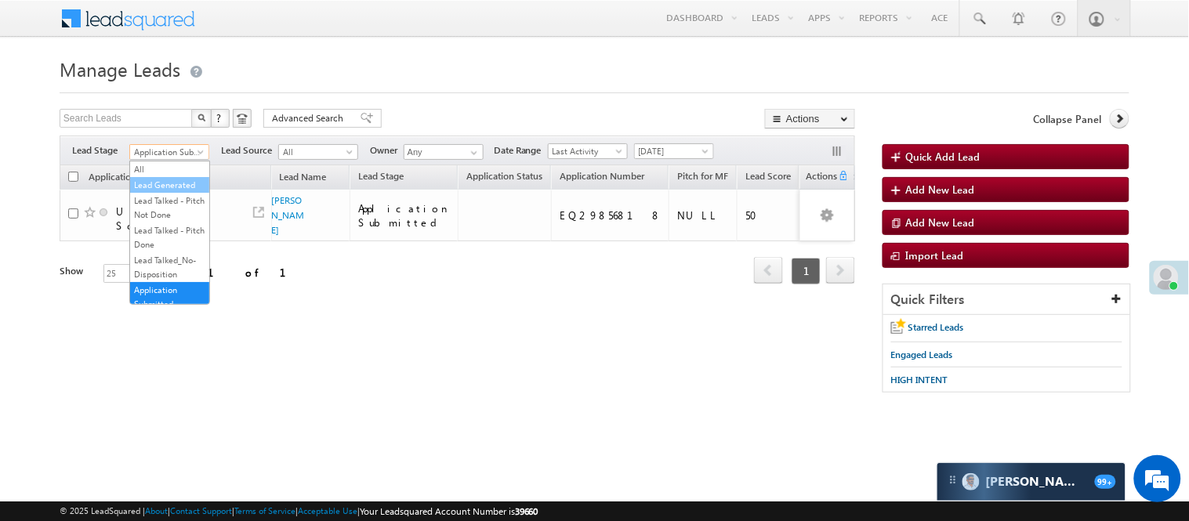
click at [157, 189] on link "Lead Generated" at bounding box center [169, 185] width 79 height 14
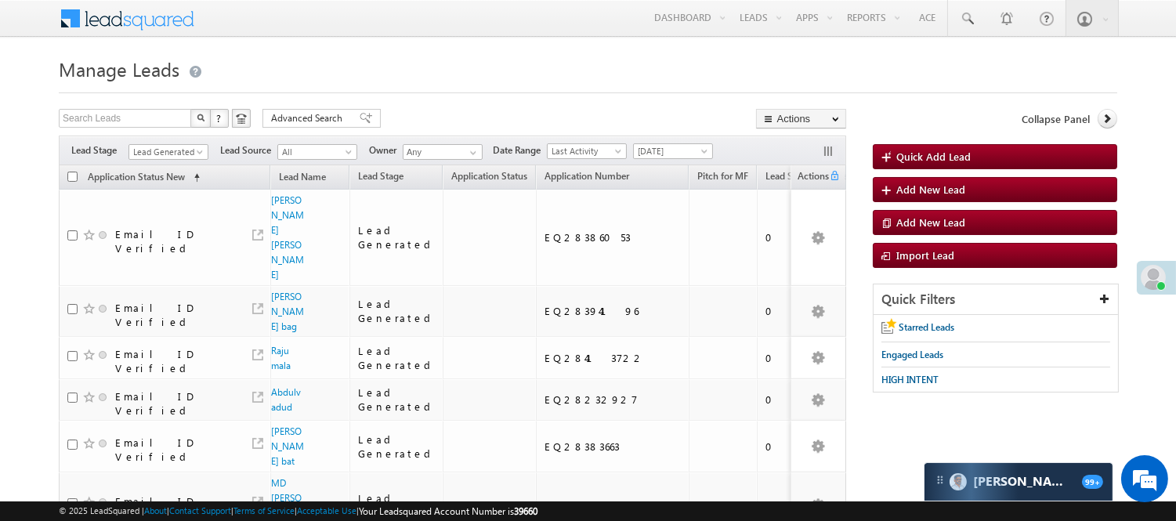
click at [170, 142] on div "Filters Lead Stage All Lead Generated Lead Talked - Pitch Not Done Lead Talked …" at bounding box center [453, 151] width 788 height 30
click at [172, 153] on span "Lead Generated" at bounding box center [166, 152] width 74 height 14
click at [179, 127] on link "Lead Called" at bounding box center [168, 120] width 79 height 14
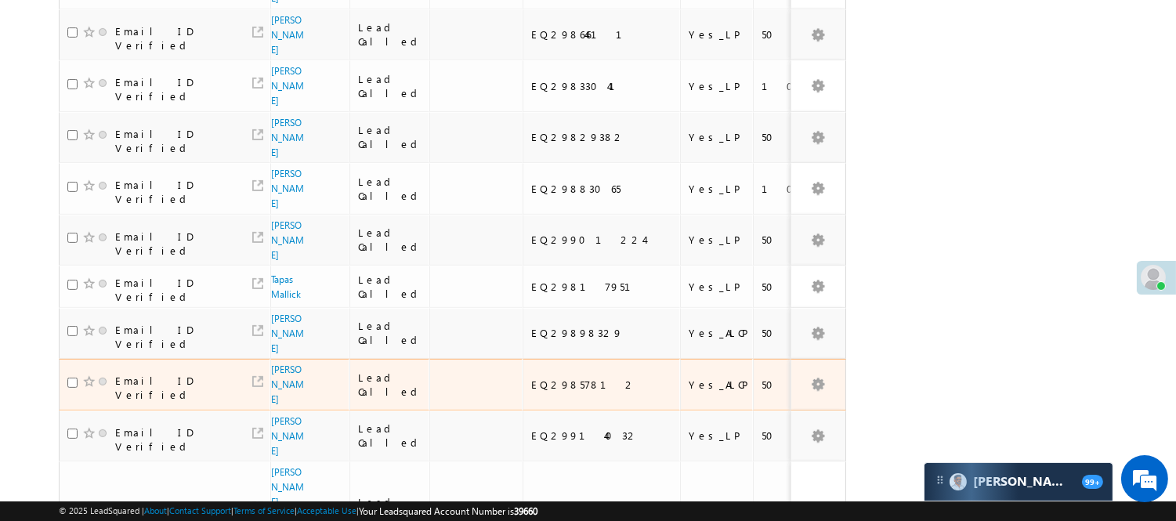
scroll to position [1041, 0]
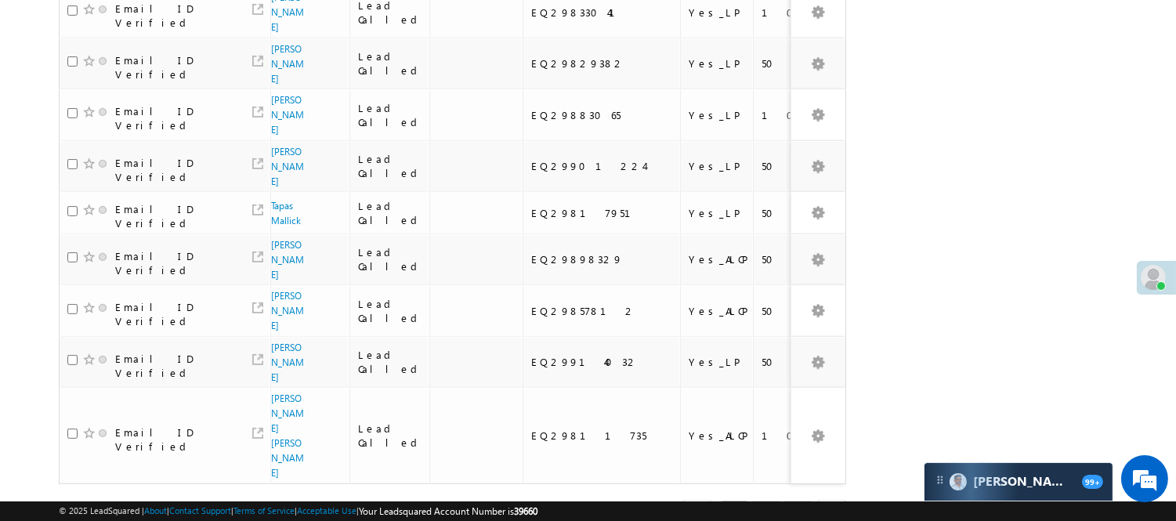
click at [774, 501] on link "2" at bounding box center [766, 514] width 28 height 27
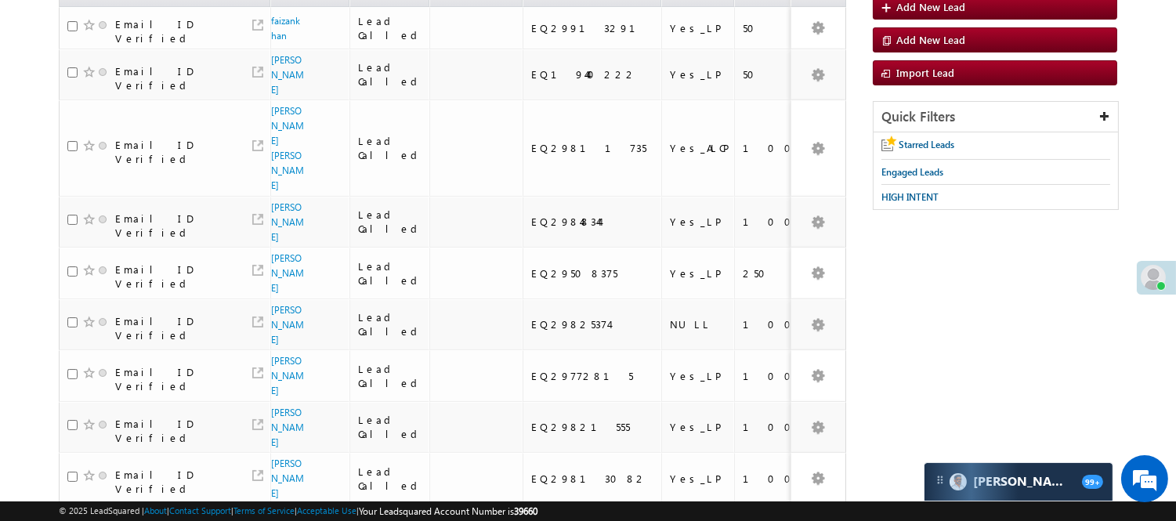
scroll to position [0, 0]
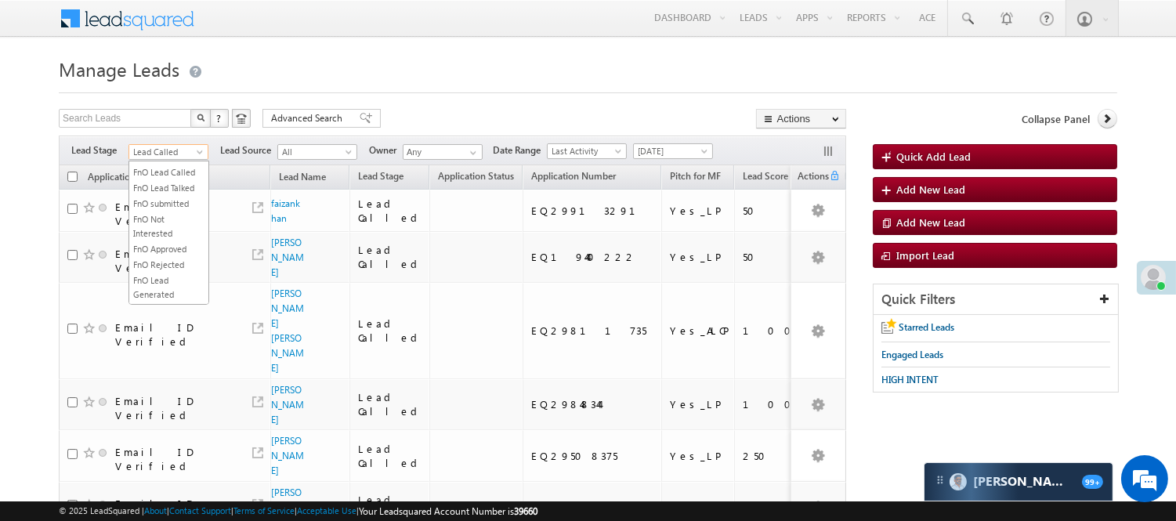
click at [176, 152] on span "Lead Called" at bounding box center [166, 152] width 74 height 14
click at [170, 259] on link "Code Generated" at bounding box center [168, 265] width 79 height 14
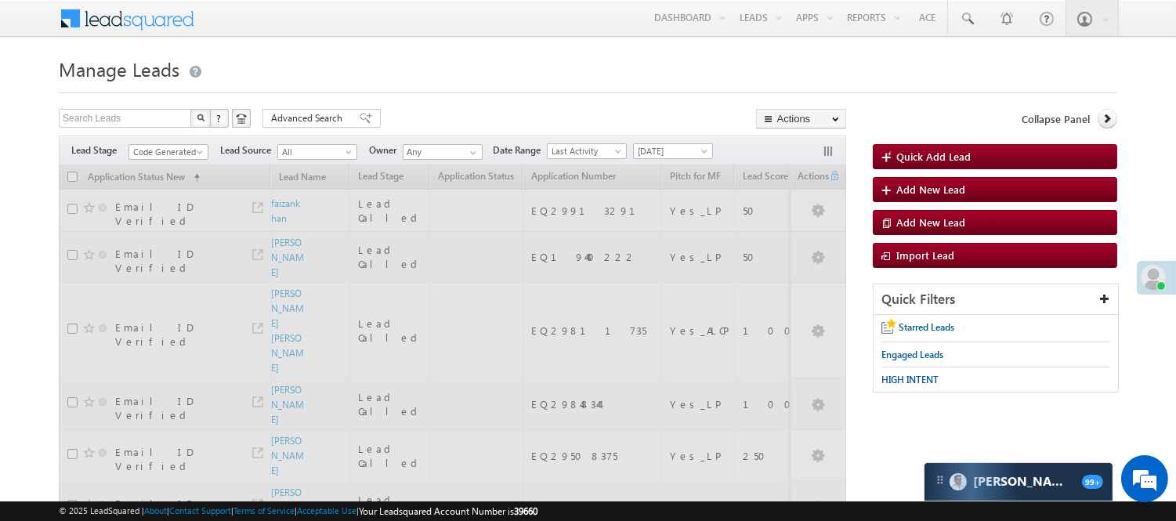
click at [475, 92] on div at bounding box center [588, 88] width 1059 height 10
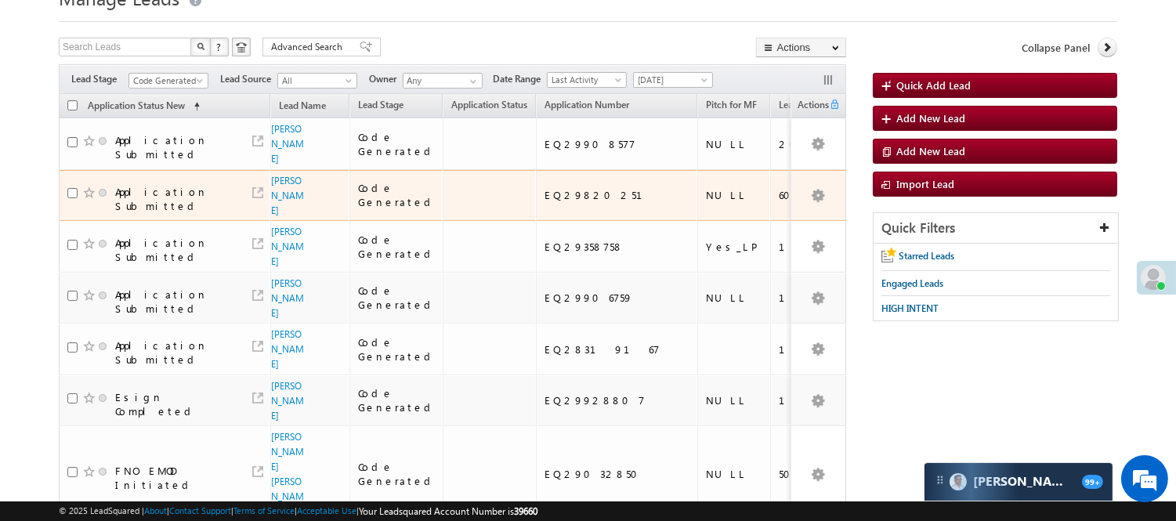
scroll to position [0, 0]
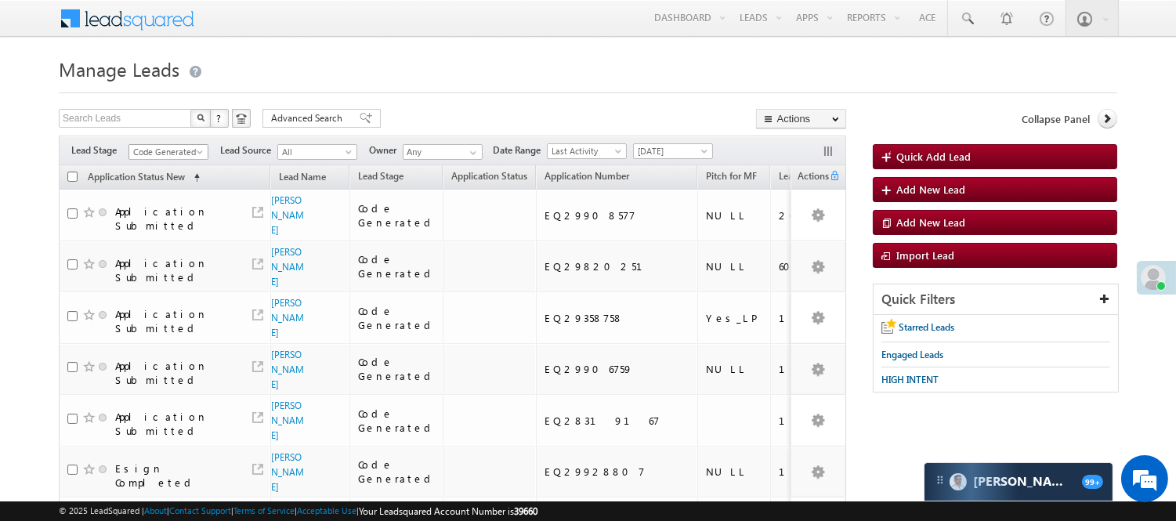
click at [192, 154] on span "Code Generated" at bounding box center [166, 152] width 74 height 14
click at [176, 192] on link "Lead Generated" at bounding box center [168, 185] width 79 height 14
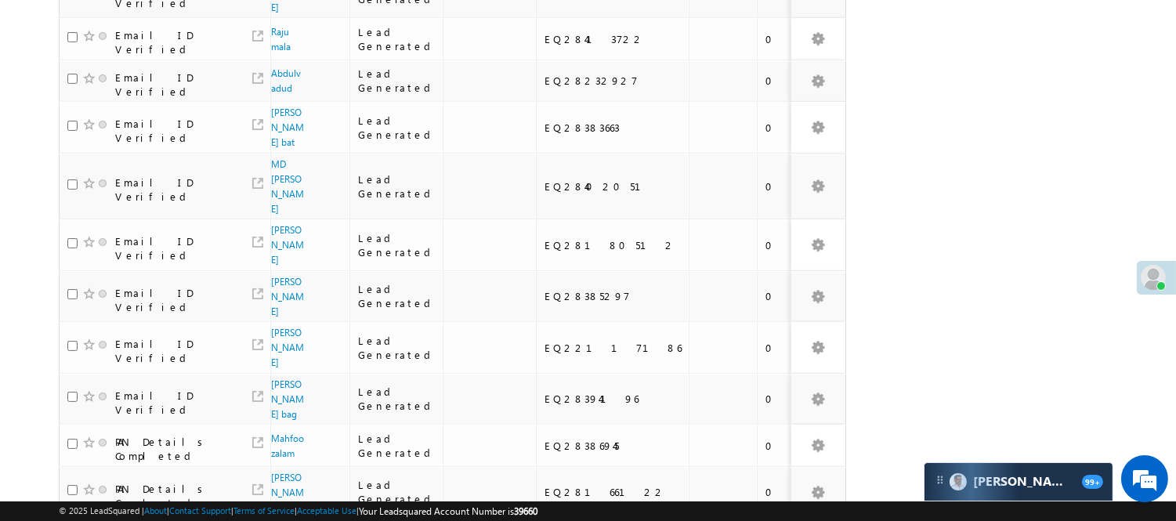
scroll to position [784, 0]
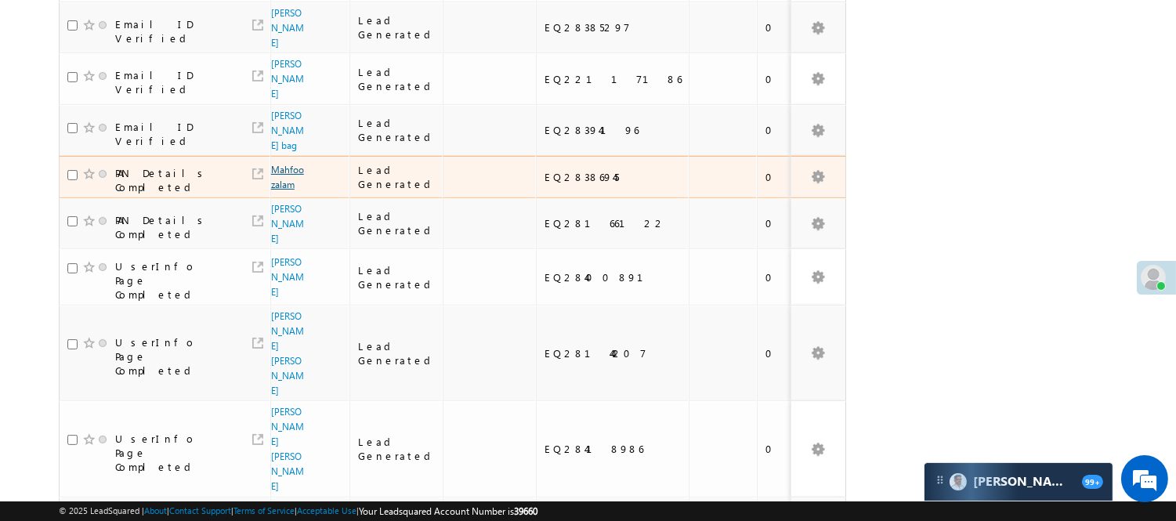
click at [279, 164] on link "Mahfoozalam" at bounding box center [287, 177] width 33 height 27
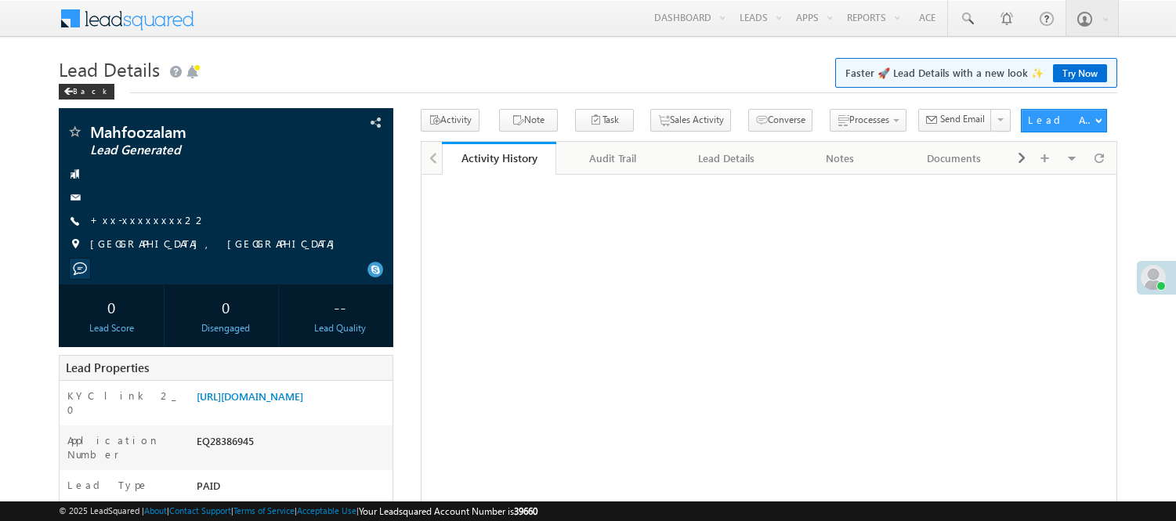
click at [135, 219] on link "+xx-xxxxxxxx22" at bounding box center [148, 219] width 117 height 13
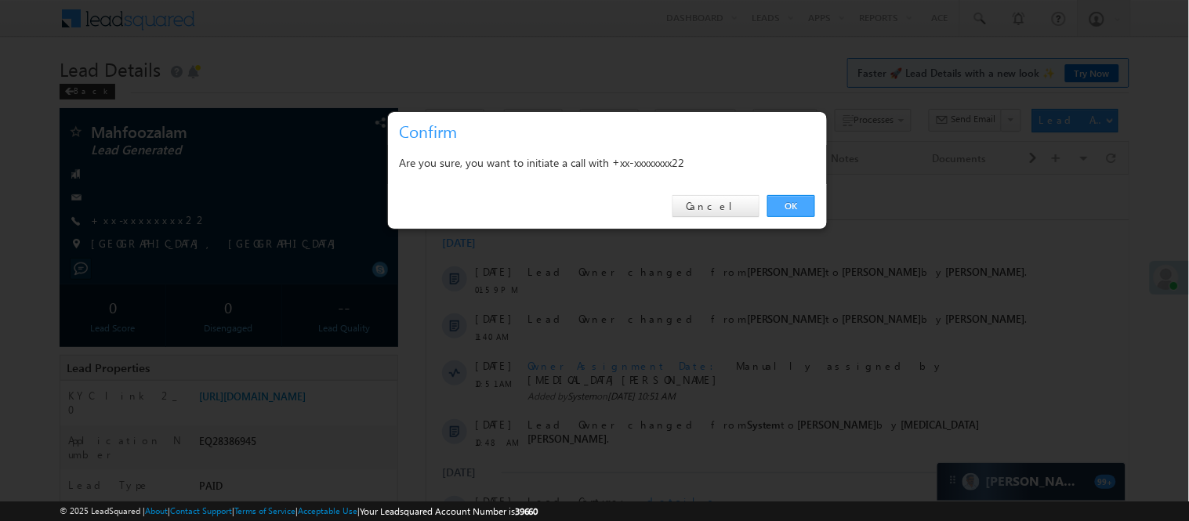
click at [781, 197] on link "OK" at bounding box center [791, 206] width 48 height 22
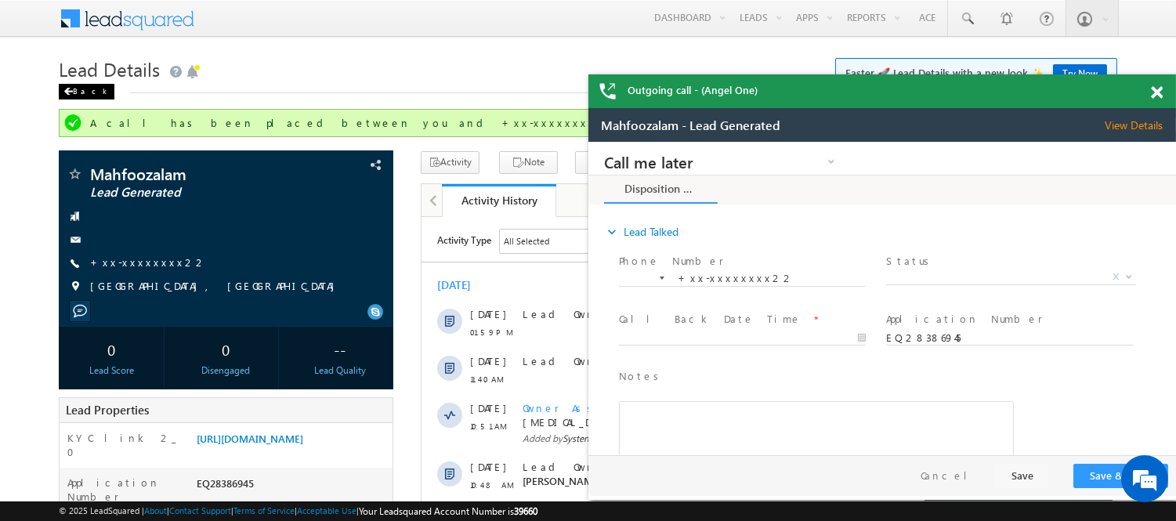
click at [77, 92] on div "Back" at bounding box center [87, 92] width 56 height 16
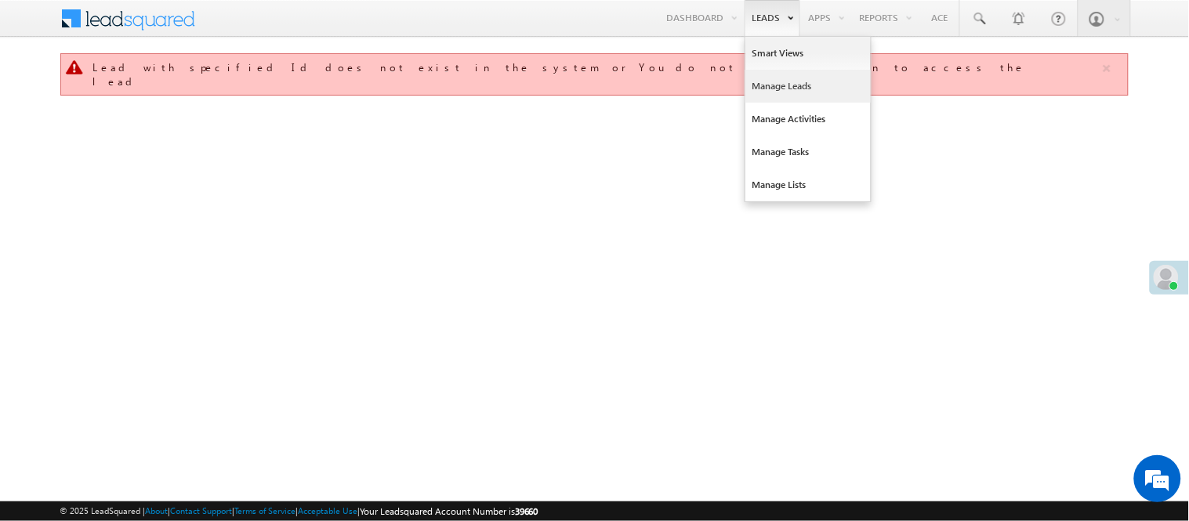
click at [781, 92] on link "Manage Leads" at bounding box center [807, 86] width 125 height 33
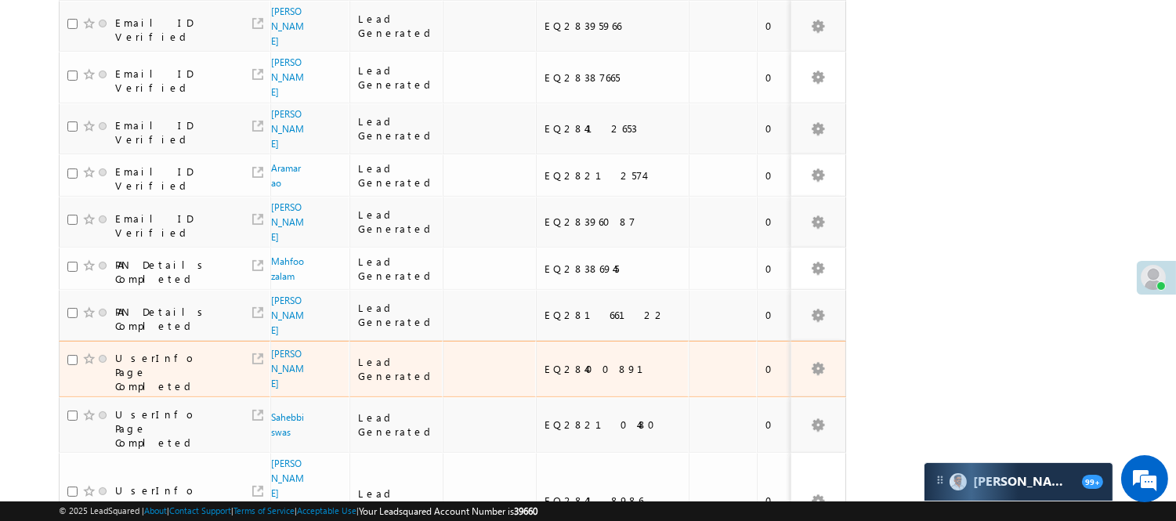
scroll to position [696, 0]
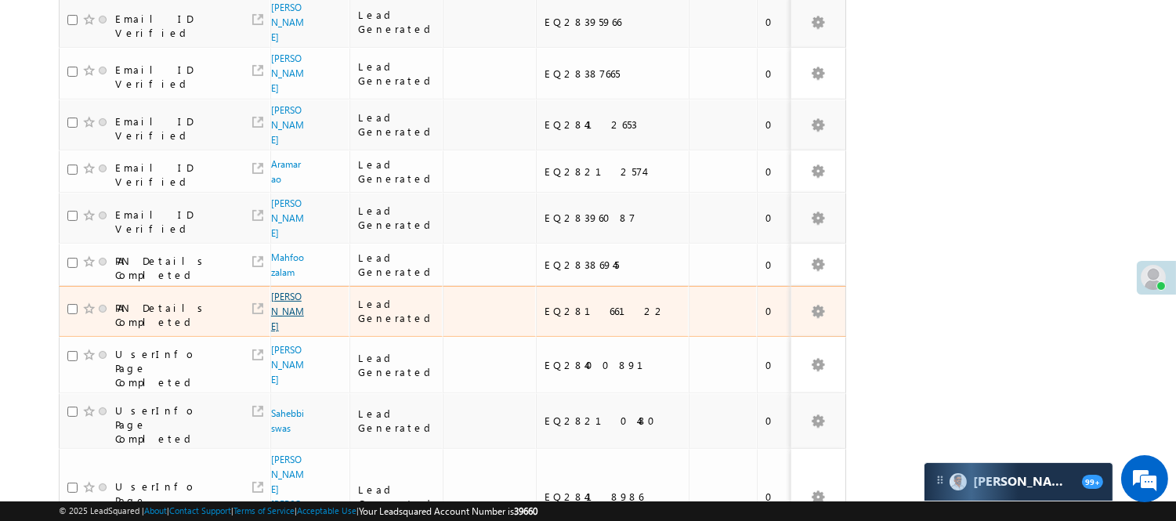
click at [277, 291] on link "Radhesham khushwah" at bounding box center [287, 312] width 33 height 42
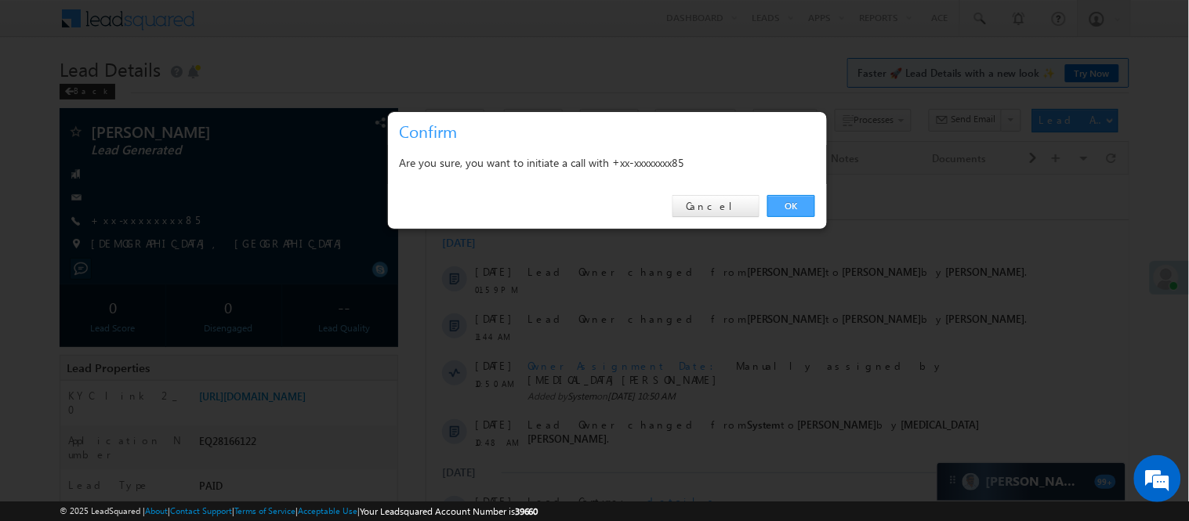
click at [781, 208] on link "OK" at bounding box center [791, 206] width 48 height 22
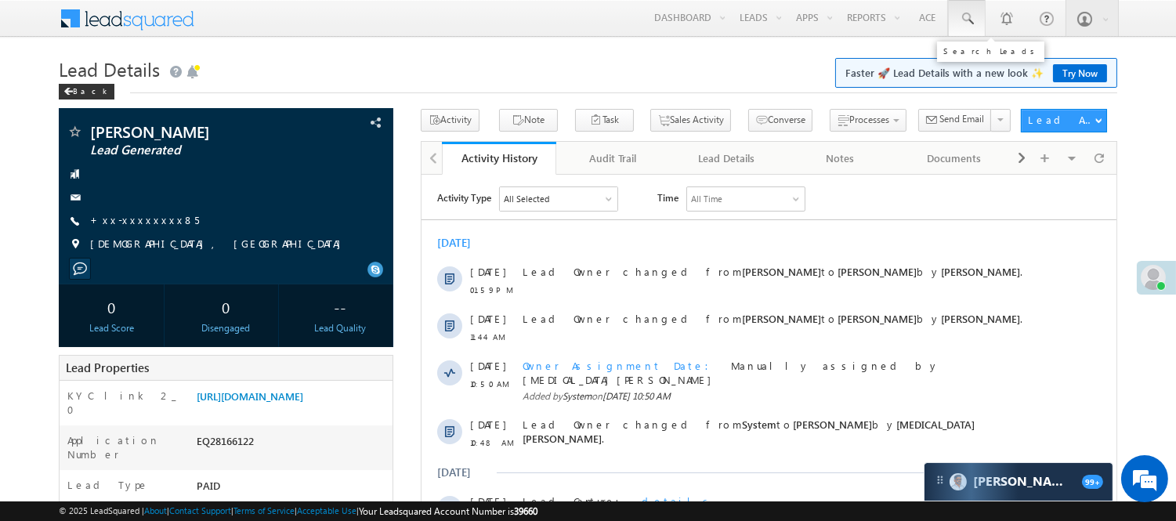
click at [973, 12] on span at bounding box center [967, 19] width 16 height 16
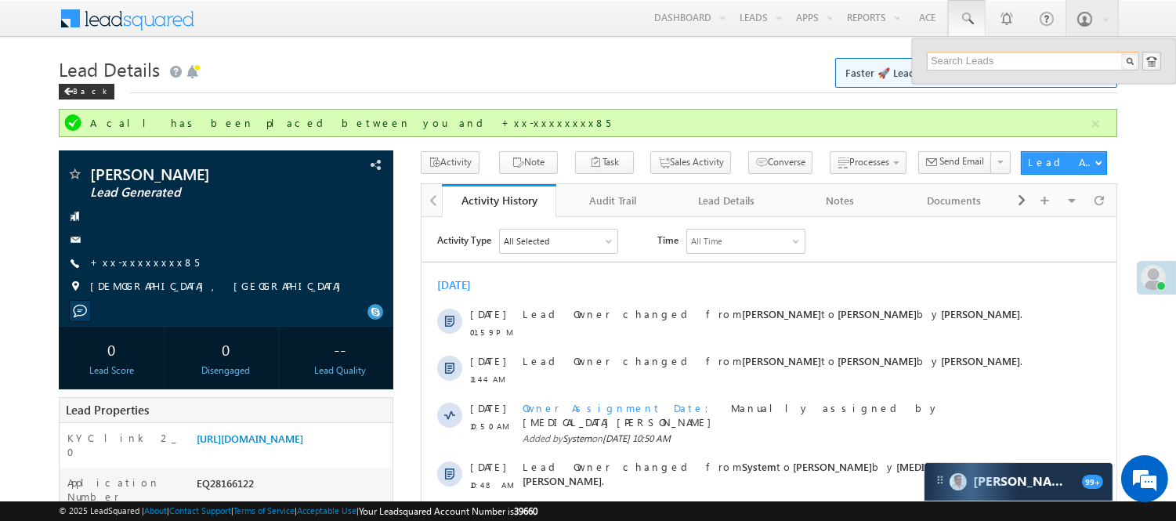
click at [998, 58] on input "text" at bounding box center [1033, 61] width 212 height 19
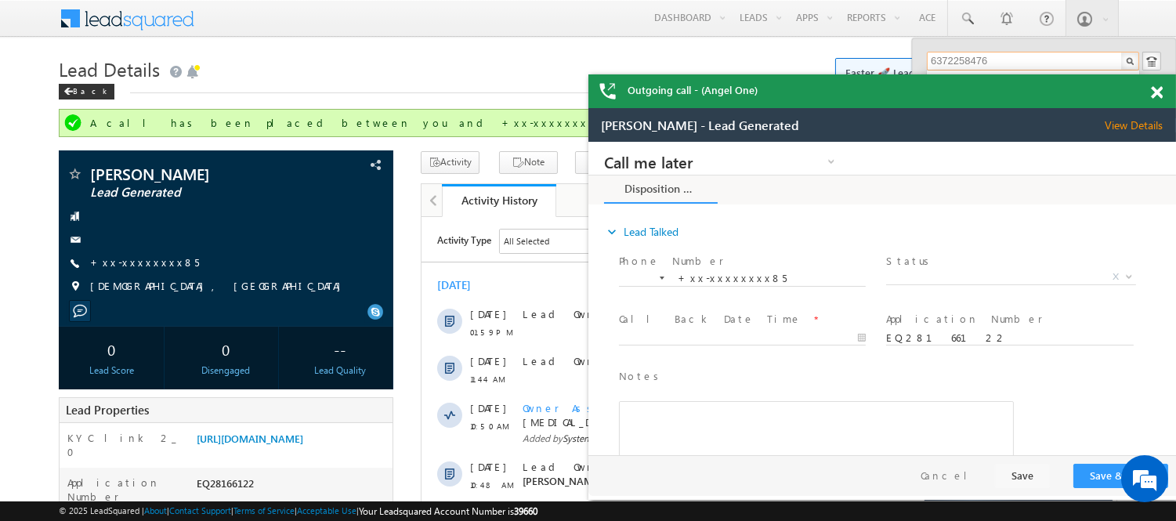
click at [1154, 90] on span at bounding box center [1157, 92] width 12 height 13
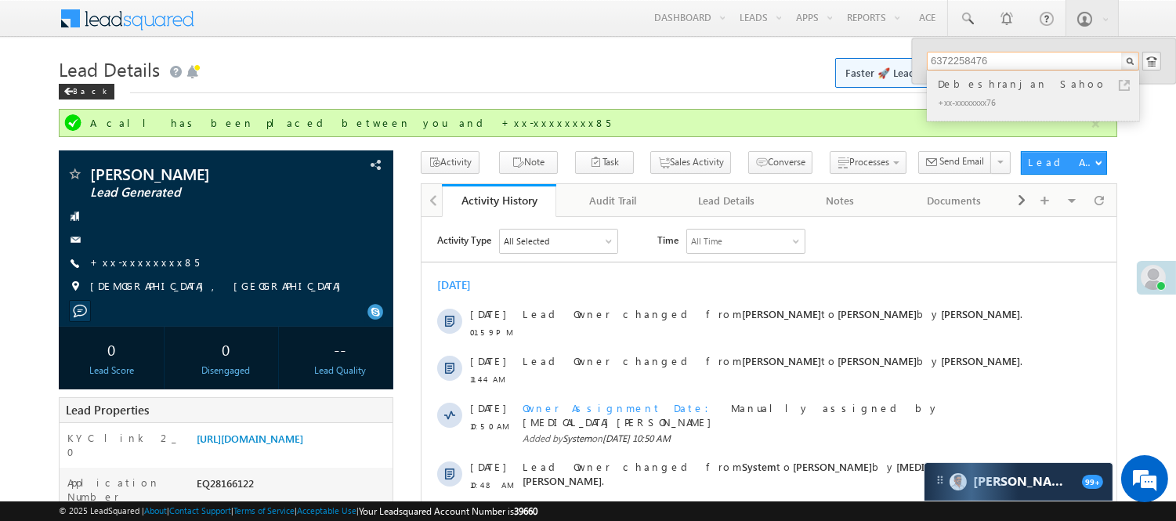
type input "6372258476"
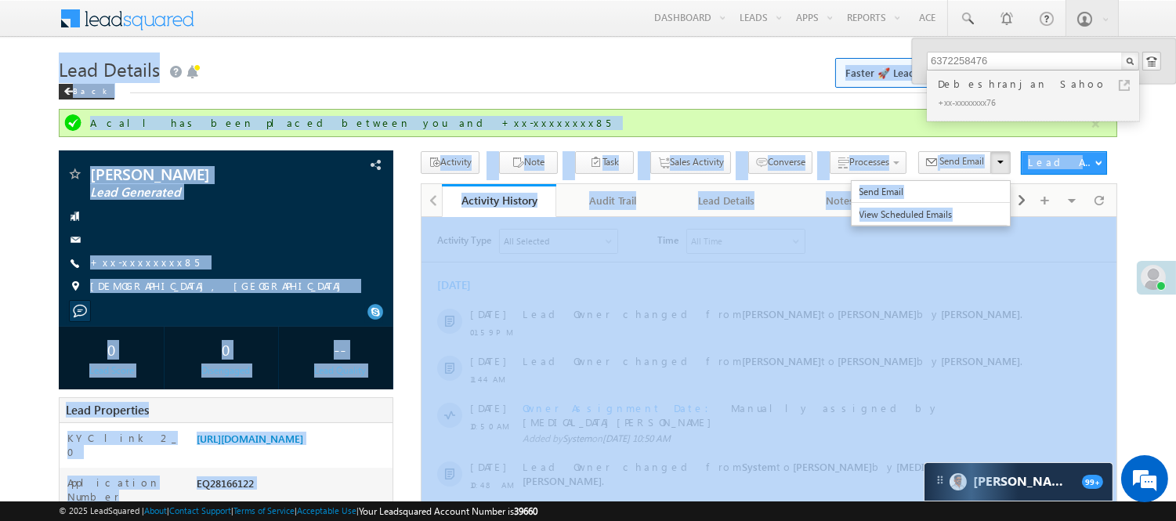
drag, startPoint x: 1432, startPoint y: 311, endPoint x: 888, endPoint y: 230, distance: 549.9
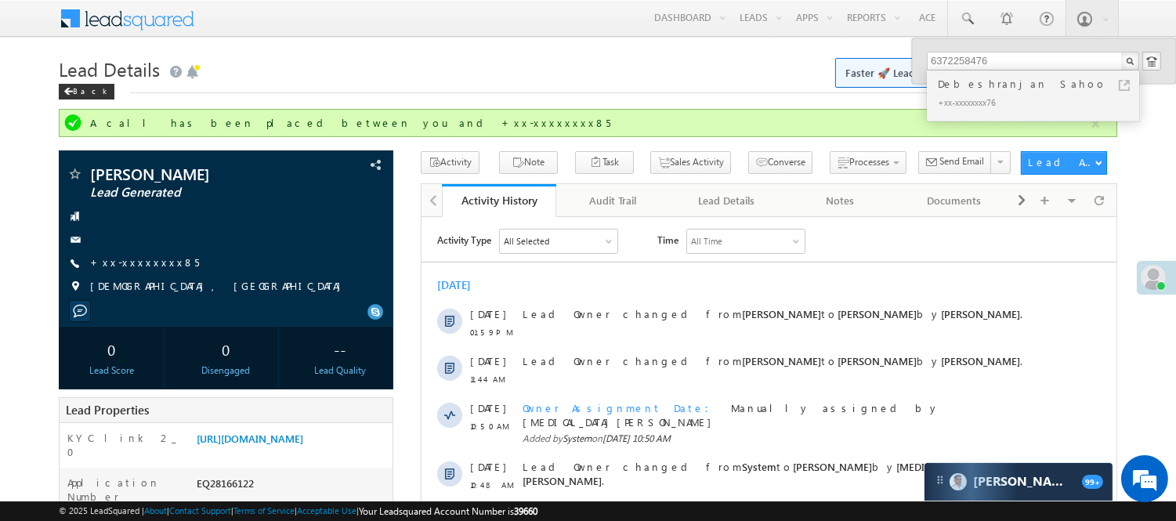
click at [592, 22] on div "Menu Nisha Anand Yadav Nisha .Yada v@ang elbro king. com Angel Broki" at bounding box center [588, 19] width 1059 height 38
click at [97, 90] on link "Back" at bounding box center [90, 89] width 63 height 13
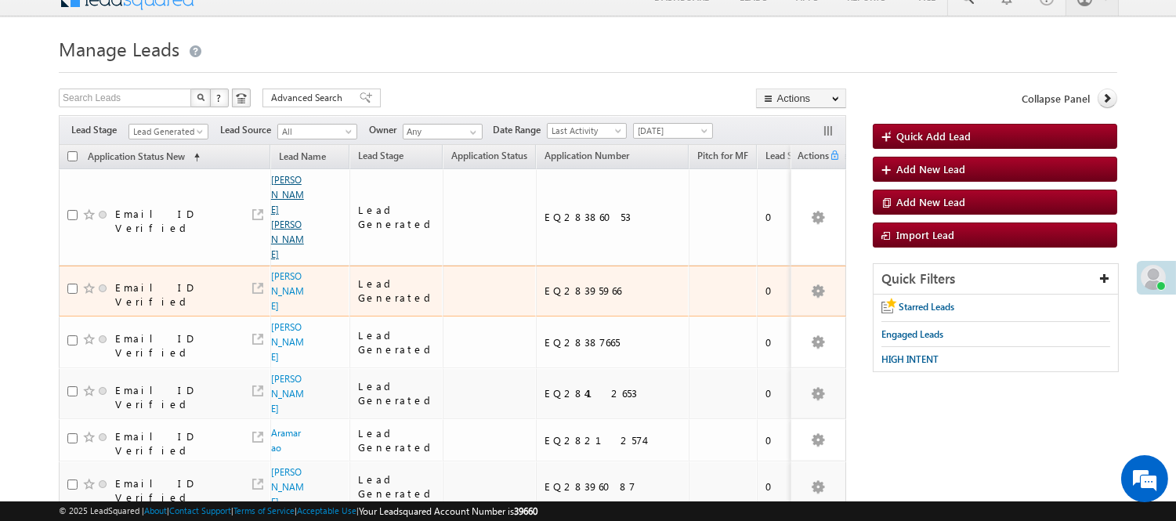
scroll to position [87, 0]
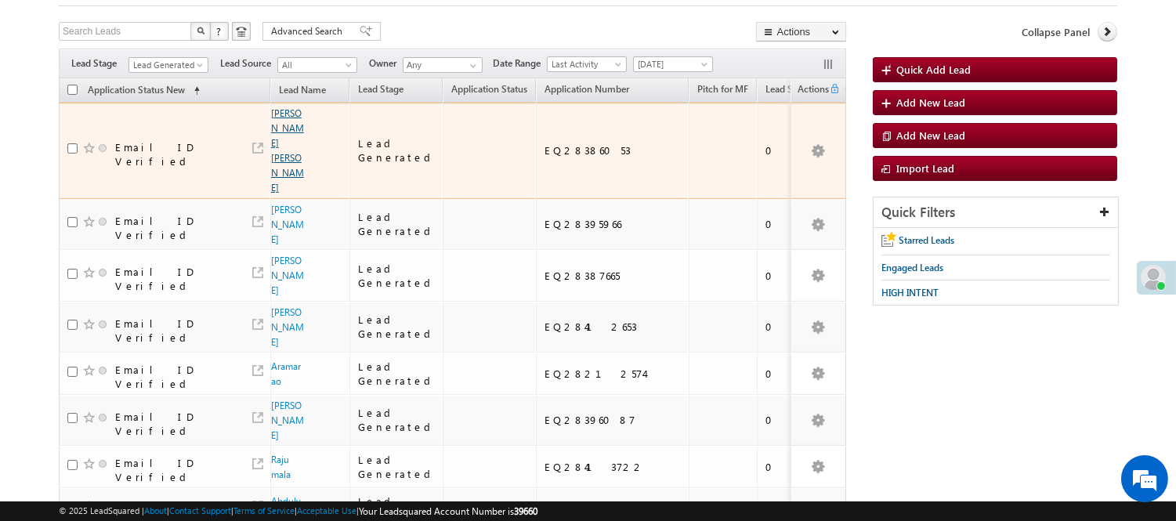
click at [282, 119] on link "[PERSON_NAME] [PERSON_NAME]" at bounding box center [287, 150] width 33 height 86
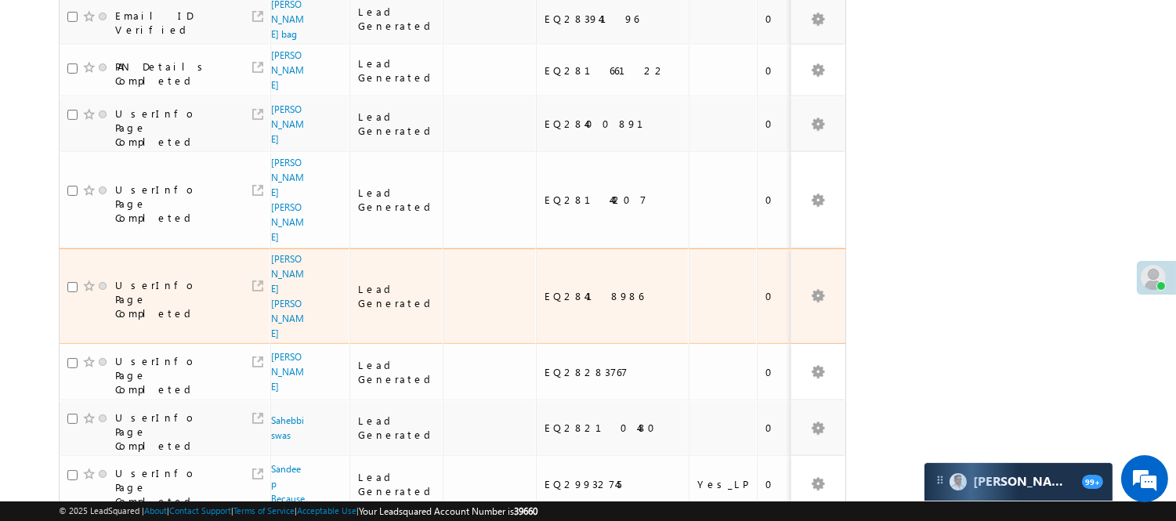
scroll to position [910, 0]
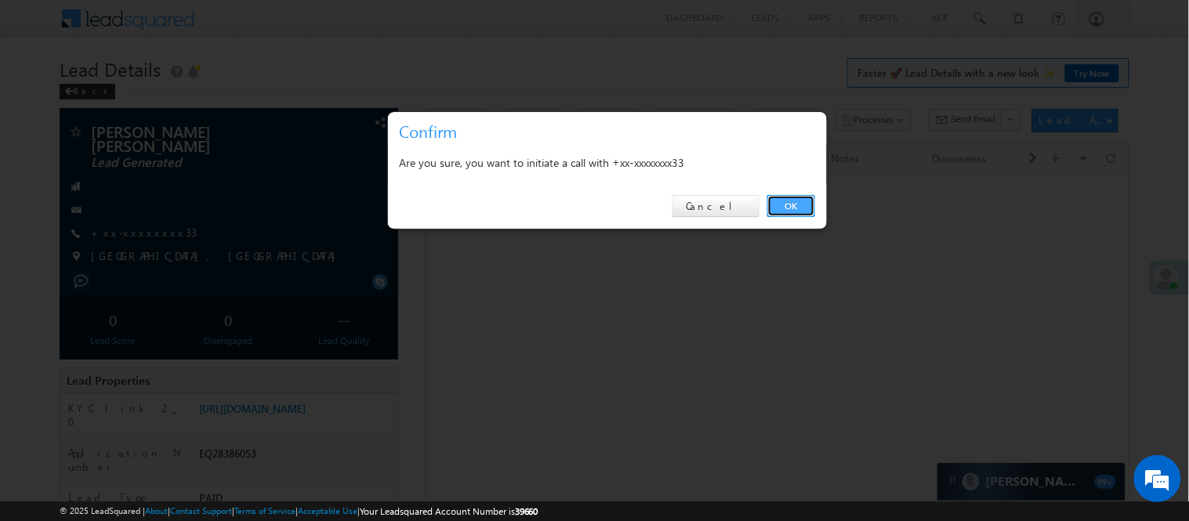
click at [785, 202] on link "OK" at bounding box center [791, 206] width 48 height 22
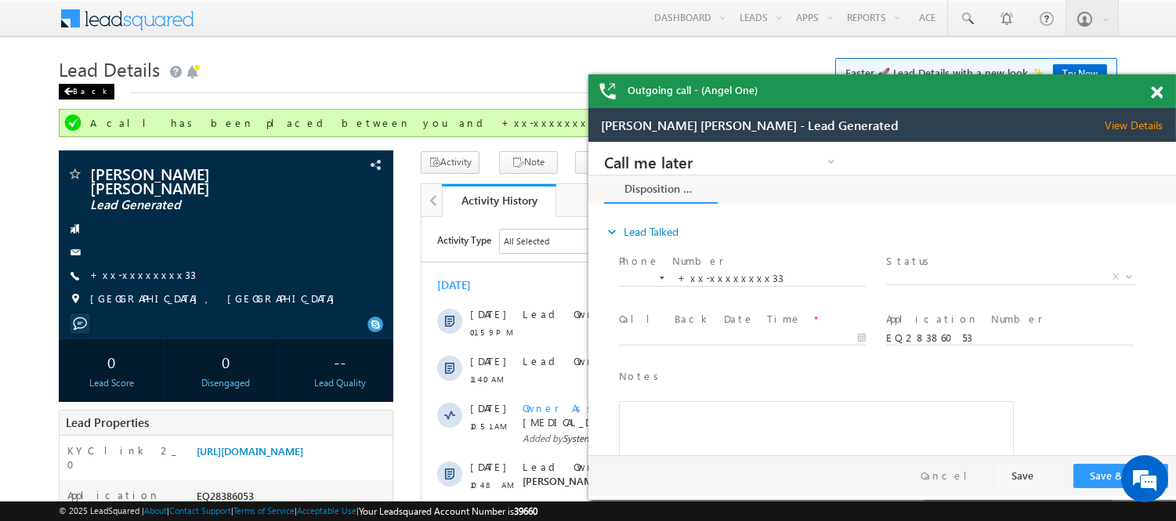
click at [89, 87] on div "Back" at bounding box center [87, 92] width 56 height 16
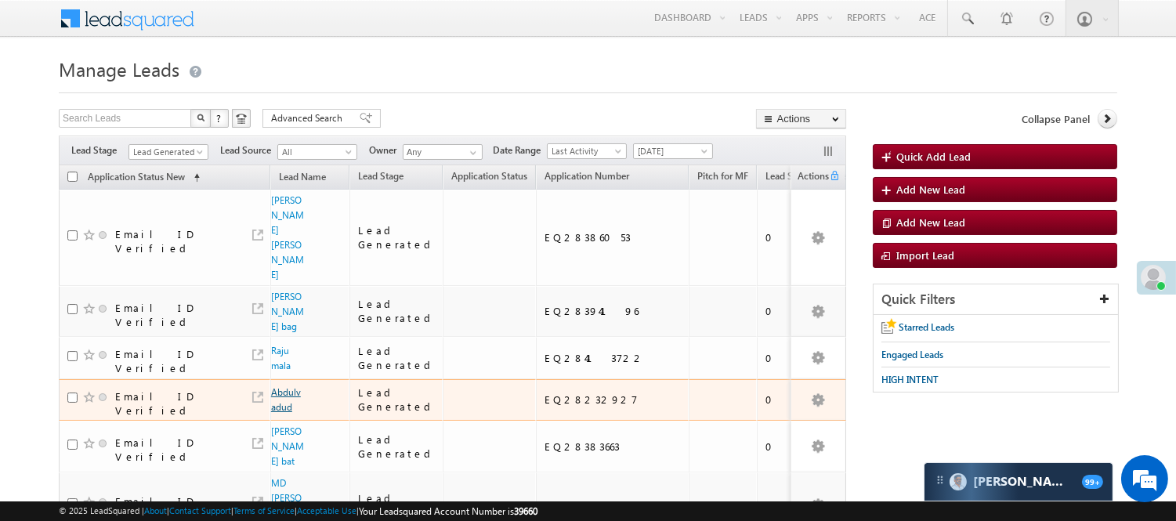
scroll to position [87, 0]
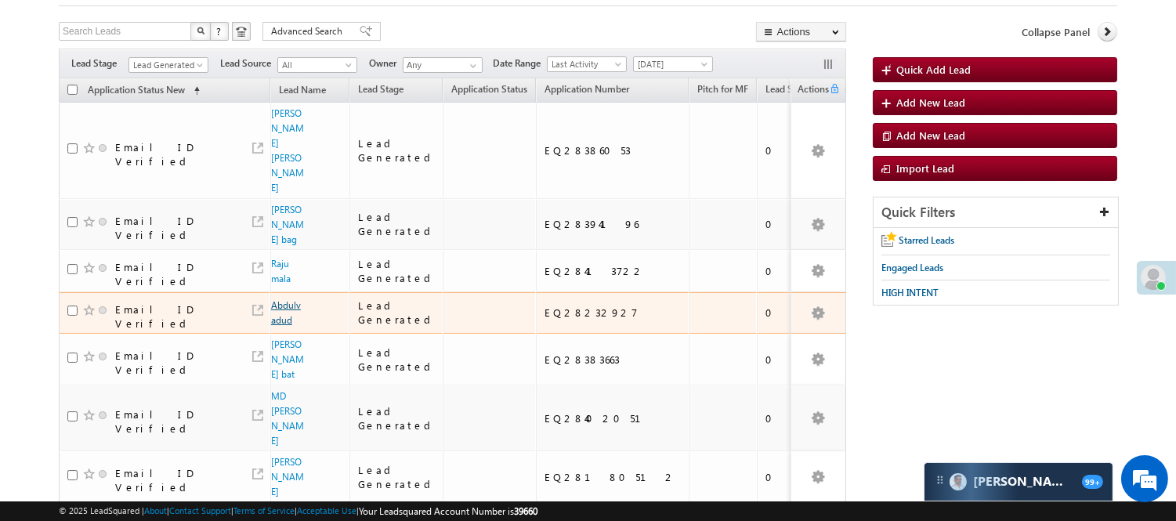
click at [275, 299] on link "Abdulvadud" at bounding box center [286, 312] width 30 height 27
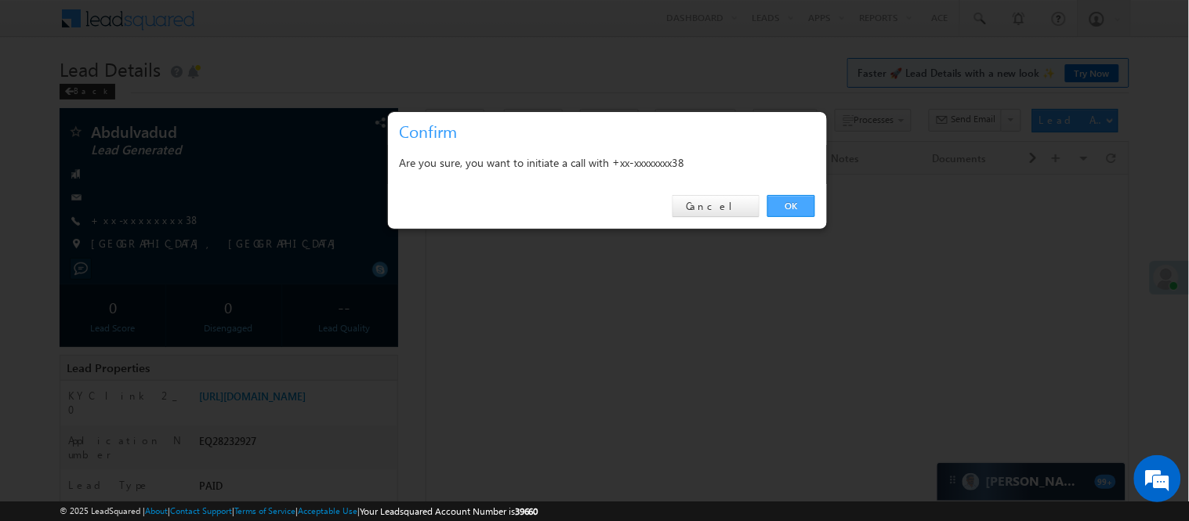
click at [777, 202] on link "OK" at bounding box center [791, 206] width 48 height 22
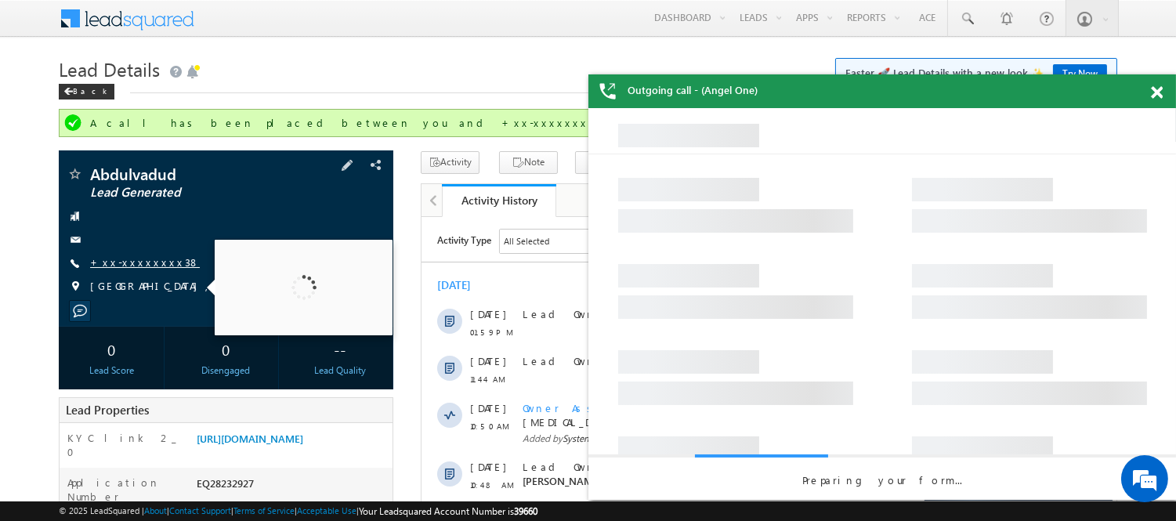
click at [116, 256] on link "+xx-xxxxxxxx38" at bounding box center [145, 261] width 110 height 13
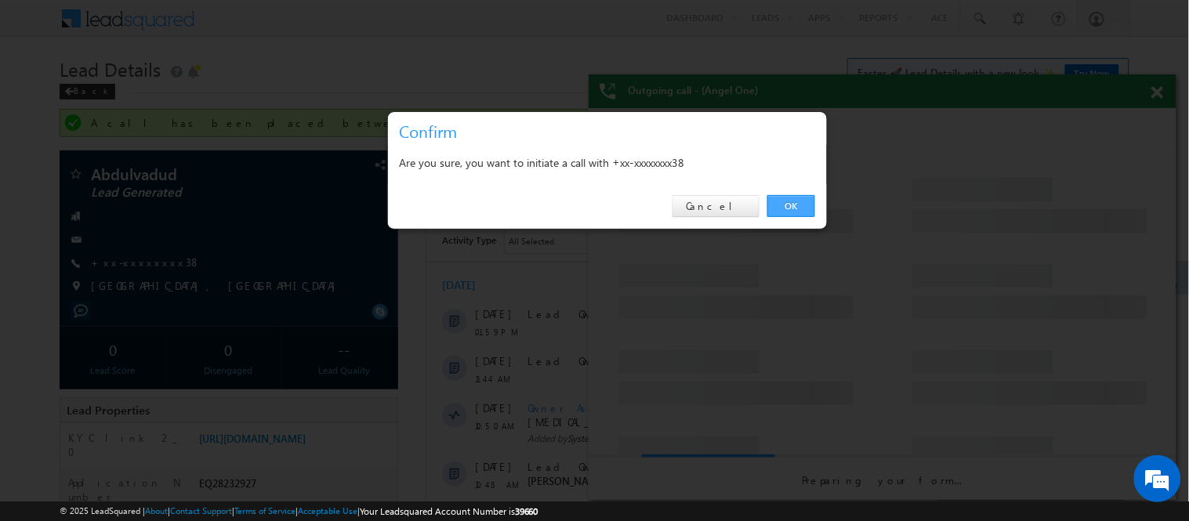
click at [780, 196] on link "OK" at bounding box center [791, 206] width 48 height 22
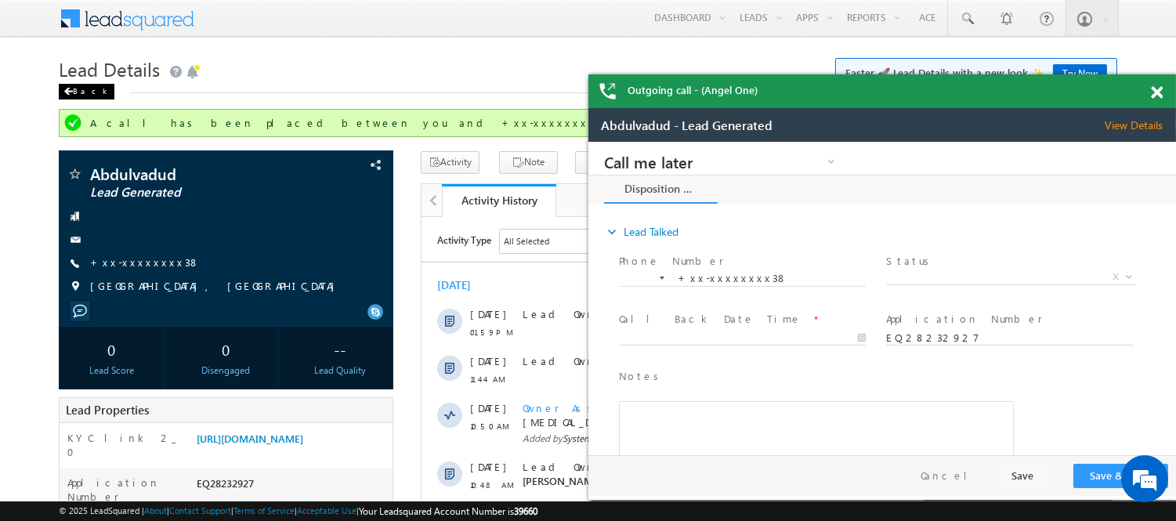
click at [82, 84] on div "Back" at bounding box center [87, 92] width 56 height 16
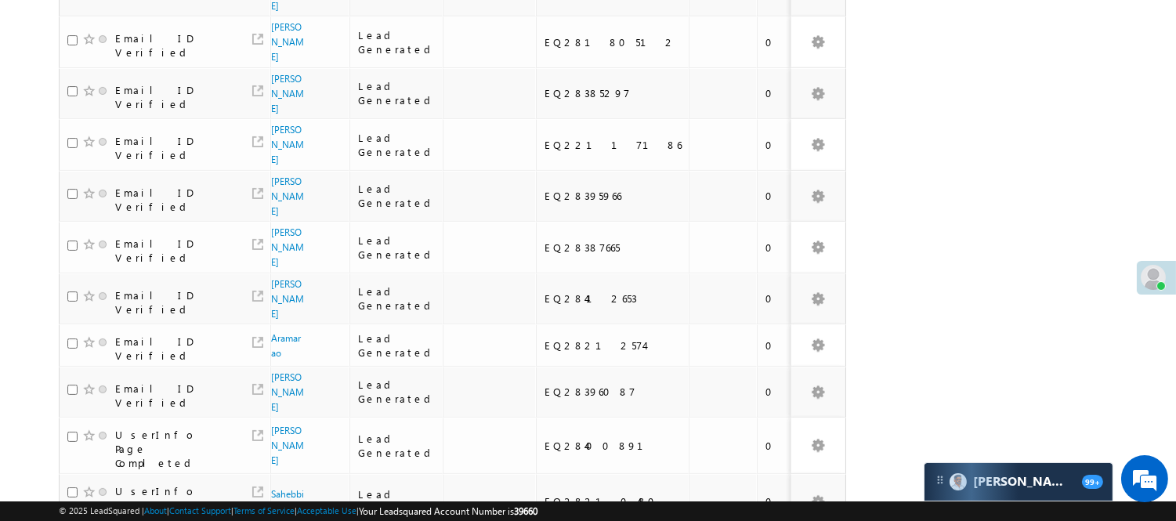
scroll to position [842, 0]
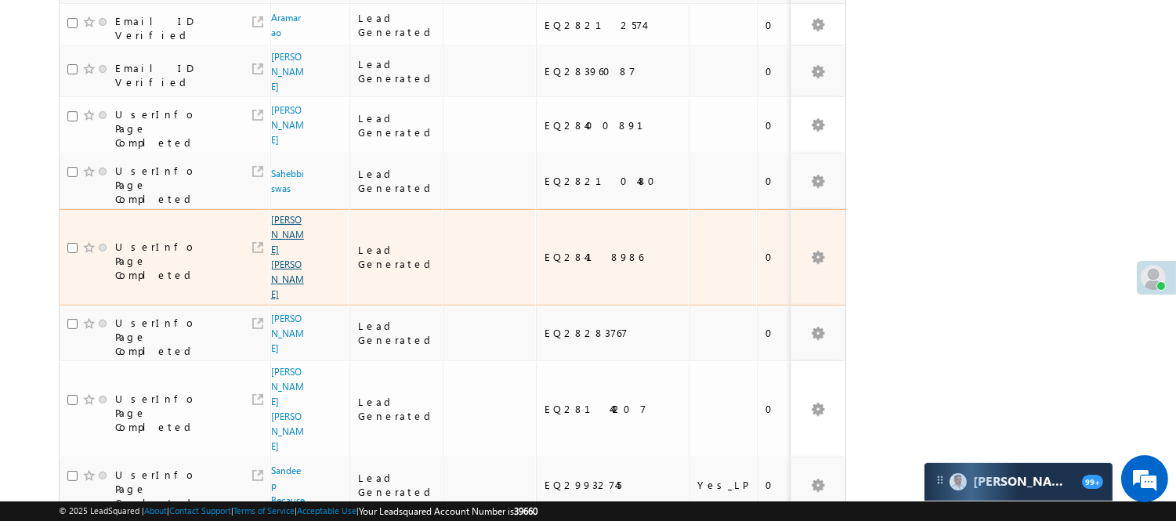
click at [277, 214] on link "[PERSON_NAME] [PERSON_NAME]" at bounding box center [287, 257] width 33 height 86
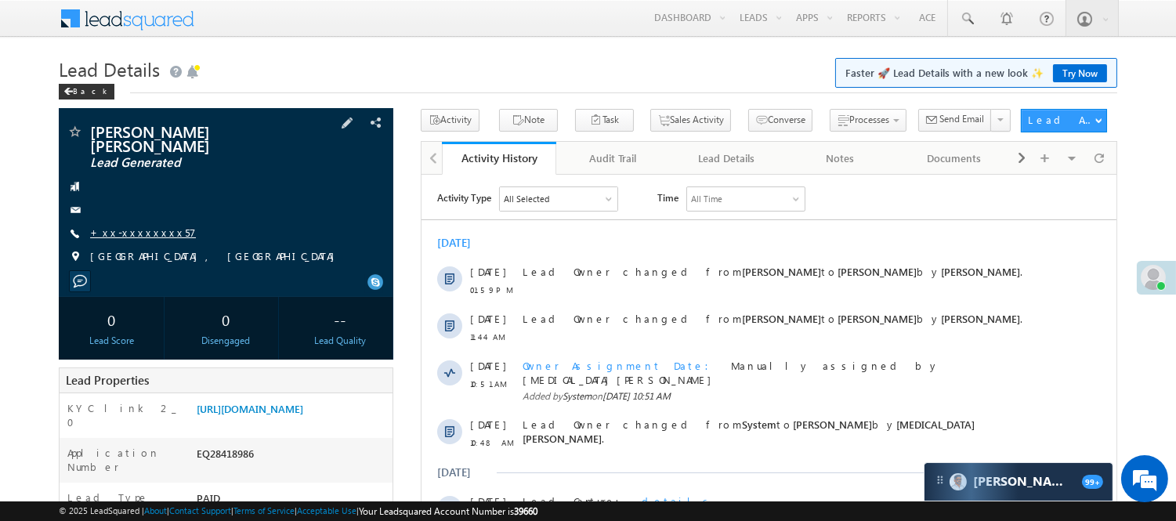
click at [143, 226] on link "+xx-xxxxxxxx57" at bounding box center [143, 232] width 106 height 13
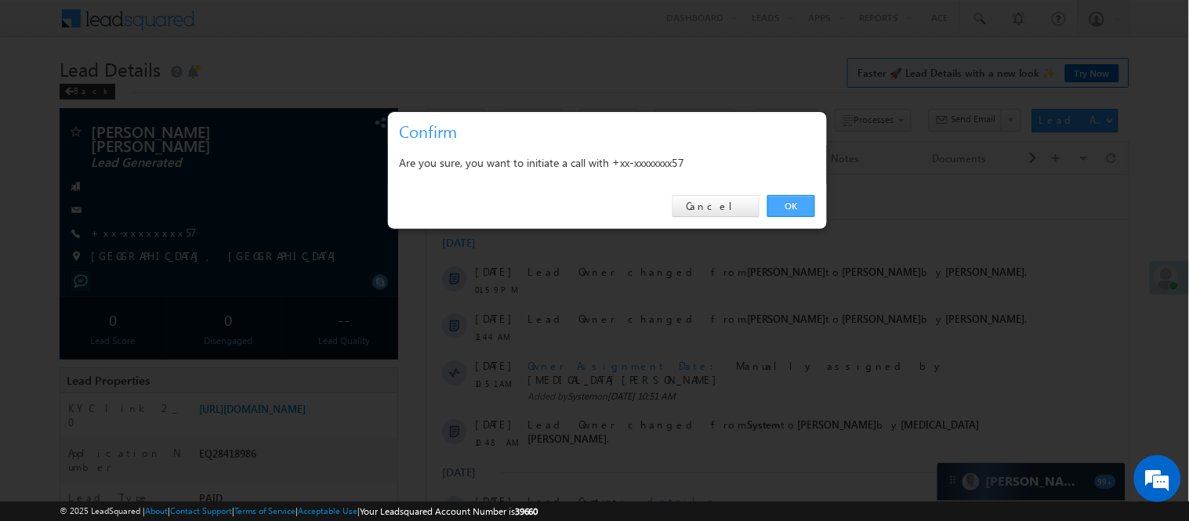
click at [784, 204] on link "OK" at bounding box center [791, 206] width 48 height 22
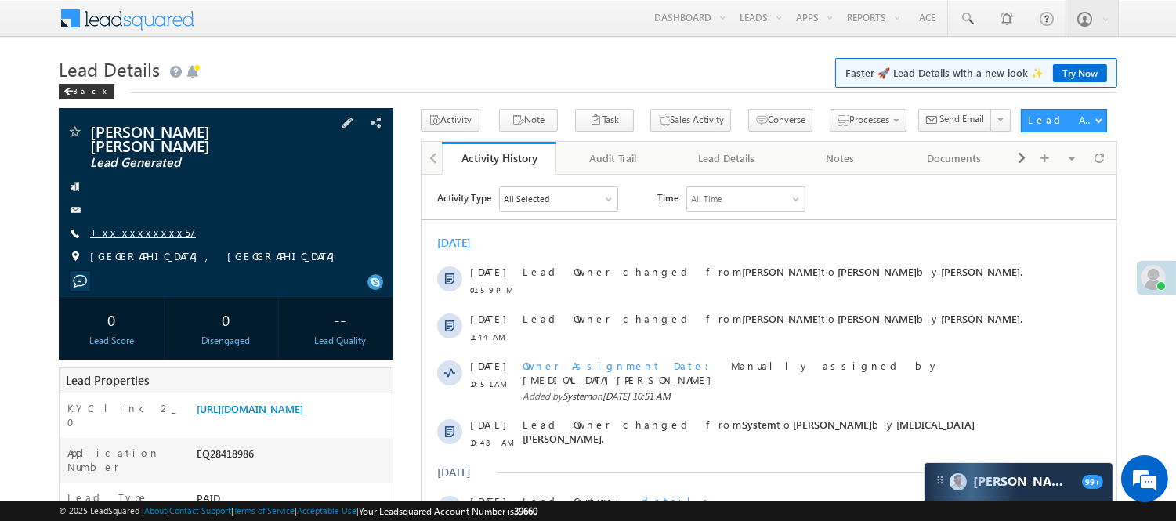
click at [142, 226] on link "+xx-xxxxxxxx57" at bounding box center [143, 232] width 106 height 13
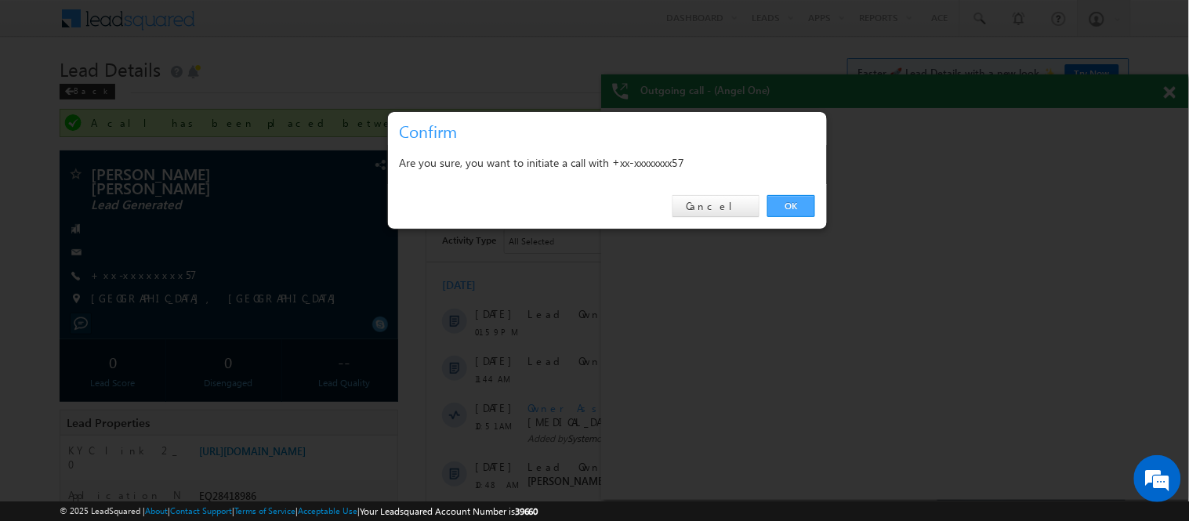
click at [800, 200] on link "OK" at bounding box center [791, 206] width 48 height 22
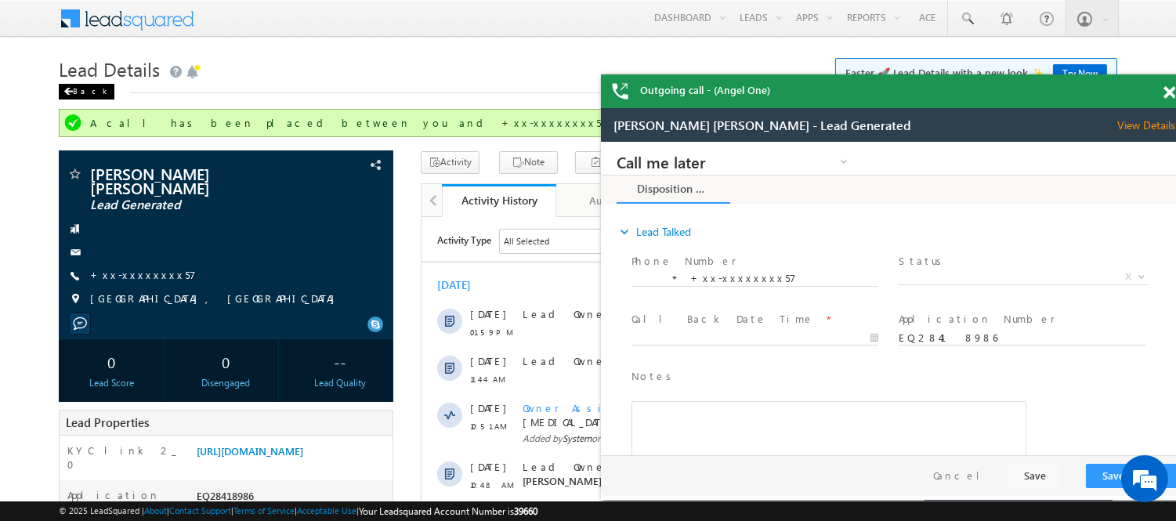
click at [82, 84] on div "Back" at bounding box center [87, 92] width 56 height 16
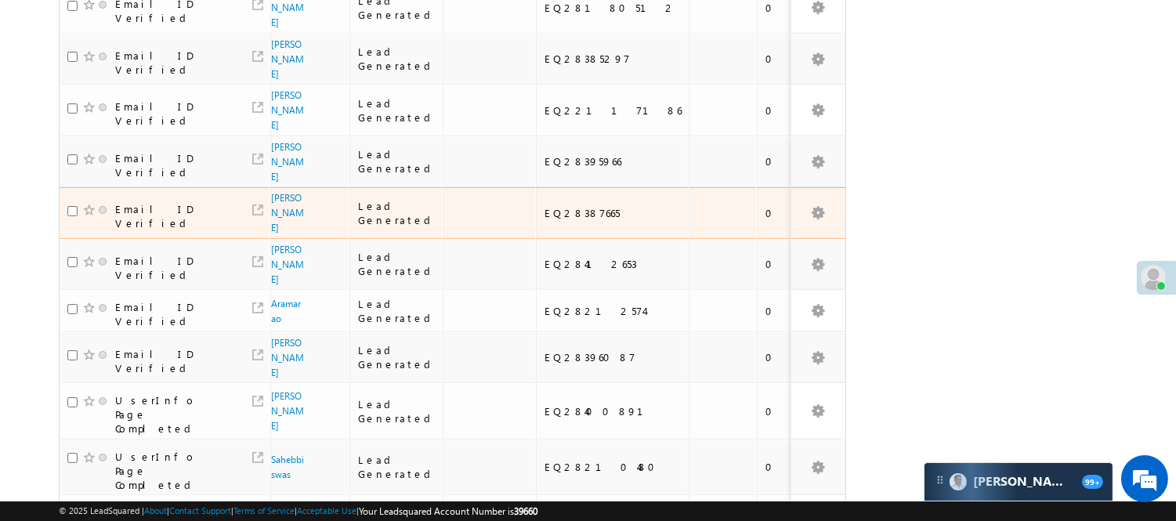
scroll to position [522, 0]
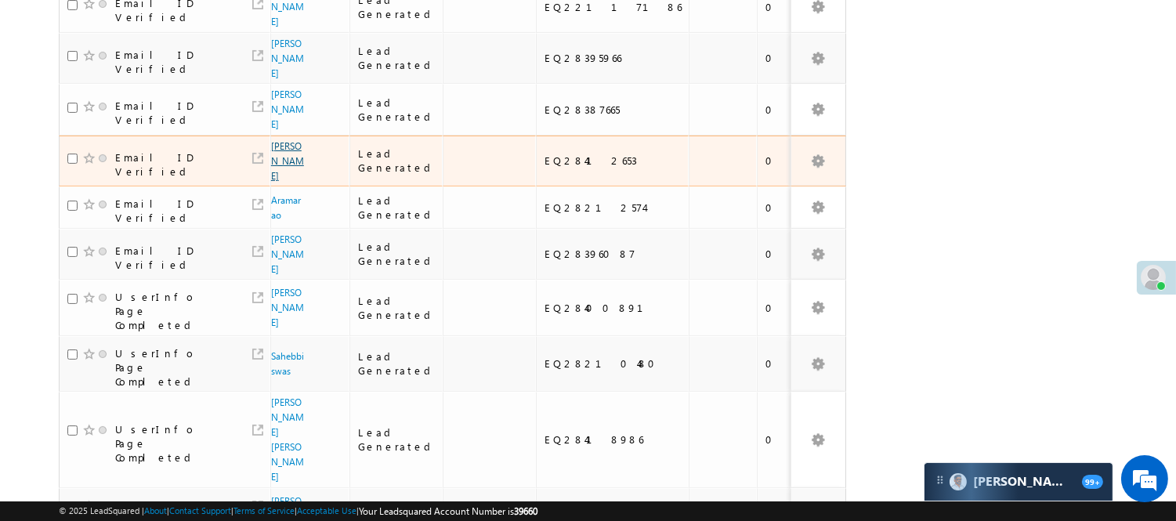
click at [278, 140] on link "[PERSON_NAME]" at bounding box center [287, 161] width 33 height 42
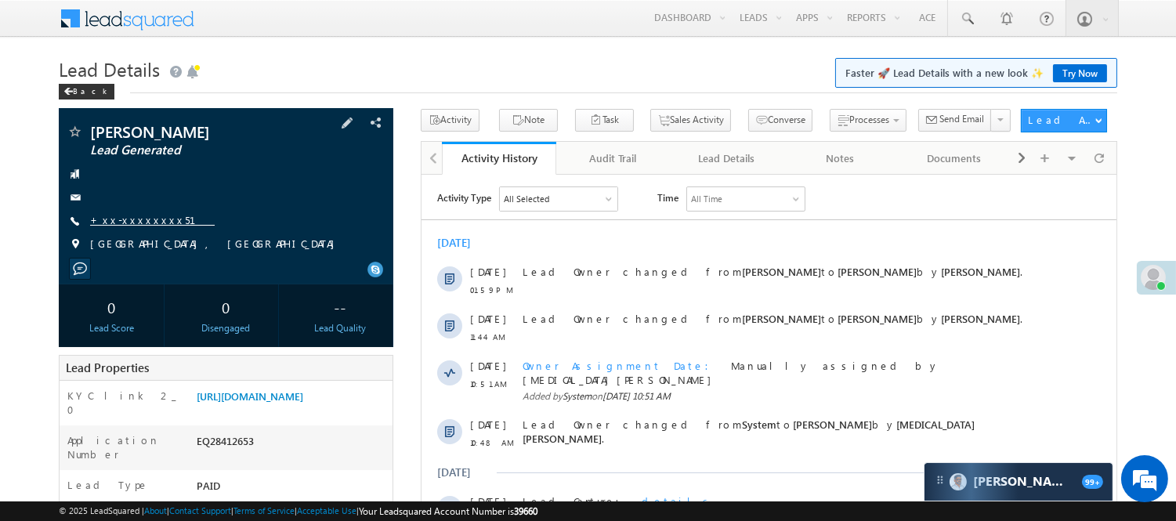
click at [111, 217] on link "+xx-xxxxxxxx51" at bounding box center [152, 219] width 125 height 13
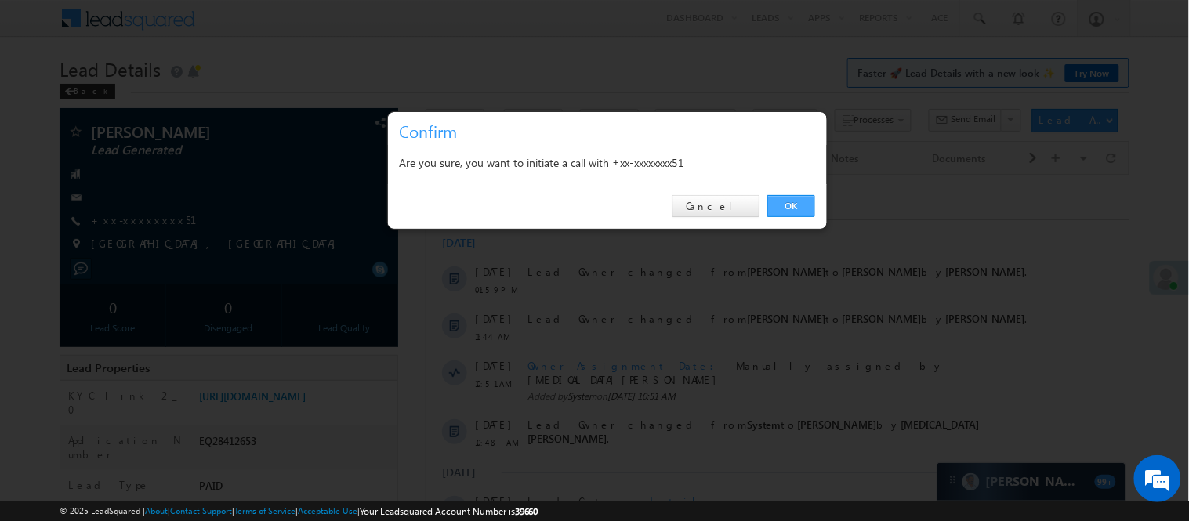
drag, startPoint x: 795, startPoint y: 207, endPoint x: 374, endPoint y: 31, distance: 456.7
click at [795, 207] on link "OK" at bounding box center [791, 206] width 48 height 22
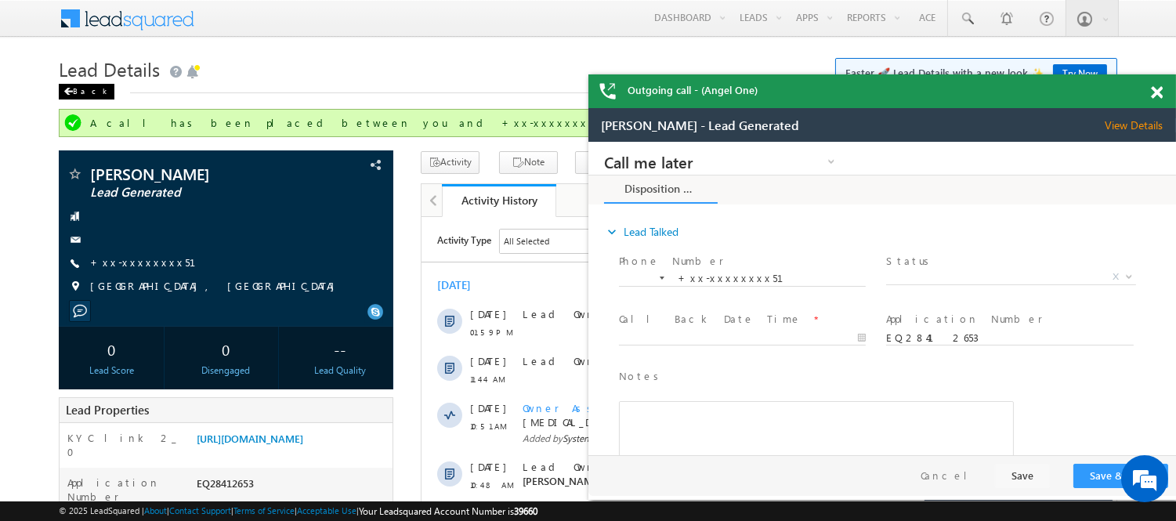
click at [81, 85] on div "Back" at bounding box center [87, 92] width 56 height 16
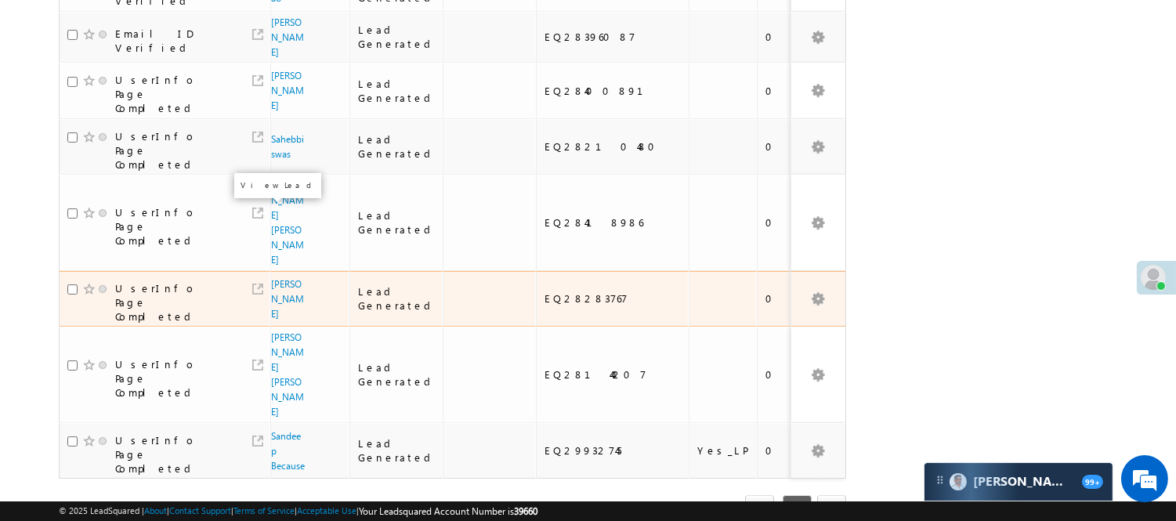
scroll to position [652, 0]
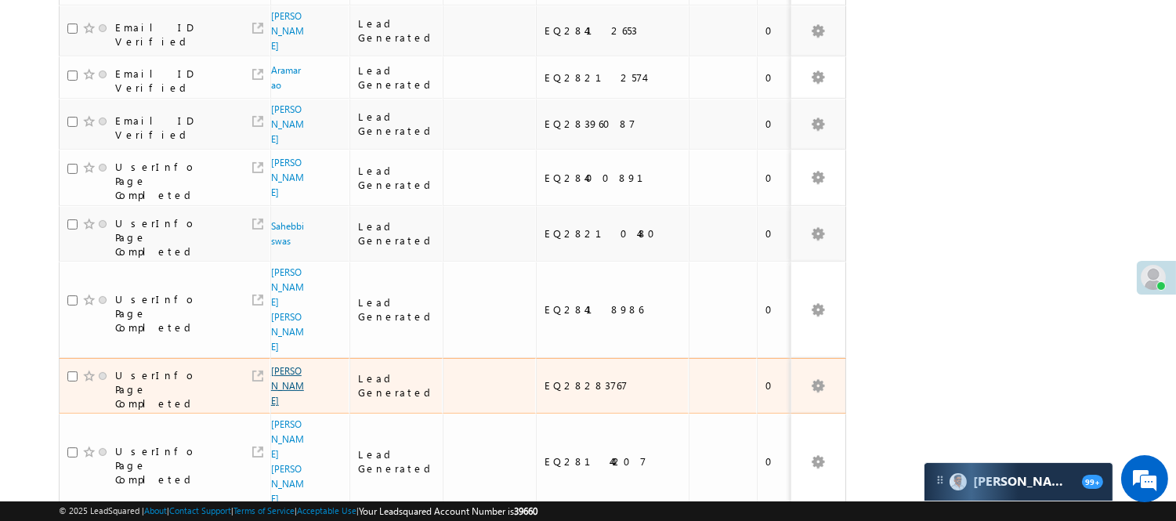
click at [279, 365] on link "[PERSON_NAME]" at bounding box center [287, 386] width 33 height 42
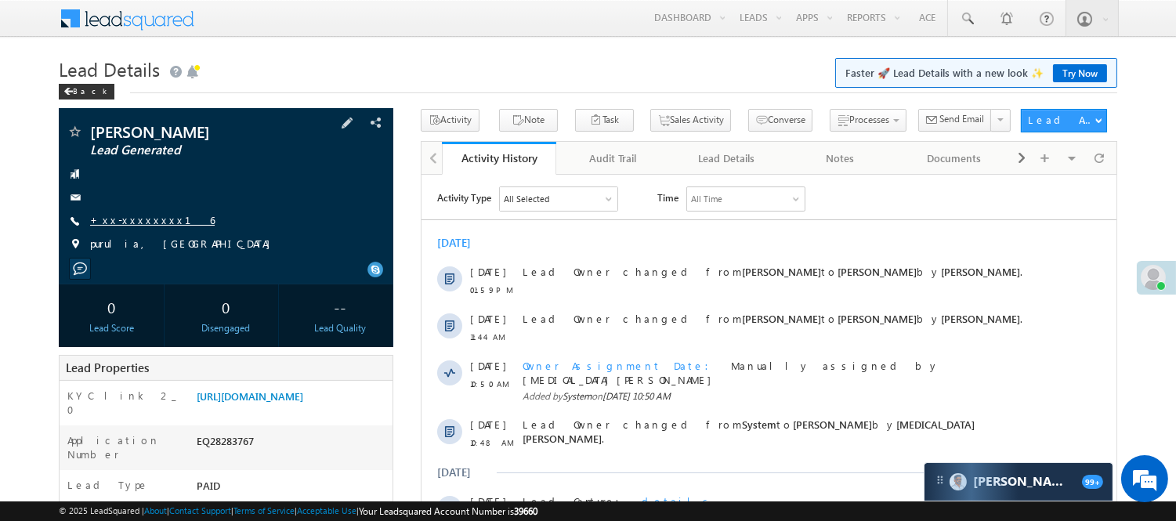
click at [142, 223] on link "+xx-xxxxxxxx16" at bounding box center [152, 219] width 125 height 13
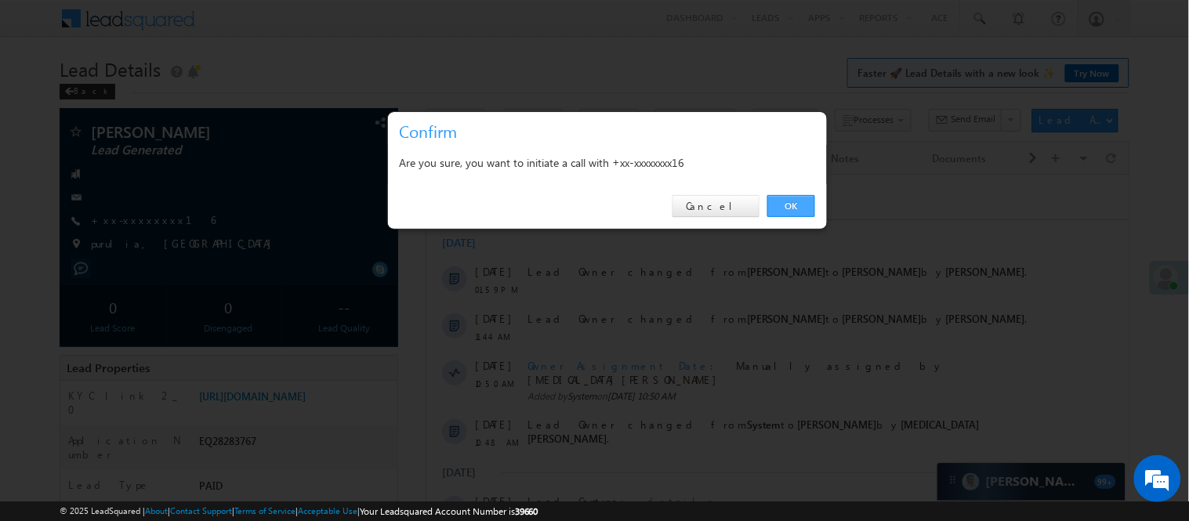
click at [796, 212] on link "OK" at bounding box center [791, 206] width 48 height 22
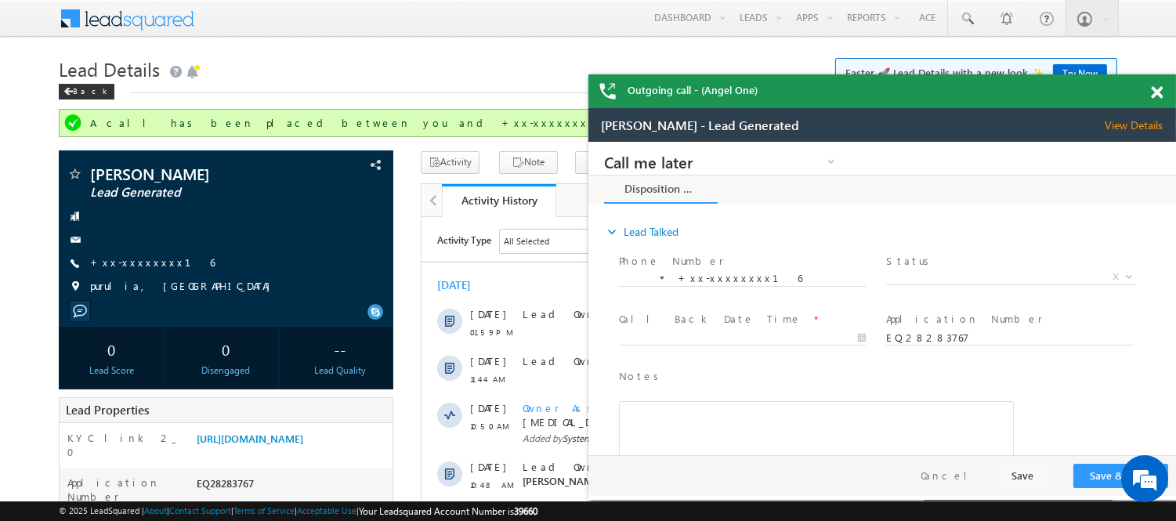
click at [83, 82] on h1 "Lead Details Faster 🚀 Lead Details with a new look ✨ Try Now" at bounding box center [588, 68] width 1059 height 31
click at [76, 87] on div "Back" at bounding box center [87, 92] width 56 height 16
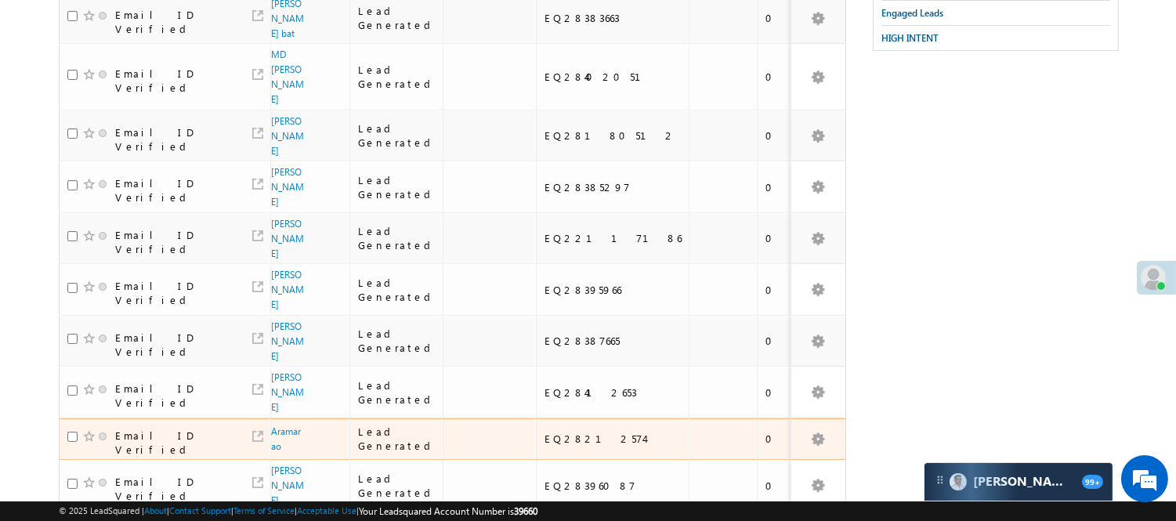
scroll to position [709, 0]
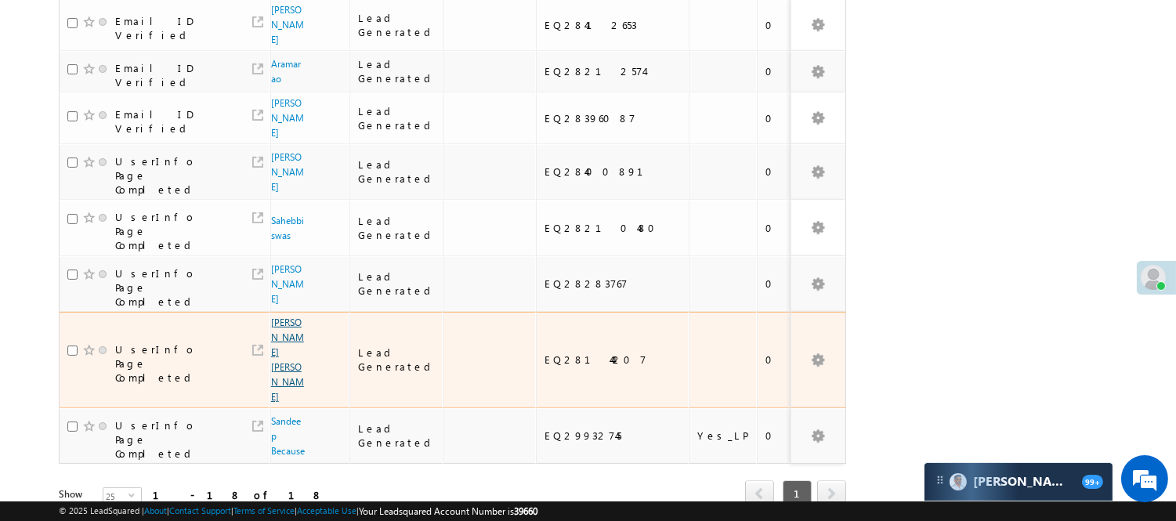
click at [275, 317] on link "[PERSON_NAME] [PERSON_NAME]" at bounding box center [287, 360] width 33 height 86
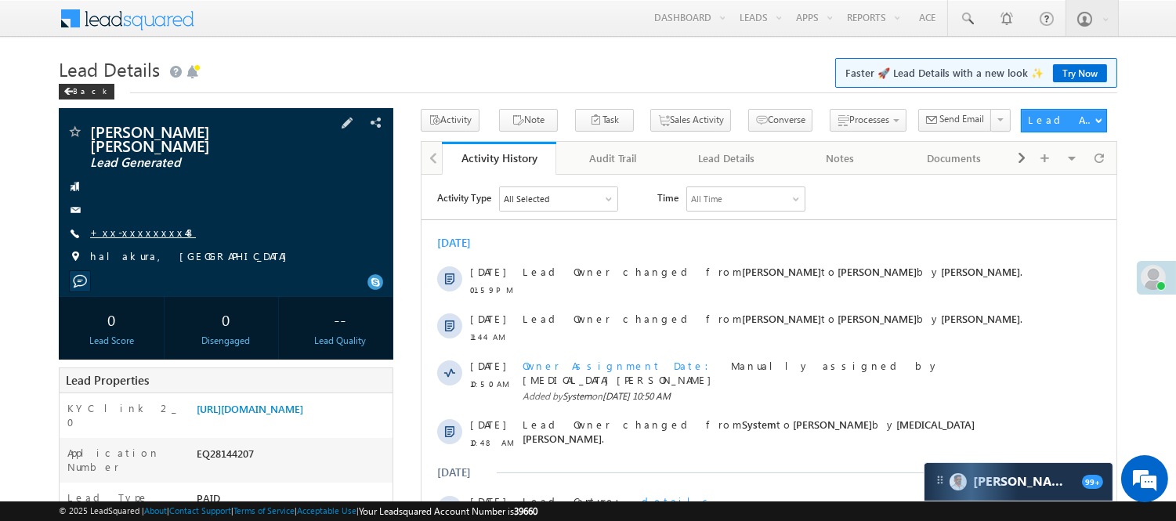
click at [137, 226] on link "+xx-xxxxxxxx48" at bounding box center [143, 232] width 106 height 13
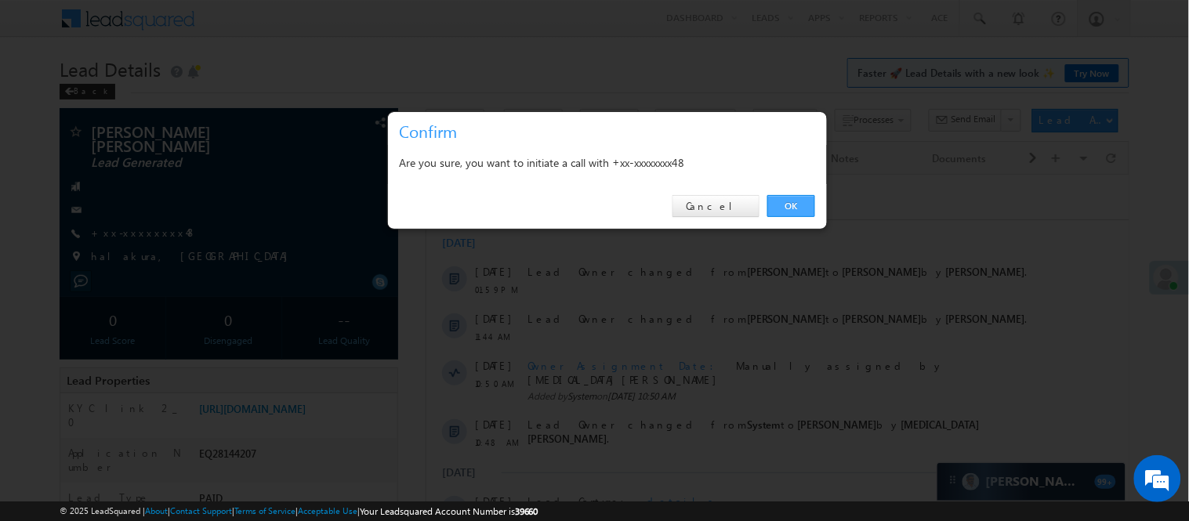
click at [777, 197] on link "OK" at bounding box center [791, 206] width 48 height 22
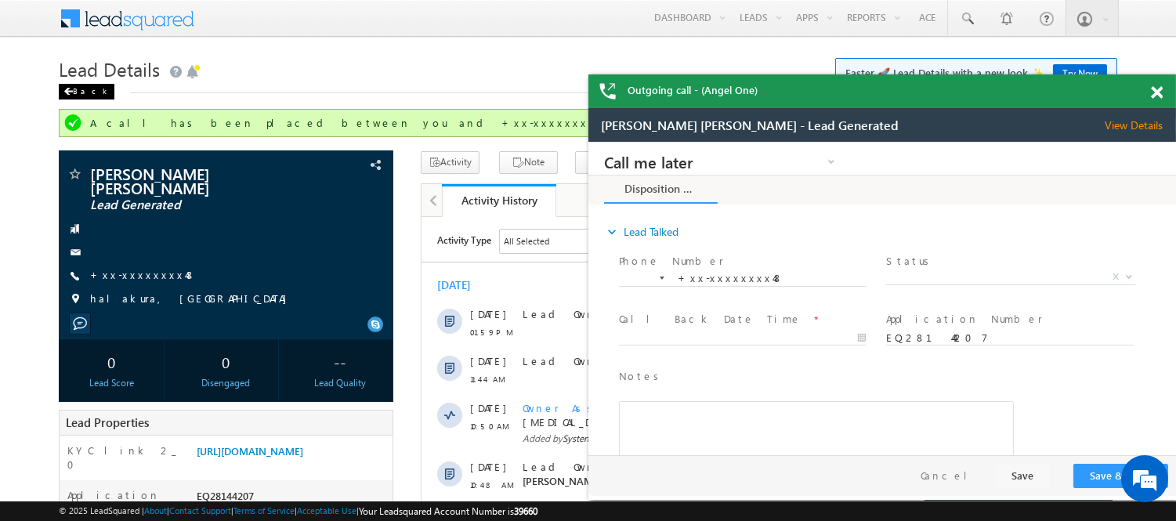
click at [77, 86] on div "Back" at bounding box center [87, 92] width 56 height 16
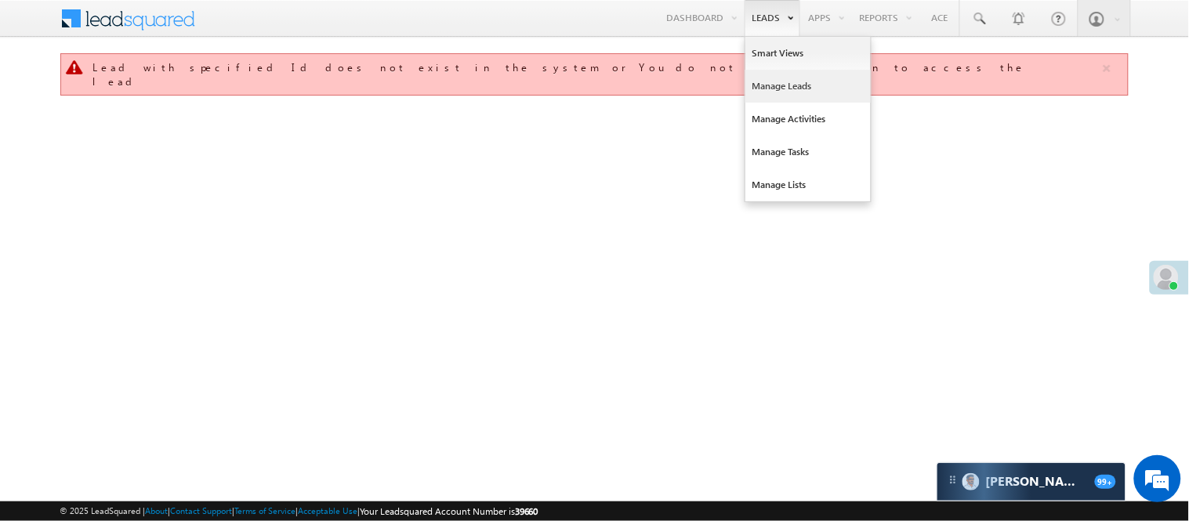
click at [766, 89] on link "Manage Leads" at bounding box center [807, 86] width 125 height 33
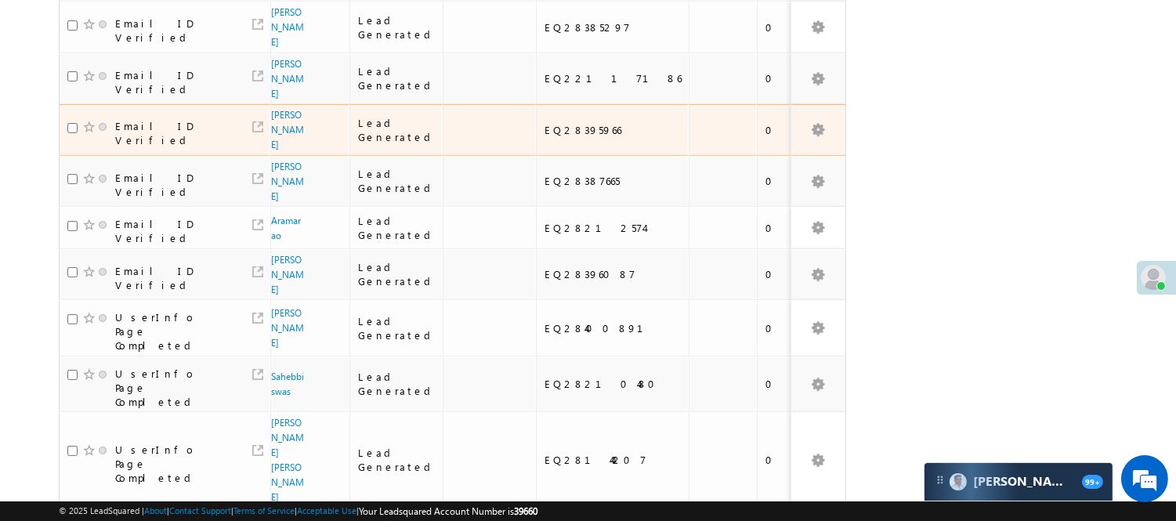
scroll to position [504, 0]
click at [277, 107] on link "[PERSON_NAME]" at bounding box center [287, 128] width 33 height 42
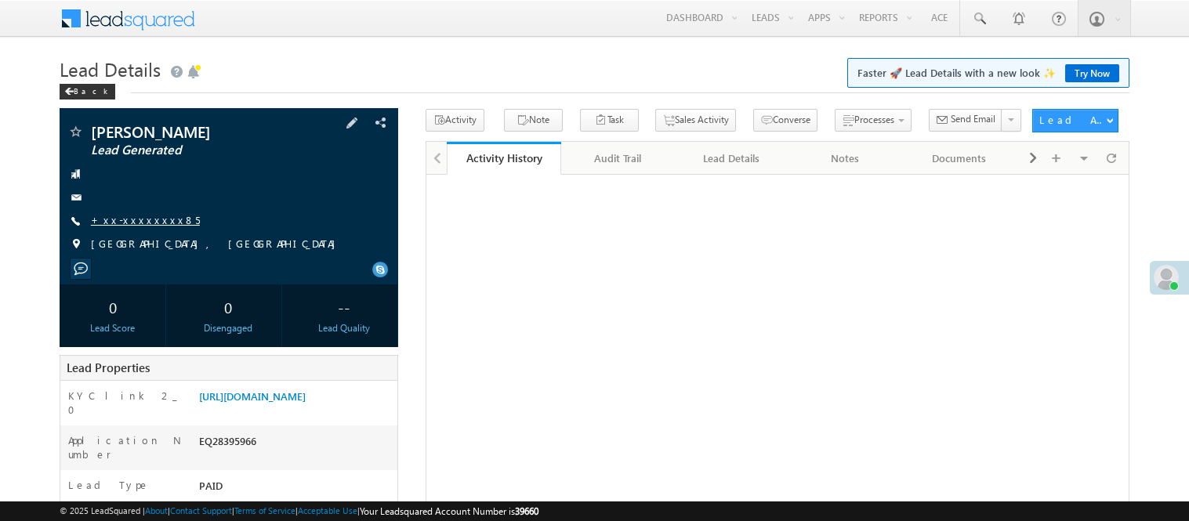
click at [131, 224] on link "+xx-xxxxxxxx85" at bounding box center [145, 219] width 109 height 13
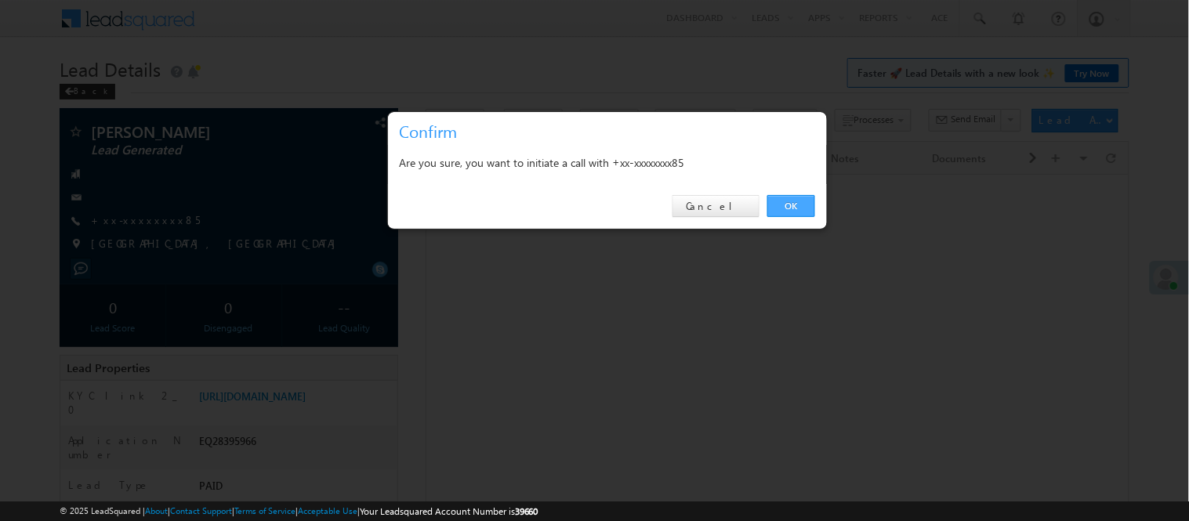
click at [793, 205] on link "OK" at bounding box center [791, 206] width 48 height 22
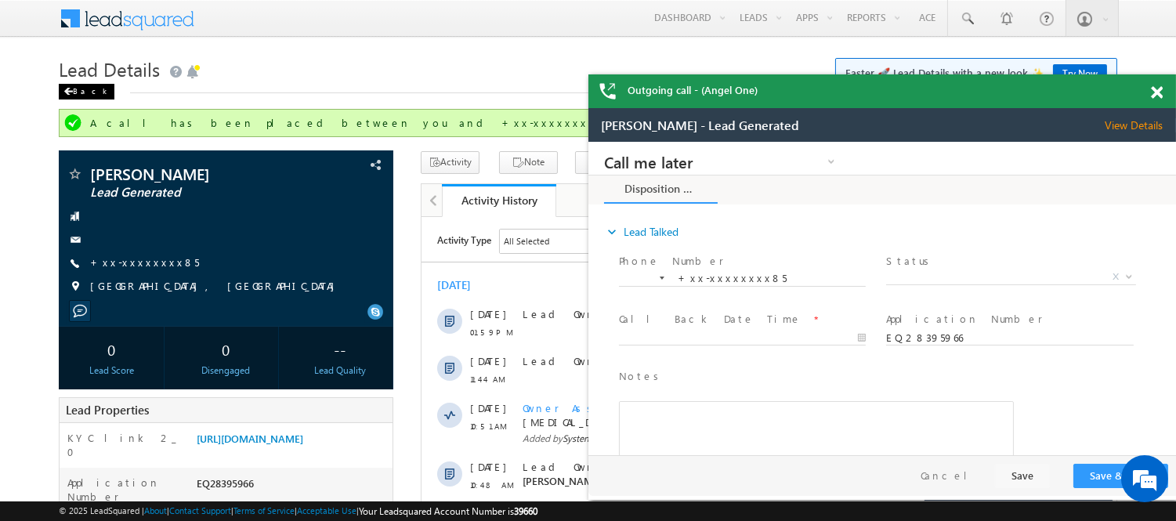
click at [72, 91] on span at bounding box center [67, 92] width 9 height 8
click at [73, 91] on div "Back" at bounding box center [87, 92] width 56 height 16
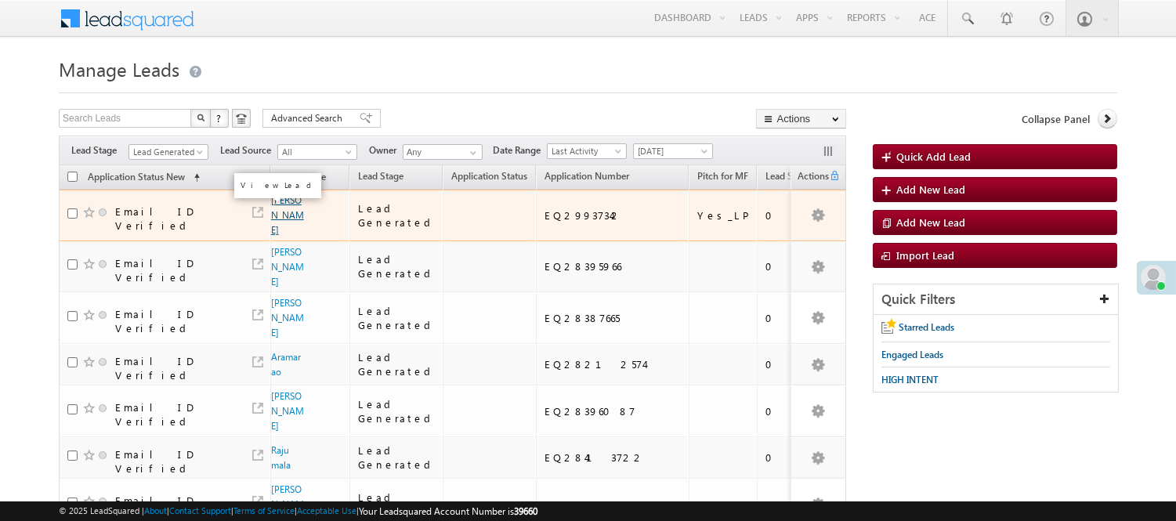
click at [273, 210] on link "[PERSON_NAME]" at bounding box center [287, 215] width 33 height 42
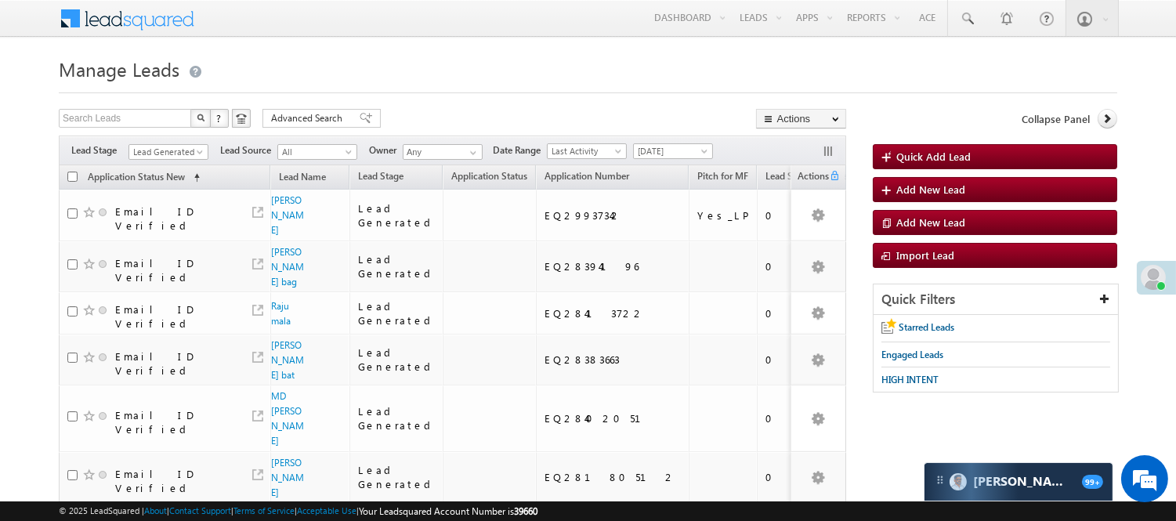
click at [183, 146] on span "Lead Generated" at bounding box center [169, 149] width 80 height 13
click at [176, 151] on span "Lead Generated" at bounding box center [166, 152] width 74 height 14
click at [165, 272] on link "Code Generated" at bounding box center [168, 265] width 79 height 14
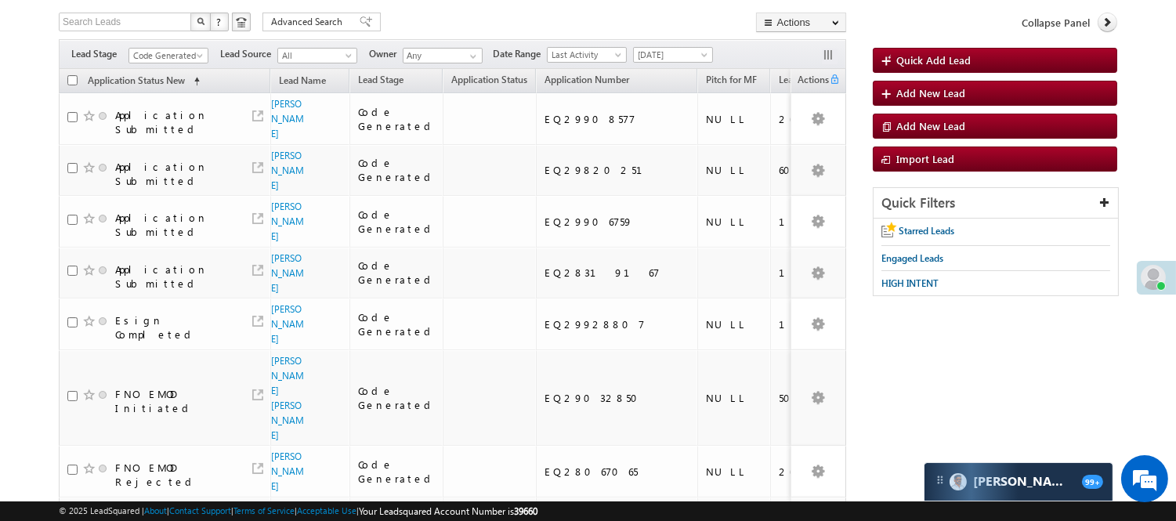
scroll to position [0, 0]
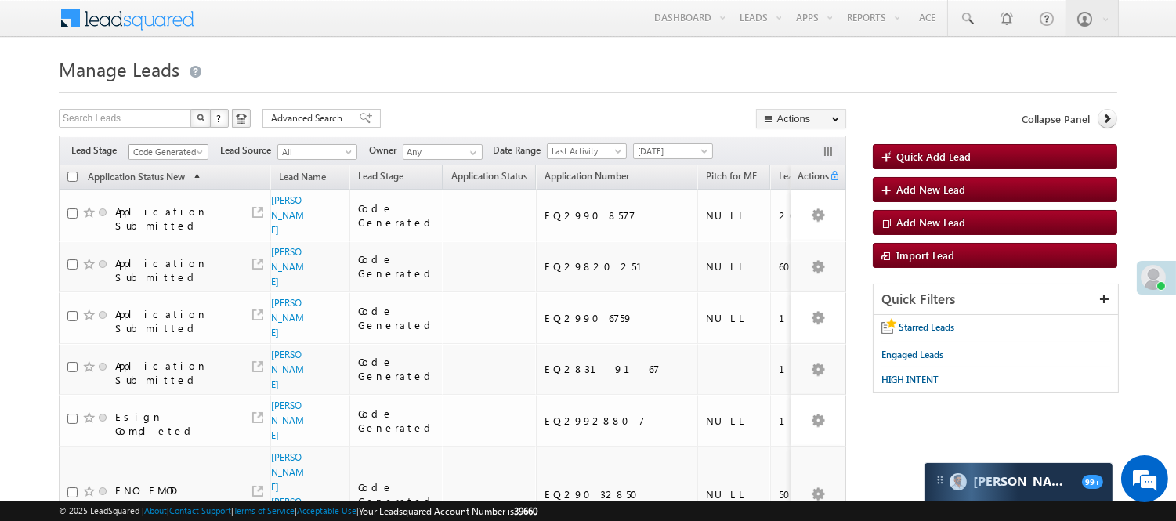
click at [165, 147] on span "Code Generated" at bounding box center [166, 152] width 74 height 14
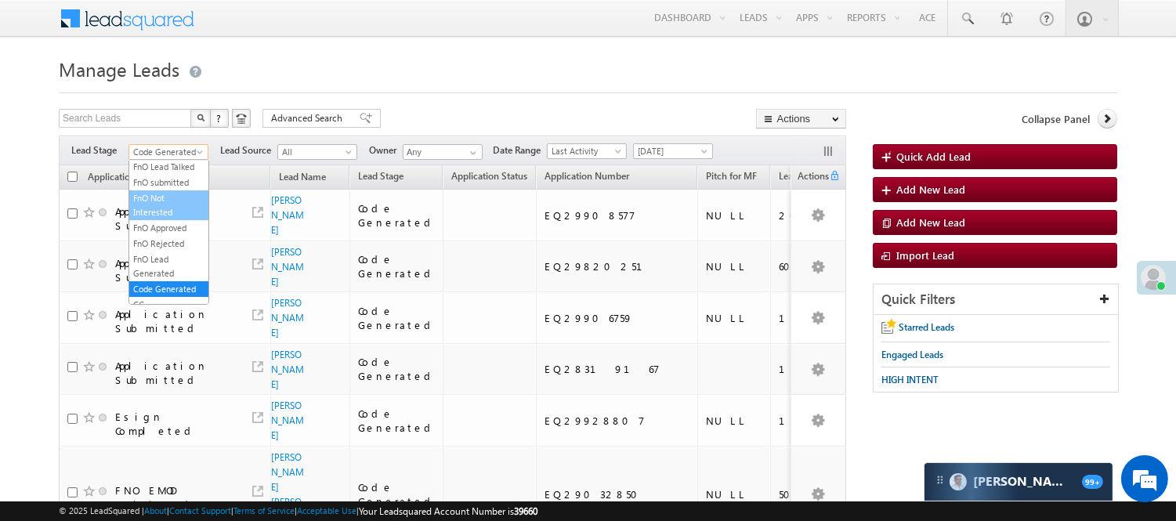
scroll to position [215, 0]
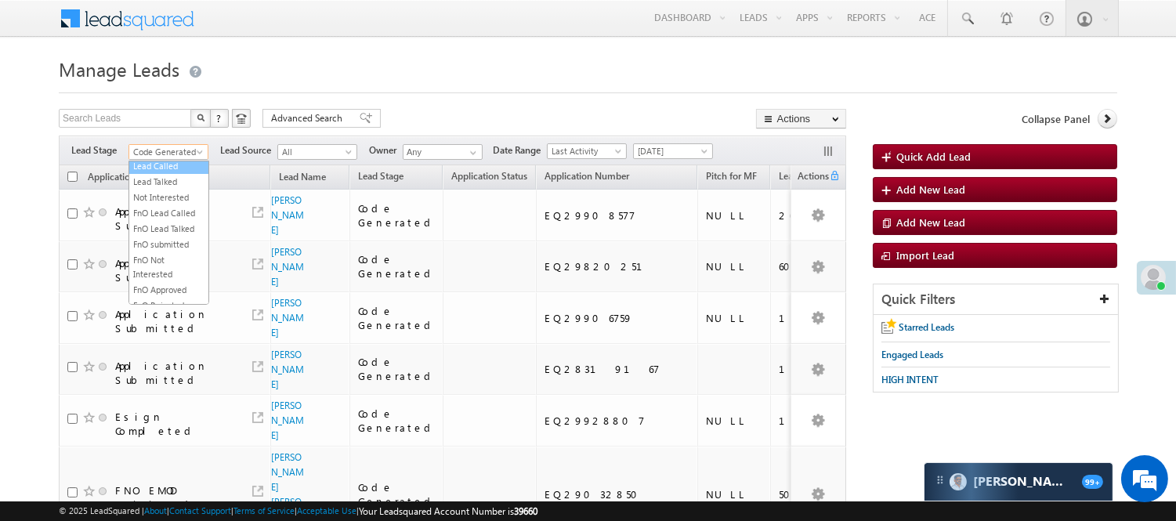
click at [161, 173] on link "Lead Called" at bounding box center [168, 166] width 79 height 14
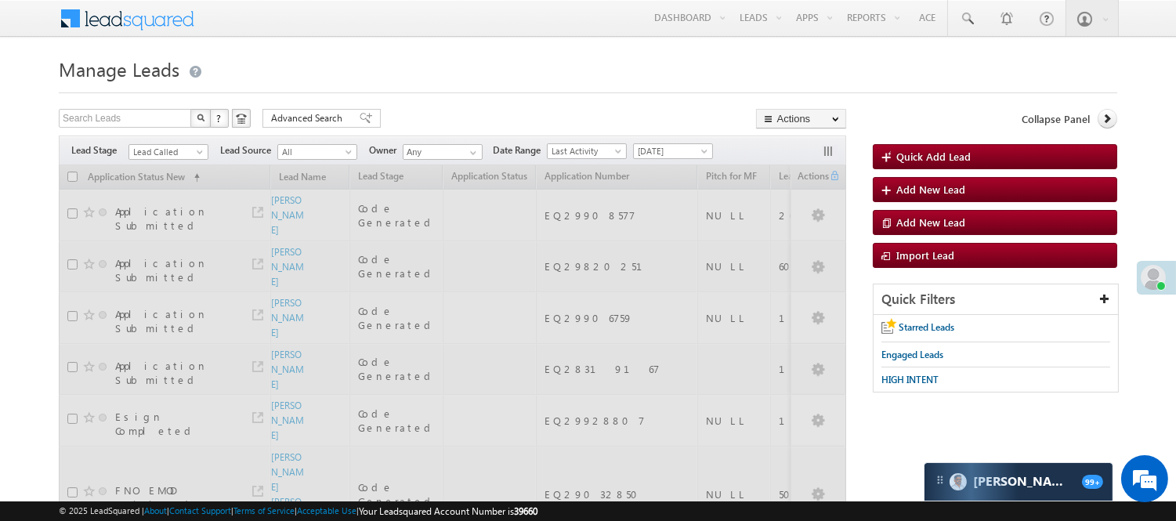
click at [584, 59] on h1 "Manage Leads" at bounding box center [588, 68] width 1059 height 31
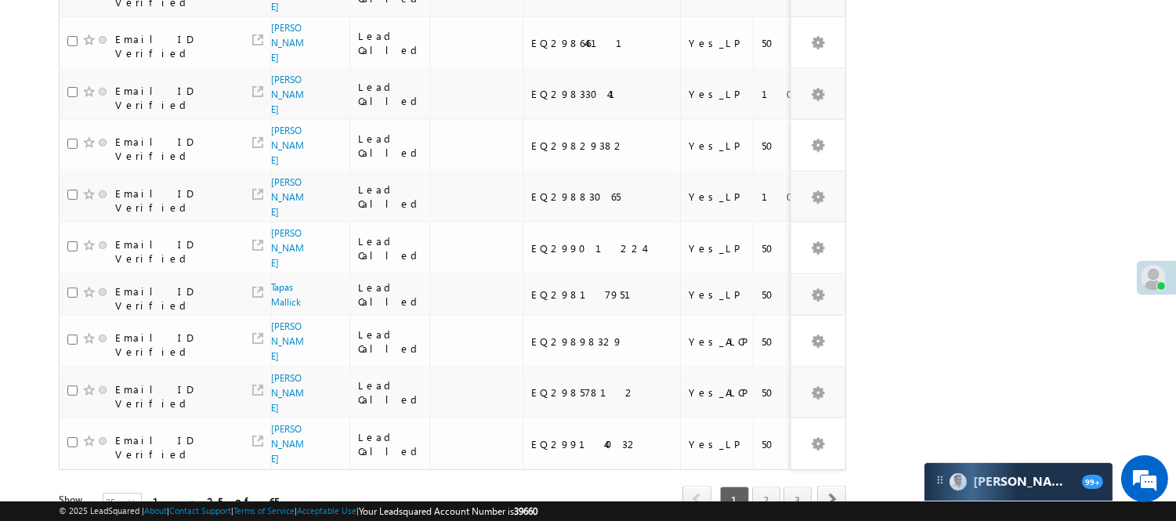
scroll to position [1071, 0]
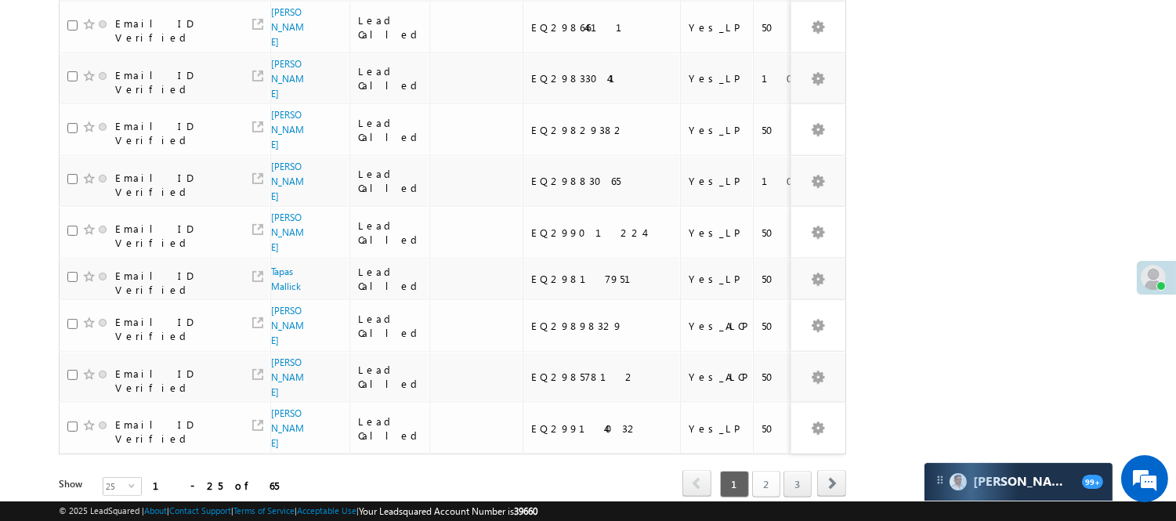
click at [772, 471] on link "2" at bounding box center [766, 484] width 28 height 27
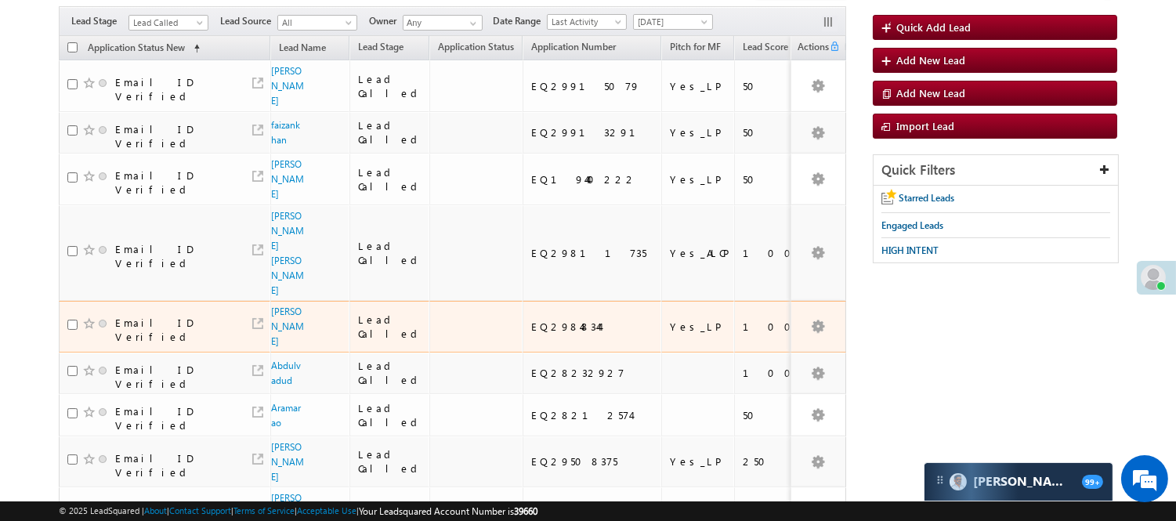
scroll to position [111, 0]
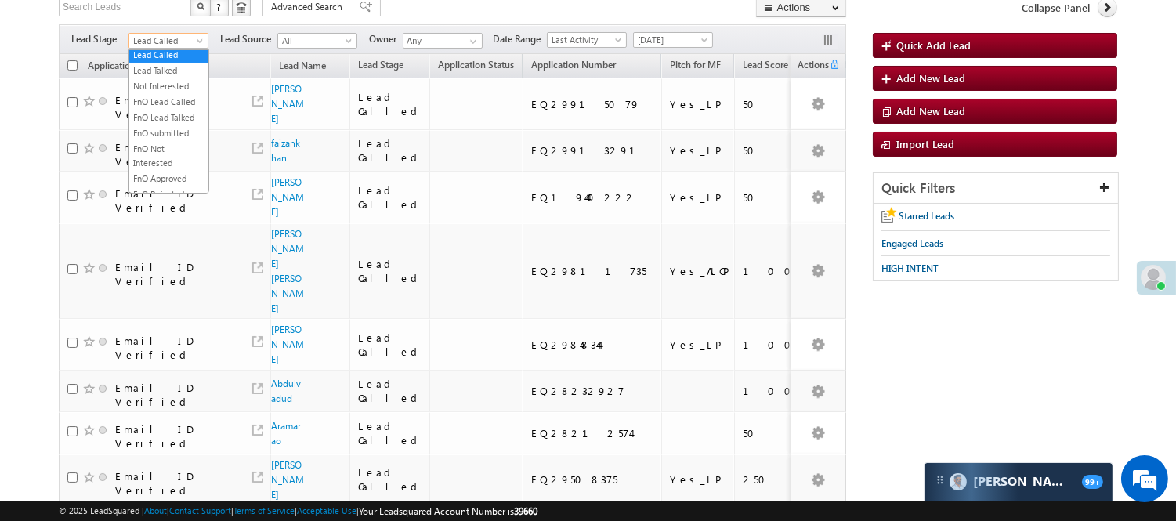
click at [158, 42] on span "Lead Called" at bounding box center [166, 41] width 74 height 14
click at [153, 46] on link "Under Objection" at bounding box center [168, 39] width 79 height 14
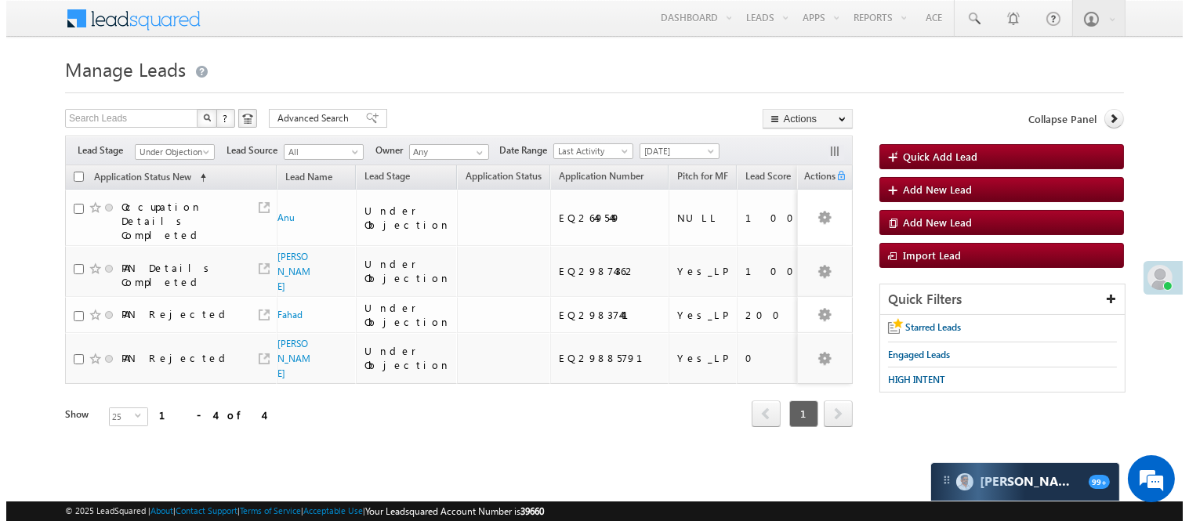
scroll to position [0, 0]
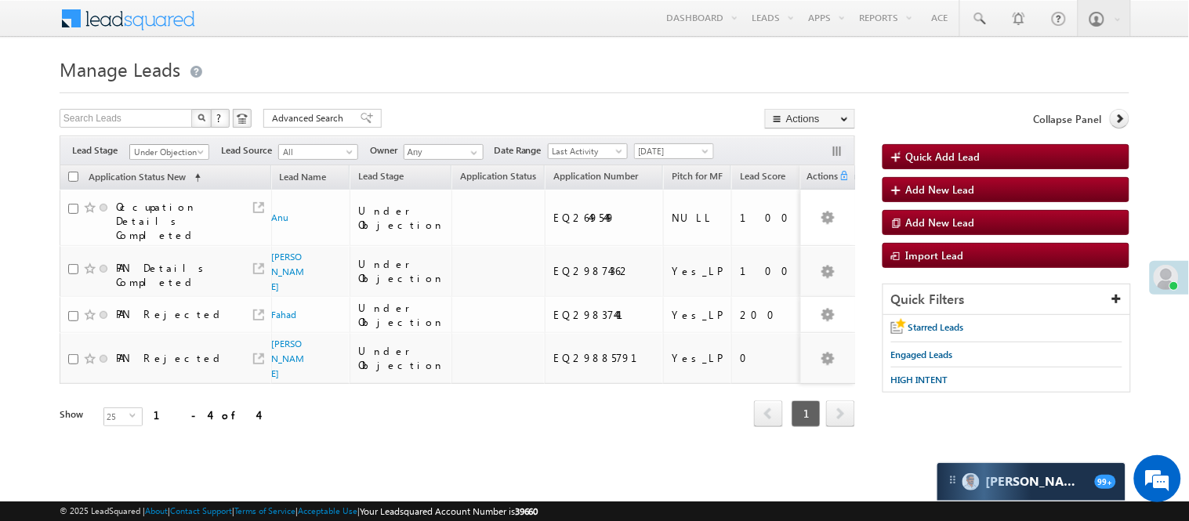
click at [176, 161] on div "Filters Lead Stage All Lead Generated Lead Talked - Pitch Not Done Lead Talked …" at bounding box center [457, 151] width 795 height 30
click at [168, 154] on span "Under Objection" at bounding box center [167, 152] width 74 height 14
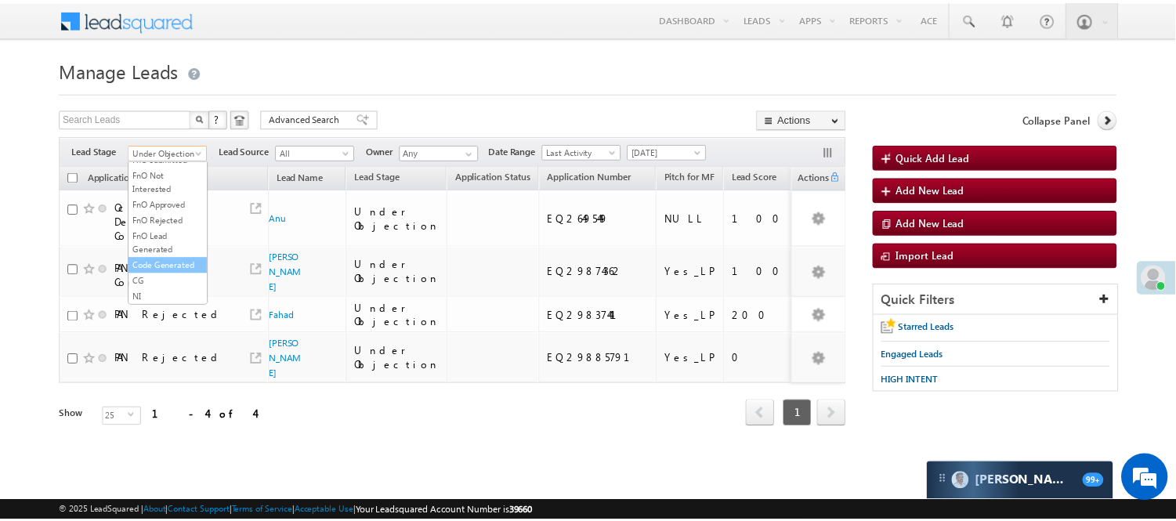
scroll to position [389, 0]
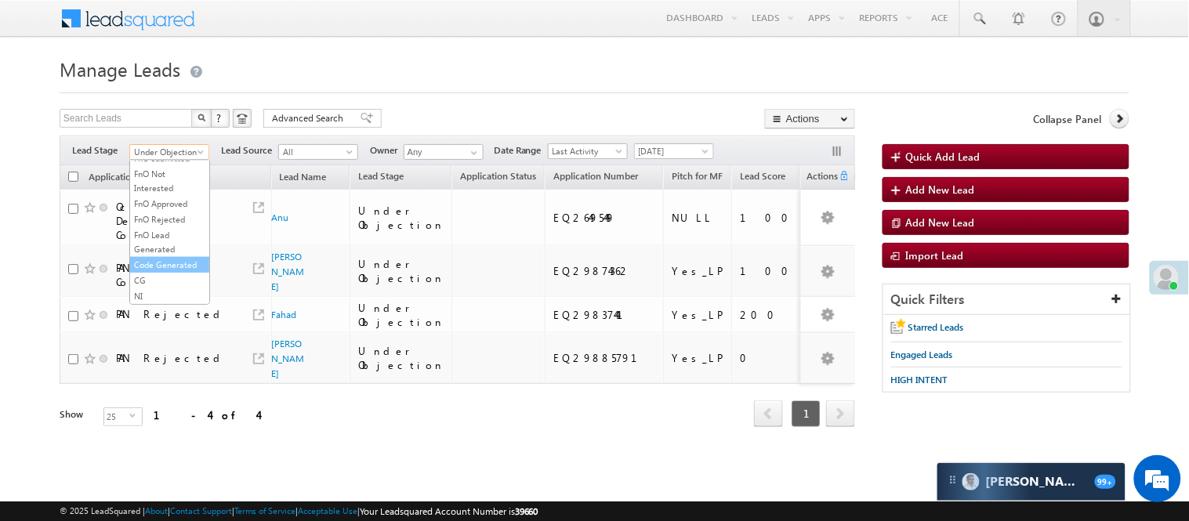
click at [168, 263] on link "Code Generated" at bounding box center [169, 265] width 79 height 14
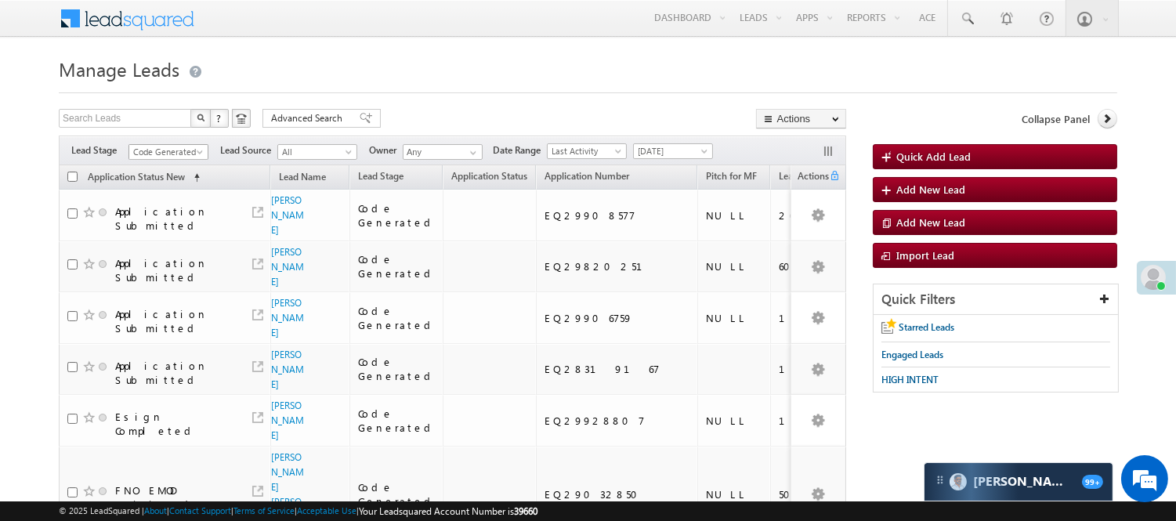
click at [173, 158] on span "Code Generated" at bounding box center [166, 152] width 74 height 14
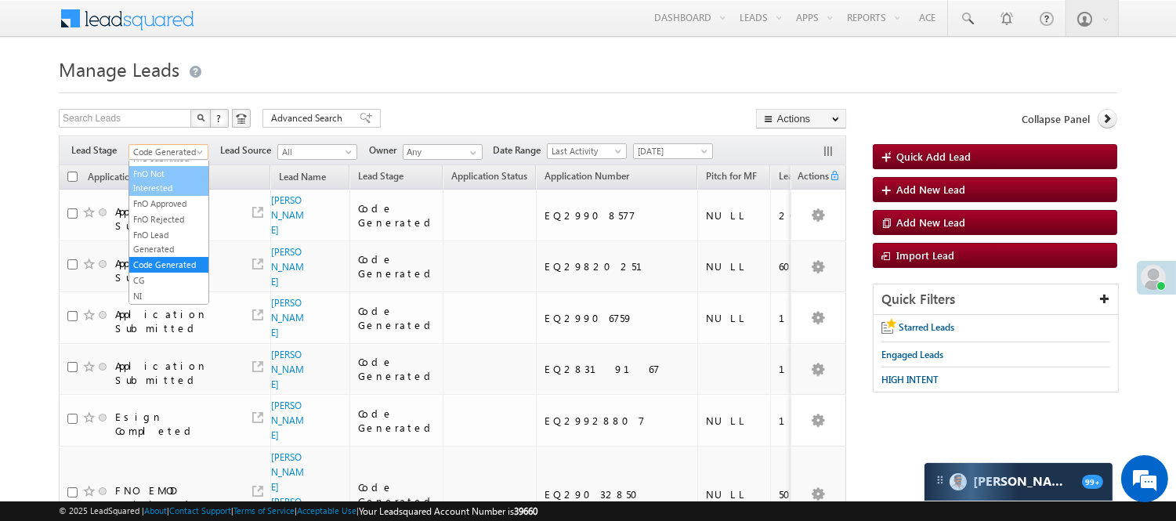
scroll to position [215, 0]
click at [167, 173] on link "Lead Called" at bounding box center [168, 166] width 79 height 14
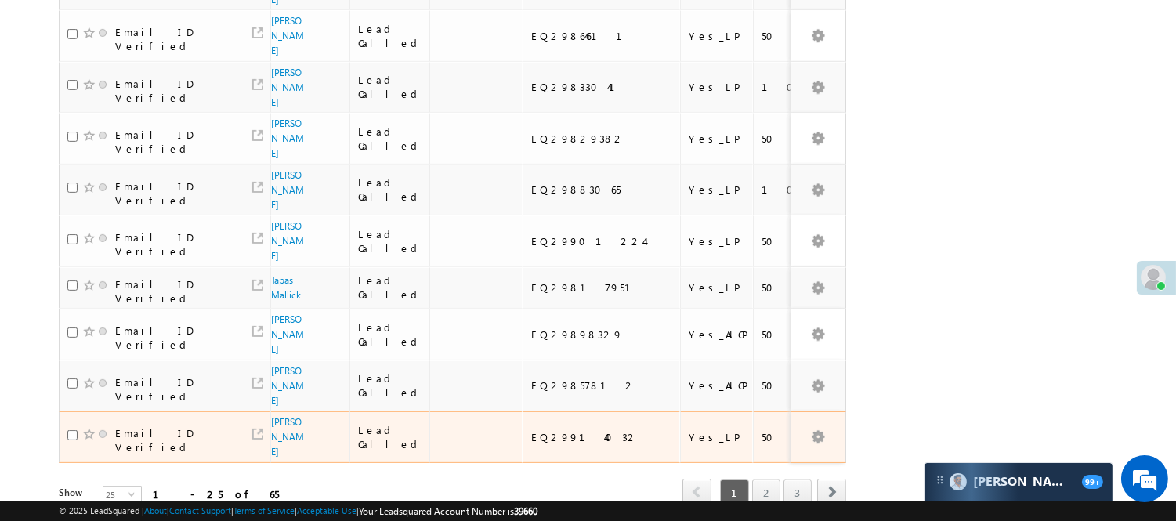
scroll to position [1071, 0]
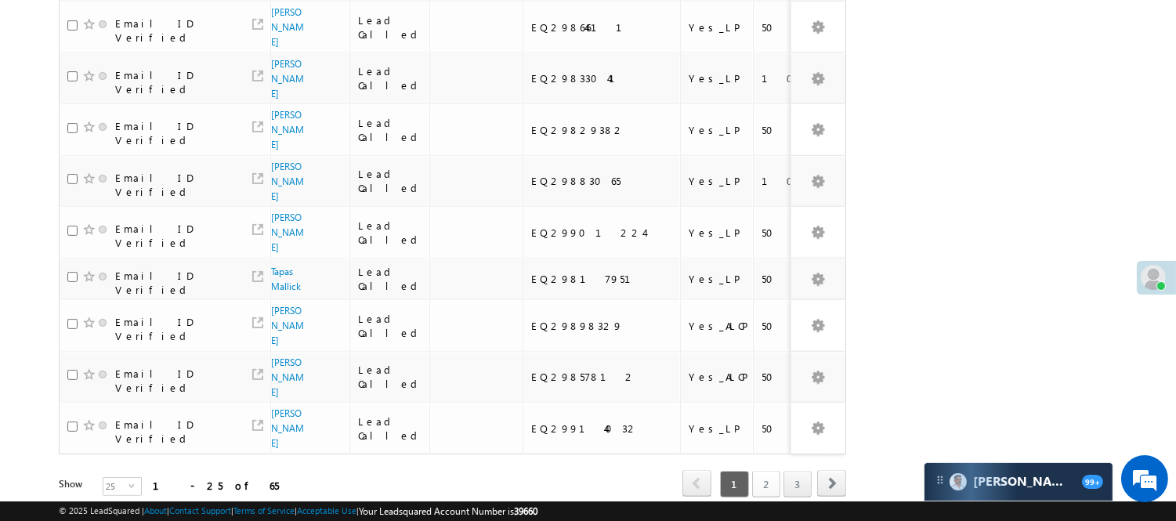
click at [758, 471] on link "2" at bounding box center [766, 484] width 28 height 27
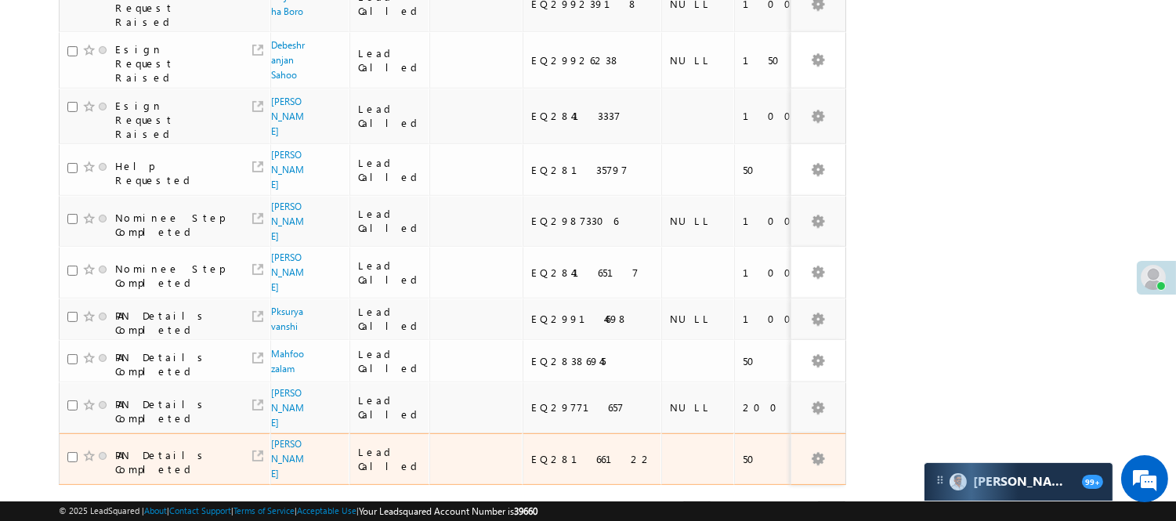
scroll to position [982, 0]
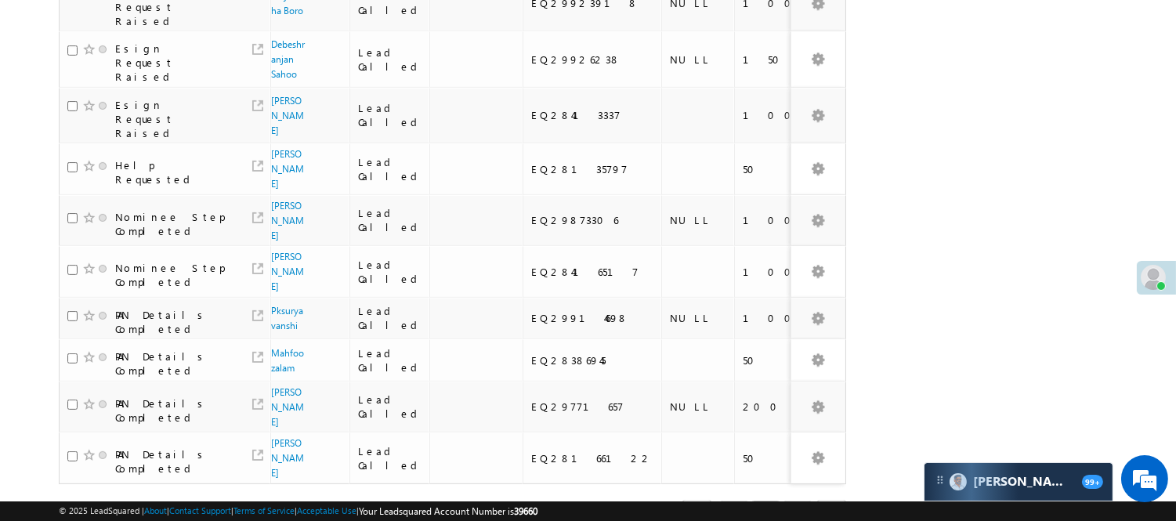
click at [799, 501] on link "3" at bounding box center [798, 514] width 28 height 27
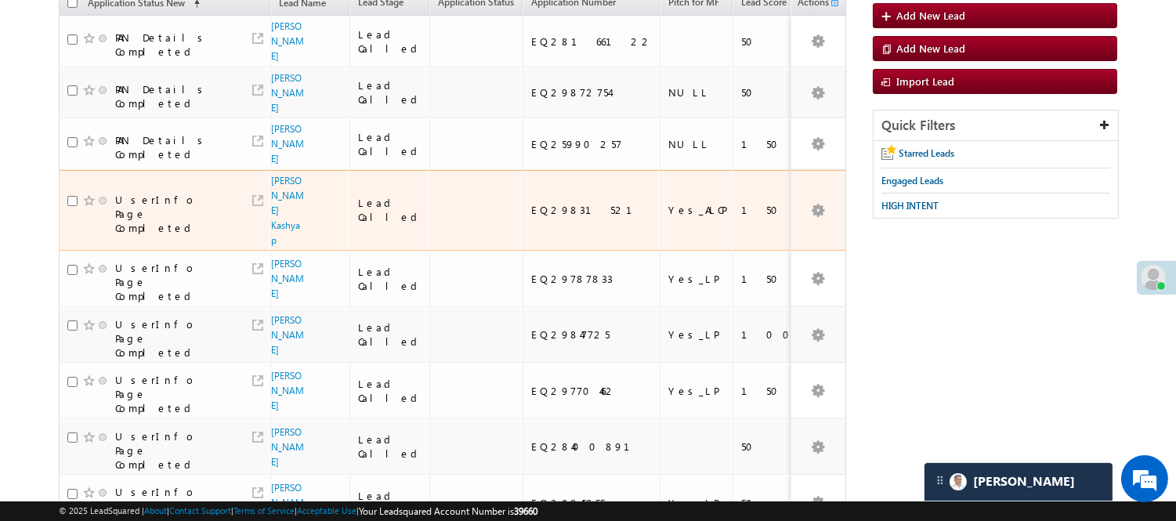
scroll to position [0, 0]
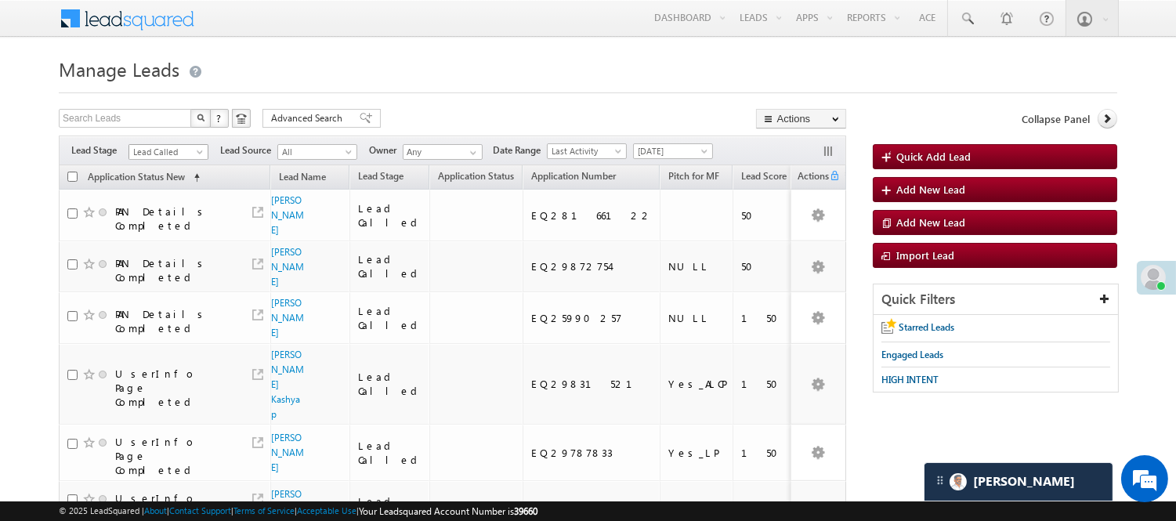
click at [150, 147] on span "Lead Called" at bounding box center [166, 152] width 74 height 14
click at [169, 189] on link "Lead Talked" at bounding box center [168, 182] width 79 height 14
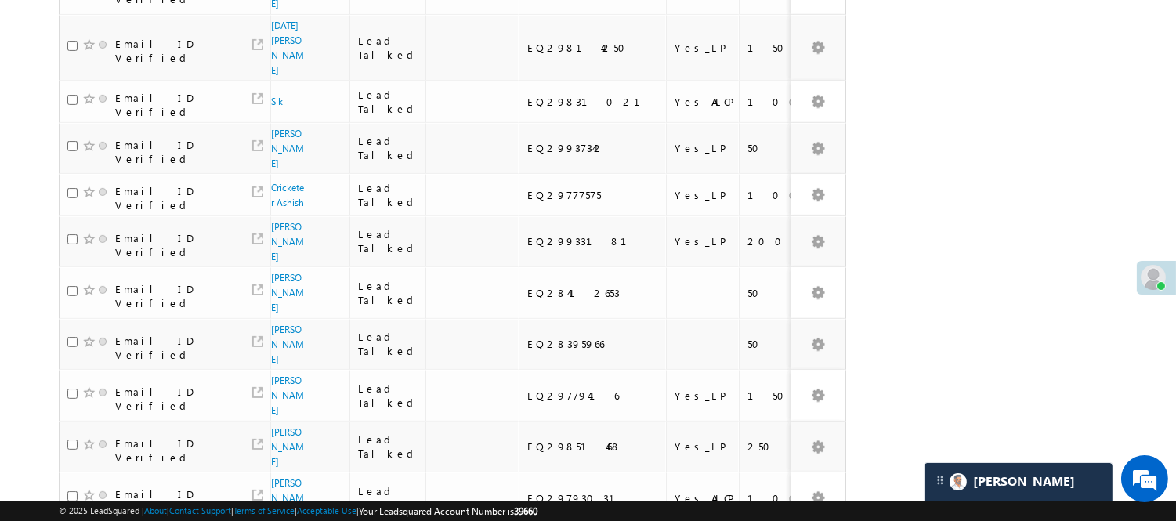
scroll to position [1024, 0]
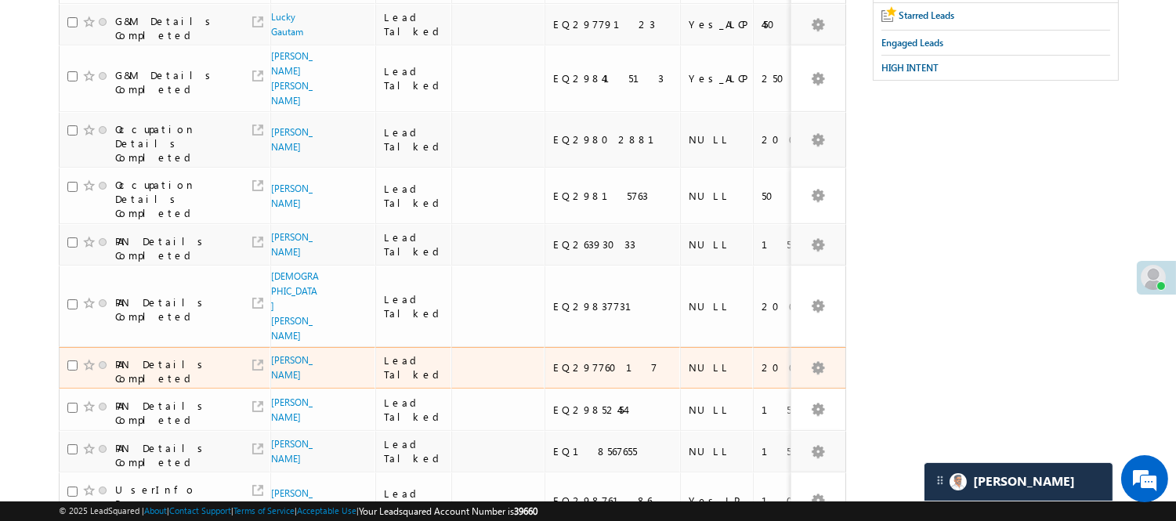
scroll to position [286, 0]
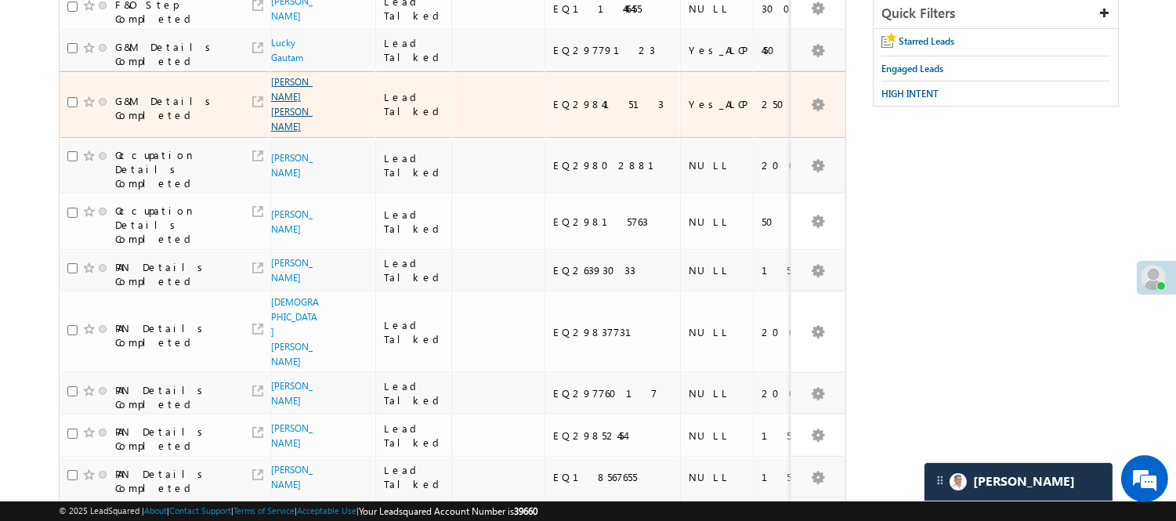
click at [274, 132] on link "Yogesh Kumar Rathi" at bounding box center [292, 104] width 42 height 56
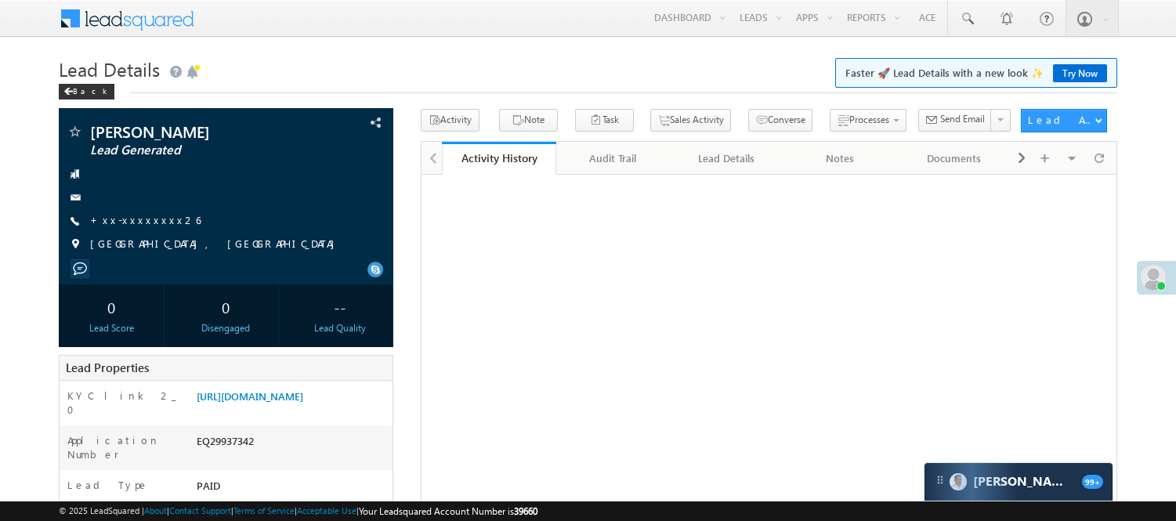
click at [127, 221] on link "+xx-xxxxxxxx26" at bounding box center [145, 219] width 111 height 13
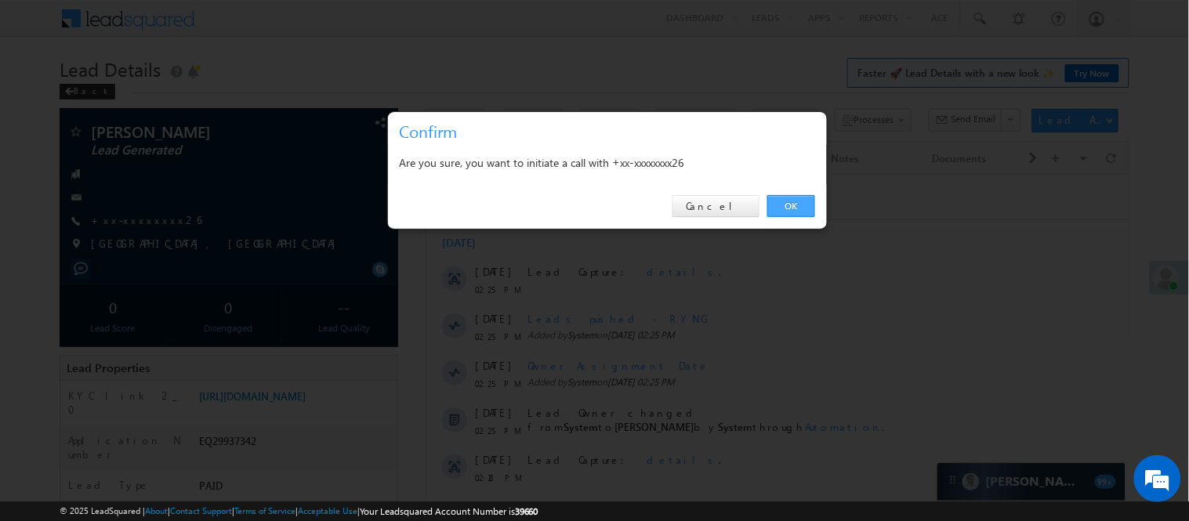
click at [803, 207] on link "OK" at bounding box center [791, 206] width 48 height 22
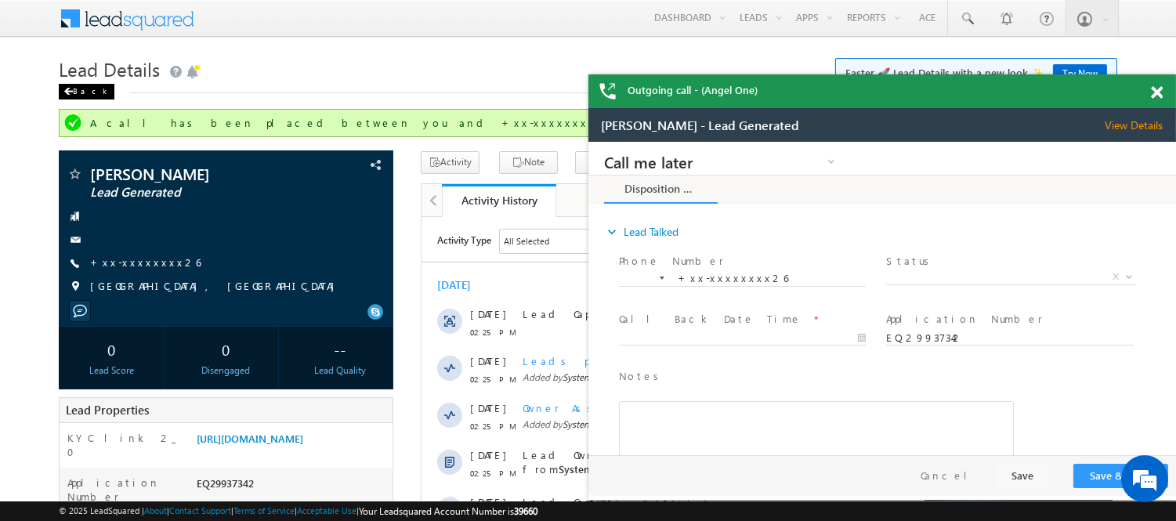
click at [91, 94] on div "Back" at bounding box center [87, 92] width 56 height 16
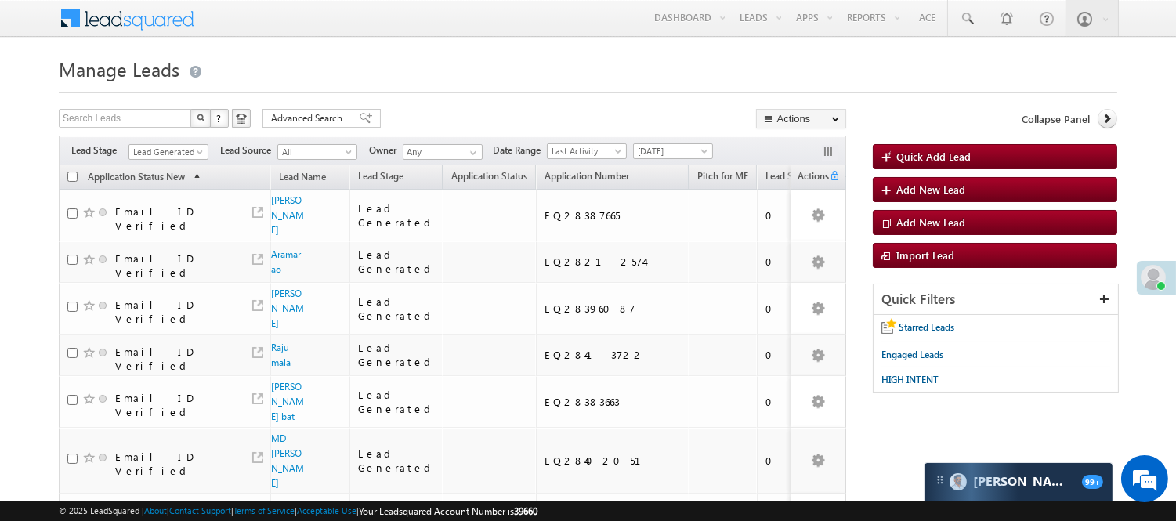
scroll to position [420, 0]
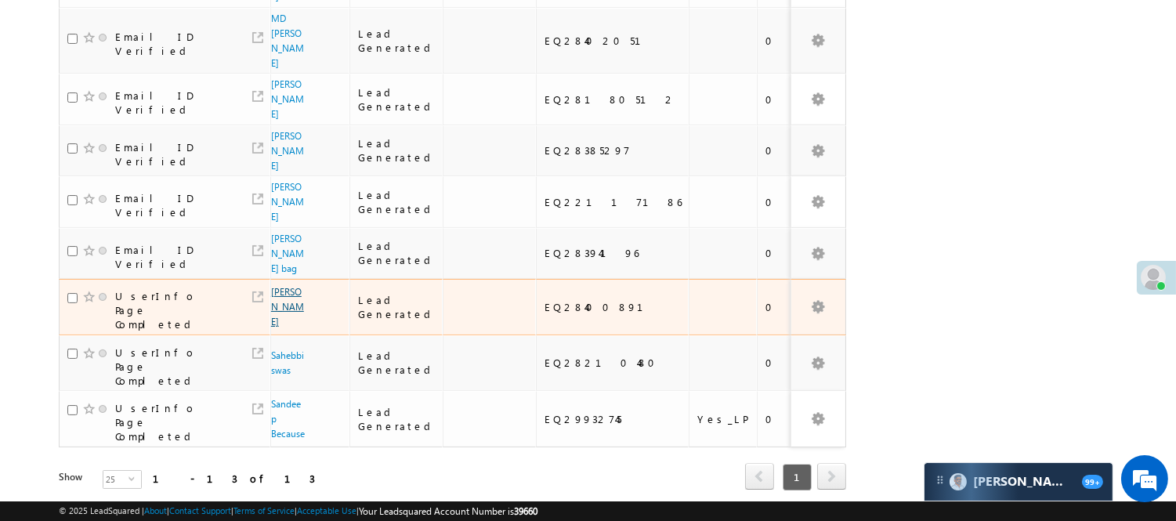
click at [288, 286] on link "[PERSON_NAME]" at bounding box center [287, 307] width 33 height 42
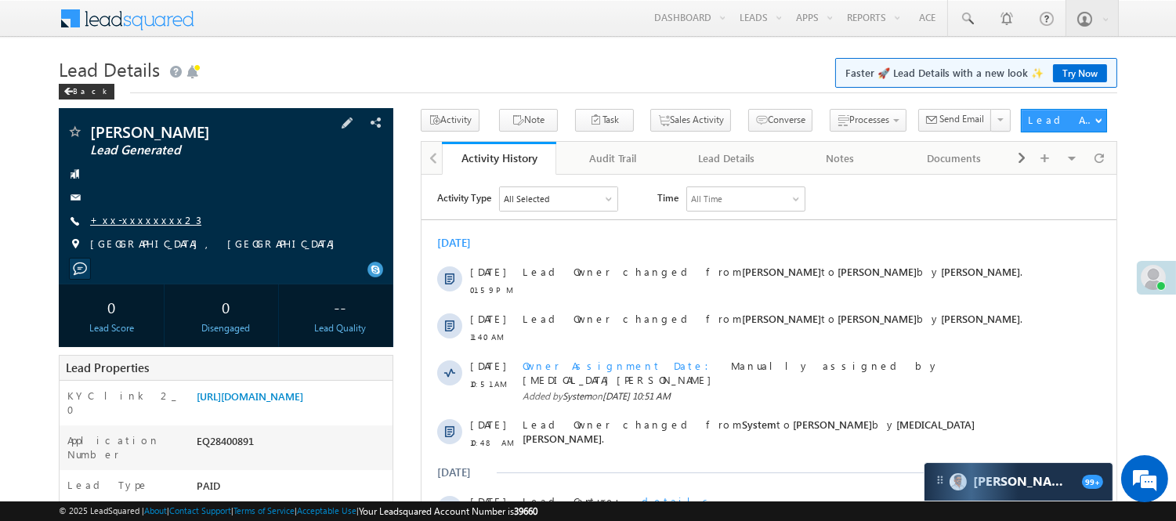
click at [150, 223] on link "+xx-xxxxxxxx23" at bounding box center [145, 219] width 111 height 13
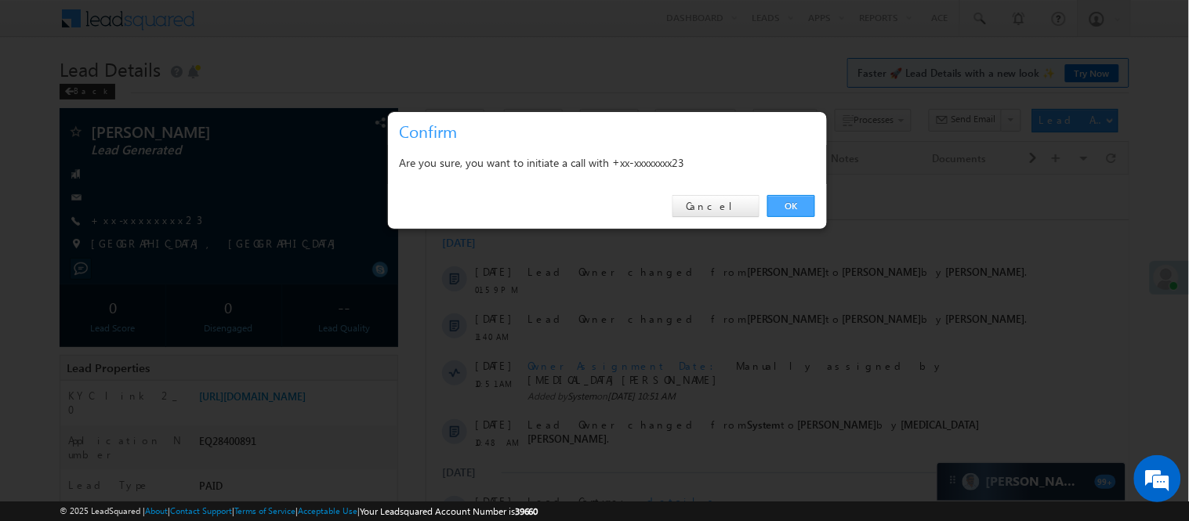
click at [795, 212] on link "OK" at bounding box center [791, 206] width 48 height 22
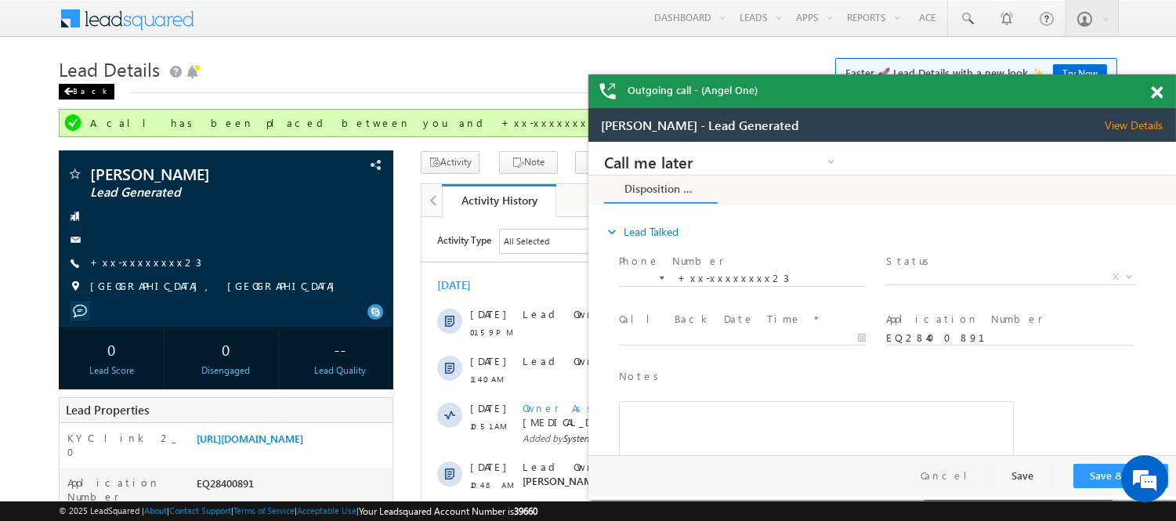
click at [82, 90] on div "Back" at bounding box center [87, 92] width 56 height 16
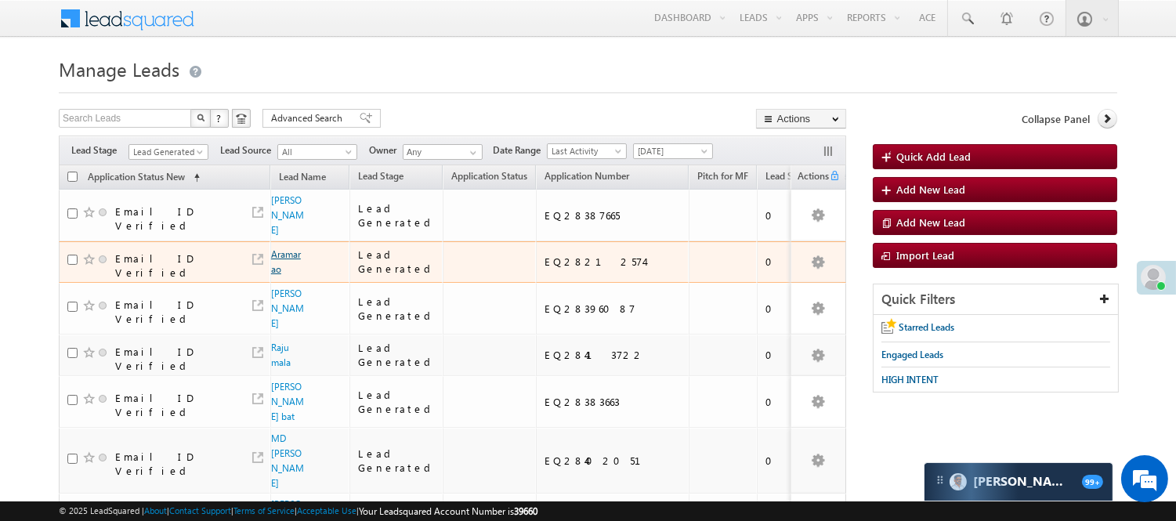
click at [275, 248] on link "Aramarao" at bounding box center [286, 261] width 30 height 27
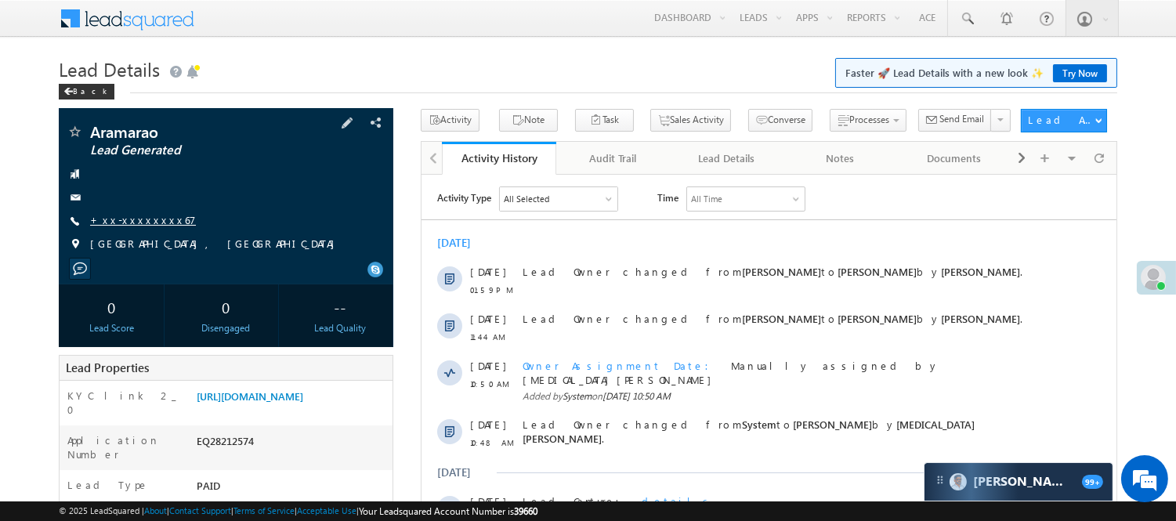
click at [136, 217] on link "+xx-xxxxxxxx67" at bounding box center [143, 219] width 106 height 13
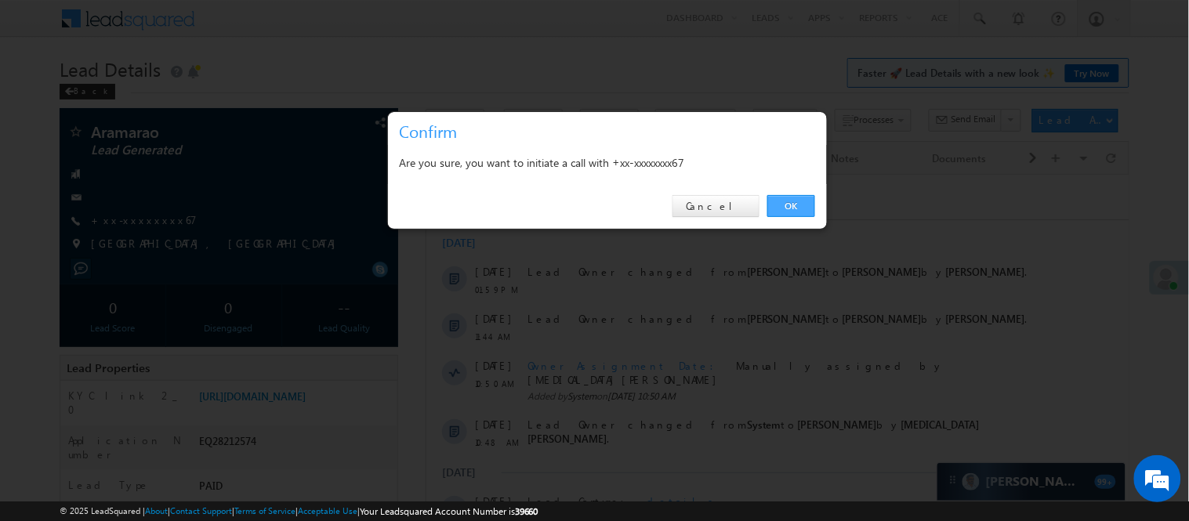
click at [809, 205] on link "OK" at bounding box center [791, 206] width 48 height 22
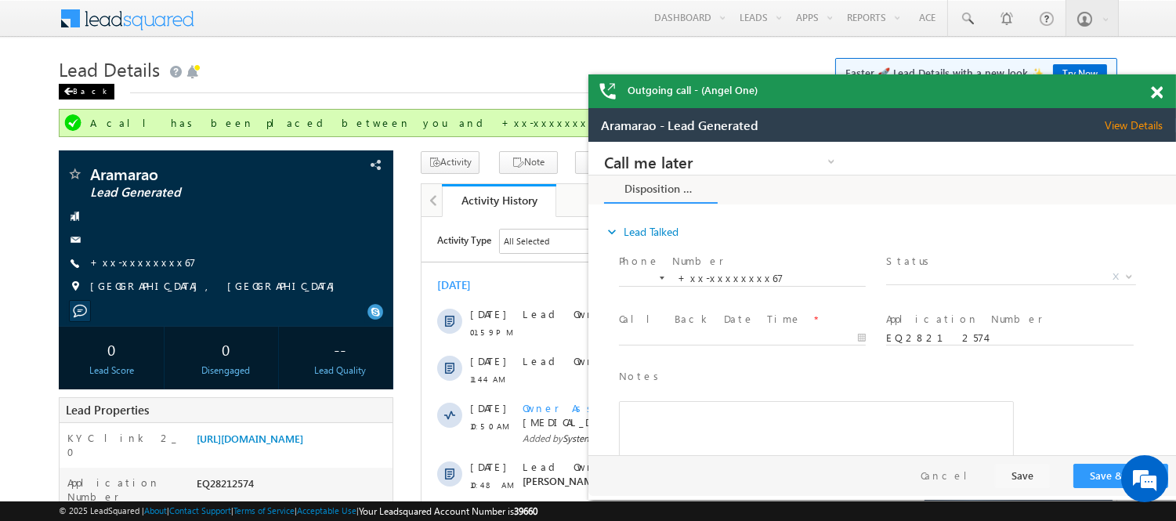
click at [82, 88] on div "Back" at bounding box center [87, 92] width 56 height 16
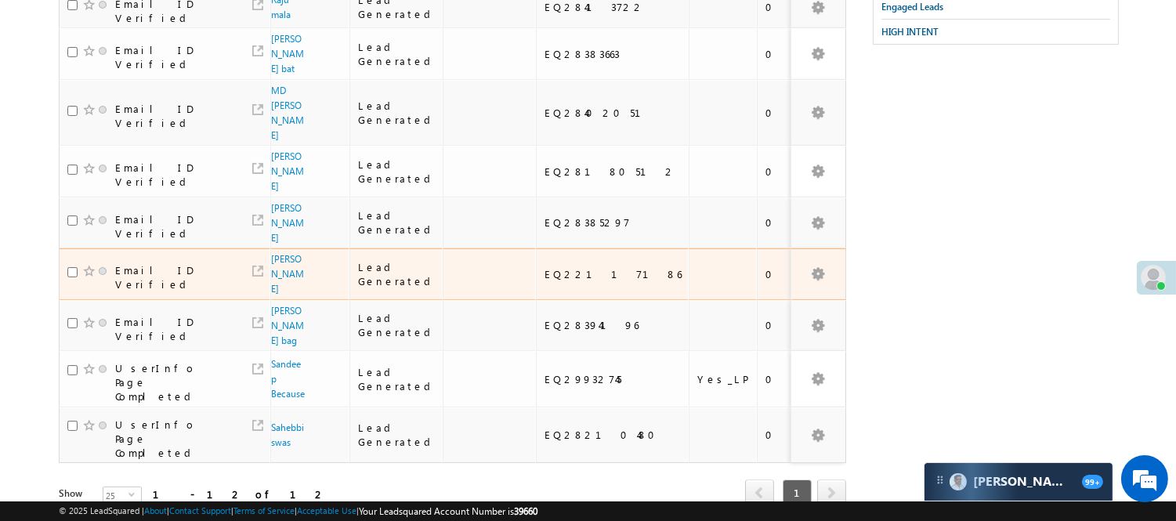
scroll to position [369, 0]
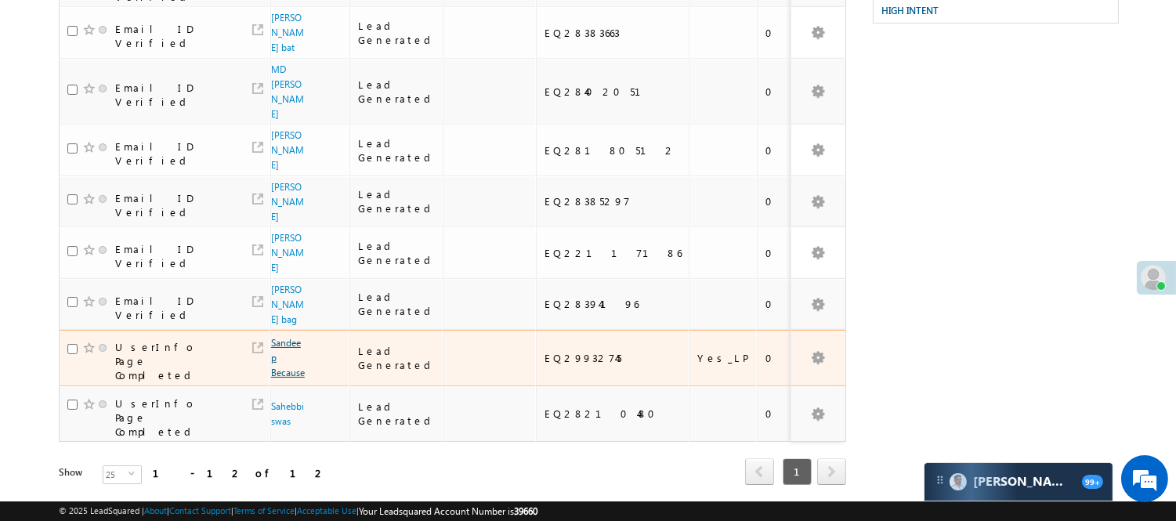
click at [279, 337] on link "Sandeep Because" at bounding box center [288, 358] width 34 height 42
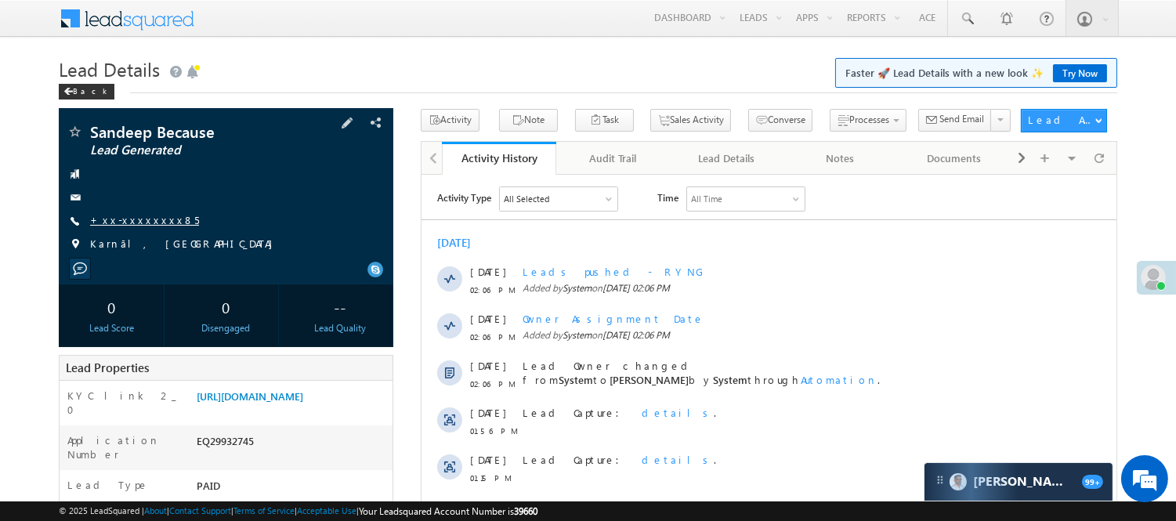
click at [132, 216] on link "+xx-xxxxxxxx85" at bounding box center [144, 219] width 109 height 13
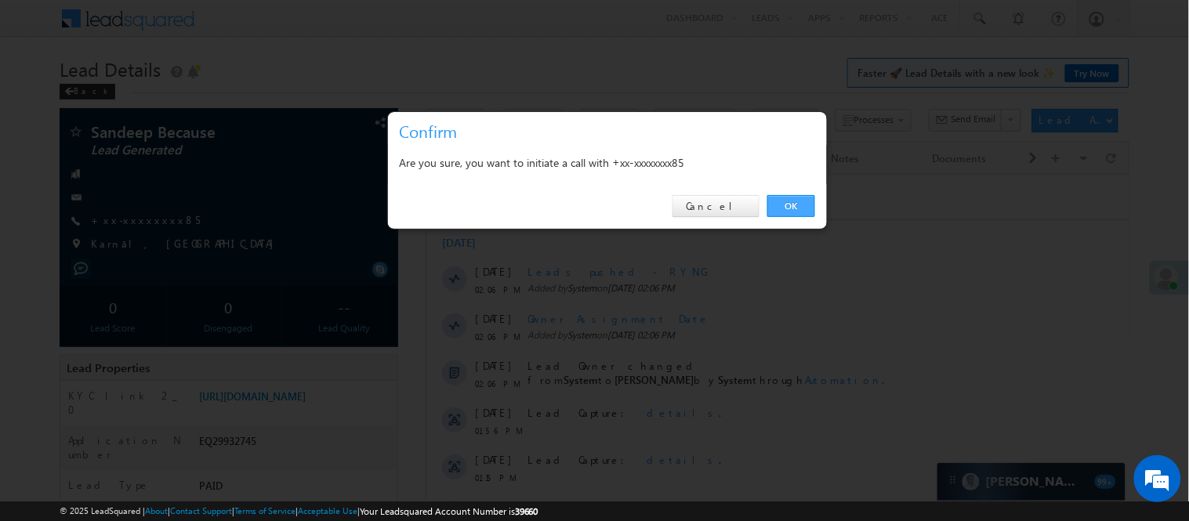
click at [795, 194] on div "OK Cancel" at bounding box center [607, 206] width 439 height 45
click at [803, 204] on link "OK" at bounding box center [791, 206] width 48 height 22
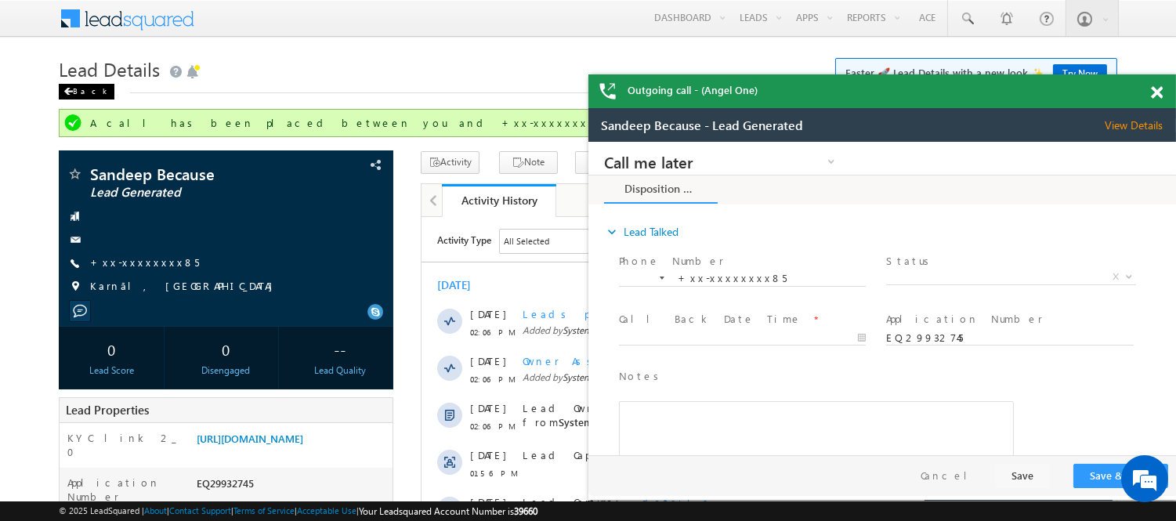
click at [73, 89] on div "Back" at bounding box center [87, 92] width 56 height 16
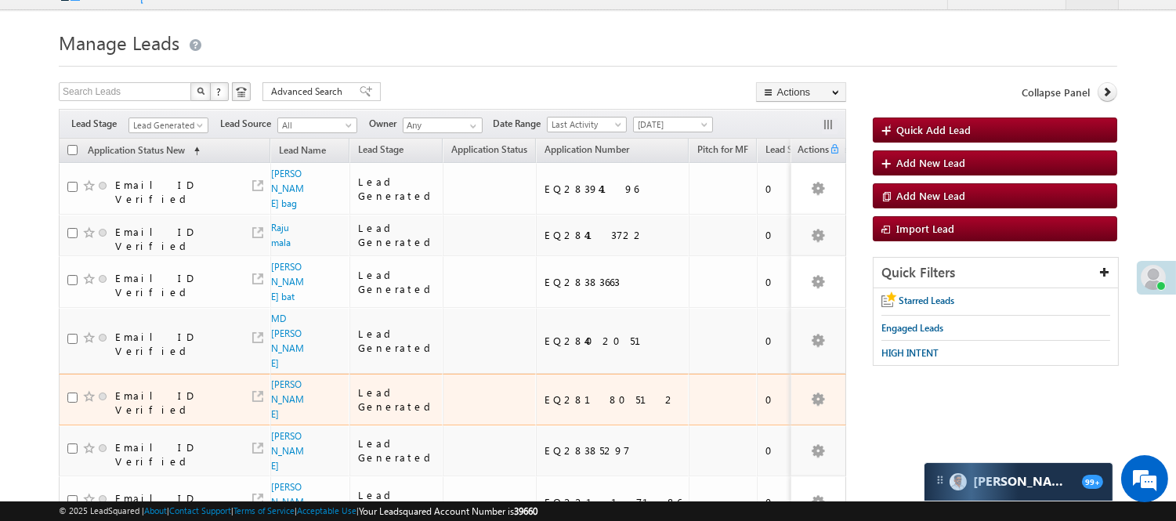
scroll to position [87, 0]
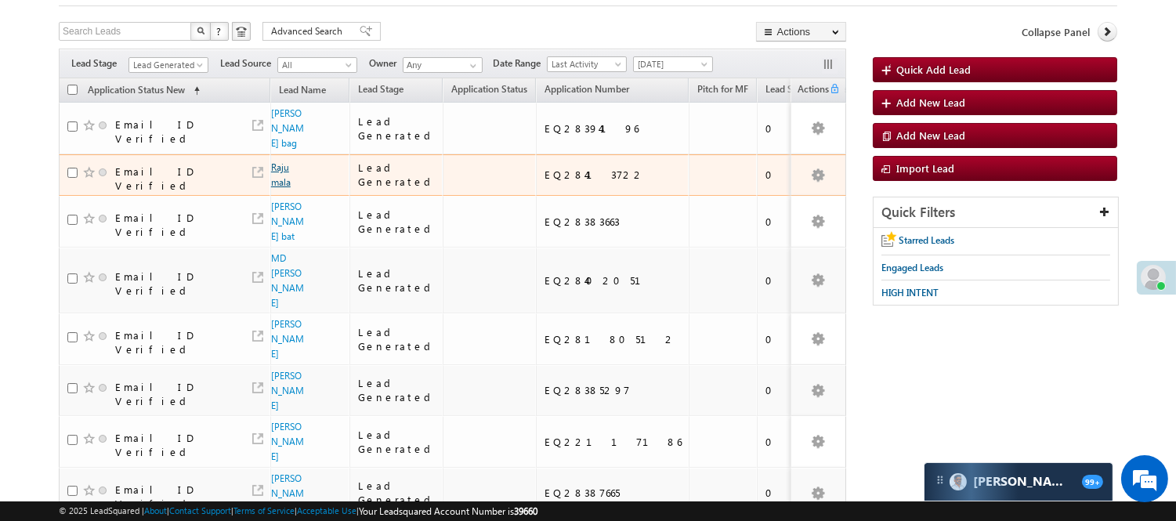
click at [277, 181] on link "Raju mala" at bounding box center [281, 174] width 20 height 27
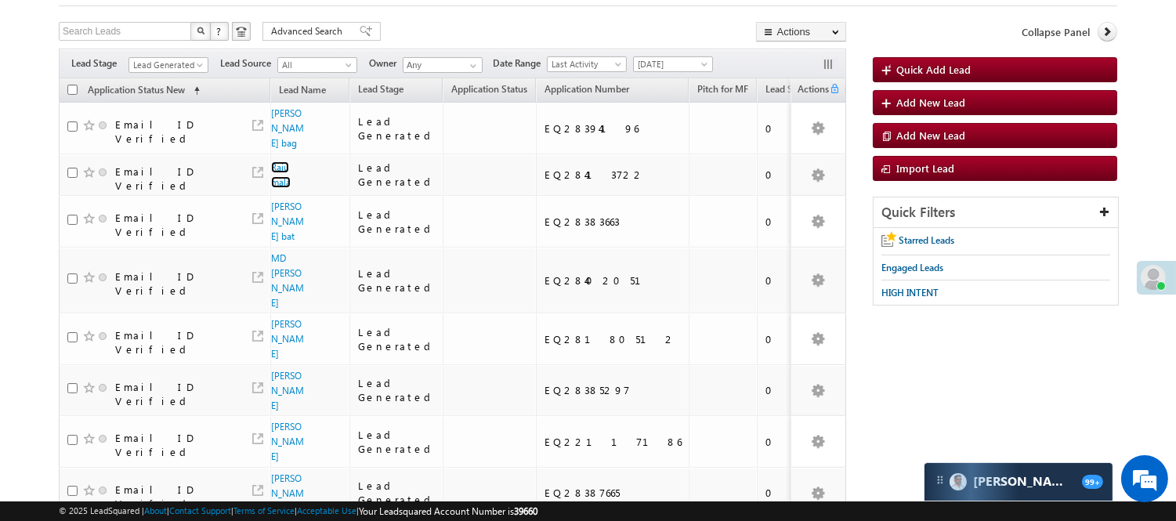
scroll to position [332, 0]
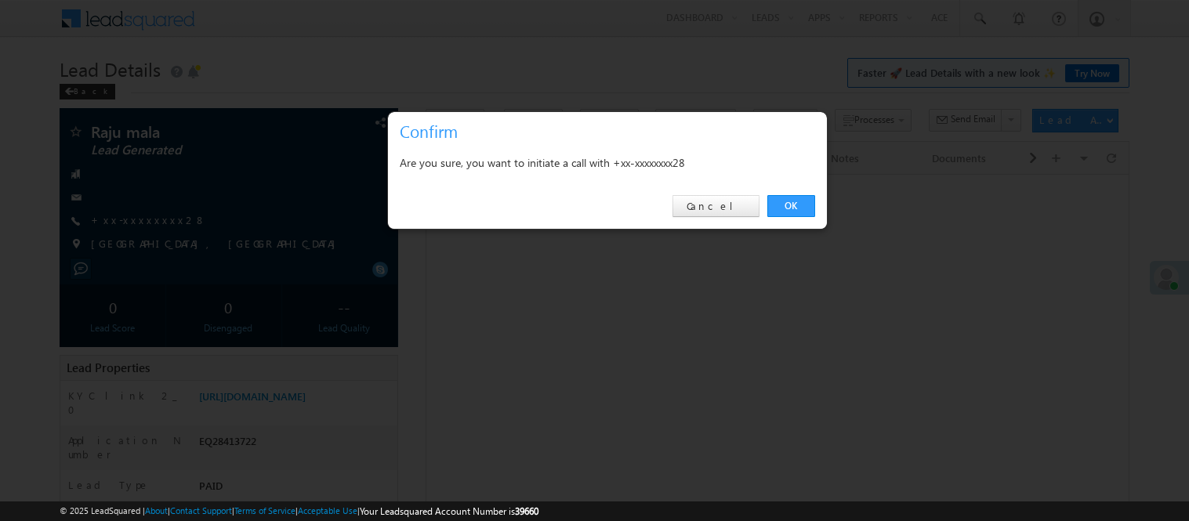
click at [802, 208] on link "OK" at bounding box center [791, 206] width 48 height 22
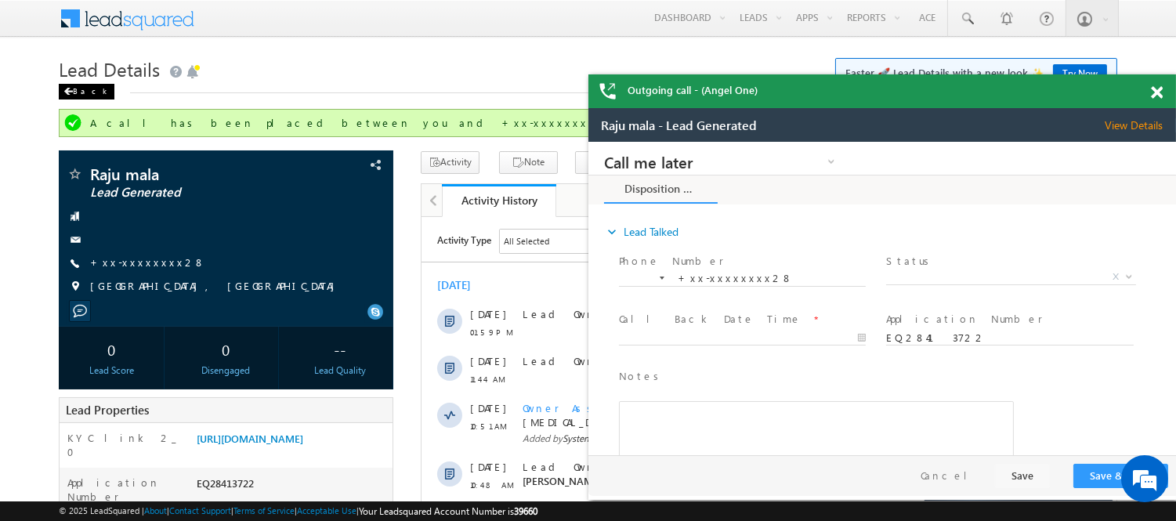
click at [82, 89] on div "Back" at bounding box center [87, 92] width 56 height 16
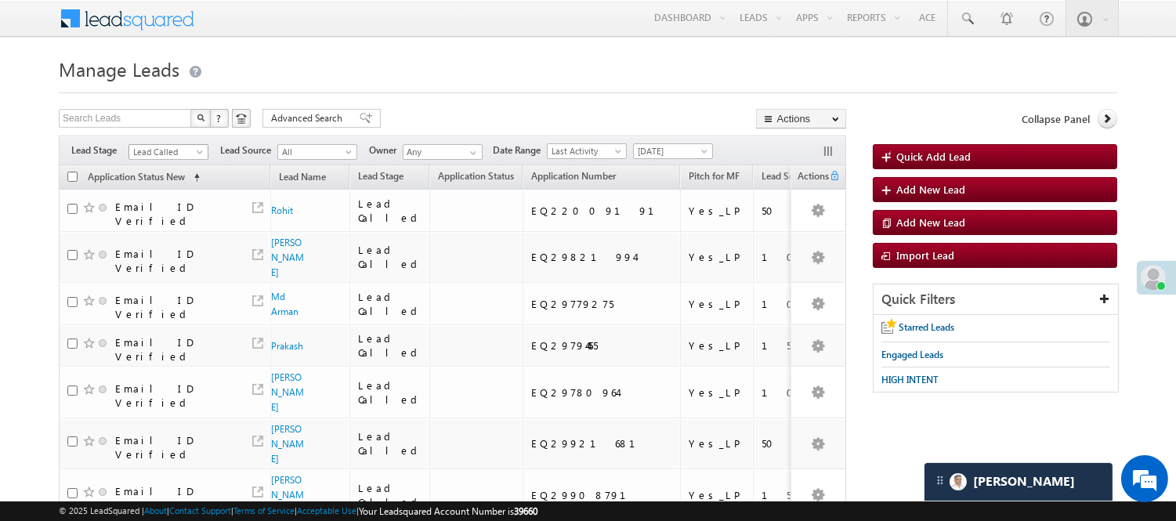
click at [194, 147] on span "Lead Called" at bounding box center [166, 152] width 74 height 14
click at [168, 192] on link "Lead Generated" at bounding box center [168, 185] width 79 height 14
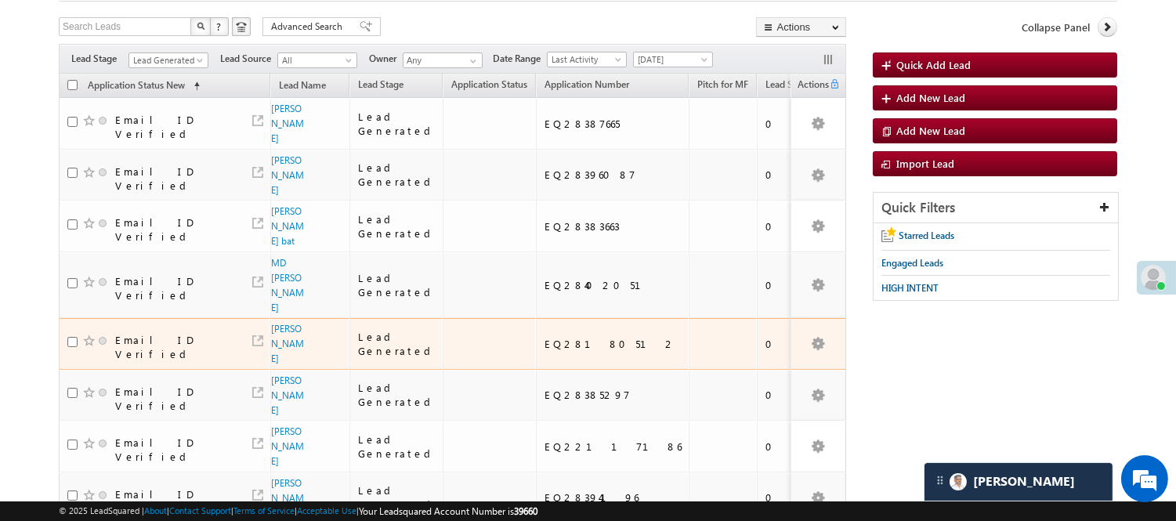
scroll to position [174, 0]
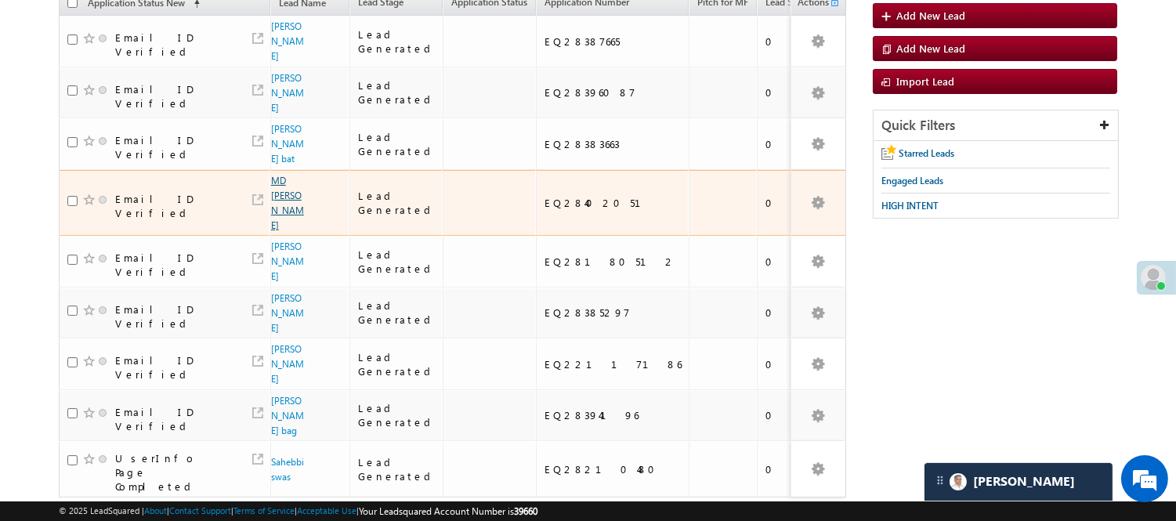
click at [277, 175] on link "MD [PERSON_NAME]" at bounding box center [287, 203] width 33 height 56
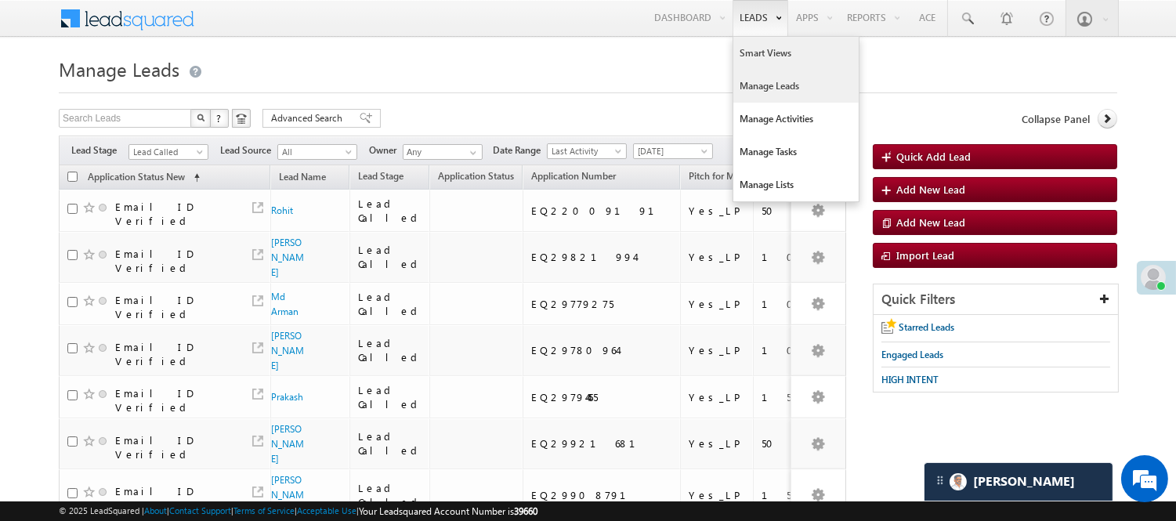
click at [757, 48] on link "Smart Views" at bounding box center [796, 53] width 125 height 33
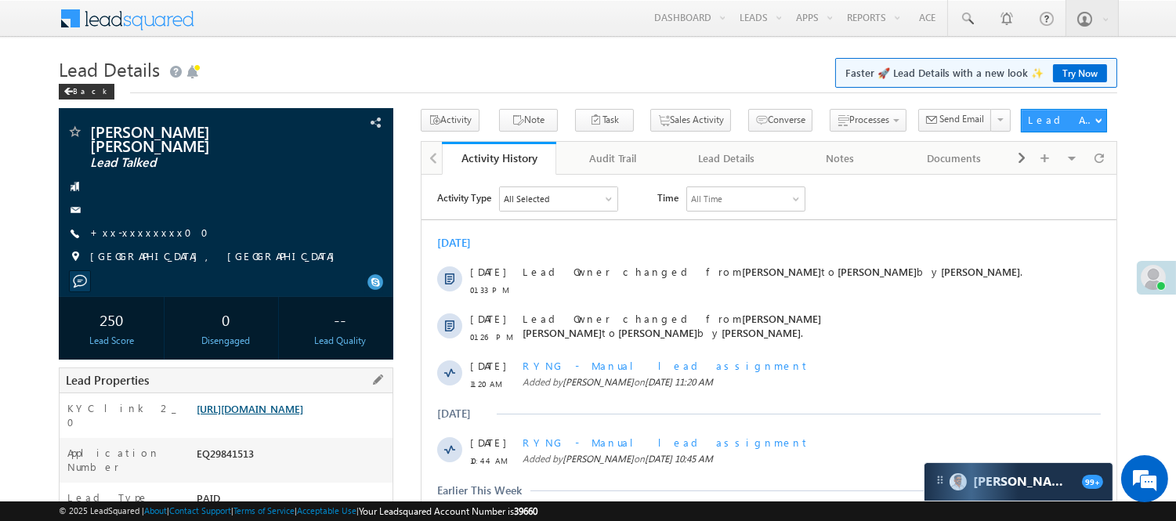
click at [286, 415] on link "[URL][DOMAIN_NAME]" at bounding box center [250, 408] width 107 height 13
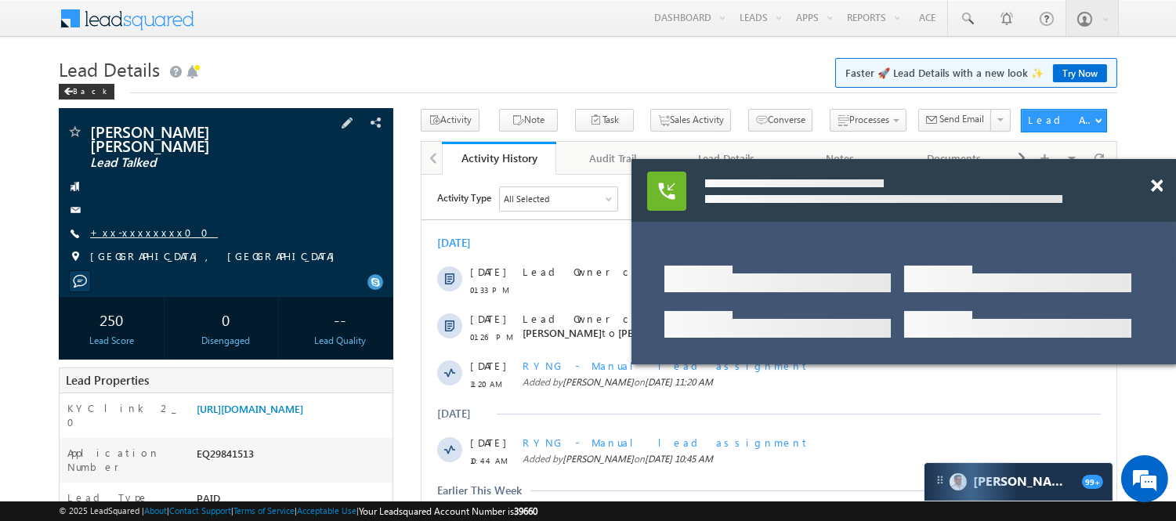
click at [137, 227] on link "+xx-xxxxxxxx00" at bounding box center [154, 232] width 128 height 13
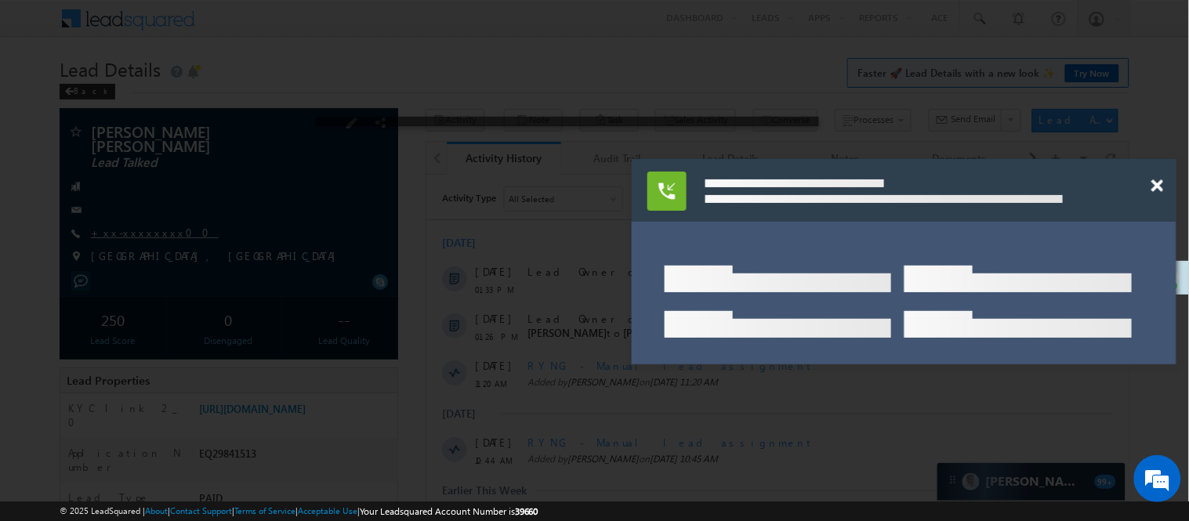
click at [135, 220] on div at bounding box center [594, 260] width 1189 height 521
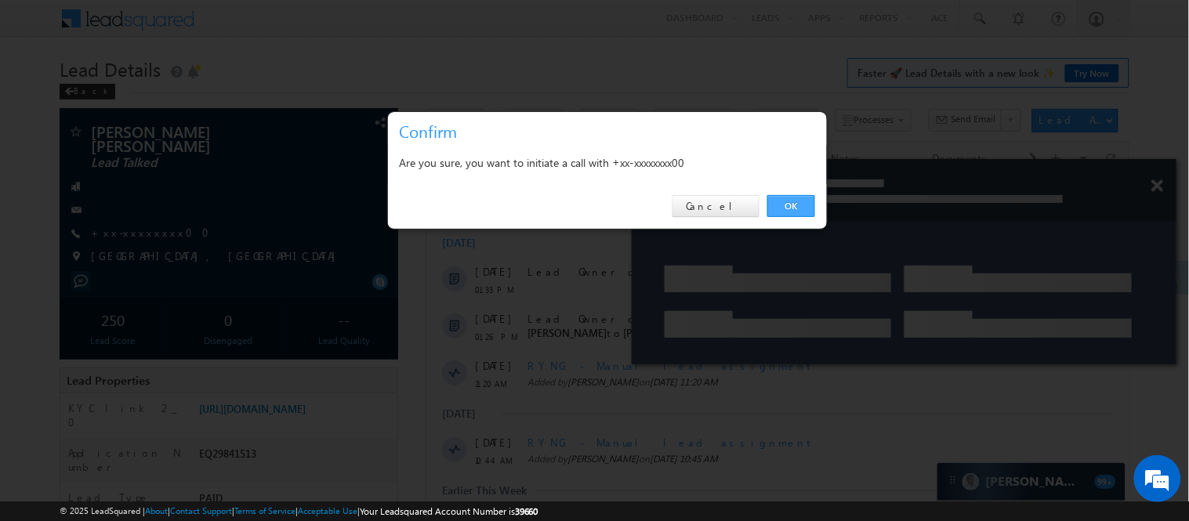
click at [780, 201] on link "OK" at bounding box center [791, 206] width 48 height 22
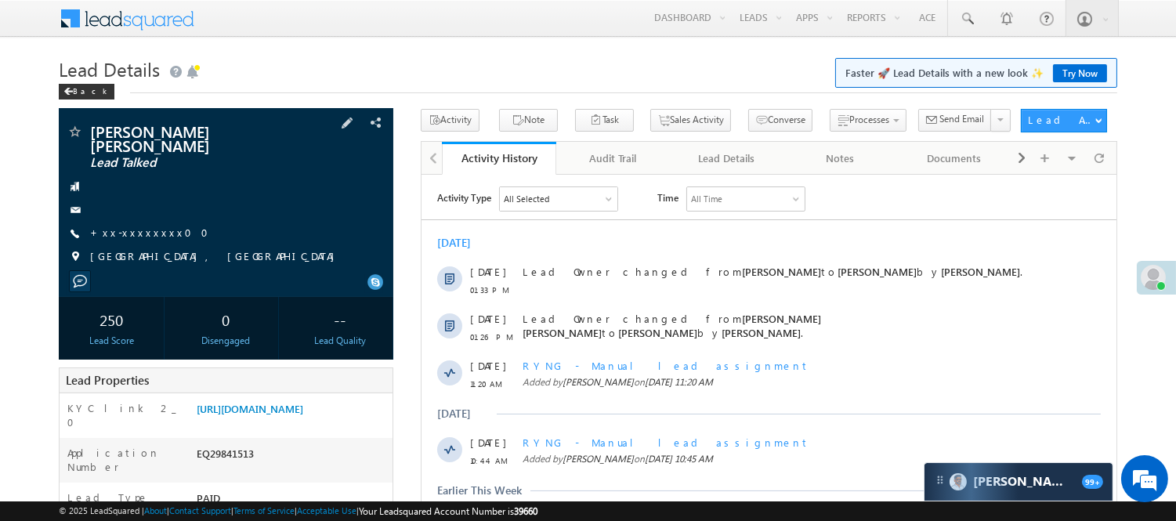
drag, startPoint x: 690, startPoint y: 188, endPoint x: 245, endPoint y: 183, distance: 445.2
click at [107, 226] on link "+xx-xxxxxxxx00" at bounding box center [154, 232] width 128 height 13
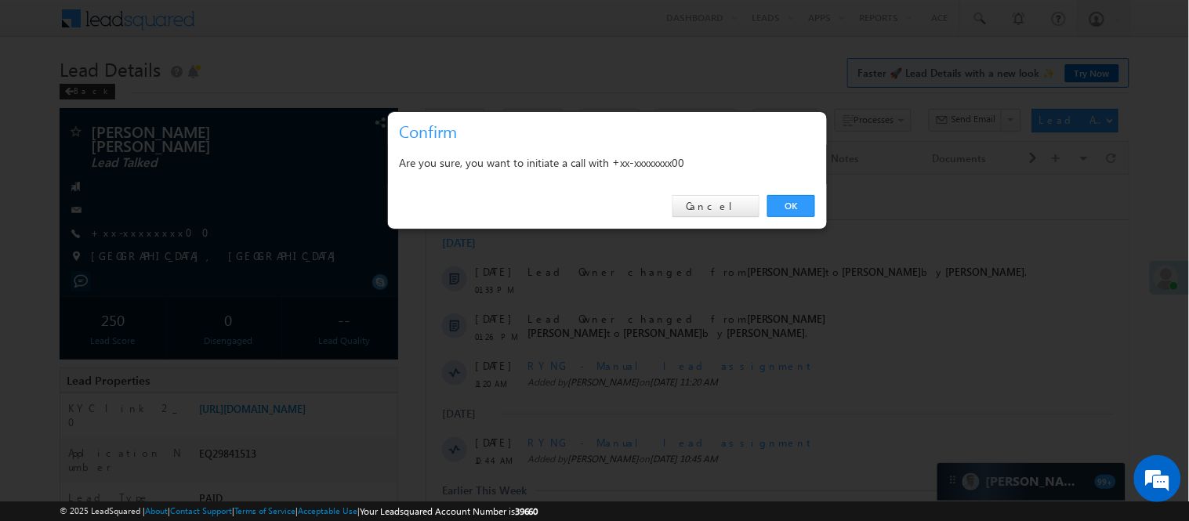
click at [792, 194] on div "OK Cancel" at bounding box center [607, 206] width 439 height 45
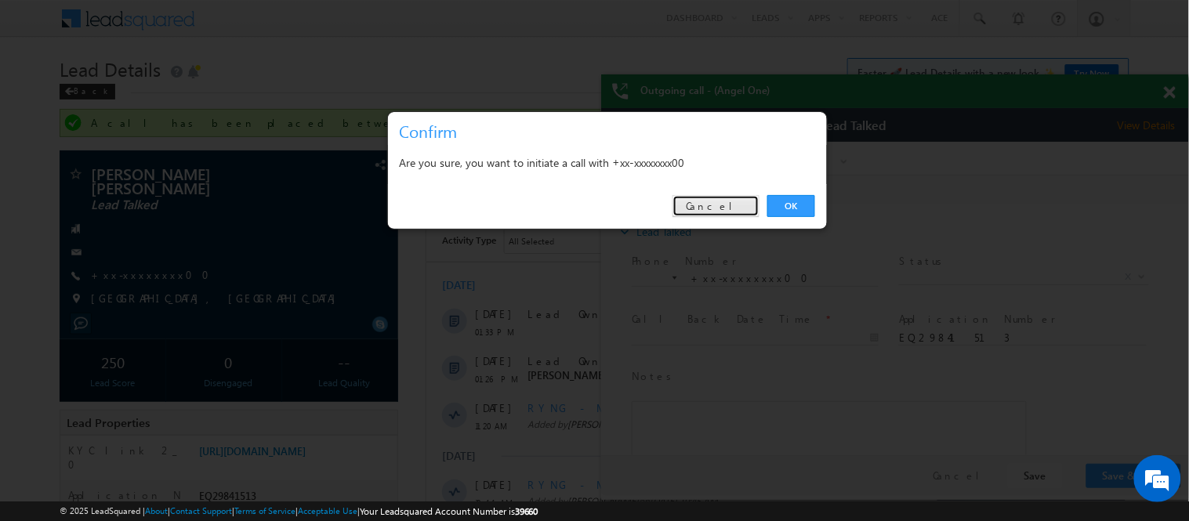
drag, startPoint x: 710, startPoint y: 198, endPoint x: 49, endPoint y: 48, distance: 677.6
click at [710, 198] on link "Cancel" at bounding box center [715, 206] width 87 height 22
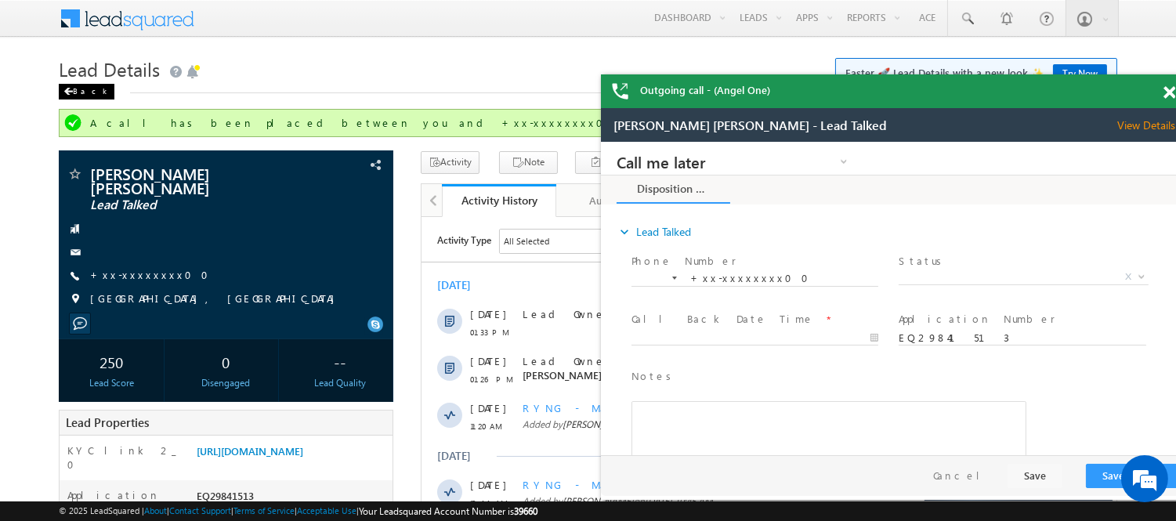
click at [72, 89] on span at bounding box center [67, 92] width 9 height 8
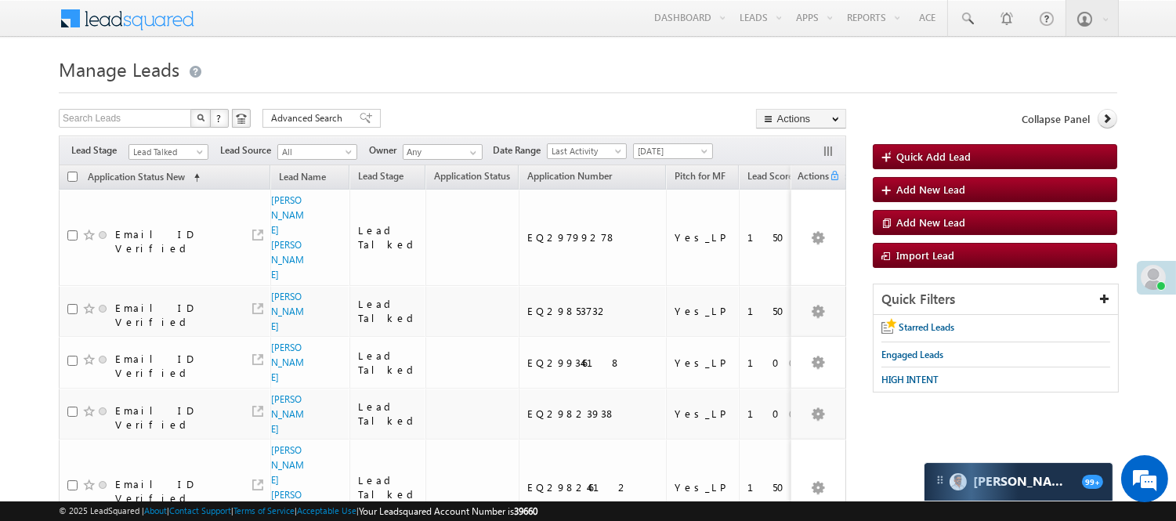
click at [169, 166] on th "Application Status New (sorted ascending)" at bounding box center [165, 177] width 212 height 24
click at [165, 153] on span "Lead Talked" at bounding box center [166, 152] width 74 height 14
click at [159, 189] on link "Lead Generated" at bounding box center [168, 185] width 79 height 14
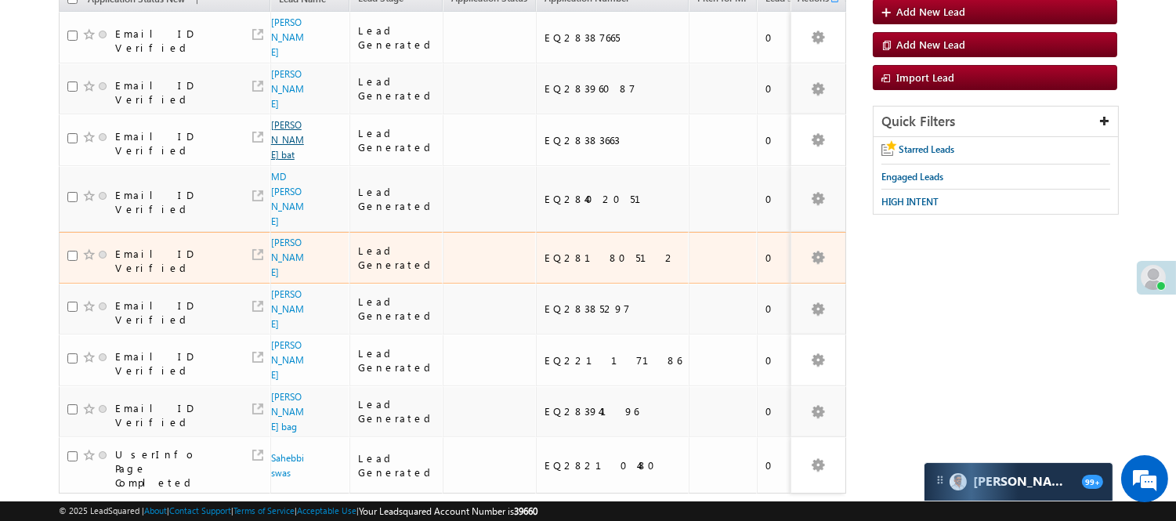
scroll to position [142, 0]
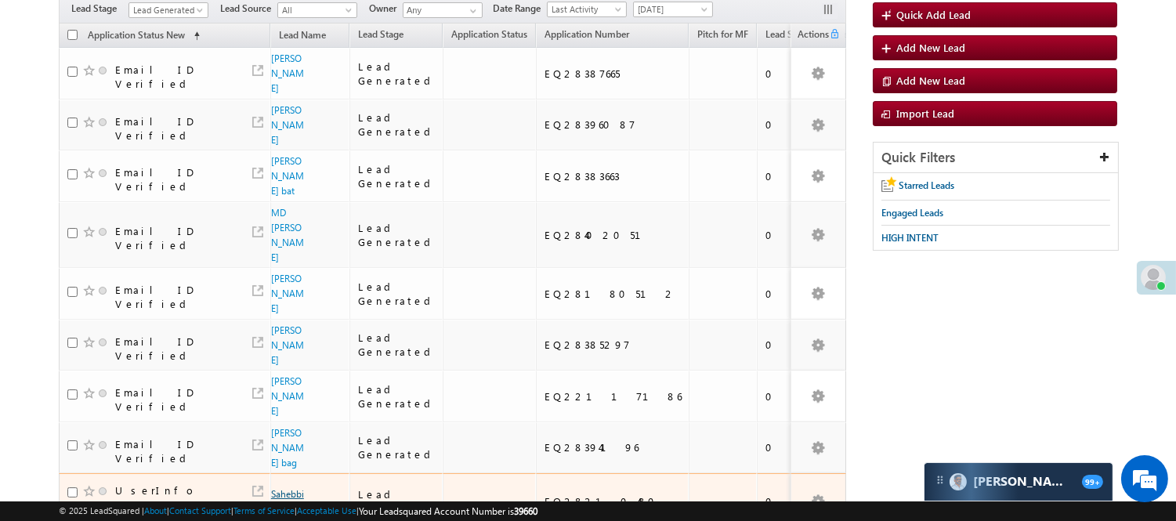
click at [273, 488] on link "Sahebbiswas" at bounding box center [287, 501] width 33 height 27
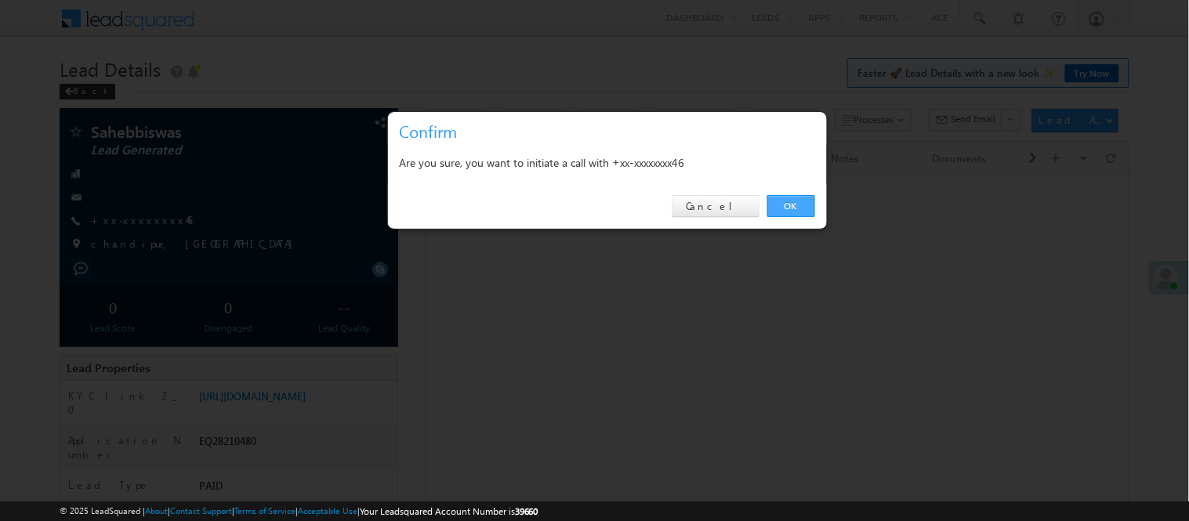
click at [796, 205] on link "OK" at bounding box center [791, 206] width 48 height 22
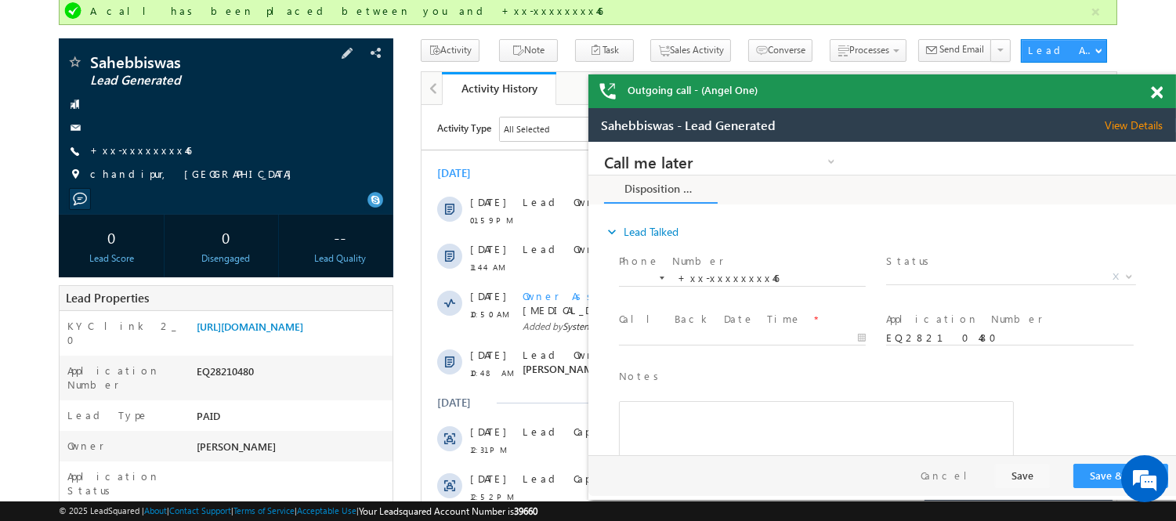
scroll to position [174, 0]
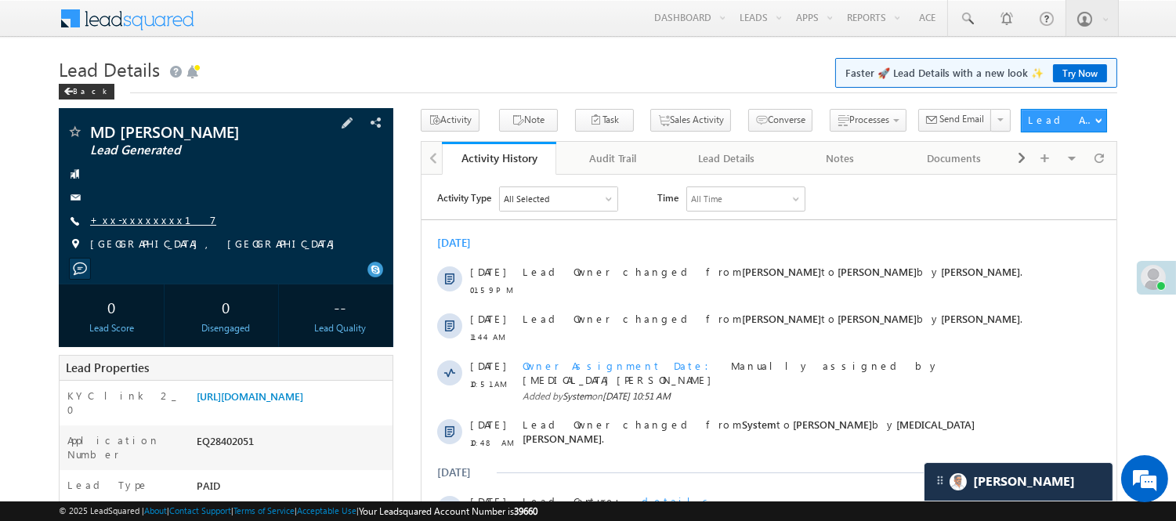
click at [102, 225] on link "+xx-xxxxxxxx17" at bounding box center [153, 219] width 126 height 13
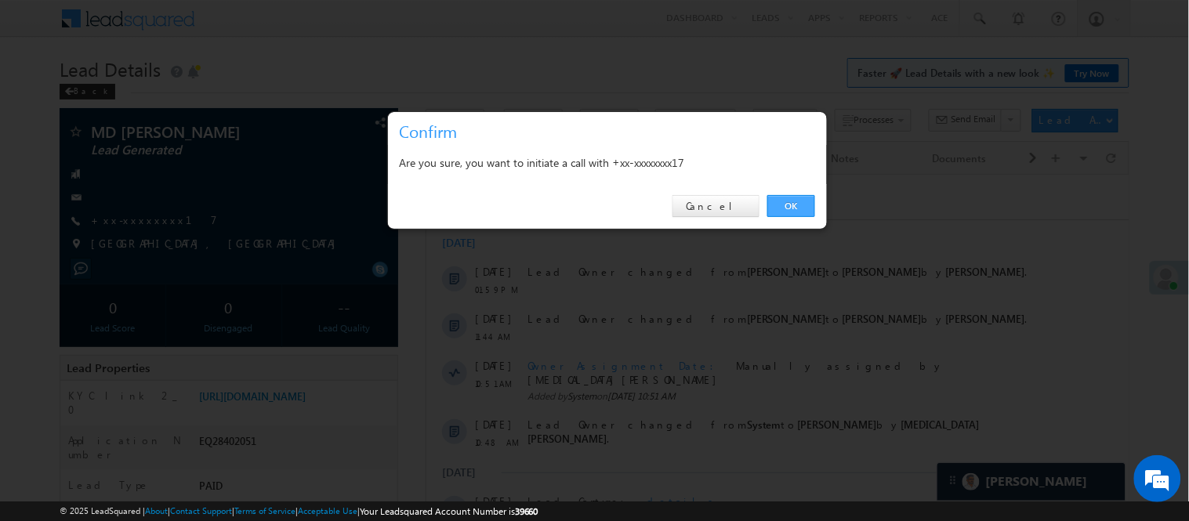
drag, startPoint x: 790, startPoint y: 206, endPoint x: 368, endPoint y: 30, distance: 457.7
click at [790, 206] on link "OK" at bounding box center [791, 206] width 48 height 22
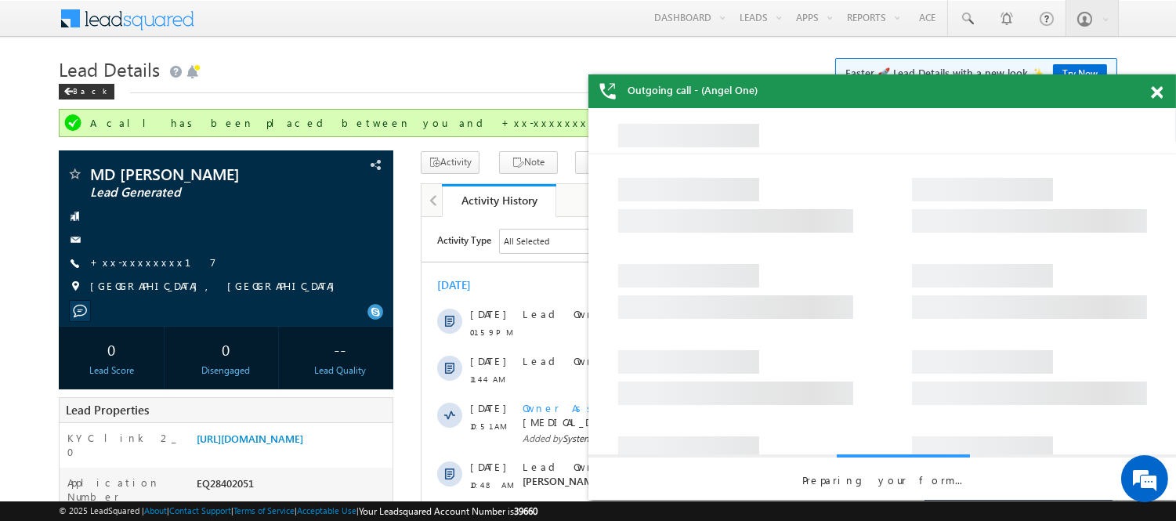
click at [1163, 90] on div at bounding box center [1165, 89] width 21 height 31
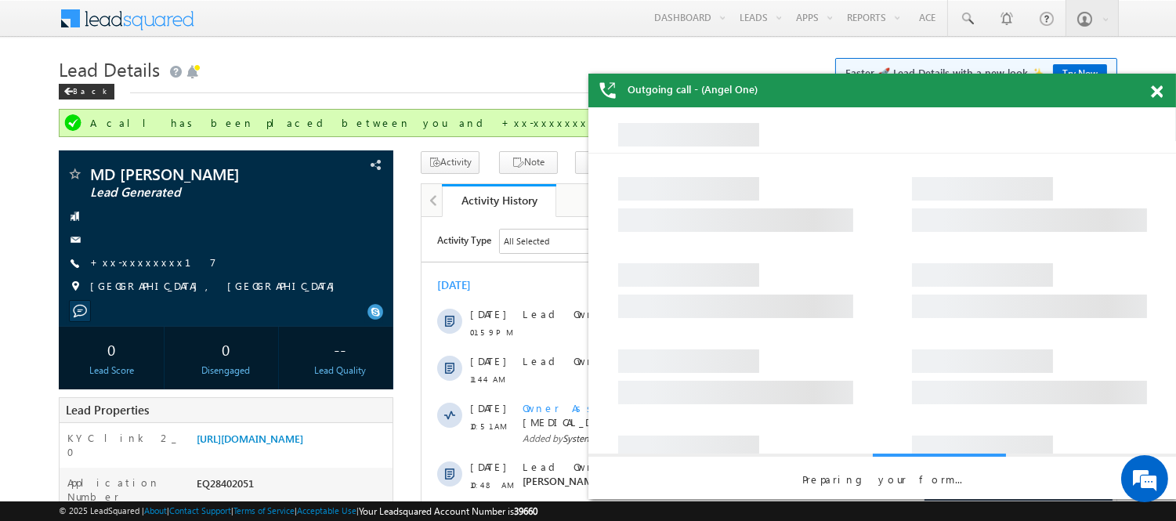
click at [1156, 92] on span at bounding box center [1157, 91] width 12 height 13
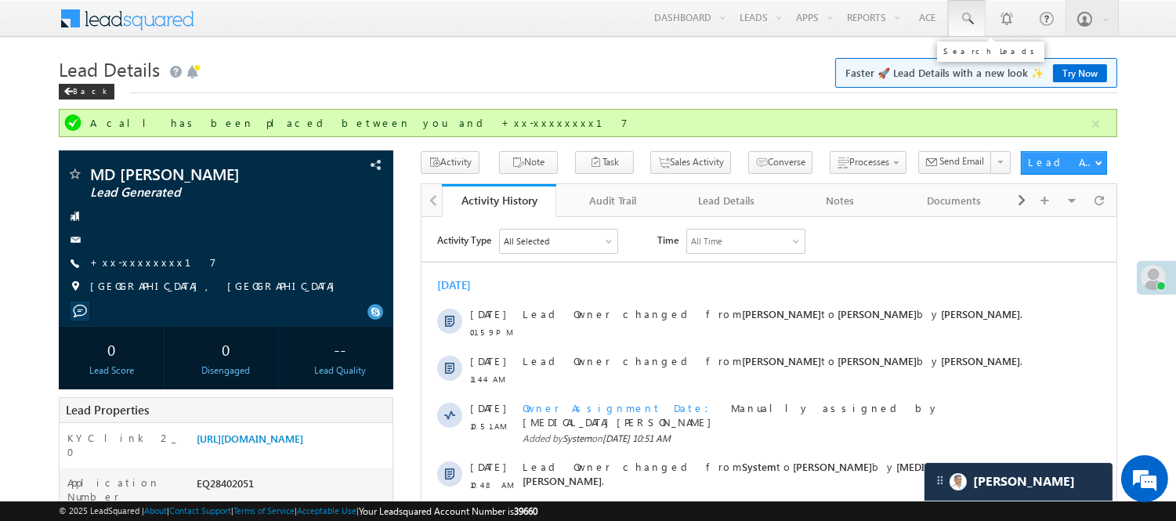
click at [969, 16] on span at bounding box center [967, 19] width 16 height 16
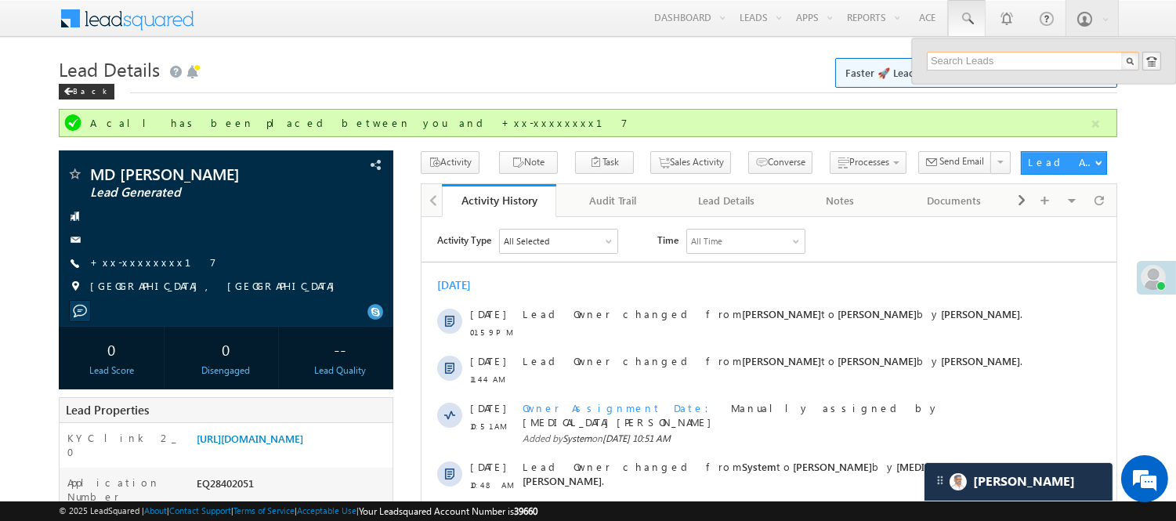
click at [990, 56] on input "text" at bounding box center [1033, 61] width 212 height 19
click at [991, 56] on input "text" at bounding box center [1033, 61] width 212 height 19
paste input "9932020014"
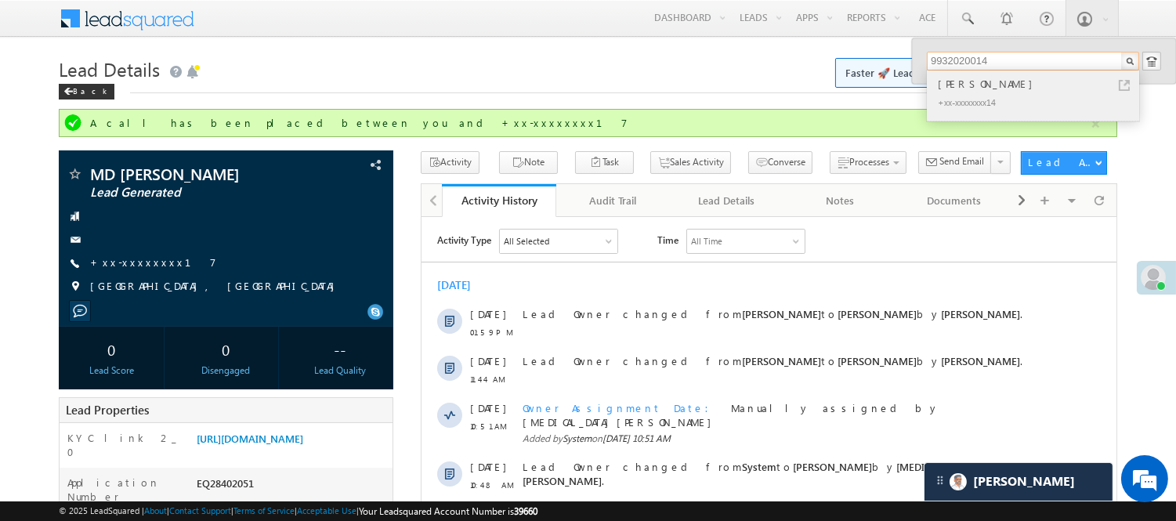
type input "9932020014"
click at [991, 98] on div "+xx-xxxxxxxx14" at bounding box center [1040, 101] width 210 height 19
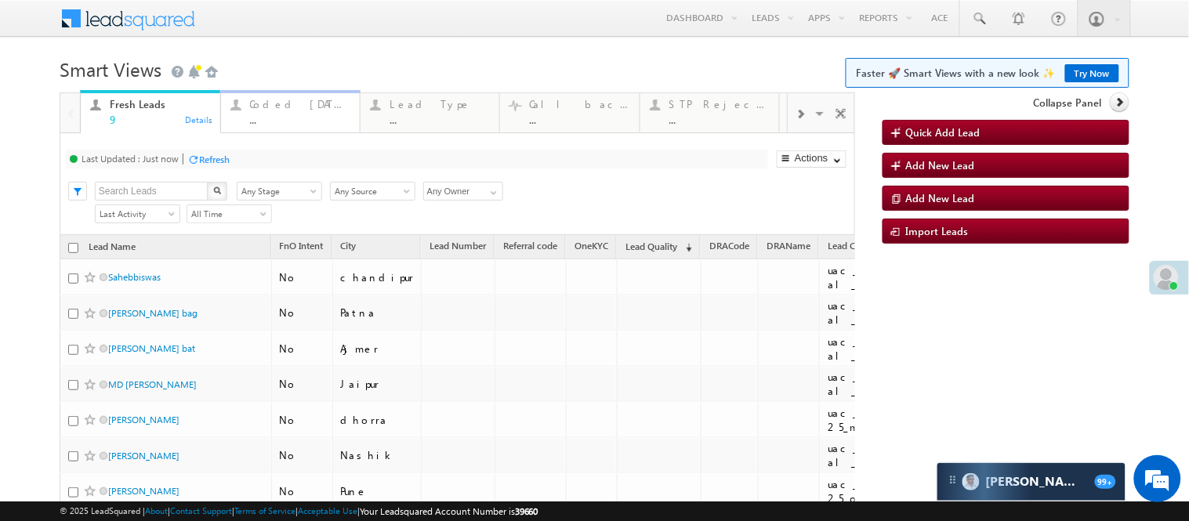
click at [291, 107] on div "Coded [DATE]" at bounding box center [300, 104] width 100 height 13
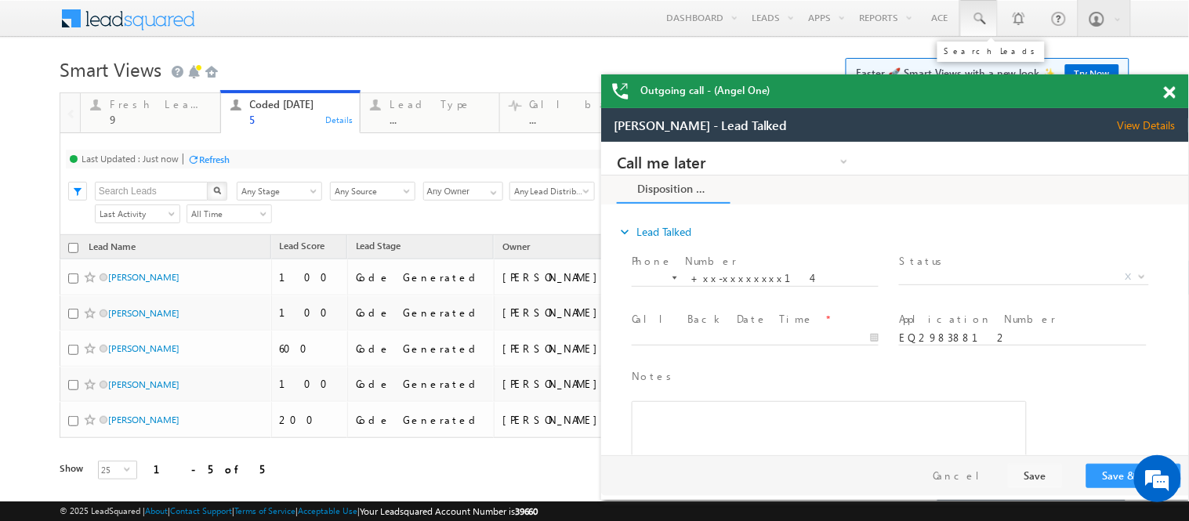
click at [971, 13] on span at bounding box center [979, 19] width 16 height 16
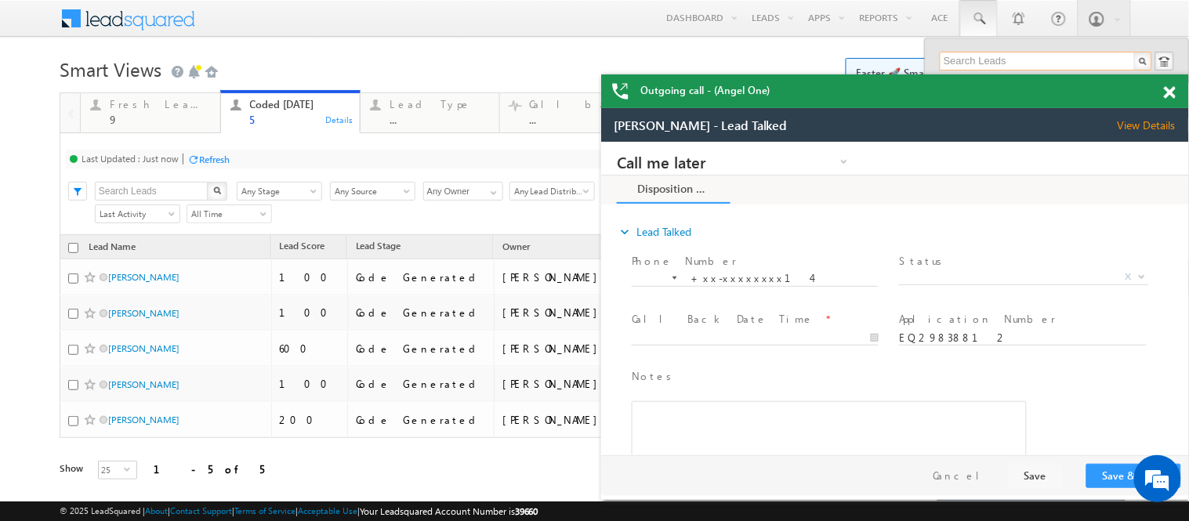
click at [1007, 61] on input "text" at bounding box center [1046, 61] width 212 height 19
click at [1169, 91] on span at bounding box center [1170, 92] width 12 height 13
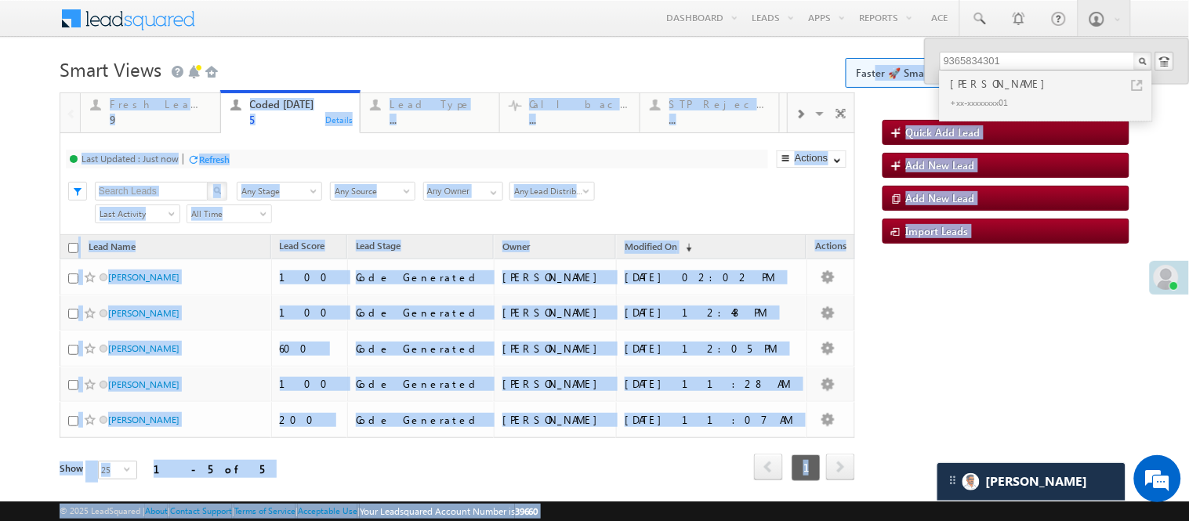
drag, startPoint x: 1002, startPoint y: 56, endPoint x: 864, endPoint y: 59, distance: 137.2
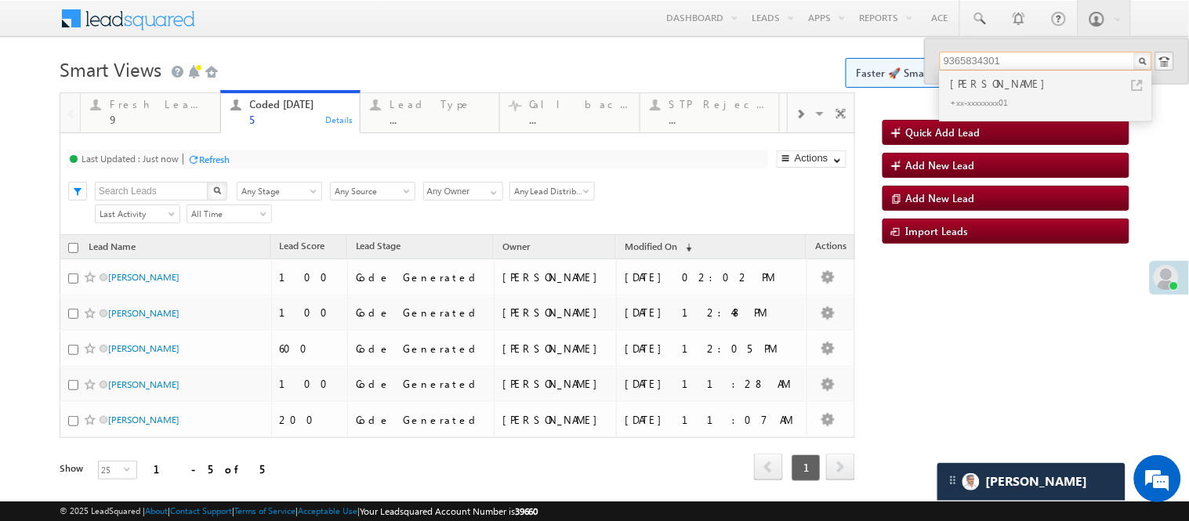
drag, startPoint x: 997, startPoint y: 61, endPoint x: 873, endPoint y: 53, distance: 124.1
click at [882, 56] on body "Menu Nisha Anand Yadav Nisha .Yada v@ang elbro king. com" at bounding box center [594, 262] width 1189 height 524
drag, startPoint x: 996, startPoint y: 67, endPoint x: 834, endPoint y: 49, distance: 163.1
click at [834, 49] on body "Menu Nisha Anand Yadav Nisha .Yada v@ang elbro king. com" at bounding box center [594, 262] width 1189 height 524
click at [1009, 57] on input "6375657571" at bounding box center [1046, 61] width 212 height 19
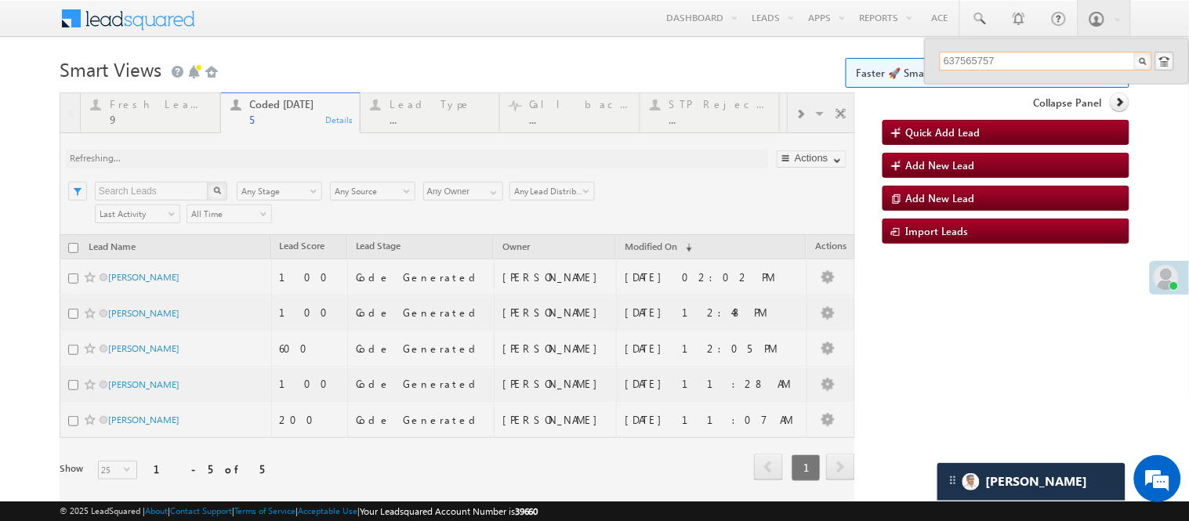
type input "6375657571"
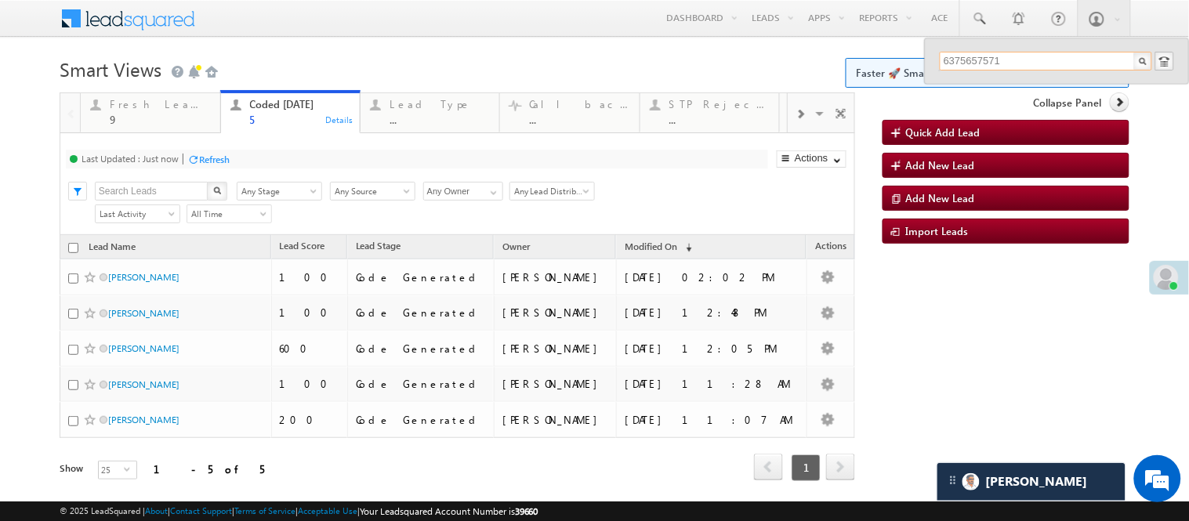
drag, startPoint x: 991, startPoint y: 60, endPoint x: 846, endPoint y: 51, distance: 144.5
click at [846, 51] on body "Menu Nisha Anand Yadav Nisha .Yada v@ang elbro king. com" at bounding box center [594, 262] width 1189 height 524
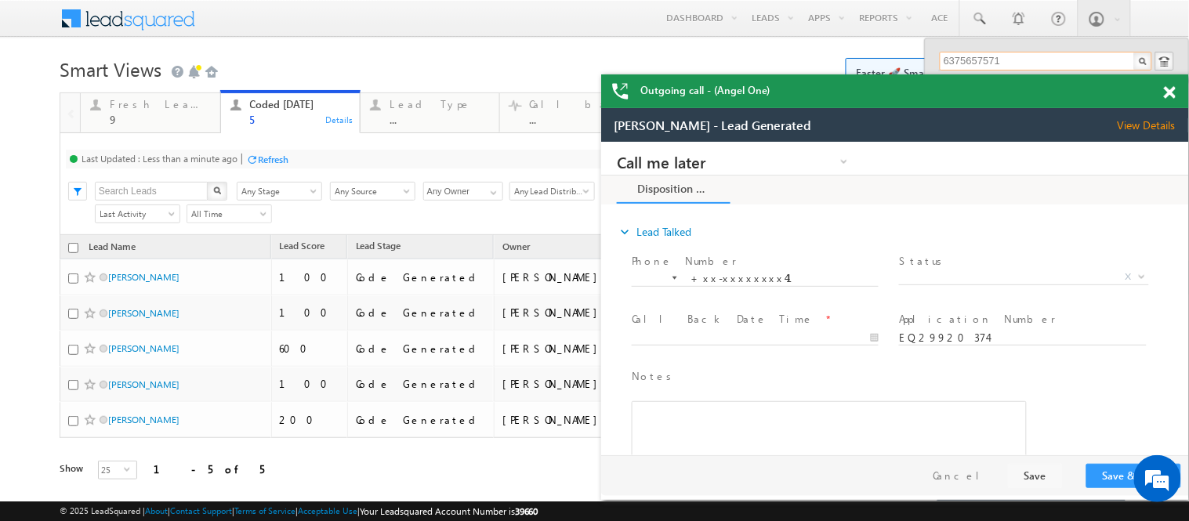
click at [1172, 85] on div at bounding box center [1178, 89] width 21 height 31
click at [1172, 88] on span at bounding box center [1170, 92] width 12 height 13
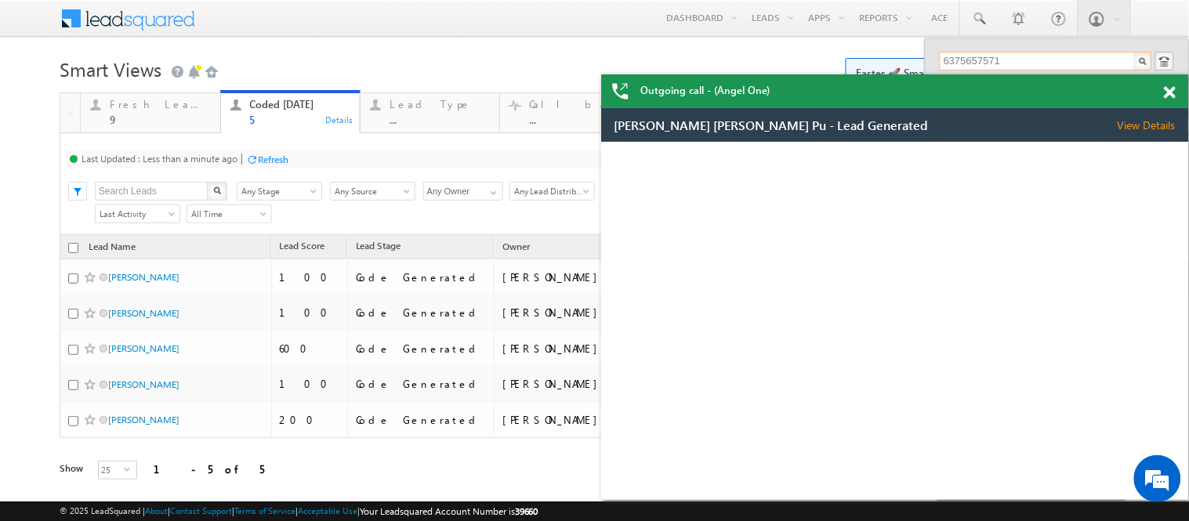
click at [1166, 88] on span at bounding box center [1170, 92] width 12 height 13
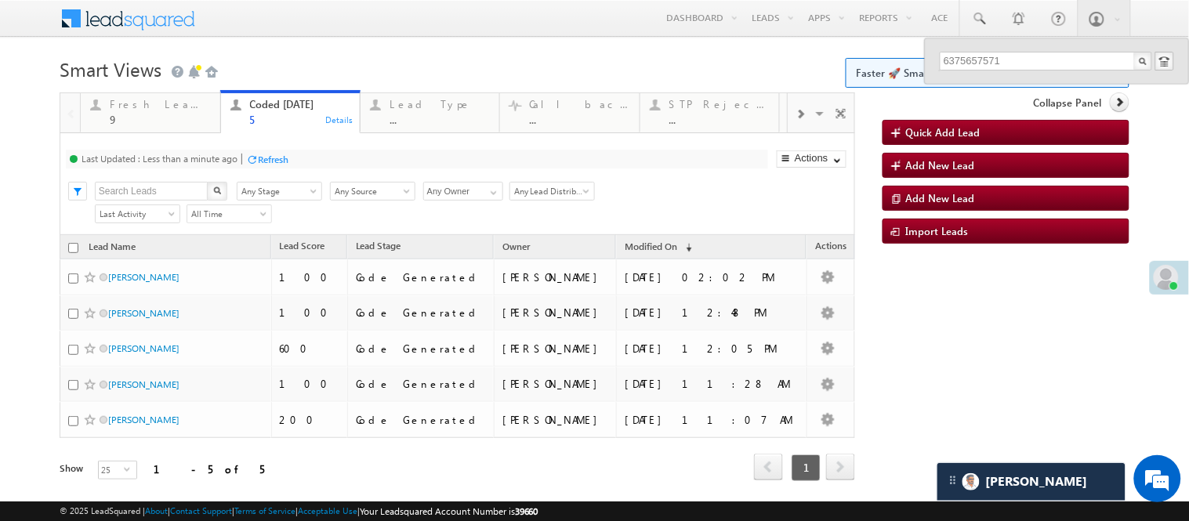
click at [514, 43] on body "Menu [PERSON_NAME] [PERSON_NAME] .Yada v@ang elbro king. com" at bounding box center [594, 262] width 1189 height 524
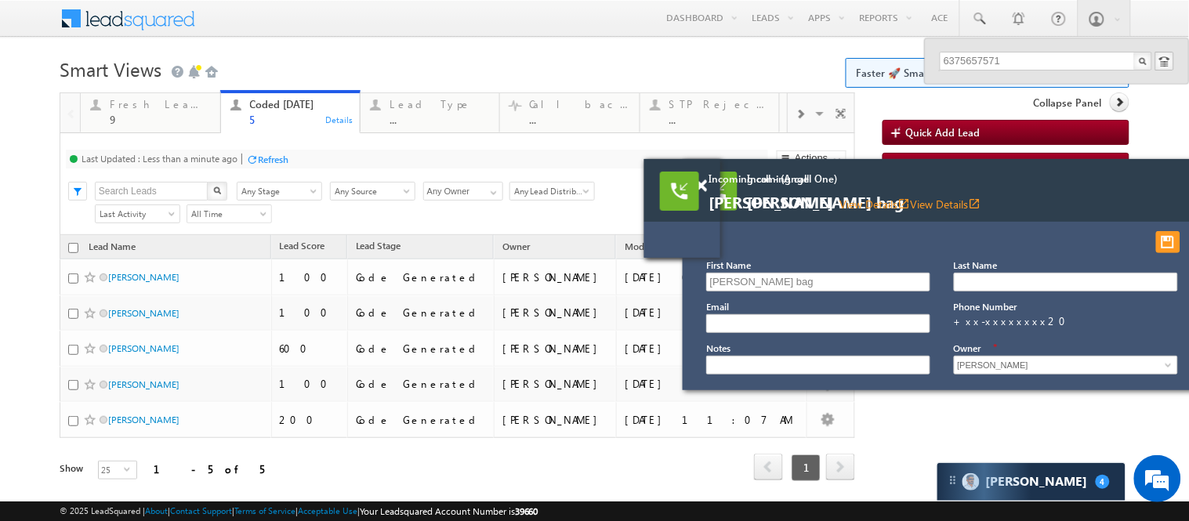
click at [1172, 186] on div "Incoming call Mahadeb bag View Details open_in_new" at bounding box center [955, 190] width 545 height 63
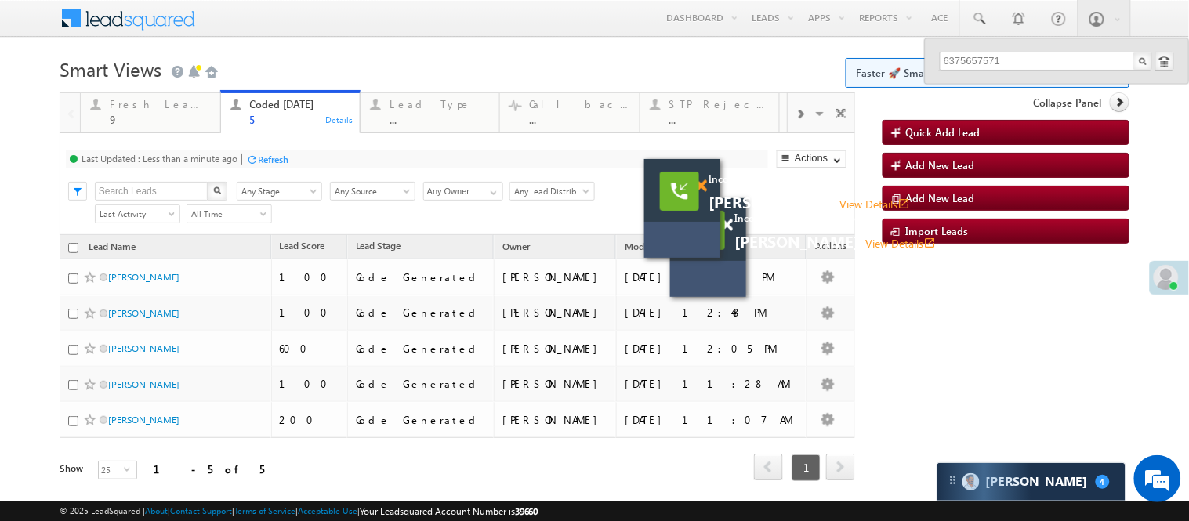
click at [703, 186] on span at bounding box center [701, 185] width 12 height 13
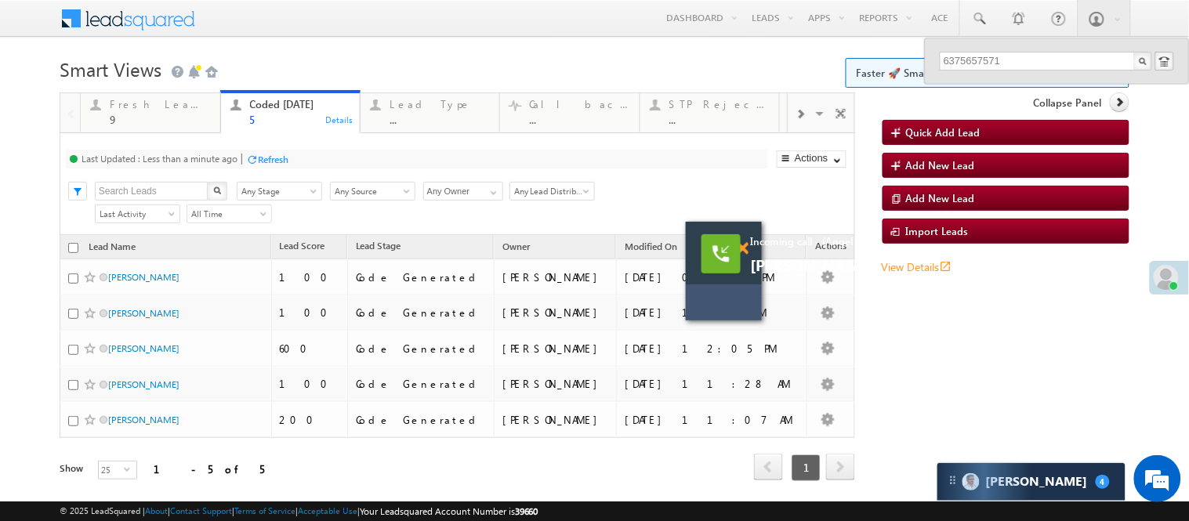
click at [745, 254] on span at bounding box center [743, 248] width 12 height 13
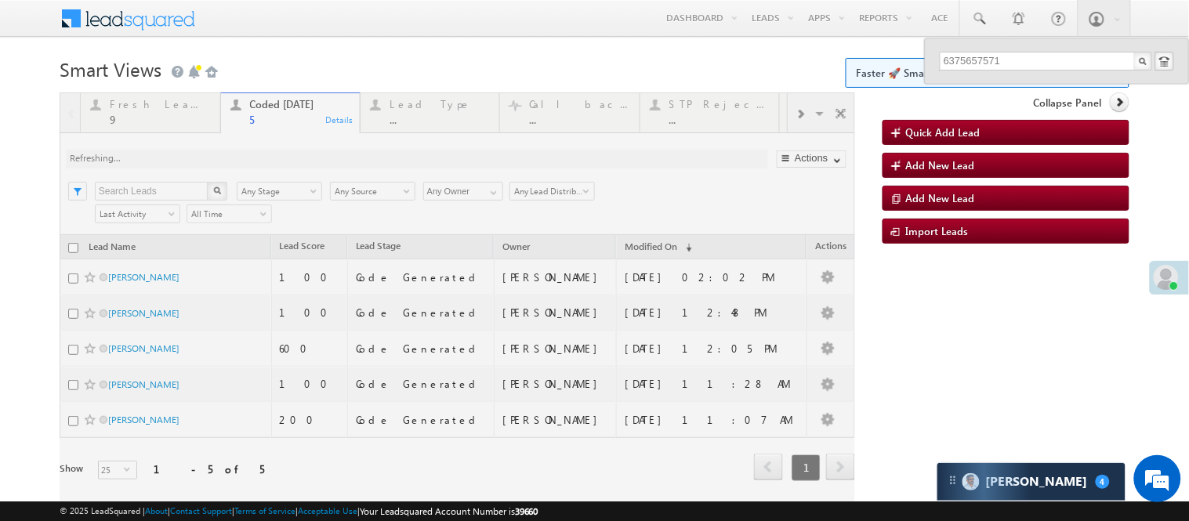
click at [465, 53] on h1 "Smart Views Getting Started Faster 🚀 Smart Views with a new look ✨ Try Now" at bounding box center [595, 68] width 1070 height 31
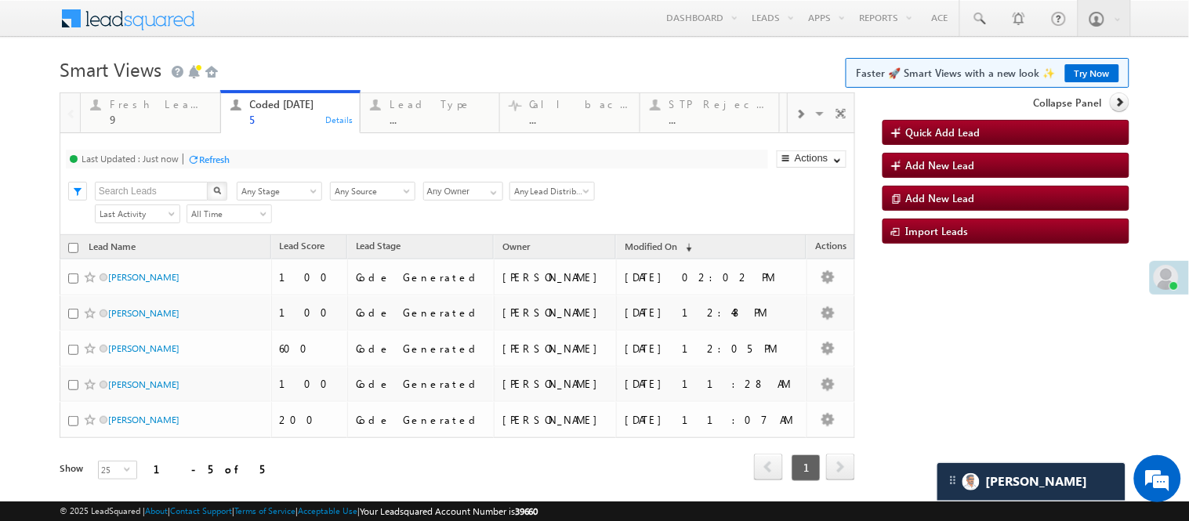
click at [284, 31] on div "Menu Nisha Anand Yadav Nisha .Yada v@ang elbro king. com Angel Broki" at bounding box center [595, 19] width 1070 height 38
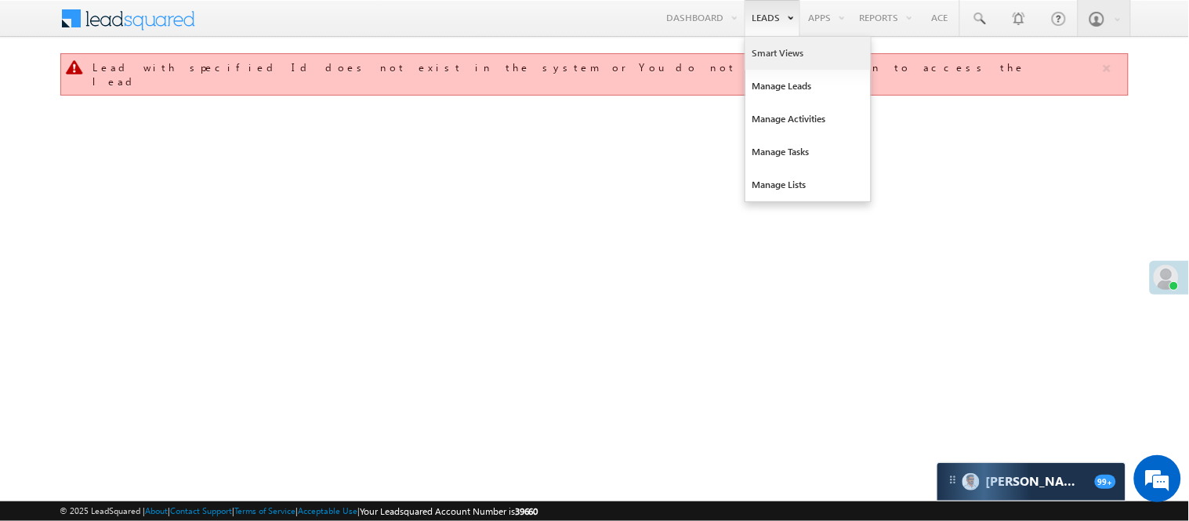
click at [770, 59] on link "Smart Views" at bounding box center [807, 53] width 125 height 33
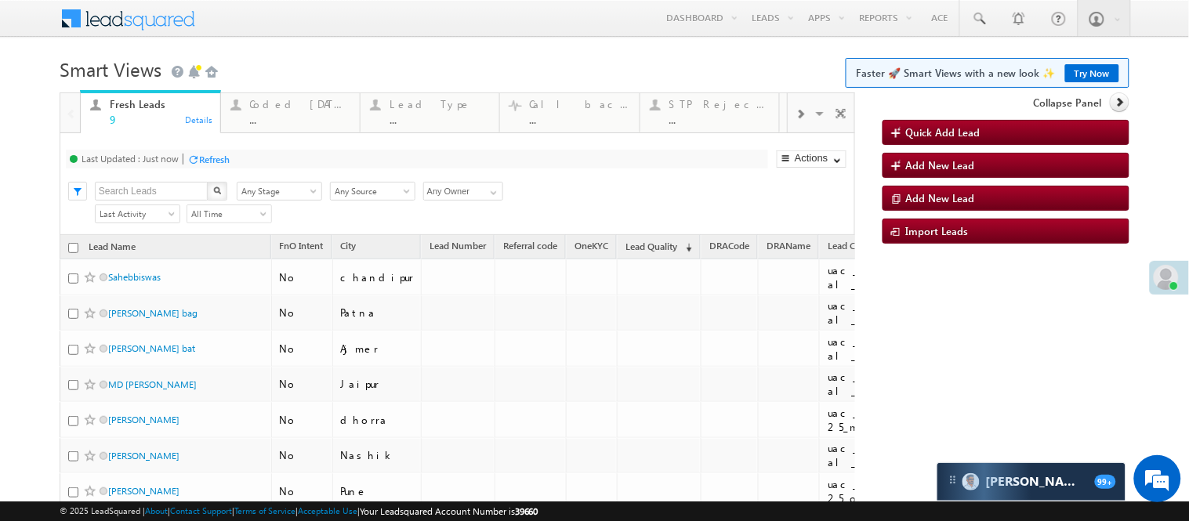
click at [1071, 71] on link "Try Now" at bounding box center [1092, 73] width 54 height 18
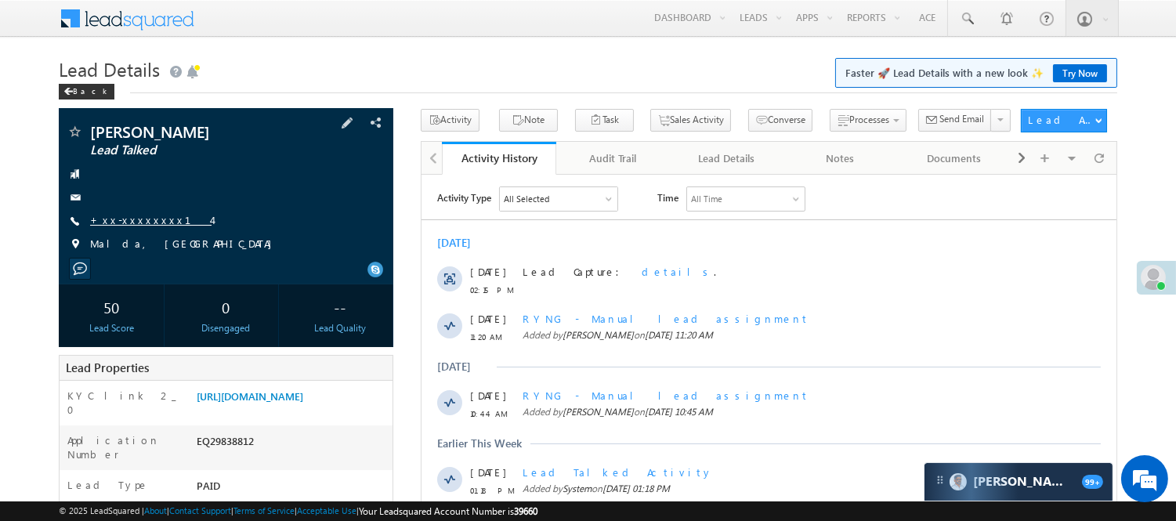
click at [118, 222] on link "+xx-xxxxxxxx14" at bounding box center [150, 219] width 121 height 13
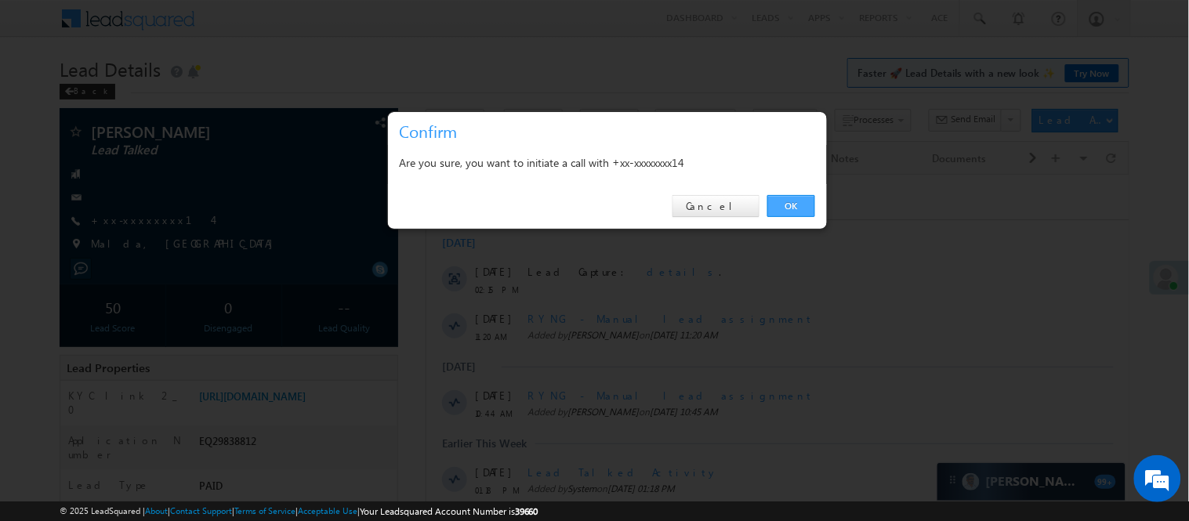
click at [797, 199] on link "OK" at bounding box center [791, 206] width 48 height 22
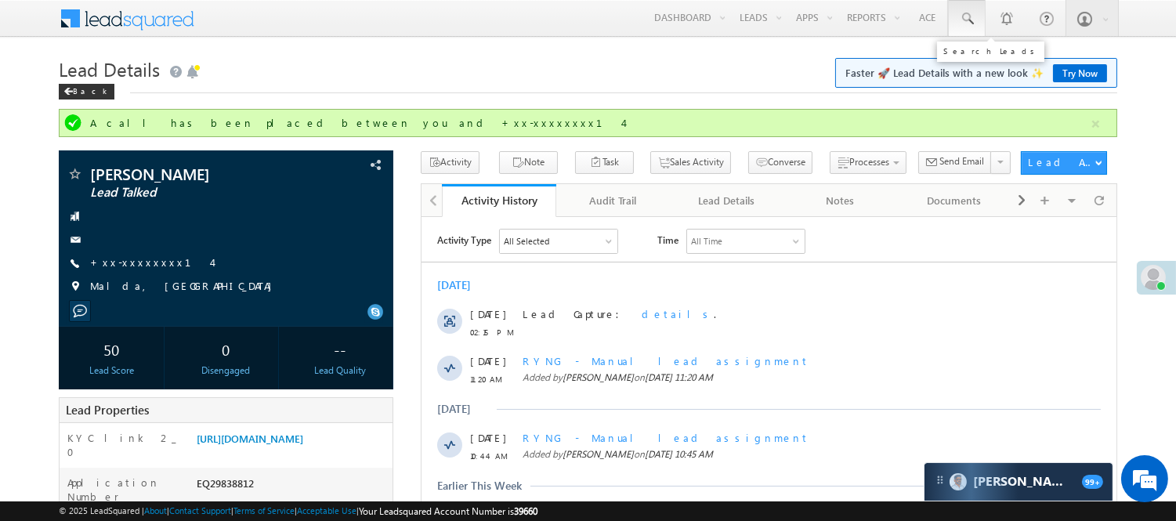
click at [969, 17] on span at bounding box center [967, 19] width 16 height 16
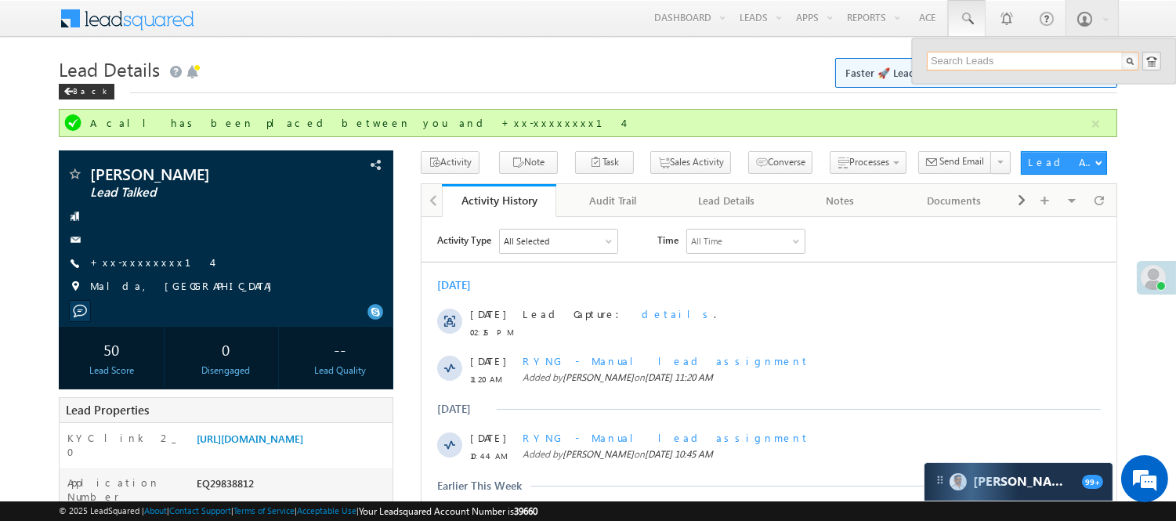
click at [994, 61] on input "text" at bounding box center [1033, 61] width 212 height 19
paste input "6375657571"
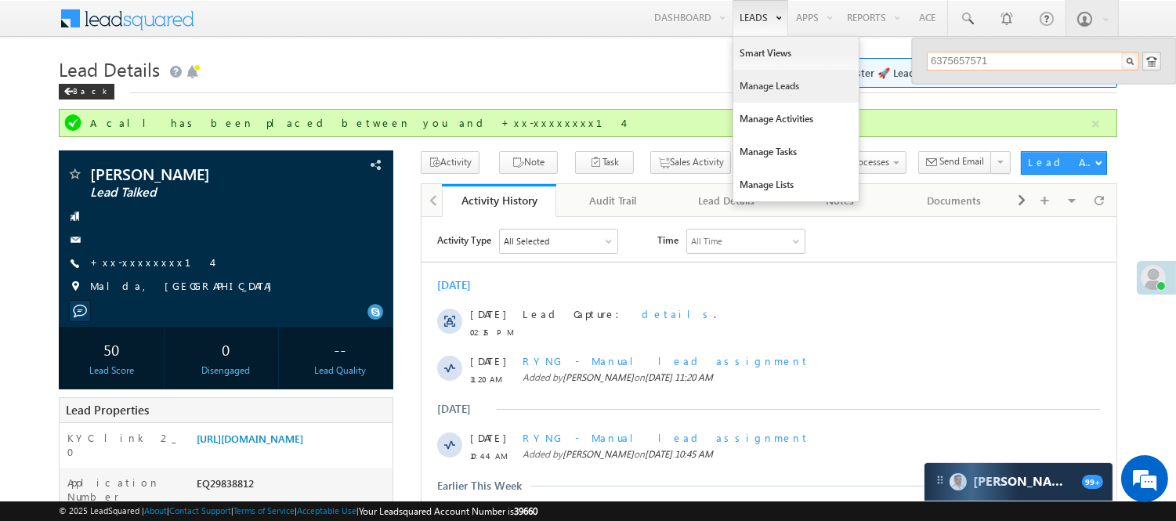
type input "6375657571"
click at [799, 90] on link "Manage Leads" at bounding box center [796, 86] width 125 height 33
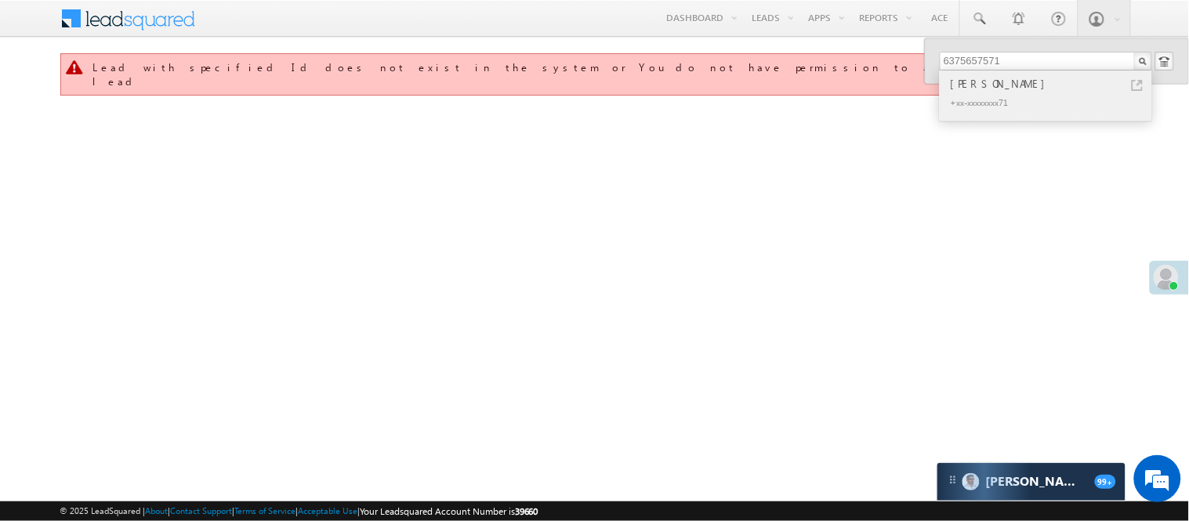
type input "6375657571"
click at [958, 100] on div "+xx-xxxxxxxx71" at bounding box center [1053, 101] width 210 height 19
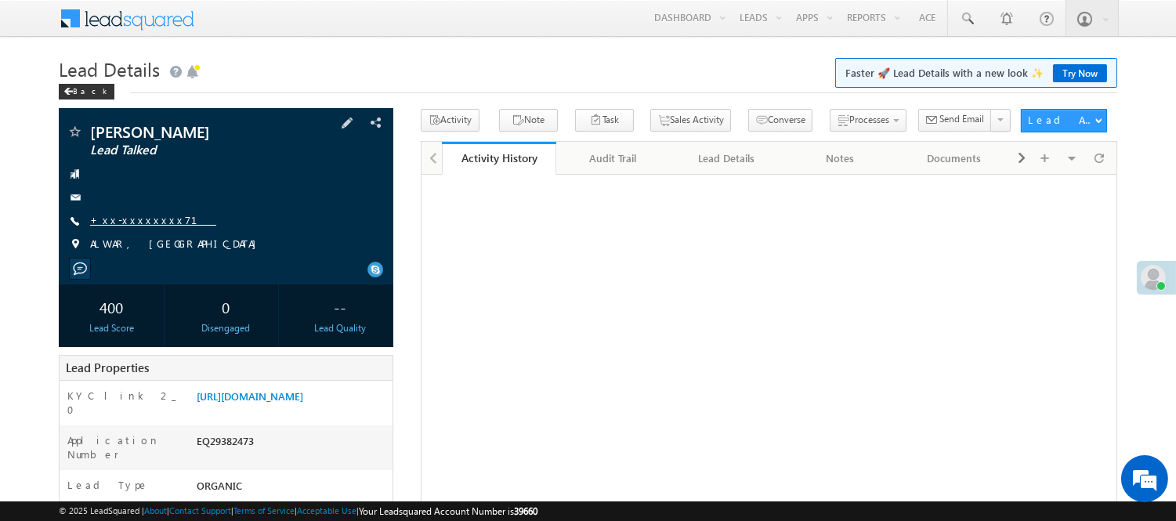
click at [137, 216] on link "+xx-xxxxxxxx71" at bounding box center [153, 219] width 126 height 13
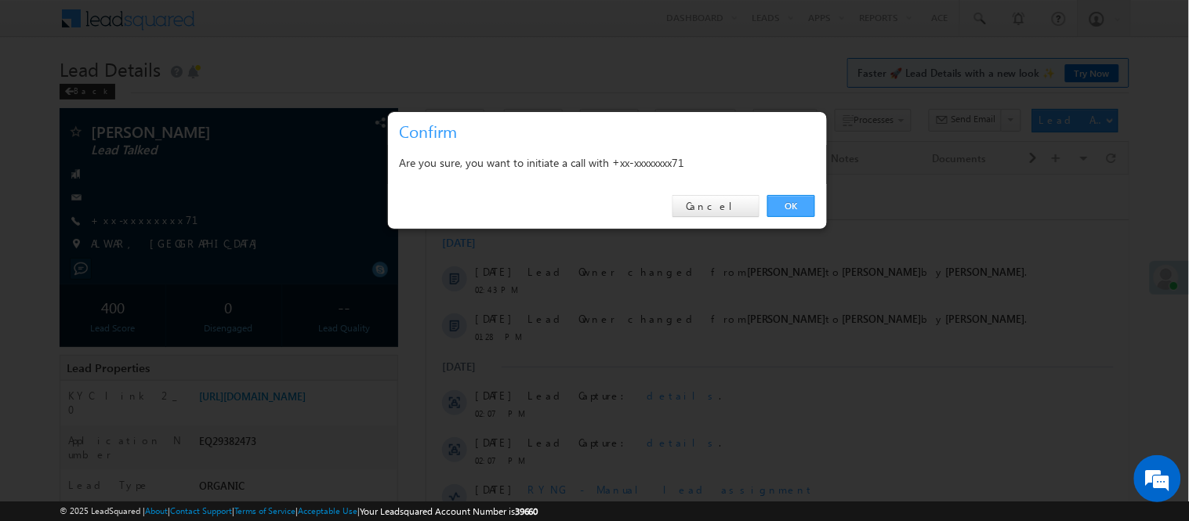
click at [793, 199] on link "OK" at bounding box center [791, 206] width 48 height 22
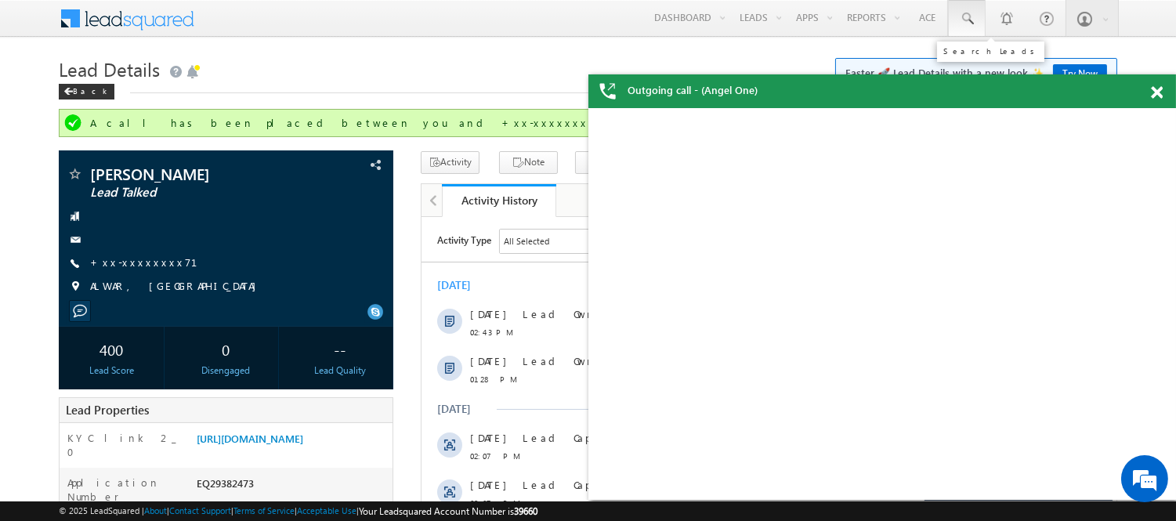
click at [973, 13] on span at bounding box center [967, 19] width 16 height 16
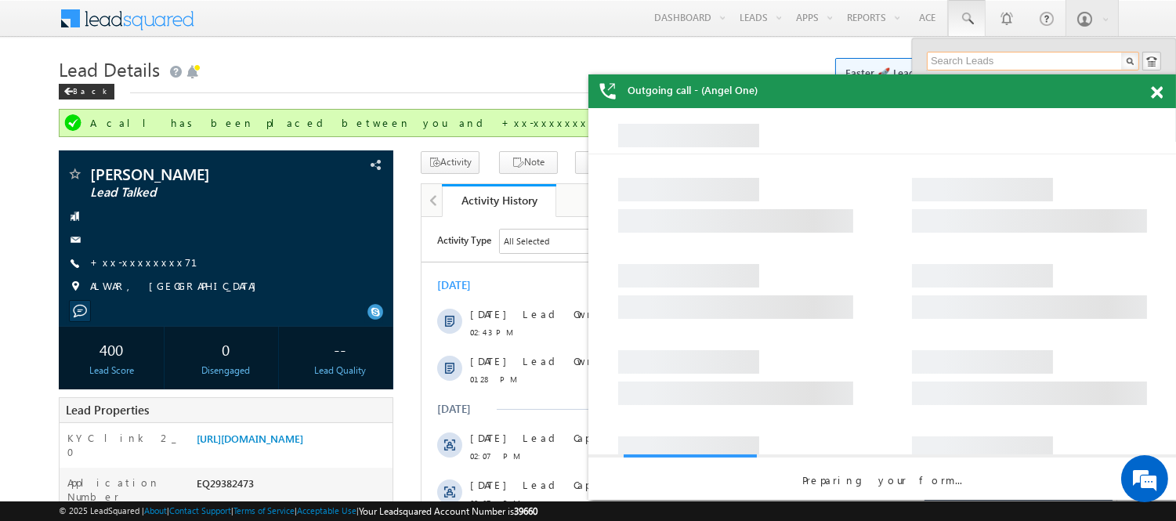
click at [976, 52] on input "text" at bounding box center [1033, 61] width 212 height 19
click at [978, 58] on input "text" at bounding box center [1033, 61] width 212 height 19
paste input "7975823373"
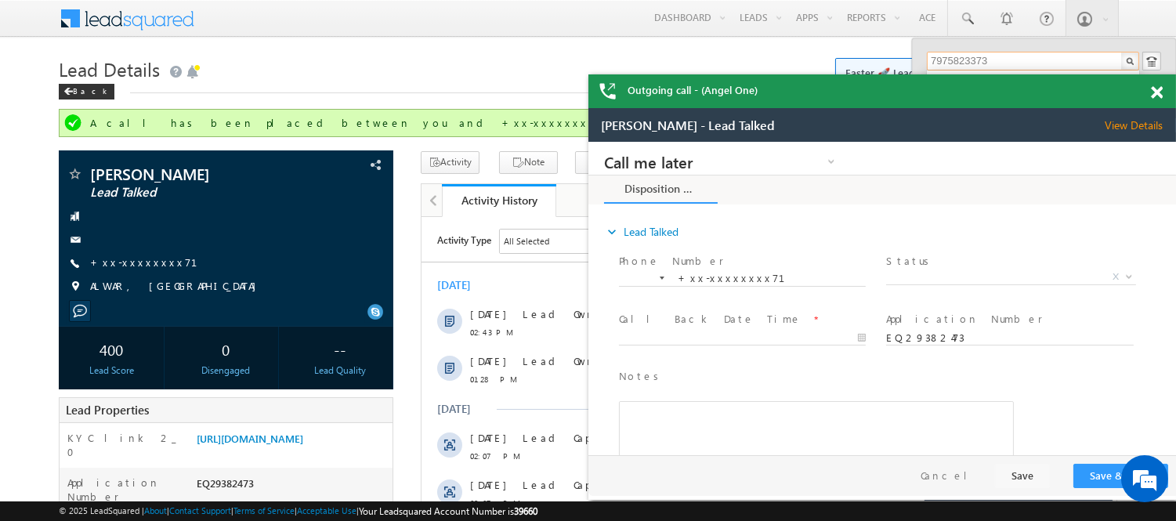
click at [1157, 91] on span at bounding box center [1157, 92] width 12 height 13
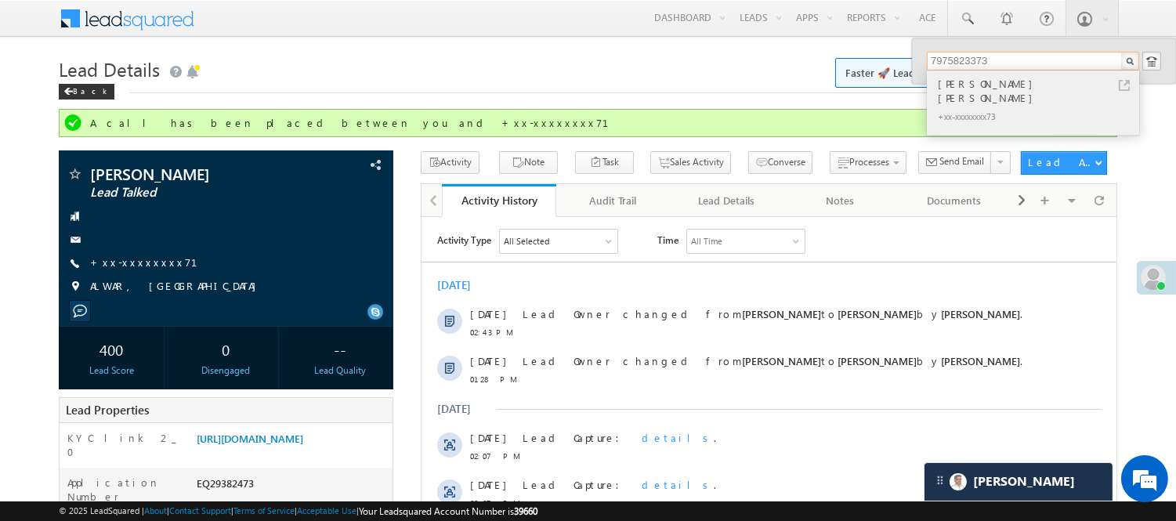
type input "7975823373"
click at [993, 75] on div "Manu Manoj H B" at bounding box center [1040, 90] width 210 height 31
click at [992, 87] on div "Manu Manoj H B" at bounding box center [1040, 90] width 210 height 31
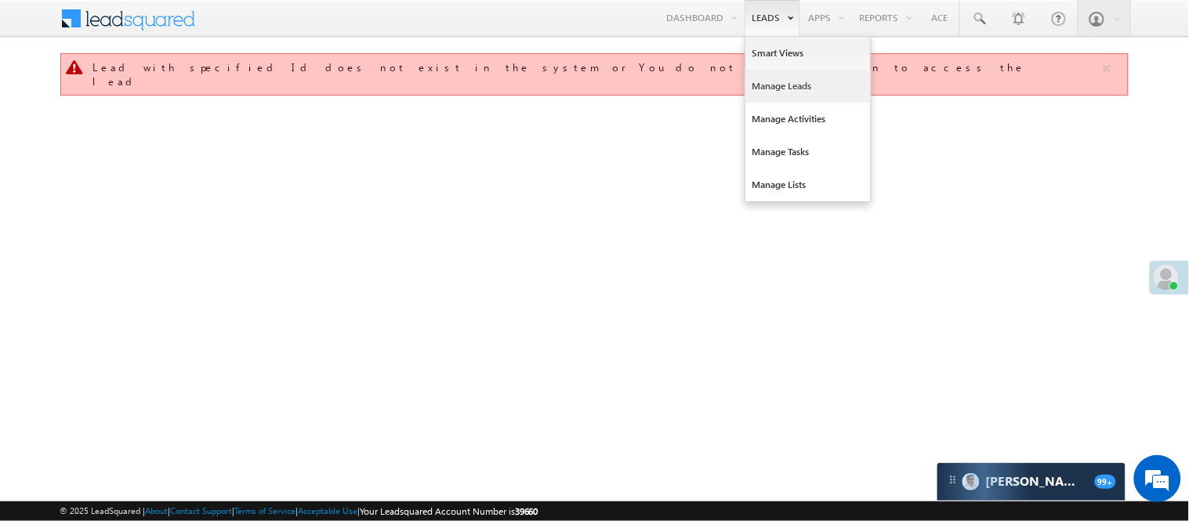
click at [763, 89] on link "Manage Leads" at bounding box center [807, 86] width 125 height 33
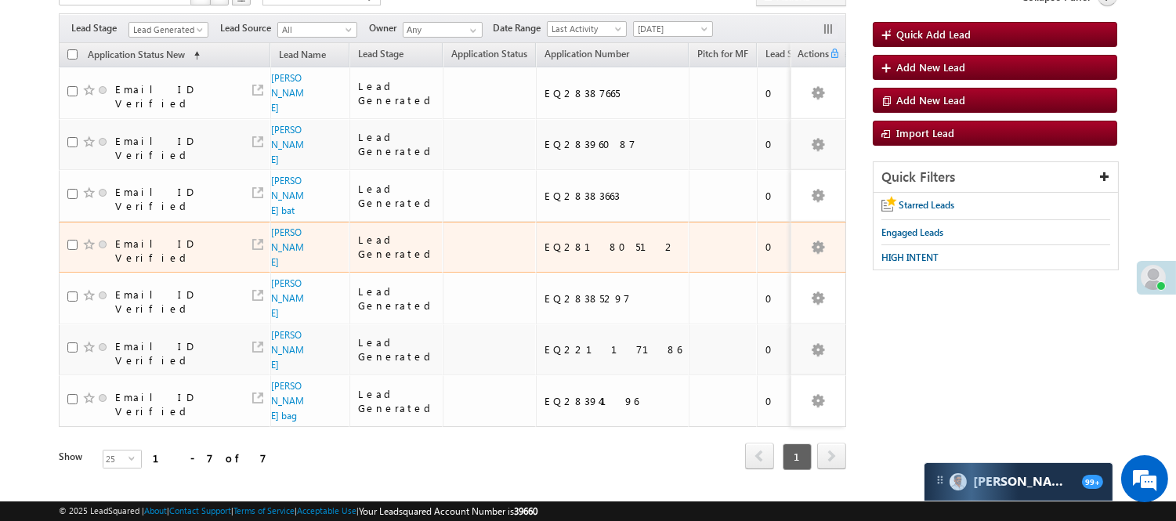
scroll to position [125, 0]
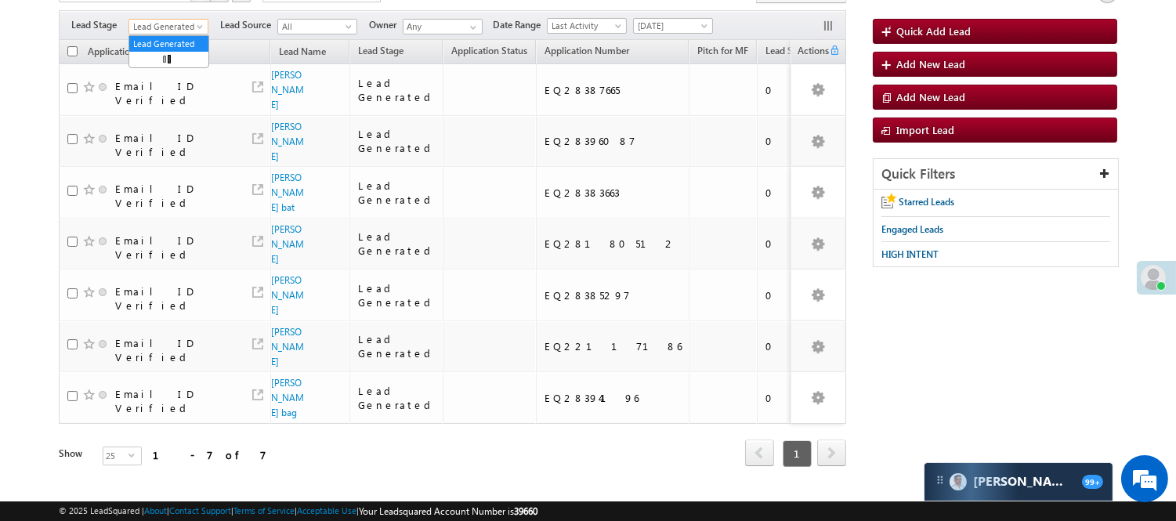
click at [170, 25] on span "Lead Generated" at bounding box center [166, 27] width 74 height 14
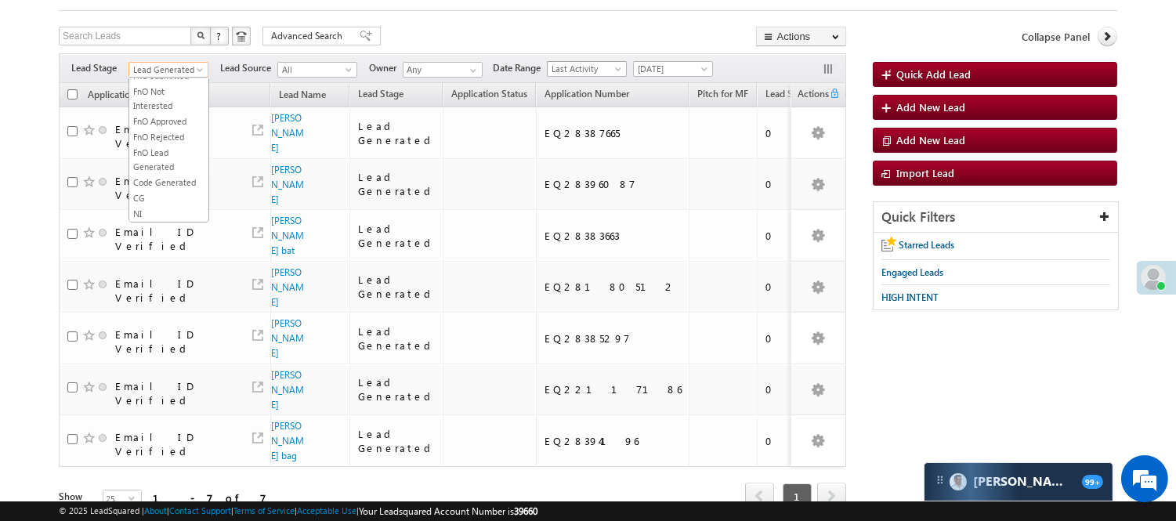
scroll to position [0, 0]
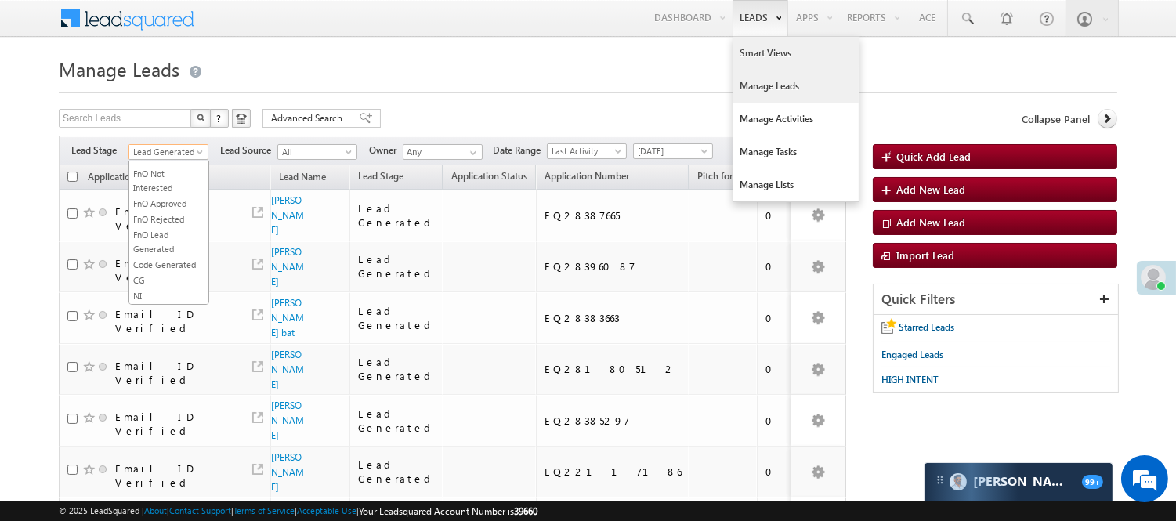
click at [755, 59] on link "Smart Views" at bounding box center [796, 53] width 125 height 33
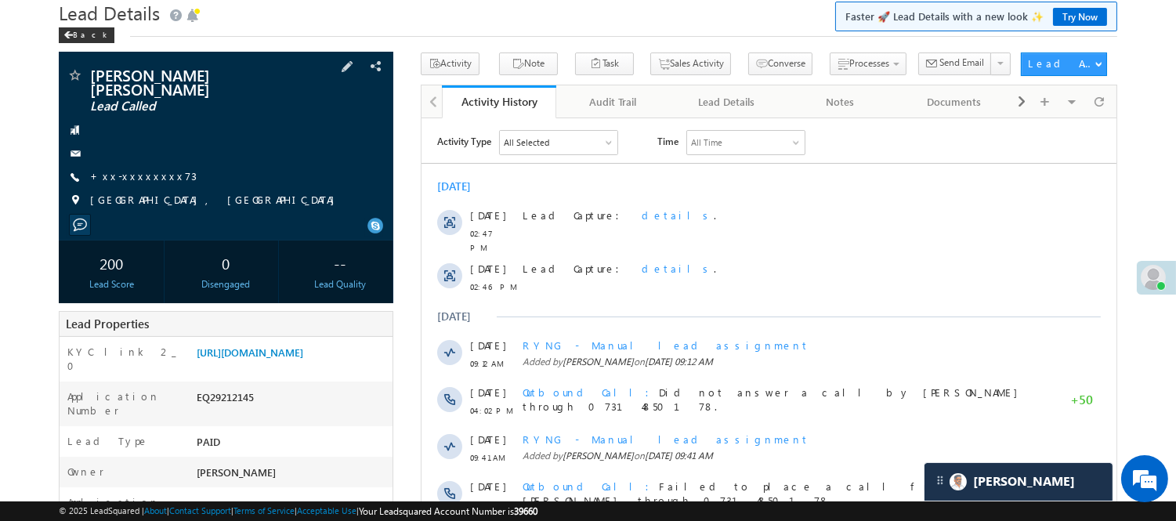
scroll to position [87, 0]
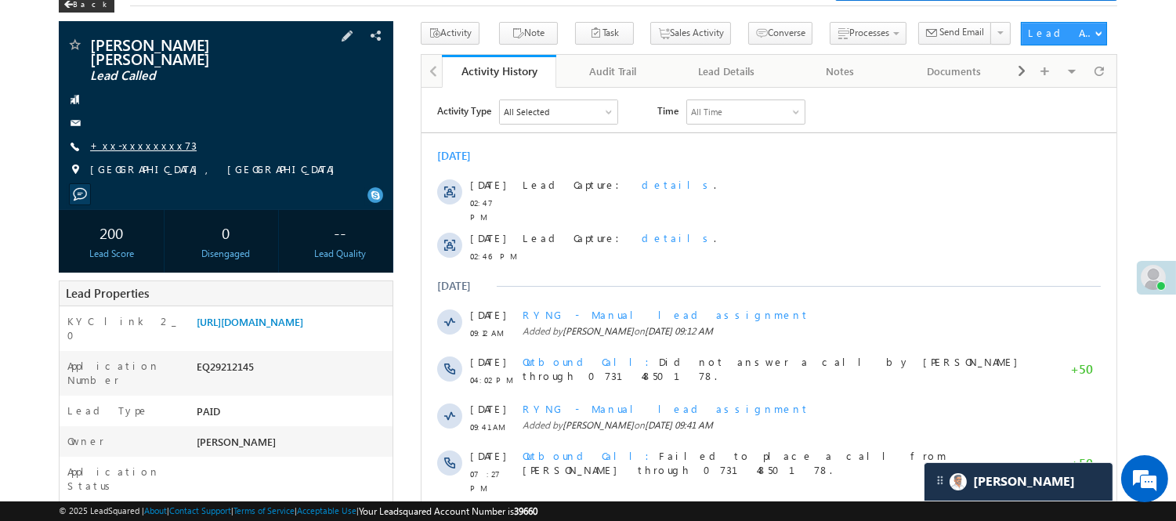
click at [129, 139] on link "+xx-xxxxxxxx73" at bounding box center [143, 145] width 107 height 13
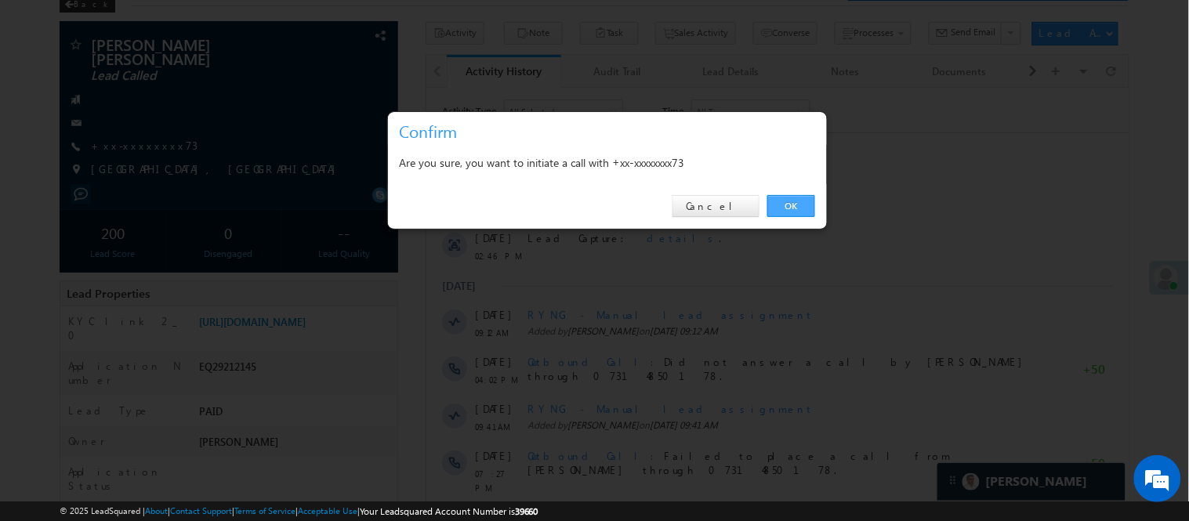
click at [801, 197] on link "OK" at bounding box center [791, 206] width 48 height 22
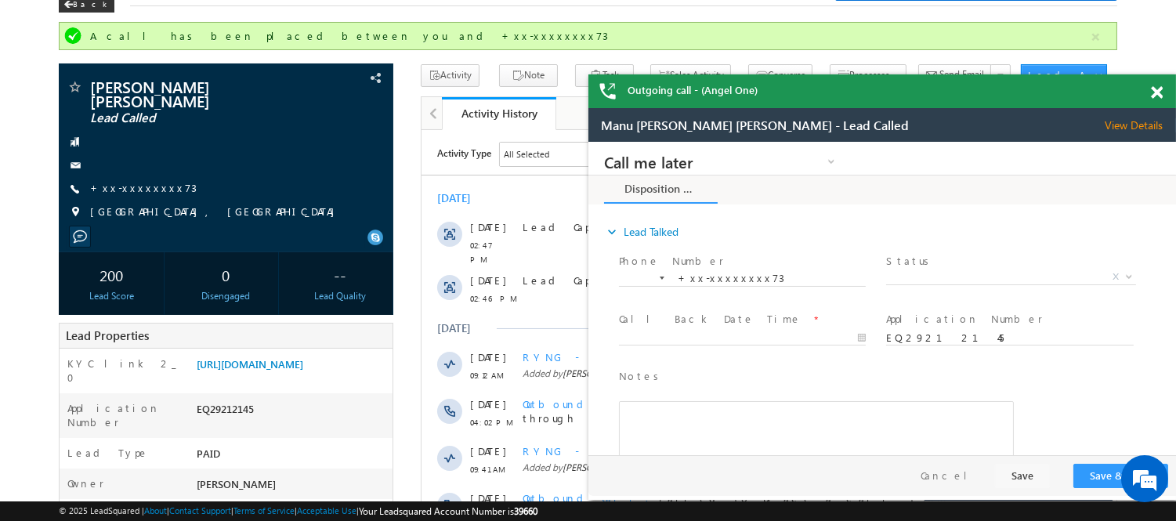
scroll to position [0, 0]
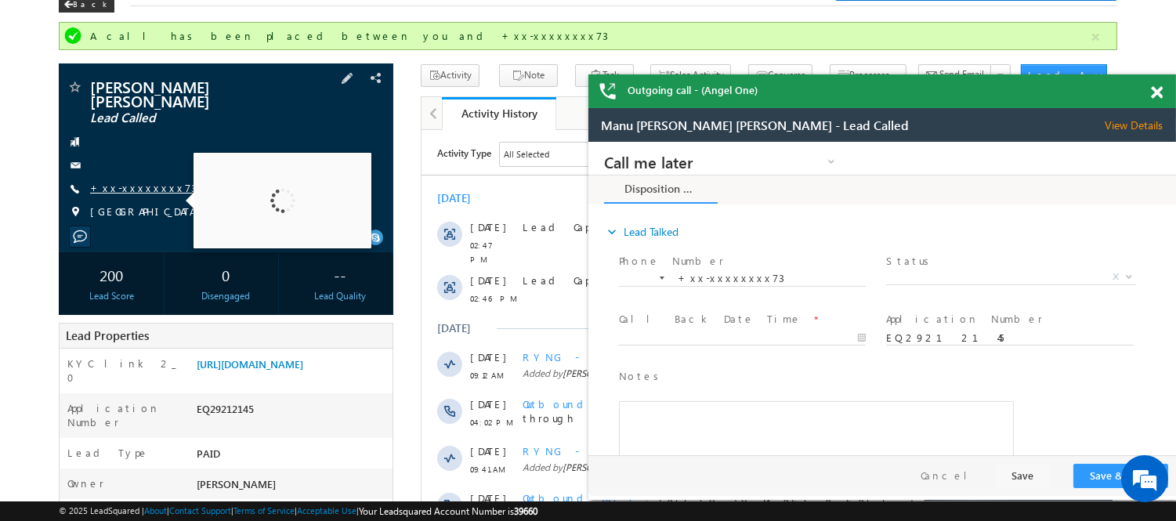
click at [135, 181] on link "+xx-xxxxxxxx73" at bounding box center [143, 187] width 107 height 13
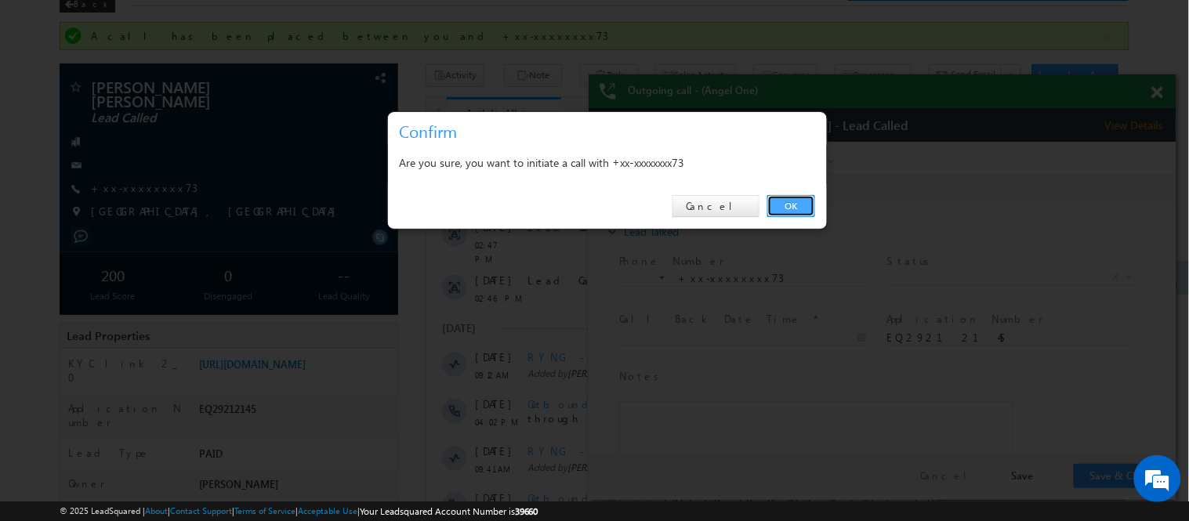
click at [788, 204] on link "OK" at bounding box center [791, 206] width 48 height 22
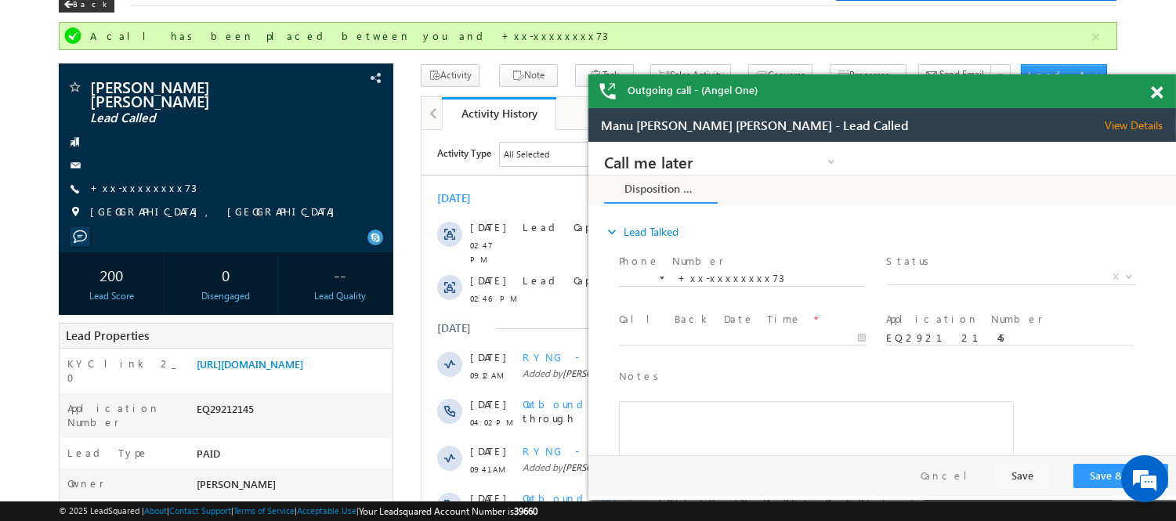
click at [1158, 90] on span at bounding box center [1157, 92] width 12 height 13
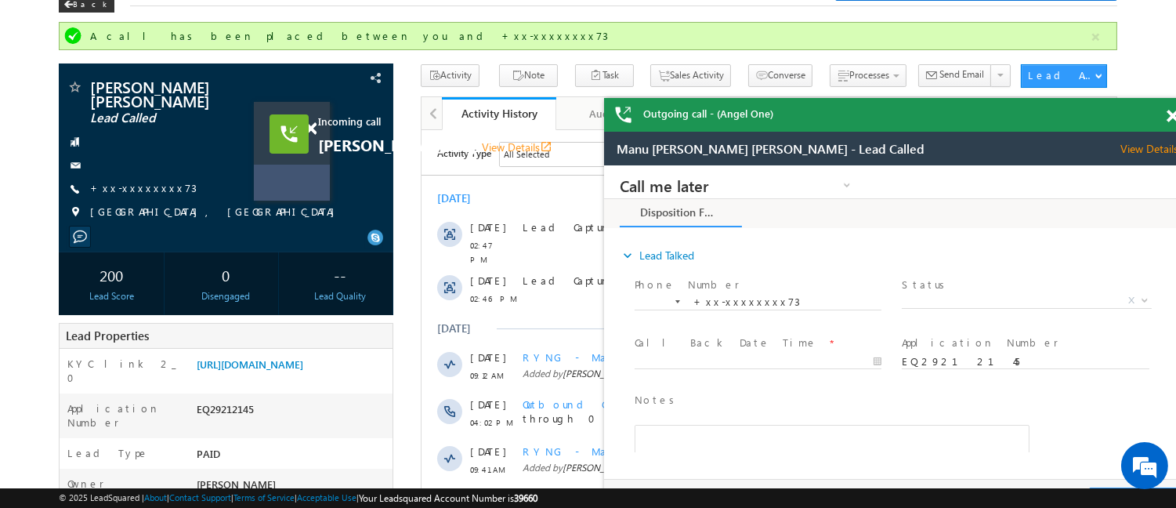
drag, startPoint x: 694, startPoint y: 255, endPoint x: 299, endPoint y: 174, distance: 402.4
click at [299, 174] on div "Incoming call Mahadeb bag View Details open_in_new" at bounding box center [292, 151] width 76 height 99
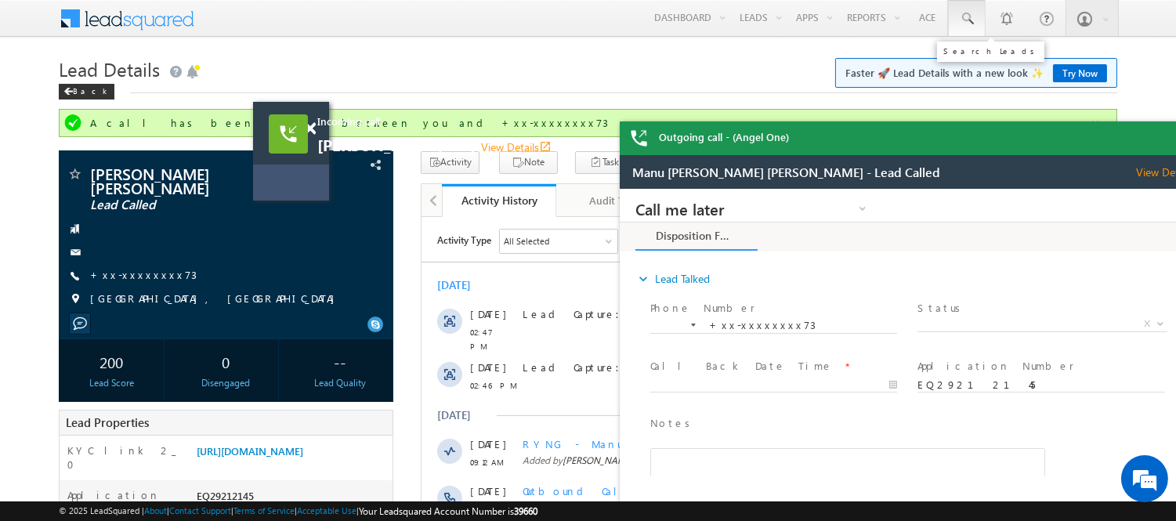
drag, startPoint x: 969, startPoint y: 19, endPoint x: 973, endPoint y: 26, distance: 8.1
click at [969, 19] on span at bounding box center [967, 19] width 16 height 16
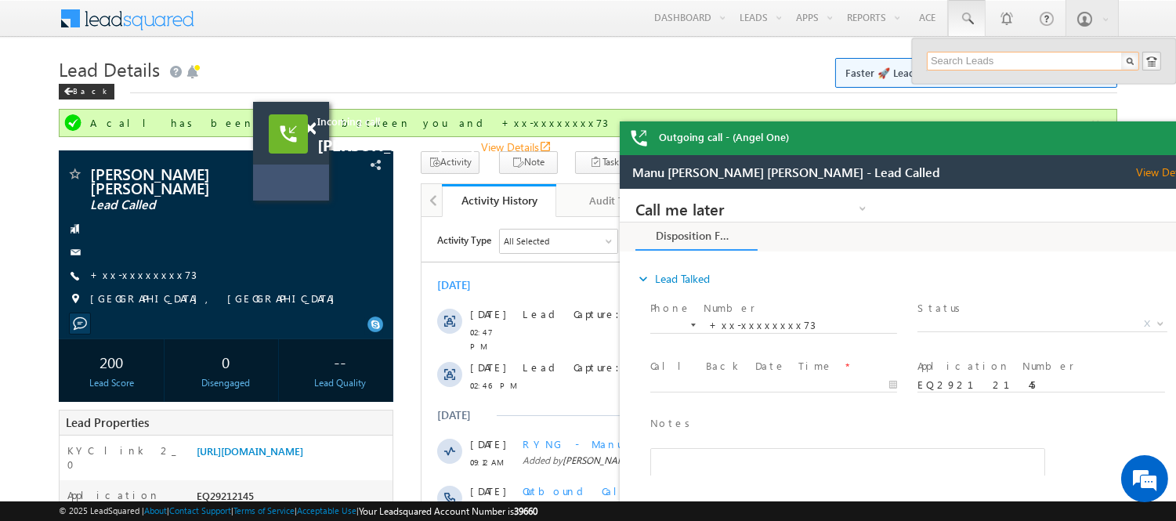
click at [988, 60] on input "text" at bounding box center [1033, 61] width 212 height 19
paste input "9536793233"
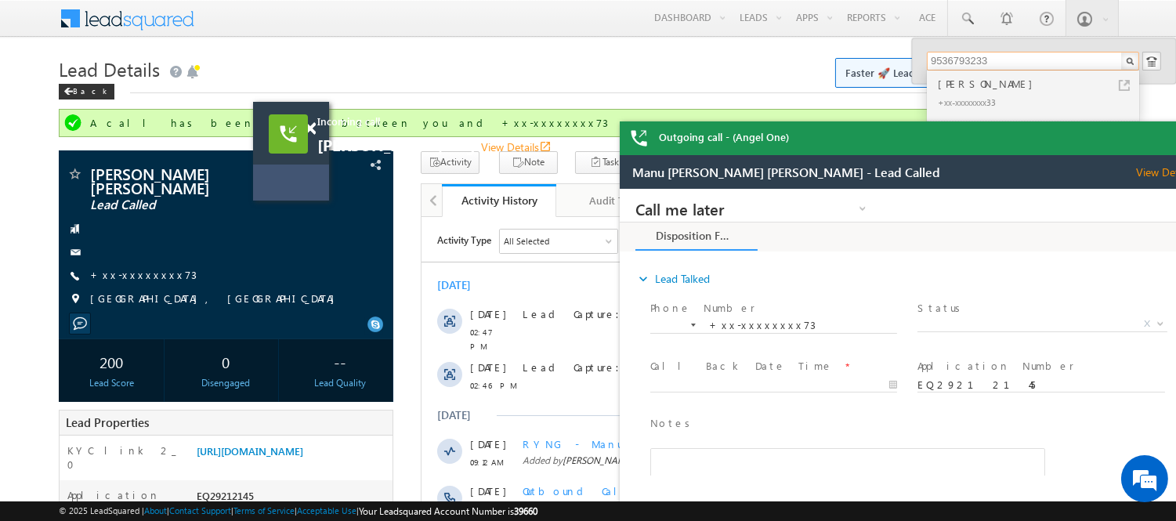
type input "9536793233"
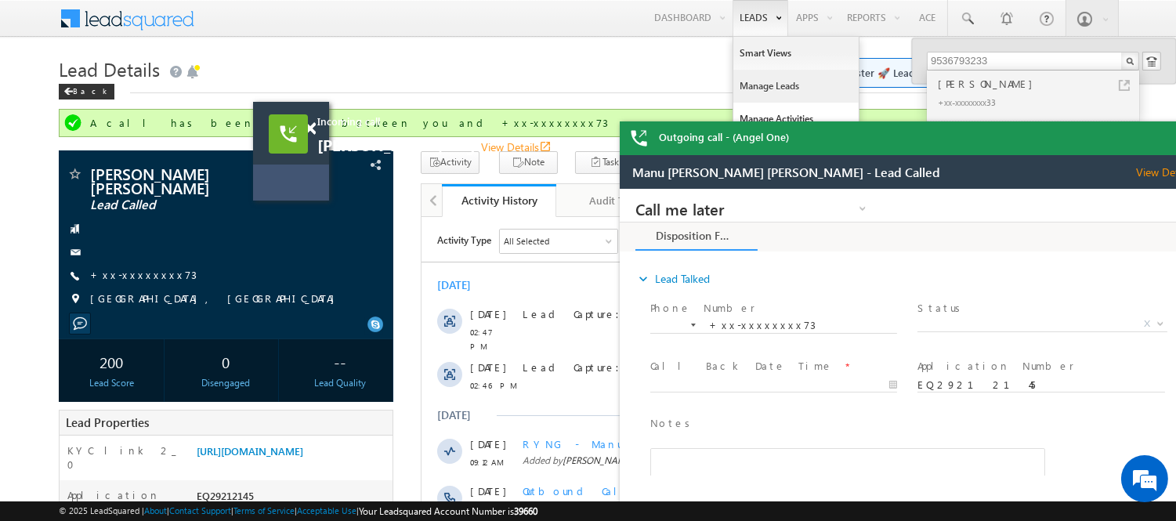
click at [769, 80] on link "Manage Leads" at bounding box center [796, 86] width 125 height 33
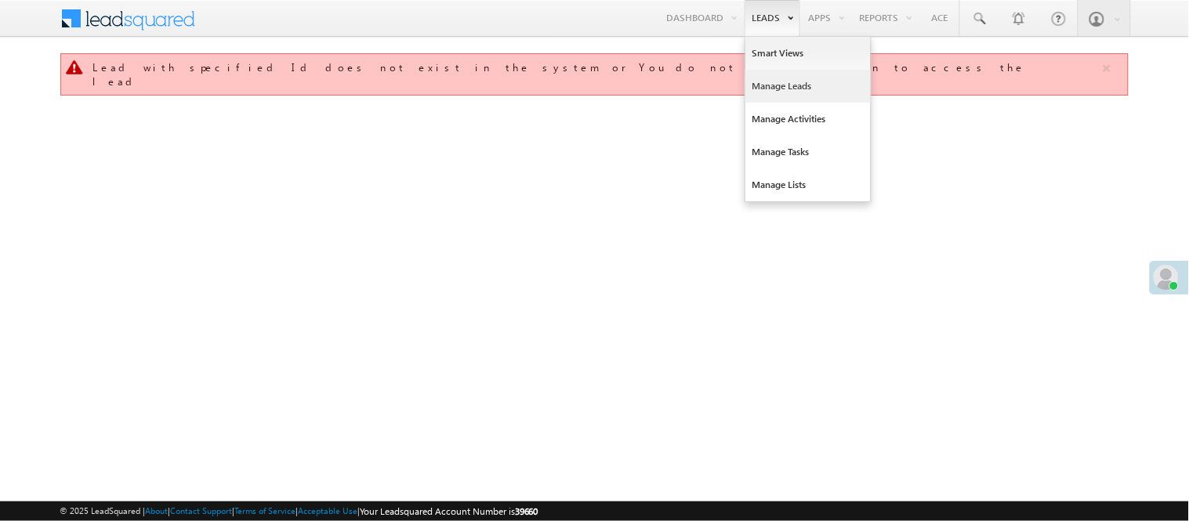
click at [788, 86] on link "Manage Leads" at bounding box center [807, 86] width 125 height 33
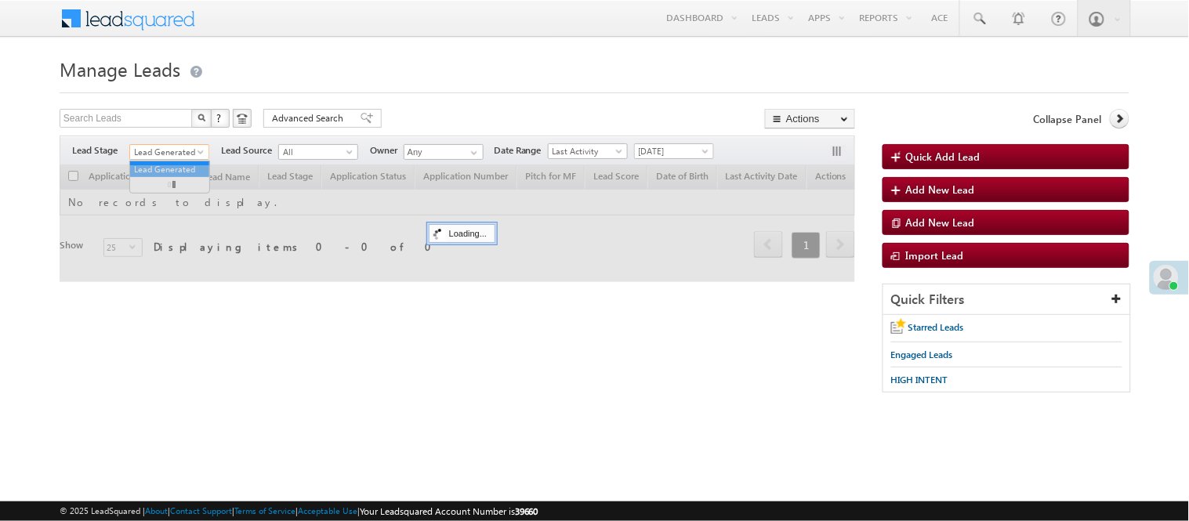
click at [170, 147] on span "Lead Generated" at bounding box center [167, 152] width 74 height 14
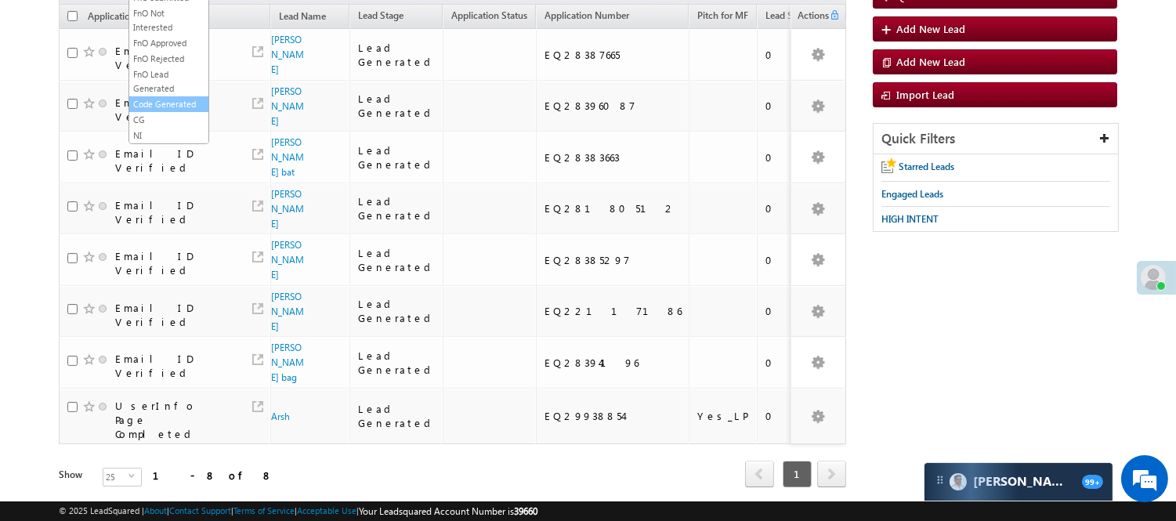
scroll to position [389, 0]
click at [168, 110] on link "Code Generated" at bounding box center [168, 104] width 79 height 14
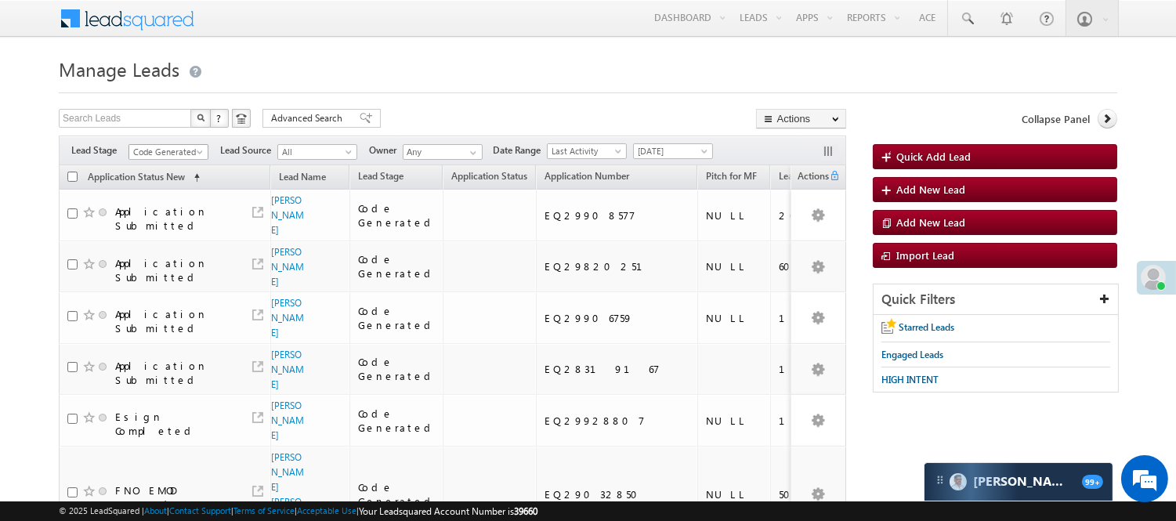
scroll to position [0, 0]
click at [190, 150] on span "Code Generated" at bounding box center [166, 152] width 74 height 14
click at [162, 192] on link "Lead Generated" at bounding box center [168, 185] width 79 height 14
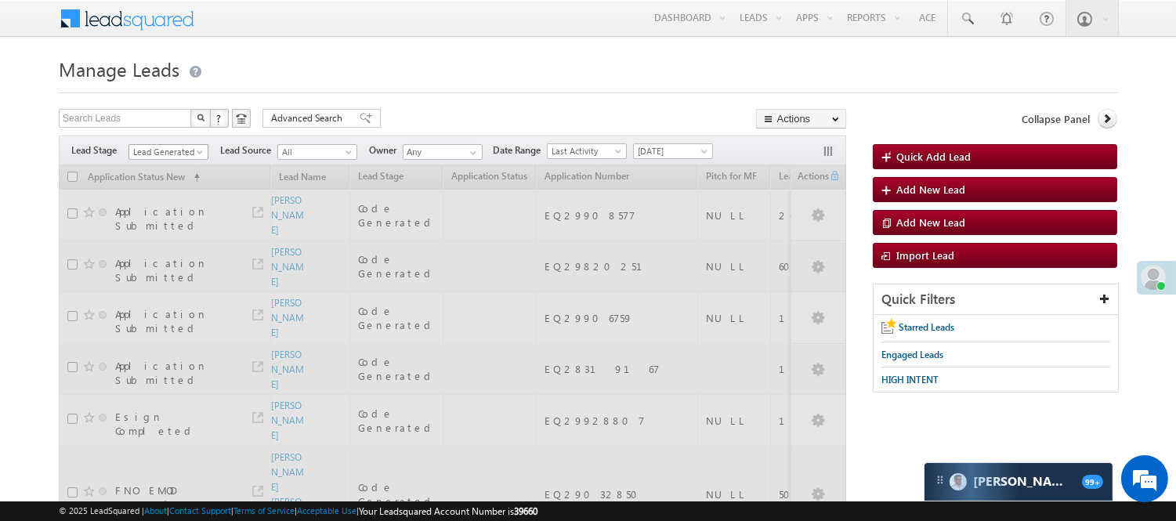
click at [161, 151] on span "Lead Generated" at bounding box center [166, 152] width 74 height 14
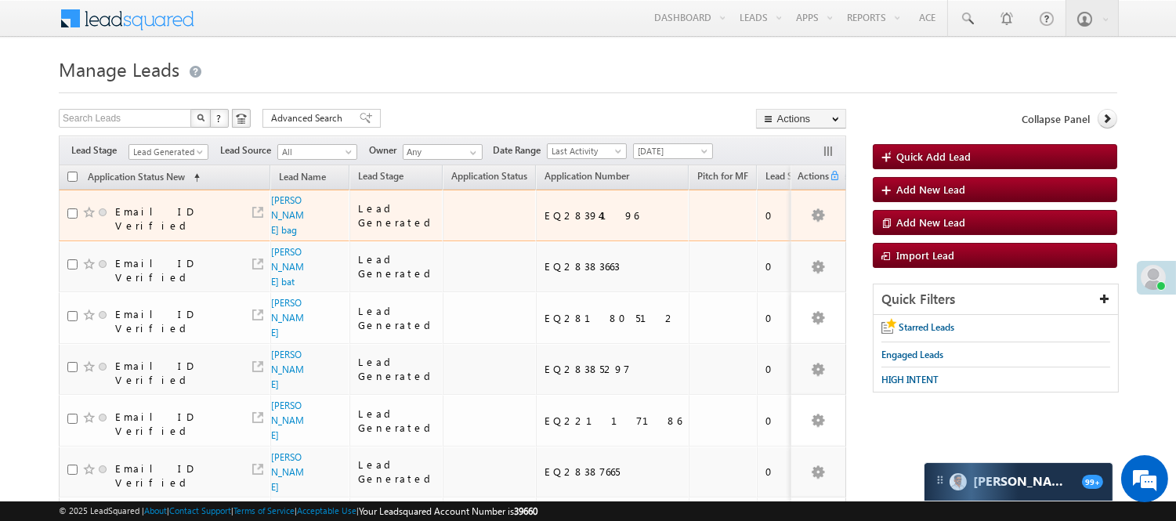
click at [279, 208] on span "[PERSON_NAME] bag" at bounding box center [288, 215] width 34 height 45
click at [277, 201] on link "[PERSON_NAME] bag" at bounding box center [287, 215] width 33 height 42
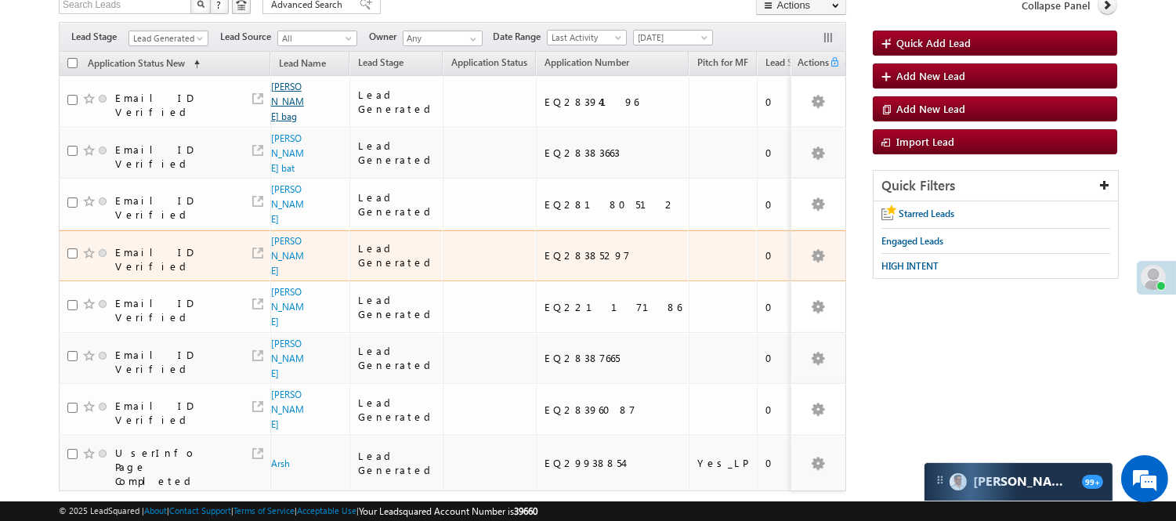
scroll to position [161, 0]
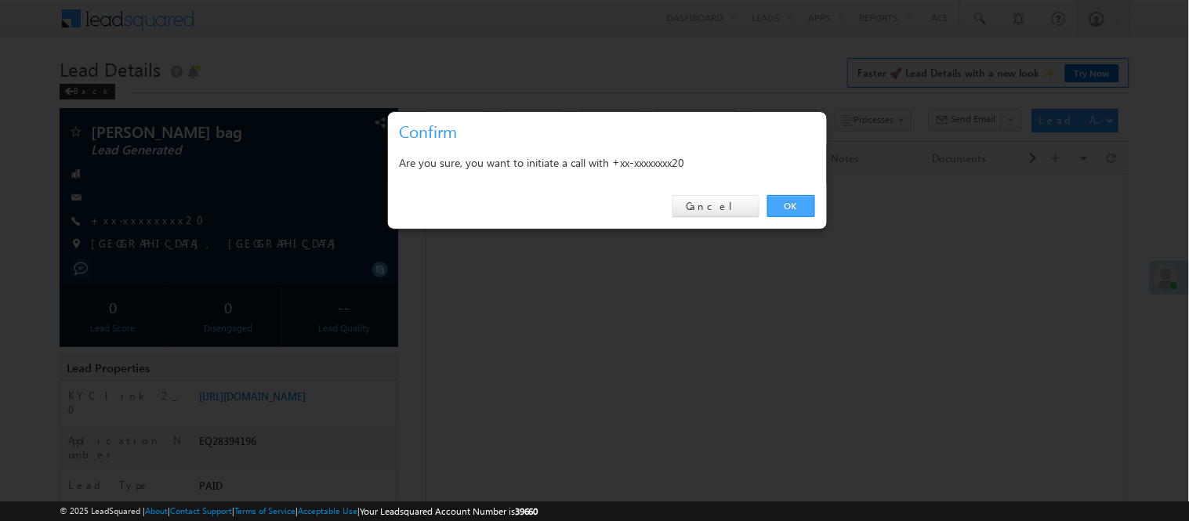
click at [801, 208] on link "OK" at bounding box center [791, 206] width 48 height 22
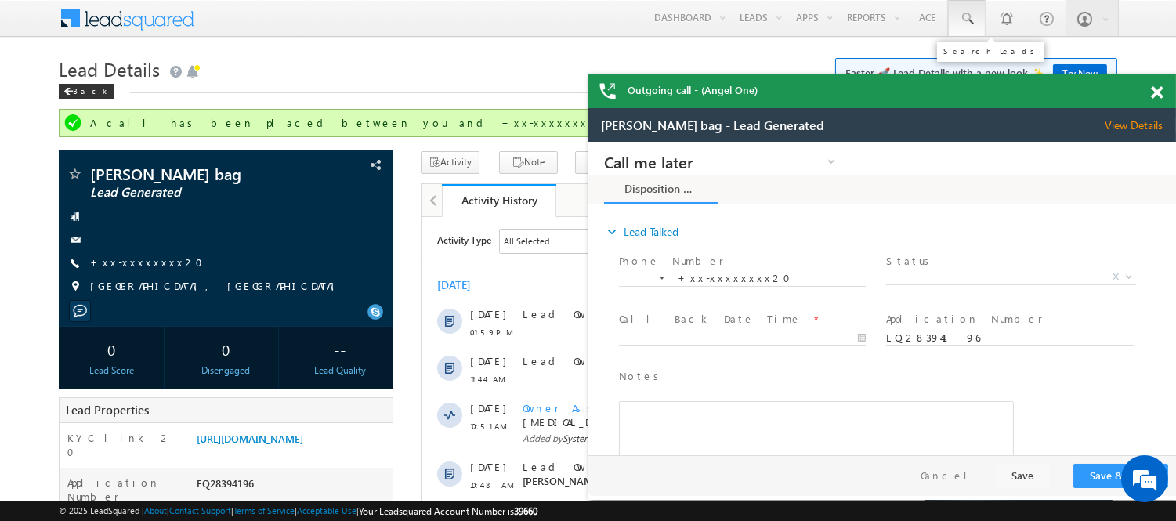
click at [965, 21] on span at bounding box center [967, 19] width 16 height 16
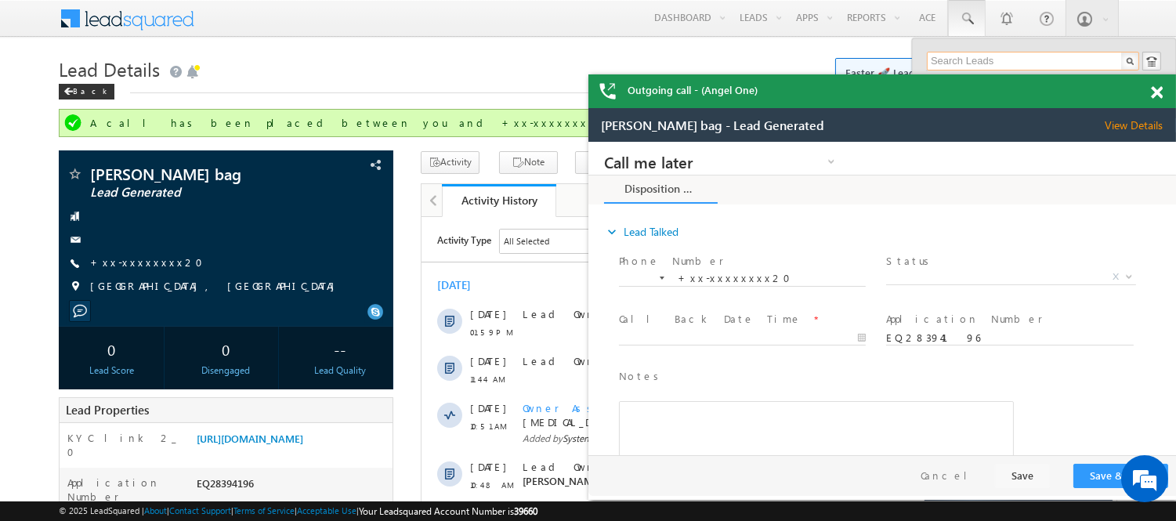
click at [993, 58] on input "text" at bounding box center [1033, 61] width 212 height 19
paste input "7275308879"
click at [1156, 92] on span at bounding box center [1157, 92] width 12 height 13
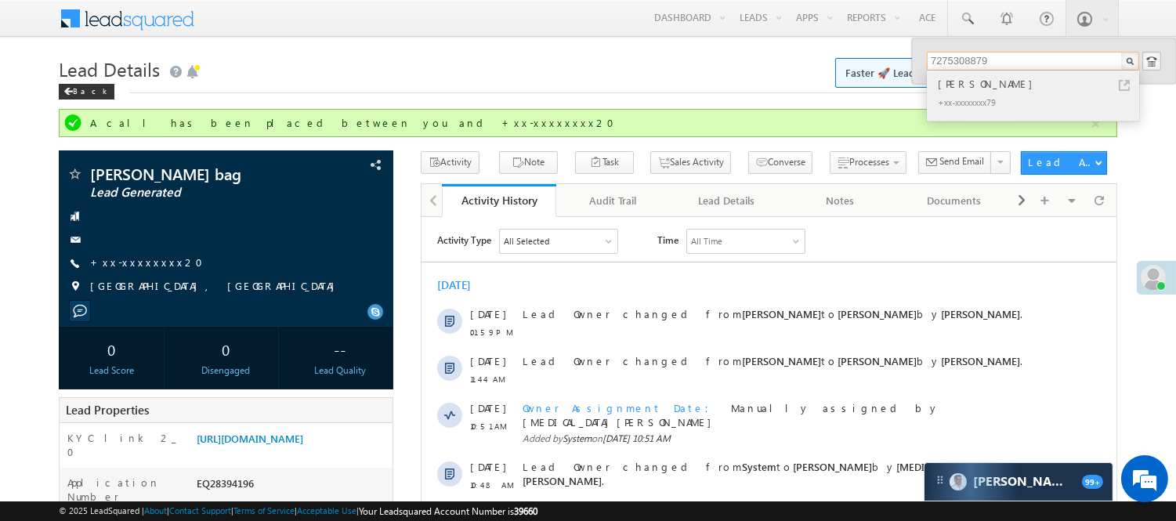
type input "7275308879"
click at [988, 76] on div "[PERSON_NAME]" at bounding box center [1040, 83] width 210 height 17
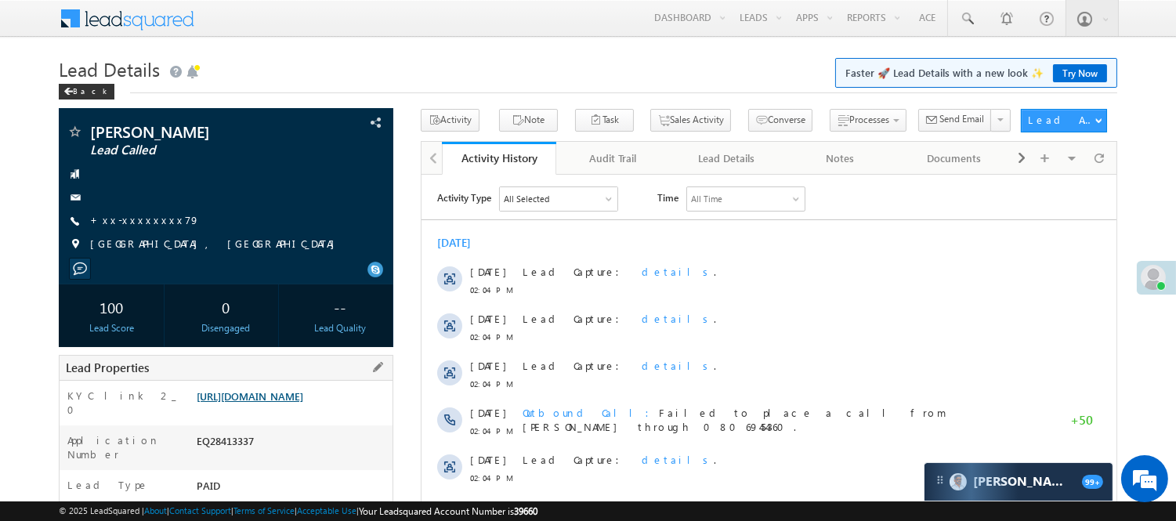
click at [300, 403] on link "[URL][DOMAIN_NAME]" at bounding box center [250, 396] width 107 height 13
drag, startPoint x: 960, startPoint y: 18, endPoint x: 972, endPoint y: 29, distance: 16.1
click at [961, 18] on span at bounding box center [967, 19] width 16 height 16
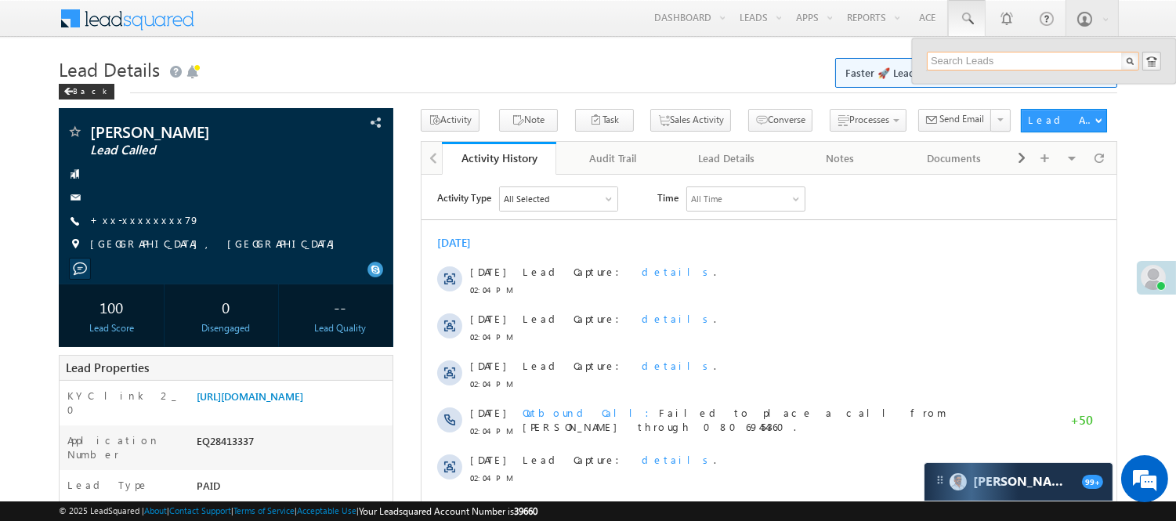
click at [1013, 63] on input "text" at bounding box center [1033, 61] width 212 height 19
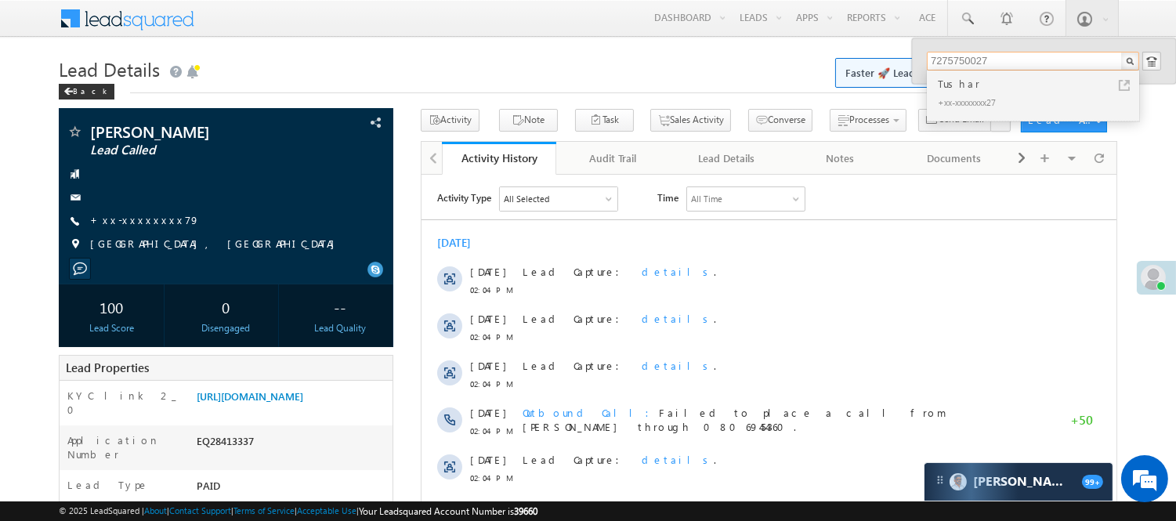
drag, startPoint x: 1002, startPoint y: 61, endPoint x: 891, endPoint y: 55, distance: 110.7
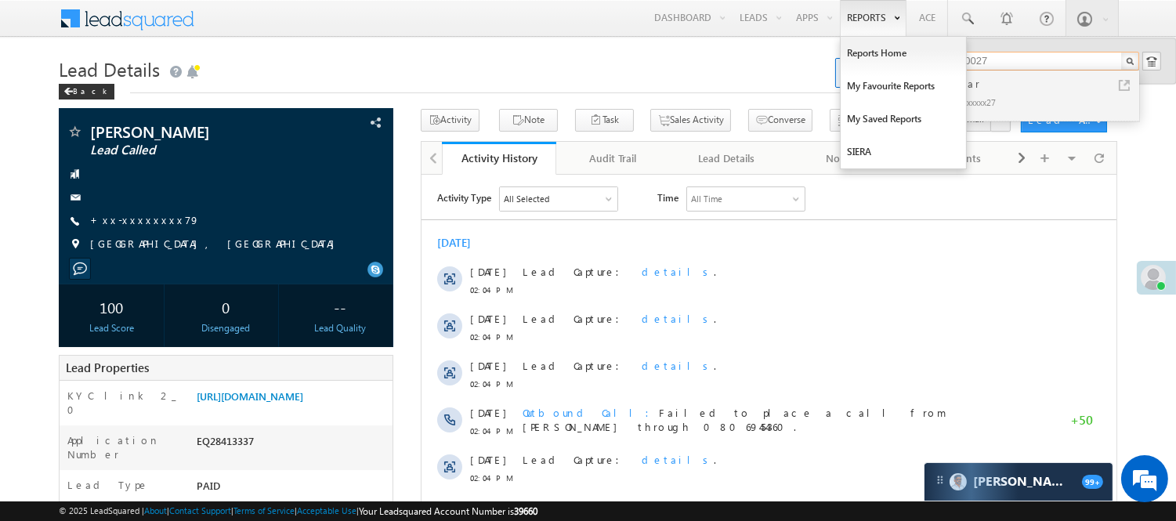
type input "7275750027"
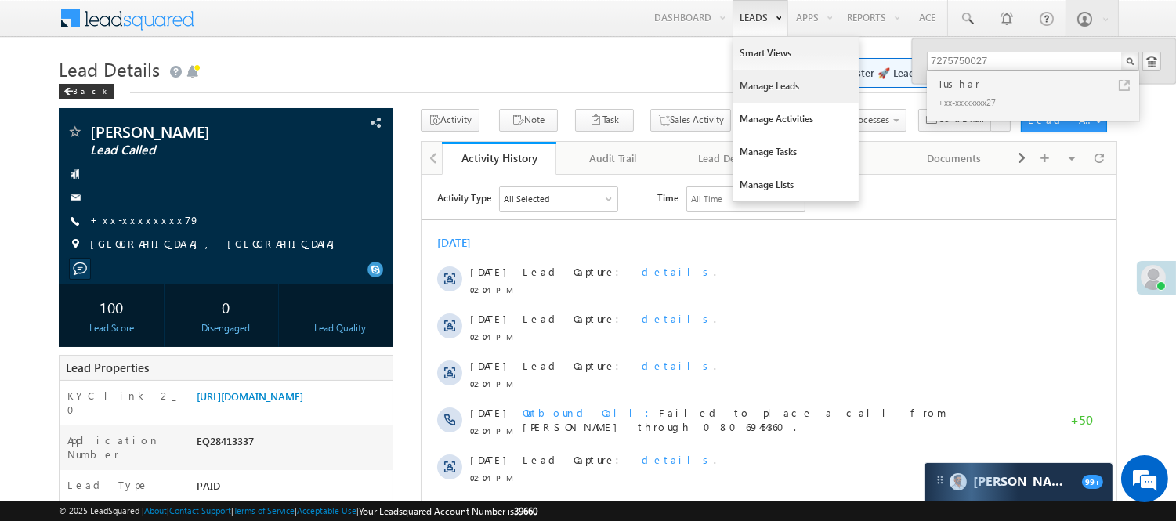
click at [781, 89] on link "Manage Leads" at bounding box center [796, 86] width 125 height 33
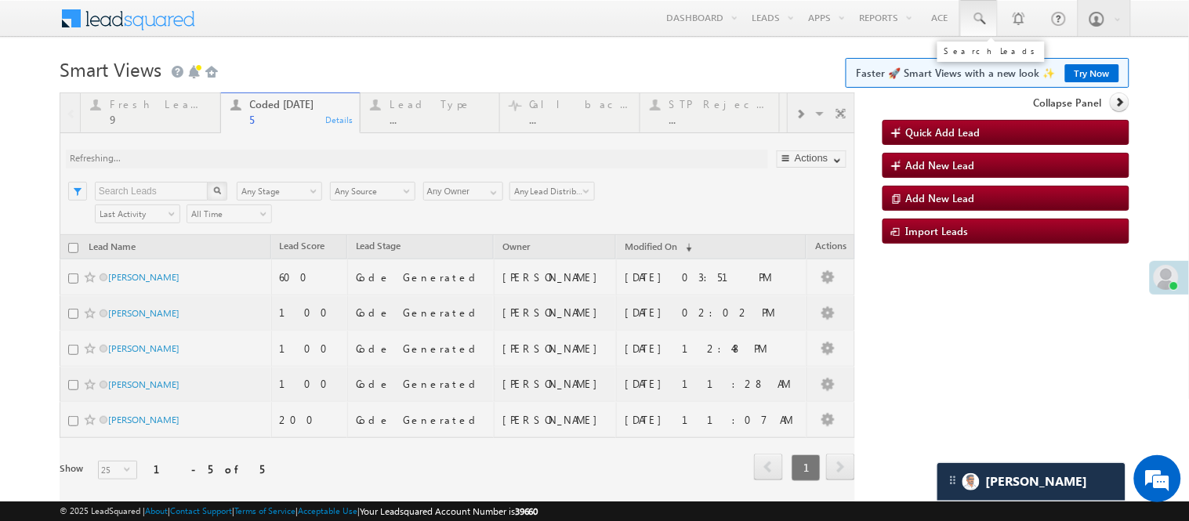
click at [972, 13] on span at bounding box center [979, 19] width 16 height 16
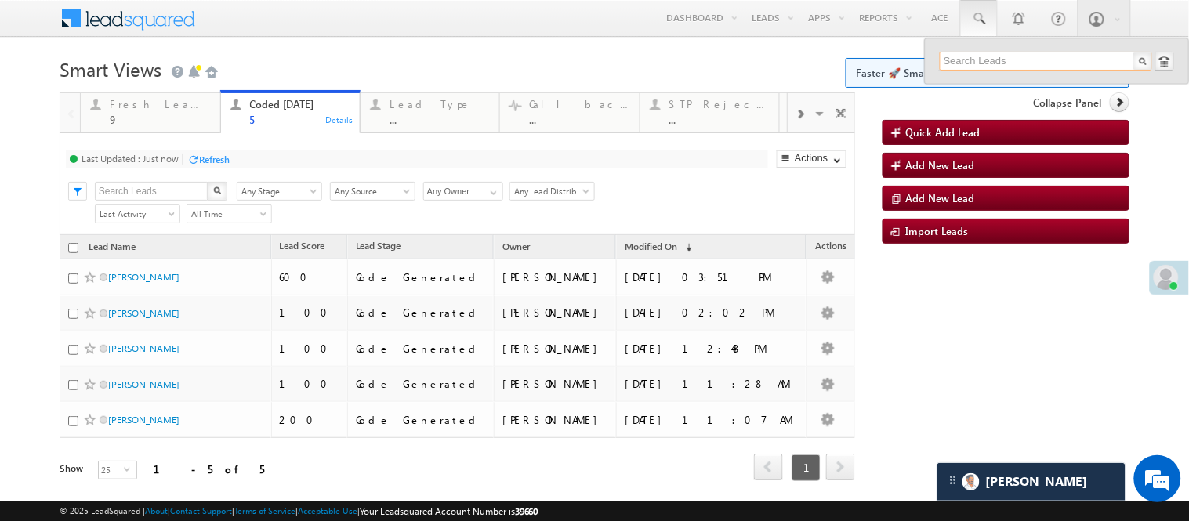
click at [989, 60] on input "text" at bounding box center [1046, 61] width 212 height 19
paste input "EQ29941798"
type input "EQ29941798"
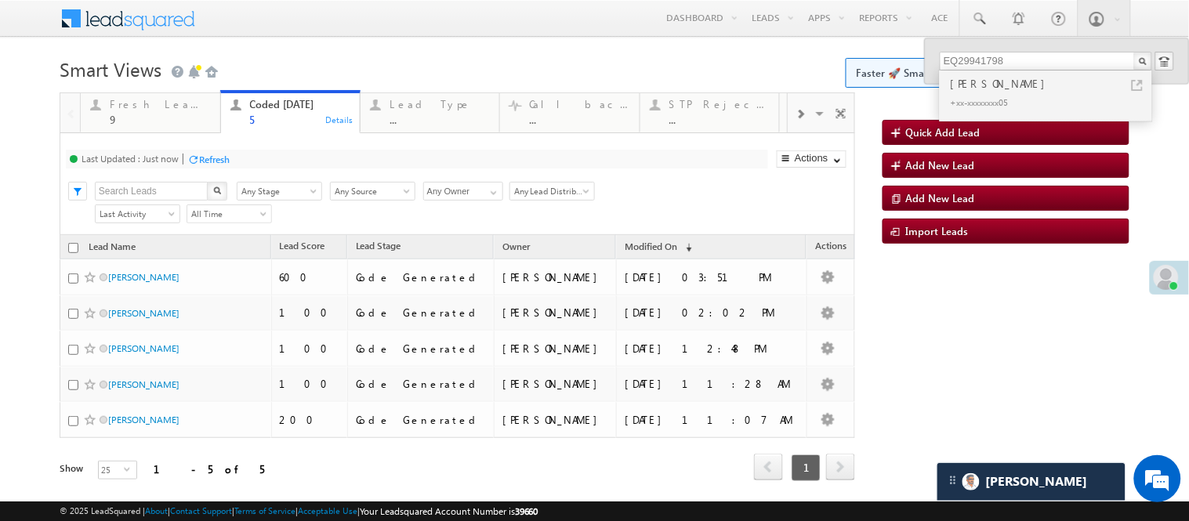
click at [401, 63] on h1 "Smart Views Getting Started Faster 🚀 Smart Views with a new look ✨ Try Now" at bounding box center [595, 68] width 1070 height 31
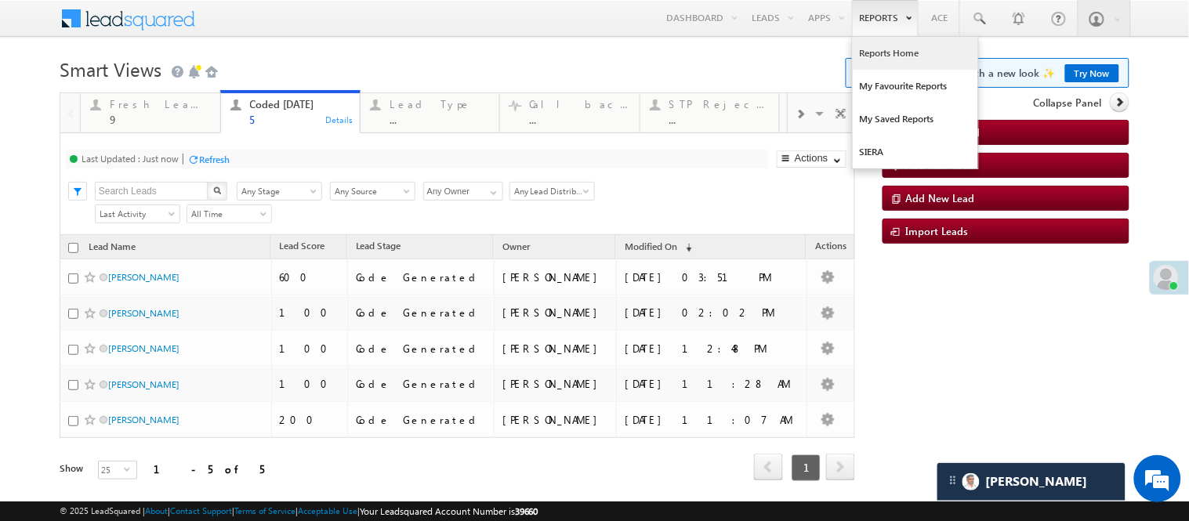
click at [886, 52] on link "Reports Home" at bounding box center [915, 53] width 125 height 33
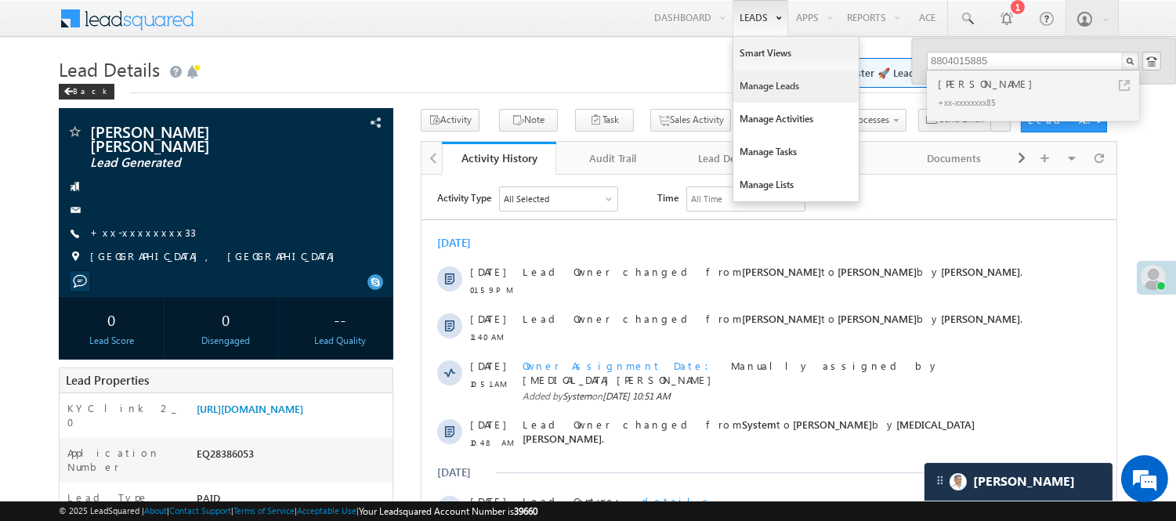
click at [756, 80] on link "Manage Leads" at bounding box center [796, 86] width 125 height 33
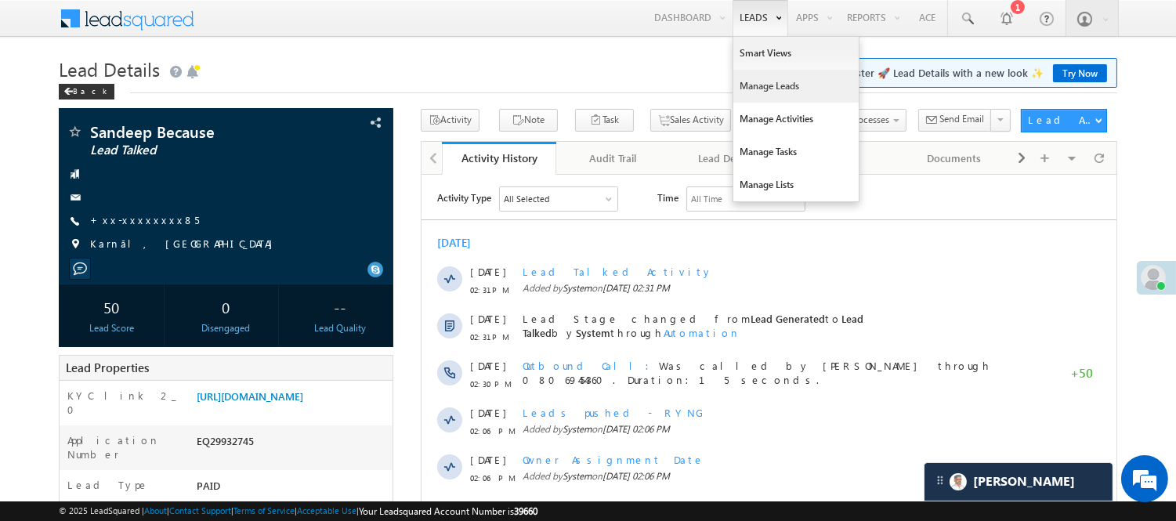
click at [761, 83] on link "Manage Leads" at bounding box center [796, 86] width 125 height 33
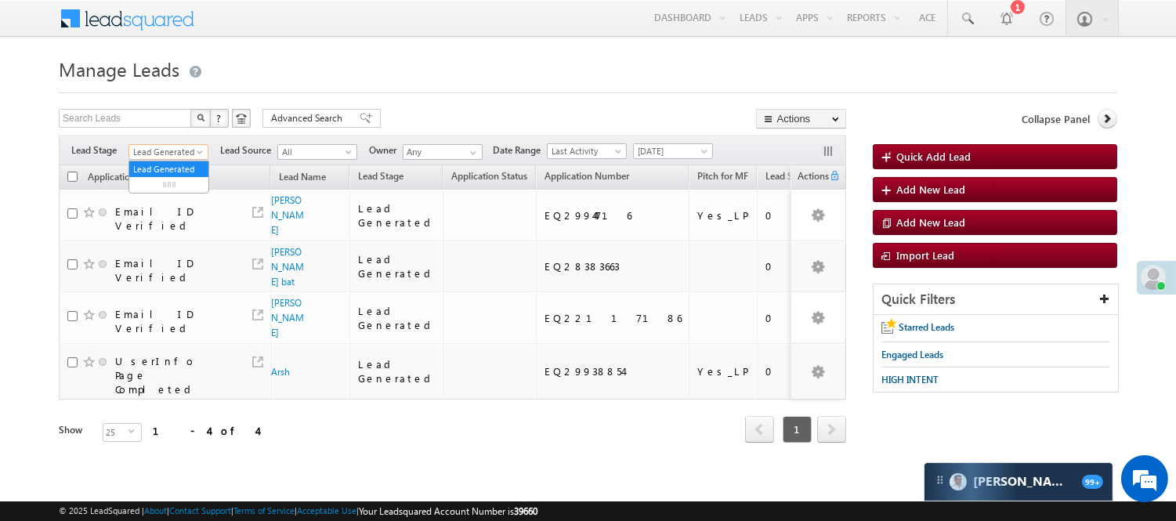
click at [178, 144] on link "Lead Generated" at bounding box center [169, 152] width 80 height 16
click at [158, 198] on link "Under Objection" at bounding box center [168, 191] width 79 height 14
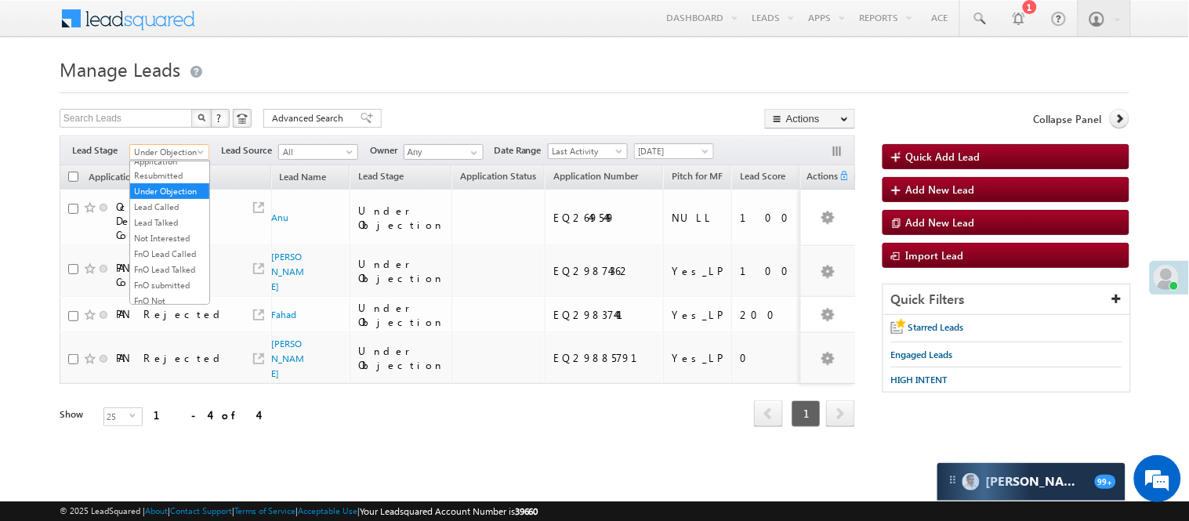
click at [177, 154] on span "Under Objection" at bounding box center [167, 152] width 74 height 14
click at [172, 214] on link "Lead Called" at bounding box center [169, 207] width 79 height 14
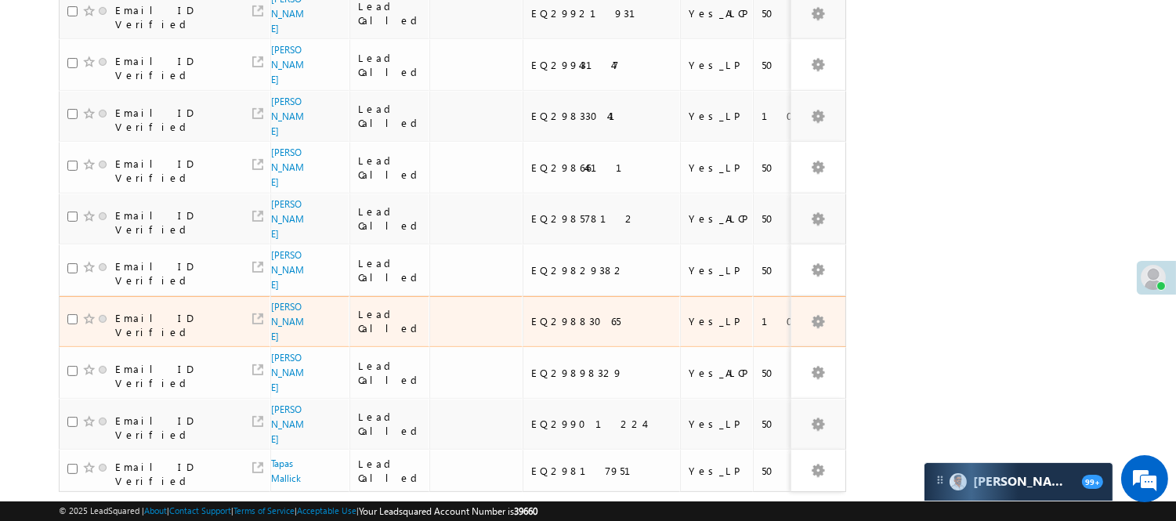
scroll to position [1041, 0]
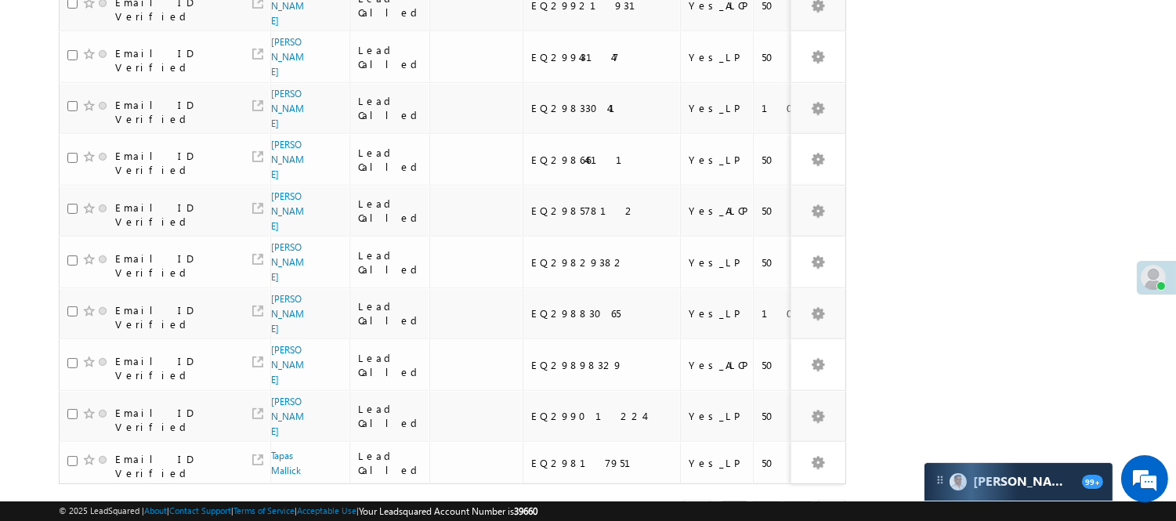
click at [764, 501] on link "2" at bounding box center [766, 514] width 28 height 27
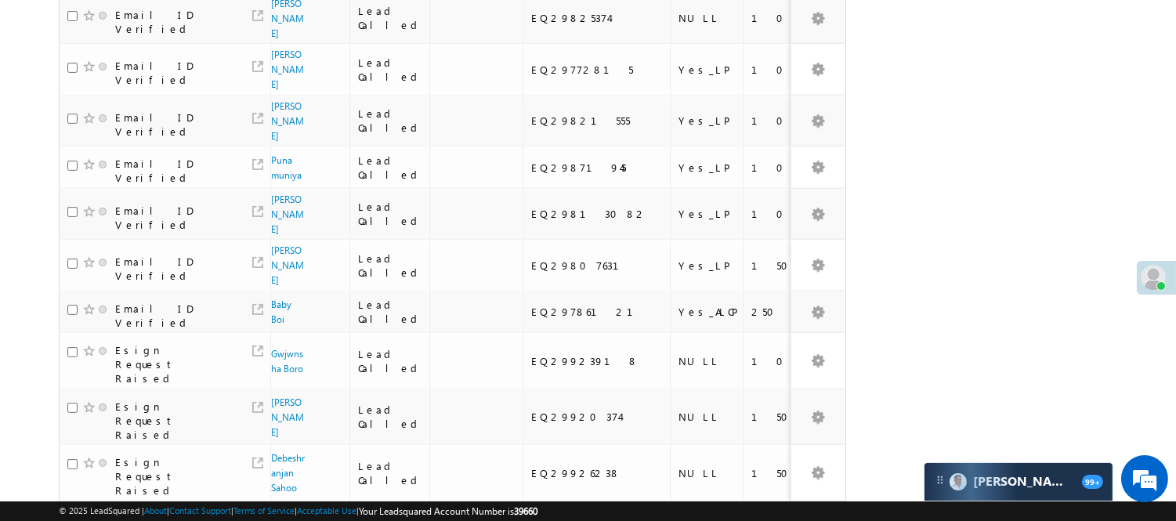
scroll to position [951, 0]
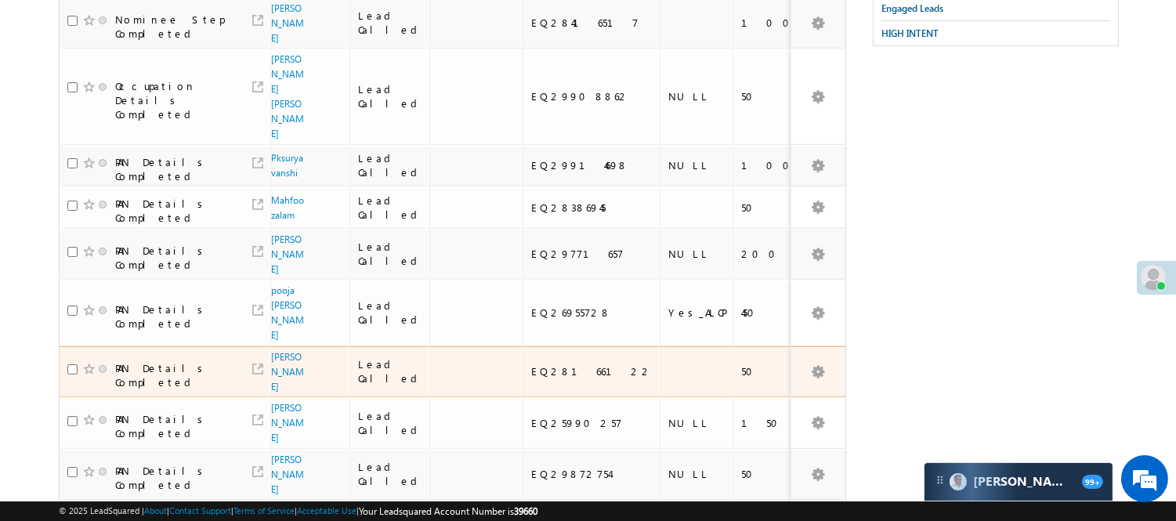
scroll to position [85, 0]
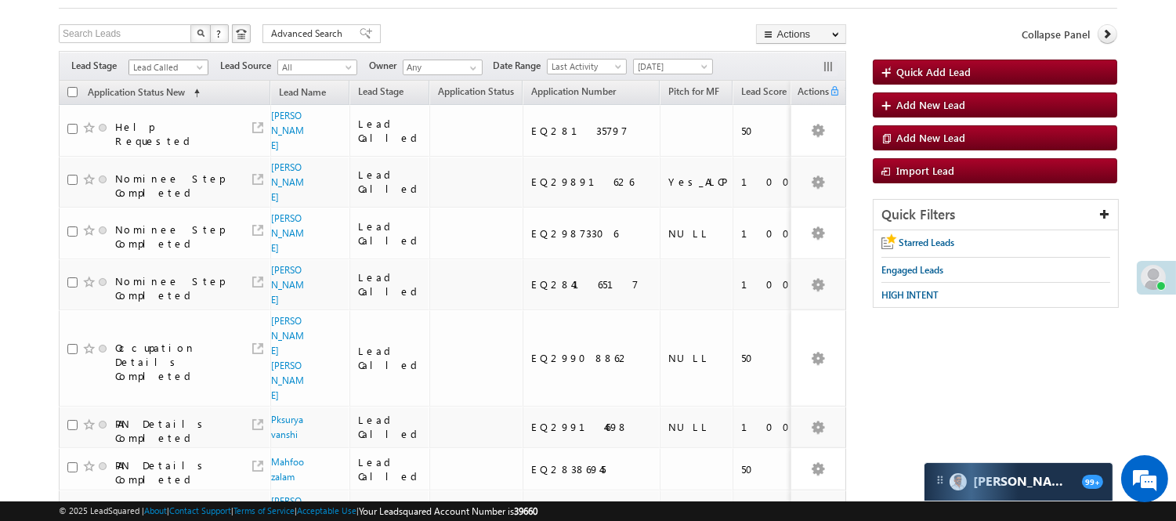
click at [168, 66] on span "Lead Called" at bounding box center [166, 67] width 74 height 14
click at [173, 145] on link "Lead Talked" at bounding box center [168, 138] width 79 height 14
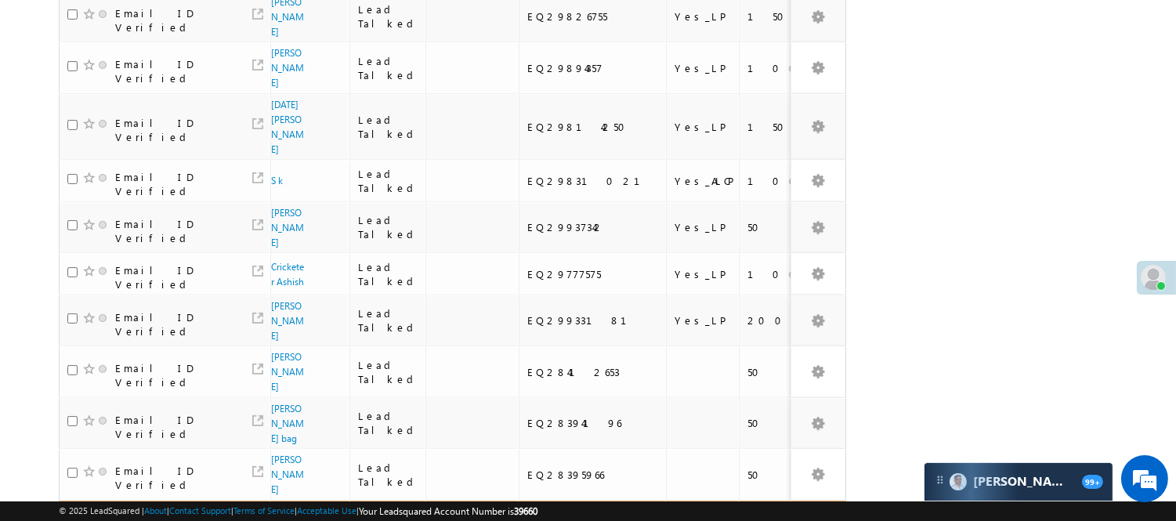
scroll to position [1024, 0]
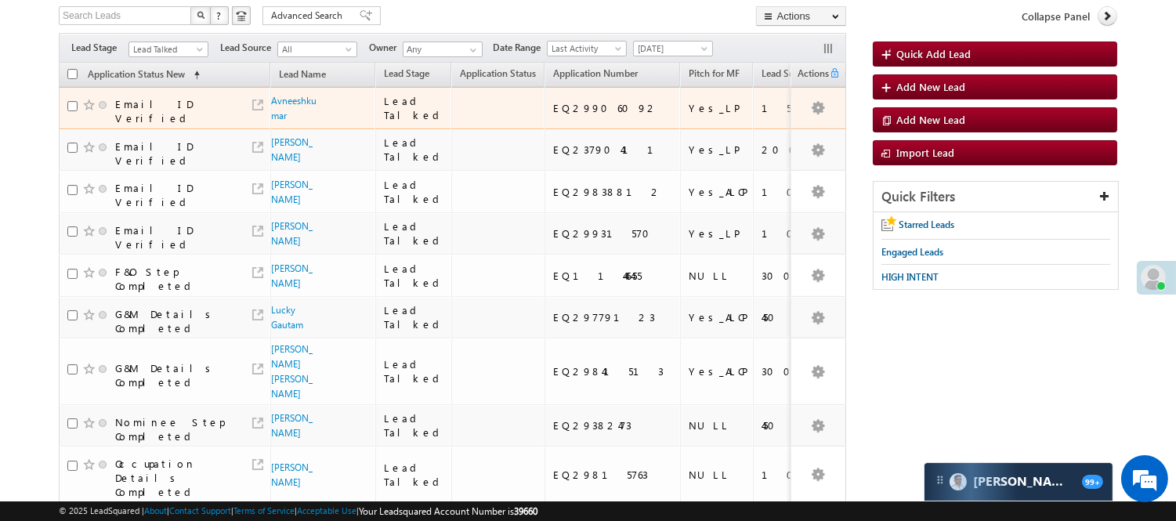
scroll to position [102, 0]
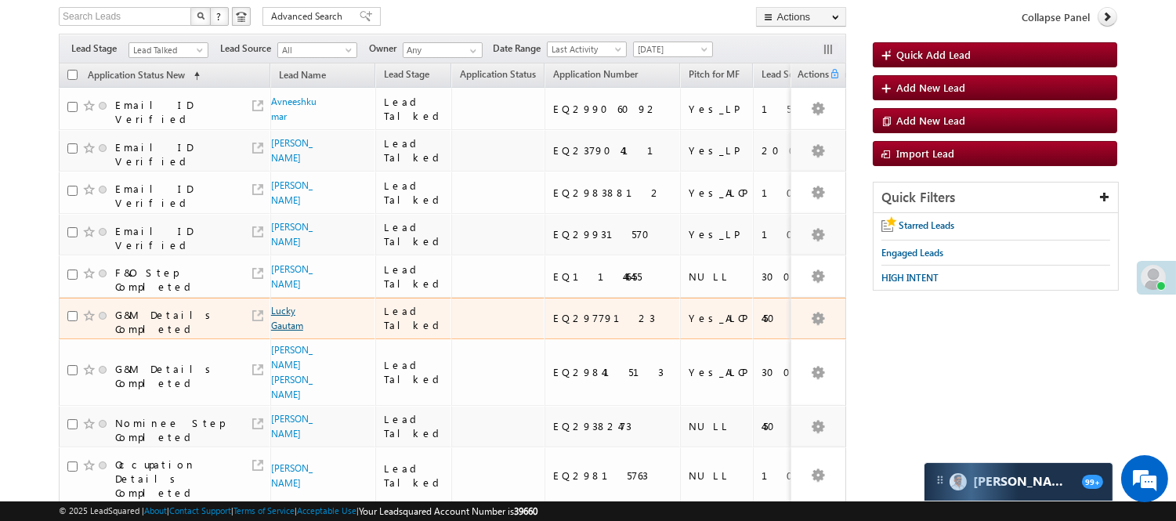
click at [288, 332] on link "Lucky Gautam" at bounding box center [287, 318] width 32 height 27
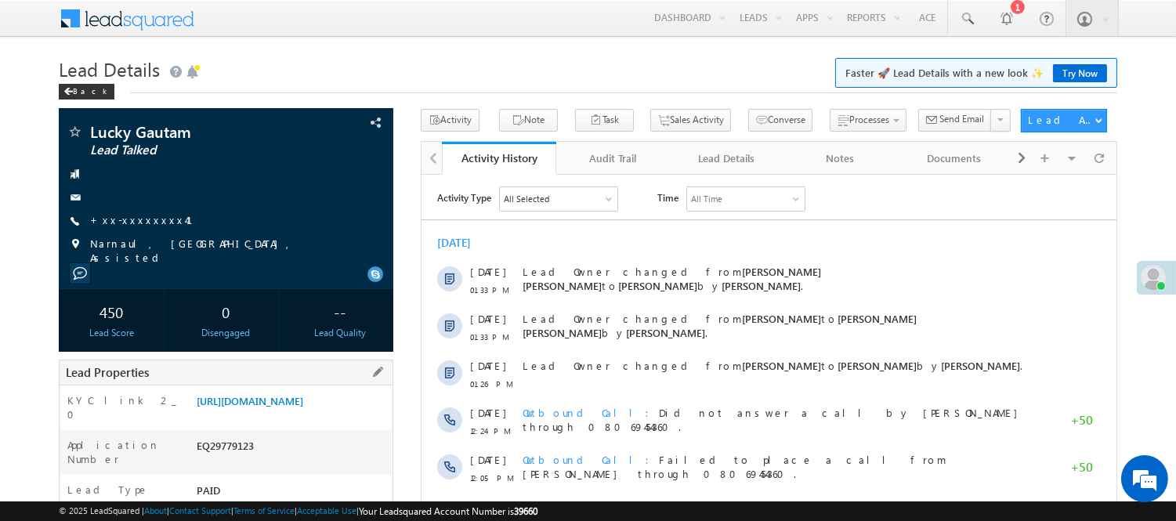
click at [275, 369] on div "Lead Properties" at bounding box center [226, 373] width 335 height 26
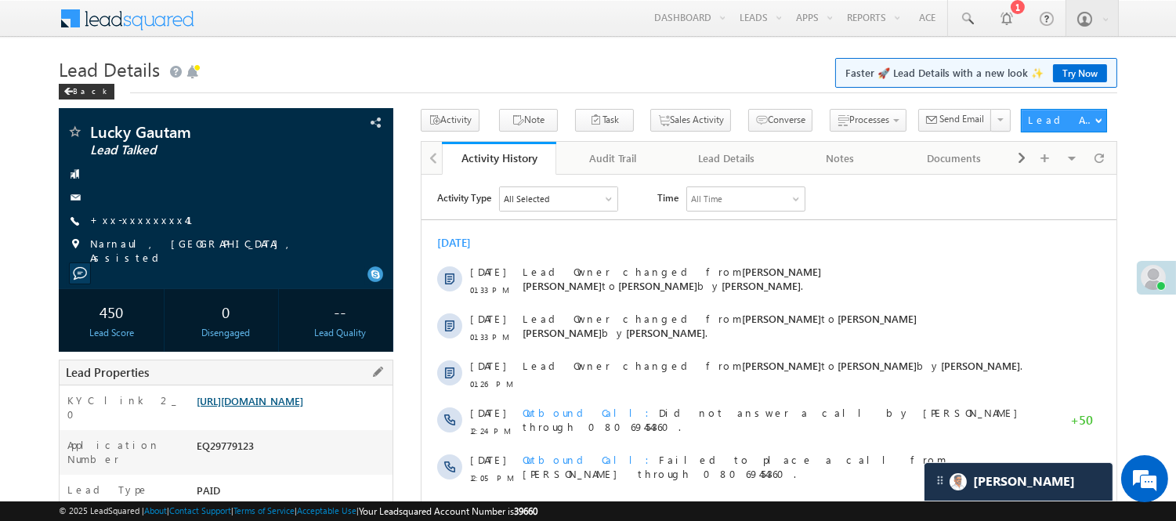
click at [303, 394] on link "https://angelbroking1-pk3em7sa.customui-test.leadsquared.com?leadId=0edb8971-81…" at bounding box center [250, 400] width 107 height 13
click at [132, 212] on div "Lucky Gautam Lead Talked +xx-xxxxxxxx41" at bounding box center [226, 194] width 319 height 141
click at [138, 225] on link "+xx-xxxxxxxx41" at bounding box center [150, 219] width 121 height 13
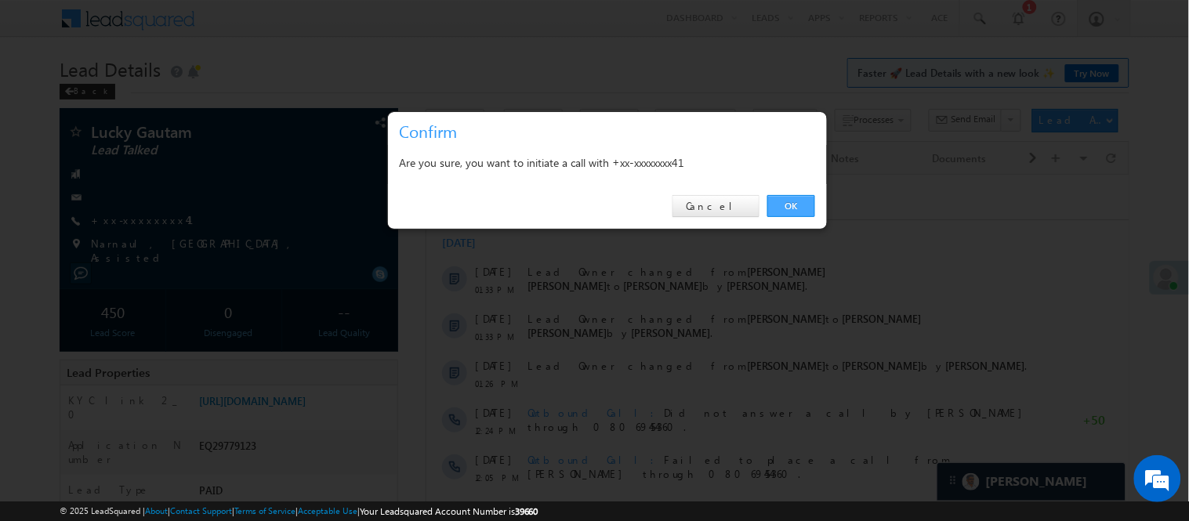
click at [794, 217] on link "OK" at bounding box center [791, 206] width 48 height 22
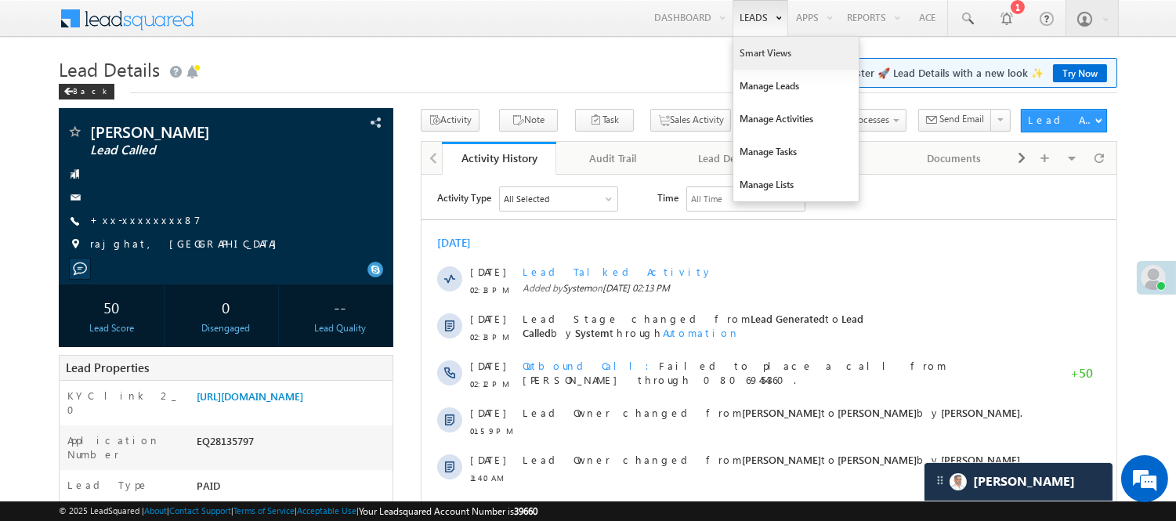
click at [746, 59] on link "Smart Views" at bounding box center [796, 53] width 125 height 33
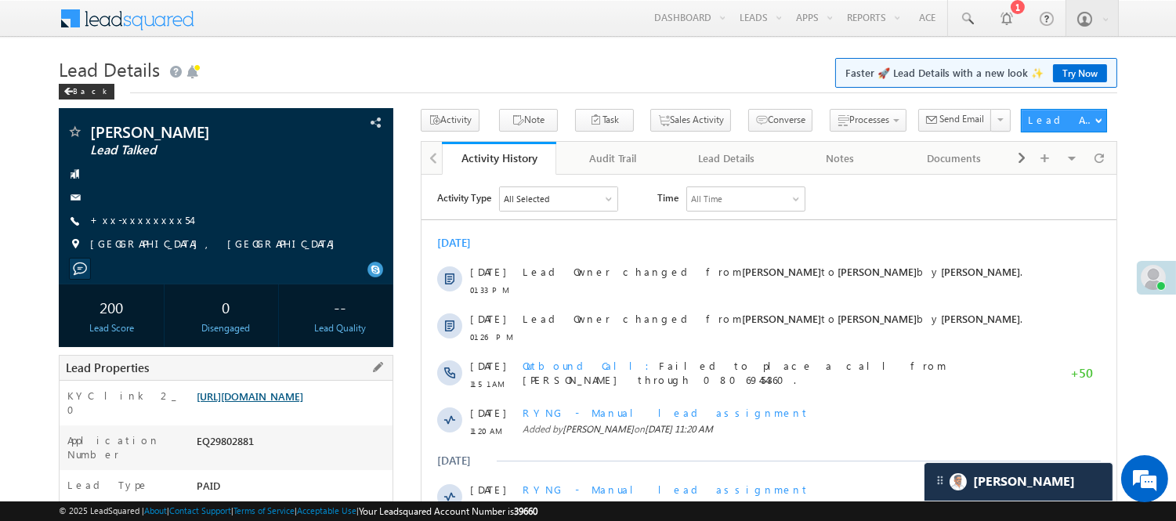
click at [270, 403] on link "[URL][DOMAIN_NAME]" at bounding box center [250, 396] width 107 height 13
click at [973, 21] on span at bounding box center [967, 19] width 16 height 16
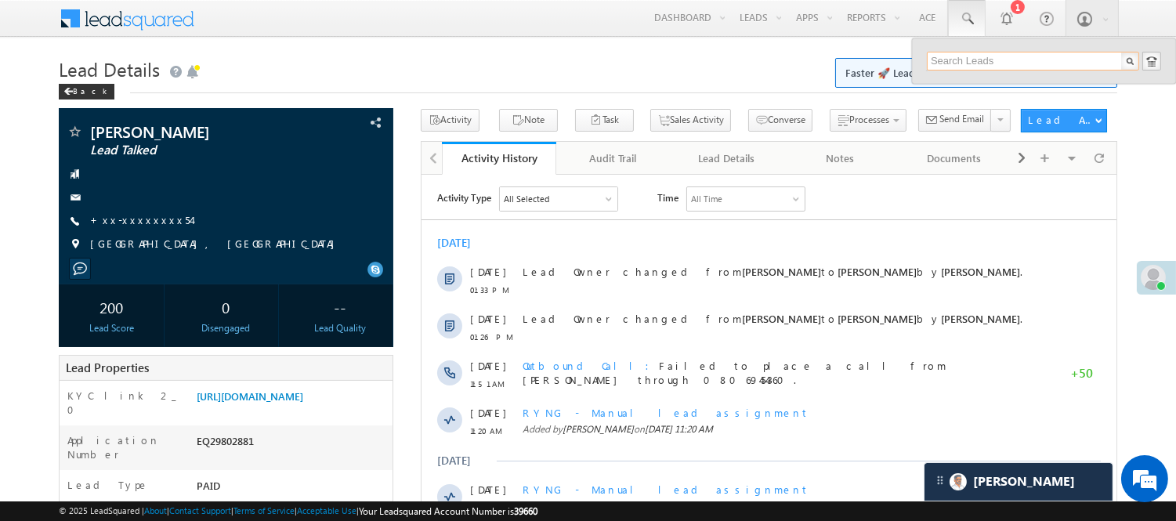
click at [981, 56] on input "text" at bounding box center [1033, 61] width 212 height 19
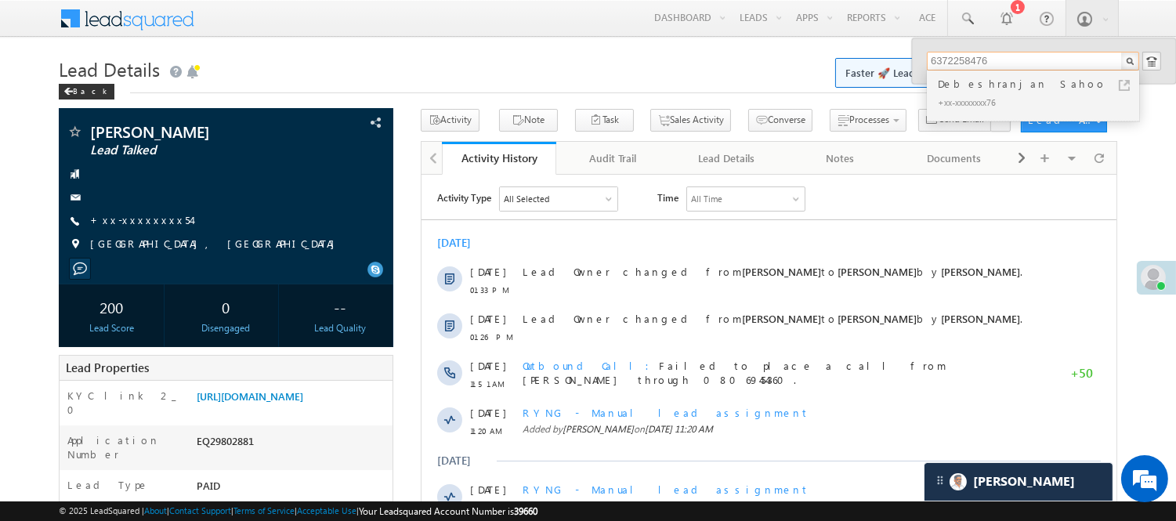
type input "6372258476"
click at [983, 80] on div "Debeshranjan Sahoo" at bounding box center [1040, 83] width 210 height 17
click at [982, 81] on div "Debeshranjan Sahoo" at bounding box center [1040, 83] width 210 height 17
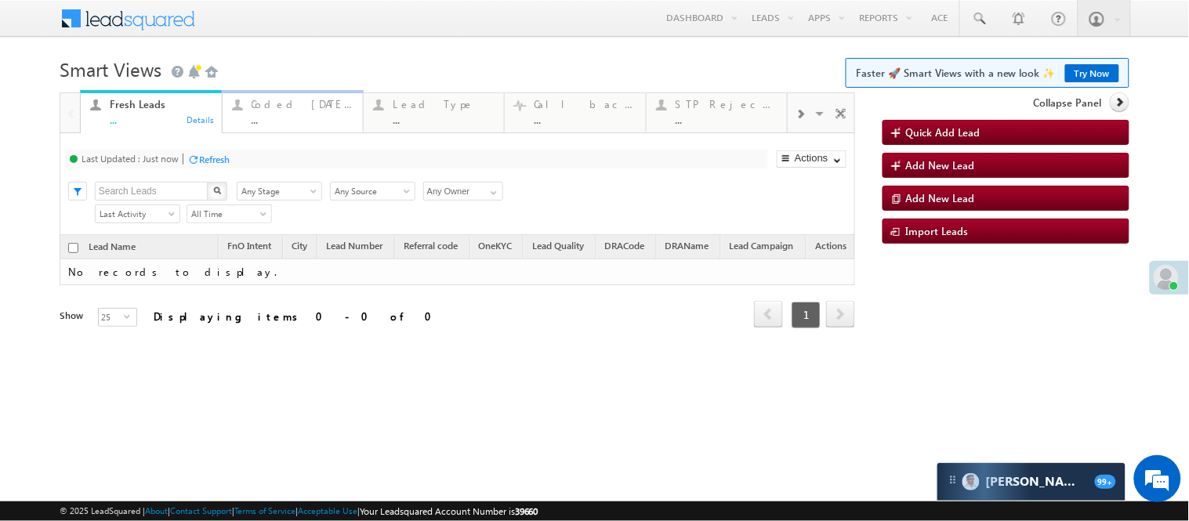
click at [295, 103] on div "Coded Today" at bounding box center [303, 104] width 102 height 13
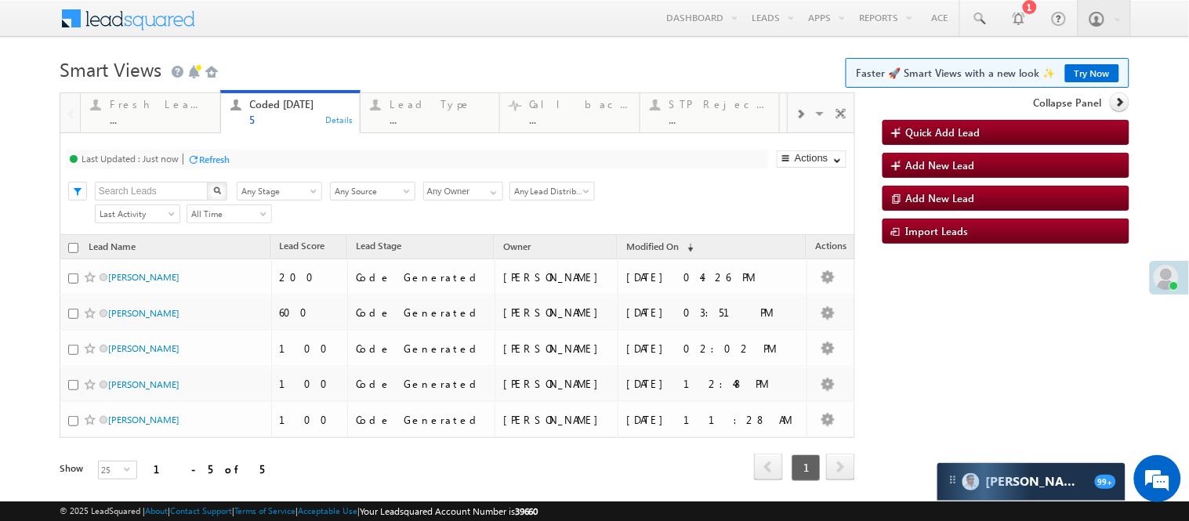
click at [1083, 72] on link "Try Now" at bounding box center [1092, 73] width 54 height 18
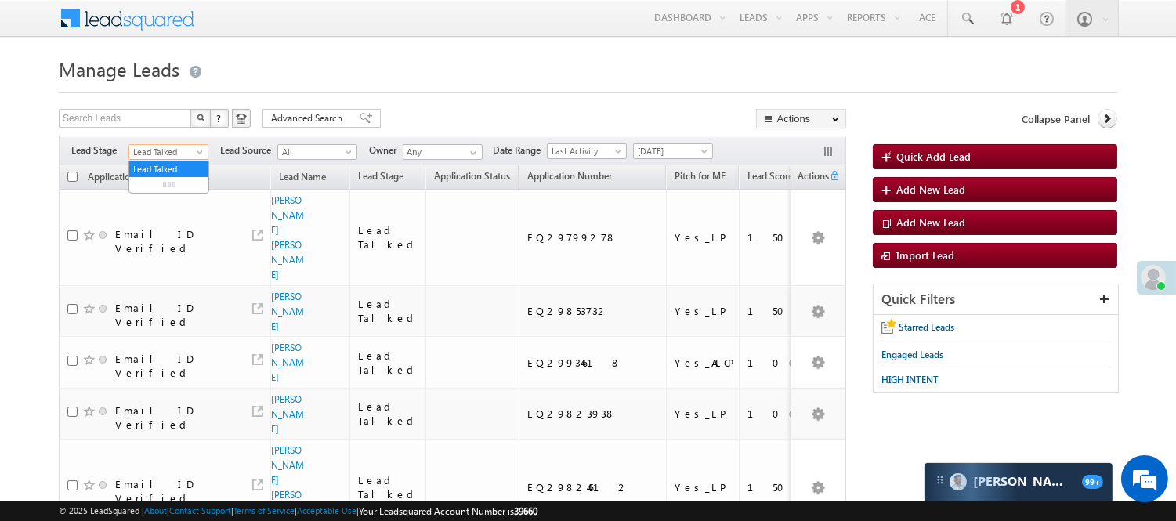
click at [168, 150] on span "Lead Talked" at bounding box center [166, 152] width 74 height 14
click at [162, 180] on link "Lead Called" at bounding box center [168, 173] width 79 height 14
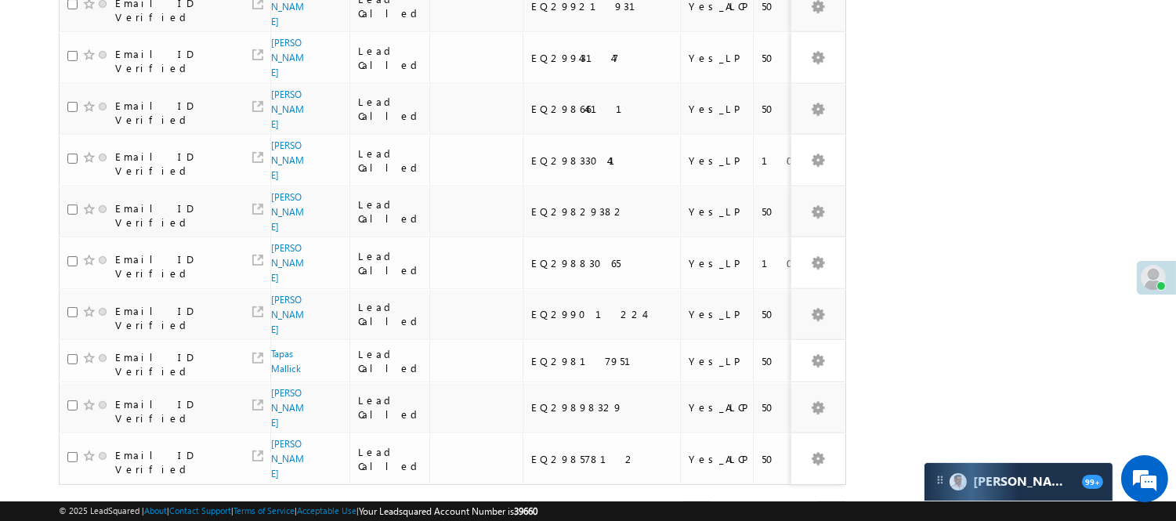
scroll to position [1041, 0]
click at [766, 501] on link "2" at bounding box center [766, 514] width 28 height 27
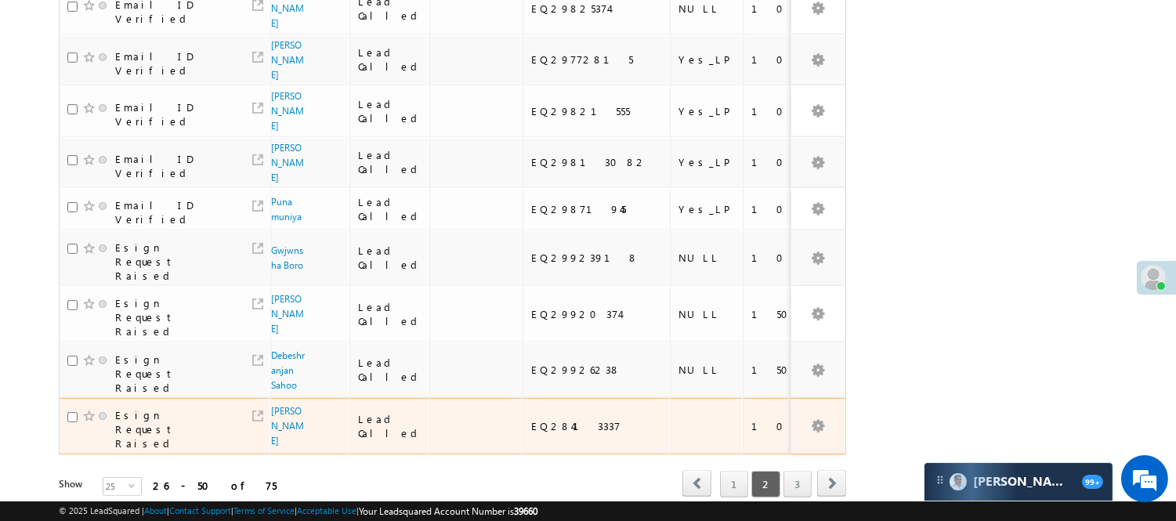
scroll to position [951, 0]
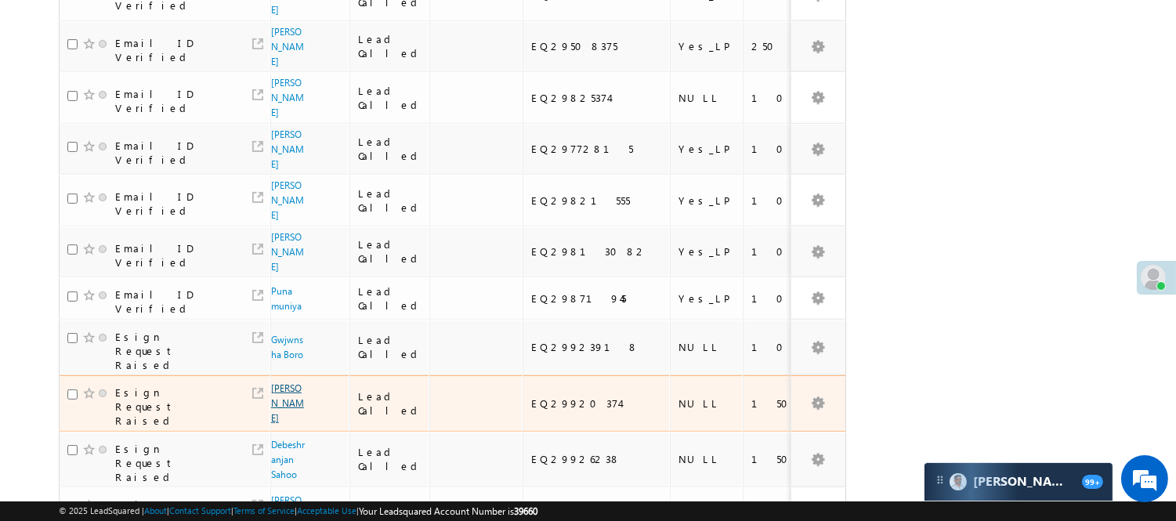
click at [272, 382] on link "[PERSON_NAME]" at bounding box center [287, 403] width 33 height 42
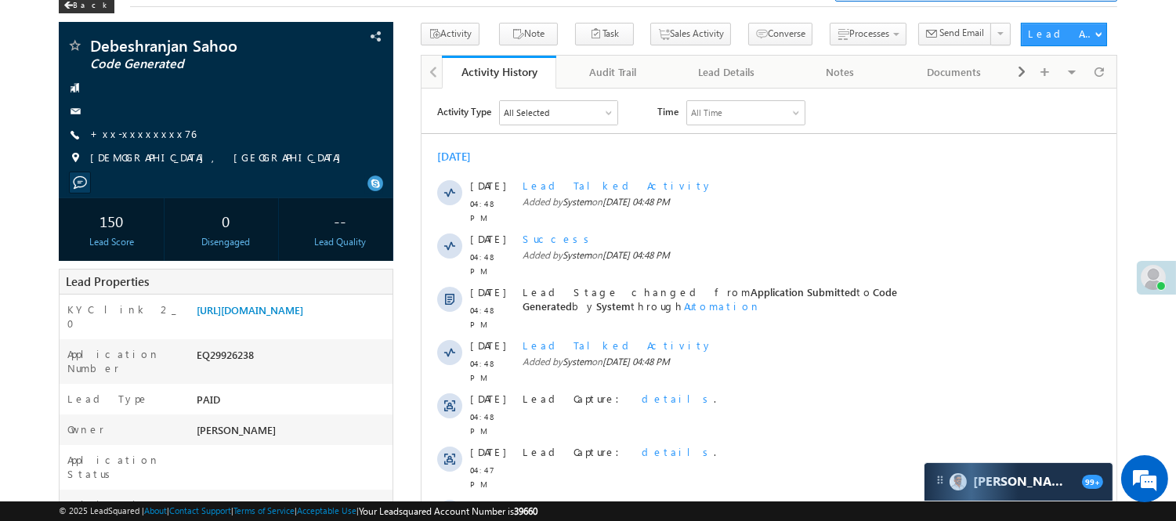
scroll to position [87, 0]
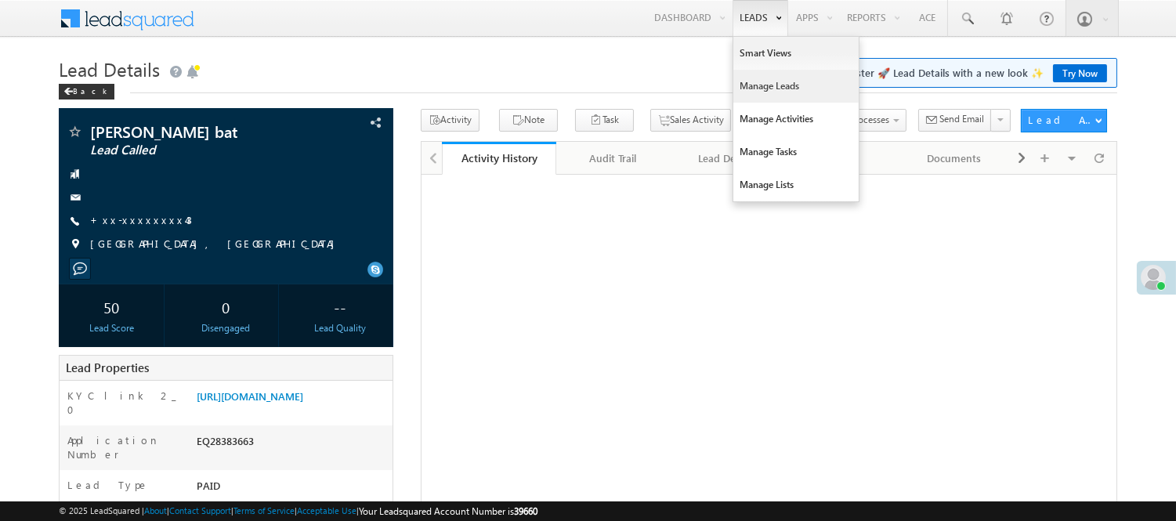
click at [769, 77] on link "Manage Leads" at bounding box center [796, 86] width 125 height 33
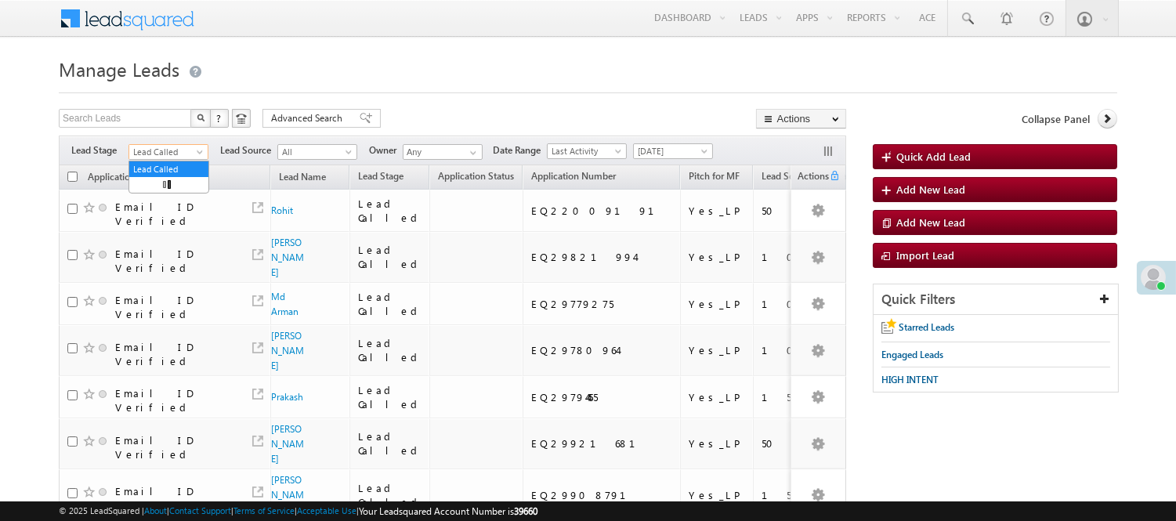
click at [162, 147] on span "Lead Called" at bounding box center [166, 152] width 74 height 14
click at [167, 182] on link "Lead Generated" at bounding box center [168, 185] width 79 height 14
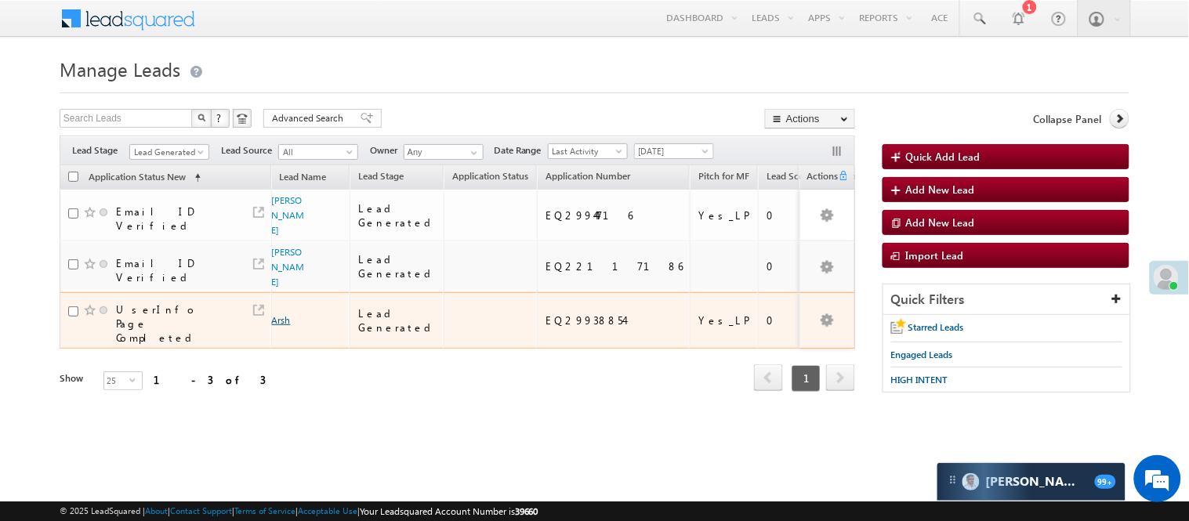
click at [277, 326] on link "Arsh" at bounding box center [281, 320] width 19 height 12
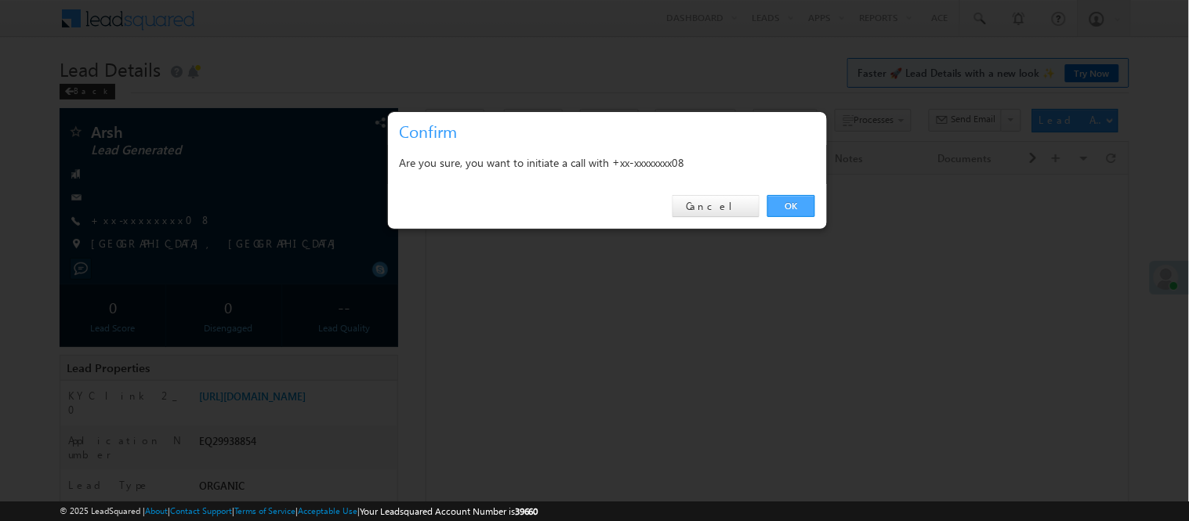
click at [802, 205] on link "OK" at bounding box center [791, 206] width 48 height 22
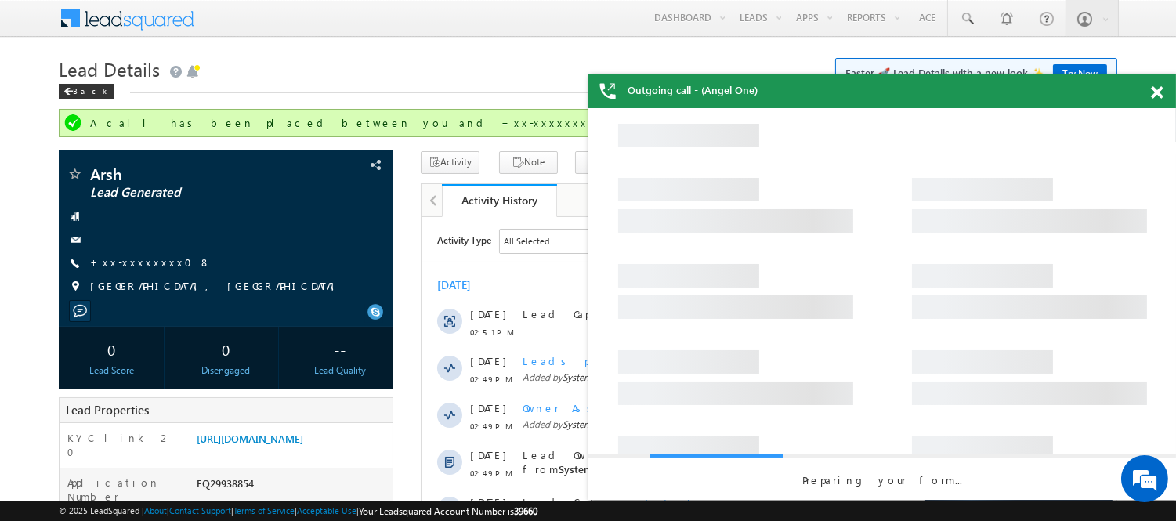
click at [1155, 91] on span at bounding box center [1157, 92] width 12 height 13
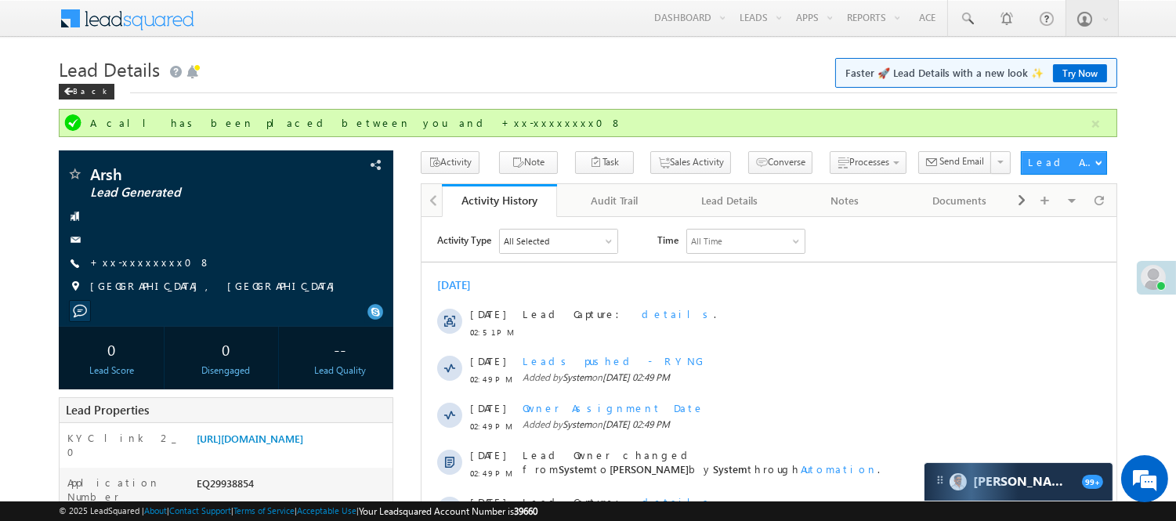
click at [440, 80] on h1 "Lead Details Faster 🚀 Lead Details with a new look ✨ Try Now" at bounding box center [588, 68] width 1059 height 31
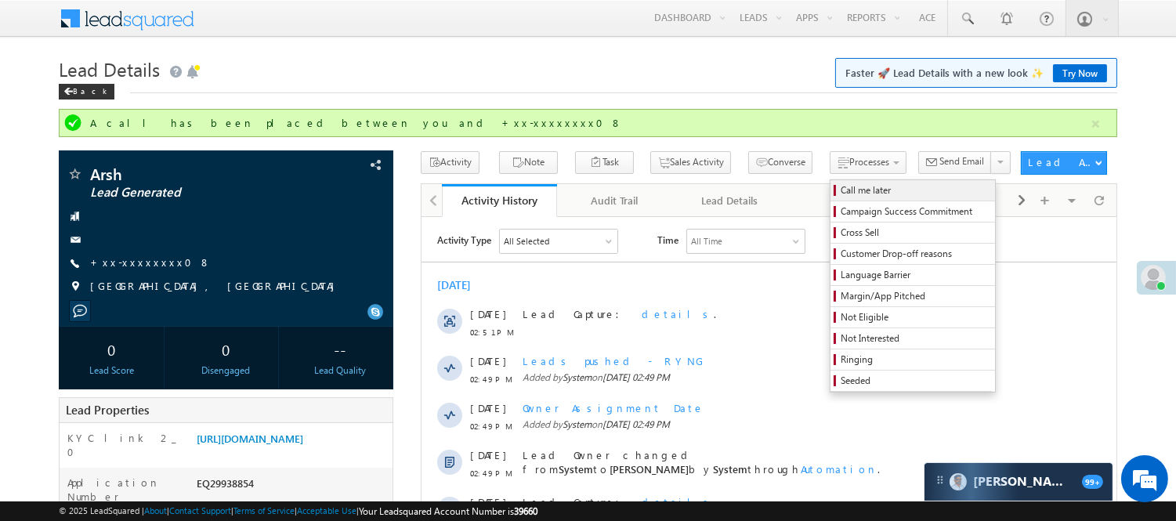
click at [841, 184] on span "Call me later" at bounding box center [915, 190] width 149 height 14
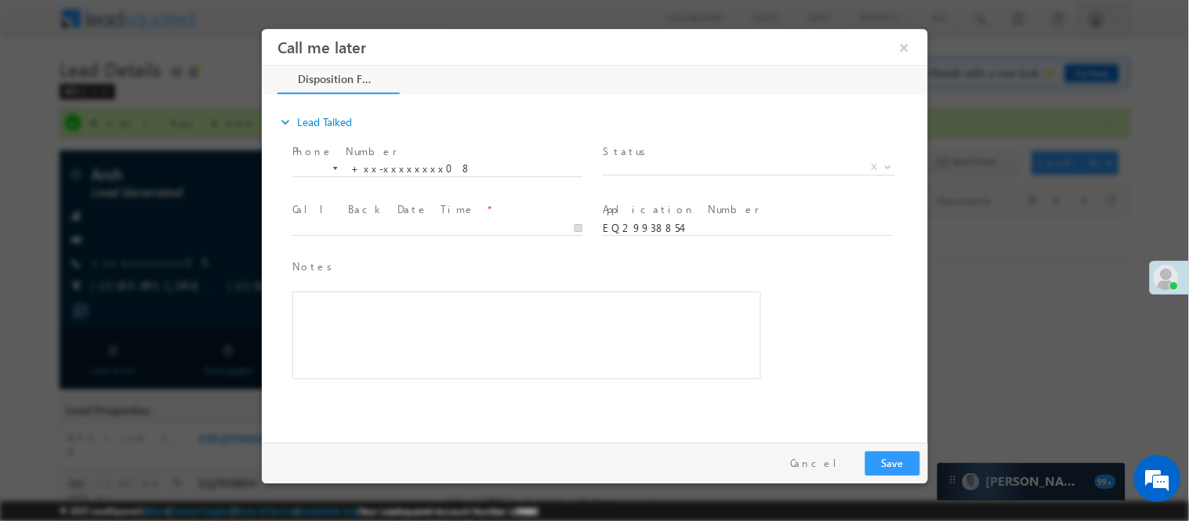
click at [731, 156] on span "Status *" at bounding box center [746, 151] width 289 height 17
click at [730, 163] on span "X" at bounding box center [748, 167] width 292 height 16
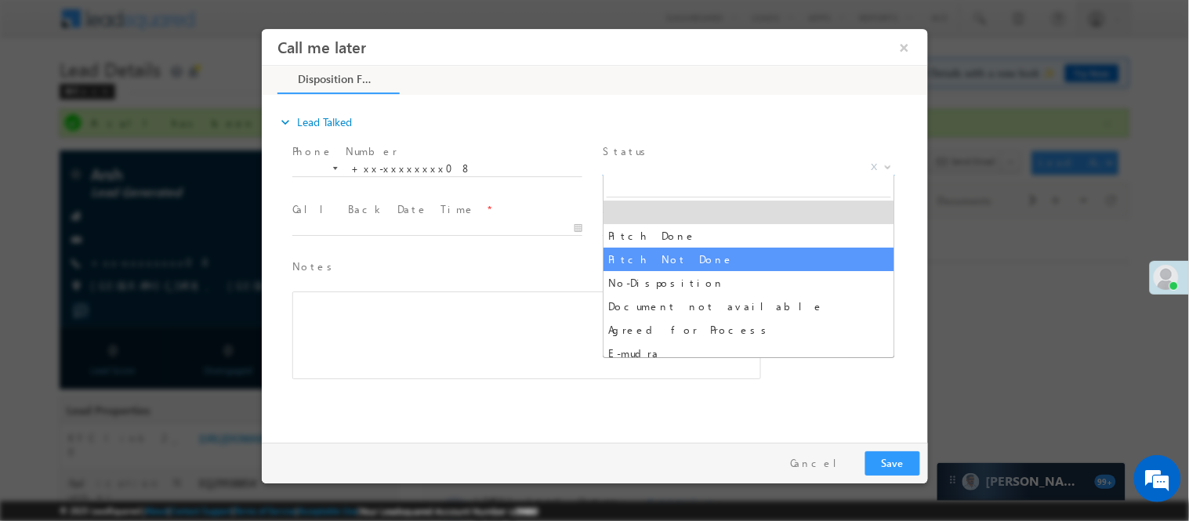
select select "Pitch Not Done"
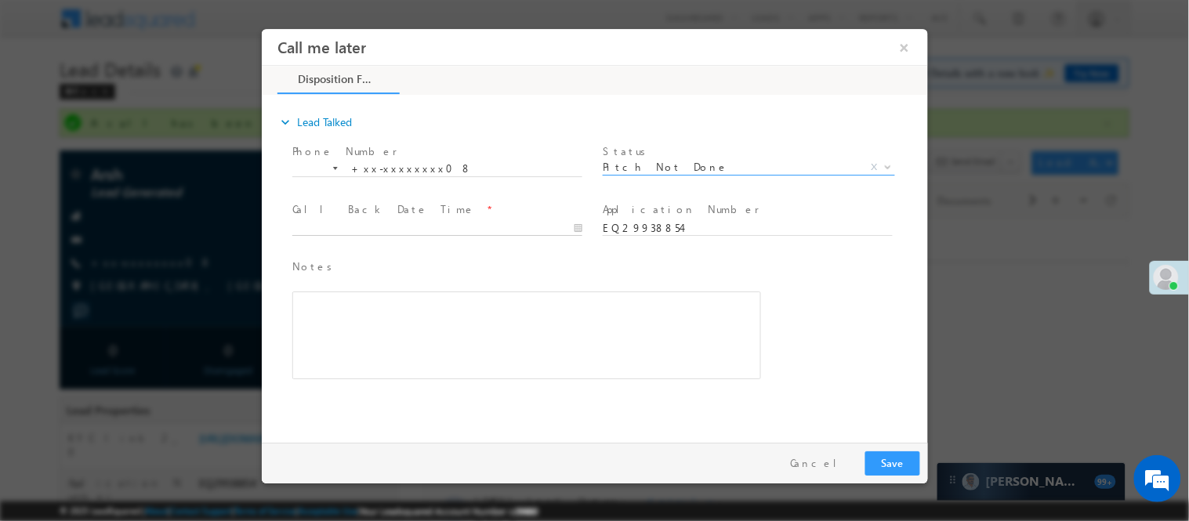
type input "10/03/25 5:01 PM"
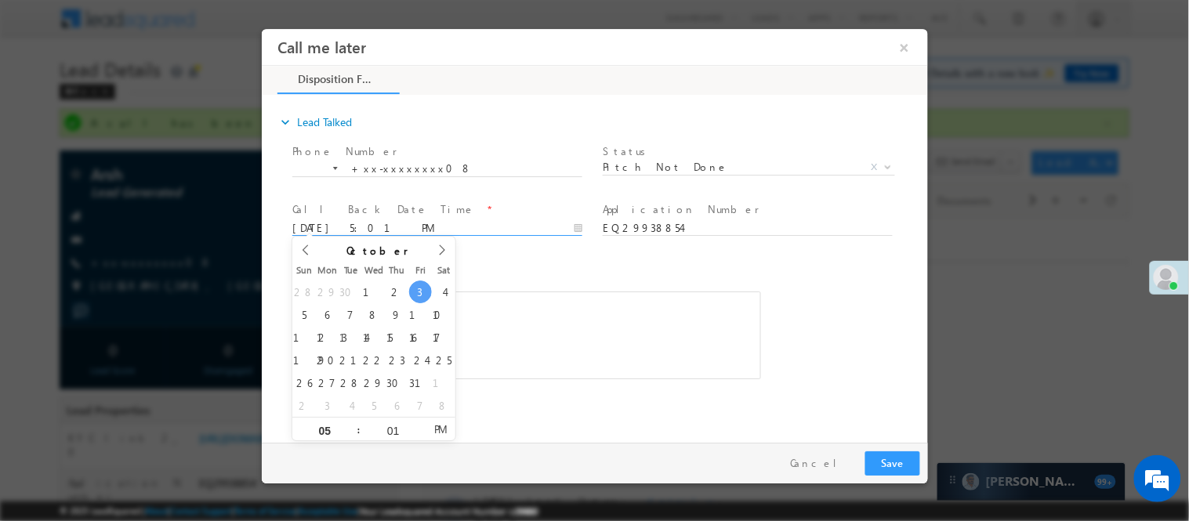
click at [550, 228] on input "10/03/25 5:01 PM" at bounding box center [437, 228] width 290 height 16
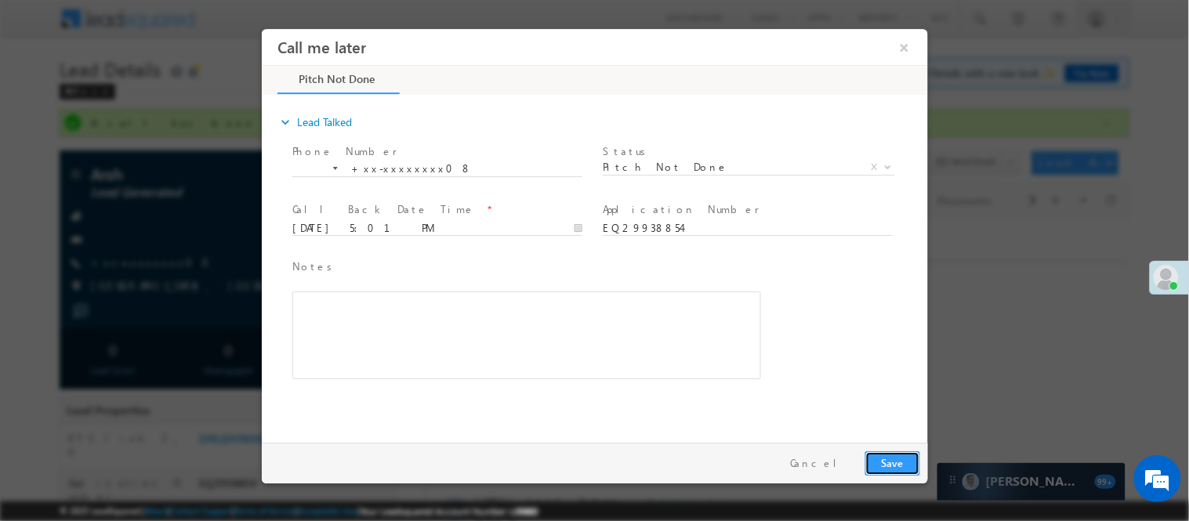
click at [896, 459] on button "Save" at bounding box center [891, 463] width 55 height 24
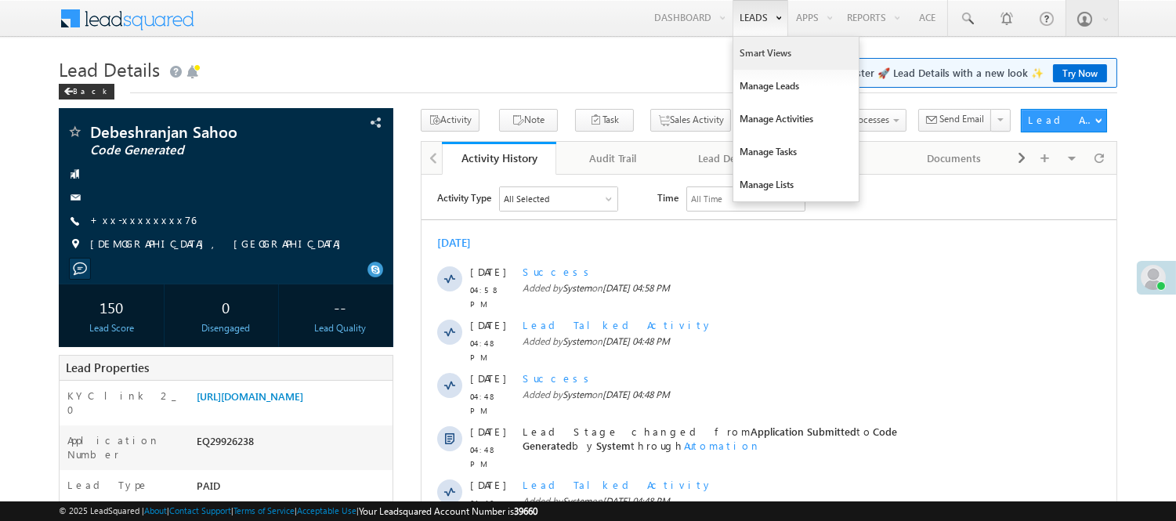
click at [771, 47] on link "Smart Views" at bounding box center [796, 53] width 125 height 33
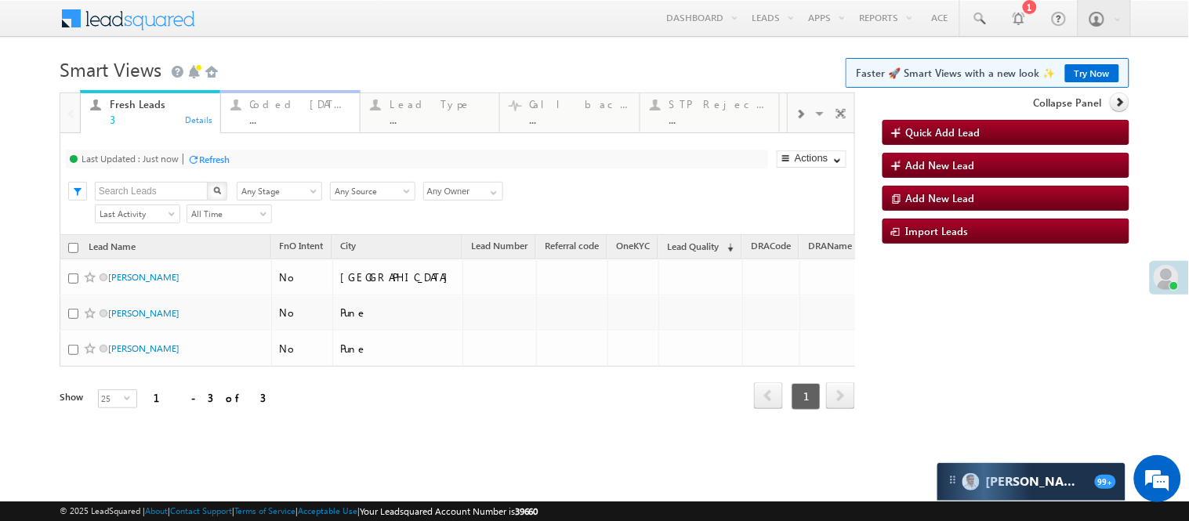
click at [284, 118] on div "..." at bounding box center [300, 120] width 100 height 12
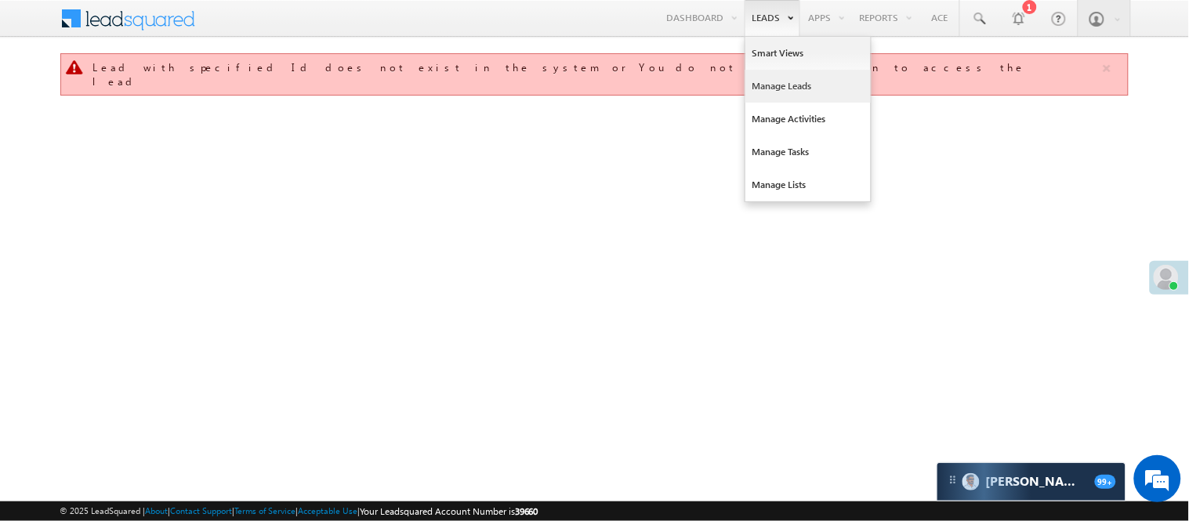
click at [790, 82] on link "Manage Leads" at bounding box center [807, 86] width 125 height 33
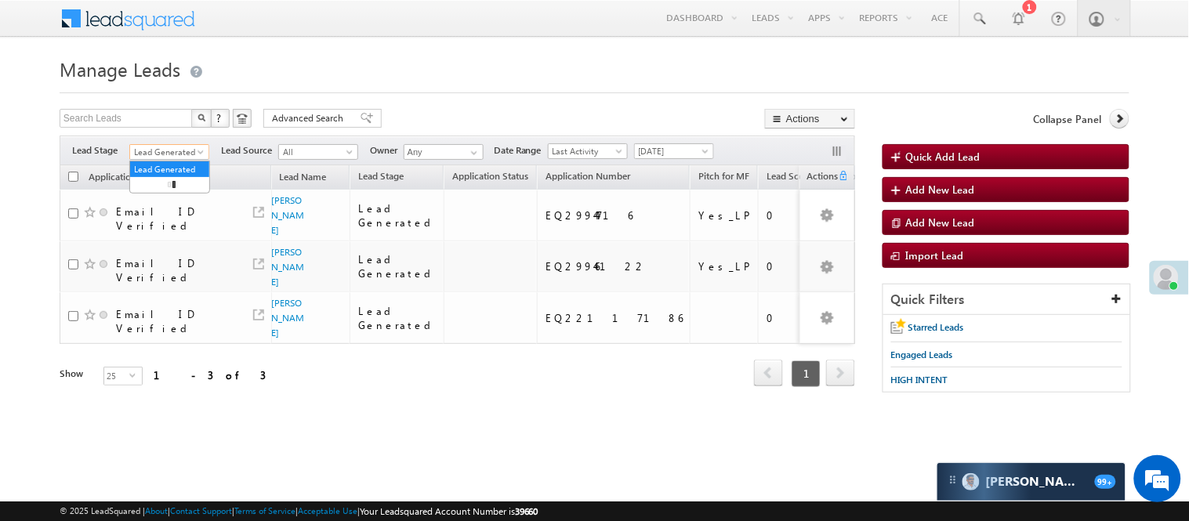
click at [158, 145] on span "Lead Generated" at bounding box center [167, 152] width 74 height 14
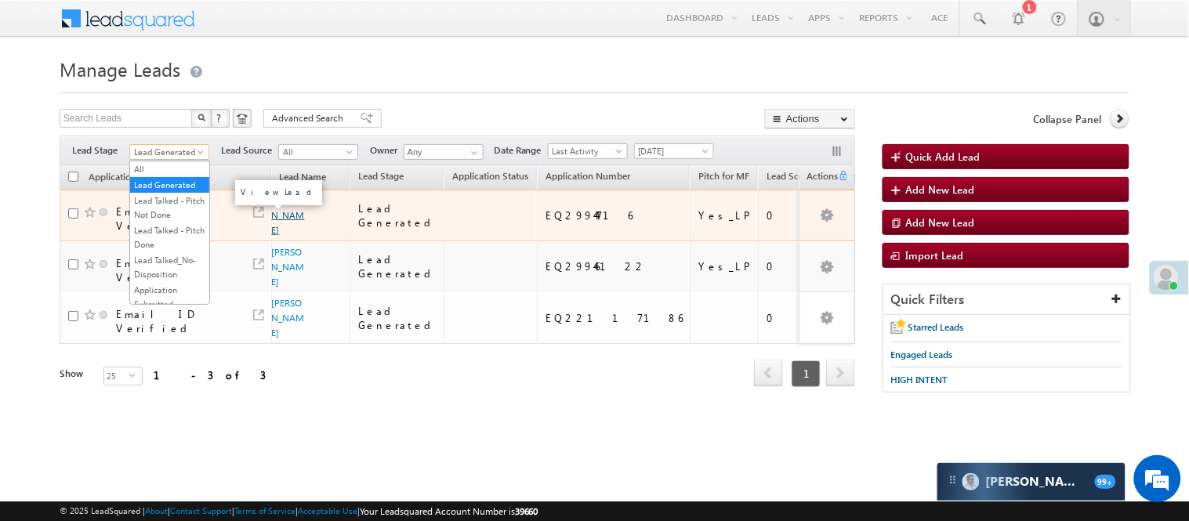
click at [277, 216] on link "Rakshpal Singh" at bounding box center [288, 215] width 33 height 42
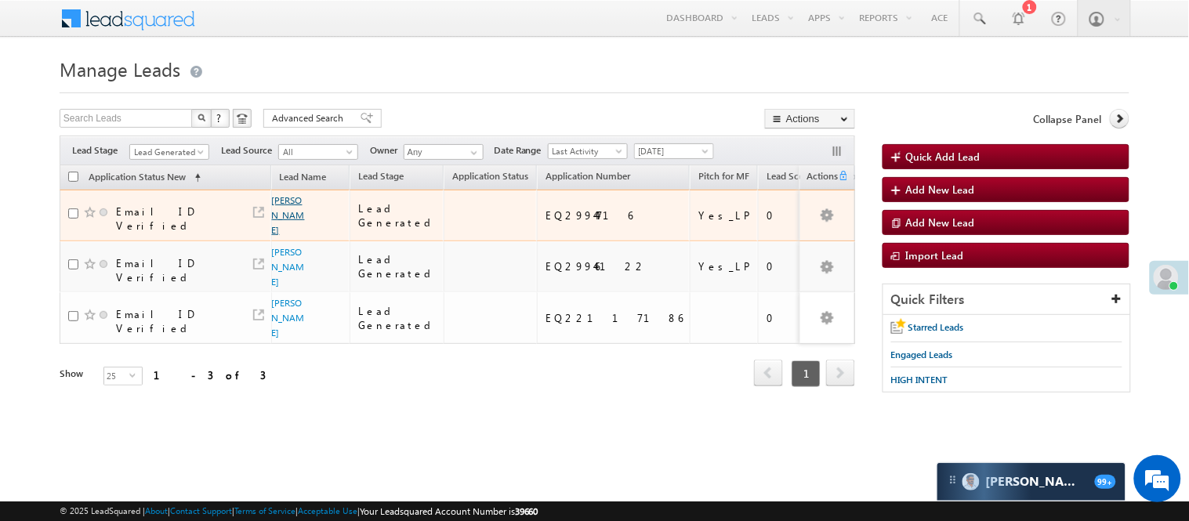
click at [277, 216] on link "Rakshpal Singh" at bounding box center [288, 215] width 33 height 42
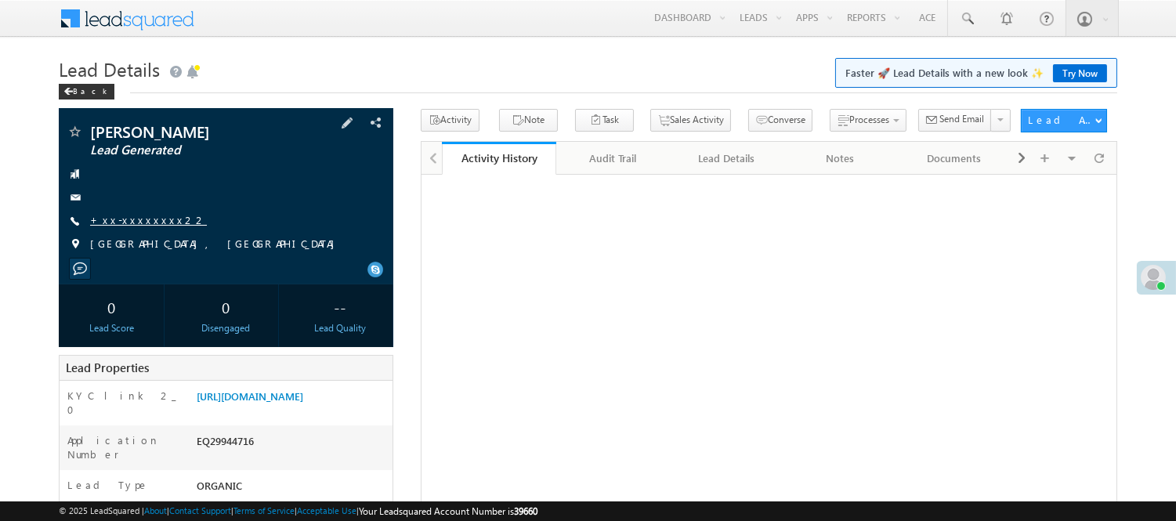
click at [136, 216] on link "+xx-xxxxxxxx22" at bounding box center [148, 219] width 117 height 13
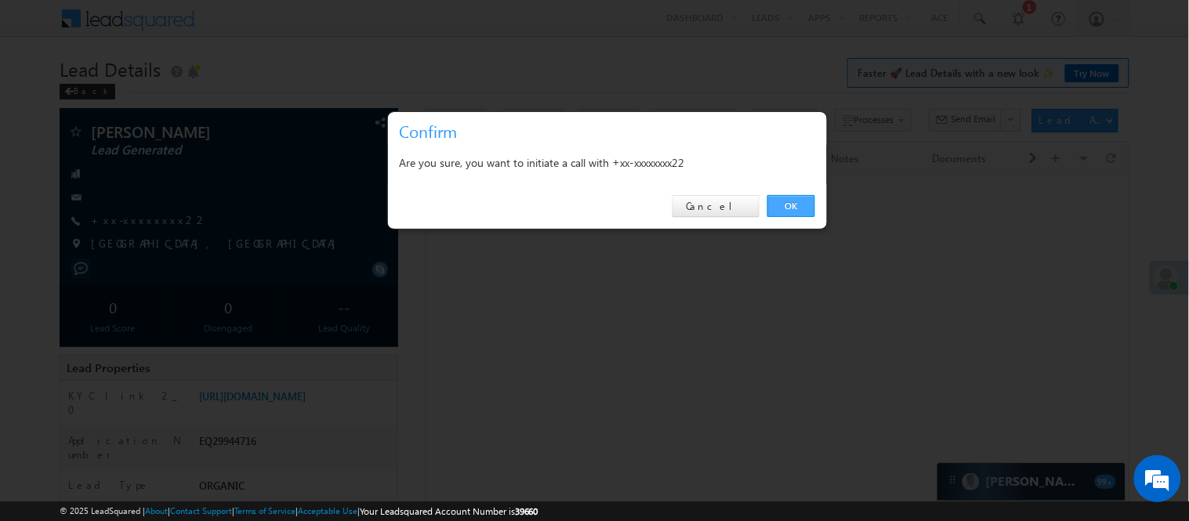
click at [796, 202] on link "OK" at bounding box center [791, 206] width 48 height 22
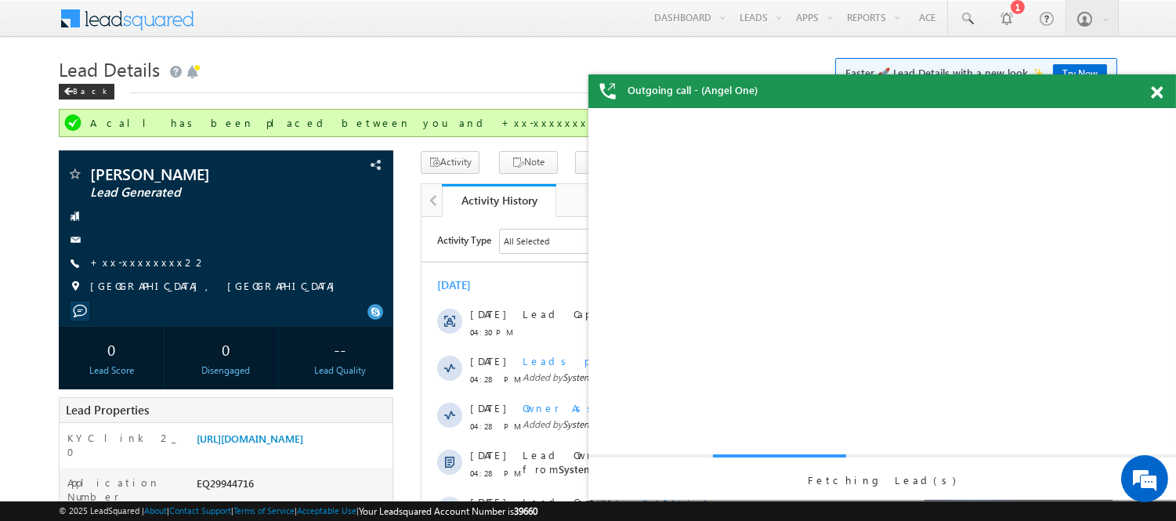
click at [1155, 92] on span at bounding box center [1157, 92] width 12 height 13
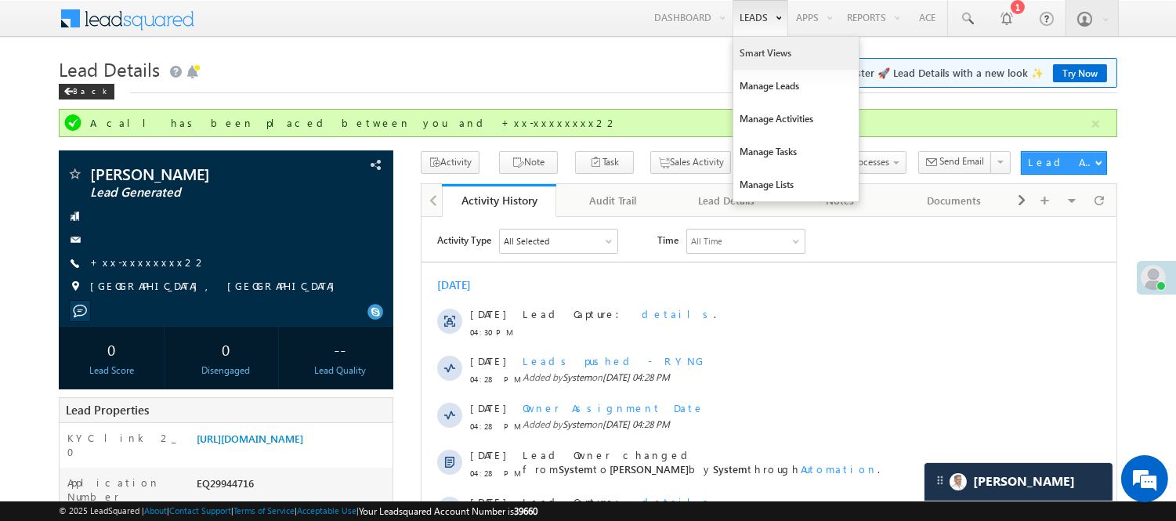
click at [756, 58] on link "Smart Views" at bounding box center [796, 53] width 125 height 33
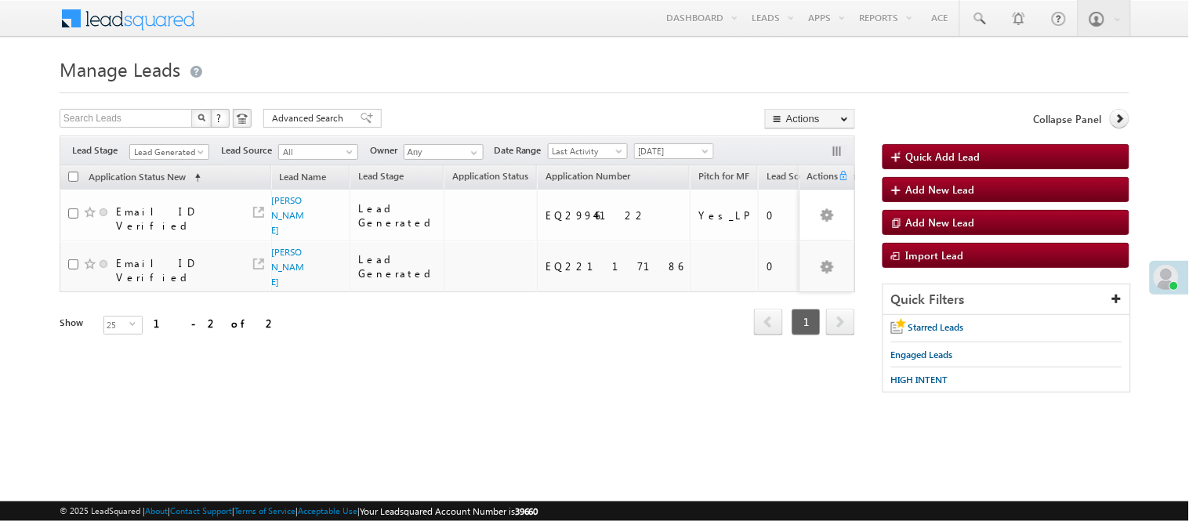
click at [176, 154] on span "Lead Generated" at bounding box center [167, 152] width 74 height 14
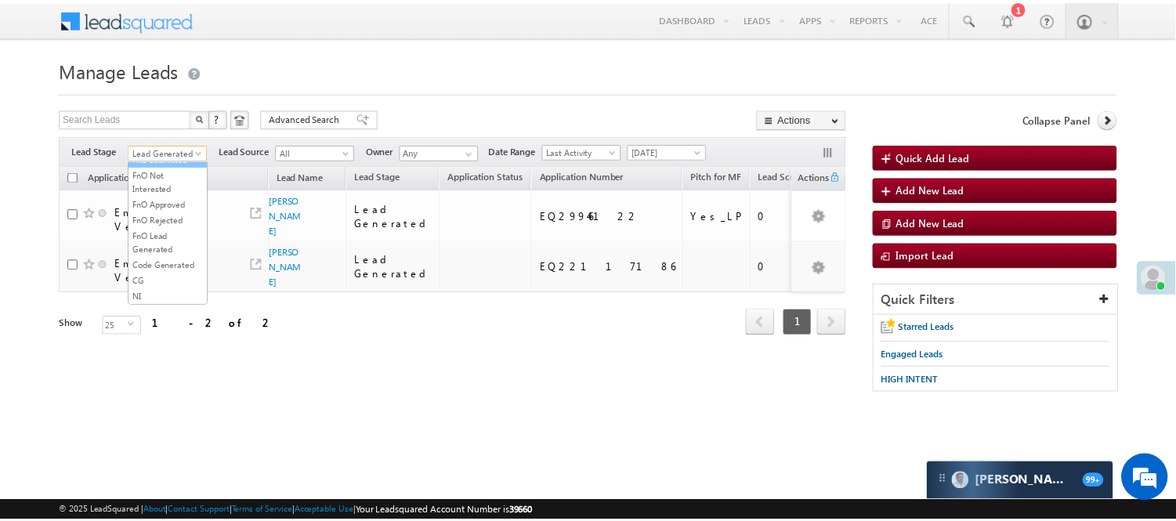
scroll to position [389, 0]
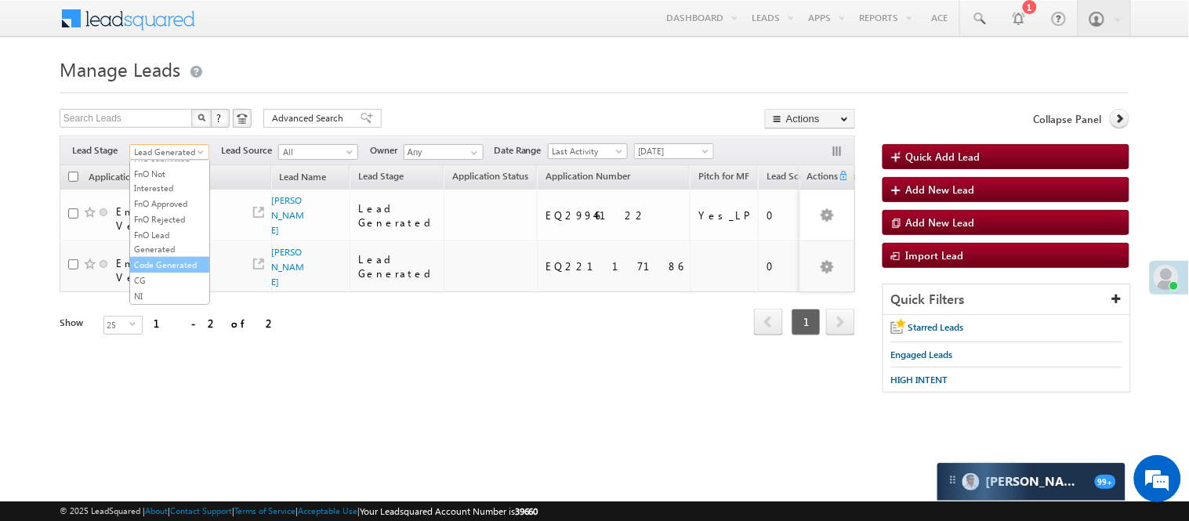
click at [165, 265] on link "Code Generated" at bounding box center [169, 265] width 79 height 14
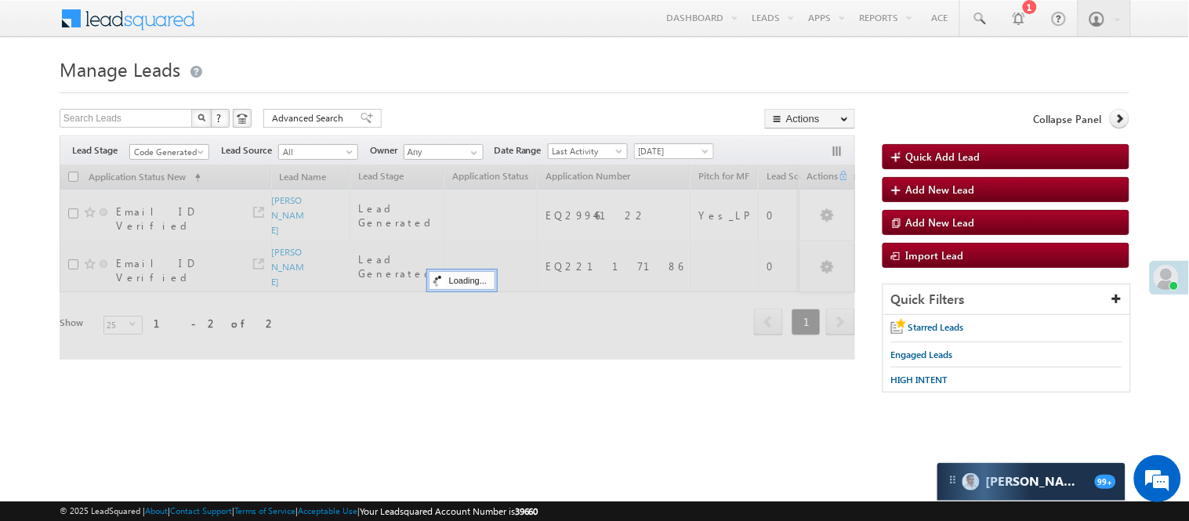
click at [450, 139] on div "Filters Lead Stage All Lead Generated Lead Talked - Pitch Not Done Lead Talked …" at bounding box center [457, 151] width 795 height 30
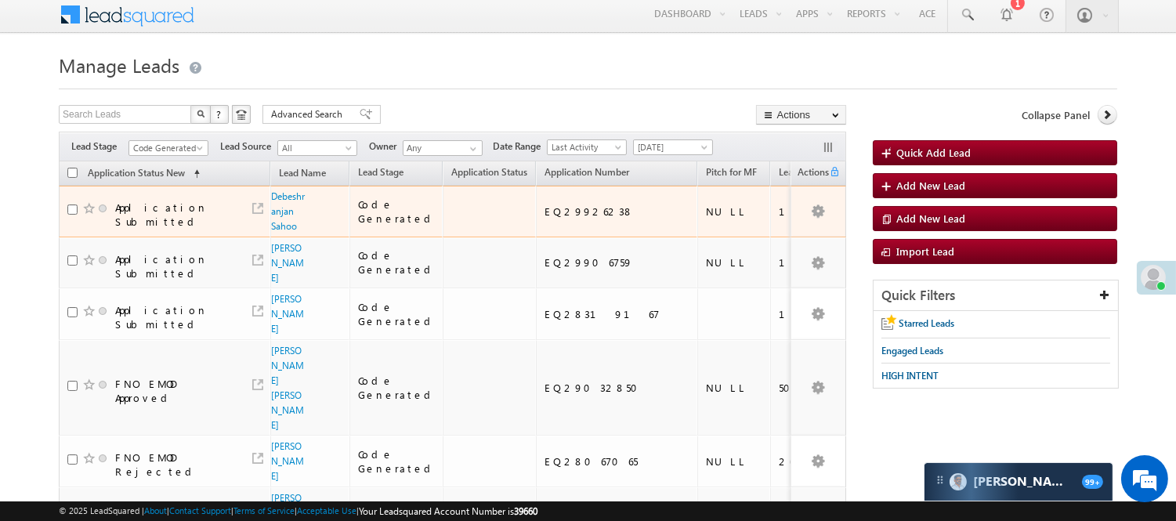
scroll to position [87, 0]
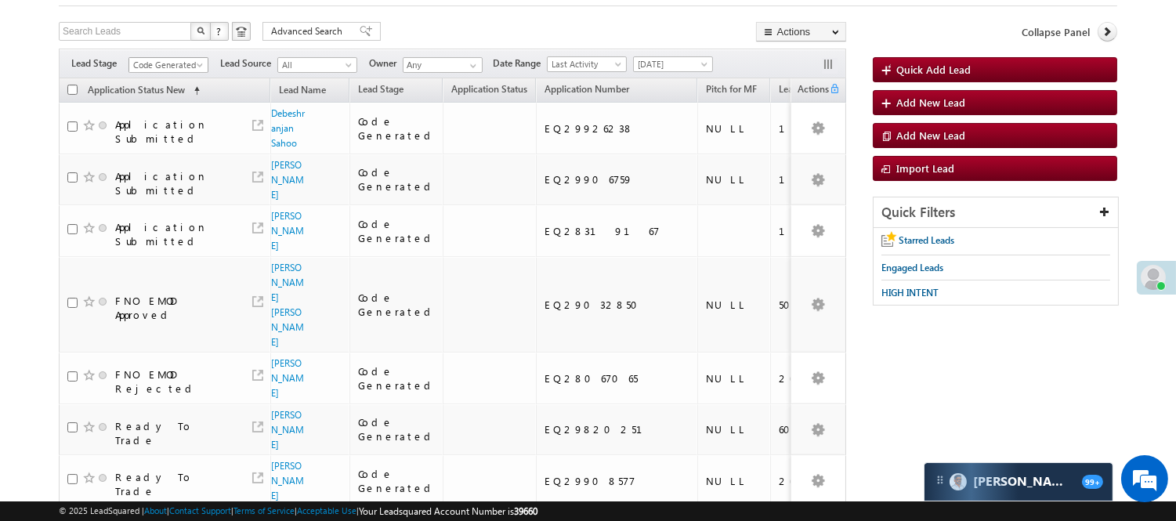
click at [176, 58] on span "Code Generated" at bounding box center [166, 65] width 74 height 14
click at [171, 102] on link "Lead Generated" at bounding box center [168, 98] width 79 height 14
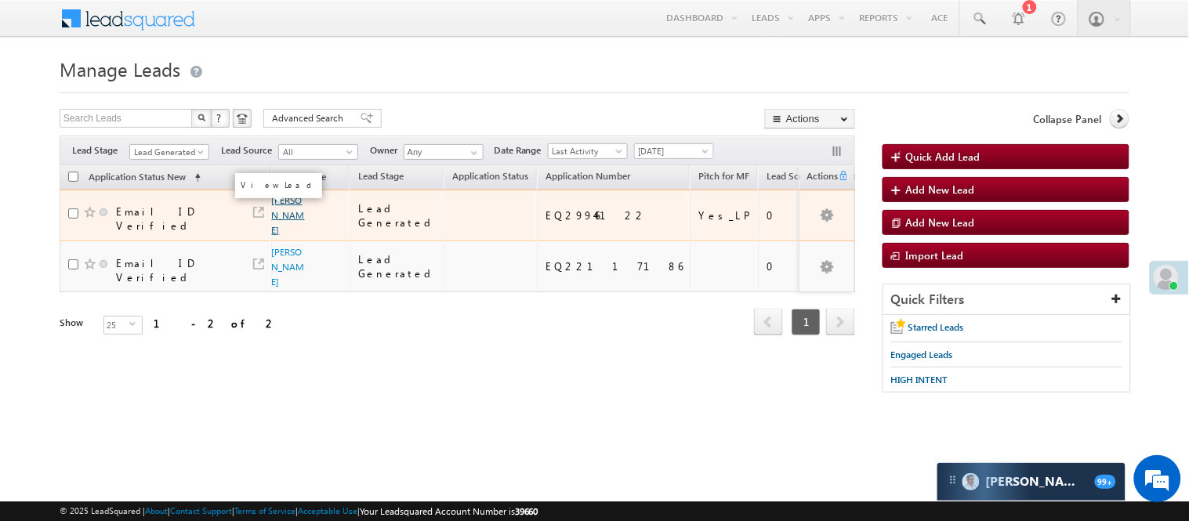
click at [283, 214] on link "[PERSON_NAME]" at bounding box center [288, 215] width 33 height 42
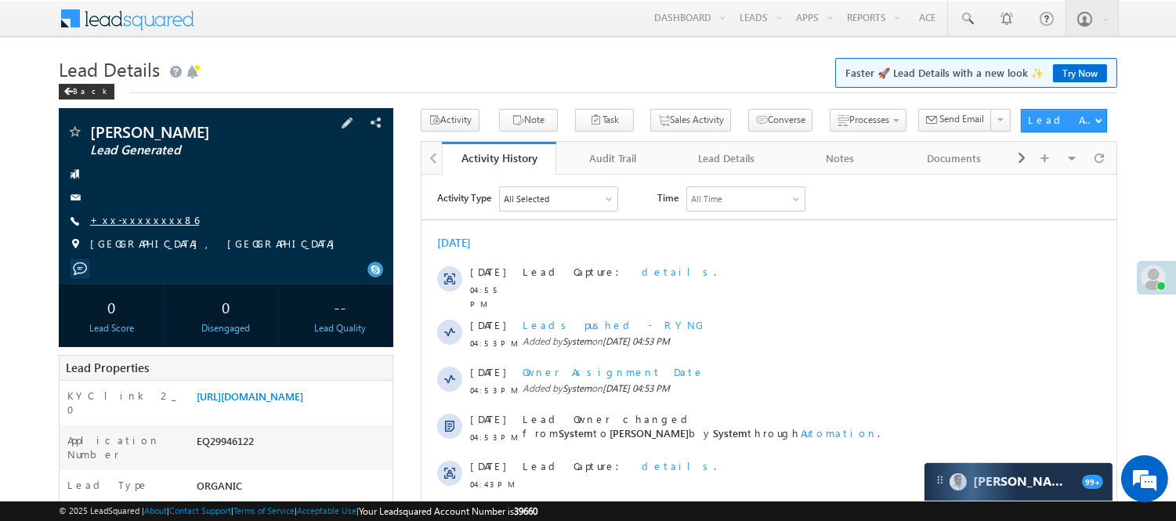
click at [118, 217] on link "+xx-xxxxxxxx86" at bounding box center [144, 219] width 109 height 13
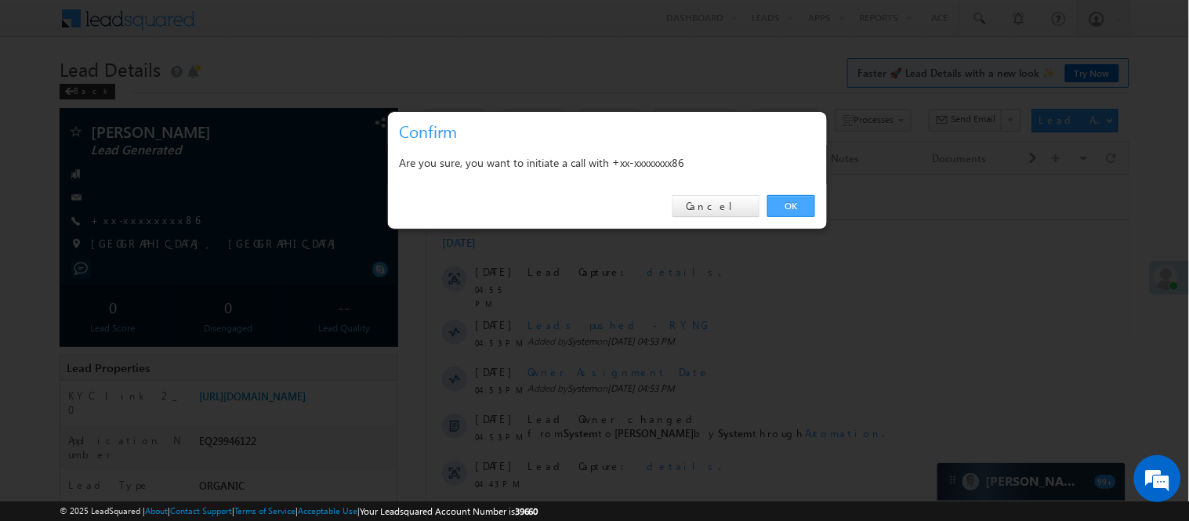
click at [788, 205] on link "OK" at bounding box center [791, 206] width 48 height 22
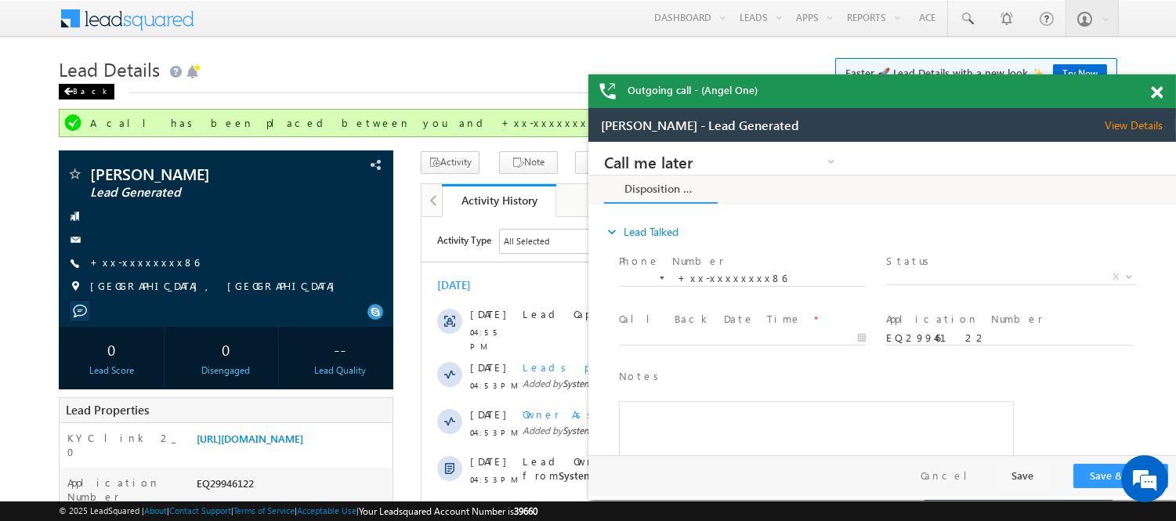
click at [81, 86] on div "Back" at bounding box center [87, 92] width 56 height 16
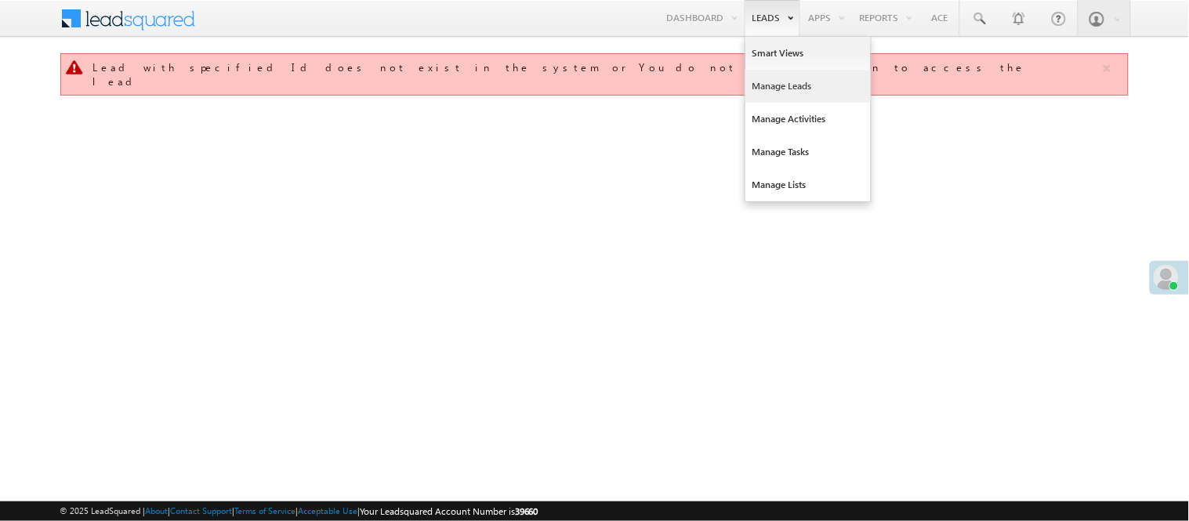
click at [795, 85] on link "Manage Leads" at bounding box center [807, 86] width 125 height 33
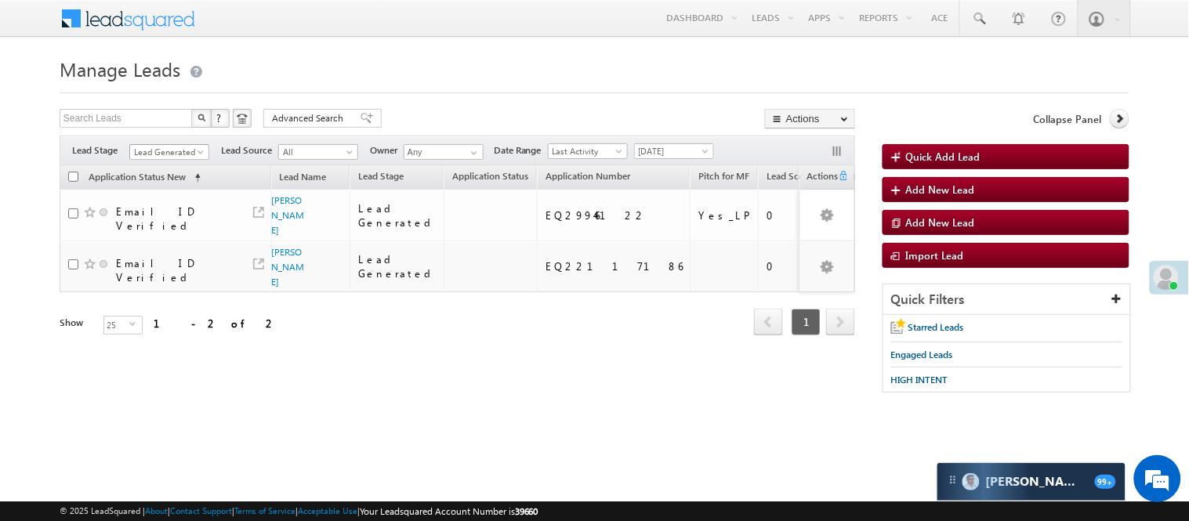
click at [153, 158] on span "Lead Generated" at bounding box center [167, 152] width 74 height 14
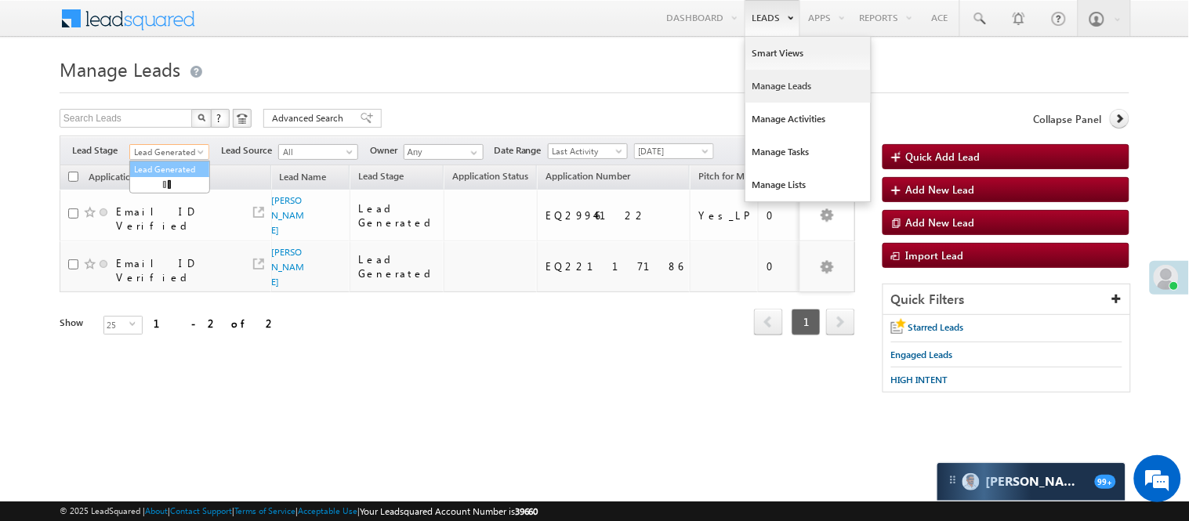
click at [161, 139] on div "Filters Lead Stage Lead Generated Lead Generated Lead Source All All Owner Any …" at bounding box center [457, 151] width 795 height 30
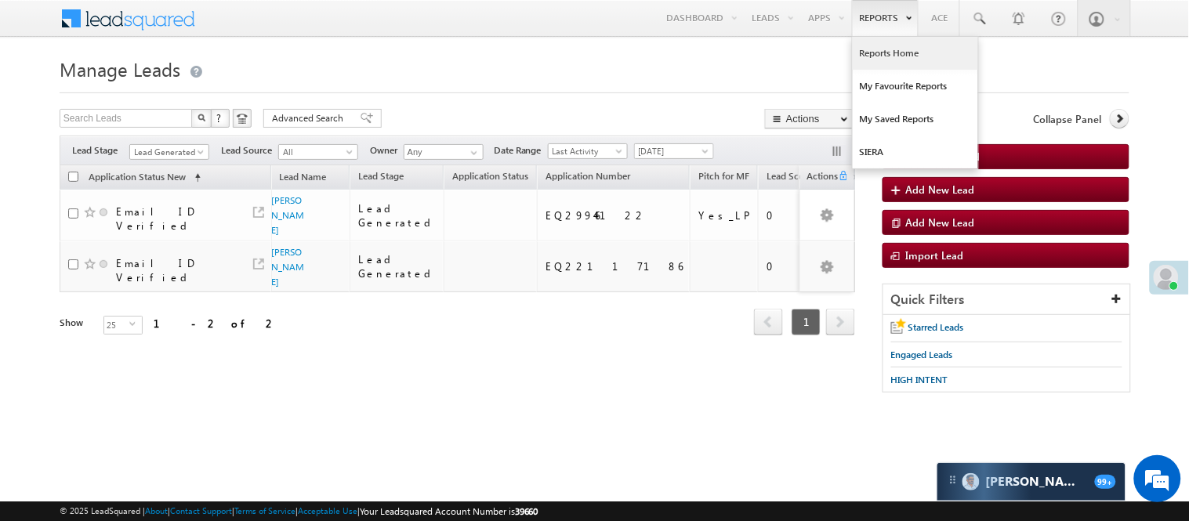
click at [881, 52] on link "Reports Home" at bounding box center [915, 53] width 125 height 33
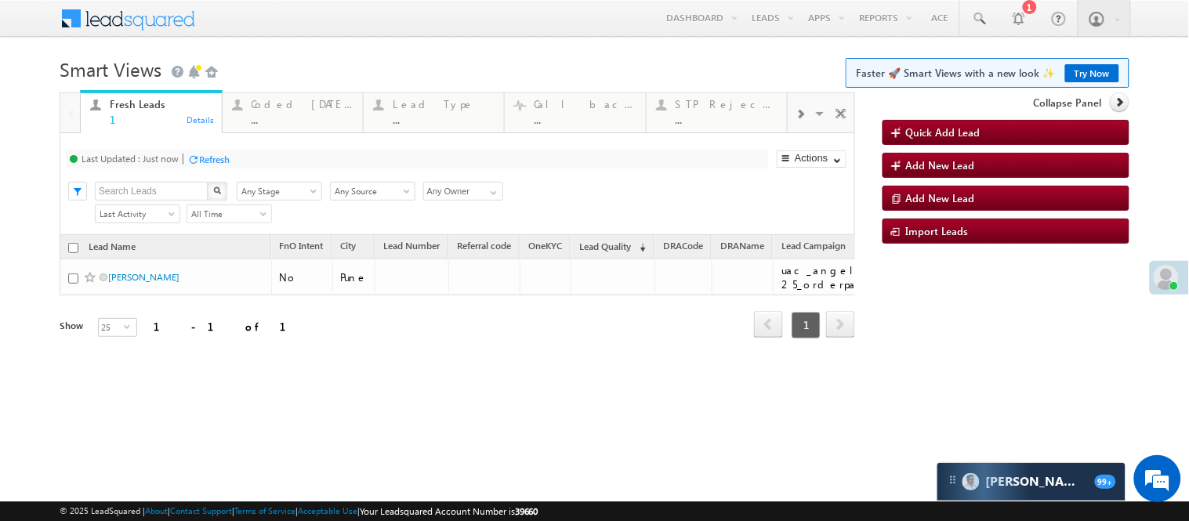
click at [218, 221] on span "All Time" at bounding box center [226, 214] width 79 height 14
click at [216, 271] on link "All Time" at bounding box center [226, 272] width 79 height 14
click at [213, 221] on span "All Time" at bounding box center [226, 214] width 79 height 14
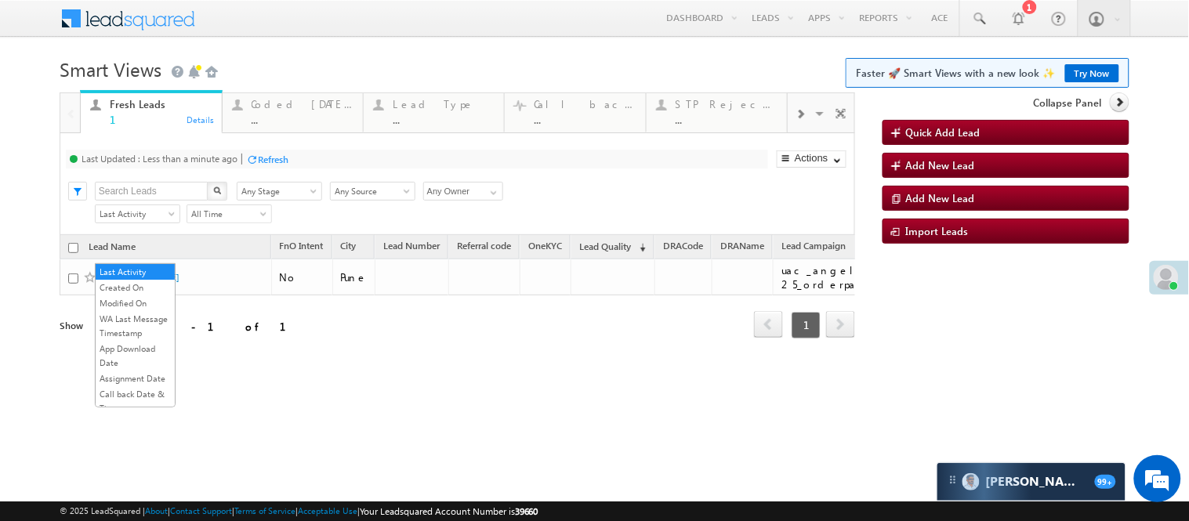
click at [128, 221] on span "Last Activity" at bounding box center [135, 214] width 79 height 14
click at [31, 184] on body "Menu [PERSON_NAME] [PERSON_NAME] .Yada v@ang elbro king. com" at bounding box center [594, 222] width 1189 height 444
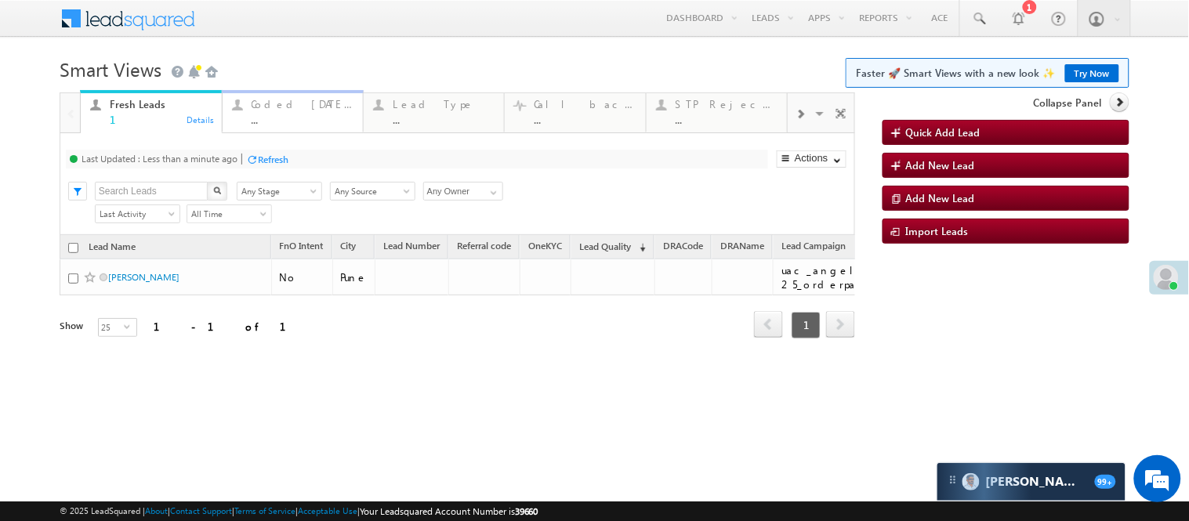
click at [317, 98] on div "Coded [DATE]" at bounding box center [303, 104] width 102 height 13
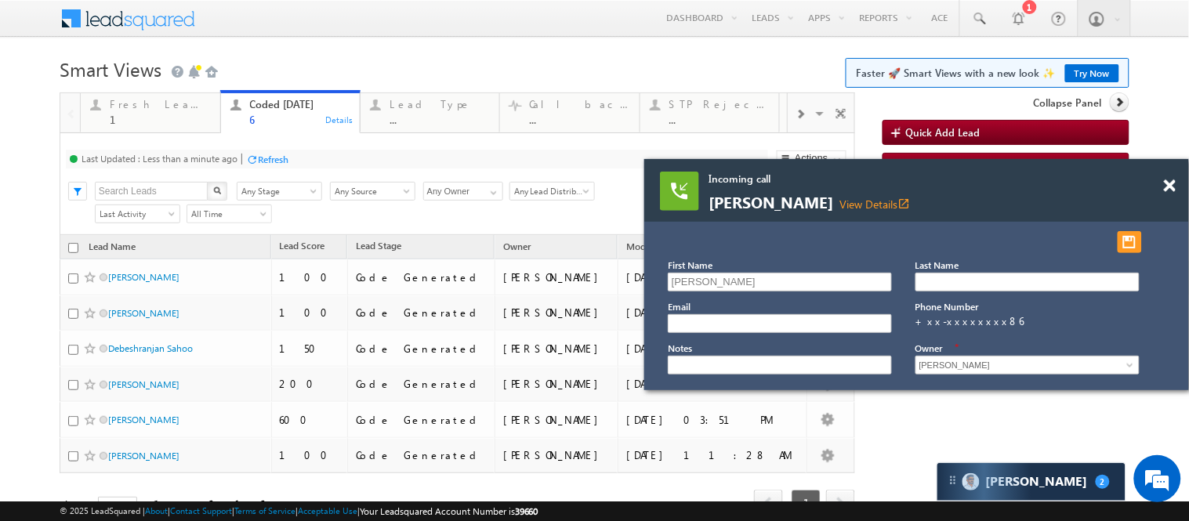
click at [1176, 190] on div at bounding box center [1178, 178] width 21 height 39
click at [1169, 190] on span at bounding box center [1170, 185] width 12 height 13
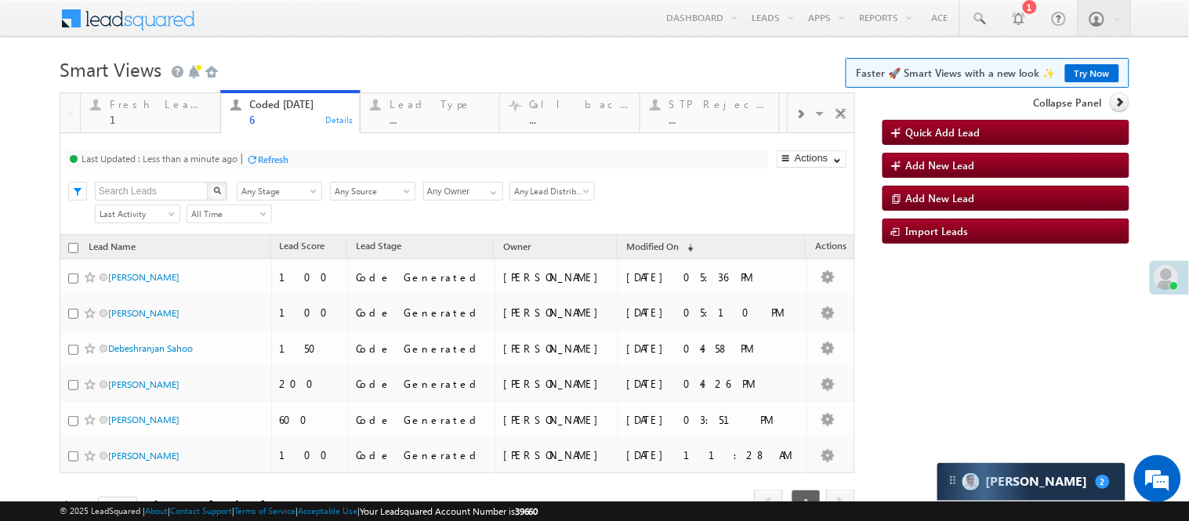
click at [437, 42] on body "Menu [PERSON_NAME] [PERSON_NAME] .Yada v@ang elbro king. com" at bounding box center [594, 280] width 1189 height 560
click at [377, 63] on h1 "Smart Views Getting Started Faster 🚀 Smart Views with a new look ✨ Try Now" at bounding box center [595, 68] width 1070 height 31
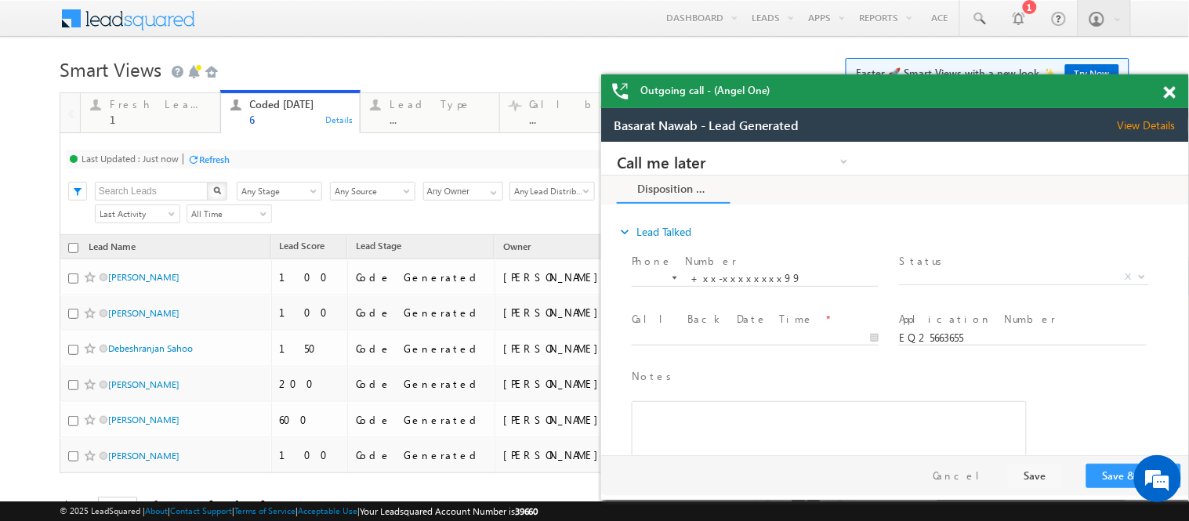
click at [422, 24] on div "Menu [PERSON_NAME] [PERSON_NAME] .Yada v@ang elbro king. com Angel Broki" at bounding box center [595, 19] width 1070 height 38
click at [1162, 88] on div "Outgoing call - (Angel One)" at bounding box center [895, 91] width 588 height 34
click at [1170, 89] on span at bounding box center [1170, 92] width 12 height 13
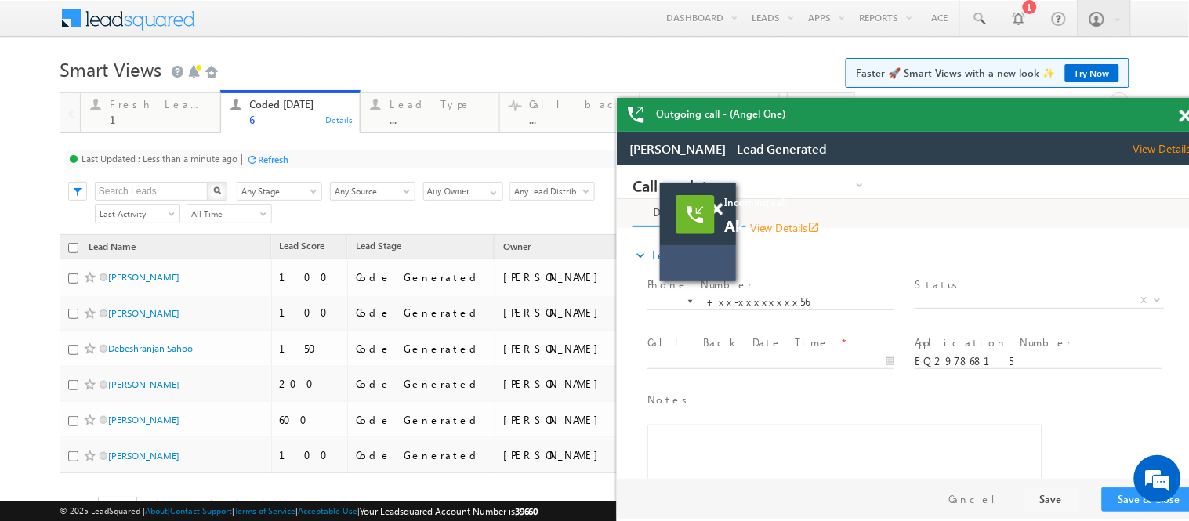
click at [1184, 0] on html "Incoming call karnisingh View Details open_in_new First Name karnisingh Email" at bounding box center [594, 0] width 1189 height 0
click at [1183, 0] on html "Incoming call karnisingh View Details open_in_new First Name karnisingh Email" at bounding box center [594, 0] width 1189 height 0
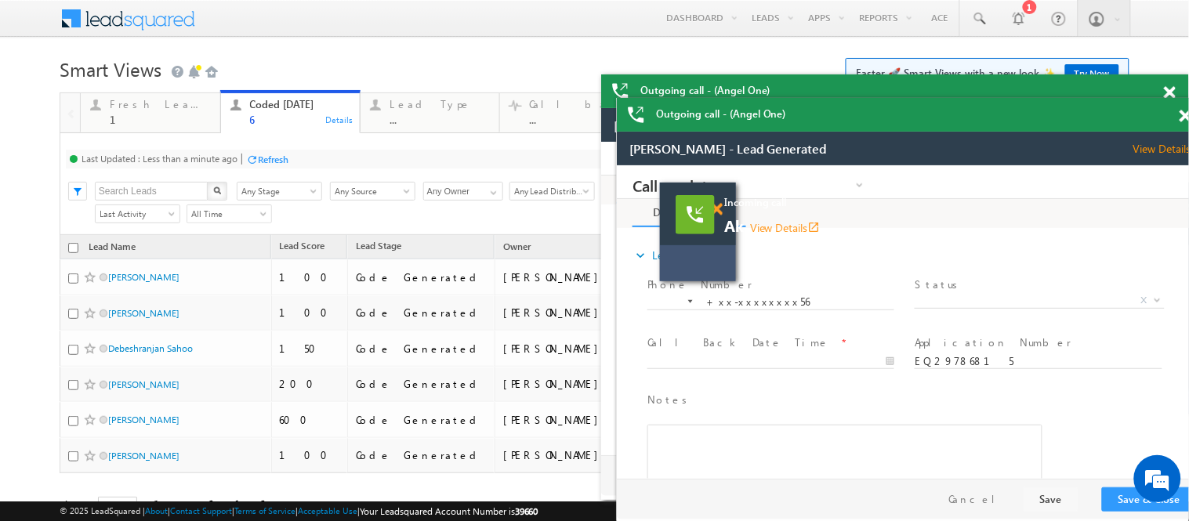
click at [719, 213] on span at bounding box center [717, 209] width 12 height 13
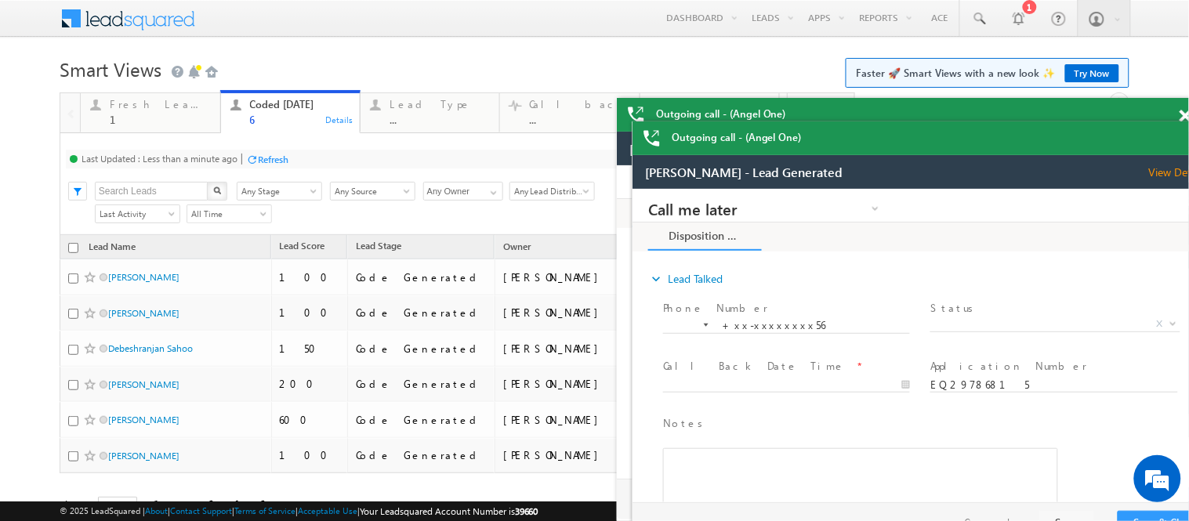
click at [1184, 0] on html "Outgoing call - (Angel One) Incoming call karnisingh View Details open_in_new F…" at bounding box center [594, 0] width 1189 height 0
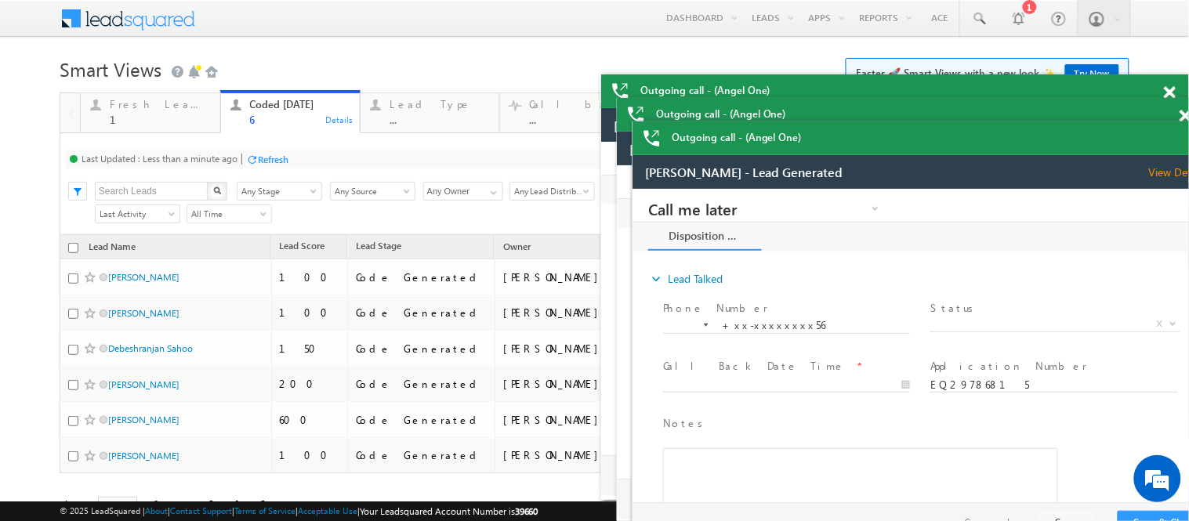
click at [1186, 0] on html "Outgoing call - (Angel One) Outgoing call - (Angel One) Incoming call karnising…" at bounding box center [594, 0] width 1189 height 0
click at [1182, 0] on html "Outgoing call - (Angel One) Outgoing call - (Angel One) Incoming call karnising…" at bounding box center [594, 0] width 1189 height 0
click at [1183, 0] on html "Outgoing call - (Angel One) Outgoing call - (Angel One) Incoming call karnising…" at bounding box center [594, 0] width 1189 height 0
click at [1182, 0] on html "Outgoing call - (Angel One) Outgoing call - (Angel One) Incoming call karnising…" at bounding box center [594, 0] width 1189 height 0
click at [1180, 0] on html "Outgoing call - (Angel One) Outgoing call - (Angel One) Incoming call karnising…" at bounding box center [594, 0] width 1189 height 0
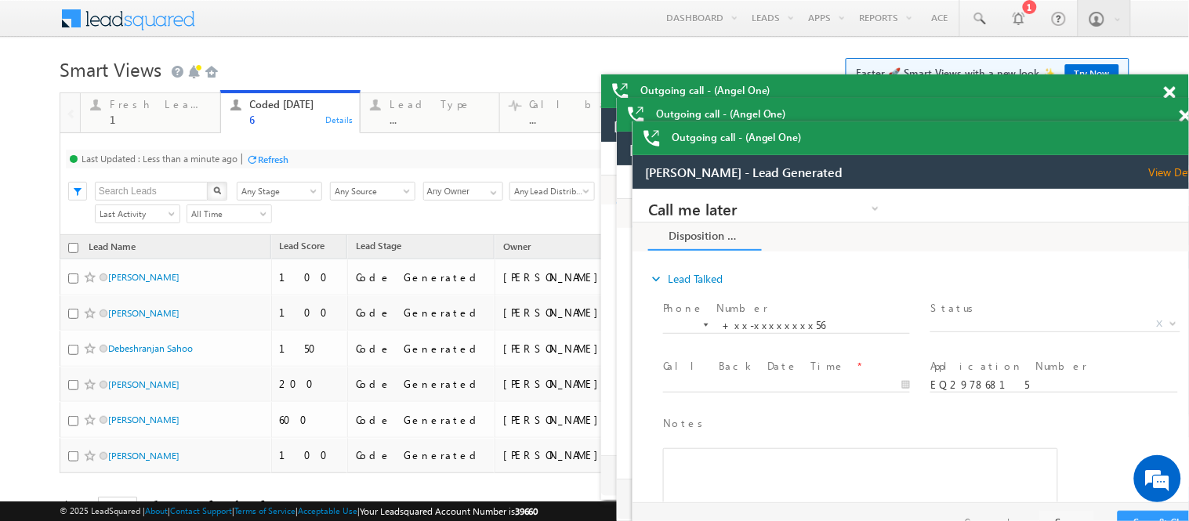
click at [1174, 91] on span at bounding box center [1170, 92] width 12 height 13
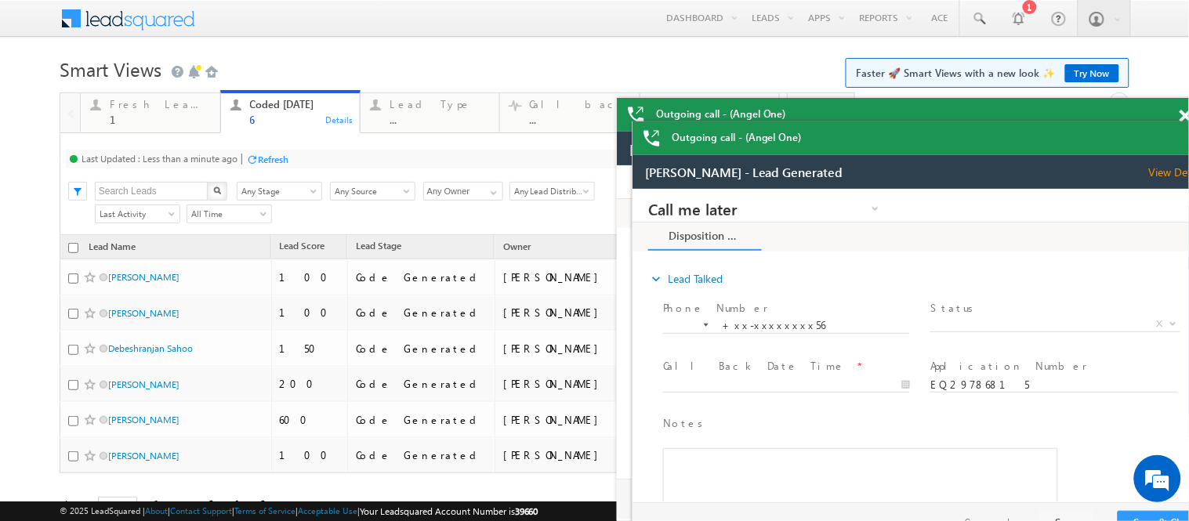
click at [1185, 0] on html "Outgoing call - (Angel One) Incoming call karnisingh View Details open_in_new F…" at bounding box center [594, 0] width 1189 height 0
click at [1184, 0] on html "Outgoing call - (Angel One) Incoming call karnisingh View Details open_in_new F…" at bounding box center [594, 0] width 1189 height 0
click at [1186, 0] on html "Outgoing call - (Angel One) Incoming call karnisingh View Details open_in_new F…" at bounding box center [594, 0] width 1189 height 0
click at [1182, 0] on html "Outgoing call - (Angel One) Incoming call karnisingh View Details open_in_new F…" at bounding box center [594, 0] width 1189 height 0
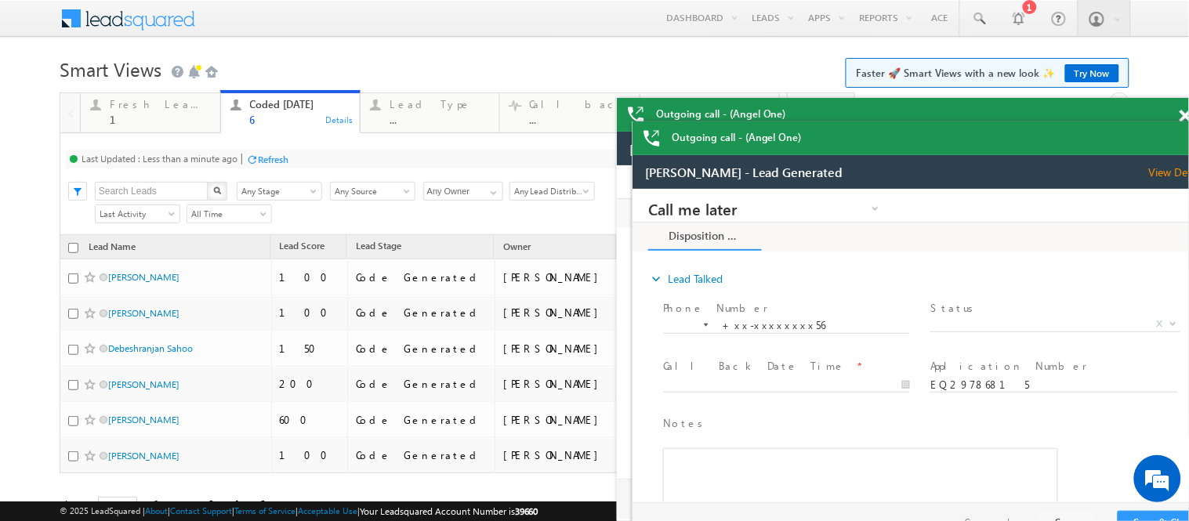
click at [1188, 0] on html "Outgoing call - (Angel One) Incoming call karnisingh View Details open_in_new F…" at bounding box center [594, 0] width 1189 height 0
click at [1183, 0] on html "Outgoing call - (Angel One) Incoming call karnisingh View Details open_in_new F…" at bounding box center [594, 0] width 1189 height 0
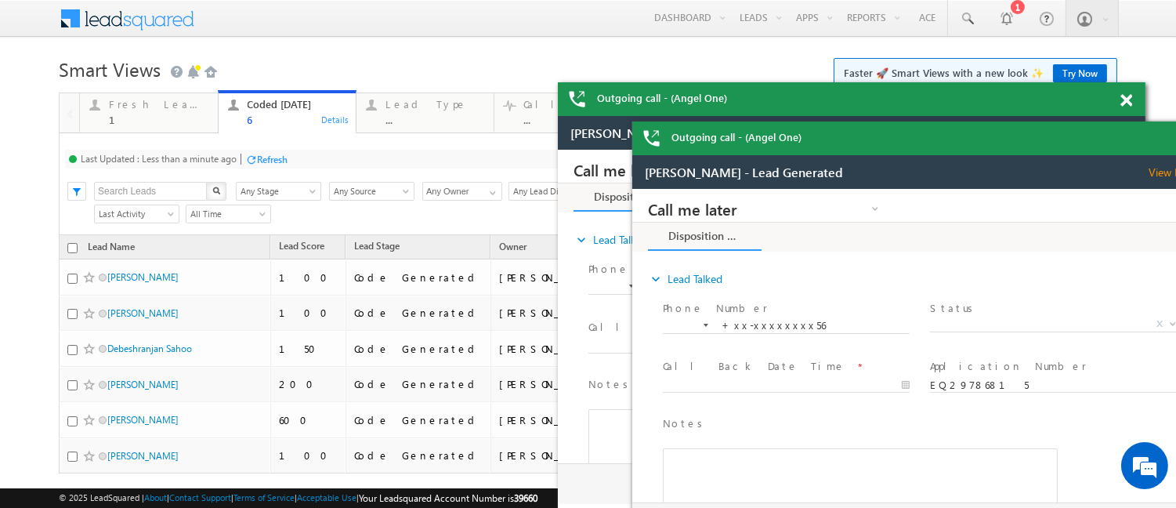
drag, startPoint x: 1100, startPoint y: 105, endPoint x: 1041, endPoint y: 110, distance: 59.0
click at [1041, 110] on div "Outgoing call - (Angel One)" at bounding box center [852, 99] width 588 height 34
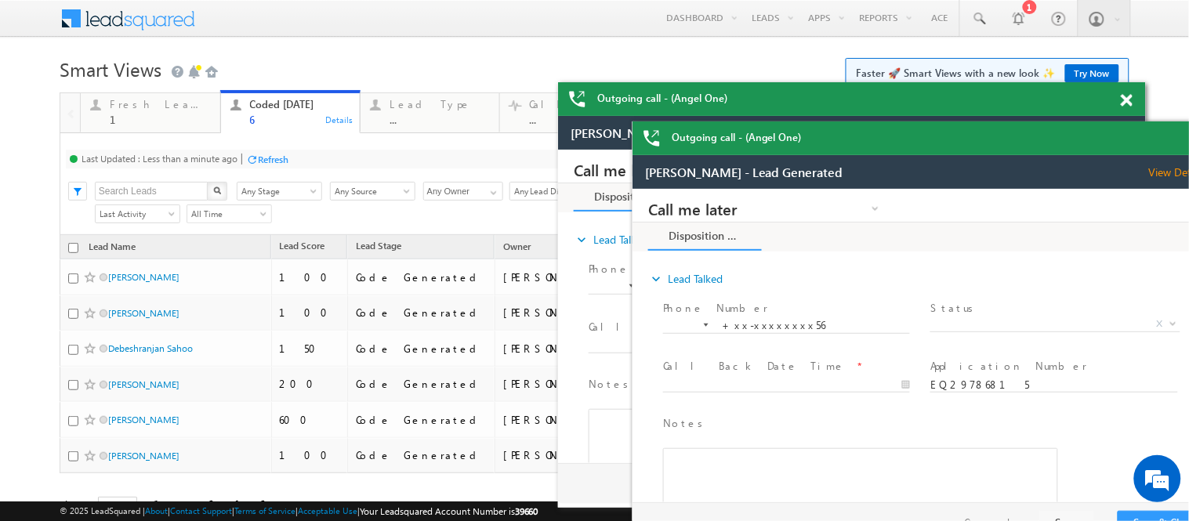
click at [1126, 99] on span at bounding box center [1127, 100] width 12 height 13
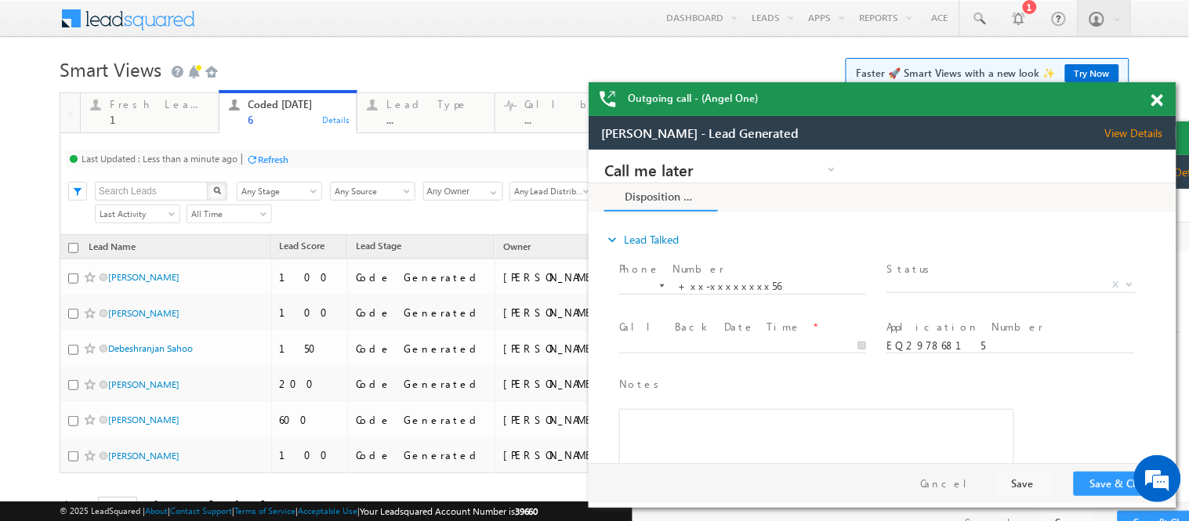
drag, startPoint x: 1744, startPoint y: 241, endPoint x: 1126, endPoint y: 125, distance: 628.2
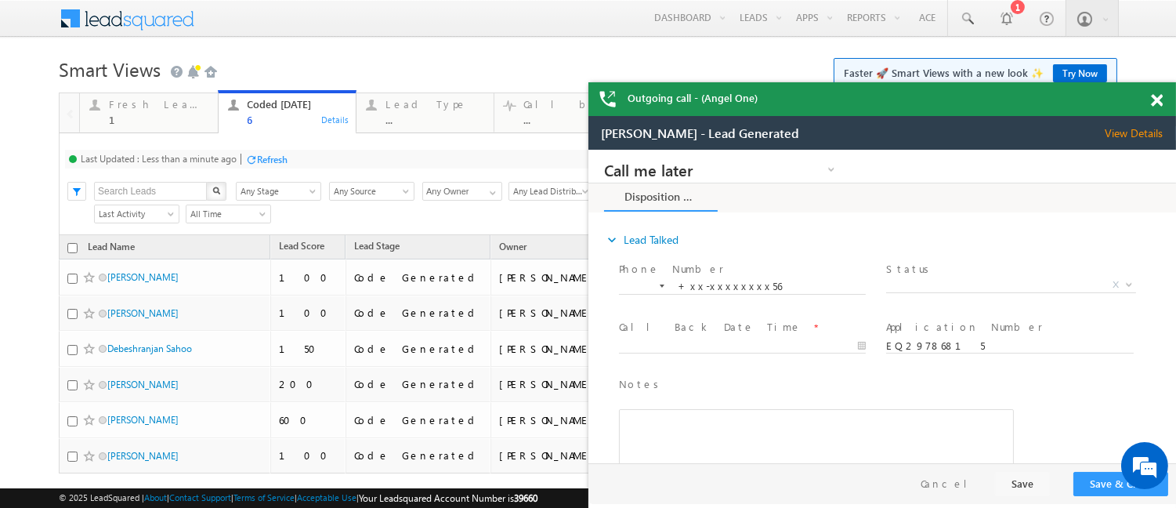
click at [1156, 99] on span at bounding box center [1157, 100] width 12 height 13
drag, startPoint x: 1644, startPoint y: 306, endPoint x: 1000, endPoint y: 157, distance: 661.4
click at [1151, 99] on span at bounding box center [1157, 100] width 12 height 13
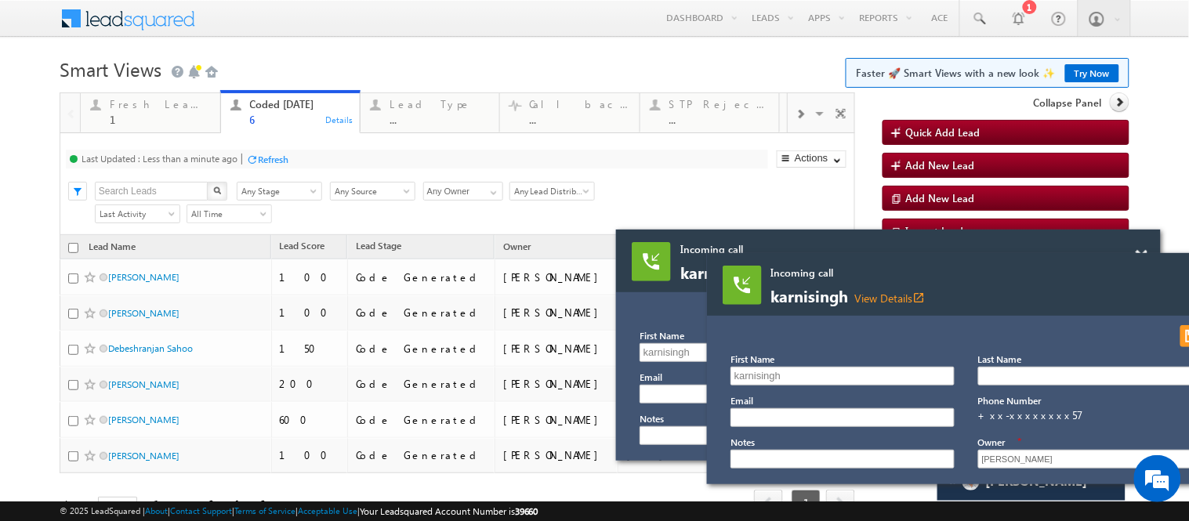
drag, startPoint x: 955, startPoint y: 238, endPoint x: 843, endPoint y: 228, distance: 111.8
click at [851, 231] on div "Incoming call karnisingh View Details open_in_new" at bounding box center [888, 261] width 545 height 63
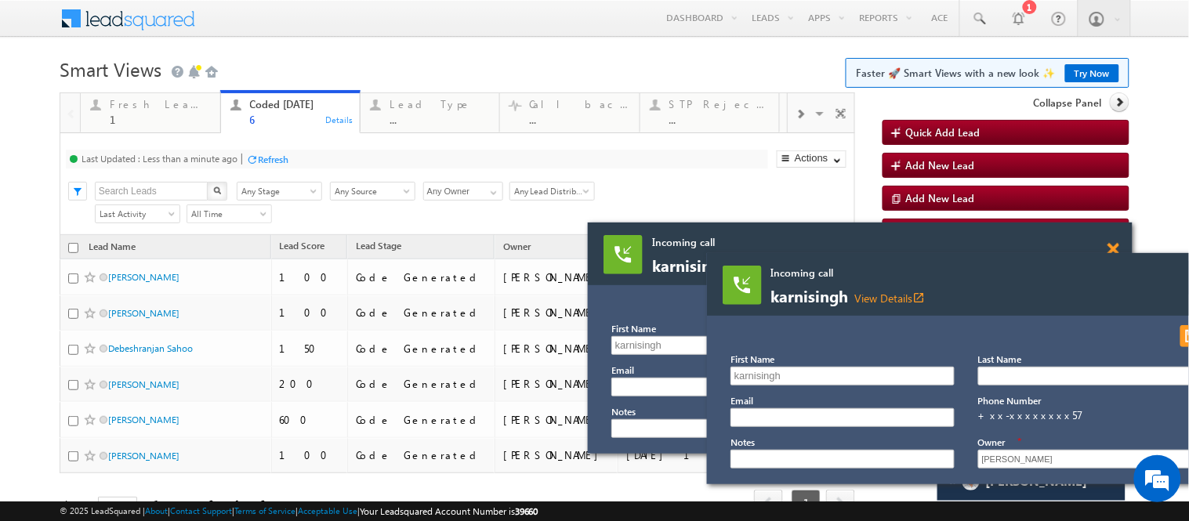
click at [1111, 248] on span at bounding box center [1113, 249] width 12 height 13
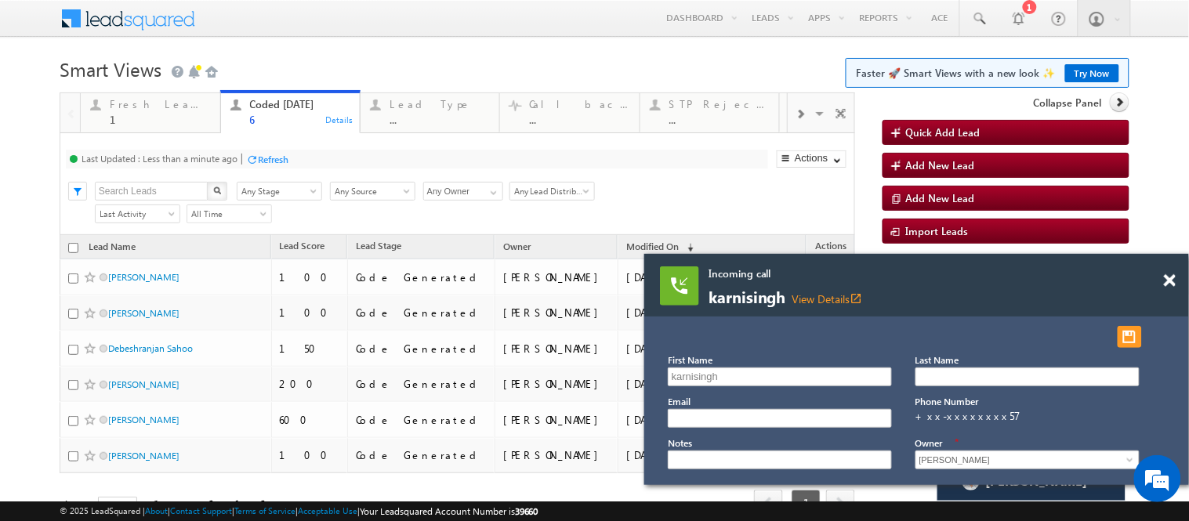
drag, startPoint x: 1021, startPoint y: 256, endPoint x: 958, endPoint y: 257, distance: 63.5
click at [958, 257] on div "Incoming call karnisingh View Details open_in_new" at bounding box center [916, 285] width 545 height 63
click at [1169, 279] on span at bounding box center [1169, 280] width 12 height 13
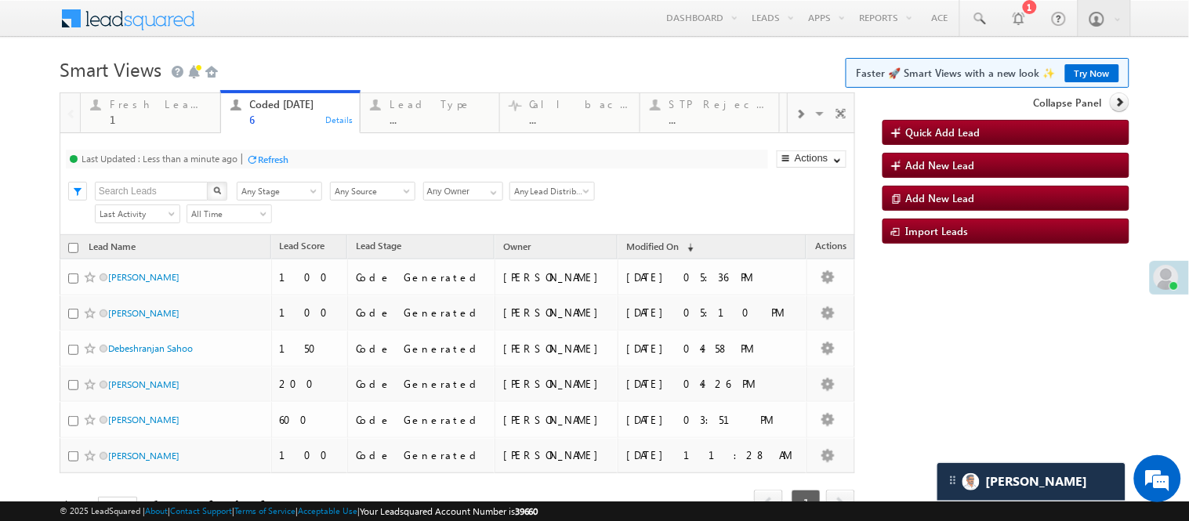
click at [395, 53] on h1 "Smart Views Getting Started Faster 🚀 Smart Views with a new look ✨ Try Now" at bounding box center [595, 68] width 1070 height 31
click at [395, 50] on body "Menu [PERSON_NAME] [PERSON_NAME] .Yada v@ang elbro king. com" at bounding box center [594, 280] width 1189 height 560
click at [404, 65] on h1 "Smart Views Getting Started Faster 🚀 Smart Views with a new look ✨ Try Now" at bounding box center [595, 68] width 1070 height 31
click at [371, 51] on body "Menu [PERSON_NAME] [PERSON_NAME] .Yada v@ang elbro king. com" at bounding box center [594, 280] width 1189 height 560
click at [971, 21] on span at bounding box center [979, 19] width 16 height 16
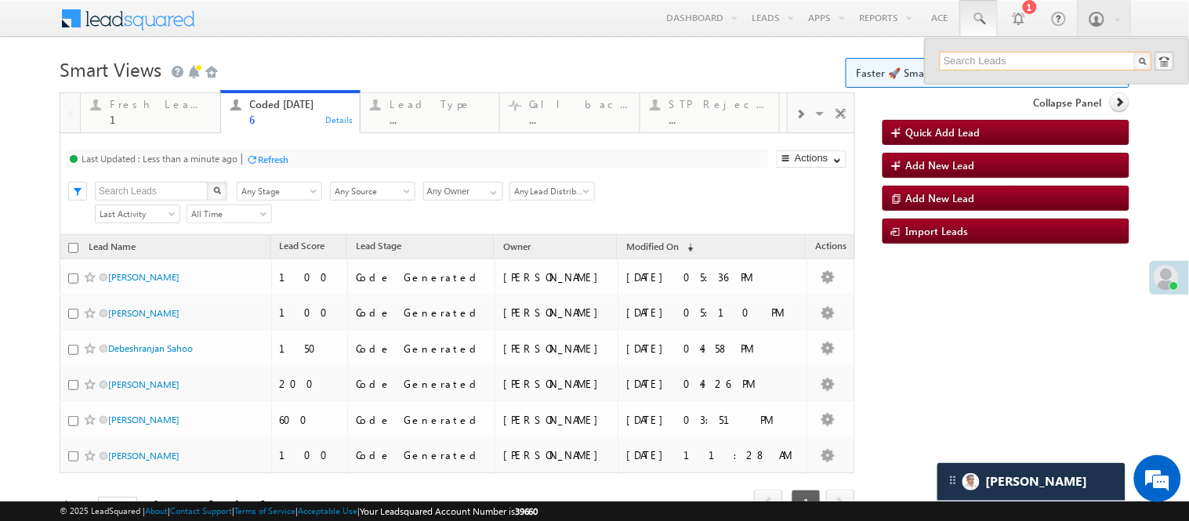
click at [977, 56] on input "text" at bounding box center [1046, 61] width 212 height 19
paste input "9325773962"
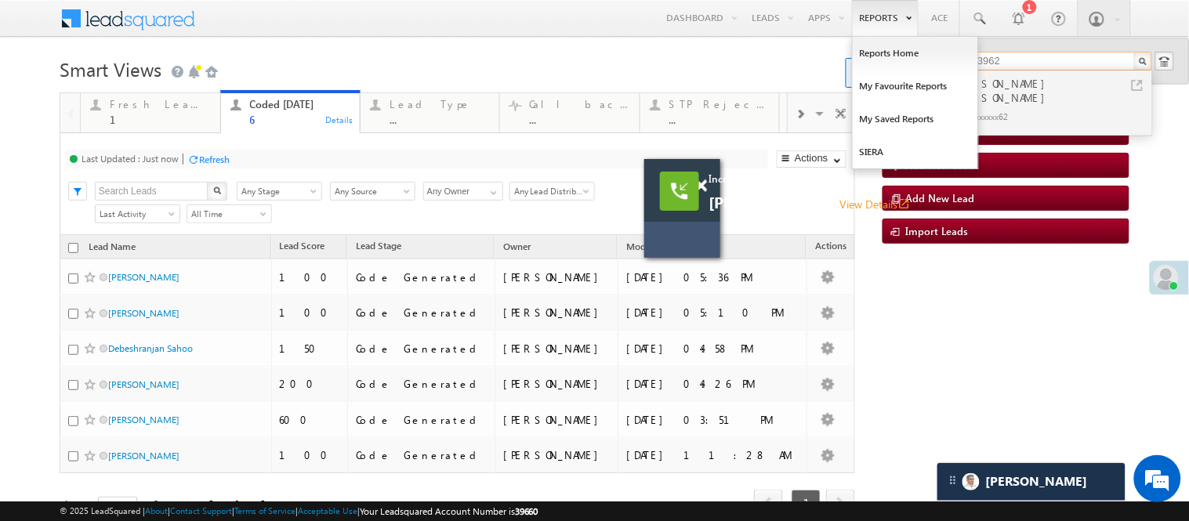
type input "9325773962"
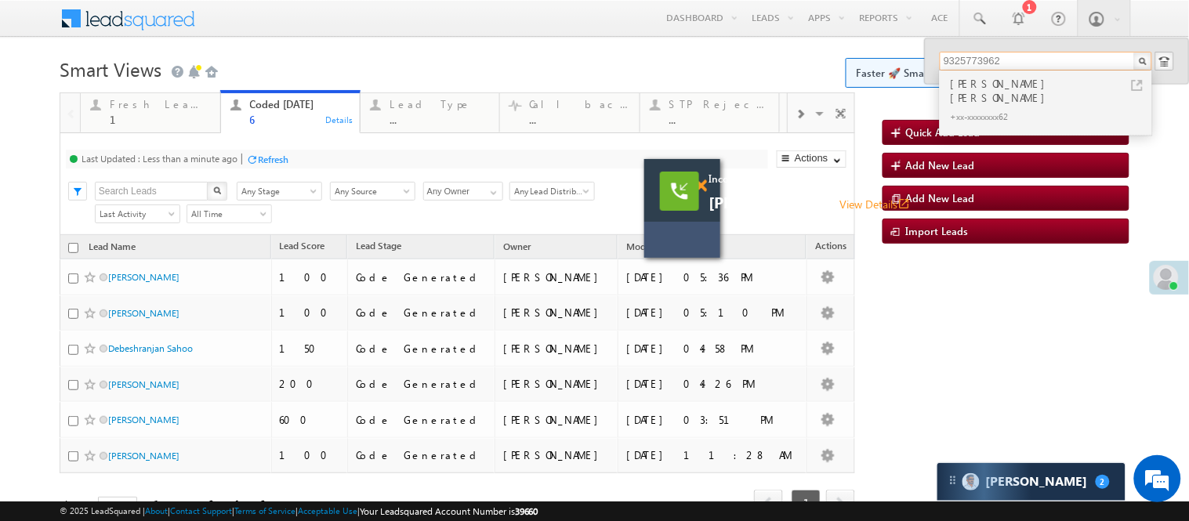
click at [704, 183] on span at bounding box center [701, 185] width 12 height 13
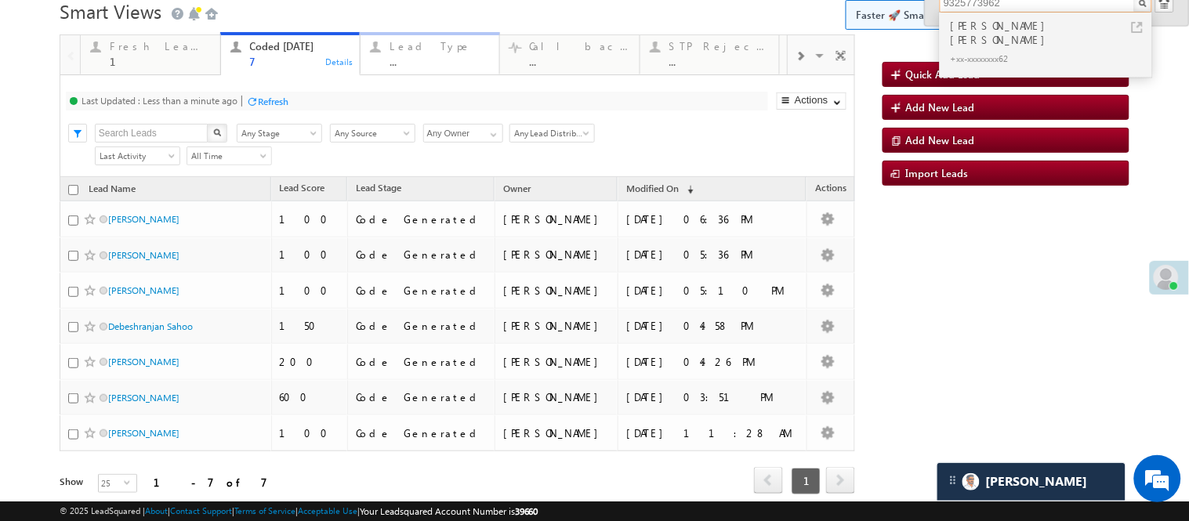
scroll to position [67, 0]
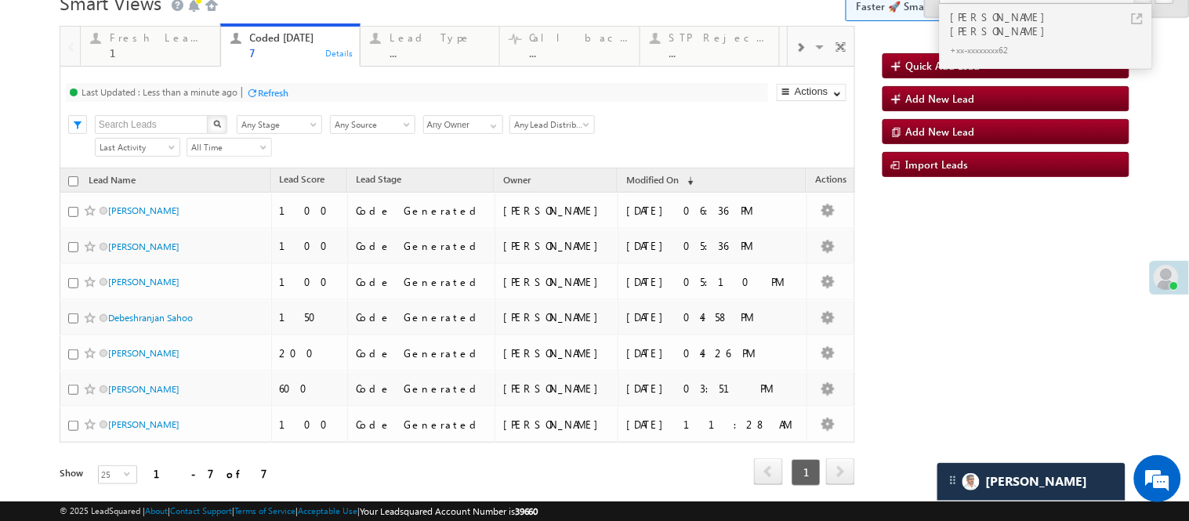
click at [350, 6] on h1 "Smart Views Getting Started Faster 🚀 Smart Views with a new look ✨ Try Now" at bounding box center [595, 1] width 1070 height 31
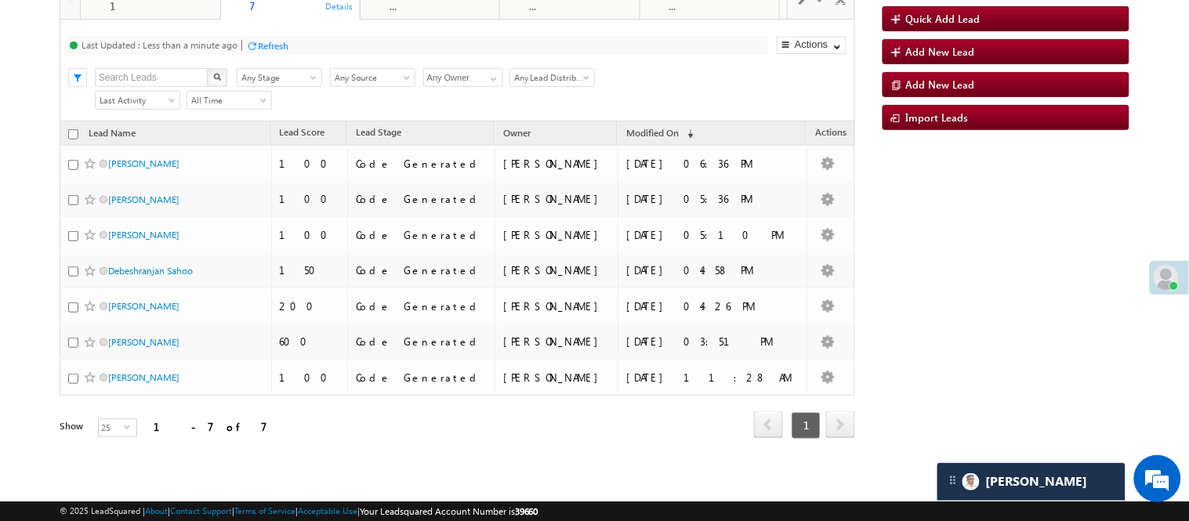
scroll to position [0, 0]
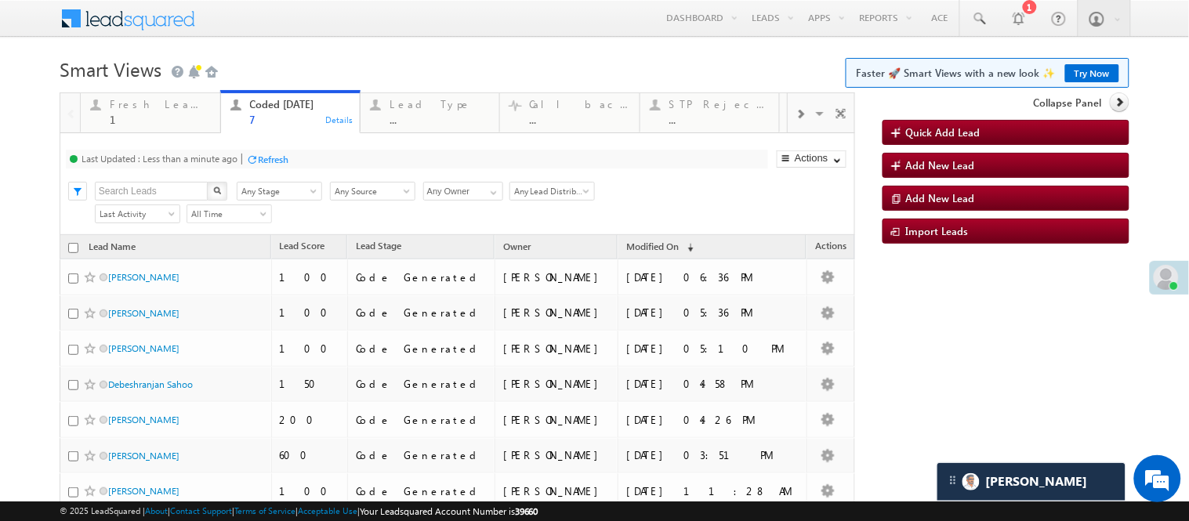
click at [404, 69] on h1 "Smart Views Getting Started Faster 🚀 Smart Views with a new look ✨ Try Now" at bounding box center [595, 68] width 1070 height 31
click at [358, 67] on h1 "Smart Views Getting Started Faster 🚀 Smart Views with a new look ✨ Try Now" at bounding box center [595, 68] width 1070 height 31
click at [445, 57] on h1 "Smart Views Getting Started Faster 🚀 Smart Views with a new look ✨ Try Now" at bounding box center [595, 68] width 1070 height 31
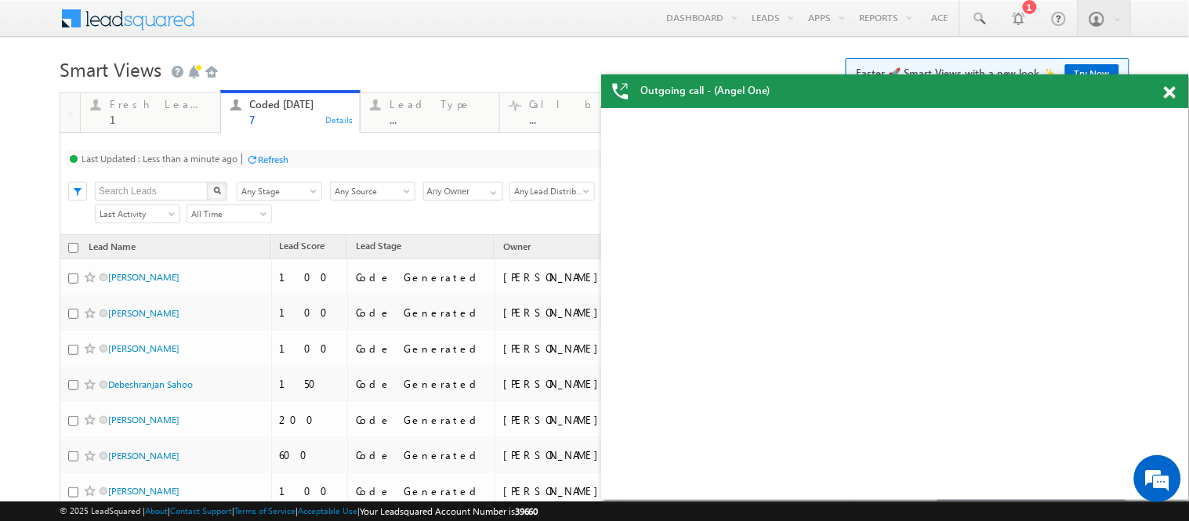
click at [1162, 90] on div "Outgoing call - (Angel One)" at bounding box center [895, 91] width 588 height 34
click at [1170, 89] on span at bounding box center [1170, 92] width 12 height 13
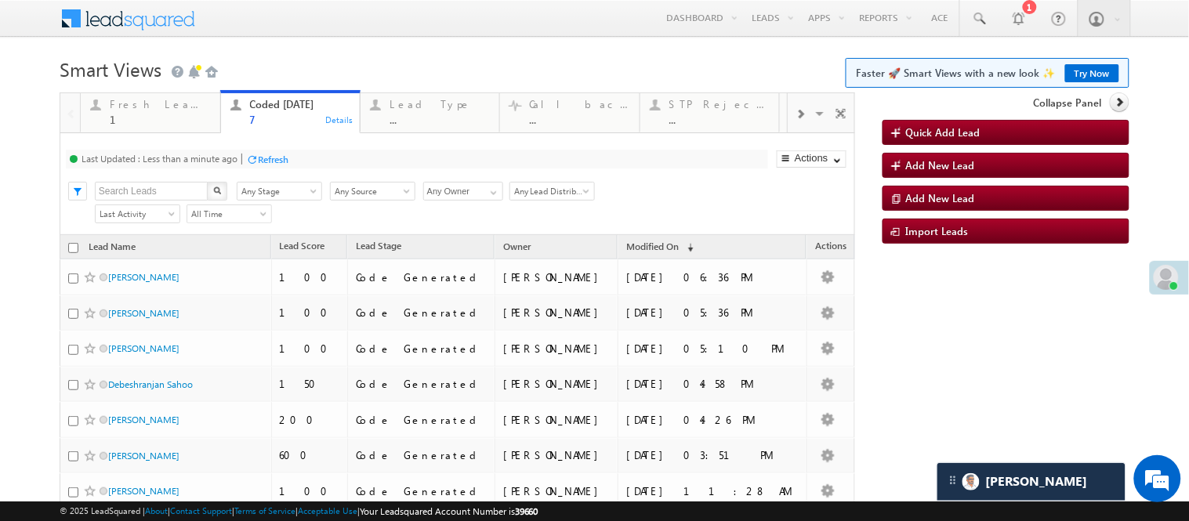
click at [544, 53] on h1 "Smart Views Getting Started Faster 🚀 Smart Views with a new look ✨ Try Now" at bounding box center [595, 68] width 1070 height 31
click at [453, 24] on div "Menu [PERSON_NAME] [PERSON_NAME] .Yada v@ang elbro king. com Angel Broki" at bounding box center [595, 19] width 1070 height 38
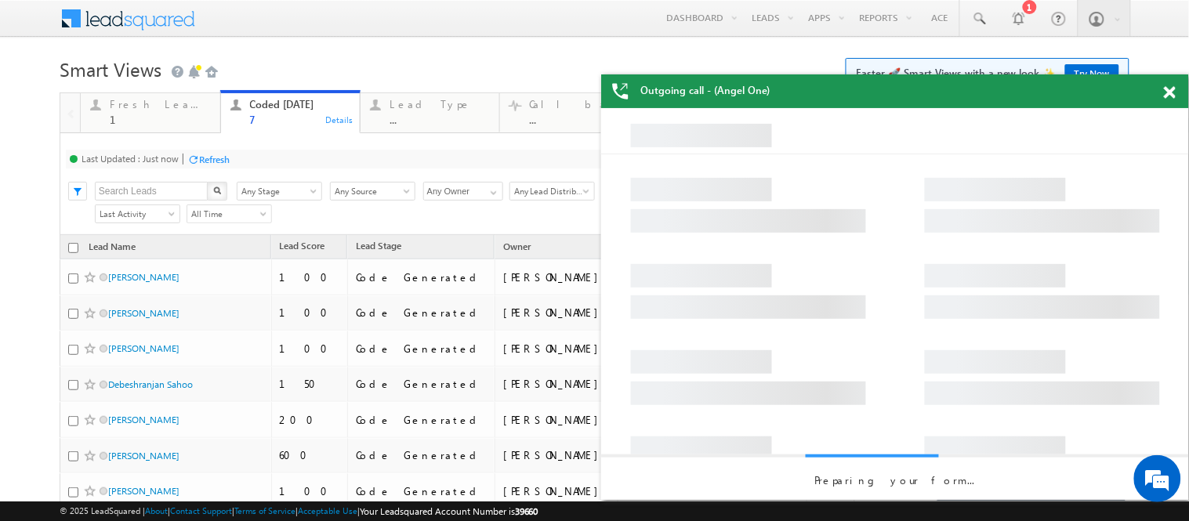
click at [1165, 91] on span at bounding box center [1170, 92] width 12 height 13
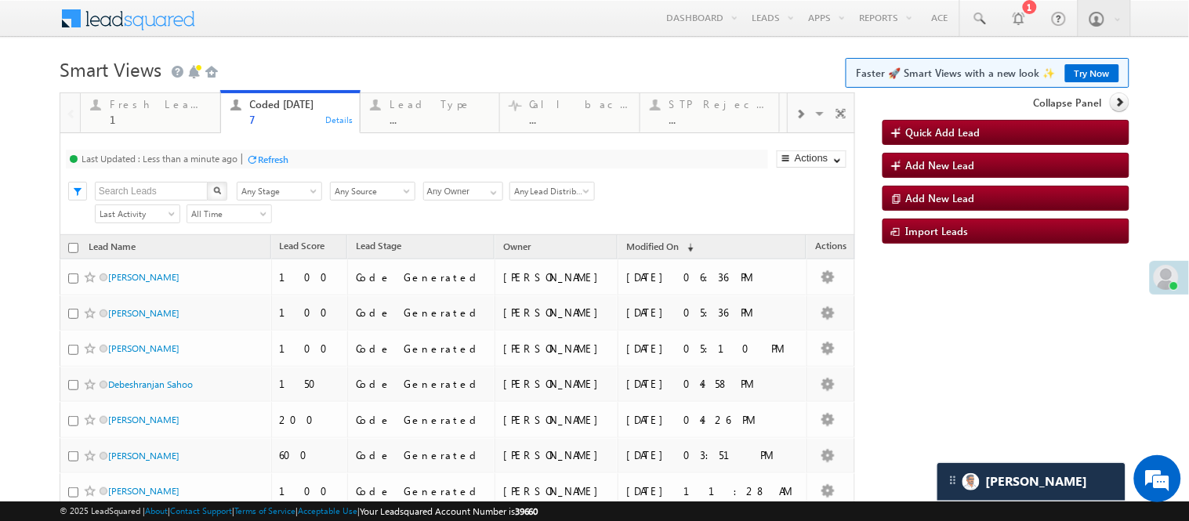
click at [376, 53] on h1 "Smart Views Getting Started Faster 🚀 Smart Views with a new look ✨ Try Now" at bounding box center [595, 68] width 1070 height 31
click at [451, 58] on h1 "Smart Views Getting Started Faster 🚀 Smart Views with a new look ✨ Try Now" at bounding box center [595, 68] width 1070 height 31
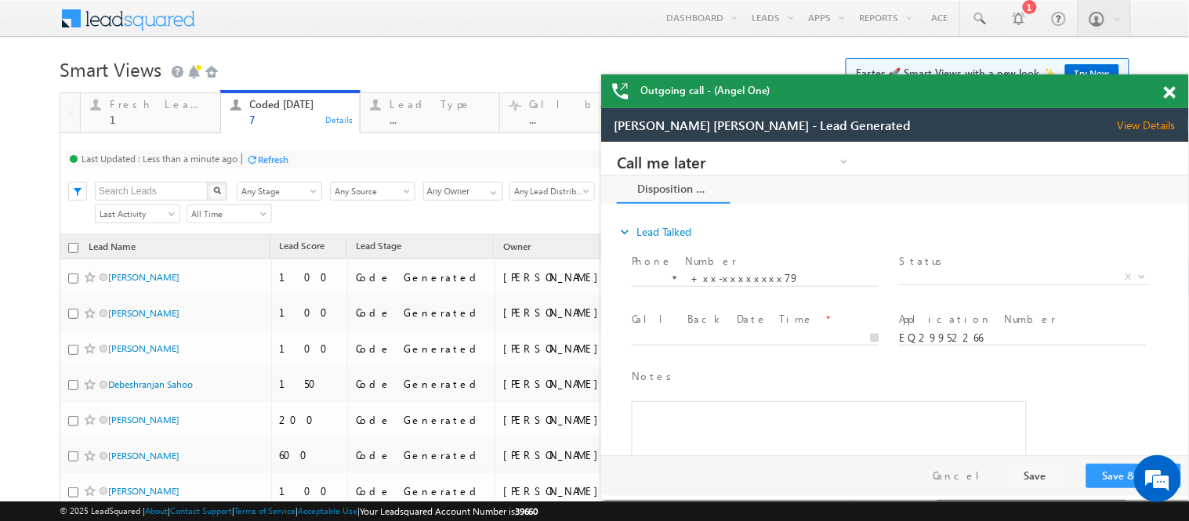
click at [1174, 92] on span at bounding box center [1170, 92] width 12 height 13
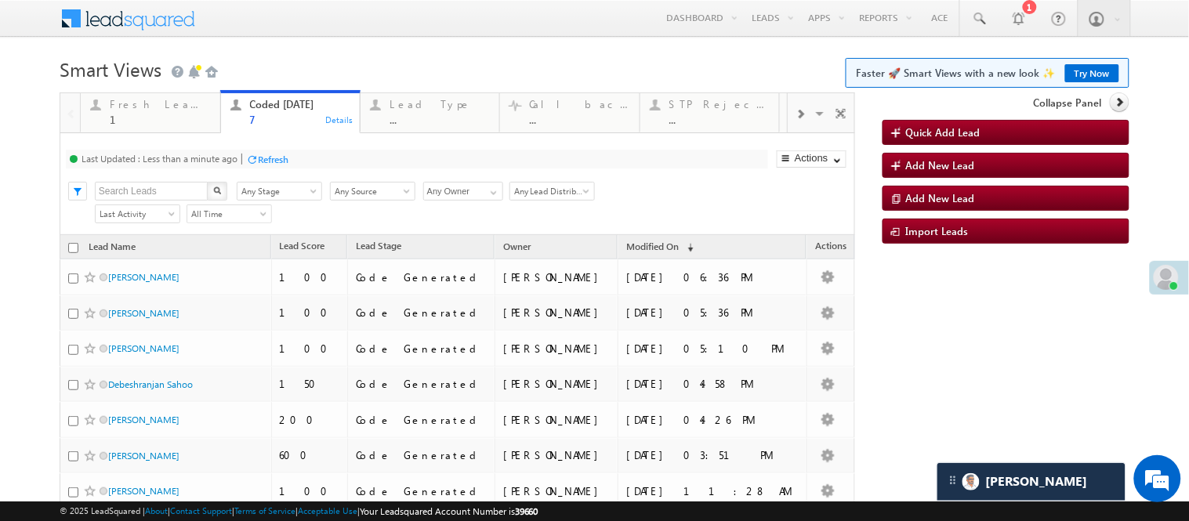
click at [567, 49] on body "Menu [PERSON_NAME] [PERSON_NAME] .Yada v@ang elbro king. com" at bounding box center [594, 298] width 1189 height 596
click at [575, 39] on body "Menu [PERSON_NAME] [PERSON_NAME] .Yada v@ang elbro king. com" at bounding box center [594, 298] width 1189 height 596
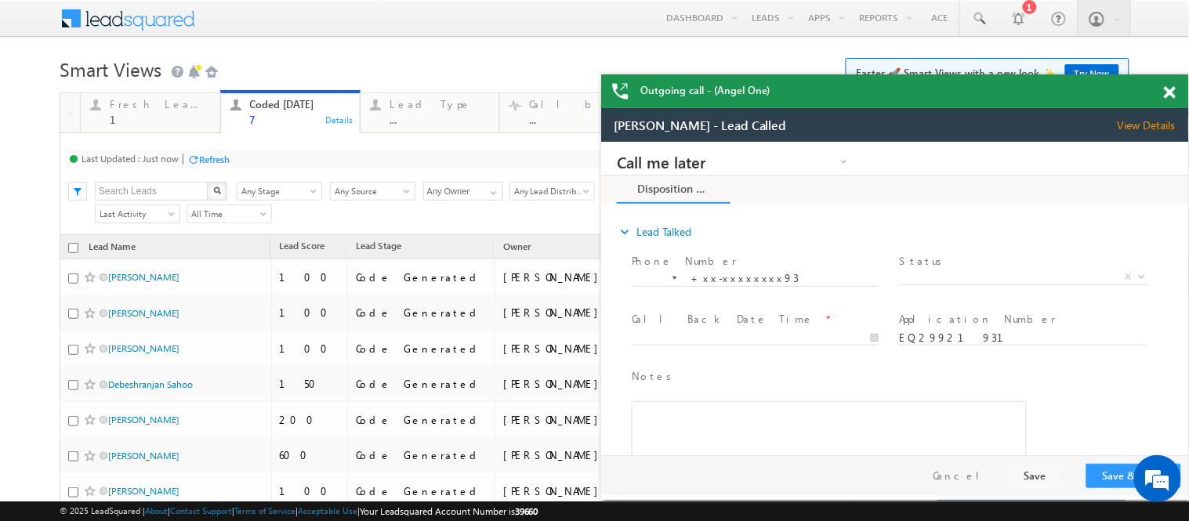
click at [1165, 95] on span at bounding box center [1170, 92] width 12 height 13
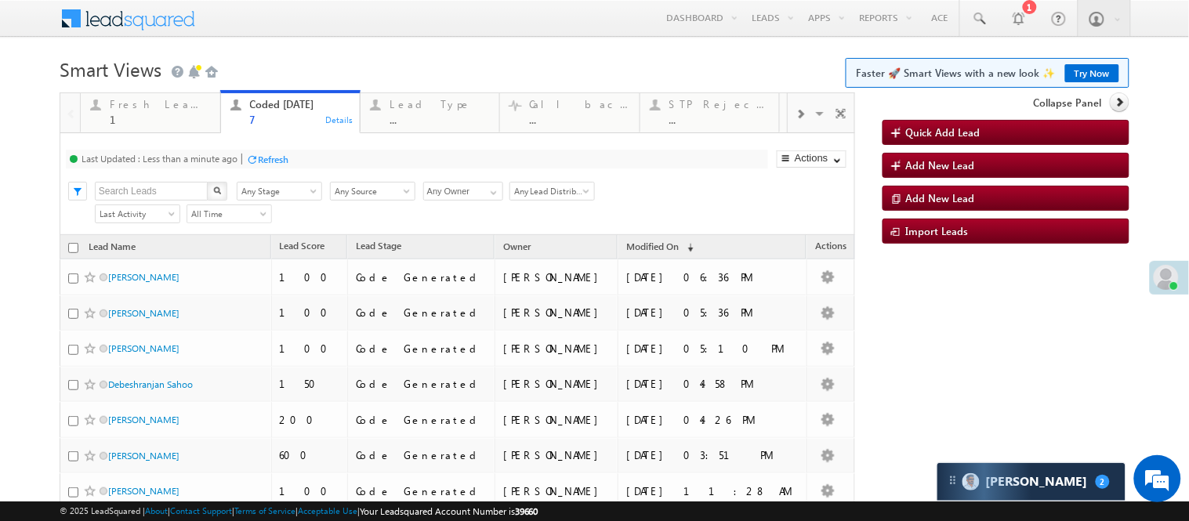
click at [335, 63] on h1 "Smart Views Getting Started Faster 🚀 Smart Views with a new look ✨ Try Now" at bounding box center [595, 68] width 1070 height 31
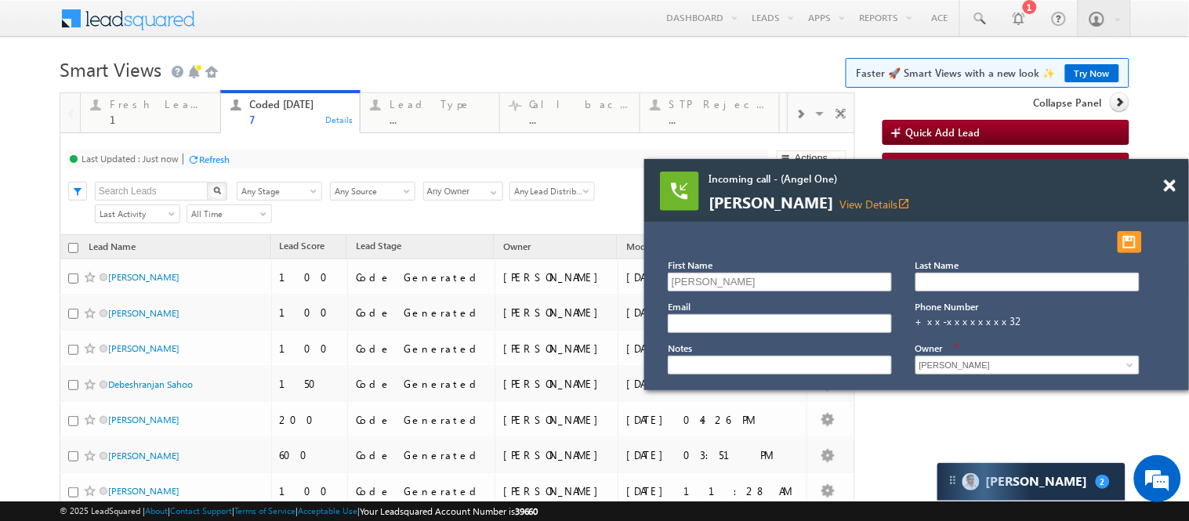
click at [1169, 181] on div "Incoming call - (Angel One) [PERSON_NAME] View Details open_in_new" at bounding box center [916, 190] width 545 height 63
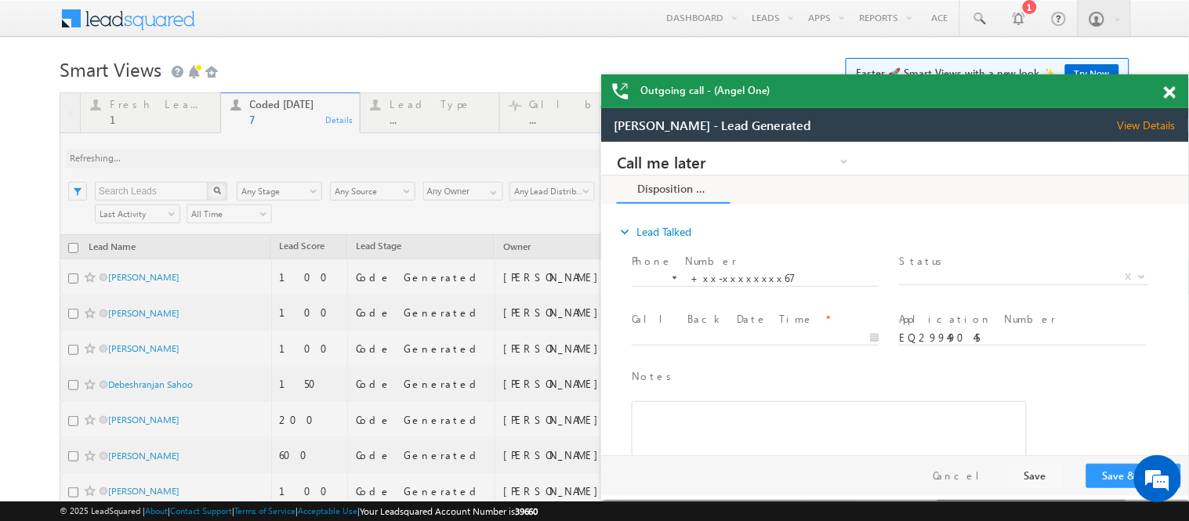
click at [1170, 94] on span at bounding box center [1170, 92] width 12 height 13
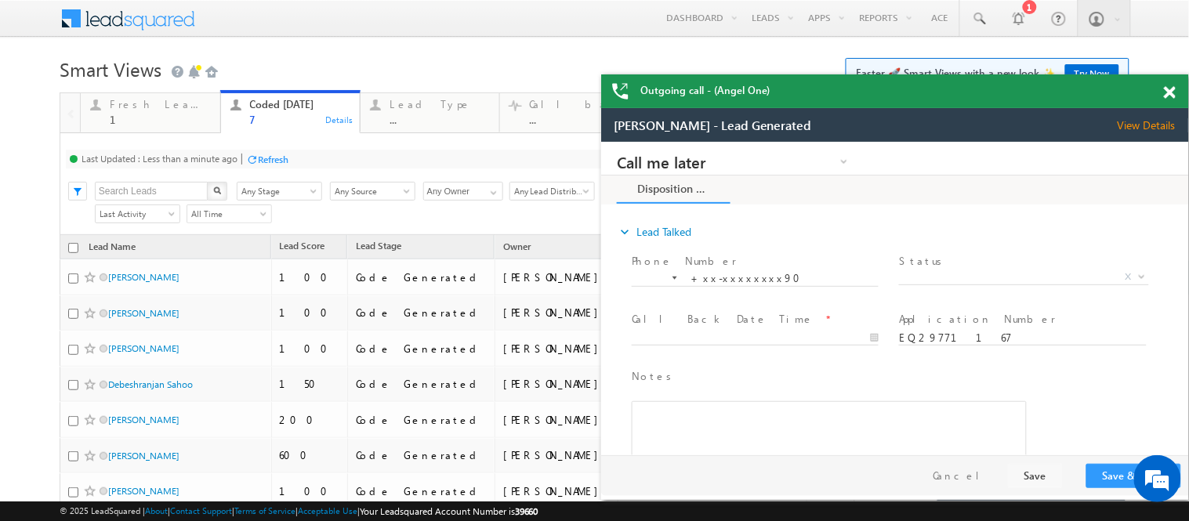
click at [1165, 89] on span at bounding box center [1170, 92] width 12 height 13
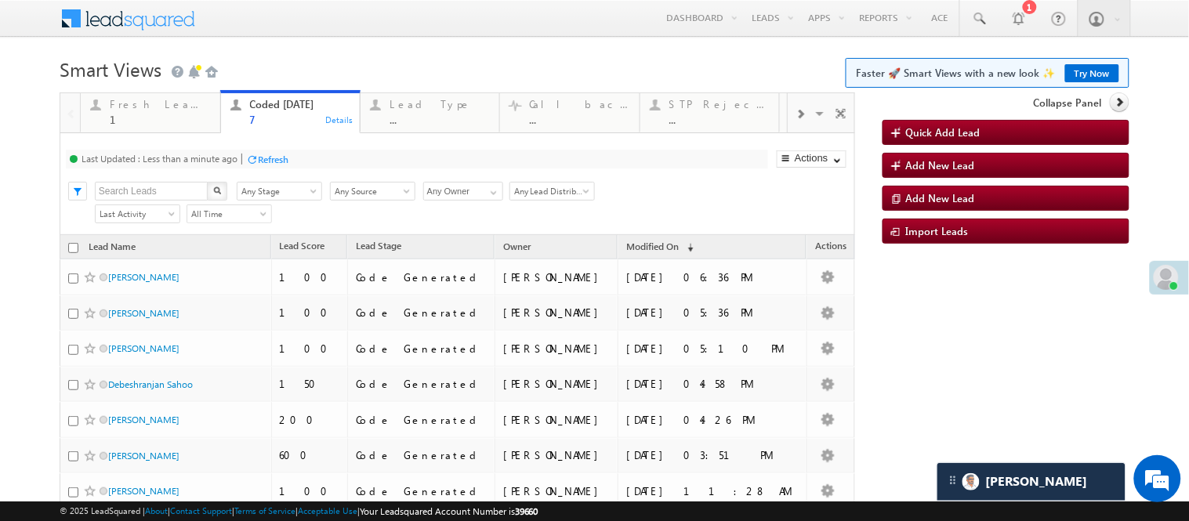
click at [293, 41] on body "Menu [PERSON_NAME] [PERSON_NAME] .Yada v@ang elbro king. com" at bounding box center [594, 298] width 1189 height 596
click at [322, 45] on body "Menu [PERSON_NAME] [PERSON_NAME] .Yada v@ang elbro king. com" at bounding box center [594, 298] width 1189 height 596
click at [322, 47] on body "Menu [PERSON_NAME] [PERSON_NAME] .Yada v@ang elbro king. com" at bounding box center [594, 298] width 1189 height 596
click at [404, 53] on h1 "Smart Views Getting Started Faster 🚀 Smart Views with a new look ✨ Try Now" at bounding box center [595, 68] width 1070 height 31
click at [371, 19] on div "Menu [PERSON_NAME] [PERSON_NAME] .Yada v@ang elbro king. com Angel Broki" at bounding box center [595, 19] width 1070 height 38
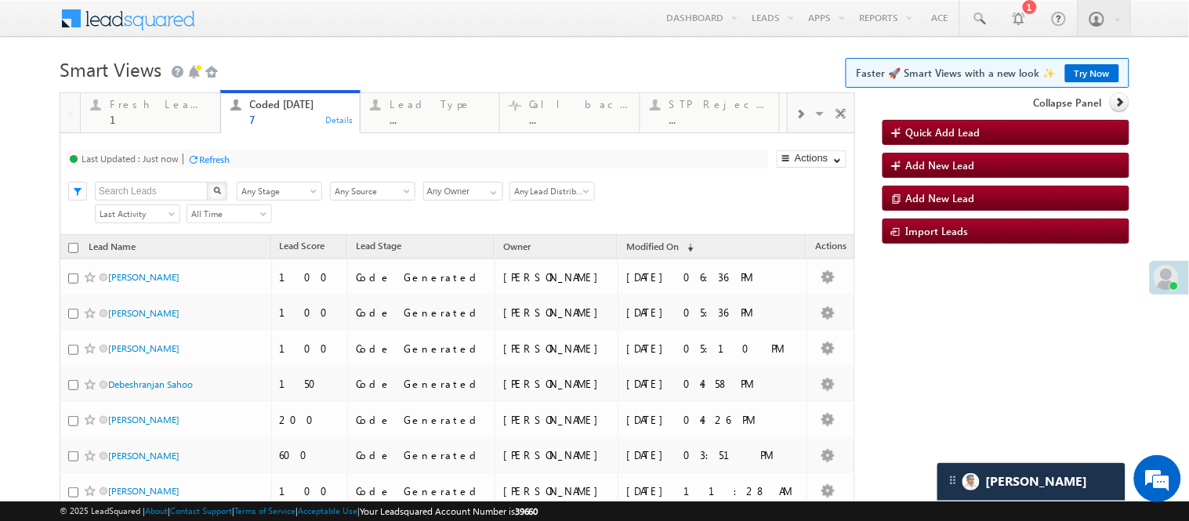
click at [378, 27] on div "Menu [PERSON_NAME] [PERSON_NAME] .Yada v@ang elbro king. com Angel Broki" at bounding box center [595, 19] width 1070 height 38
click at [379, 49] on body "Menu [PERSON_NAME] [PERSON_NAME] .Yada v@ang elbro king. com" at bounding box center [594, 298] width 1189 height 596
click at [359, 53] on h1 "Smart Views Getting Started Faster 🚀 Smart Views with a new look ✨ Try Now" at bounding box center [595, 68] width 1070 height 31
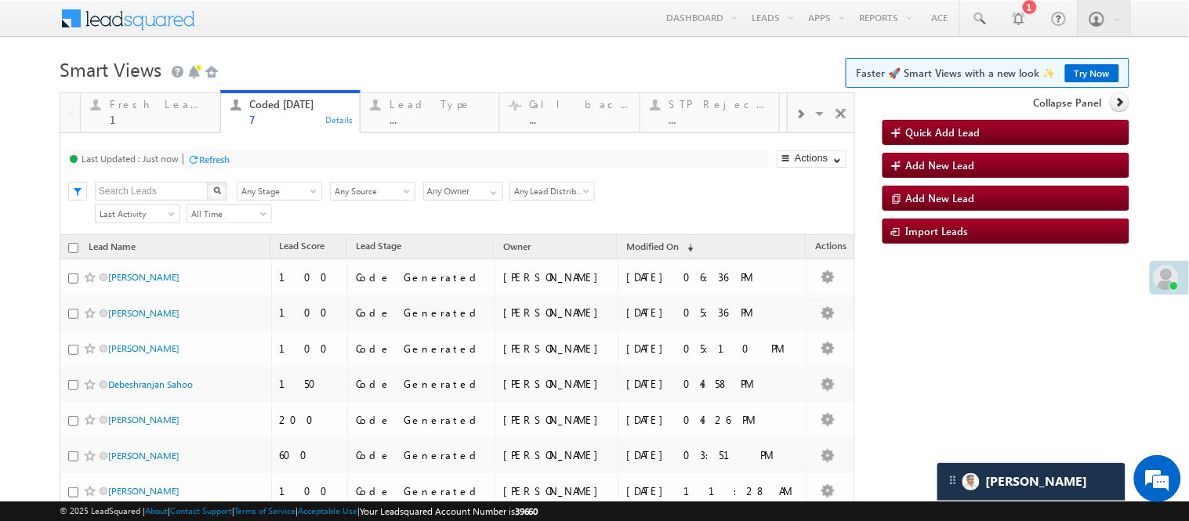
click at [361, 56] on h1 "Smart Views Getting Started Faster 🚀 Smart Views with a new look ✨ Try Now" at bounding box center [595, 68] width 1070 height 31
click at [287, 57] on h1 "Smart Views Getting Started Faster 🚀 Smart Views with a new look ✨ Try Now" at bounding box center [595, 68] width 1070 height 31
click at [325, 57] on h1 "Smart Views Getting Started Faster 🚀 Smart Views with a new look ✨ Try Now" at bounding box center [595, 68] width 1070 height 31
click at [314, 55] on h1 "Smart Views Getting Started Faster 🚀 Smart Views with a new look ✨ Try Now" at bounding box center [595, 68] width 1070 height 31
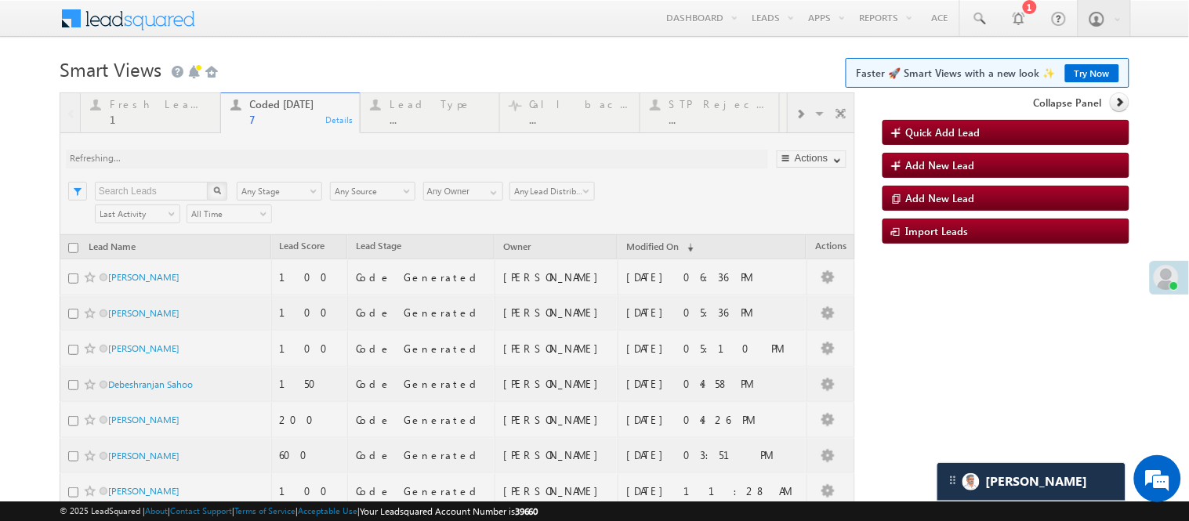
scroll to position [34, 0]
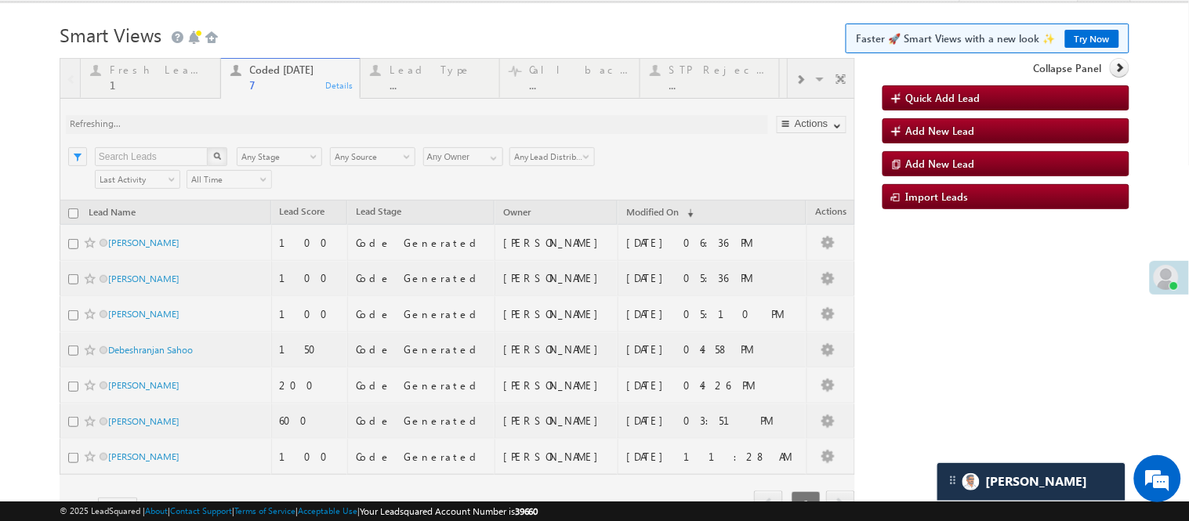
click at [390, 31] on h1 "Smart Views Getting Started Faster 🚀 Smart Views with a new look ✨ Try Now" at bounding box center [595, 33] width 1070 height 31
click at [386, 31] on h1 "Smart Views Getting Started Faster 🚀 Smart Views with a new look ✨ Try Now" at bounding box center [595, 33] width 1070 height 31
click at [373, 31] on h1 "Smart Views Getting Started Faster 🚀 Smart Views with a new look ✨ Try Now" at bounding box center [595, 33] width 1070 height 31
click at [342, 28] on h1 "Smart Views Getting Started Faster 🚀 Smart Views with a new look ✨ Try Now" at bounding box center [595, 33] width 1070 height 31
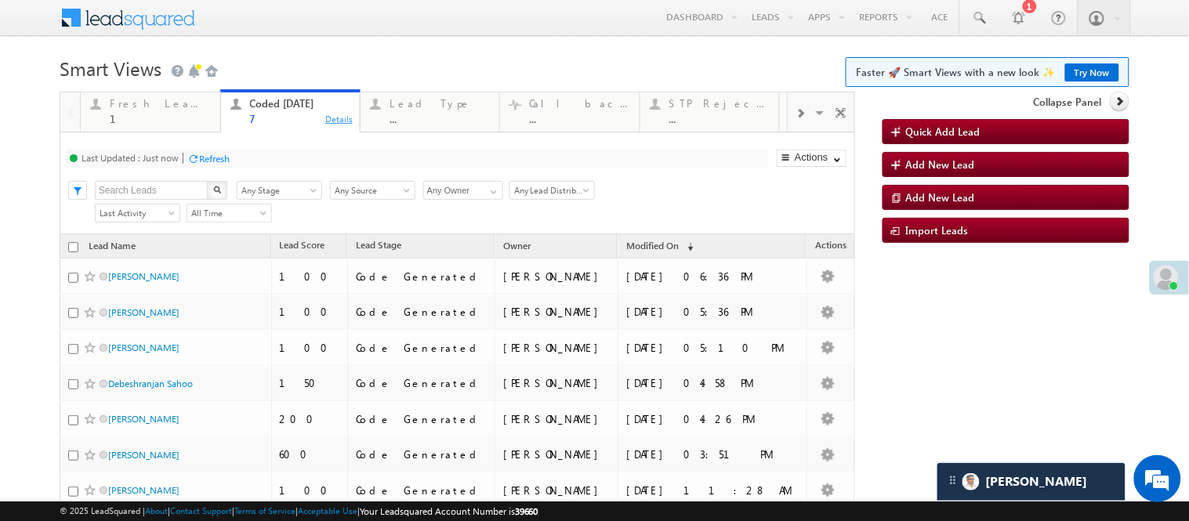
scroll to position [0, 0]
click at [343, 52] on body "Menu [PERSON_NAME] [PERSON_NAME] .Yada v@ang elbro king. com" at bounding box center [594, 298] width 1189 height 596
click at [669, 72] on h1 "Smart Views Getting Started Faster 🚀 Smart Views with a new look ✨ Try Now" at bounding box center [595, 68] width 1070 height 31
click at [592, 60] on h1 "Smart Views Getting Started Faster 🚀 Smart Views with a new look ✨ Try Now" at bounding box center [595, 68] width 1070 height 31
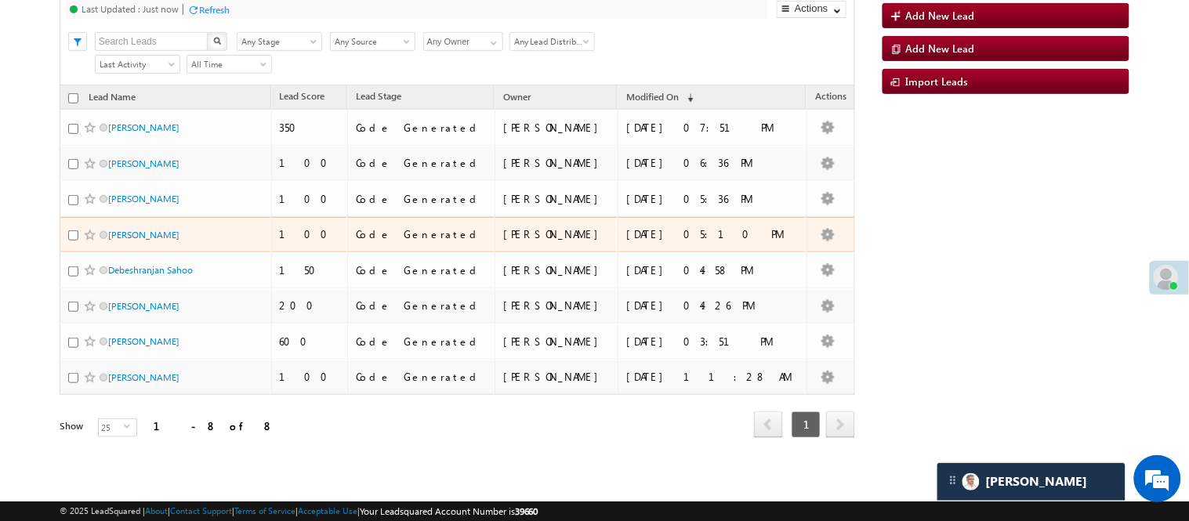
scroll to position [16, 0]
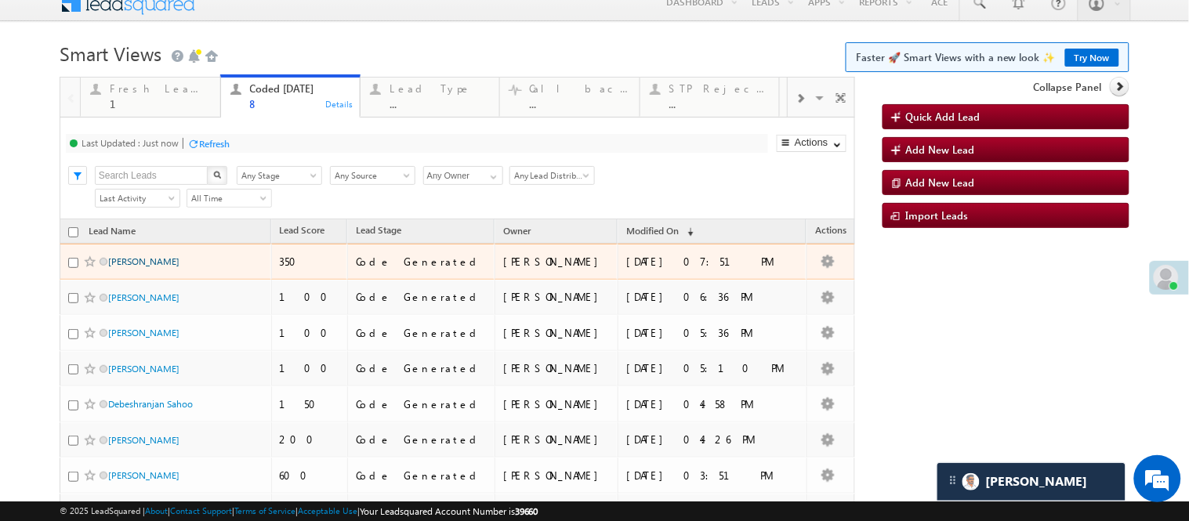
click at [131, 267] on link "[PERSON_NAME]" at bounding box center [143, 261] width 71 height 12
